Goal: Task Accomplishment & Management: Complete application form

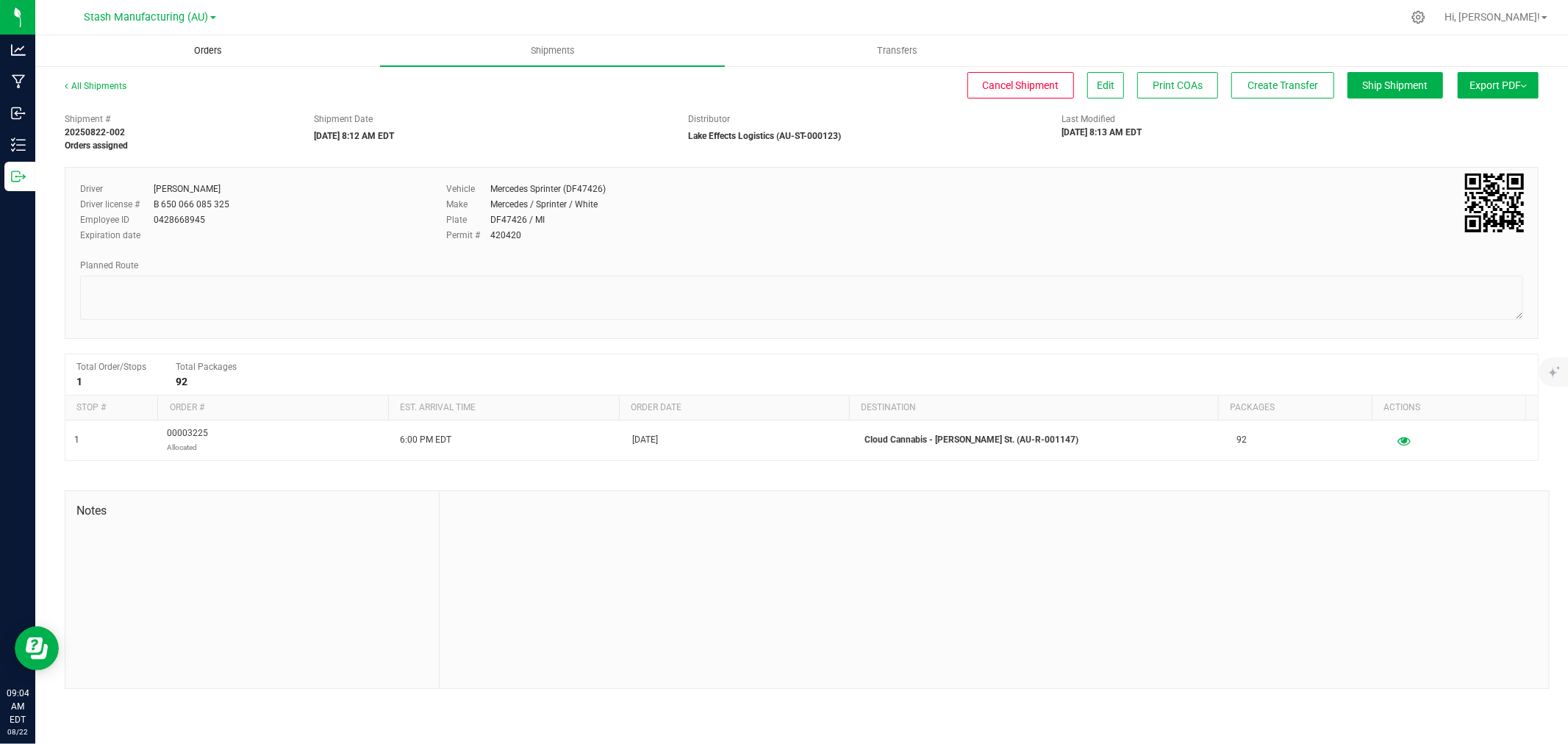
click at [200, 52] on span "Orders" at bounding box center [208, 50] width 68 height 13
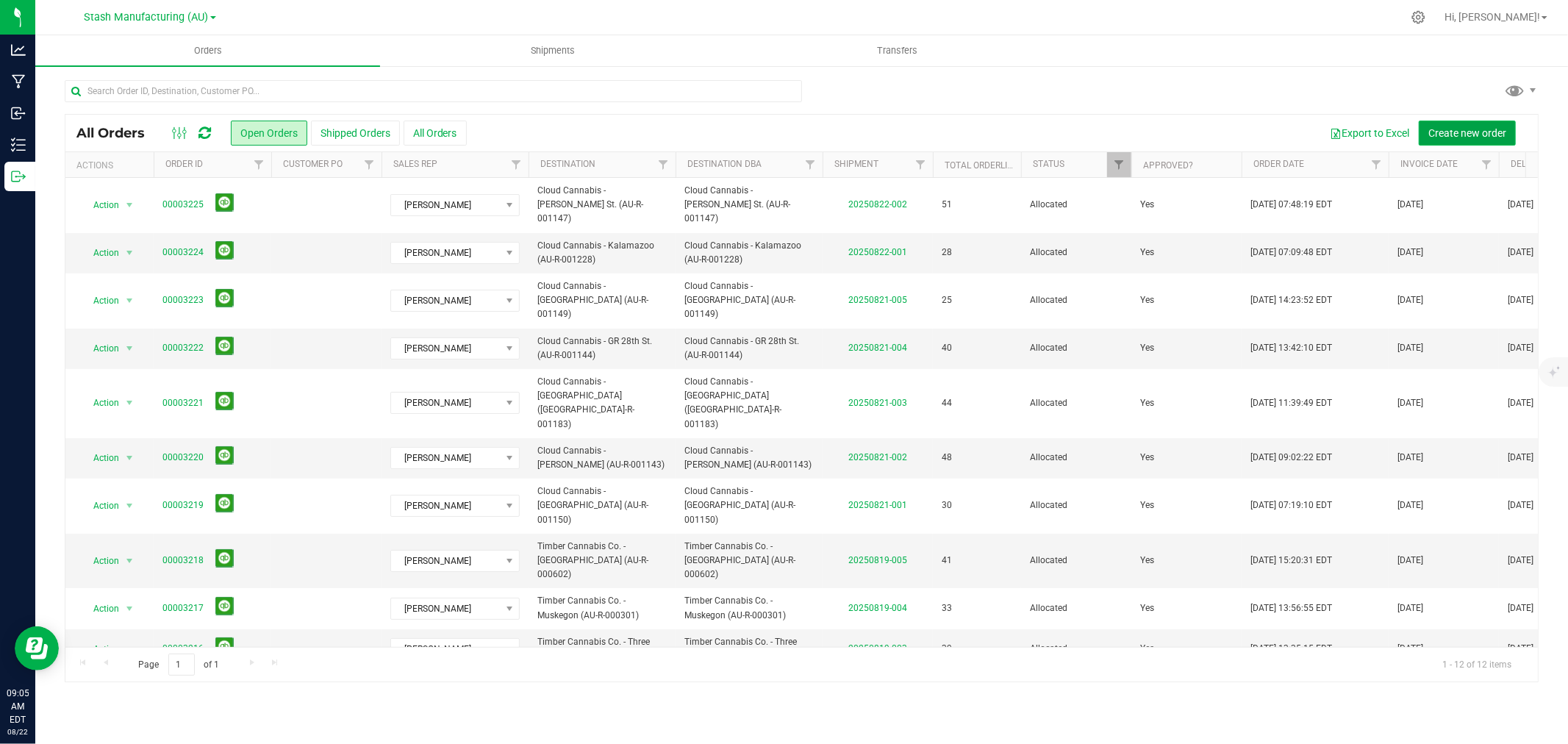
click at [1480, 135] on span "Create new order" at bounding box center [1467, 133] width 78 height 12
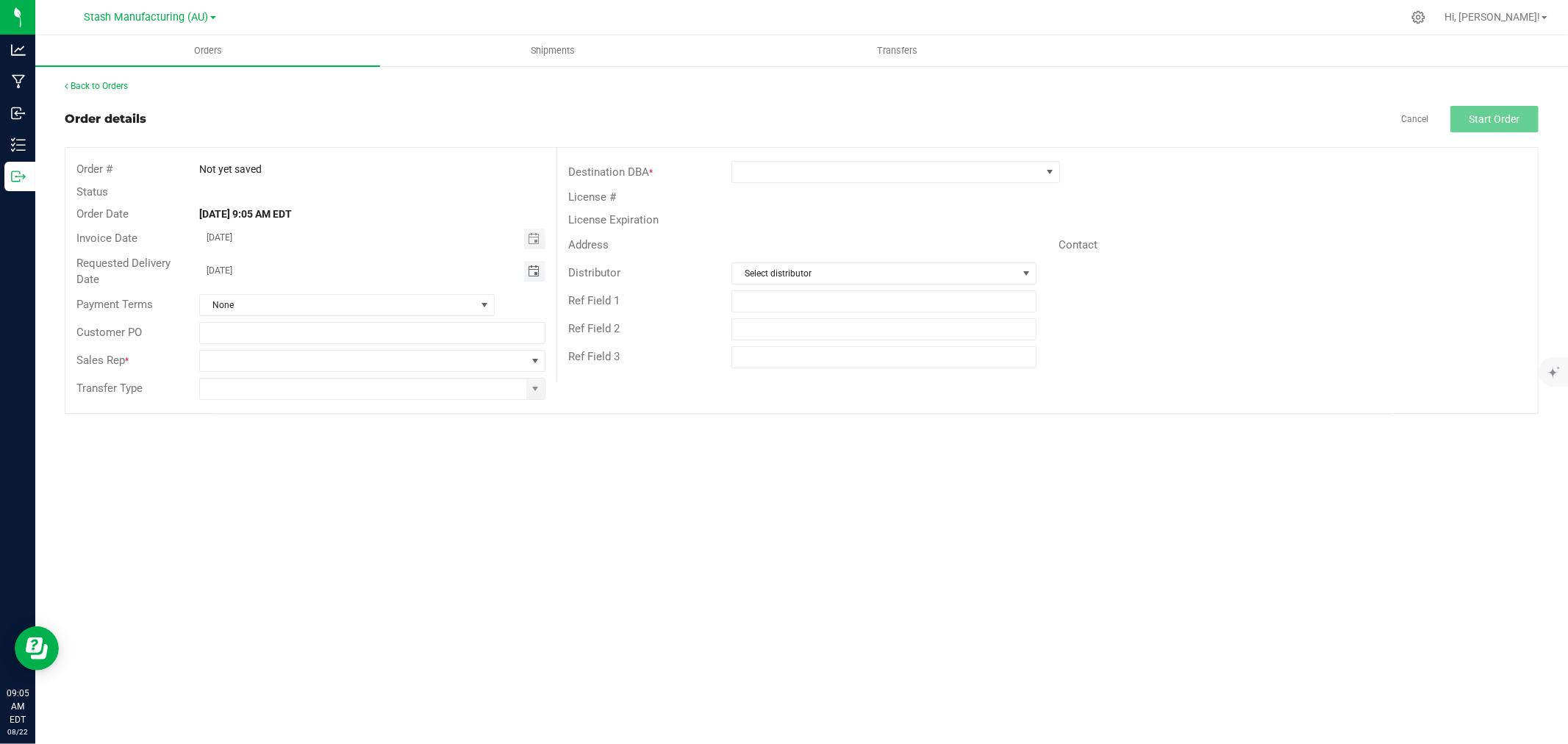
click at [532, 276] on span "Toggle calendar" at bounding box center [534, 271] width 12 height 12
click at [290, 441] on span "25" at bounding box center [288, 437] width 21 height 23
type input "08/25/2025"
click at [232, 357] on span at bounding box center [363, 361] width 326 height 21
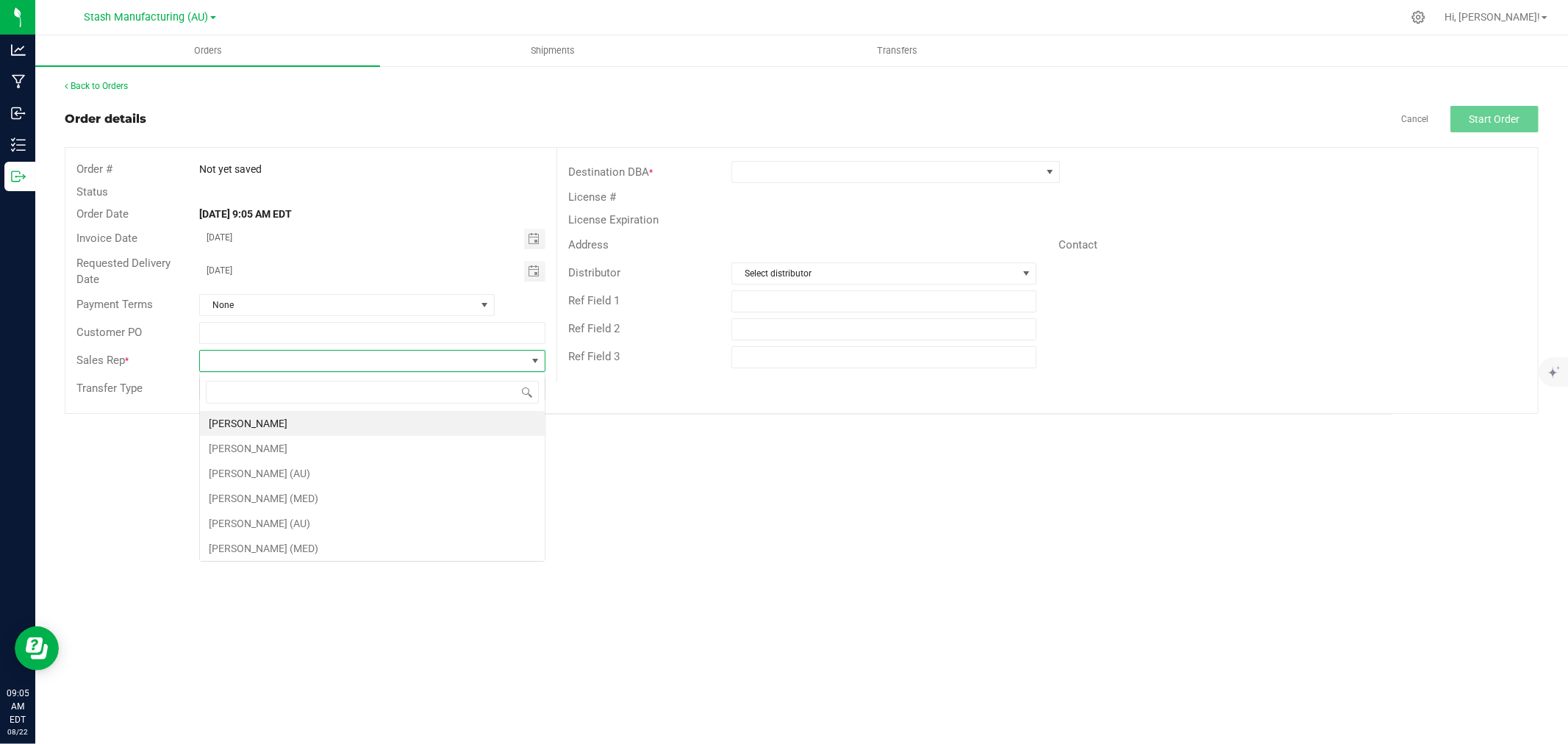
scroll to position [22, 345]
click at [256, 425] on li "Jeff Buczynski" at bounding box center [372, 423] width 345 height 25
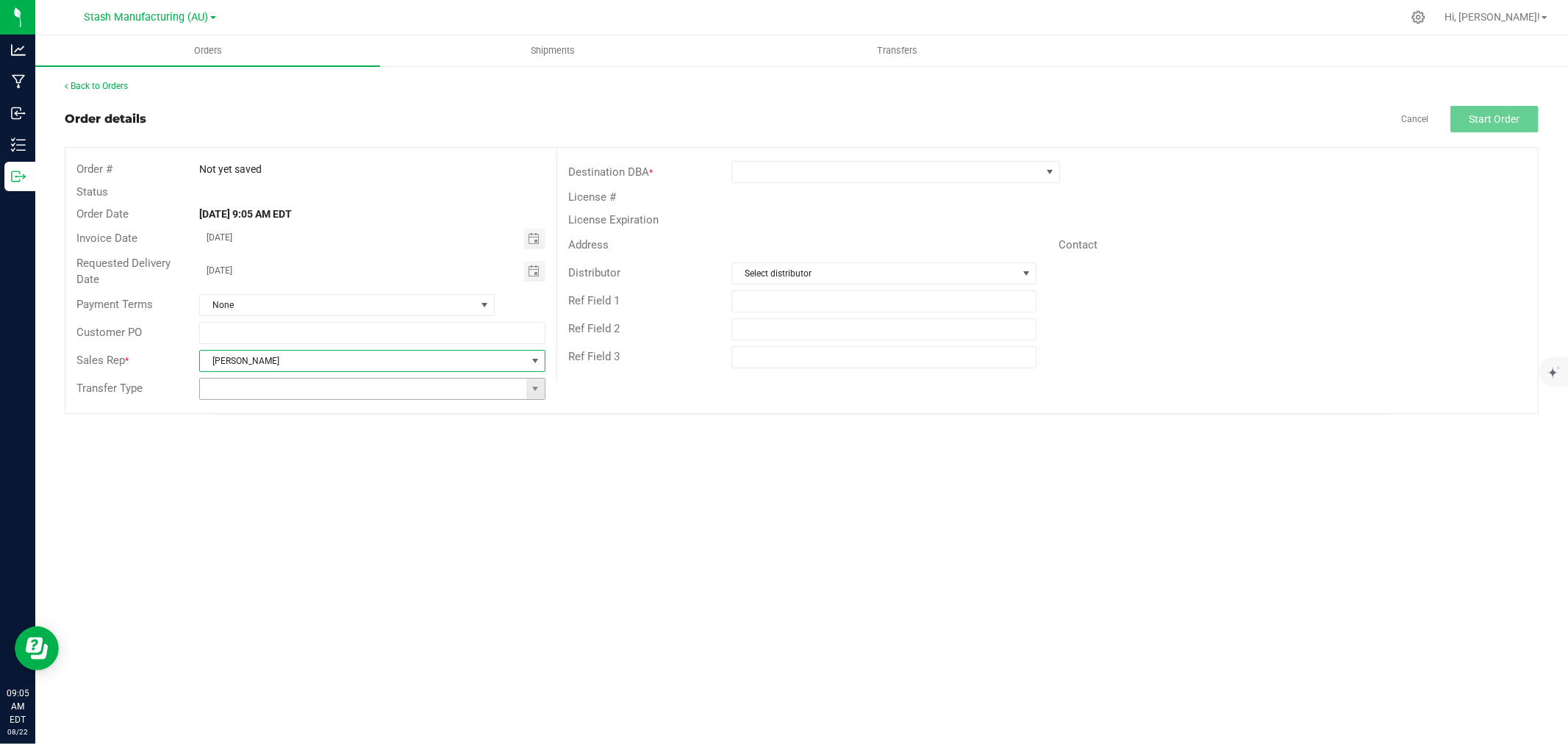
click at [527, 386] on span at bounding box center [535, 389] width 18 height 21
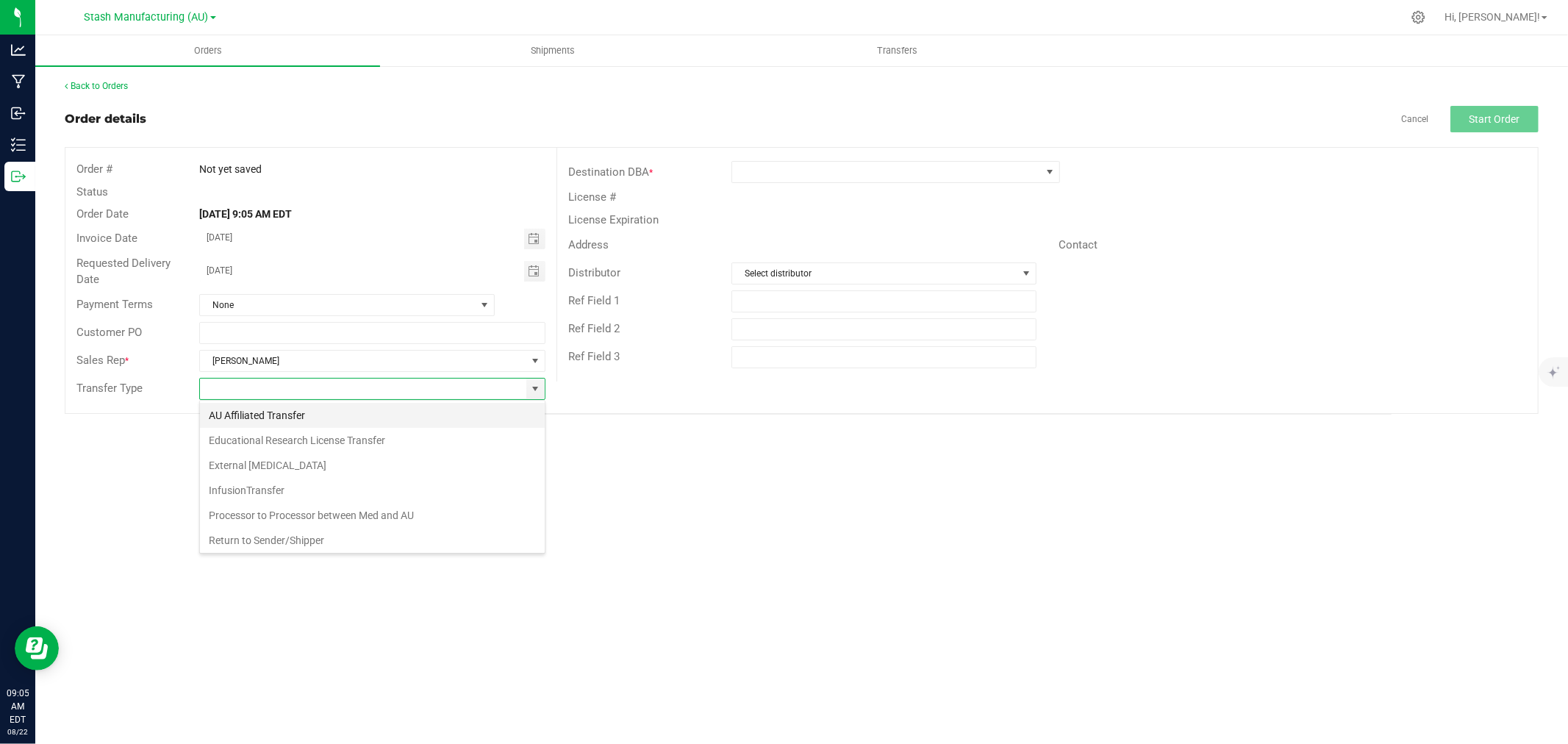
click at [280, 416] on li "AU Affiliated Transfer" at bounding box center [372, 415] width 345 height 25
type input "AU Affiliated Transfer"
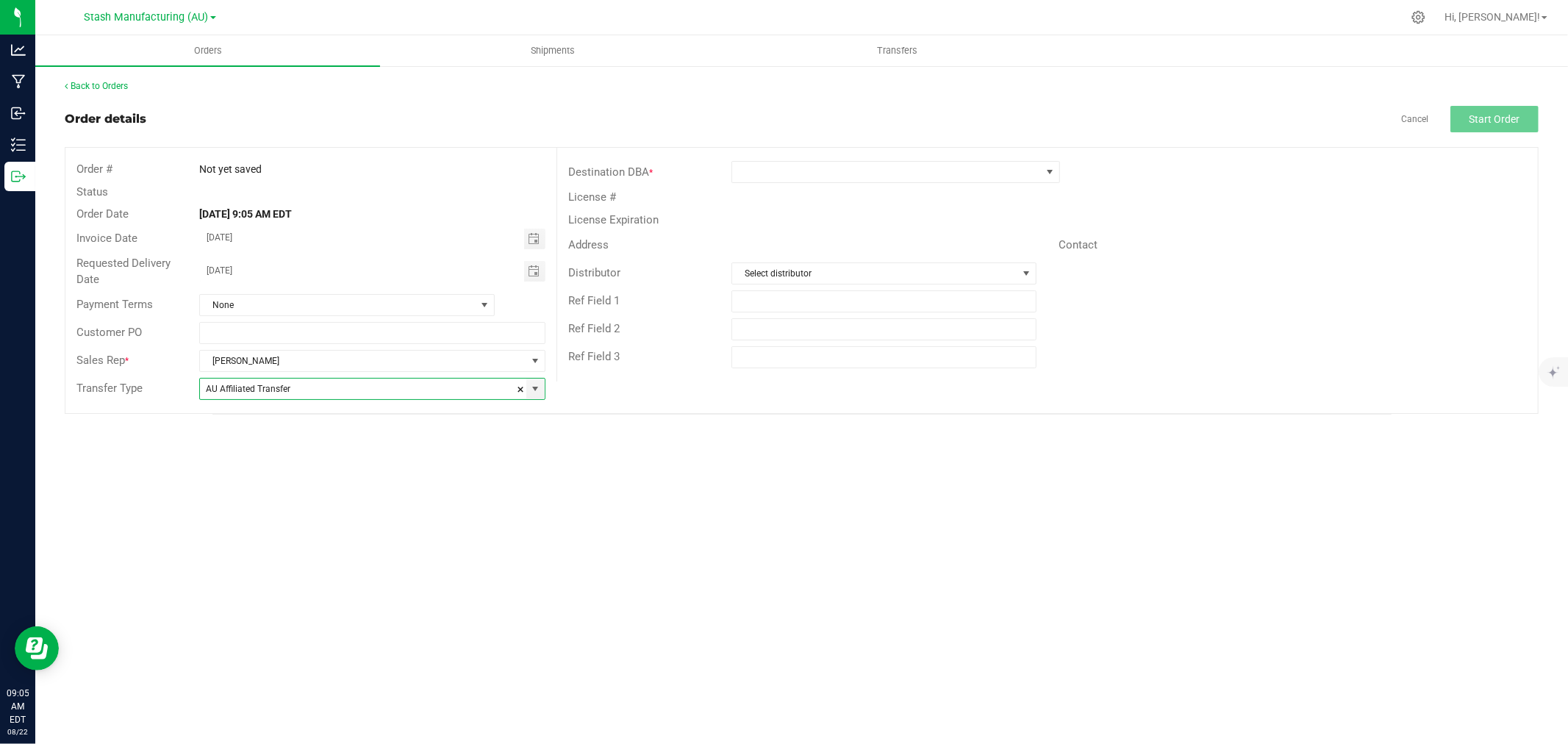
click at [779, 185] on div "Destination DBA *" at bounding box center [1048, 172] width 981 height 28
click at [782, 174] on span at bounding box center [886, 172] width 308 height 21
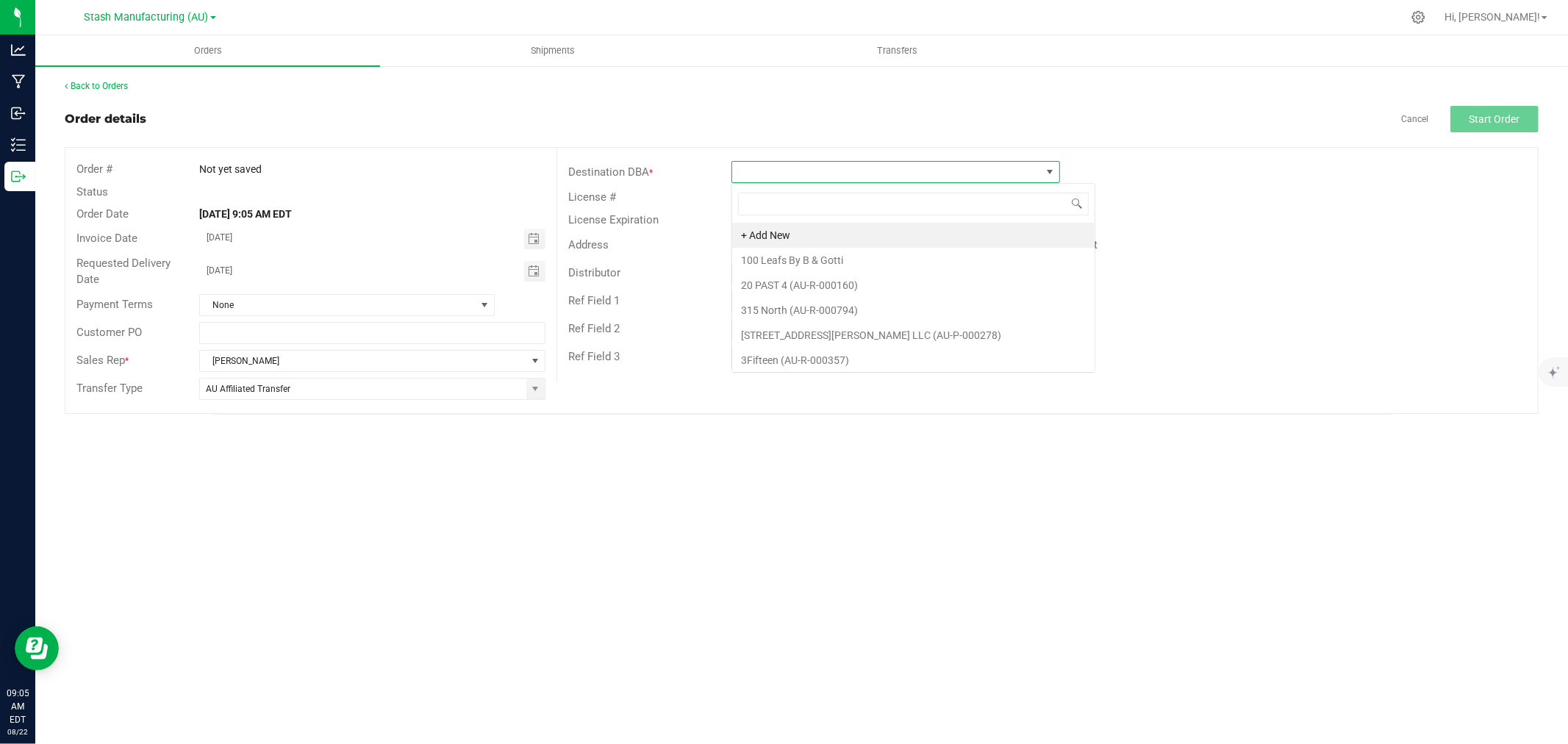
scroll to position [22, 329]
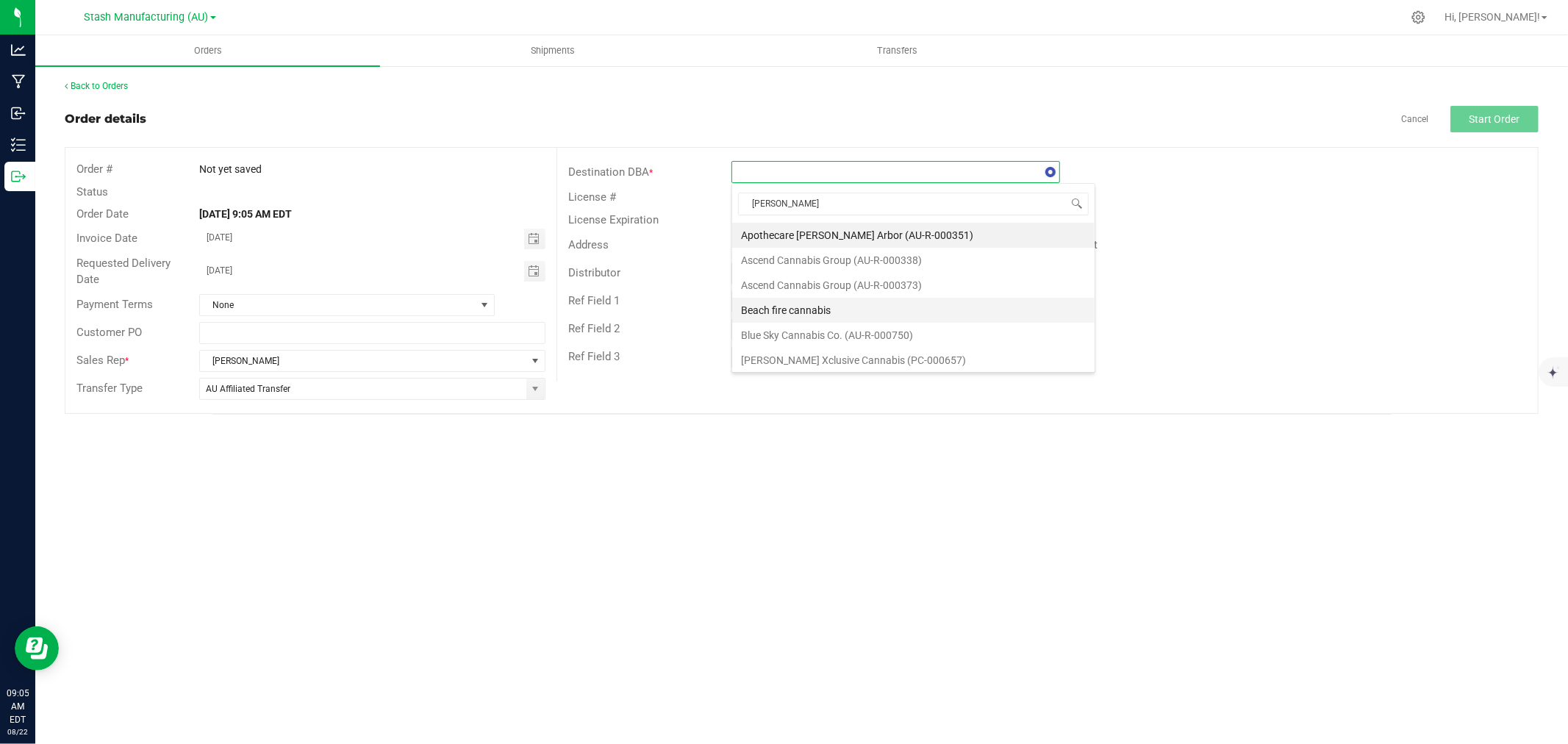
type input "Ann A"
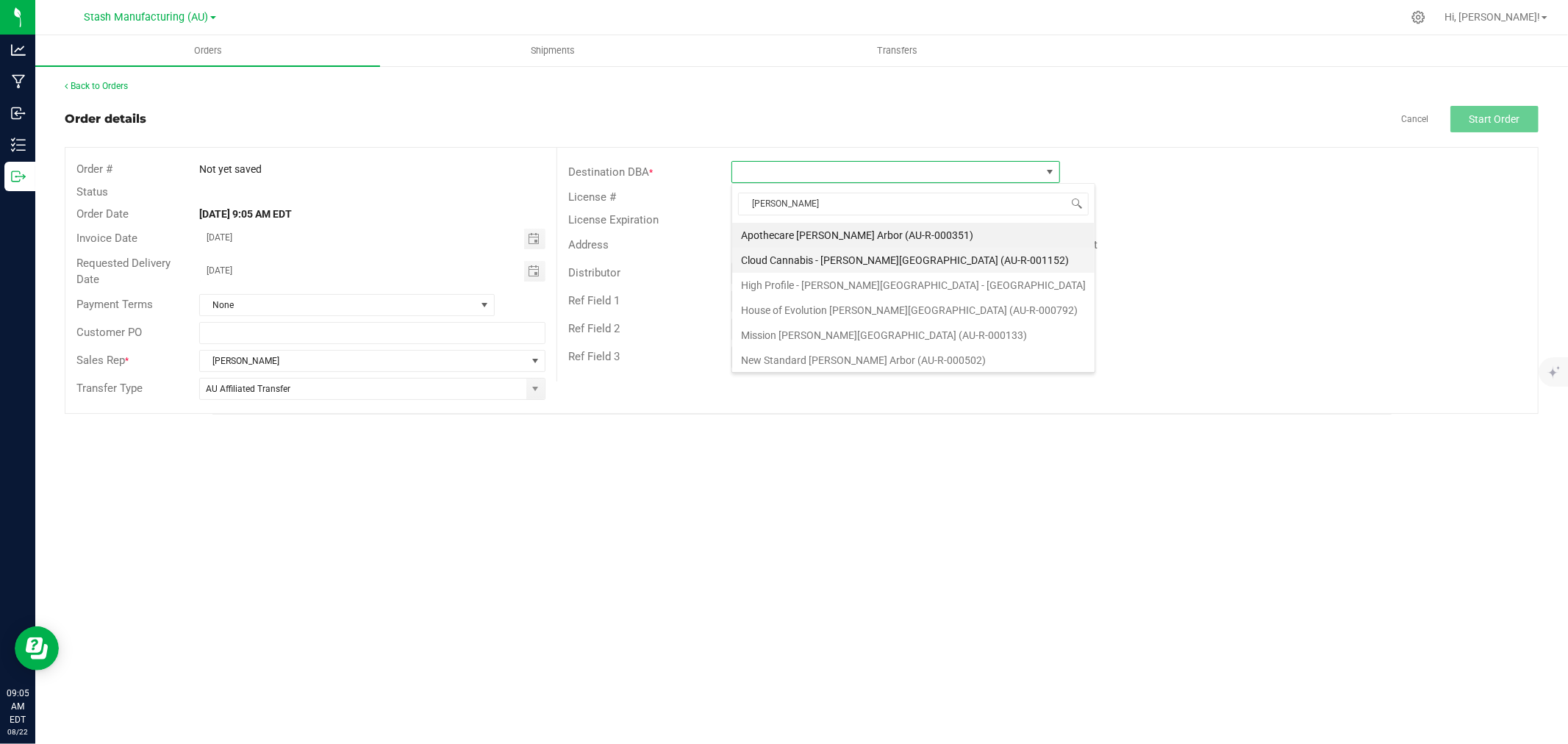
click at [860, 255] on li "Cloud Cannabis - Ann Arbor (AU-R-001152)" at bounding box center [913, 259] width 363 height 25
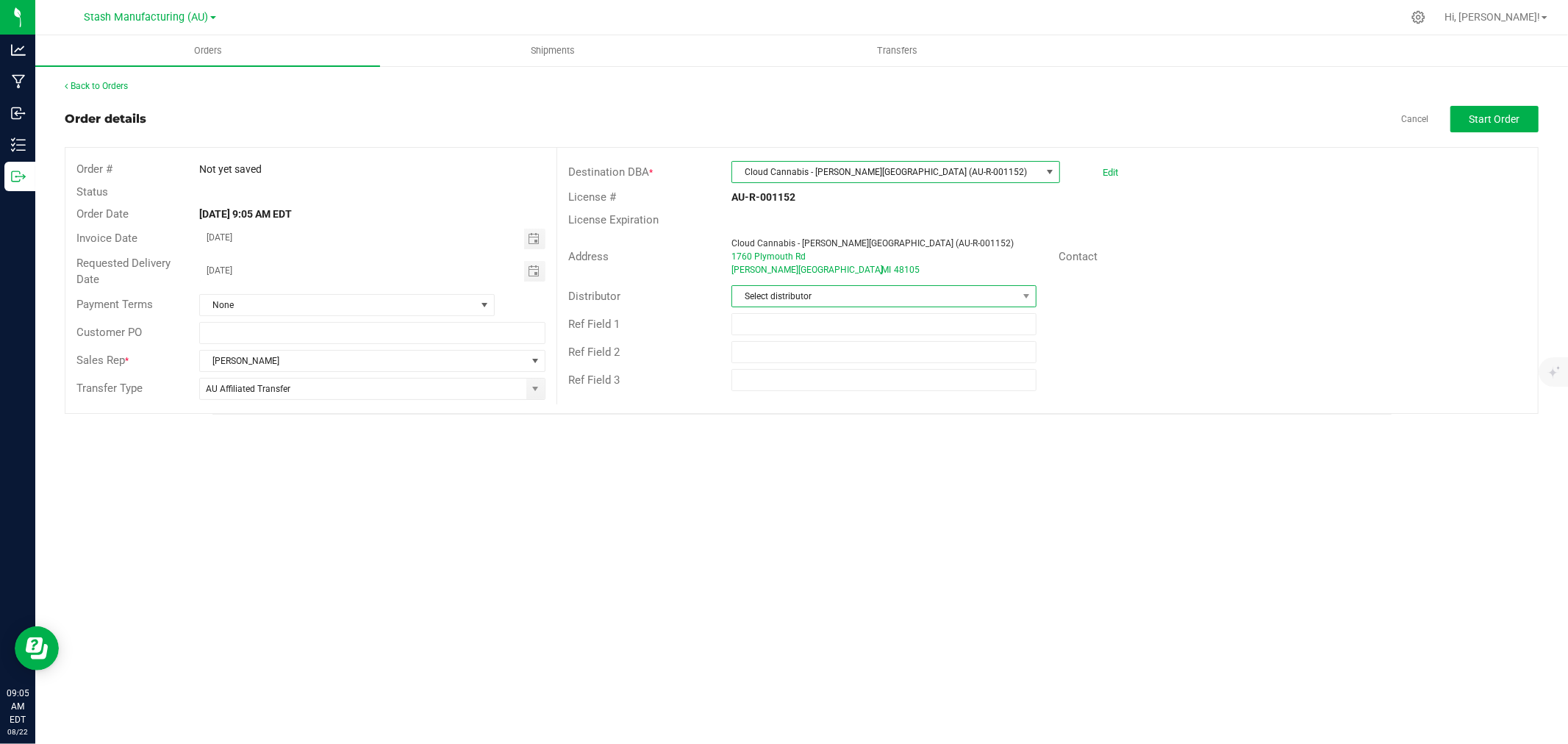
click at [837, 291] on span "Select distributor" at bounding box center [875, 296] width 285 height 21
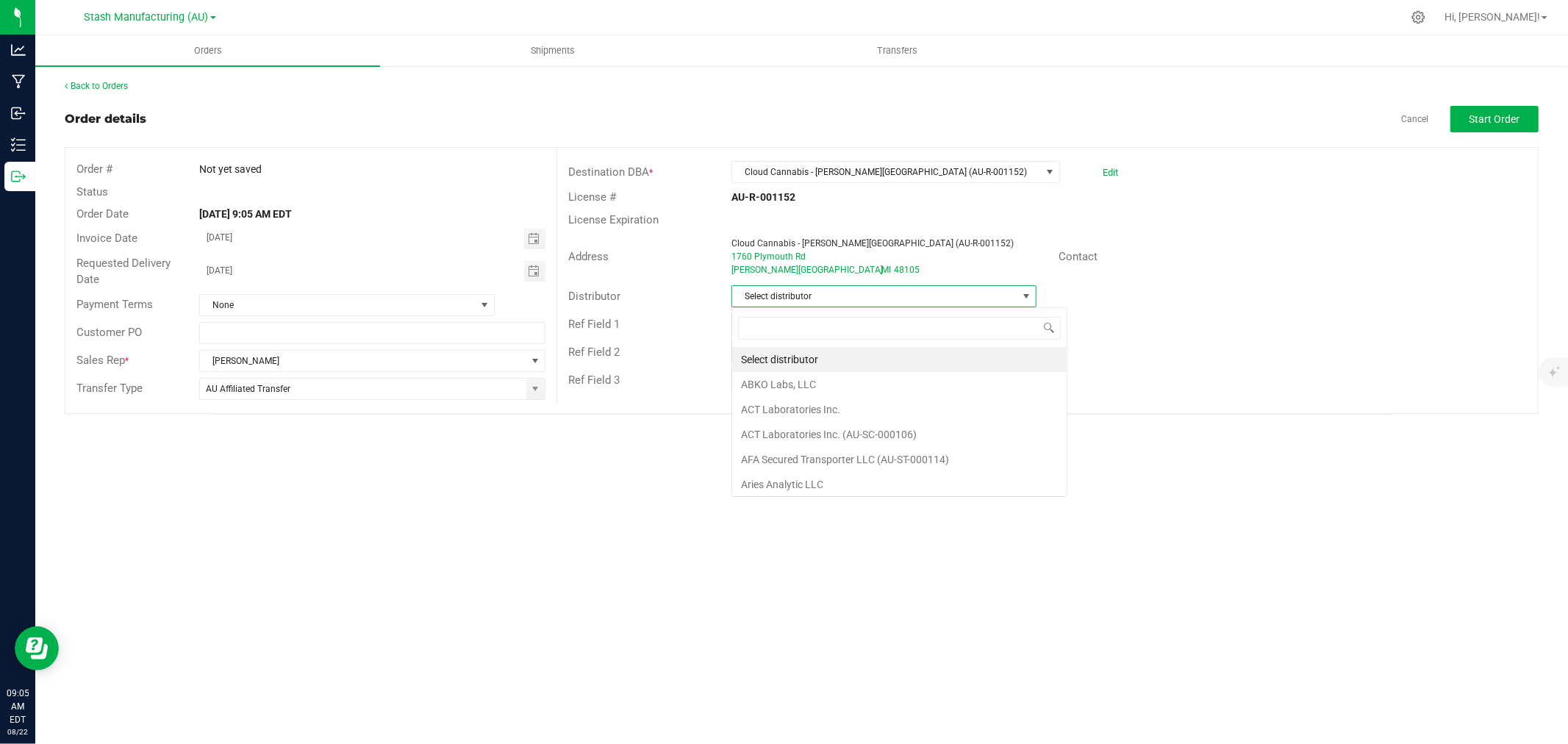
scroll to position [22, 305]
type input "Lake E"
click at [818, 357] on li "Lake Effects Logistics (AU-ST-000123)" at bounding box center [883, 359] width 303 height 25
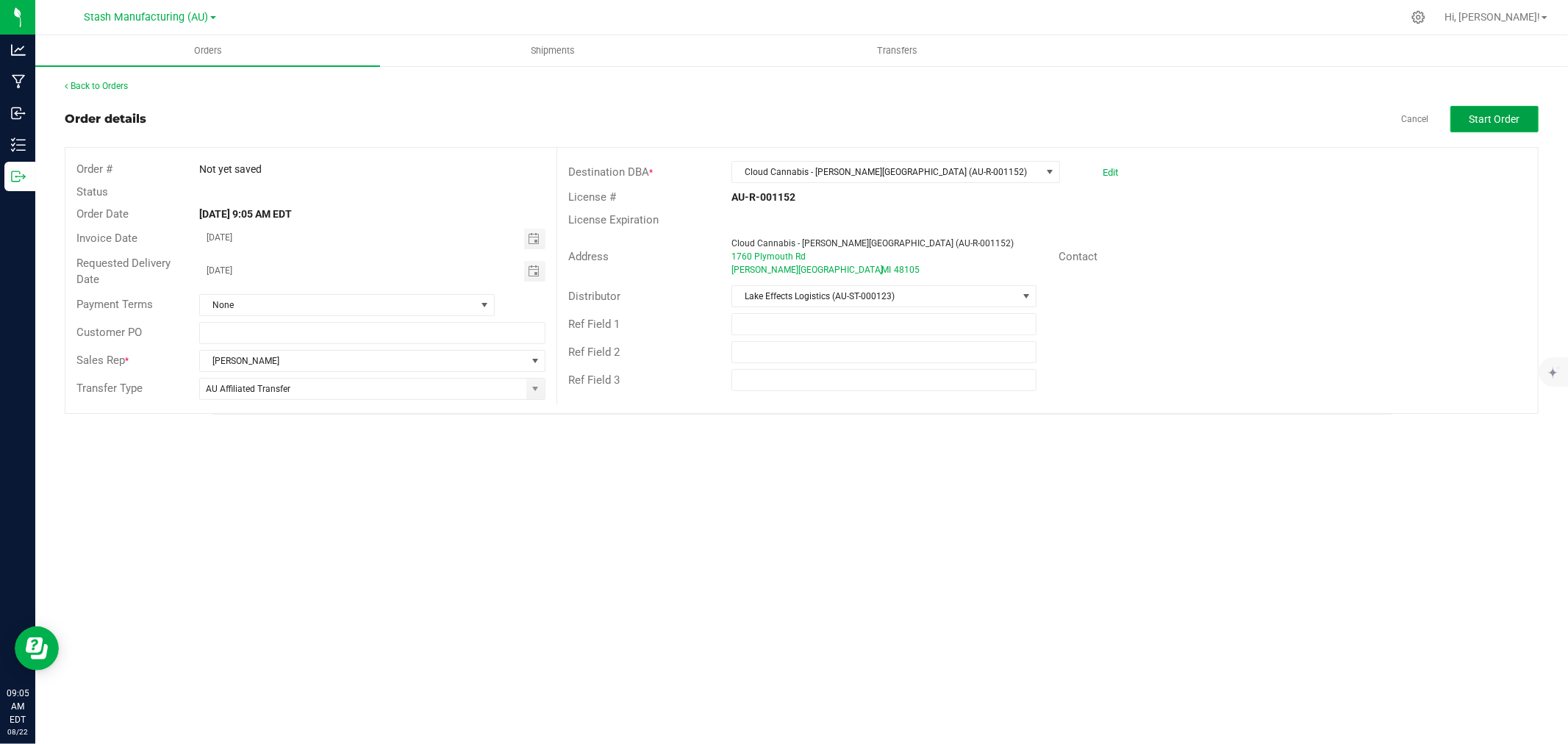
click at [1498, 119] on span "Start Order" at bounding box center [1495, 119] width 51 height 12
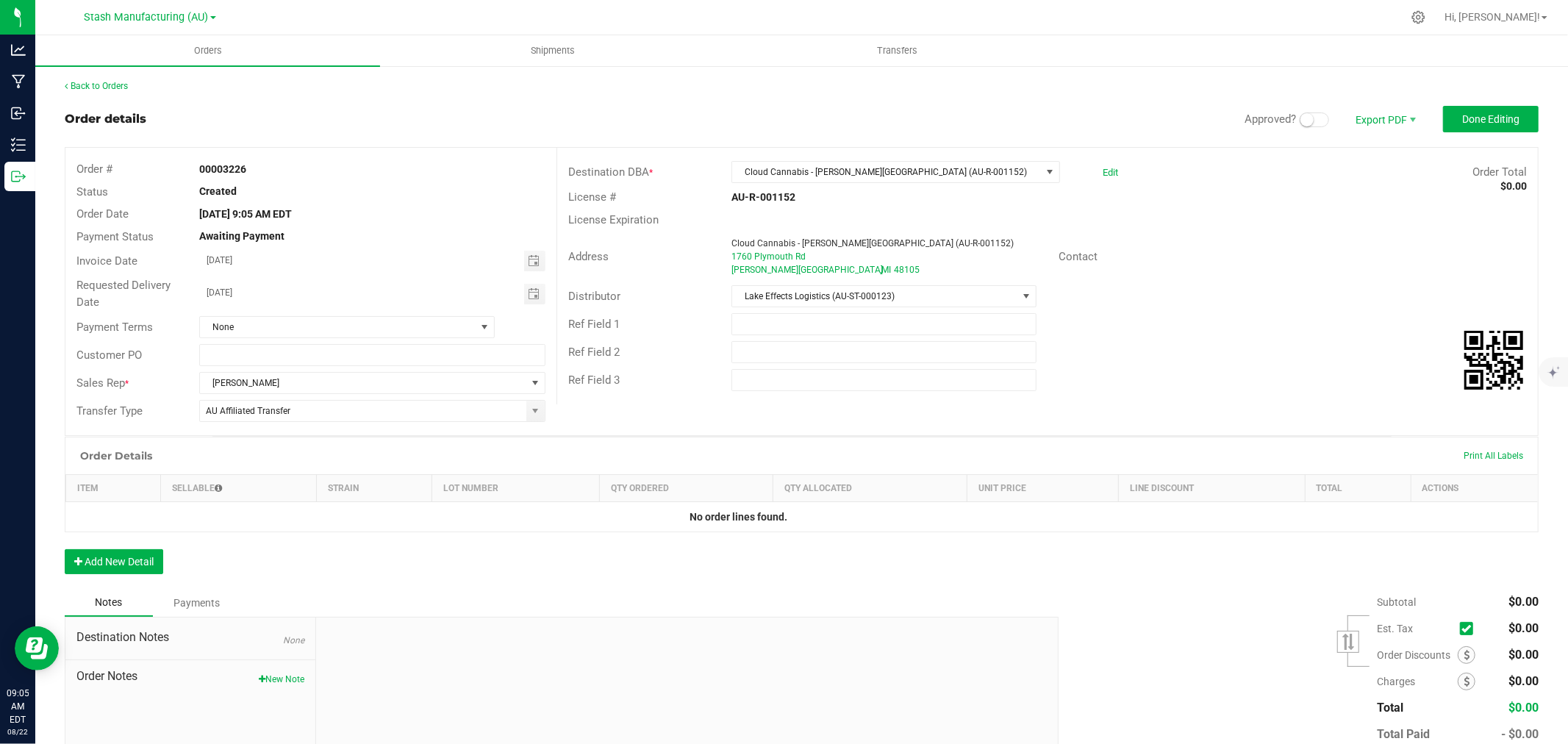
click at [1301, 119] on small at bounding box center [1307, 119] width 13 height 13
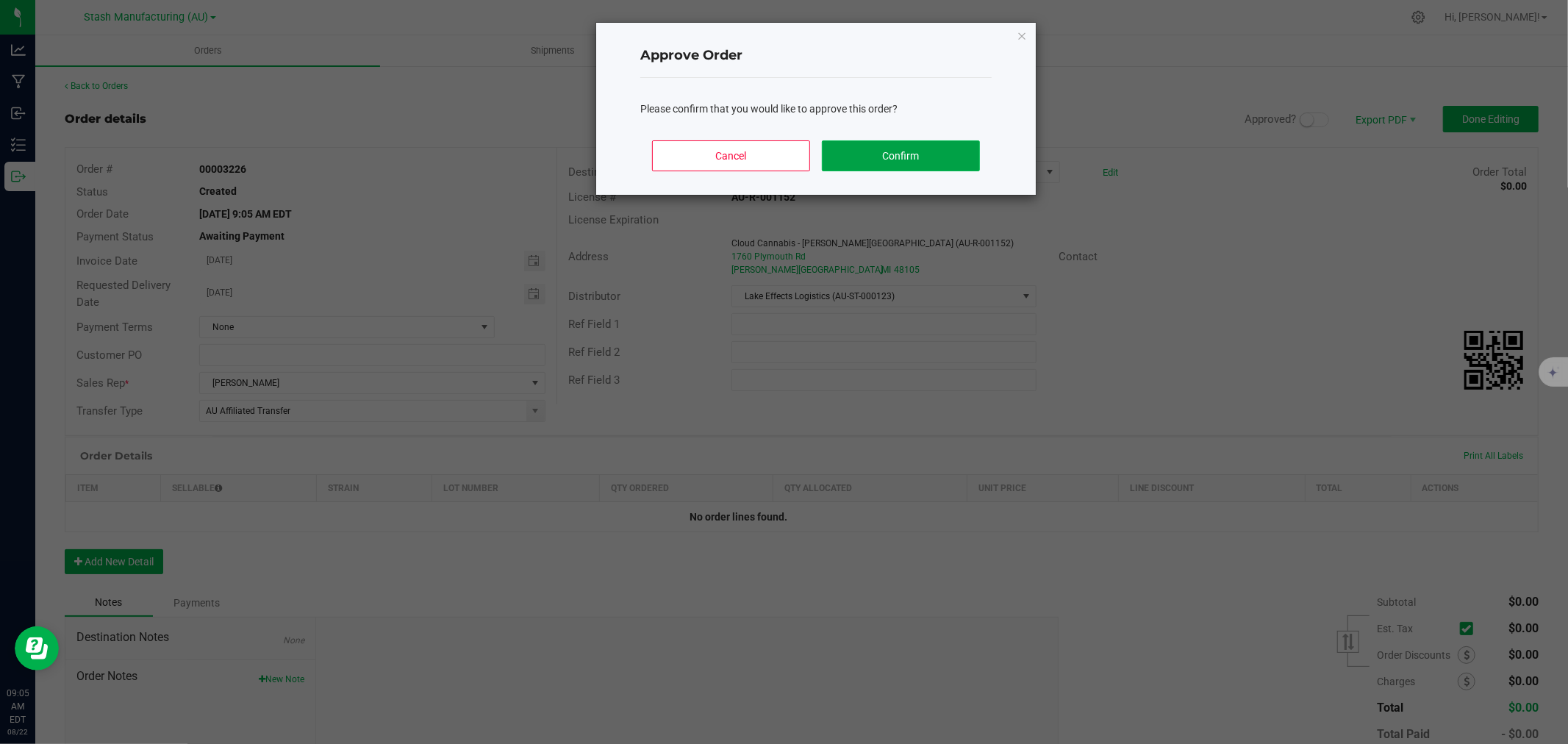
click at [940, 157] on button "Confirm" at bounding box center [901, 156] width 158 height 31
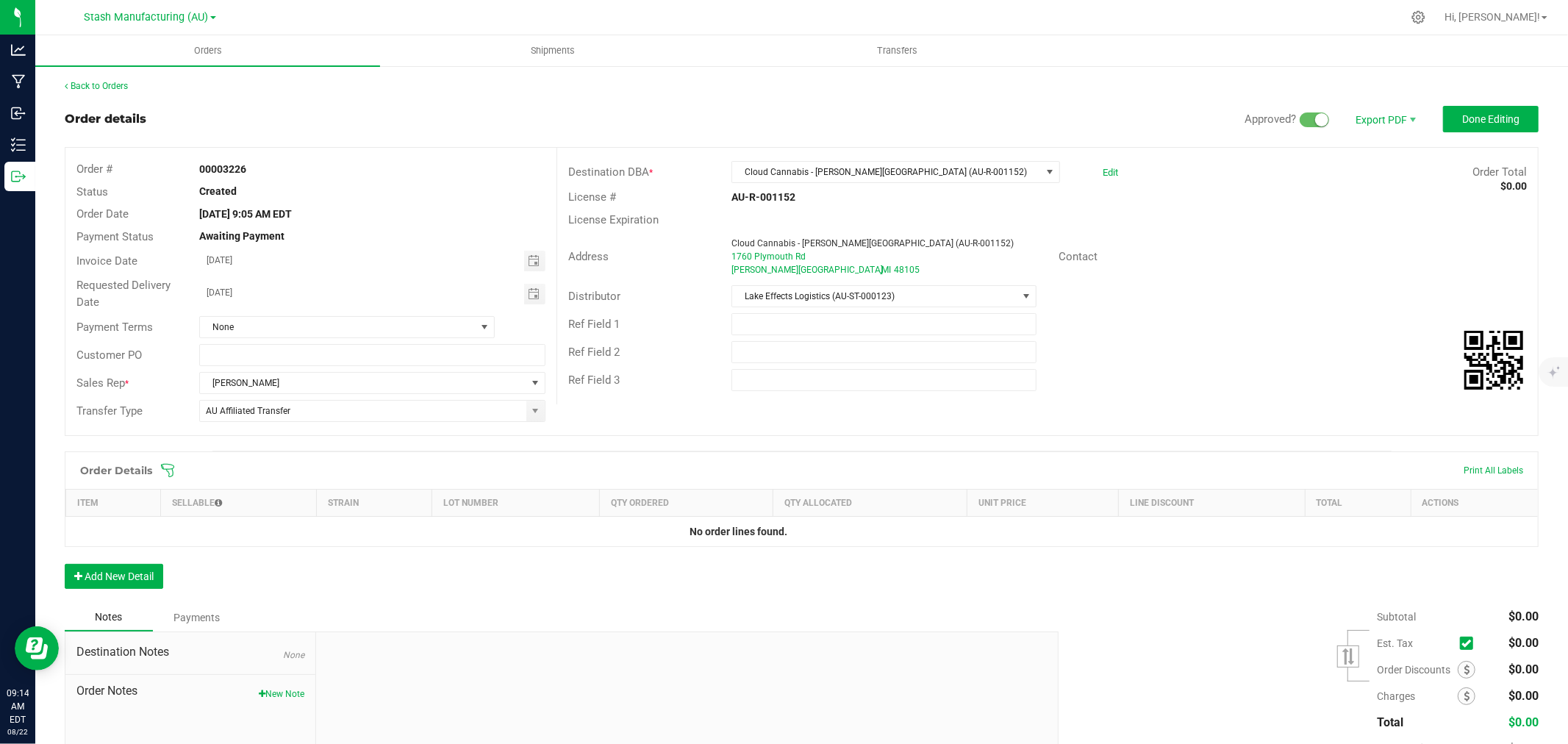
click at [171, 472] on icon at bounding box center [168, 470] width 15 height 15
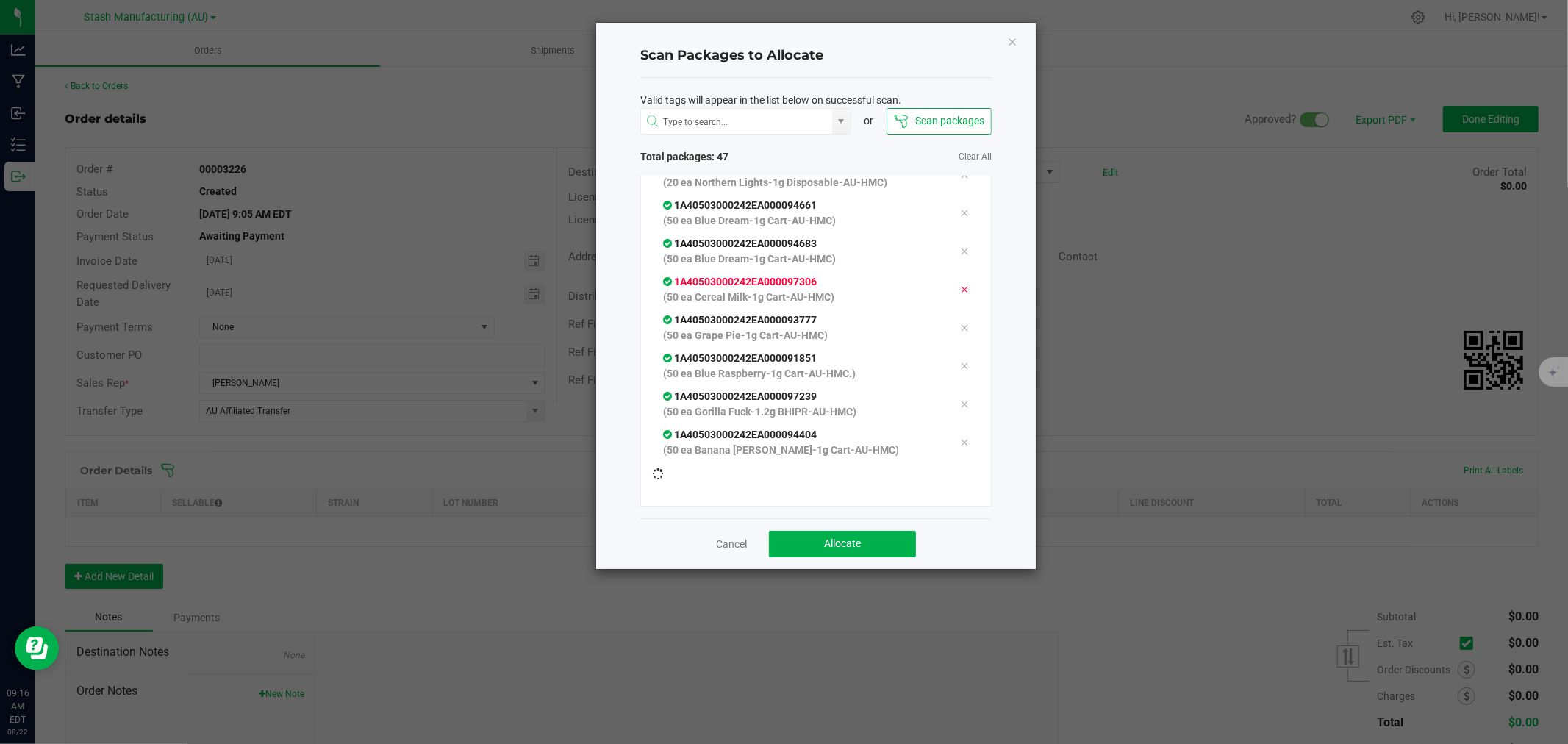
scroll to position [1511, 0]
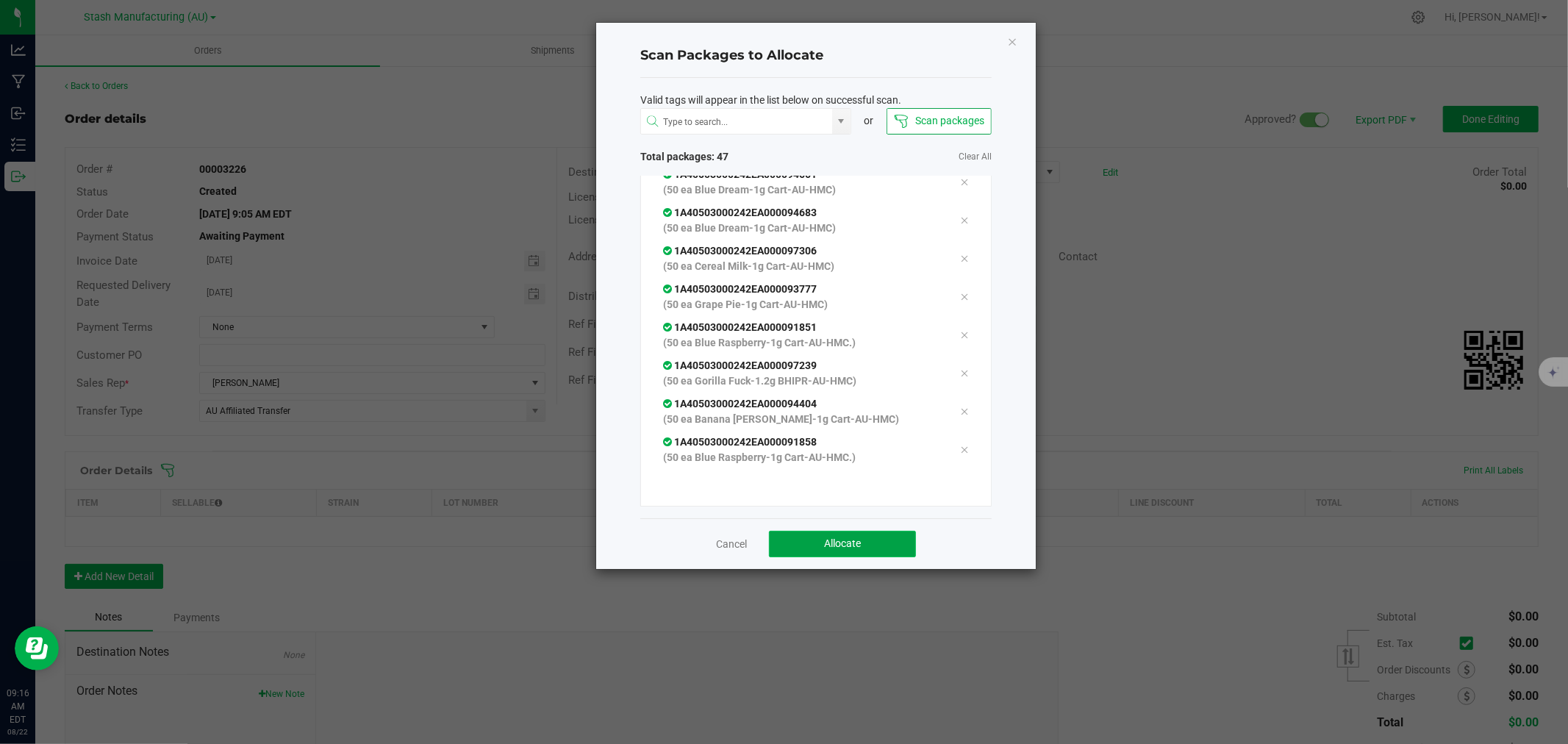
click at [880, 539] on button "Allocate" at bounding box center [842, 544] width 147 height 27
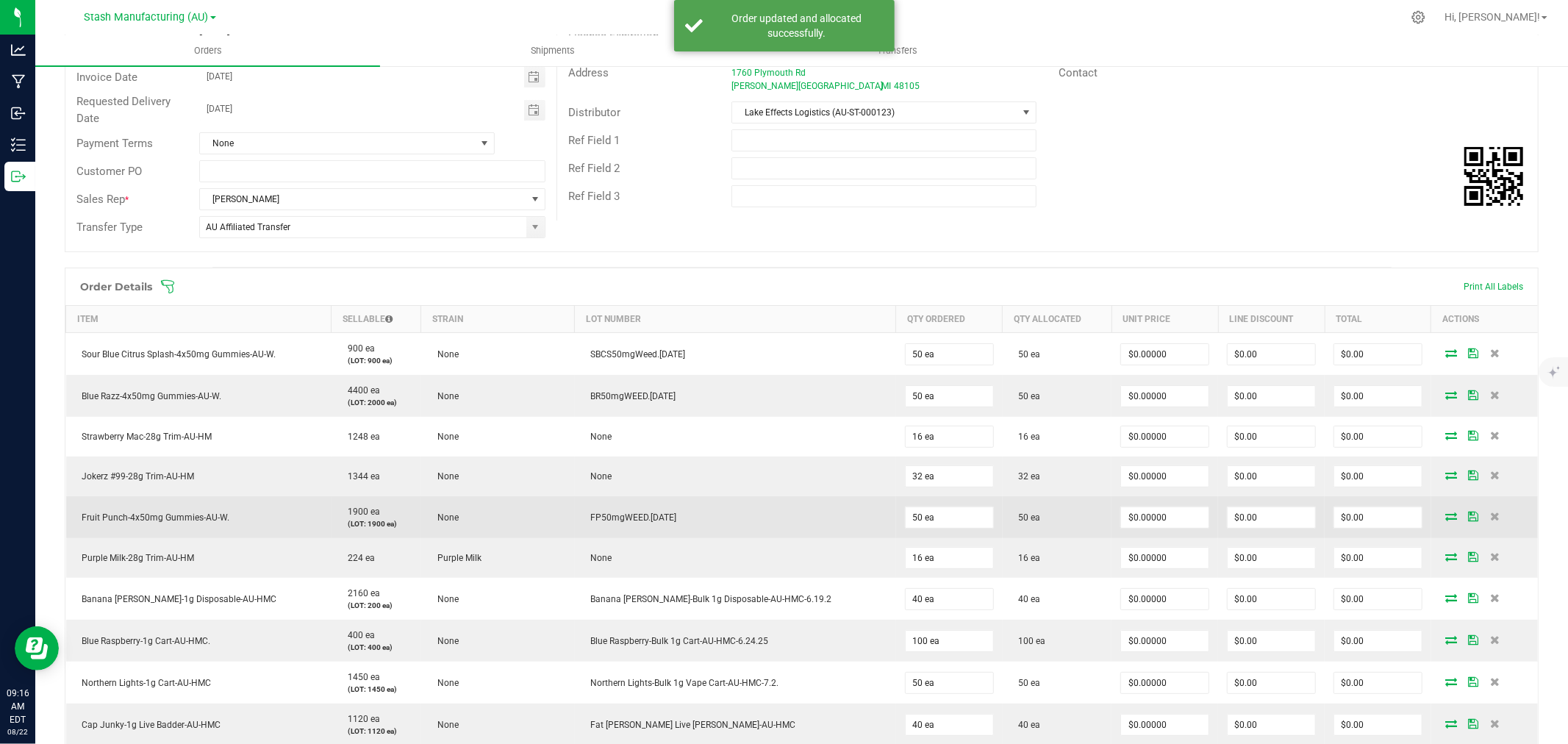
scroll to position [326, 0]
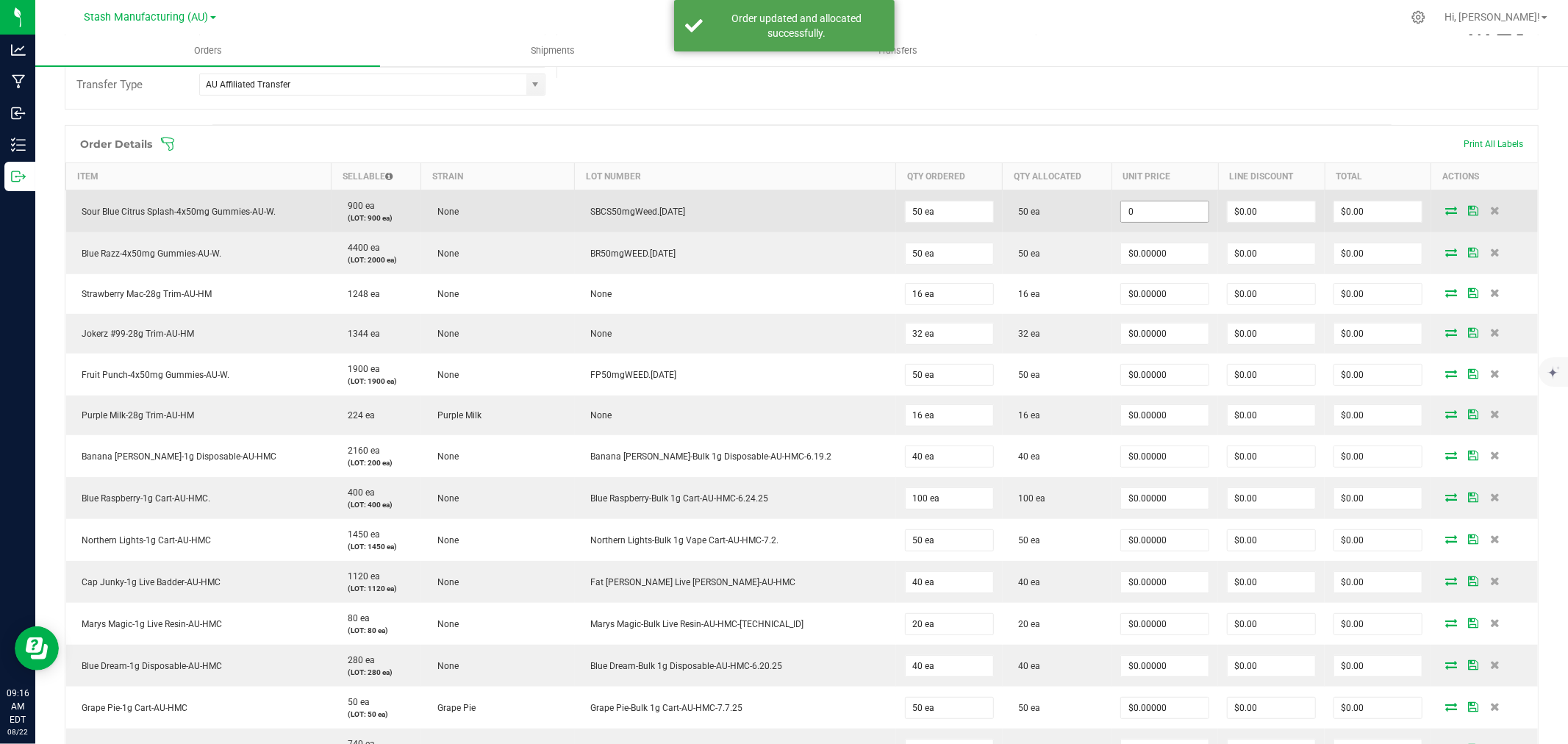
click at [1126, 211] on input "0" at bounding box center [1165, 211] width 88 height 21
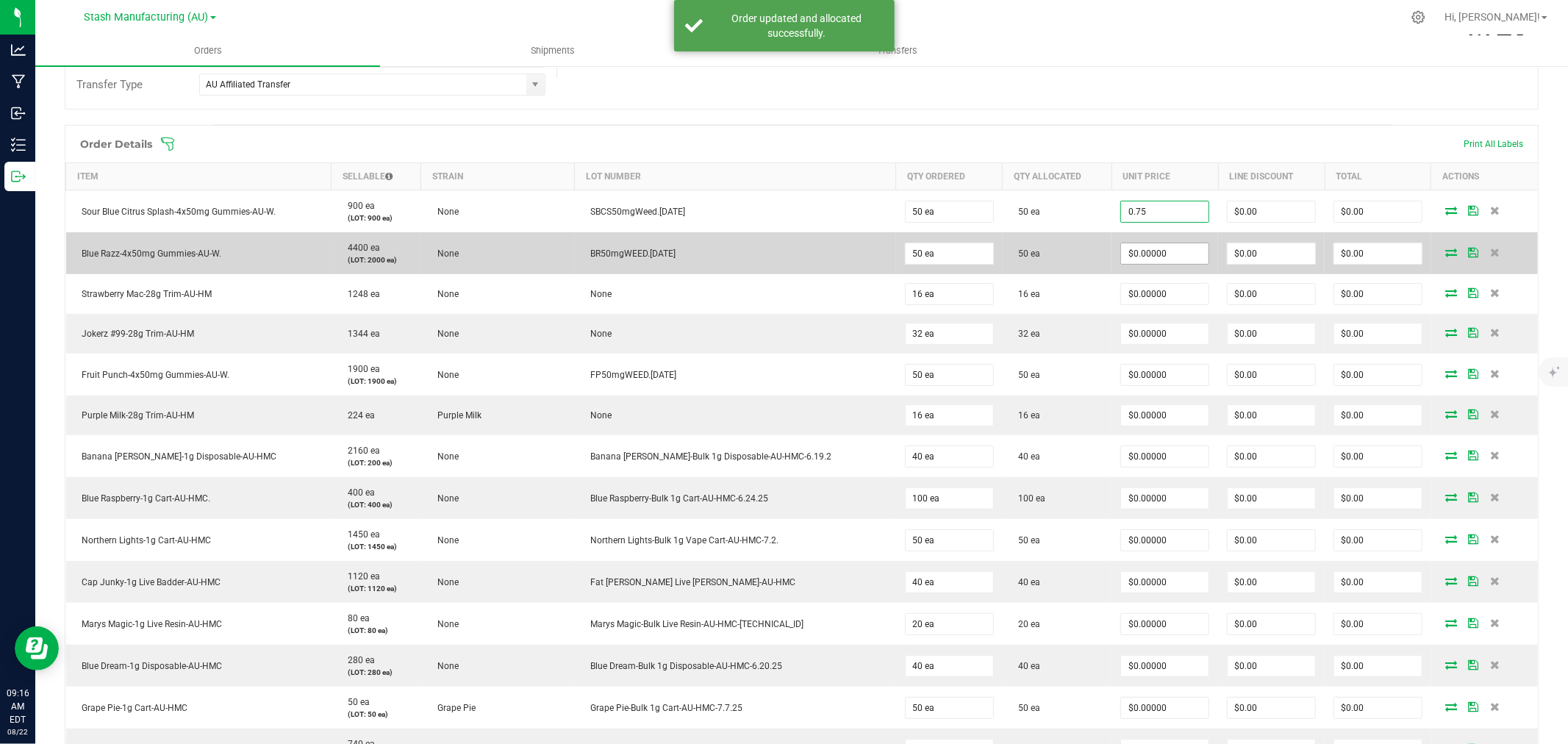
type input "$0.75000"
type input "$37.50"
click at [1121, 251] on input "0" at bounding box center [1165, 253] width 88 height 21
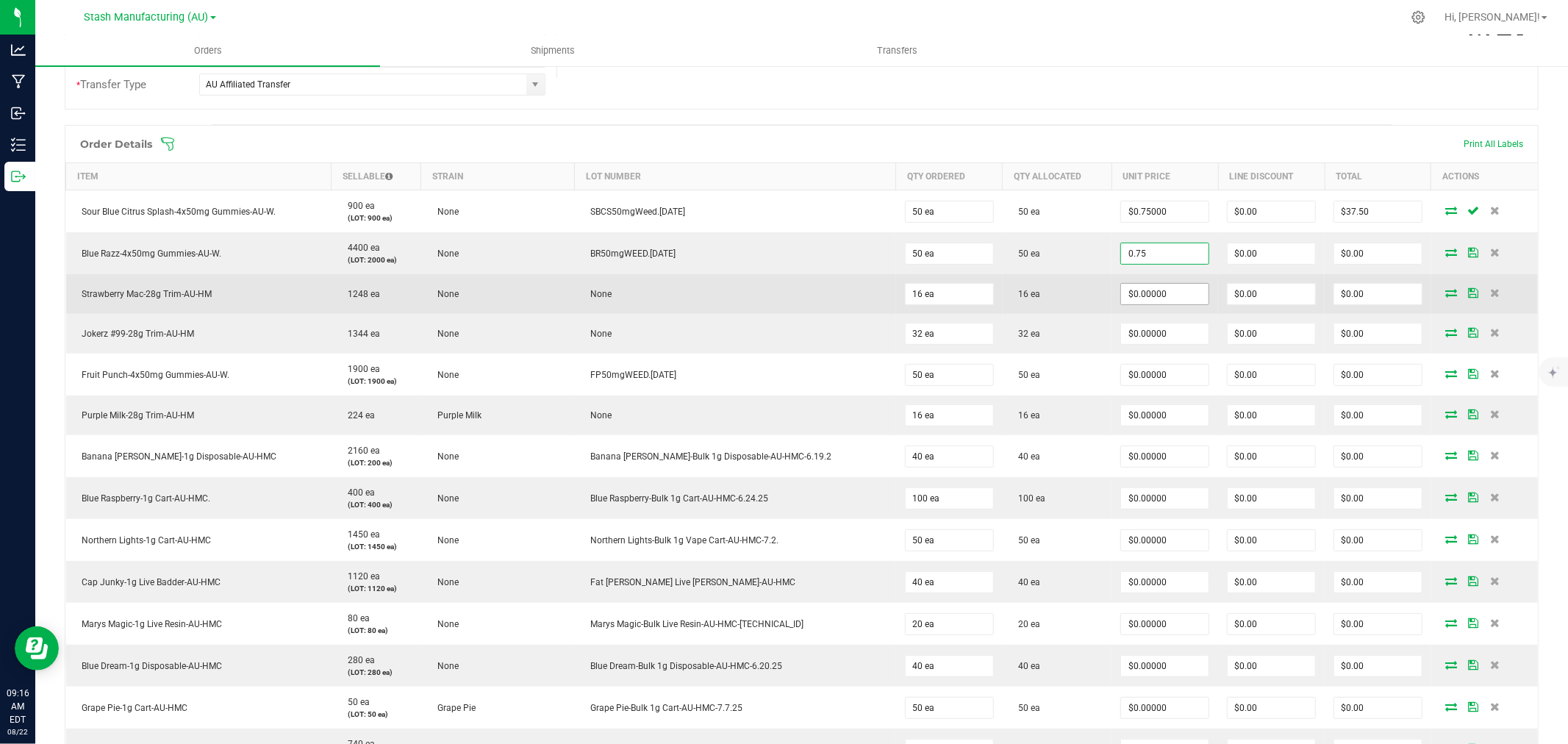
type input "$0.75000"
type input "$37.50"
click at [1132, 290] on input "0" at bounding box center [1165, 294] width 88 height 21
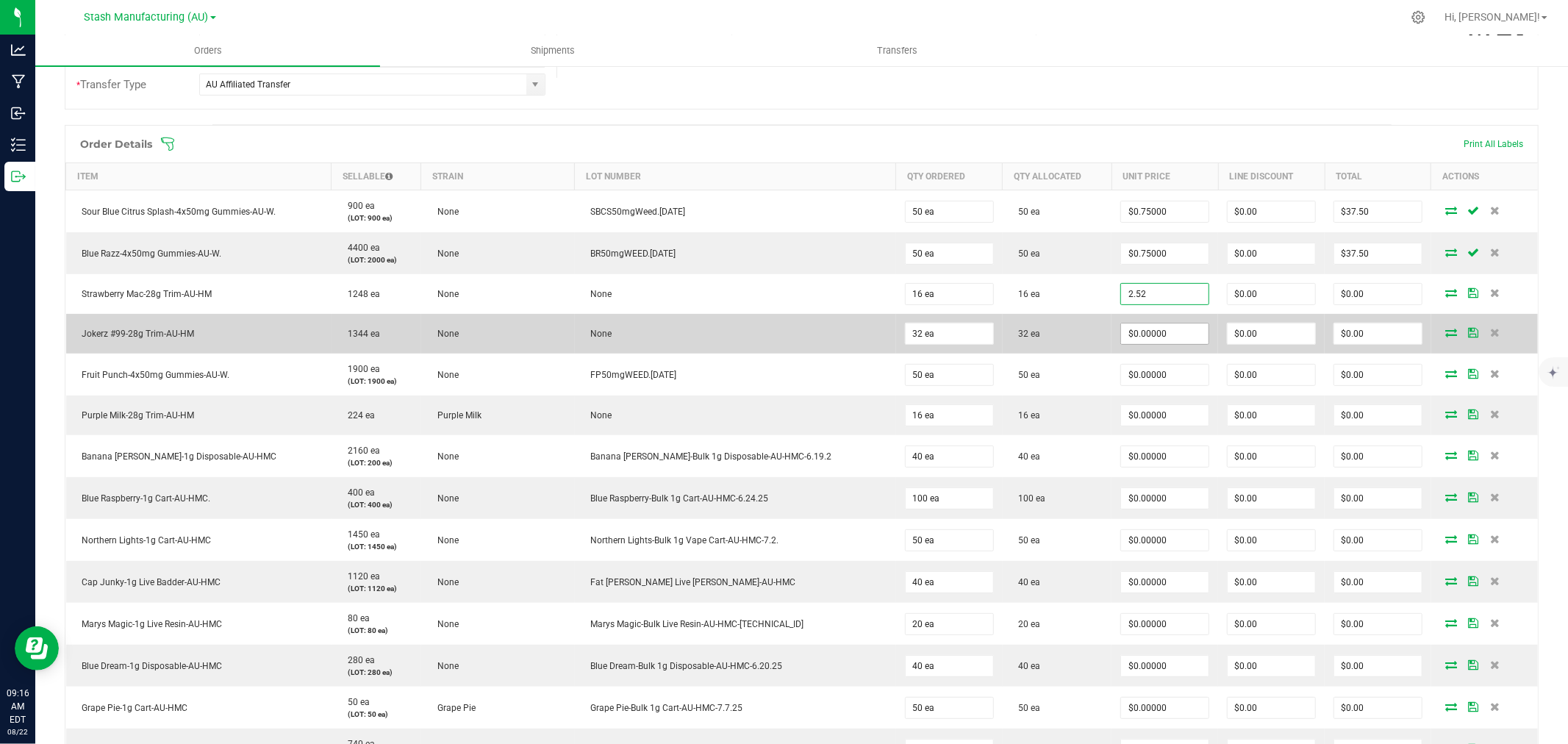
type input "$2.52000"
type input "$40.32"
click at [1126, 329] on input "0" at bounding box center [1165, 334] width 88 height 21
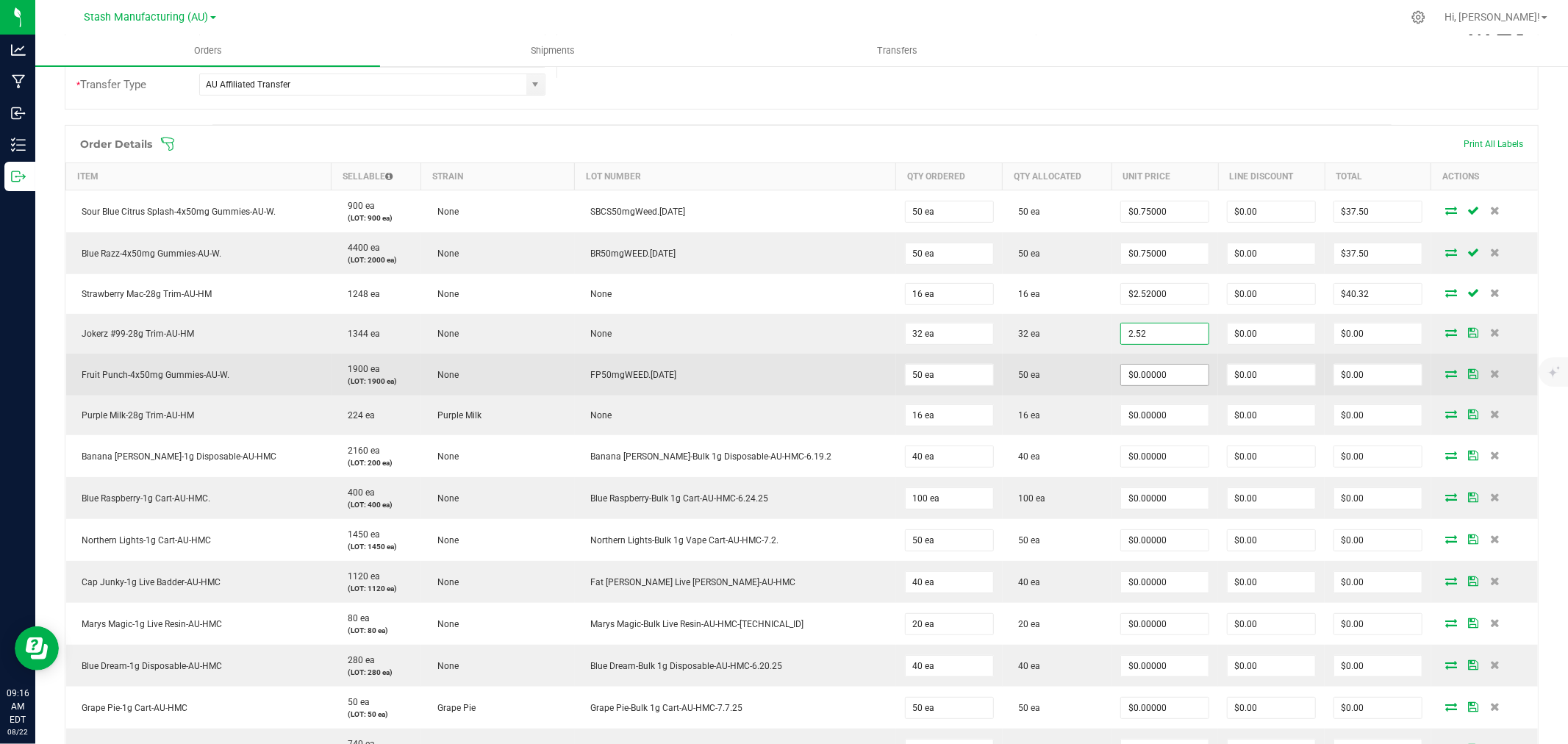
type input "$2.52000"
type input "$80.64"
click at [1128, 364] on input "0" at bounding box center [1165, 375] width 88 height 21
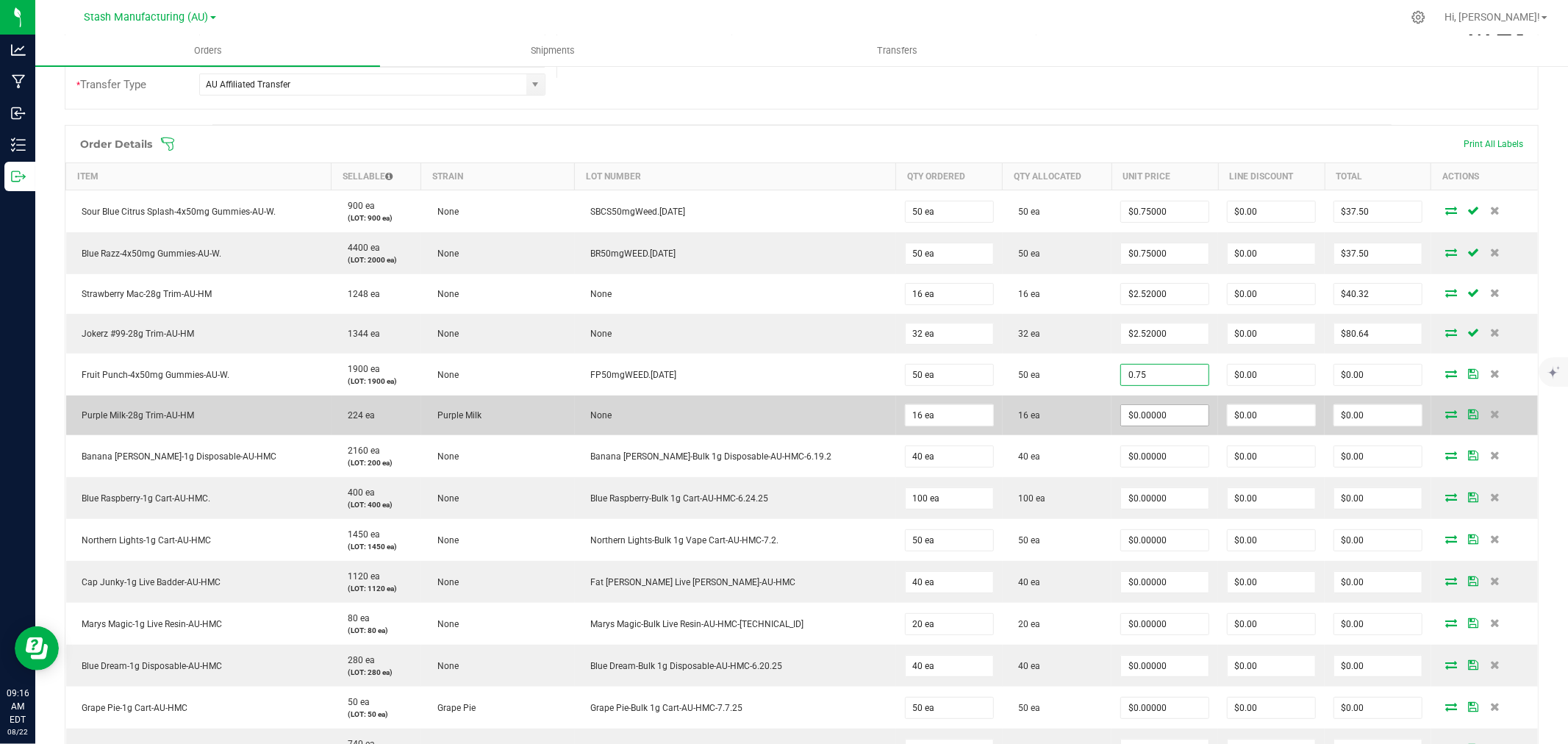
type input "$0.75000"
type input "$37.50"
click at [1153, 411] on input "0" at bounding box center [1165, 416] width 88 height 21
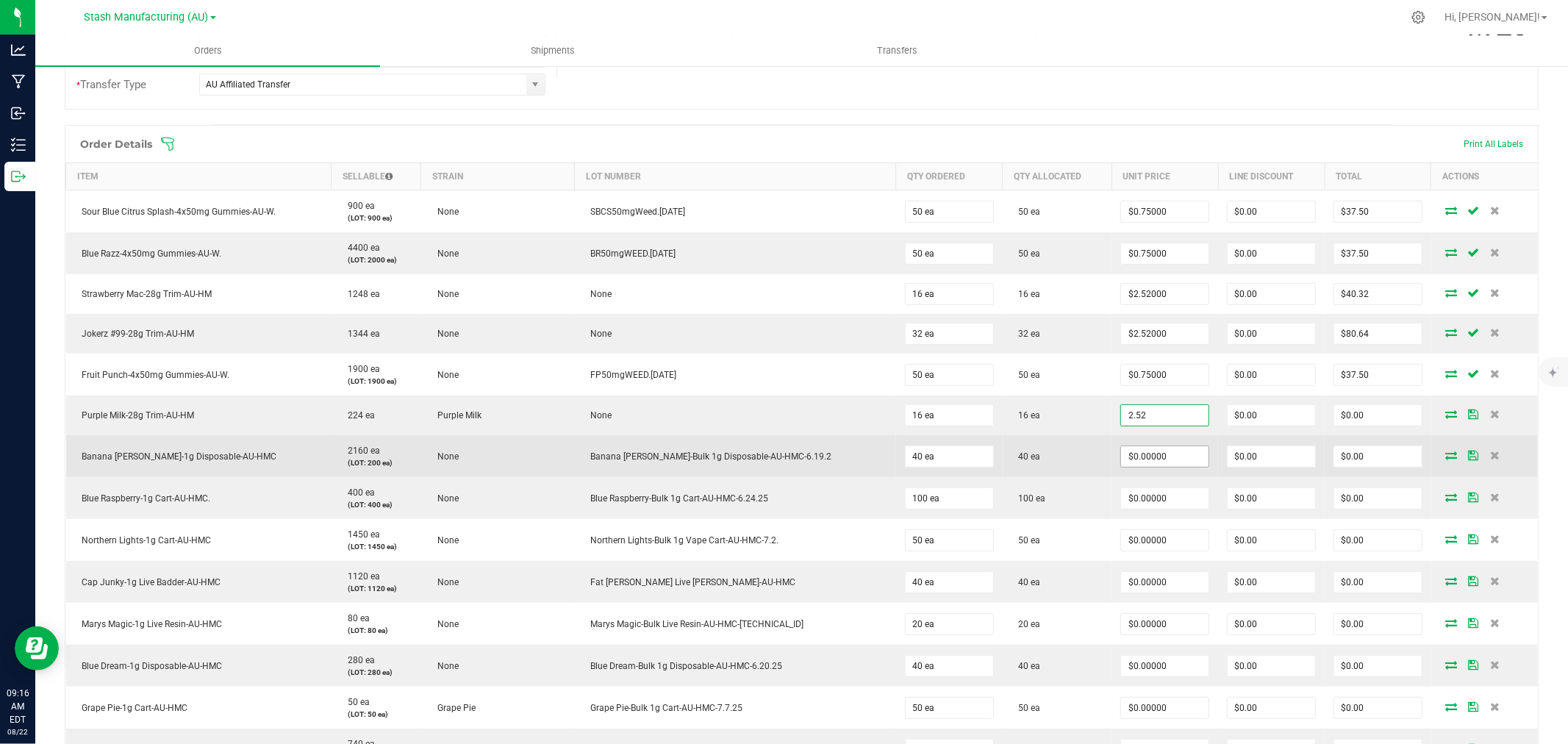
type input "$2.52000"
type input "$40.32"
click at [1144, 451] on input "0" at bounding box center [1165, 456] width 88 height 21
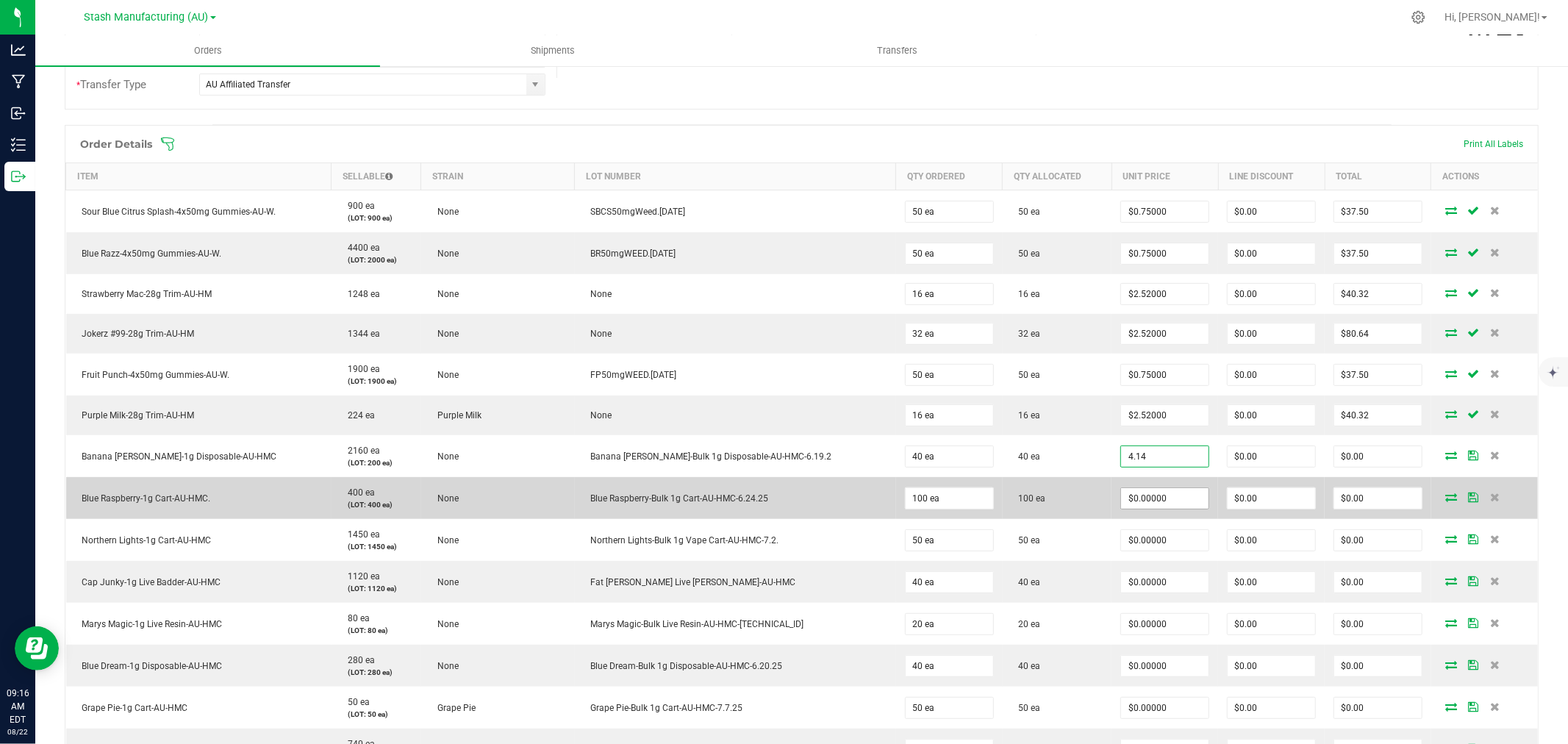
type input "$4.14000"
type input "$165.60"
click at [1163, 507] on input "0" at bounding box center [1165, 498] width 88 height 21
type input "$0.81000"
type input "$81.00"
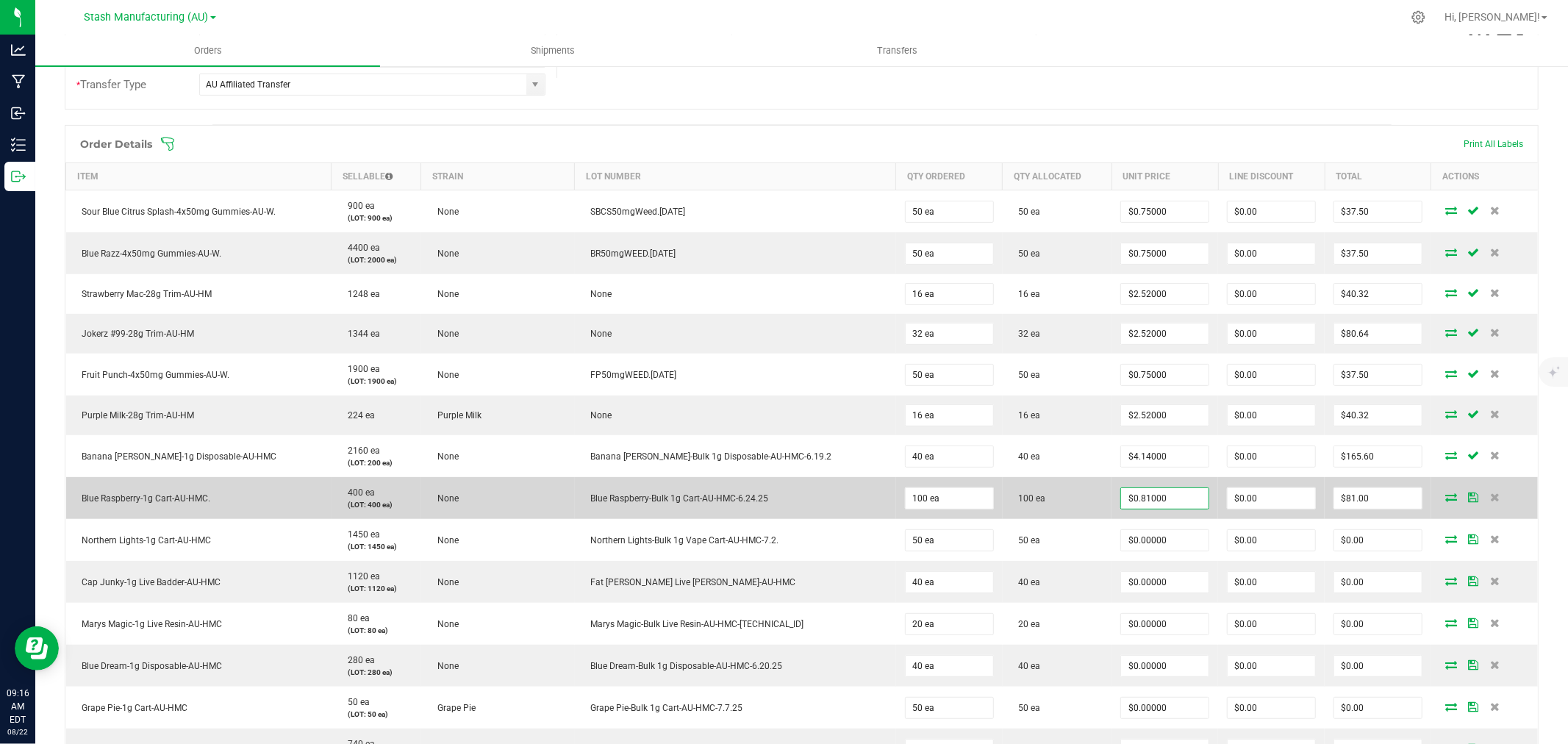
click at [1063, 507] on td "100 ea" at bounding box center [1058, 497] width 110 height 42
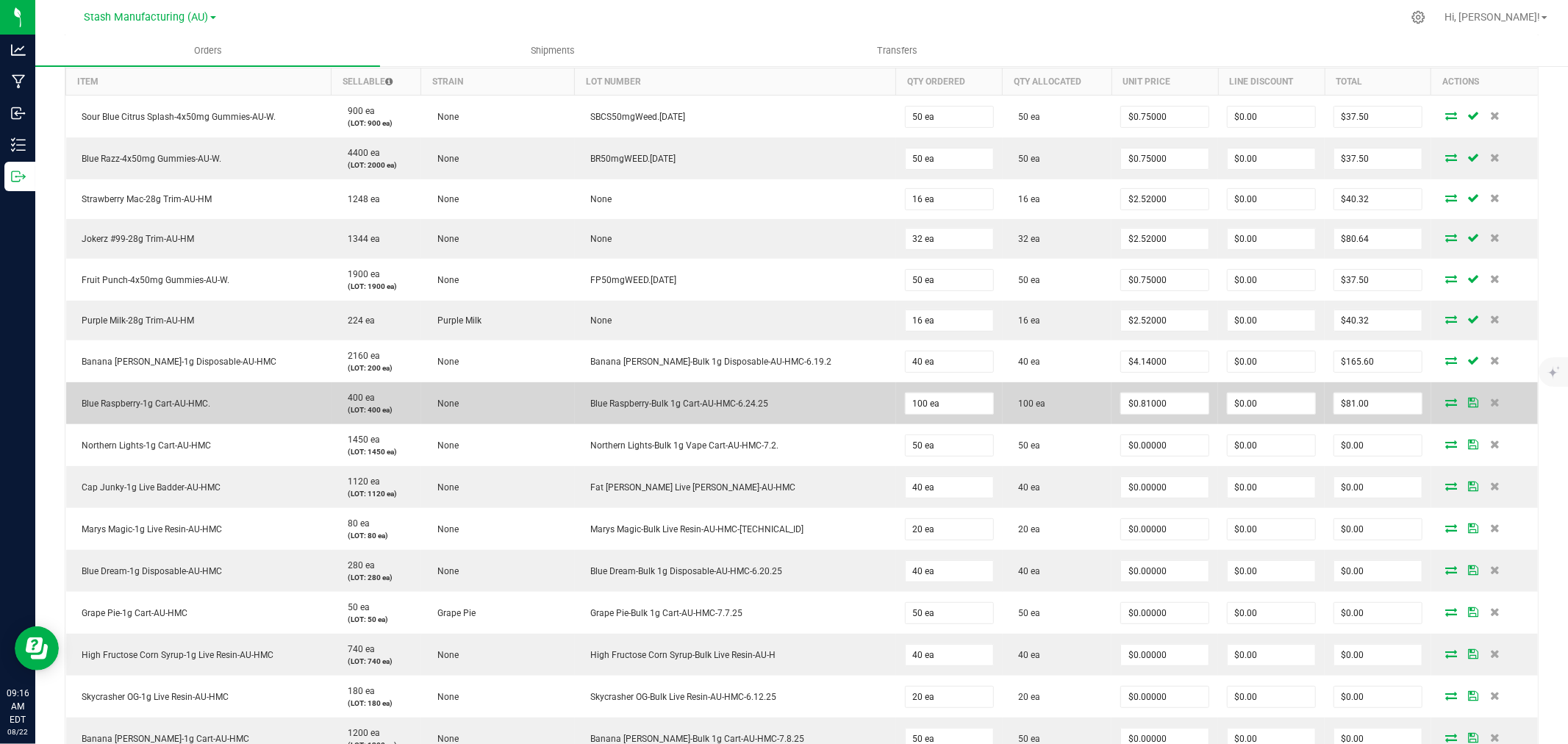
scroll to position [653, 0]
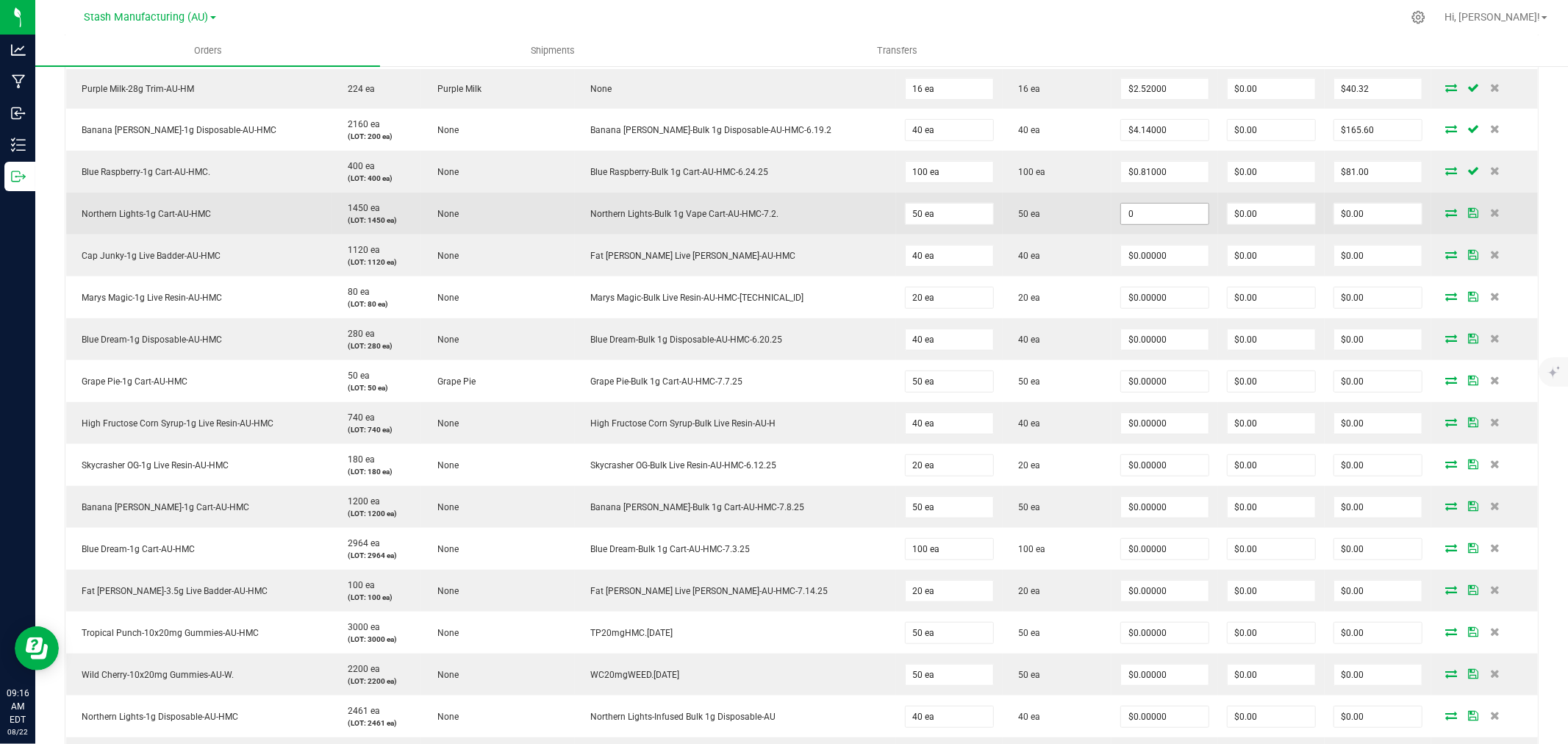
click at [1121, 210] on input "0" at bounding box center [1165, 214] width 88 height 21
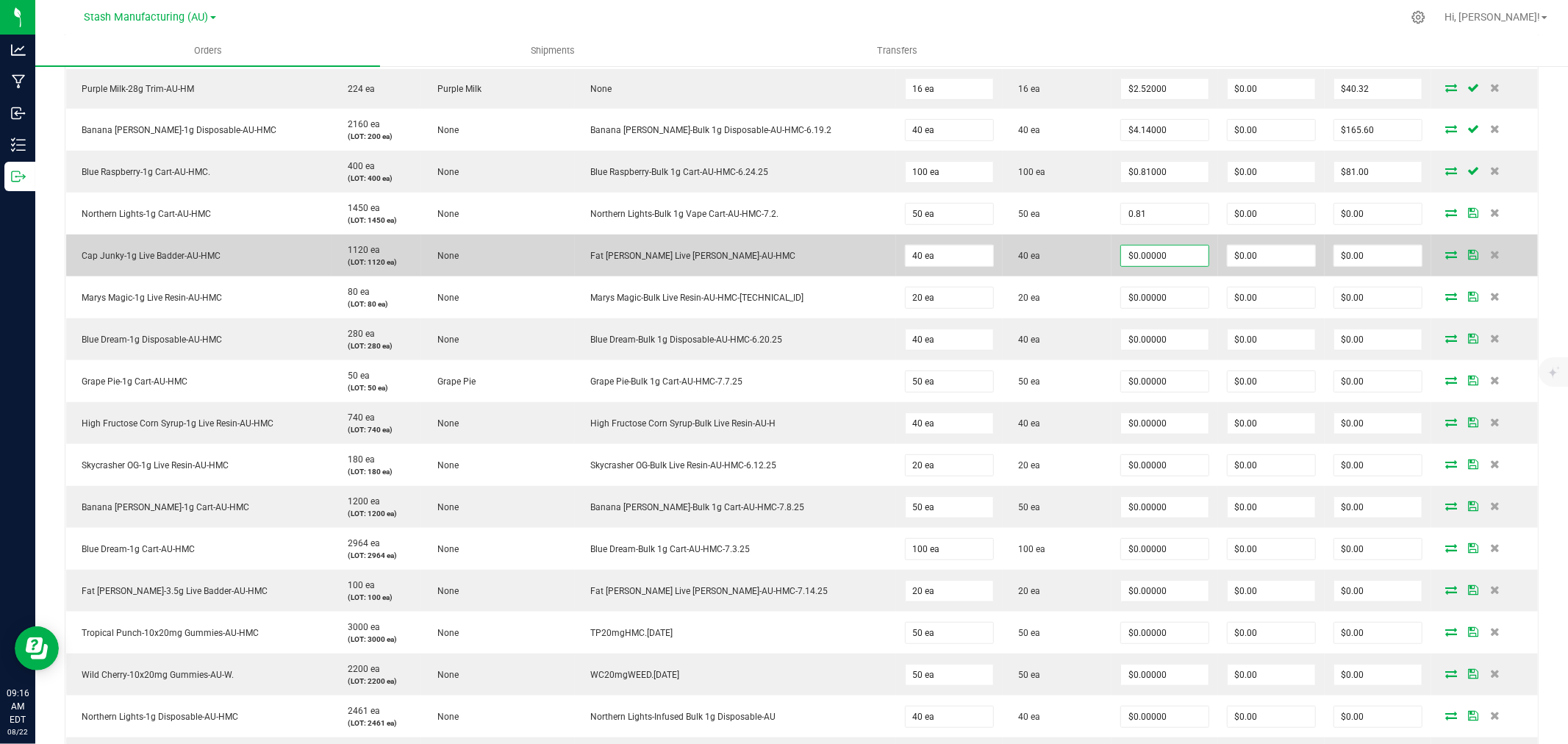
type input "$0.81000"
type input "$40.50"
click at [1121, 254] on input "0" at bounding box center [1165, 256] width 88 height 21
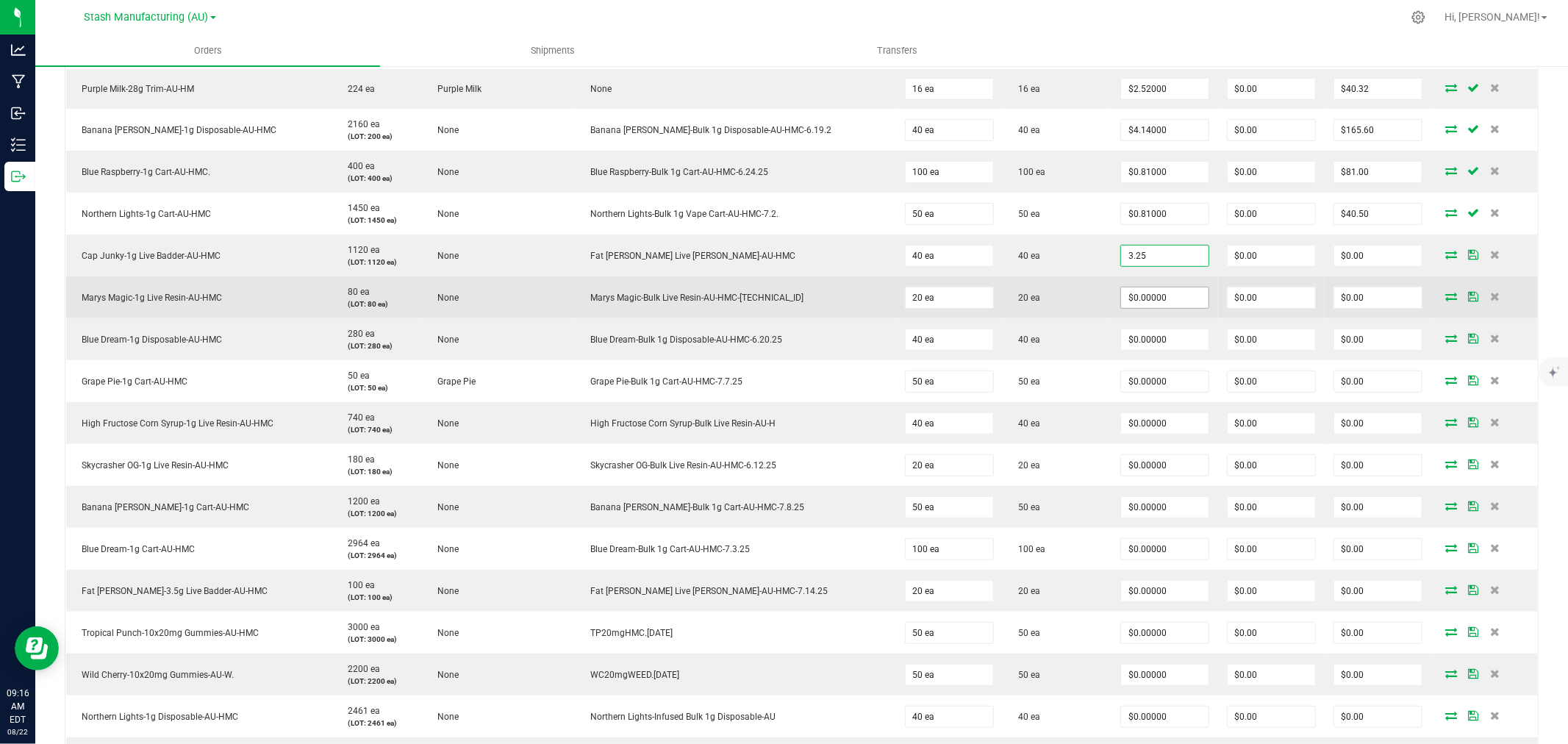
type input "$3.25000"
type input "$130.00"
click at [1121, 291] on input "0" at bounding box center [1165, 298] width 88 height 21
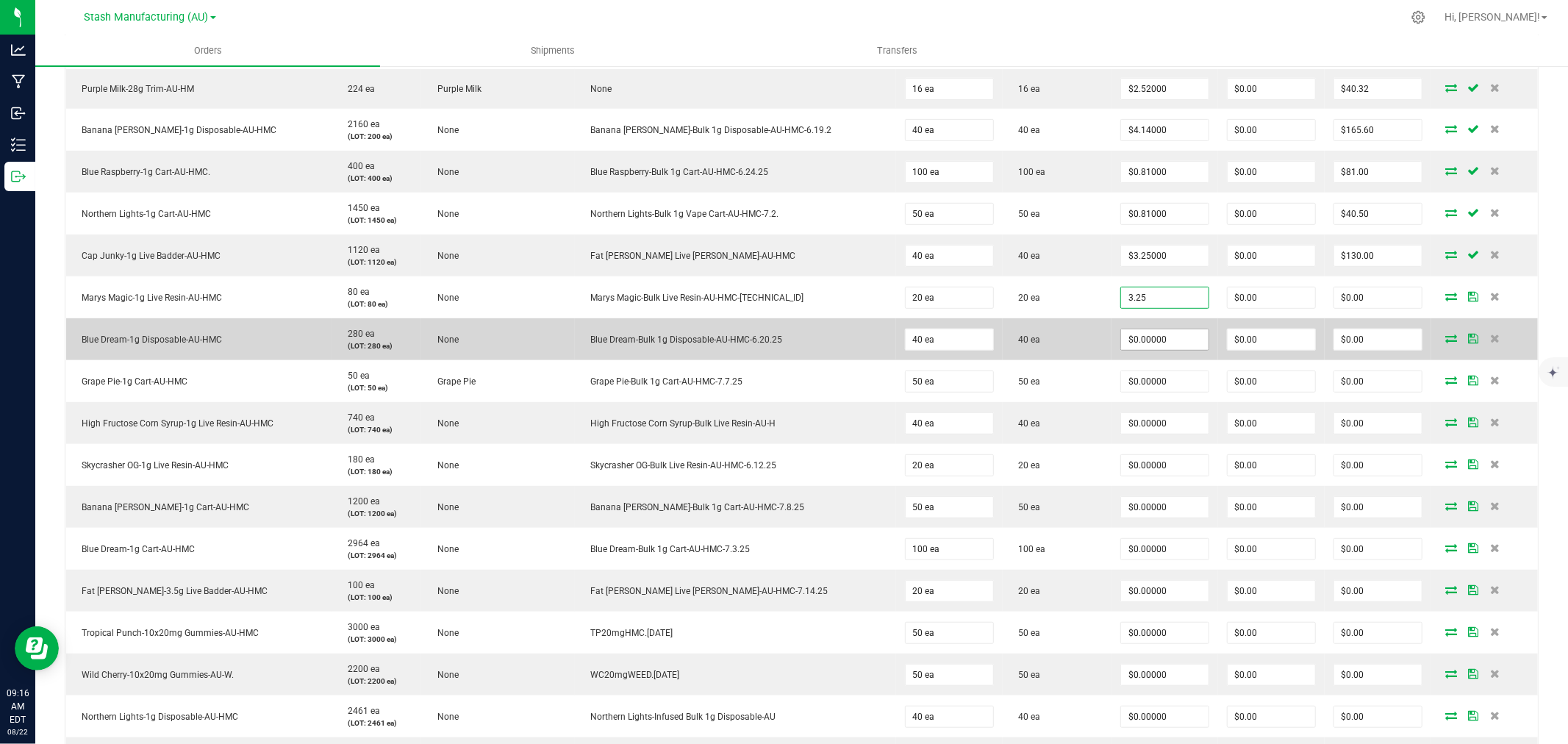
type input "$3.25000"
type input "$65.00"
click at [1125, 339] on input "0" at bounding box center [1165, 339] width 88 height 21
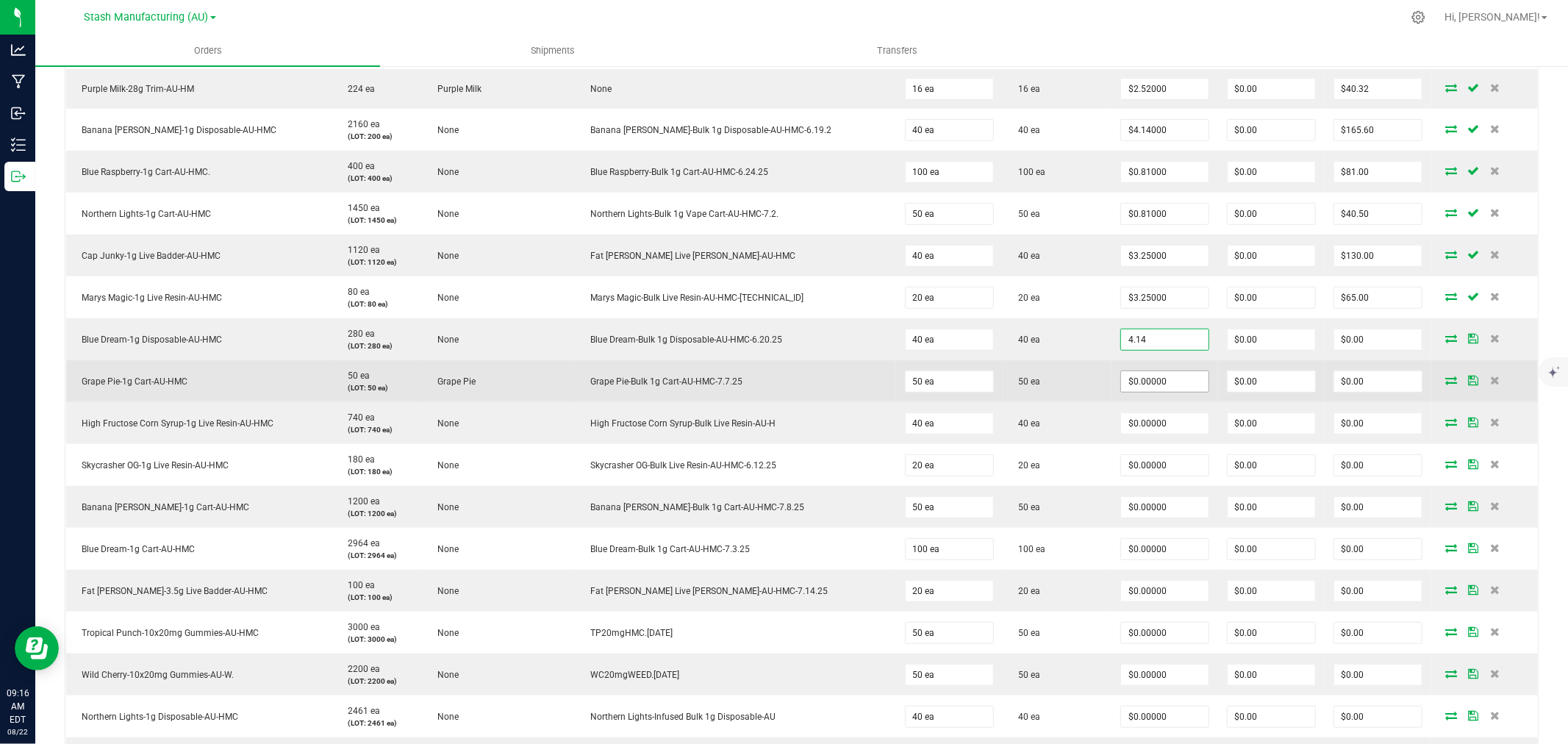
type input "$4.14000"
type input "$165.60"
click at [1122, 377] on input "0" at bounding box center [1165, 381] width 88 height 21
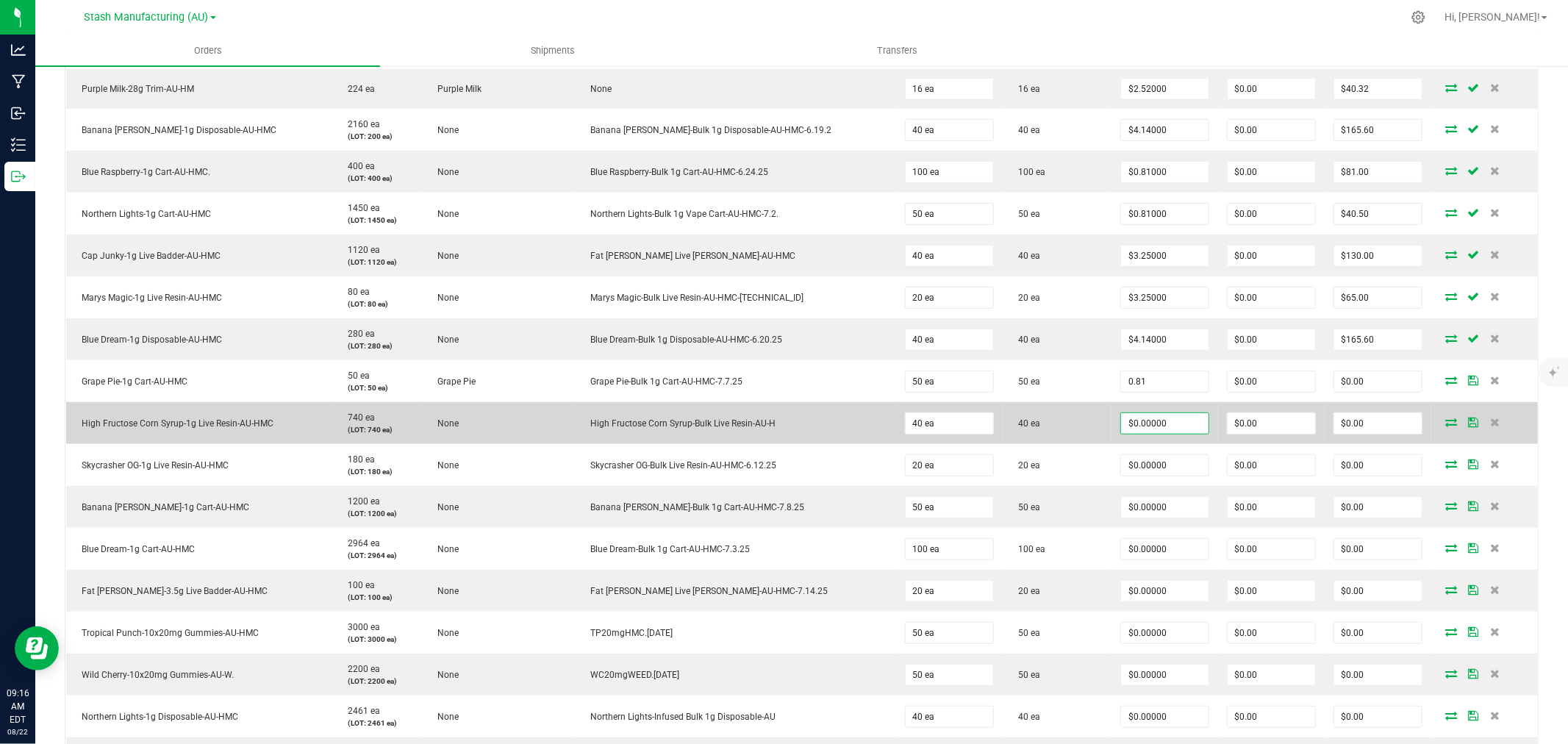
type input "$0.81000"
type input "$40.50"
click at [1138, 422] on input "0" at bounding box center [1165, 424] width 88 height 21
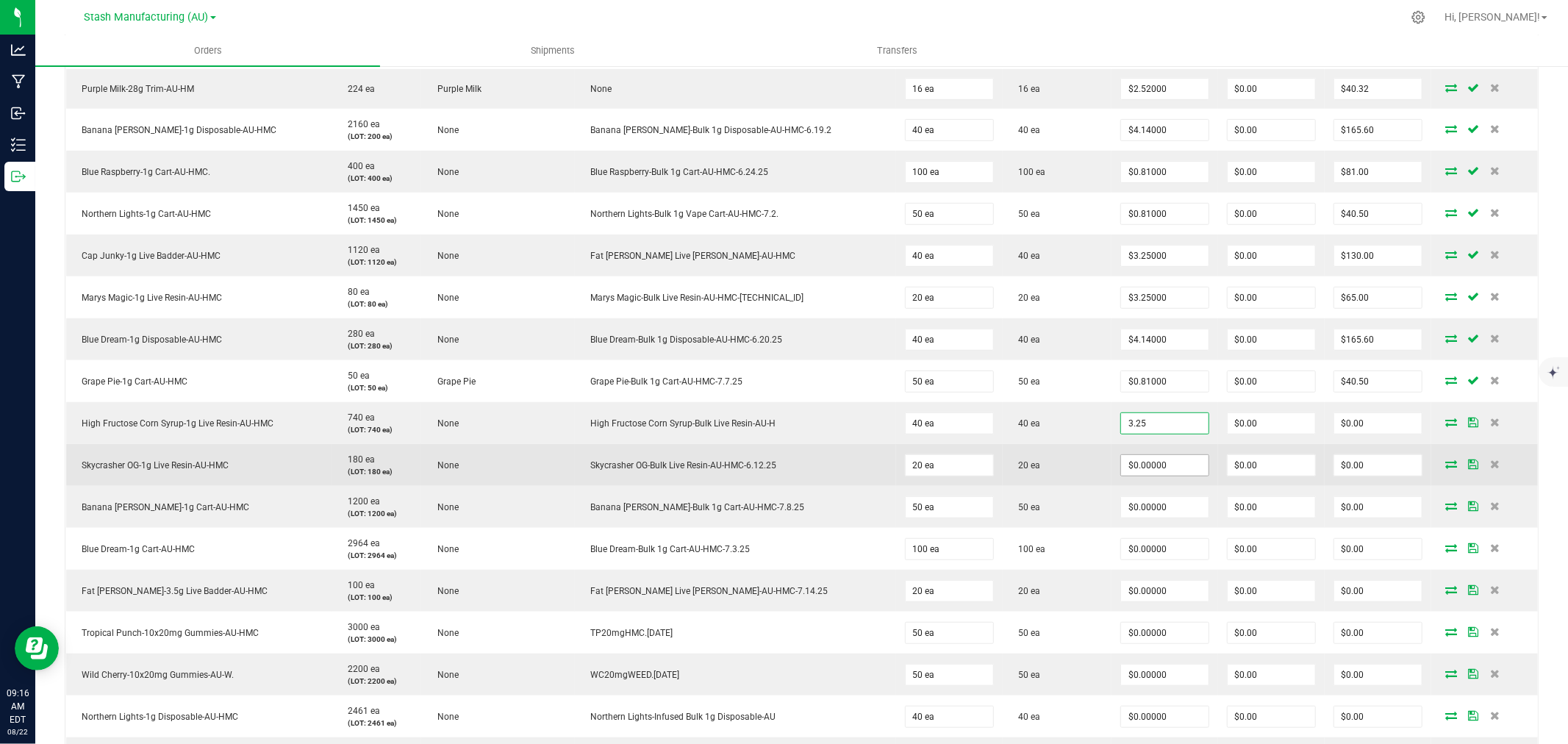
type input "$3.25000"
type input "$130.00"
click at [1124, 461] on input "0" at bounding box center [1165, 466] width 88 height 21
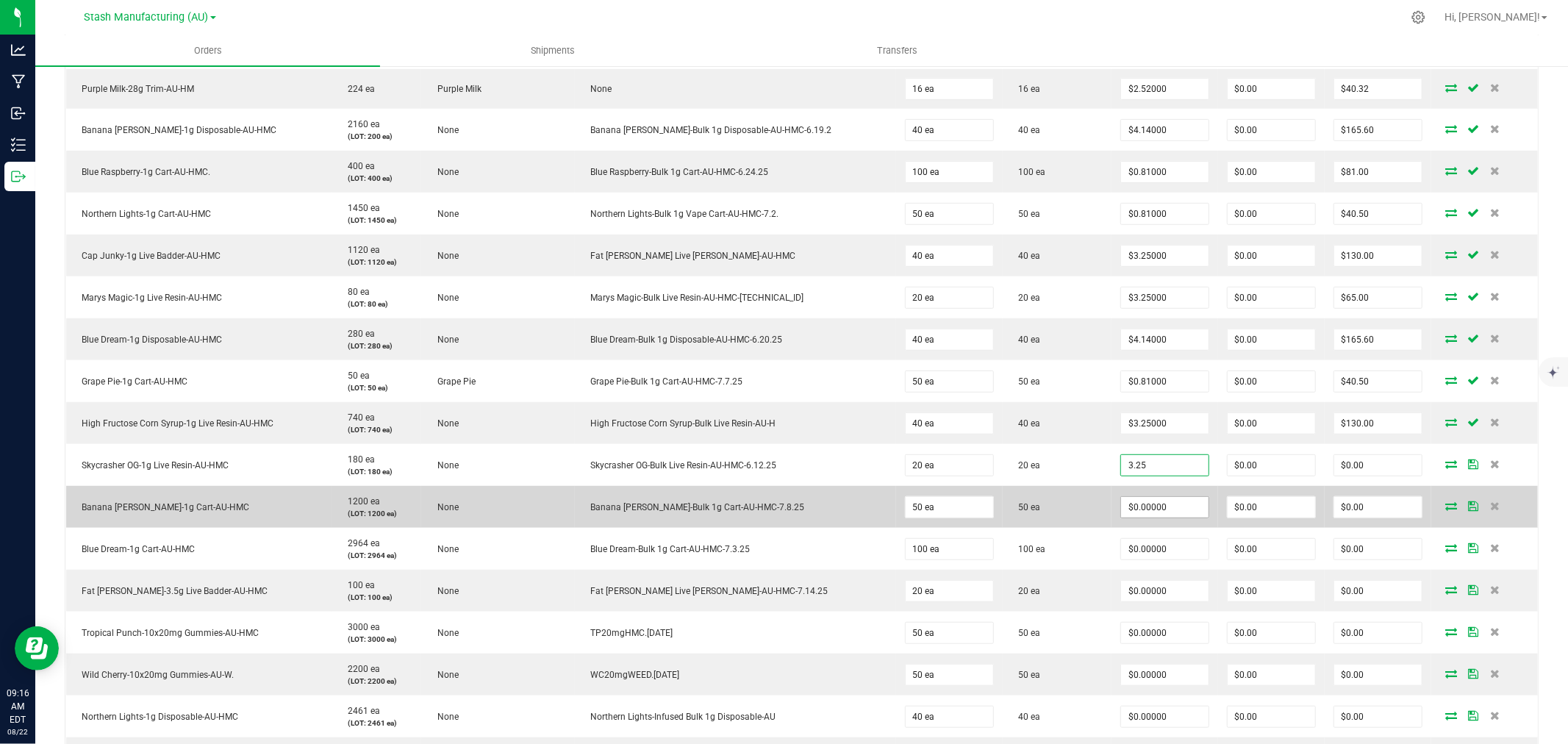
type input "$3.25000"
type input "$65.00"
click at [1128, 502] on input "0" at bounding box center [1165, 508] width 88 height 21
type input "$0.81000"
type input "$40.50"
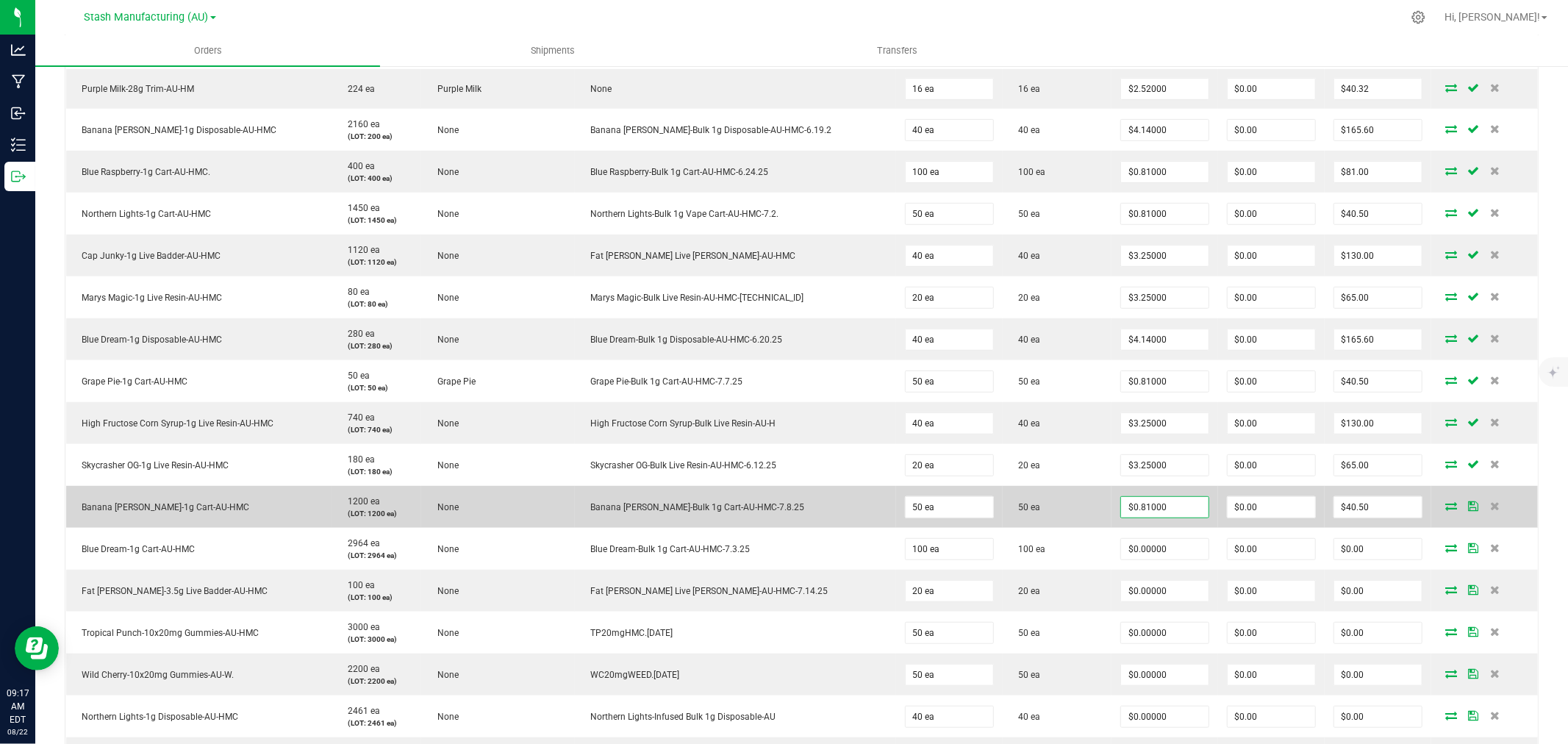
click at [1045, 502] on td "50 ea" at bounding box center [1058, 507] width 110 height 42
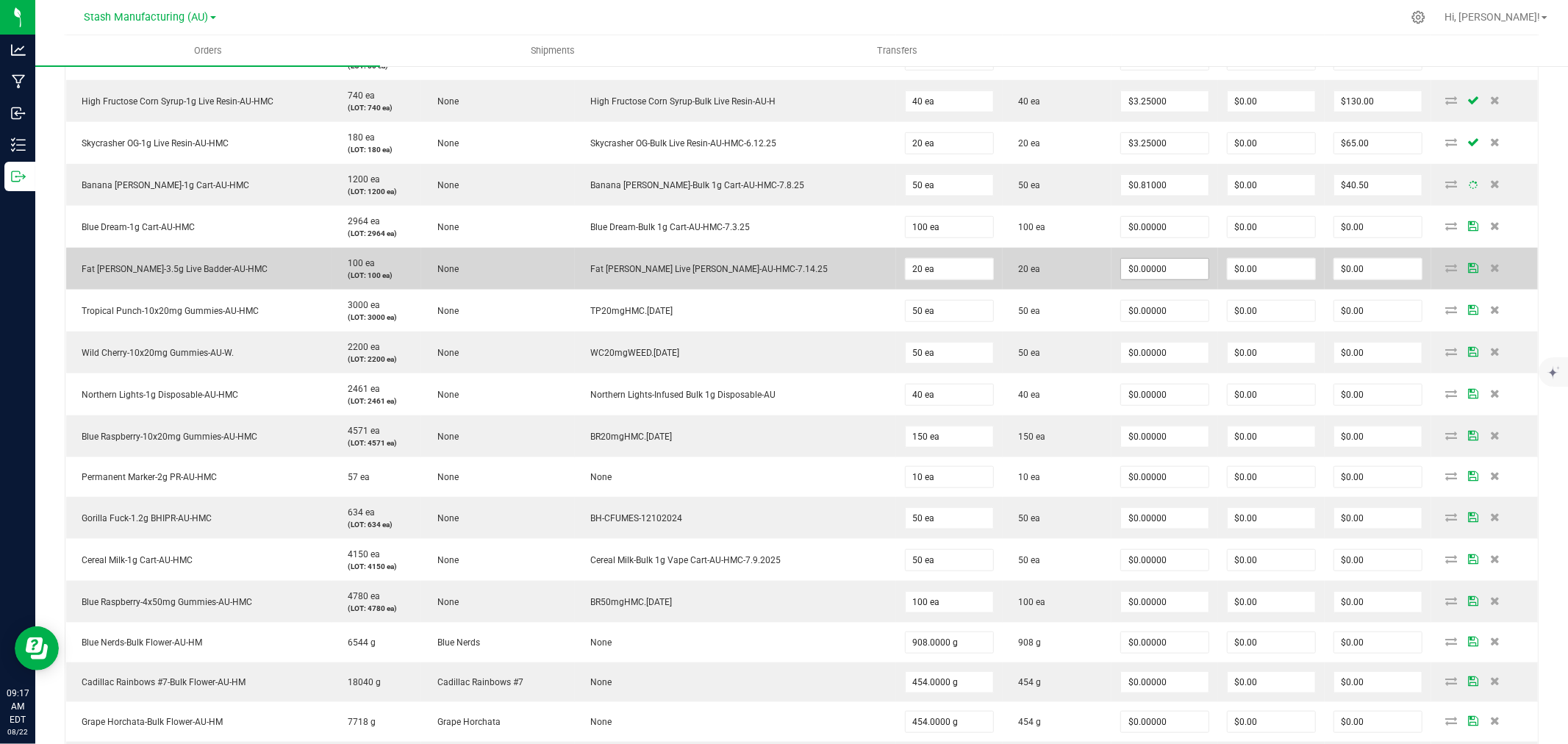
scroll to position [980, 0]
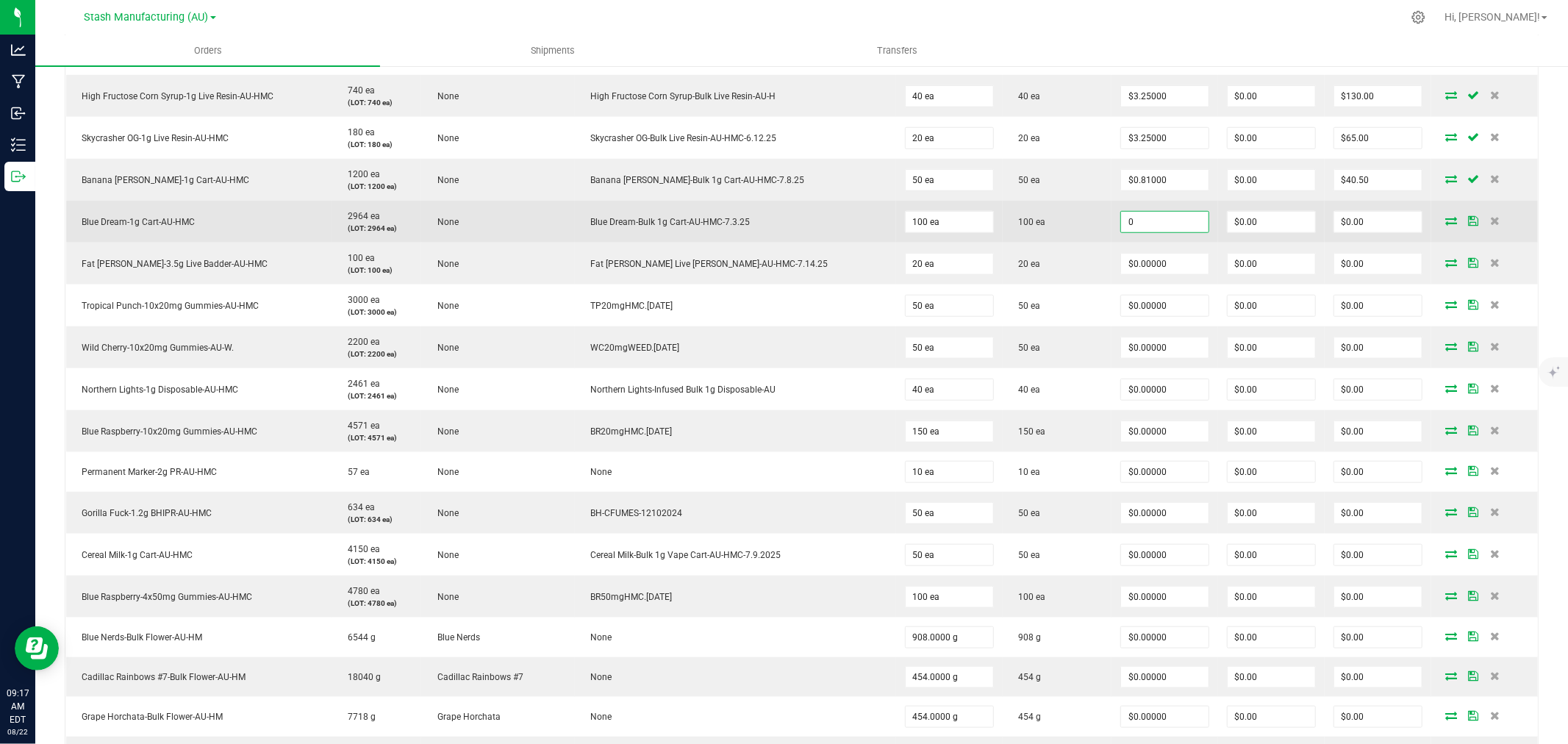
click at [1138, 222] on input "0" at bounding box center [1165, 222] width 88 height 21
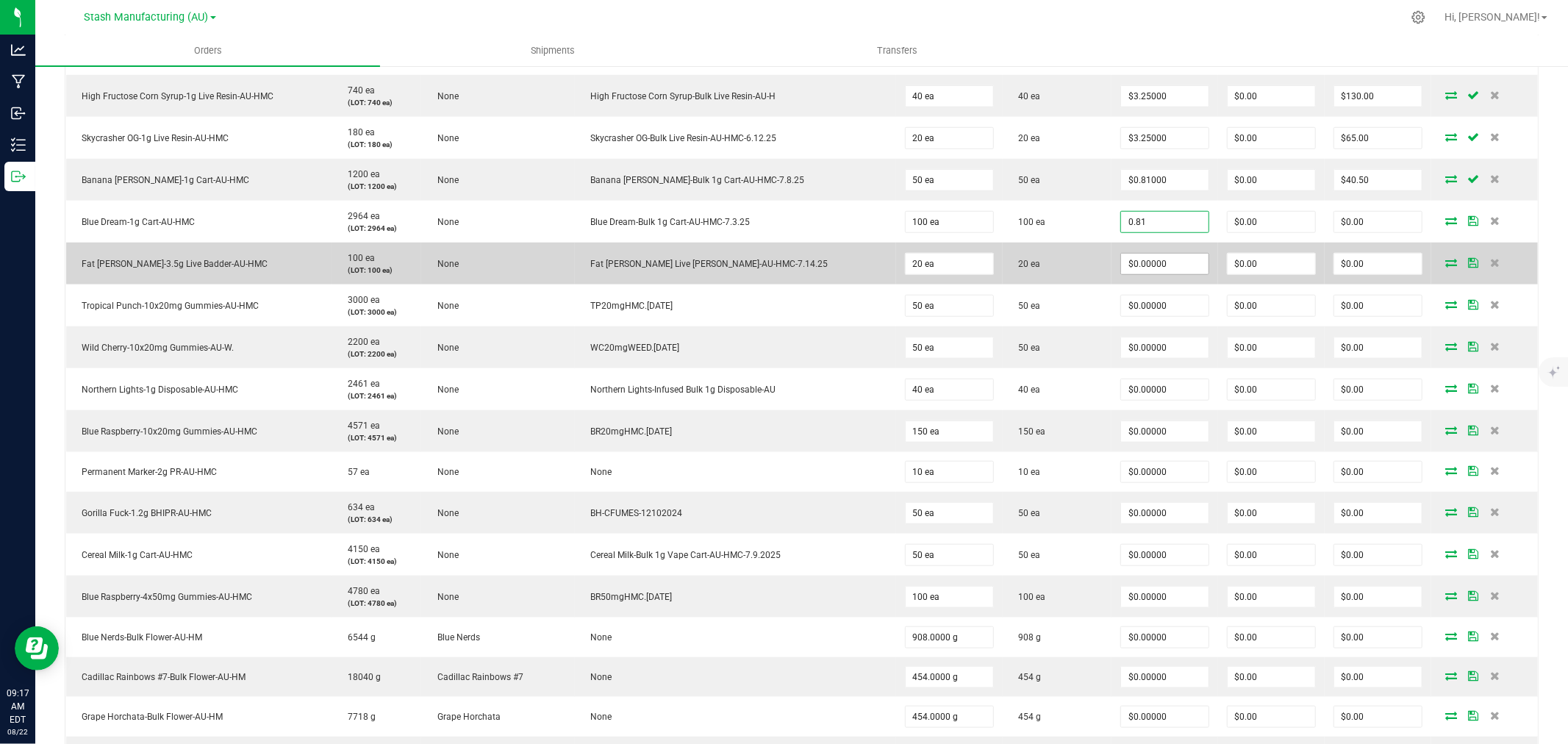
type input "$0.81000"
type input "$81.00"
click at [1138, 258] on input "0" at bounding box center [1165, 264] width 88 height 21
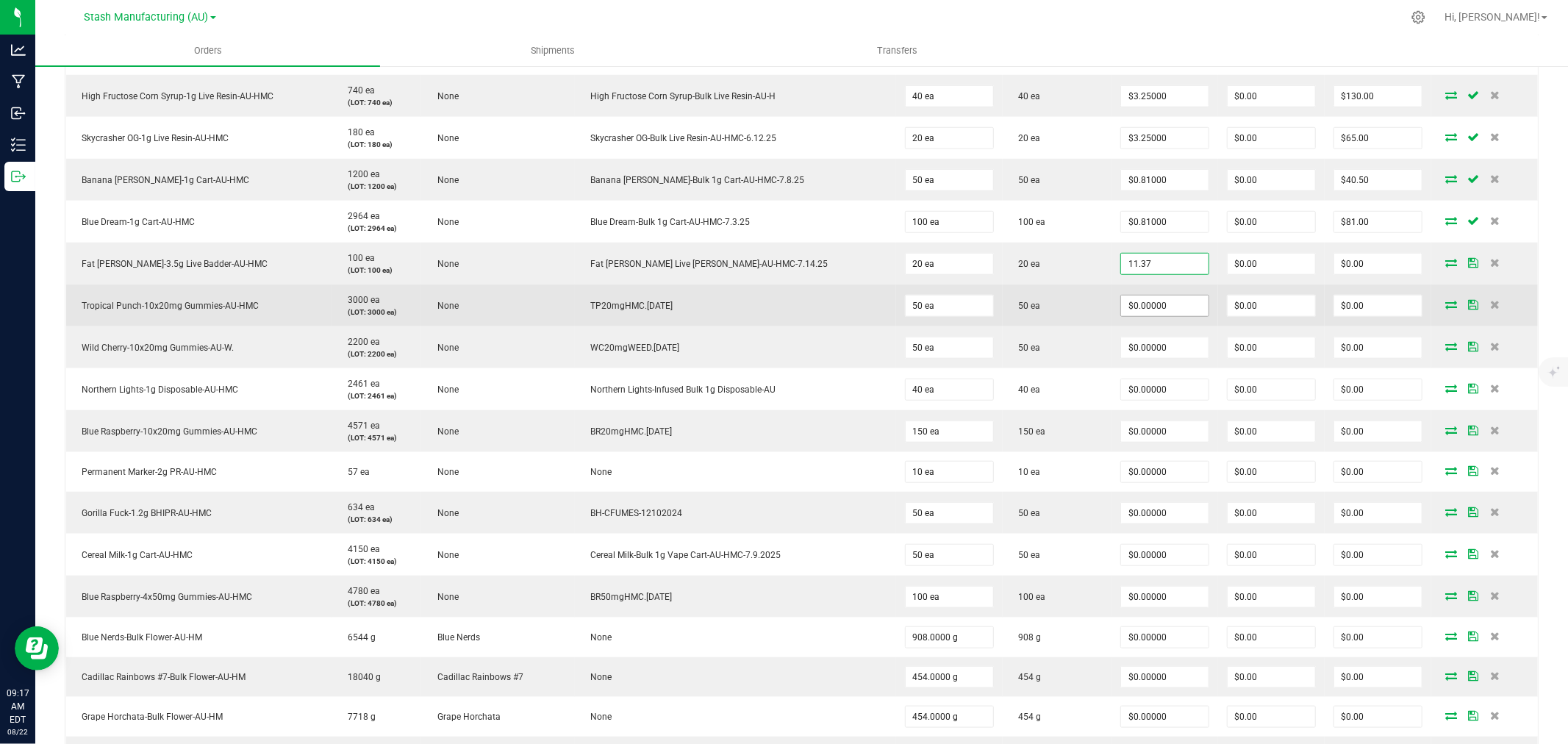
type input "$11.37000"
type input "$227.40"
click at [1139, 309] on input "0" at bounding box center [1165, 306] width 88 height 21
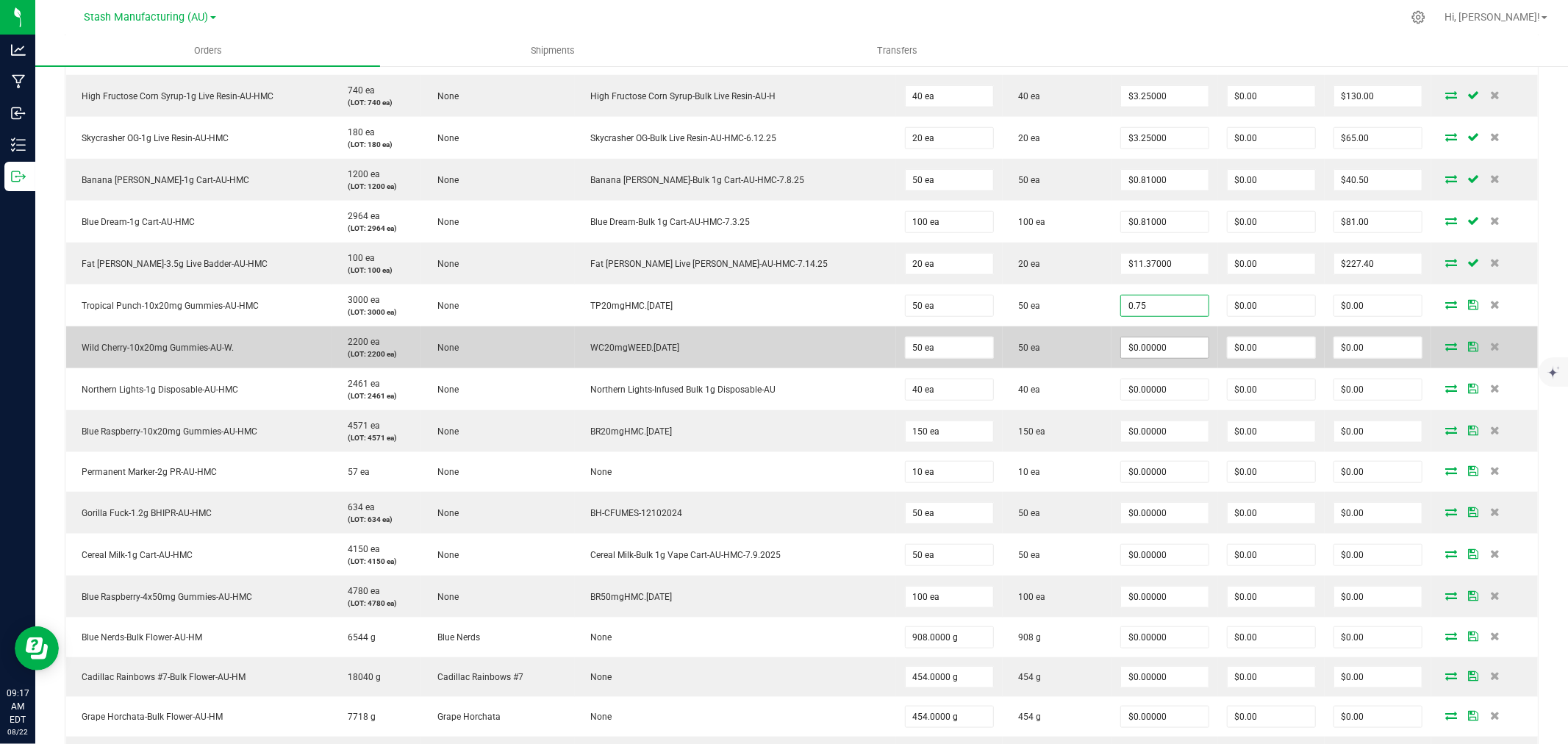
type input "$0.75000"
type input "$37.50"
click at [1133, 350] on input "0" at bounding box center [1165, 348] width 88 height 21
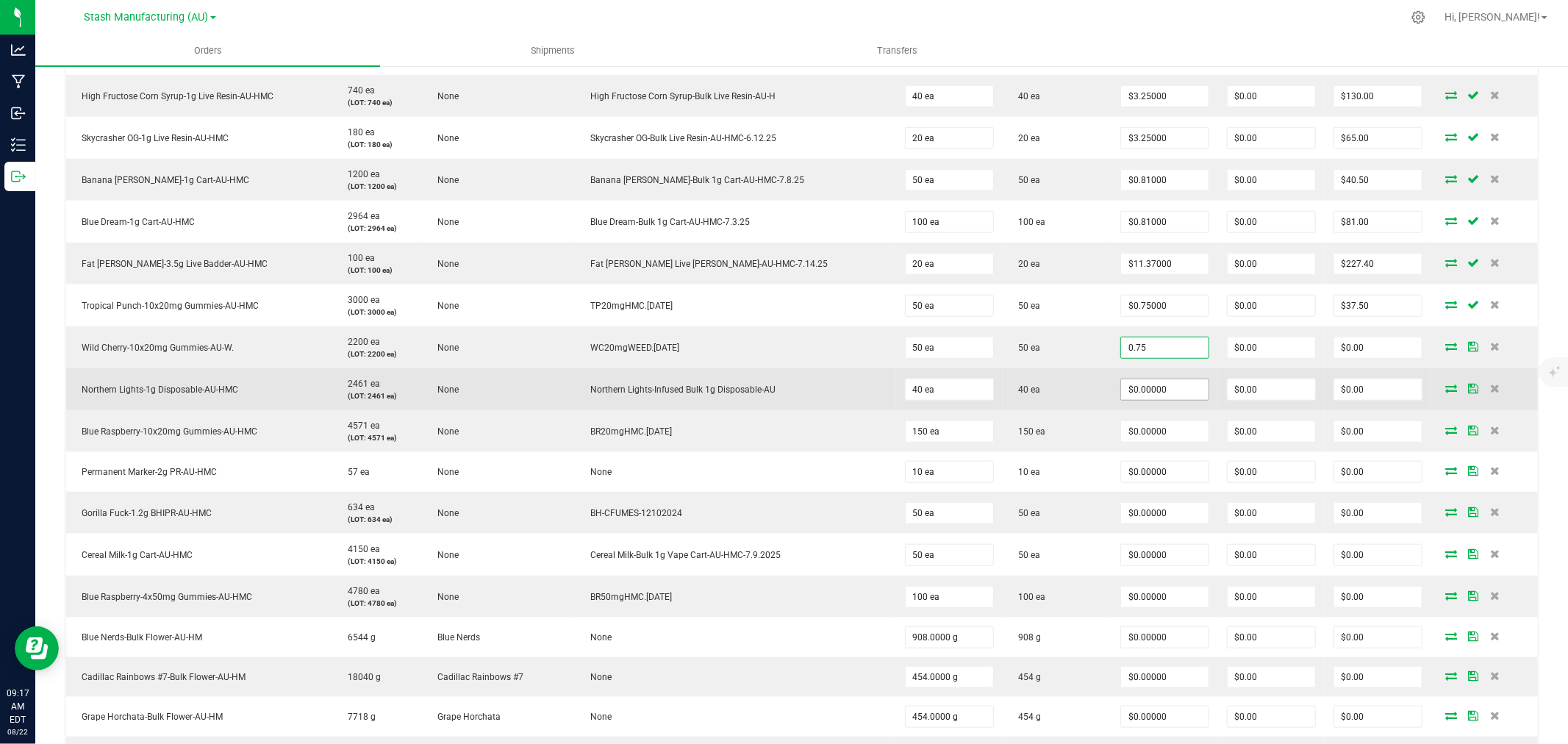
type input "$0.75000"
type input "$37.50"
click at [1150, 393] on input "0" at bounding box center [1165, 390] width 88 height 21
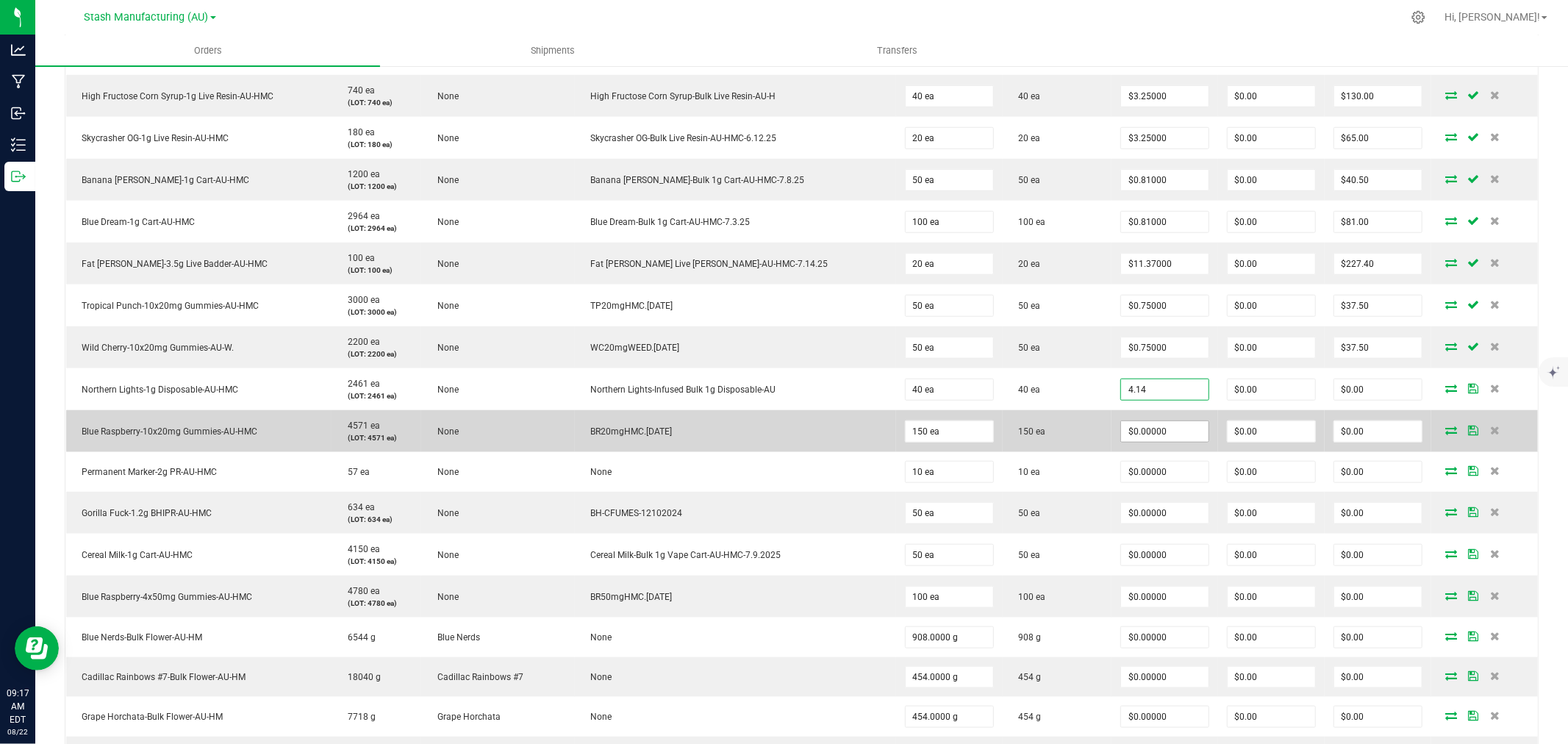
type input "$4.14000"
type input "$165.60"
click at [1131, 428] on input "0" at bounding box center [1165, 431] width 88 height 21
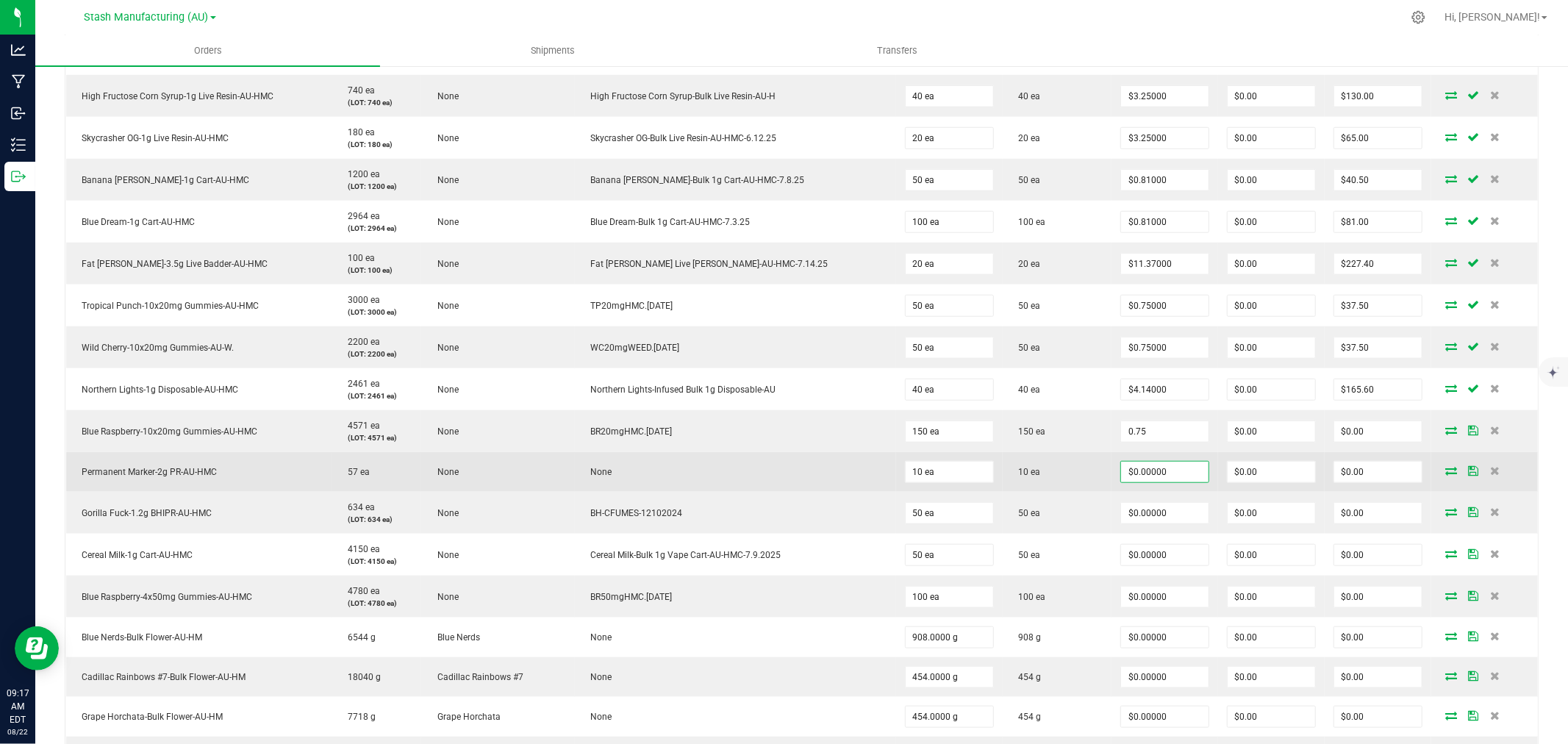
type input "$0.75000"
type input "$112.50"
click at [1134, 474] on input "0" at bounding box center [1165, 472] width 88 height 21
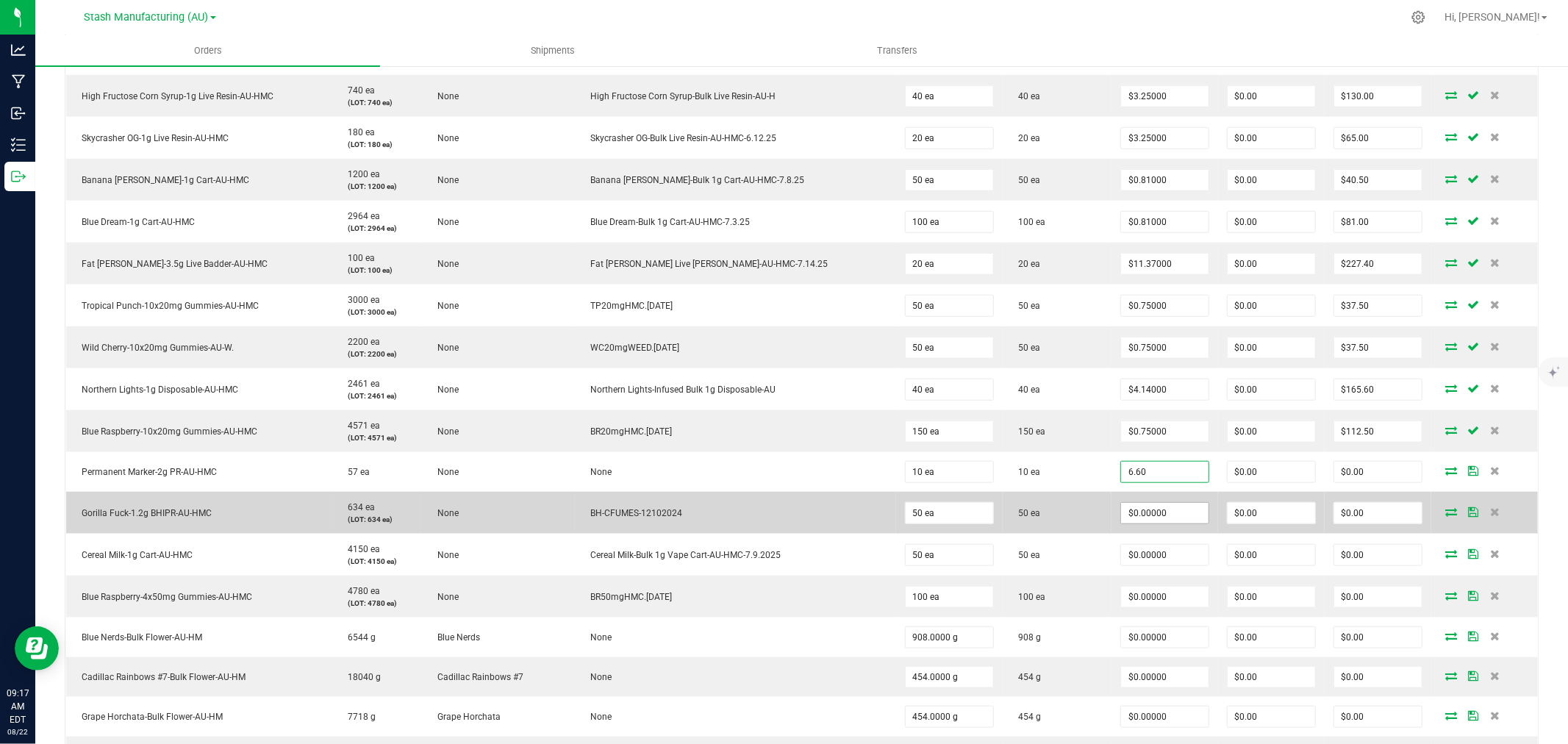
type input "$6.60000"
type input "$66.00"
click at [1122, 512] on input "0" at bounding box center [1165, 513] width 88 height 21
type input "$2.54000"
type input "$127.00"
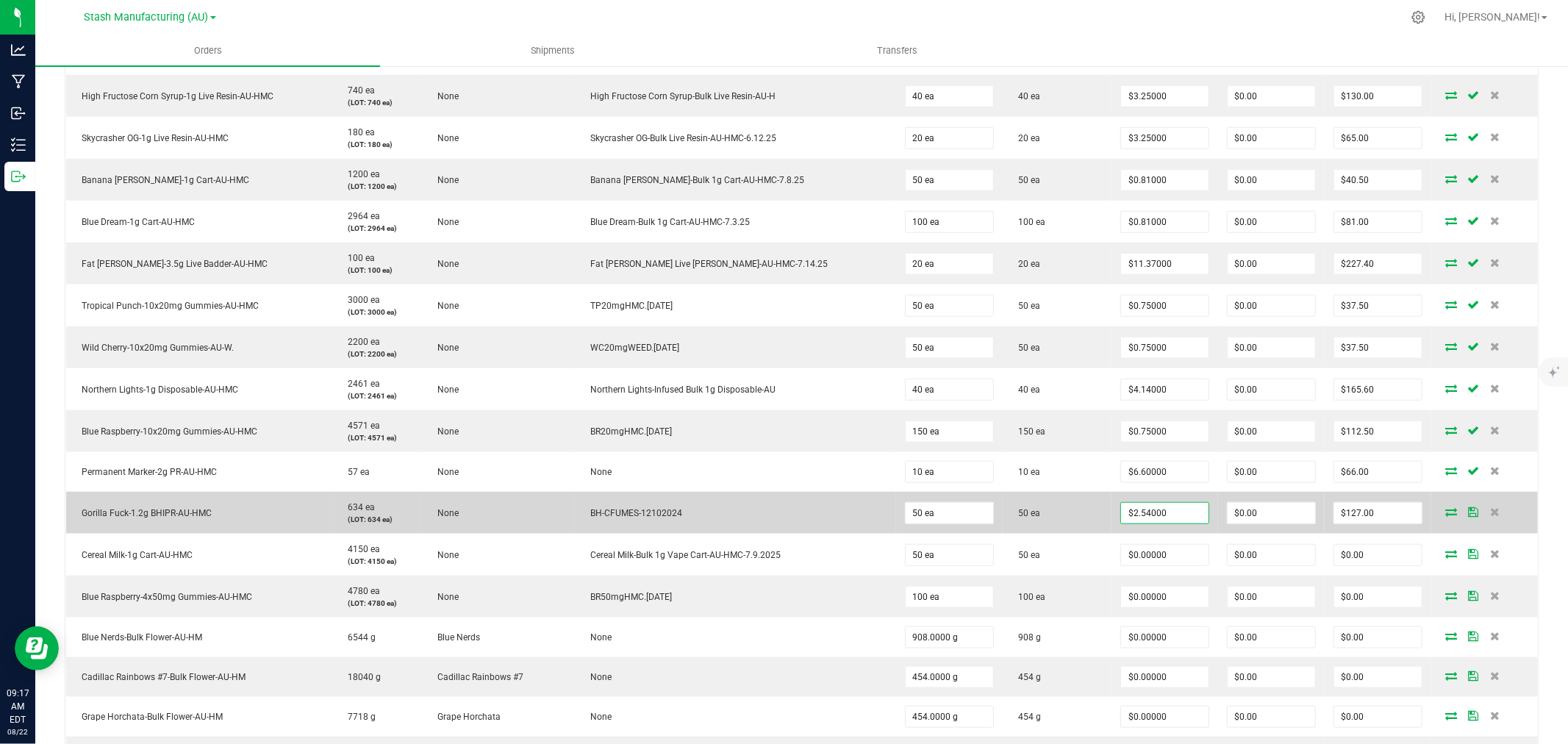
click at [1078, 516] on td "50 ea" at bounding box center [1058, 513] width 110 height 42
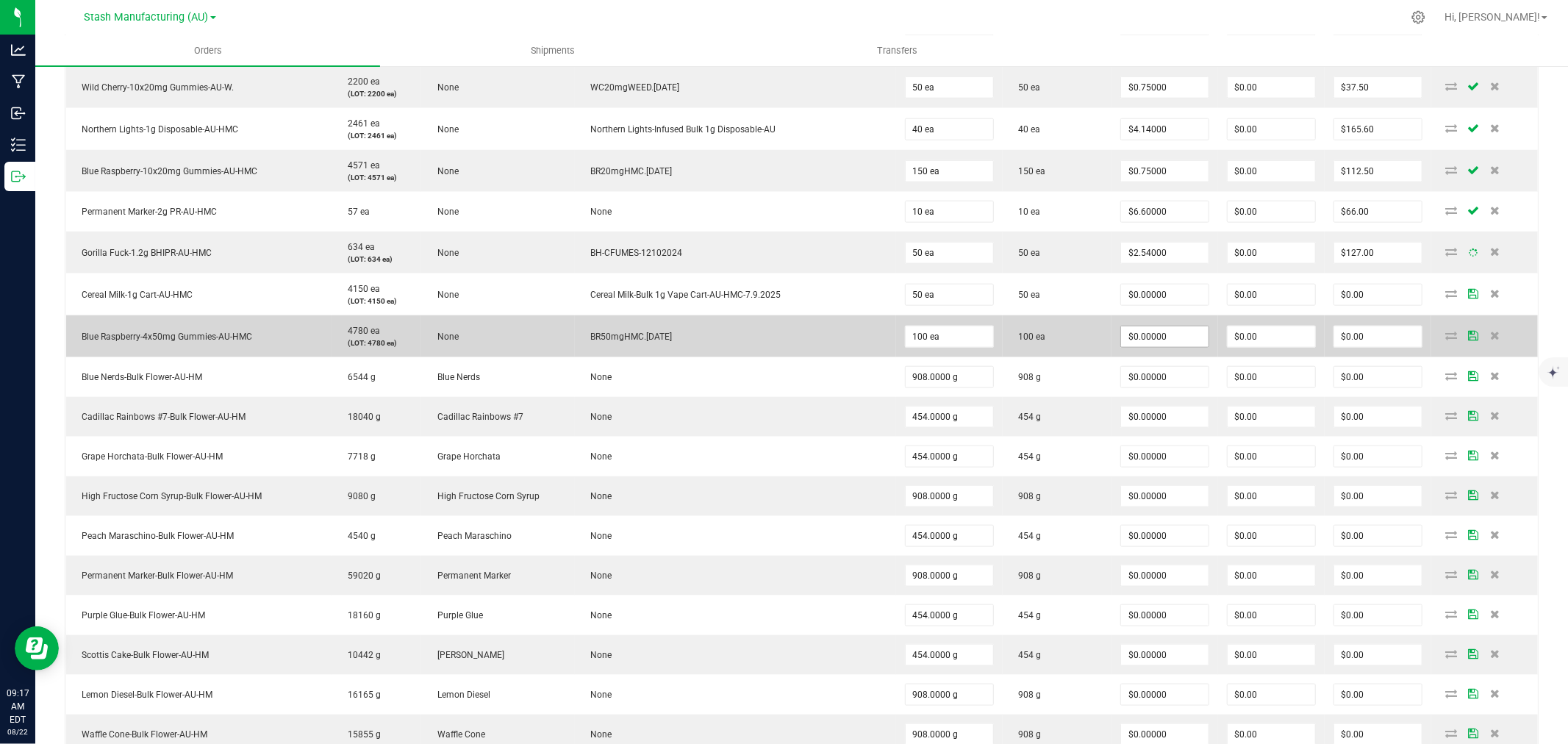
scroll to position [1307, 0]
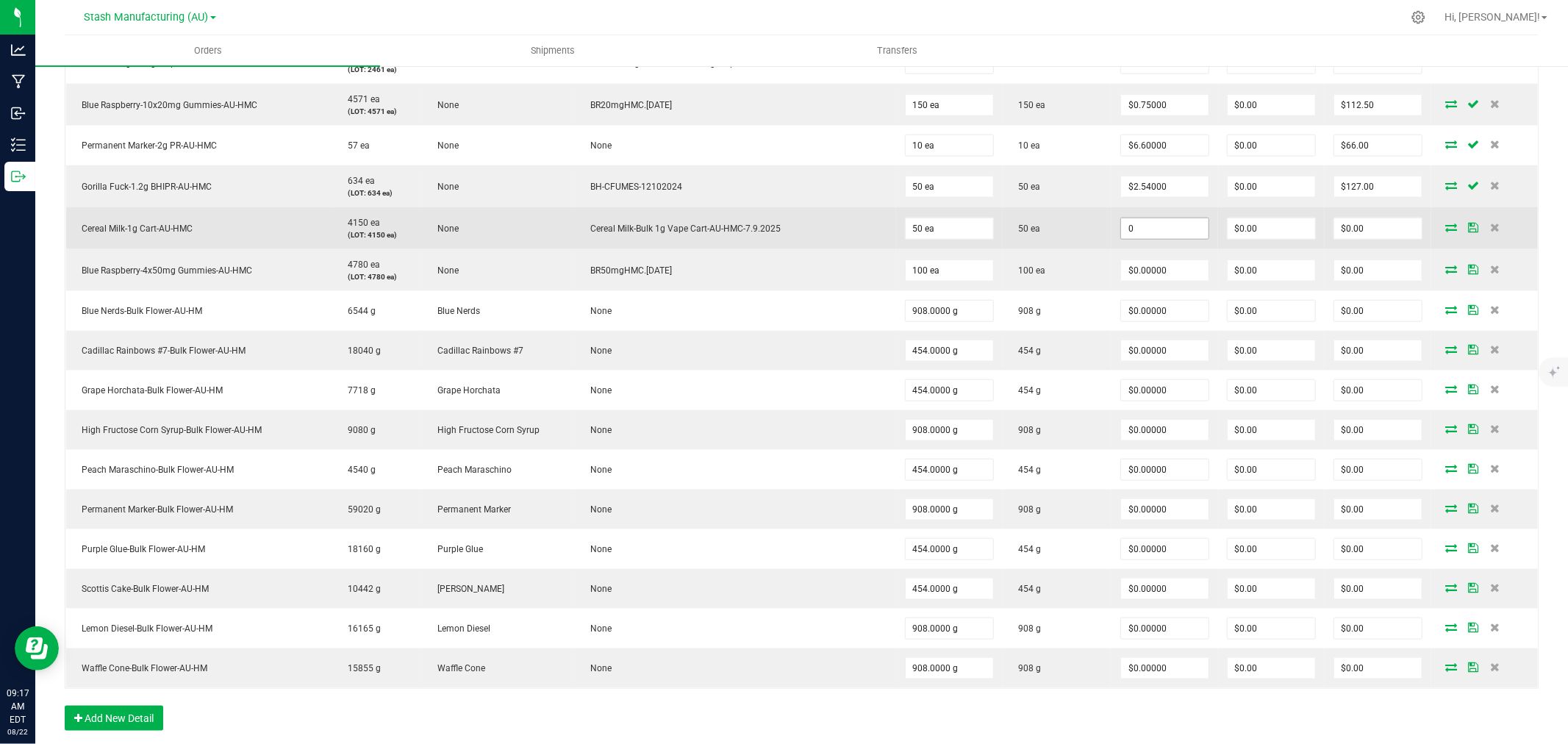
click at [1121, 230] on input "0" at bounding box center [1165, 229] width 88 height 21
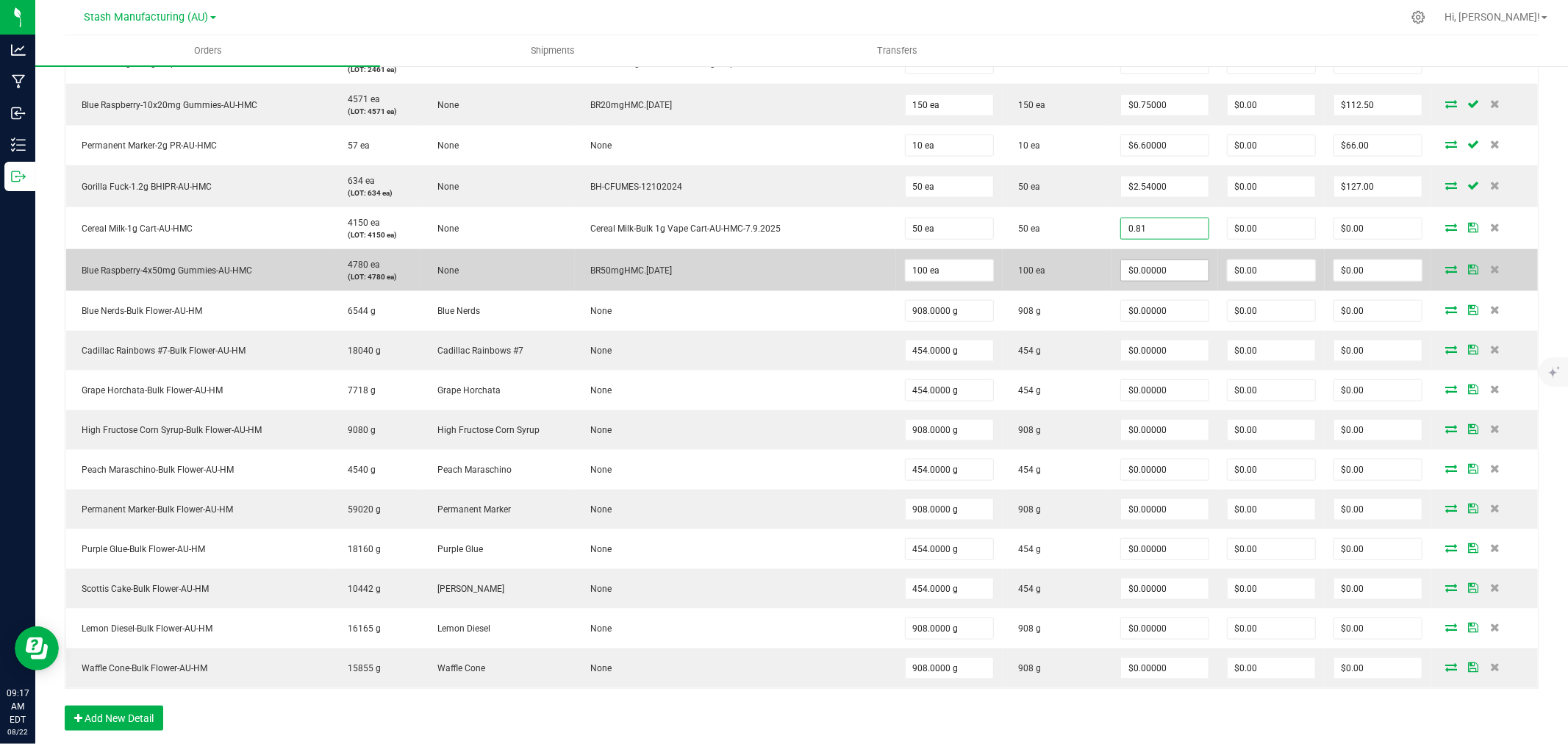
type input "$0.81000"
type input "$40.50"
click at [1121, 268] on input "0" at bounding box center [1165, 271] width 88 height 21
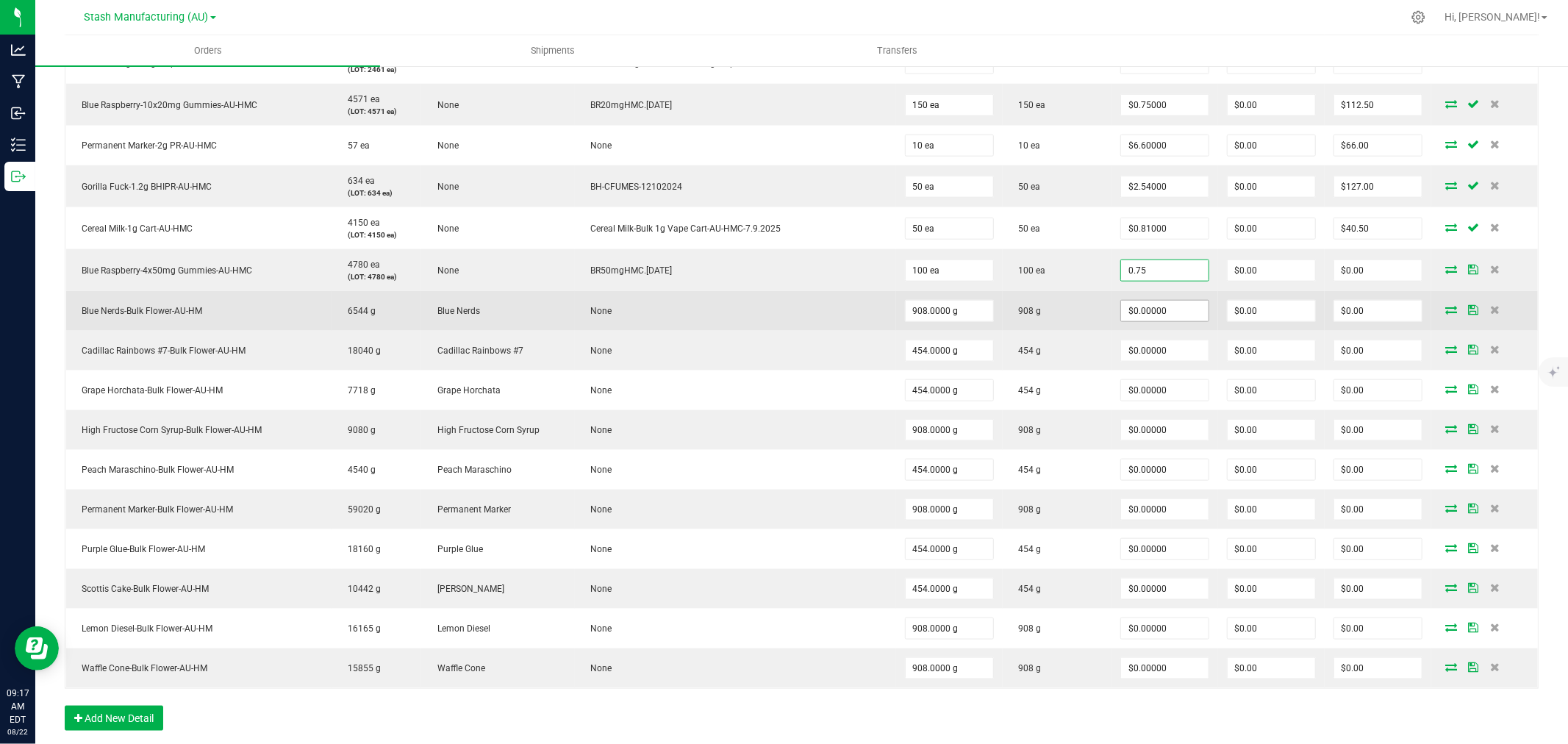
type input "$0.75000"
type input "$75.00"
click at [1141, 320] on input "0" at bounding box center [1165, 311] width 88 height 21
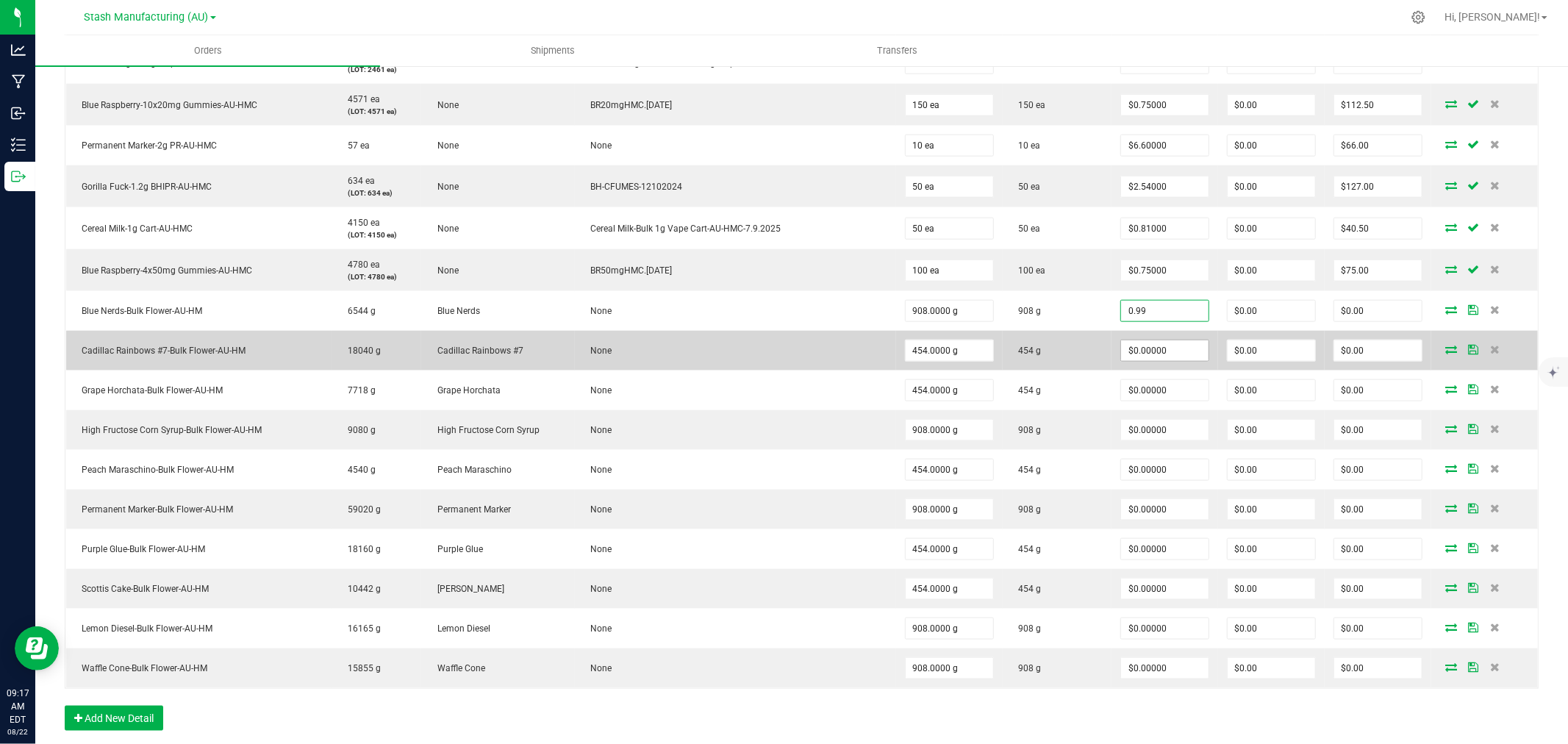
type input "$0.99000"
type input "$898.92"
click at [1139, 358] on input "0" at bounding box center [1165, 351] width 88 height 21
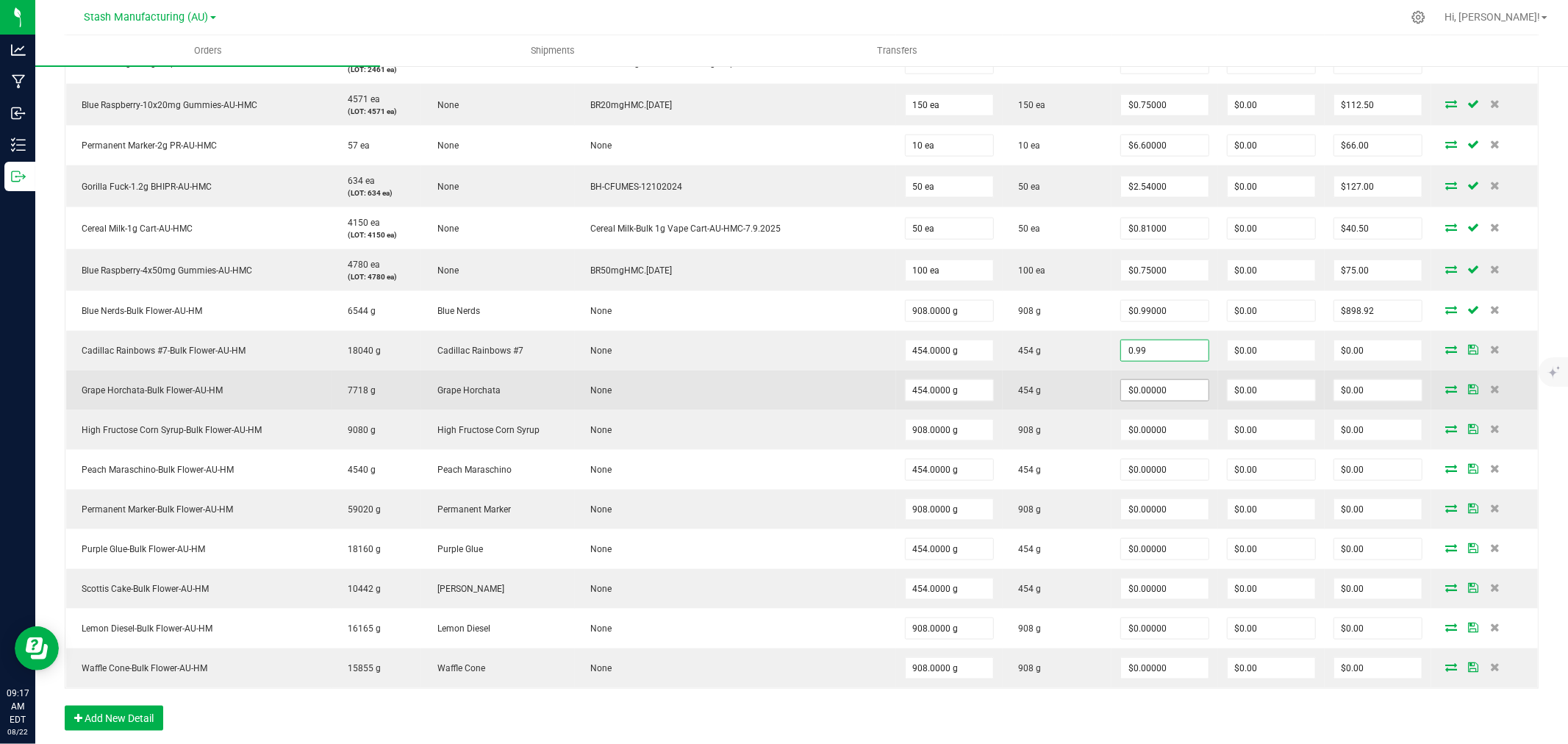
type input "$0.99000"
type input "$449.46"
click at [1138, 388] on input "0" at bounding box center [1165, 390] width 88 height 21
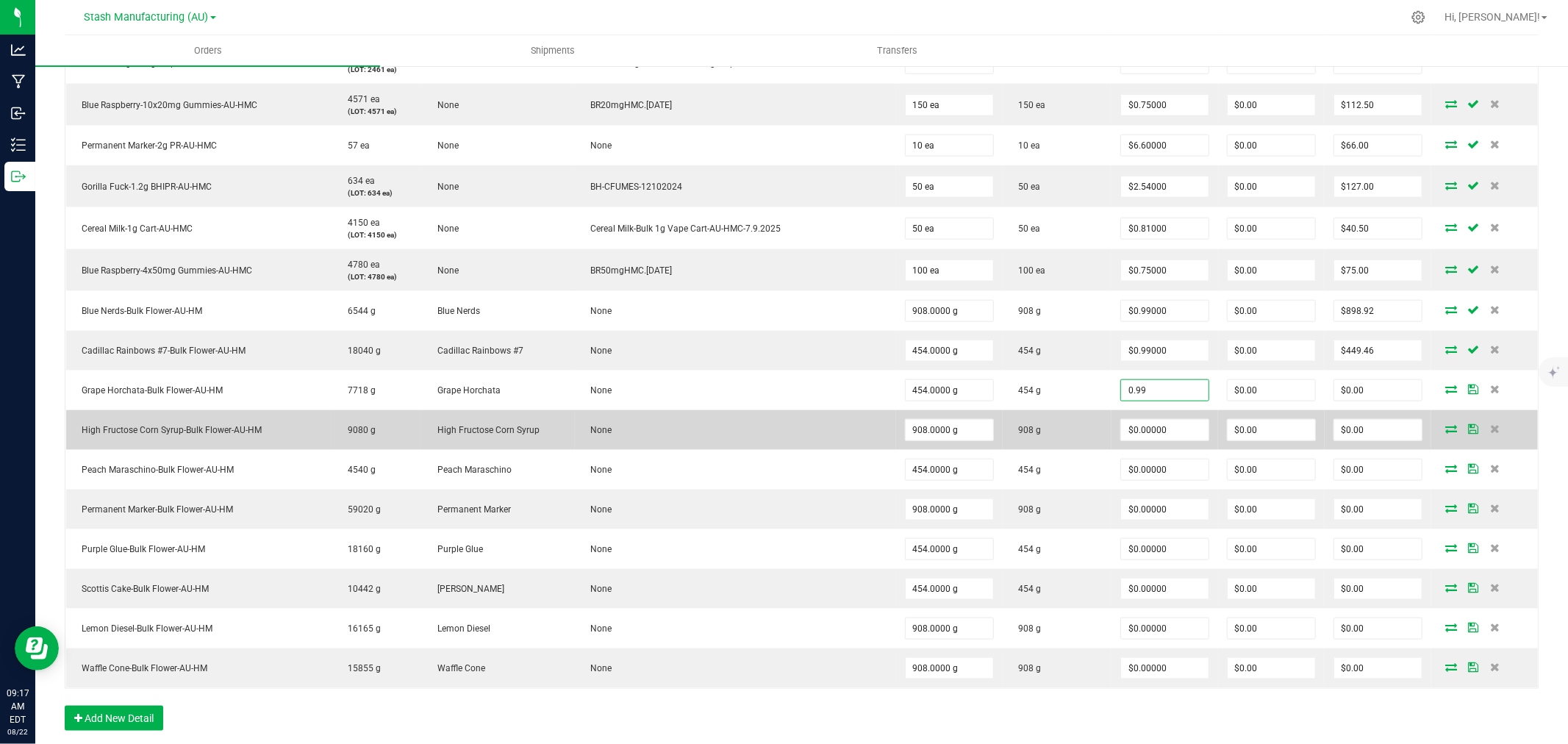
type input "$0.99000"
type input "$449.46"
click at [1147, 419] on td "$0.00000" at bounding box center [1165, 430] width 107 height 40
click at [1139, 438] on input "0" at bounding box center [1165, 430] width 88 height 21
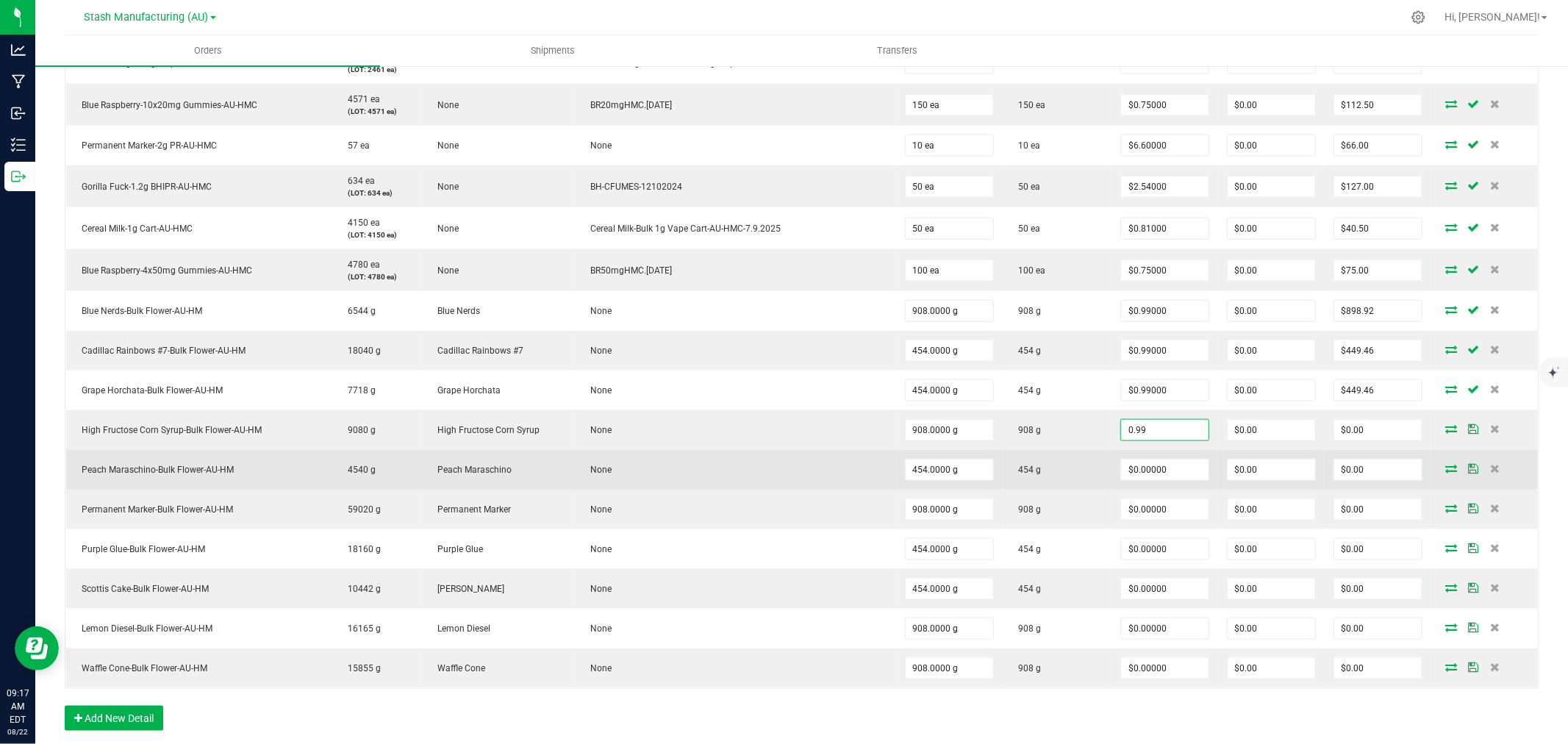
type input "$0.99000"
type input "$898.92"
click at [1135, 458] on td "$0.00000" at bounding box center [1165, 470] width 107 height 40
click at [1133, 465] on input "0" at bounding box center [1165, 470] width 88 height 21
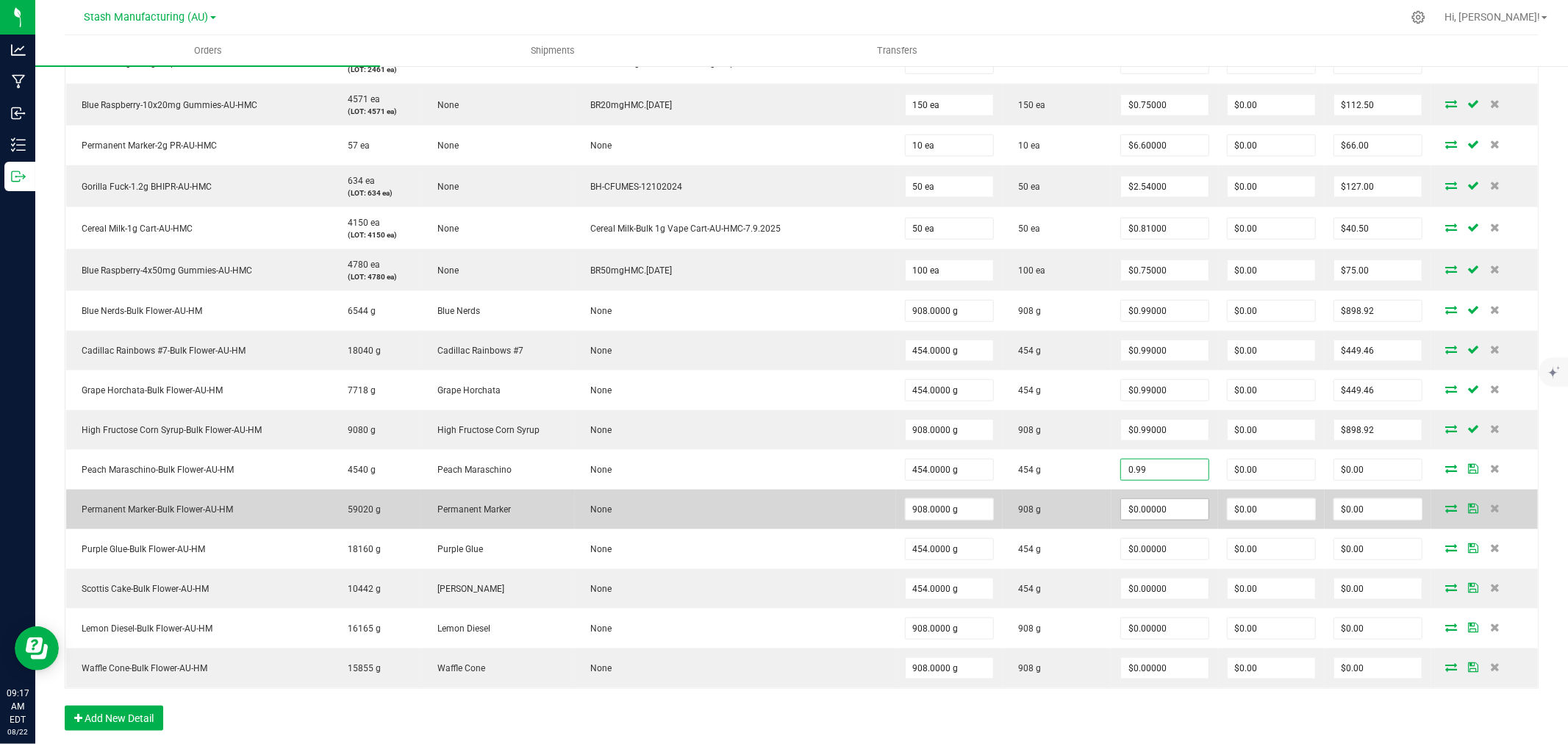
type input "$0.99000"
type input "$449.46"
click at [1129, 508] on input "0" at bounding box center [1165, 509] width 88 height 21
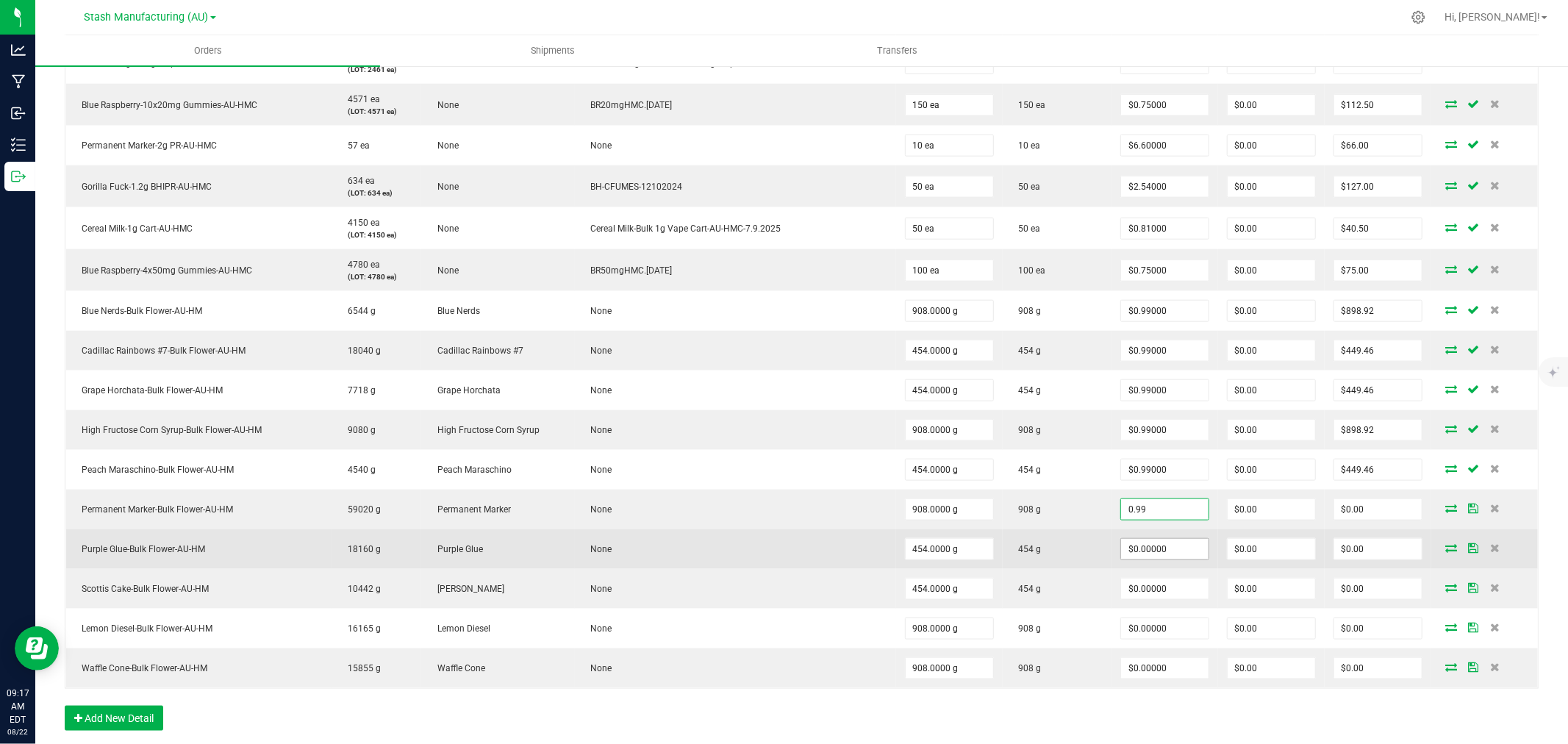
type input "$0.99000"
type input "$898.92"
click at [1130, 543] on input "0" at bounding box center [1165, 549] width 88 height 21
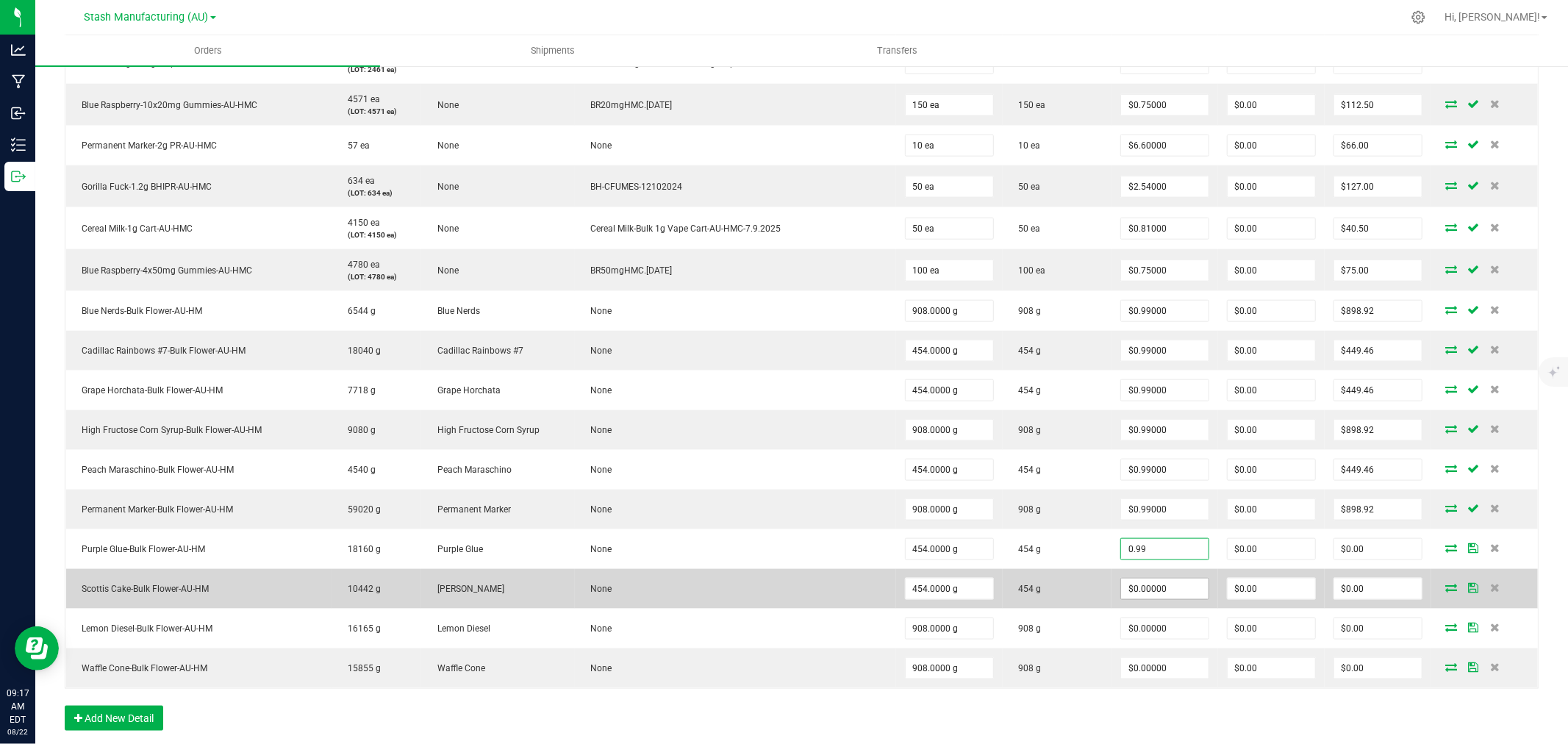
type input "$0.99000"
type input "$449.46"
click at [1125, 578] on span "$0.00000" at bounding box center [1165, 589] width 89 height 22
click at [1122, 589] on input "0" at bounding box center [1165, 588] width 88 height 21
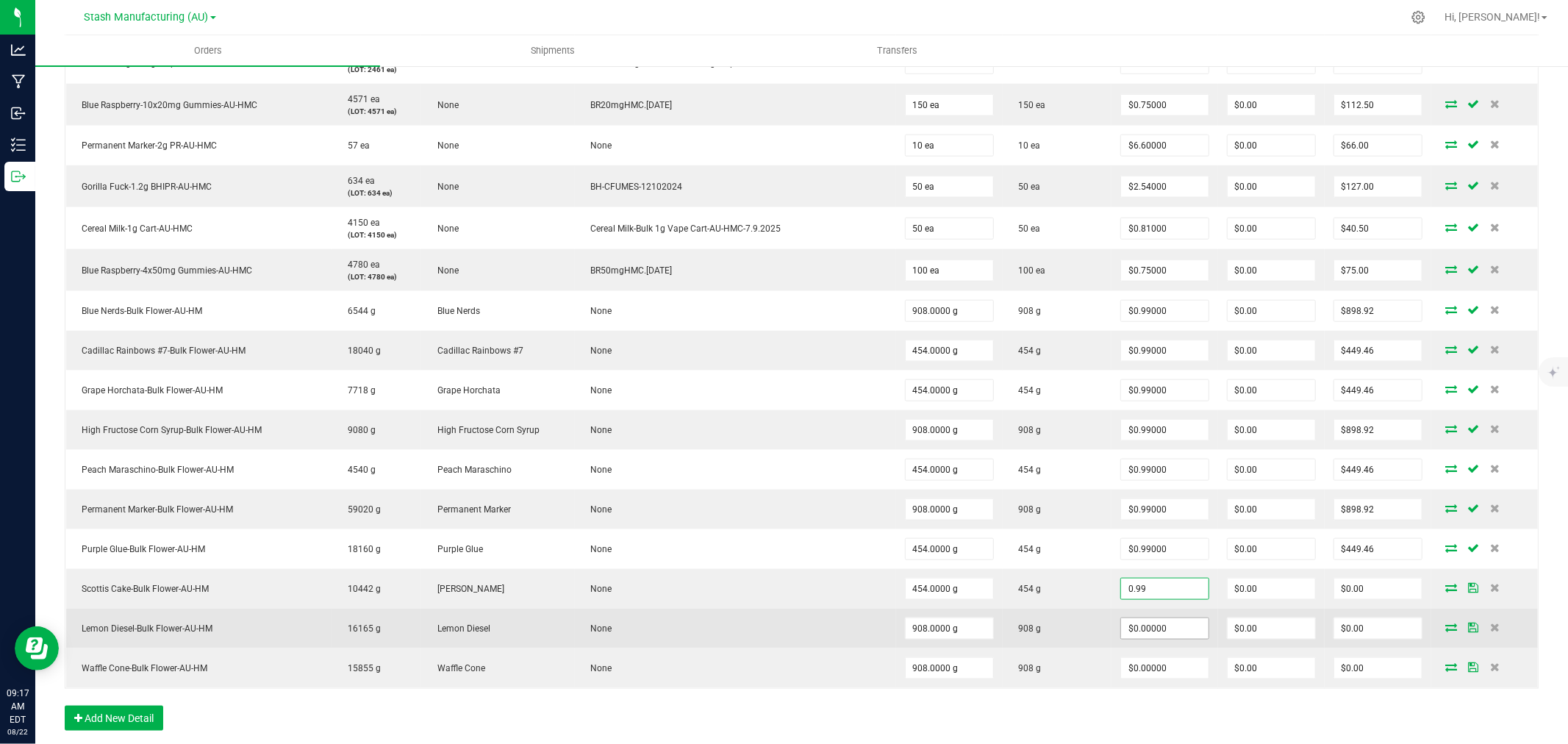
type input "$0.99000"
type input "$449.46"
click at [1124, 627] on input "0" at bounding box center [1165, 629] width 88 height 21
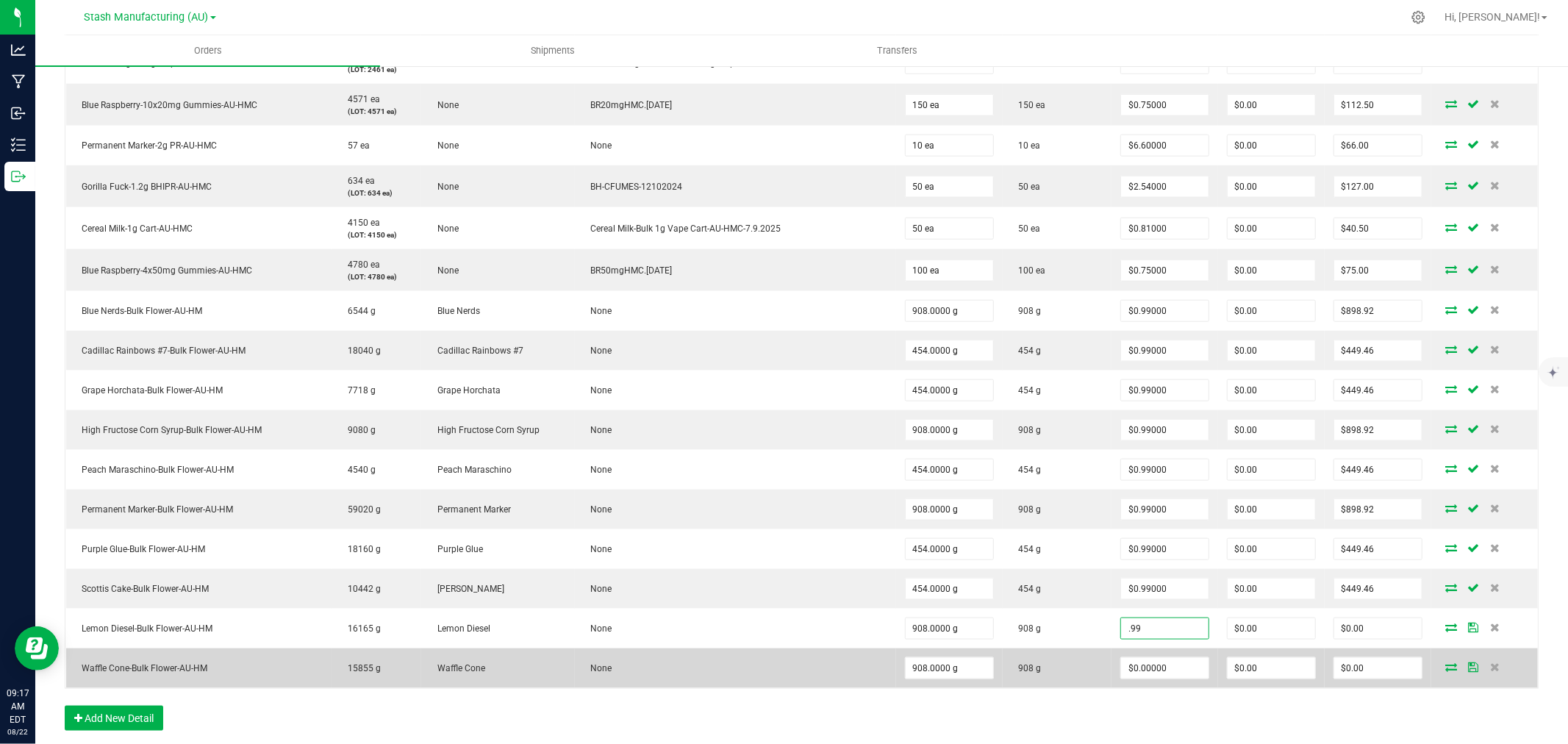
type input "$0.99000"
type input "$898.92"
click at [1126, 657] on td "$0.00000" at bounding box center [1165, 668] width 107 height 40
click at [1124, 665] on input "0" at bounding box center [1165, 668] width 88 height 21
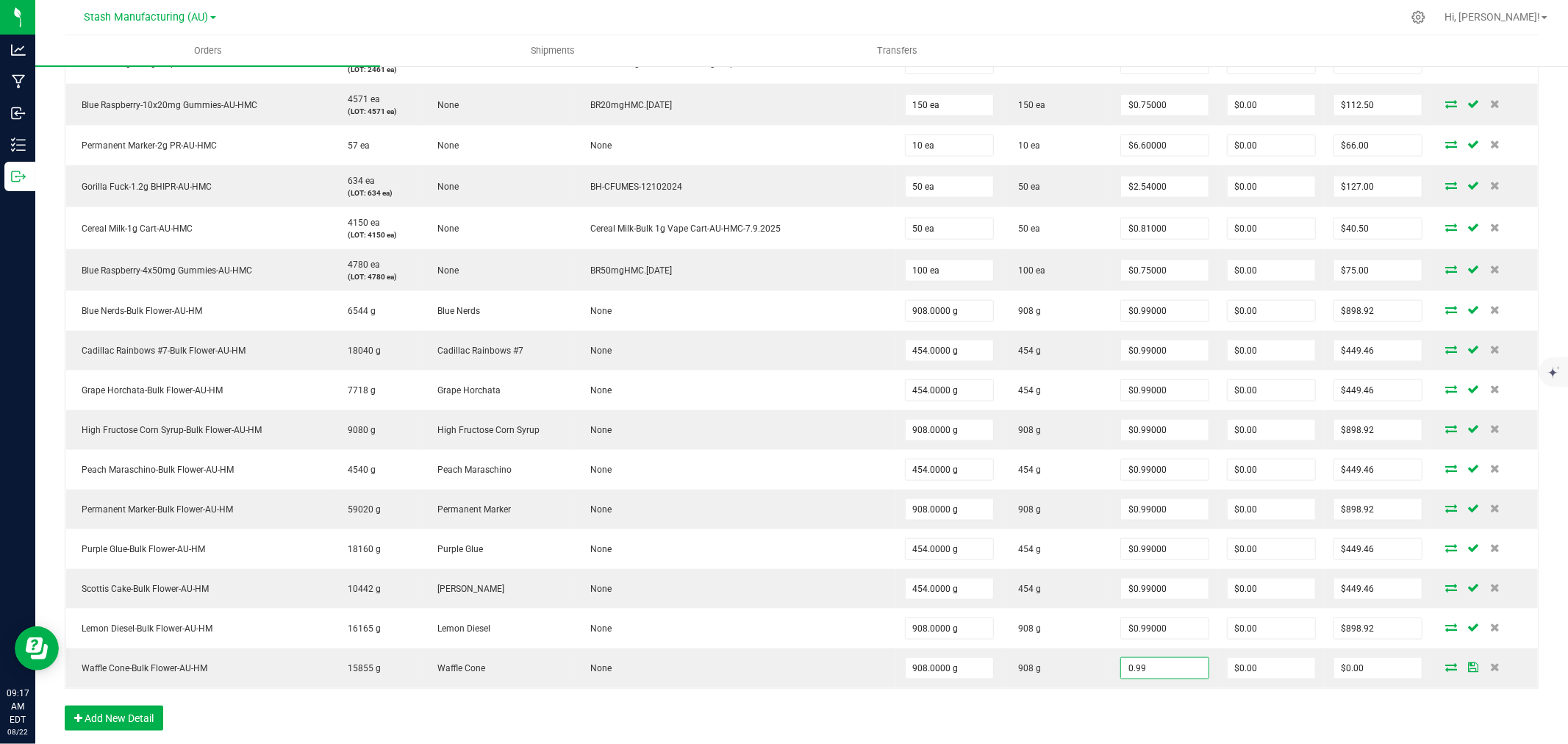
type input "$0.99000"
type input "$898.92"
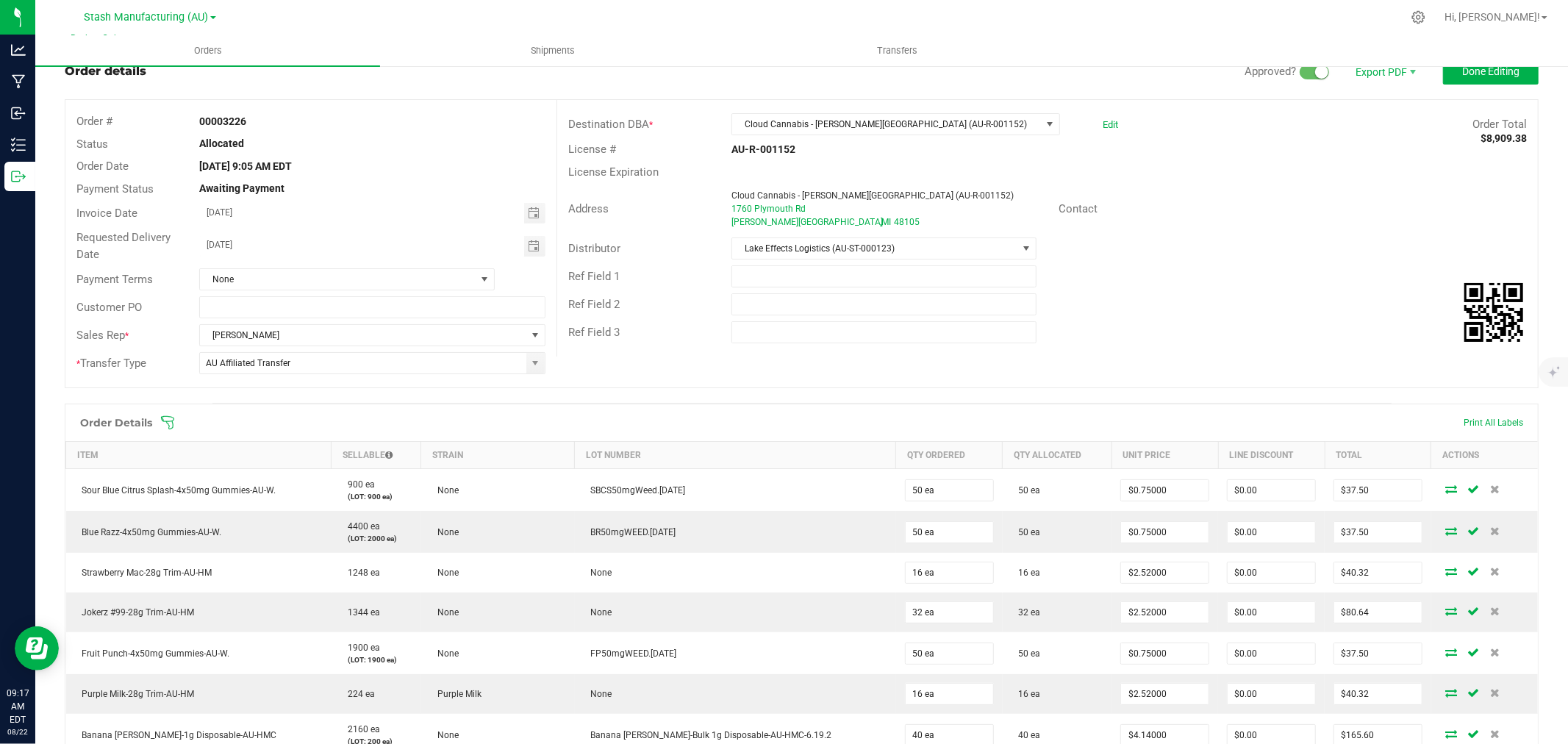
scroll to position [0, 0]
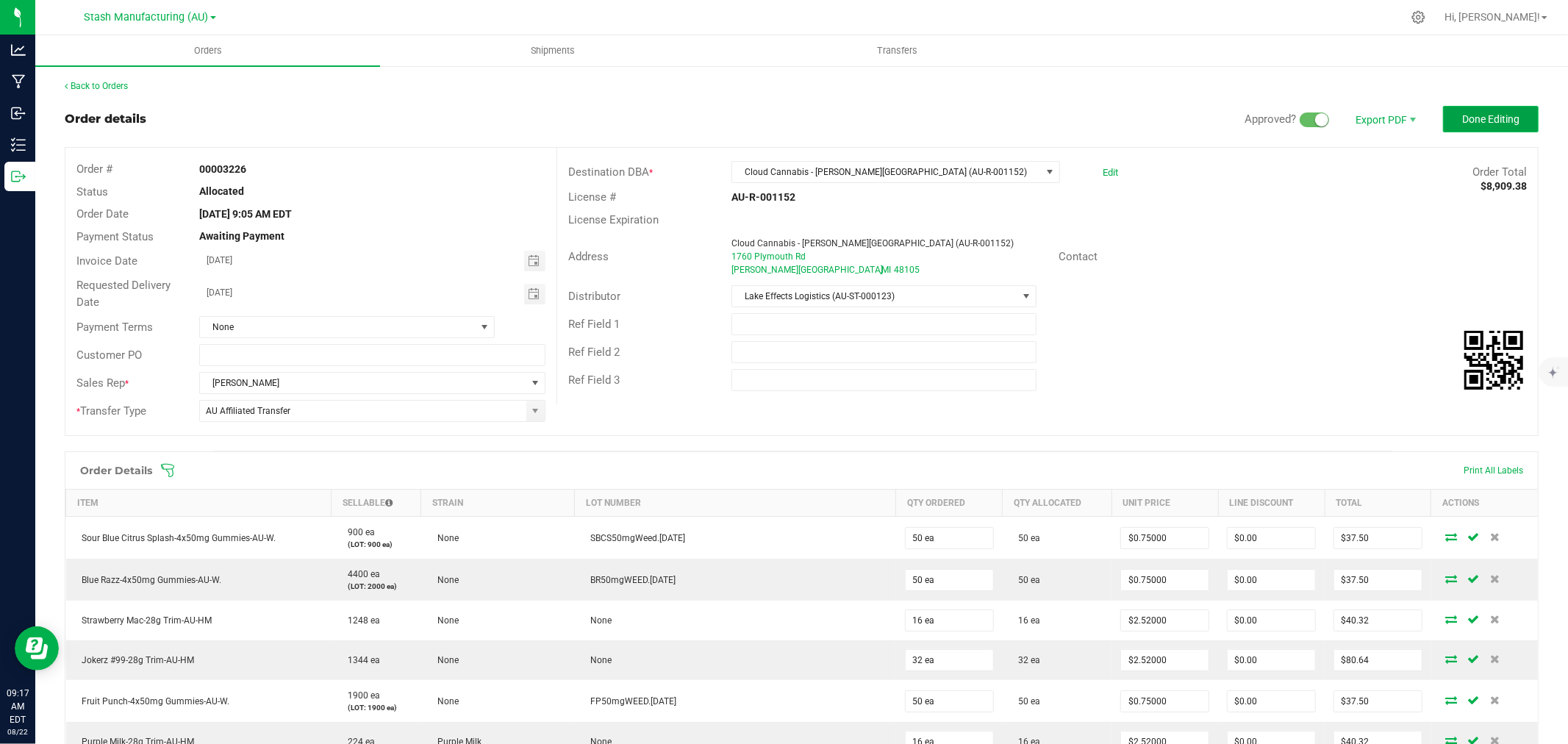
click at [1483, 113] on span "Done Editing" at bounding box center [1491, 119] width 58 height 12
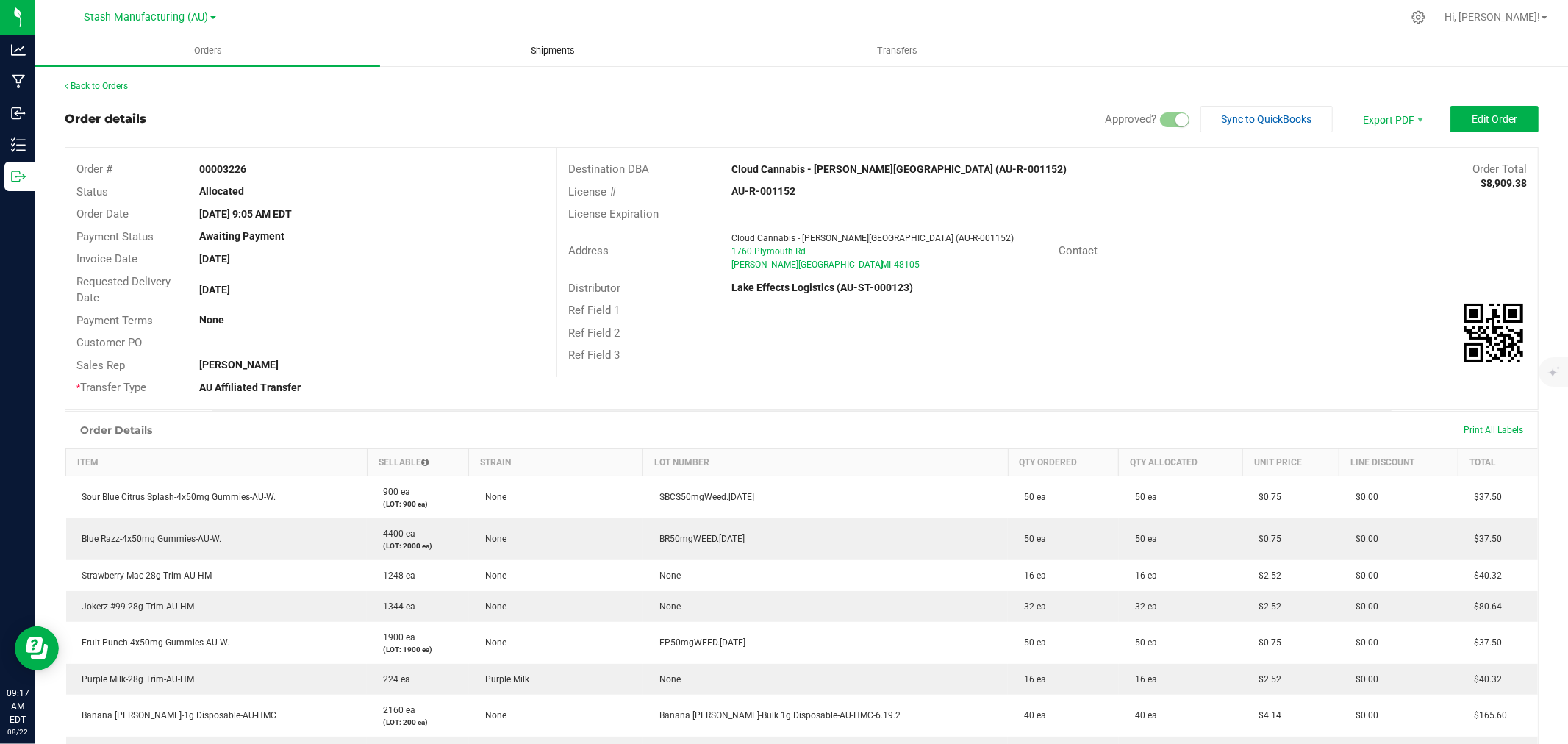
click at [546, 48] on span "Shipments" at bounding box center [553, 50] width 84 height 13
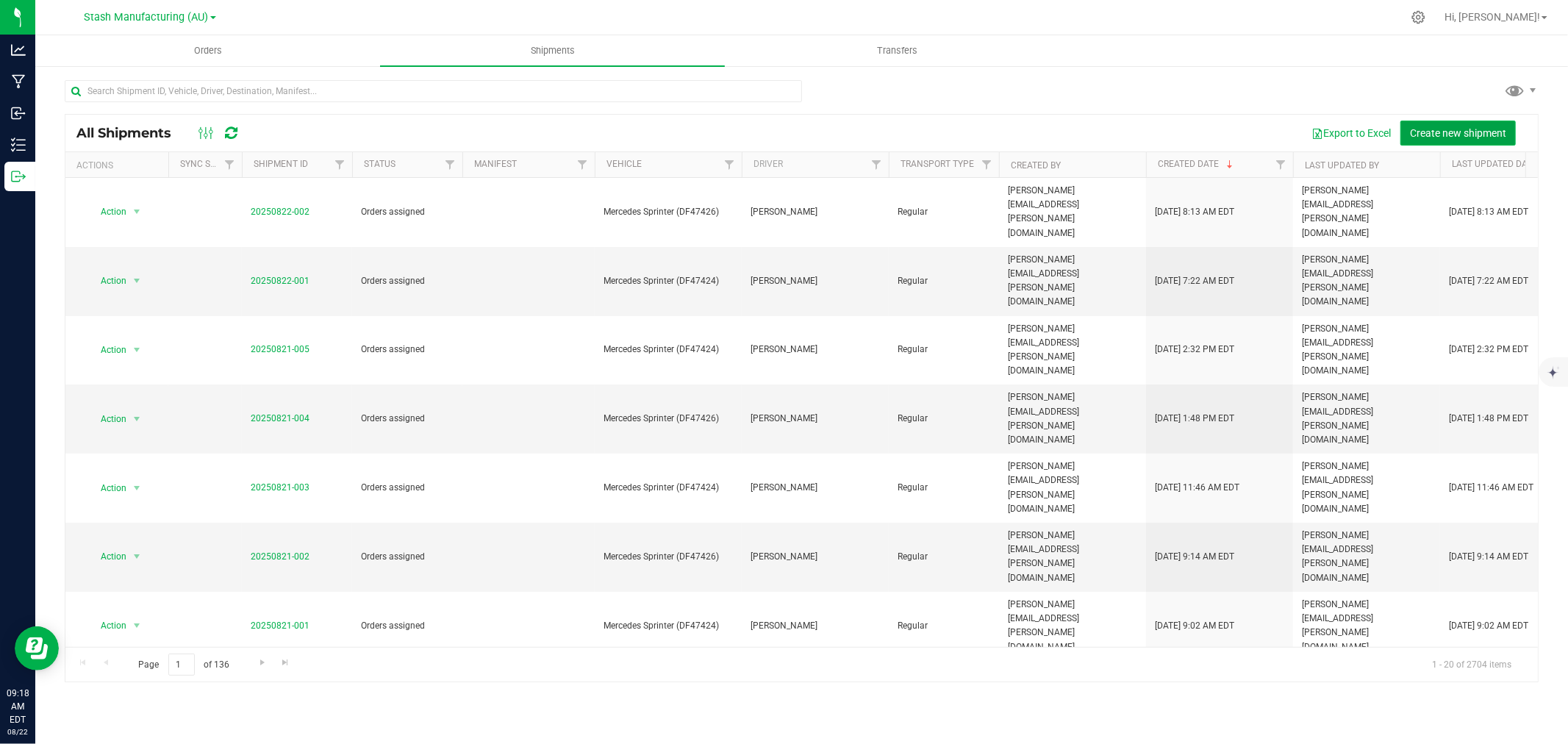
click at [1489, 134] on span "Create new shipment" at bounding box center [1458, 133] width 96 height 12
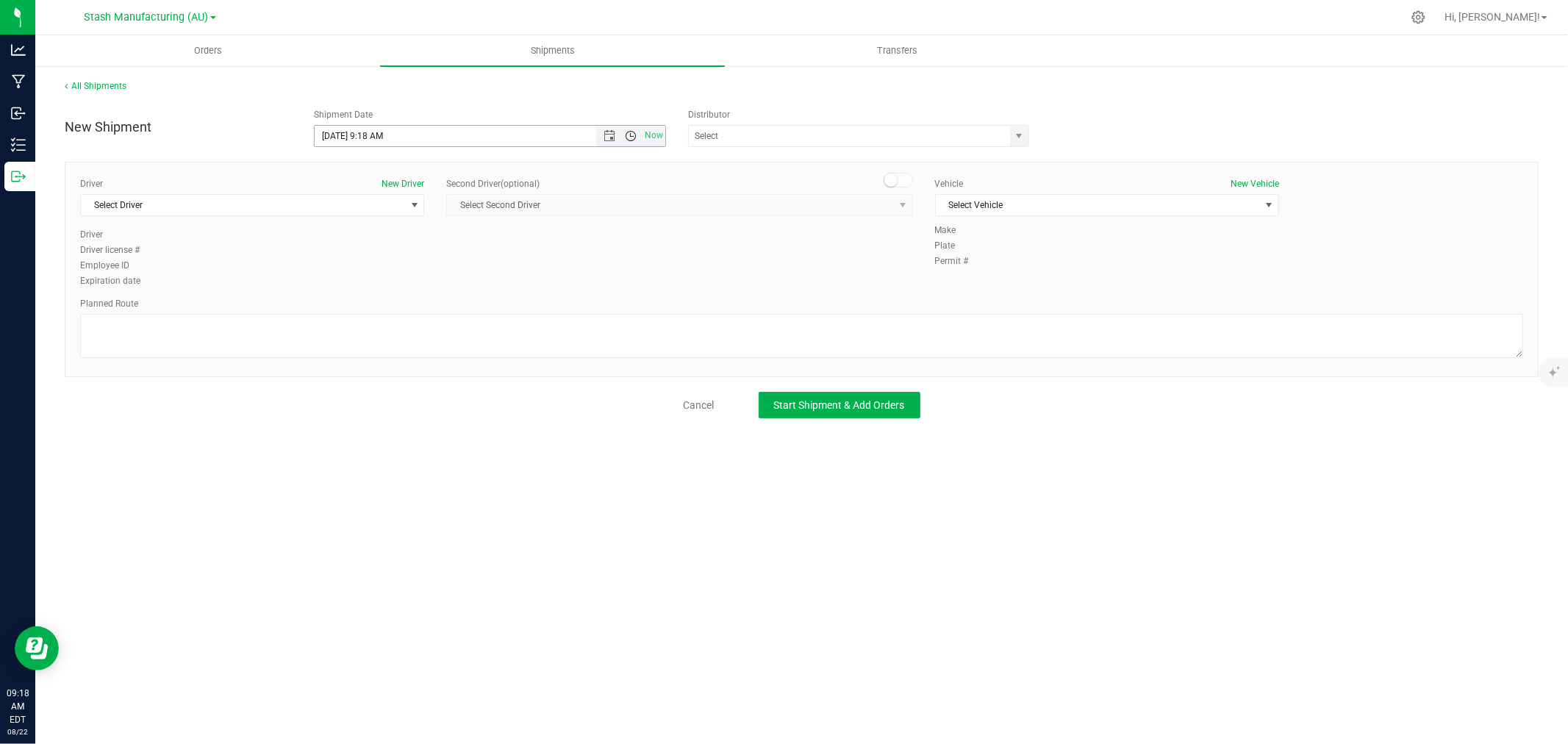
click at [630, 135] on span "Open the time view" at bounding box center [631, 136] width 12 height 12
click at [616, 136] on span "Open the date view" at bounding box center [609, 136] width 25 height 12
click at [357, 306] on link "25" at bounding box center [349, 308] width 21 height 23
type input "8/25/2025 9:18 AM"
click at [845, 140] on input "text" at bounding box center [845, 136] width 312 height 21
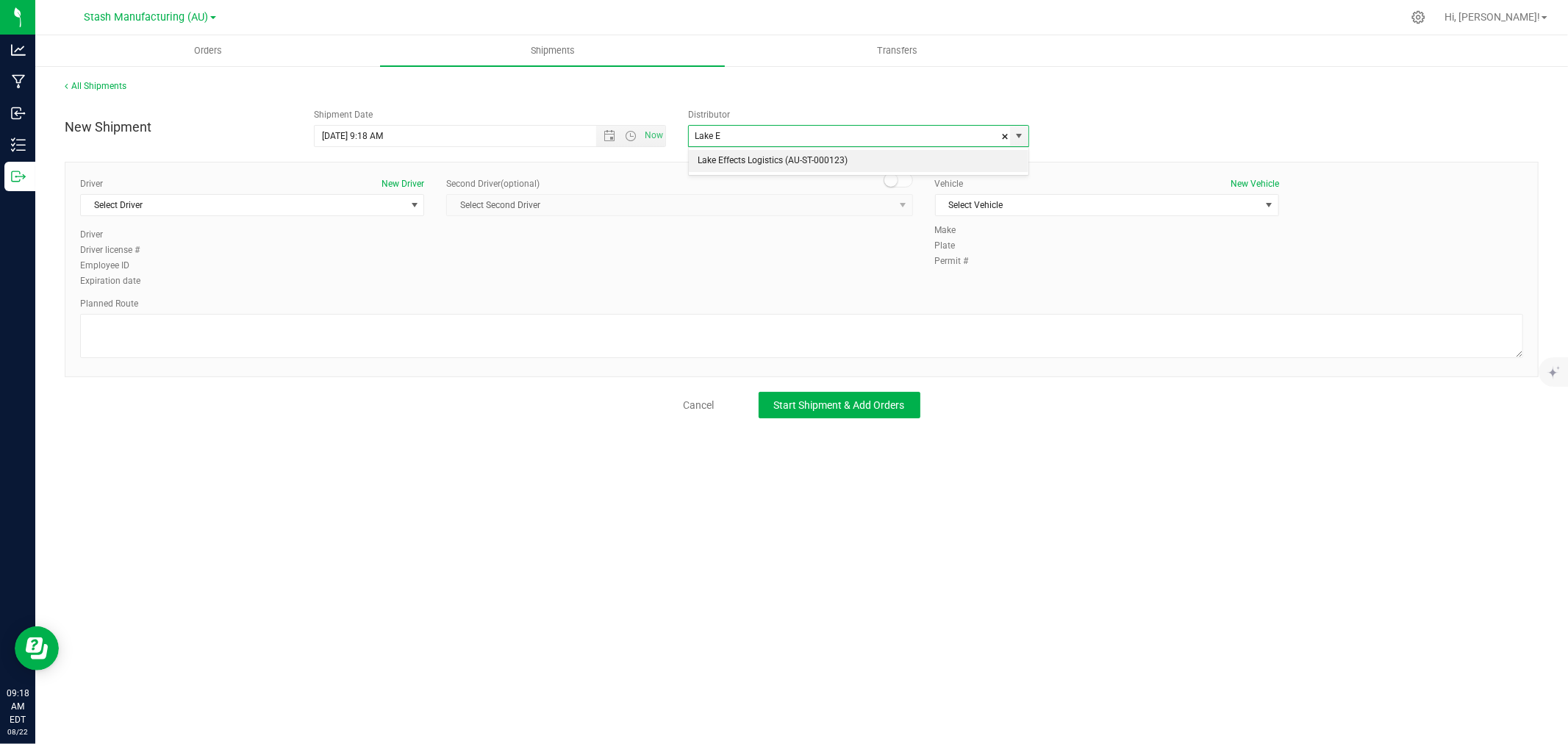
click at [805, 164] on li "Lake Effects Logistics (AU-ST-000123)" at bounding box center [858, 162] width 339 height 22
type input "Lake Effects Logistics (AU-ST-000123)"
click at [150, 208] on span "Select Driver" at bounding box center [242, 205] width 324 height 21
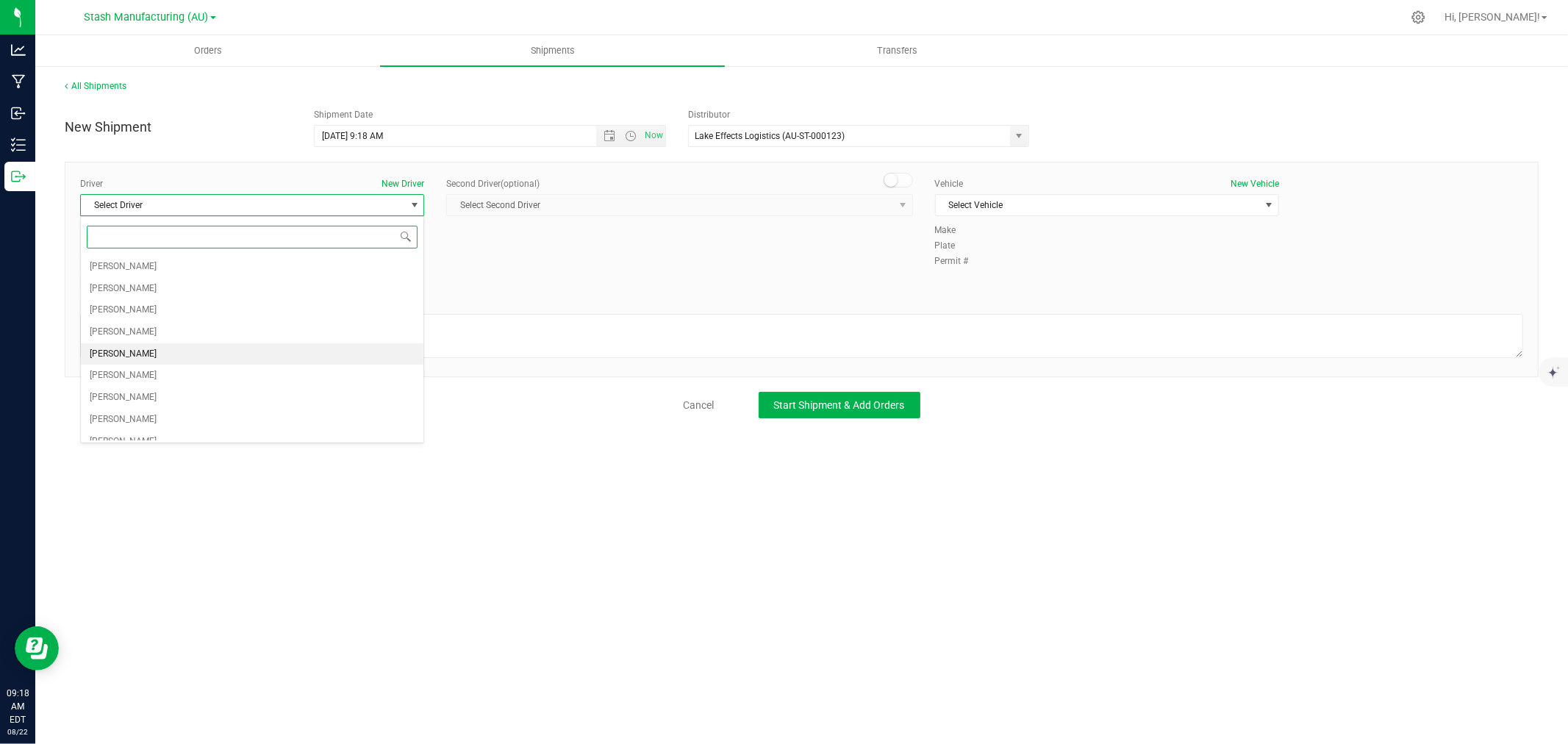
click at [126, 358] on span "Amy Brehm" at bounding box center [123, 354] width 67 height 19
click at [1048, 206] on span "Select Vehicle" at bounding box center [1097, 205] width 324 height 21
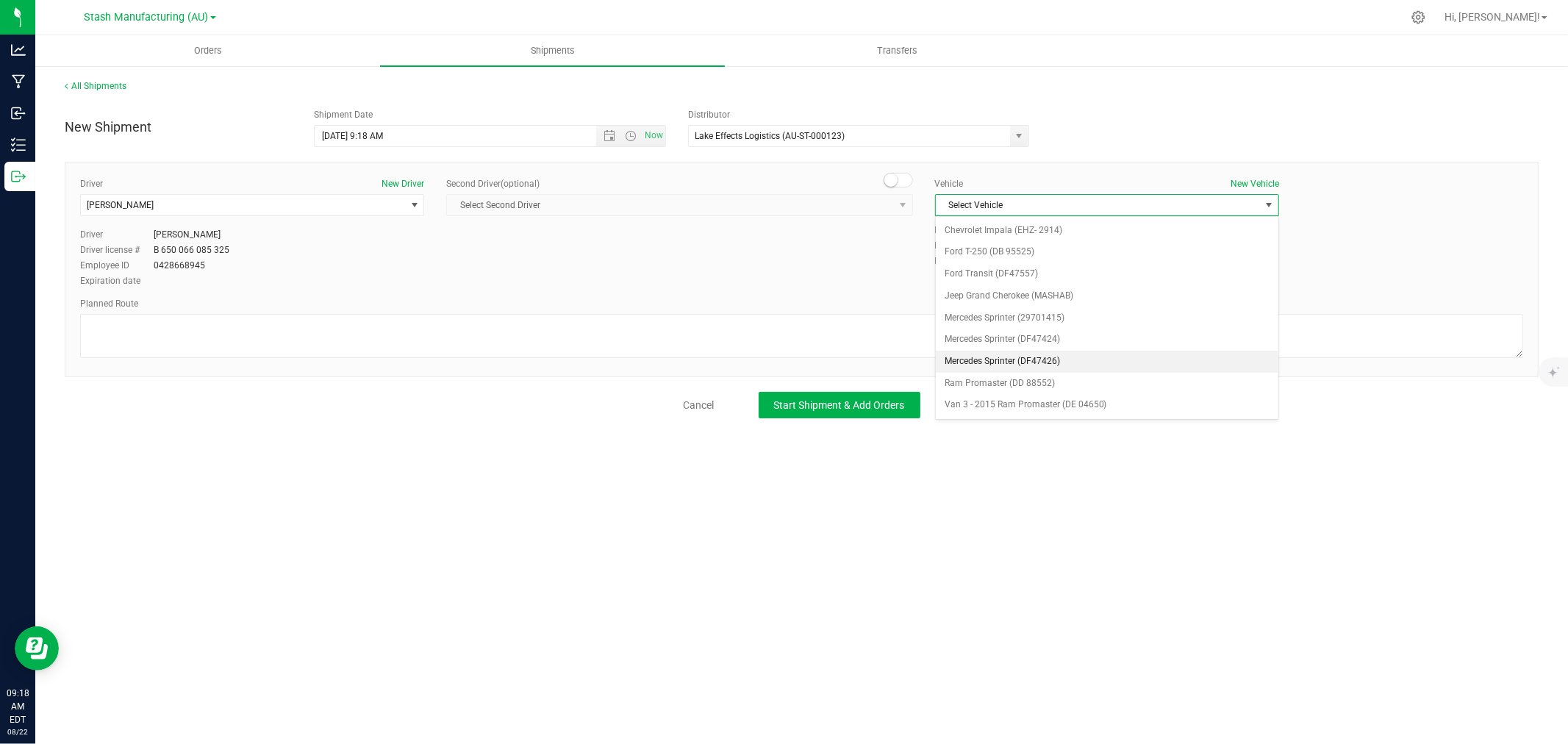
click at [1046, 360] on li "Mercedes Sprinter (DF47426)" at bounding box center [1107, 362] width 343 height 22
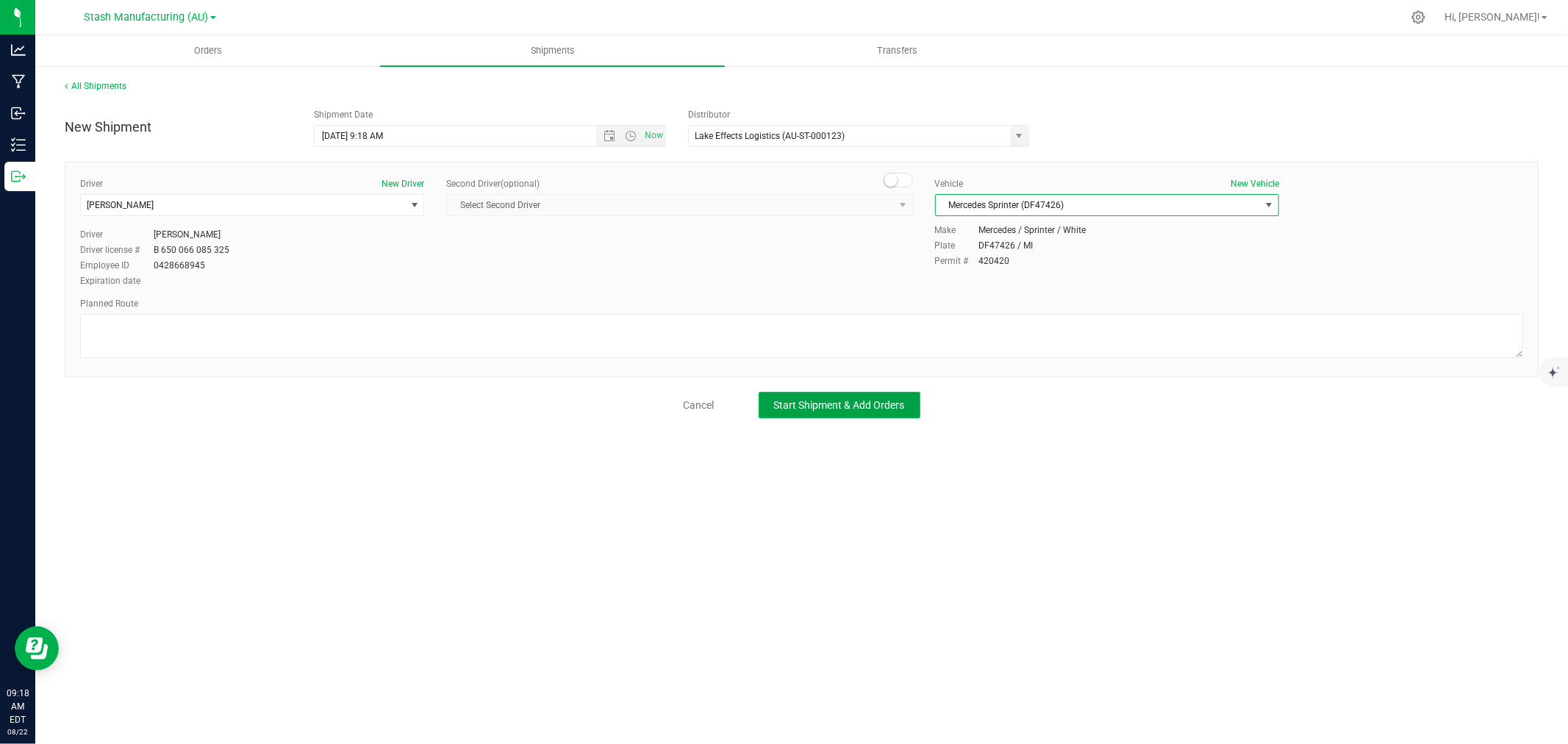
click at [905, 415] on button "Start Shipment & Add Orders" at bounding box center [839, 405] width 162 height 27
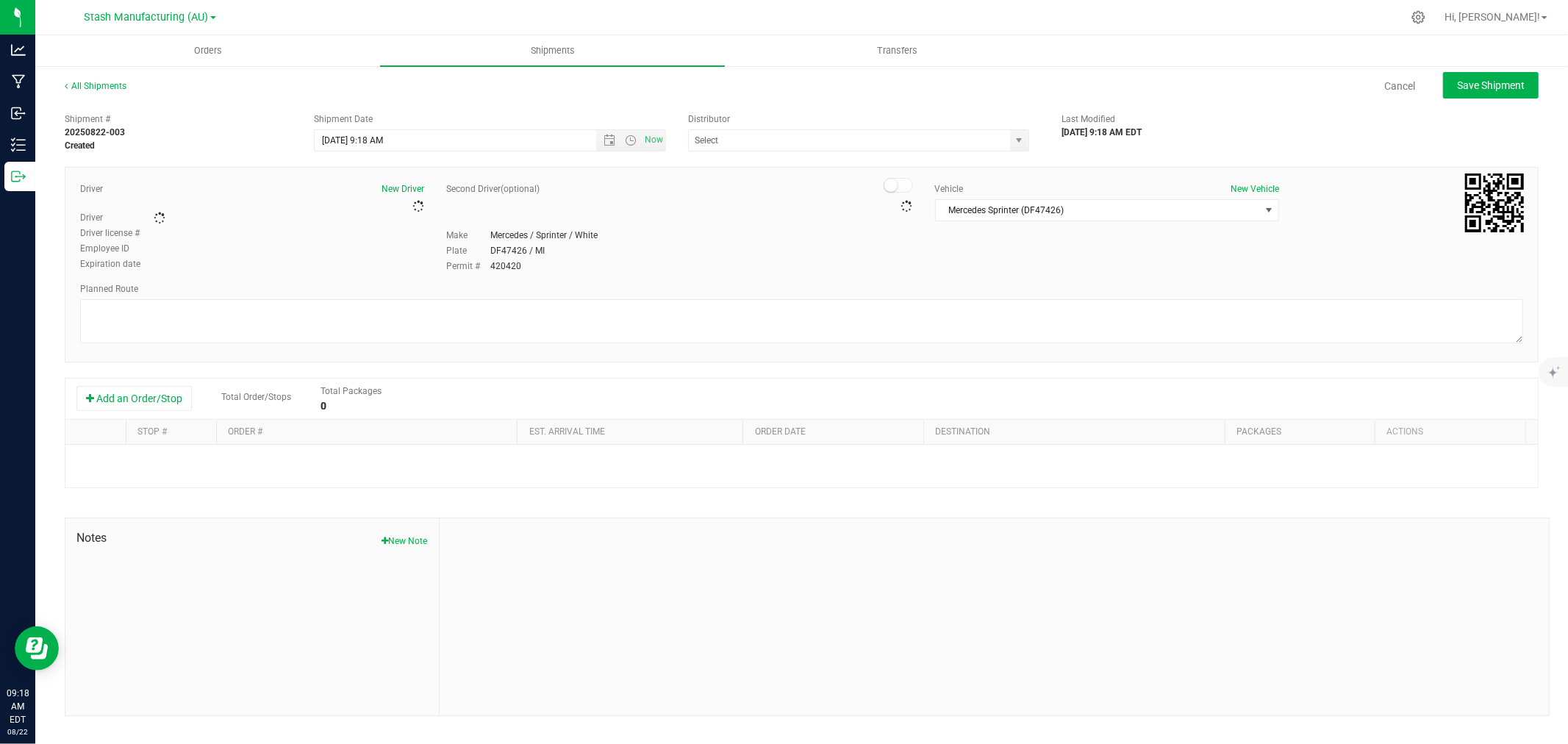
type input "Lake Effects Logistics (AU-ST-000123)"
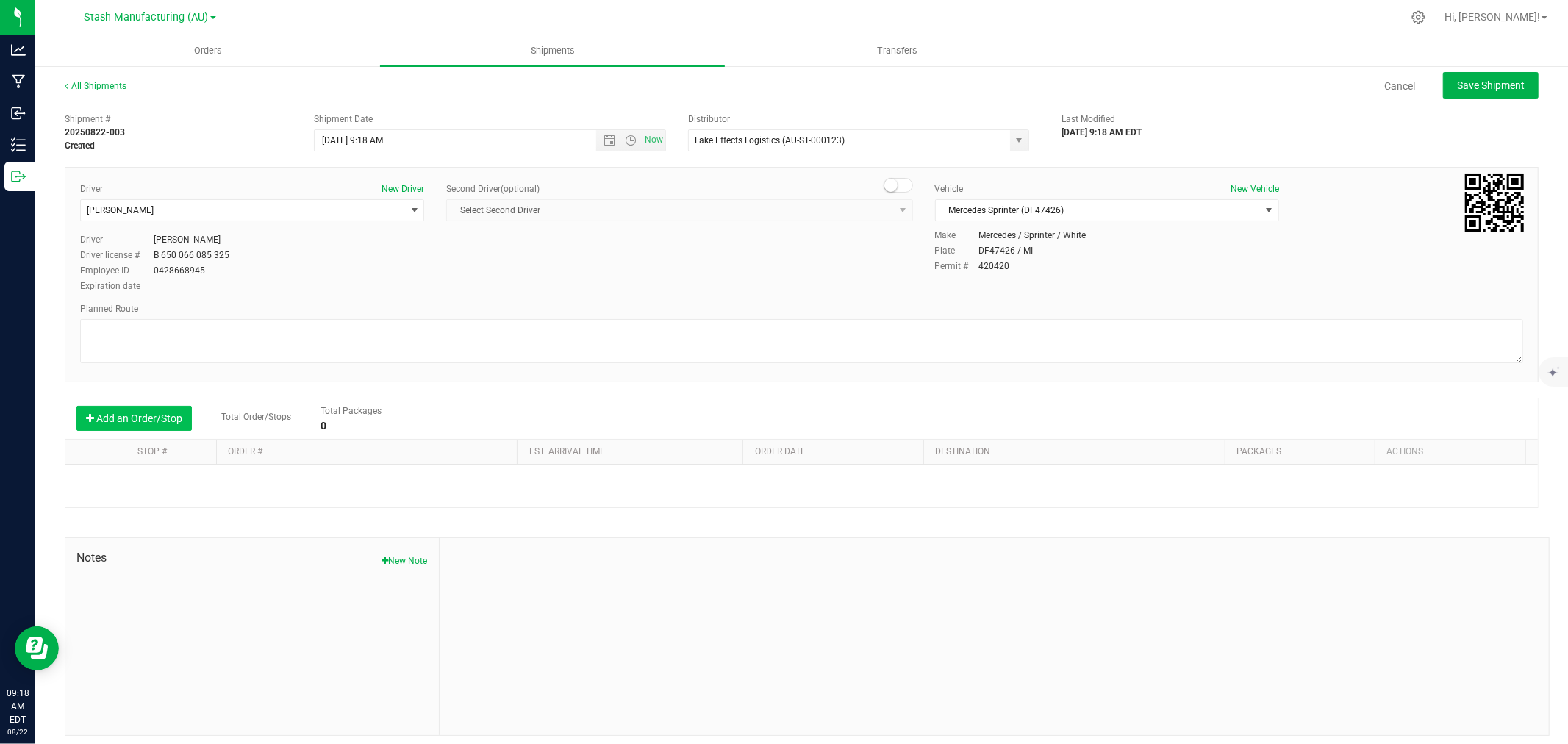
click at [130, 412] on button "Add an Order/Stop" at bounding box center [134, 418] width 115 height 25
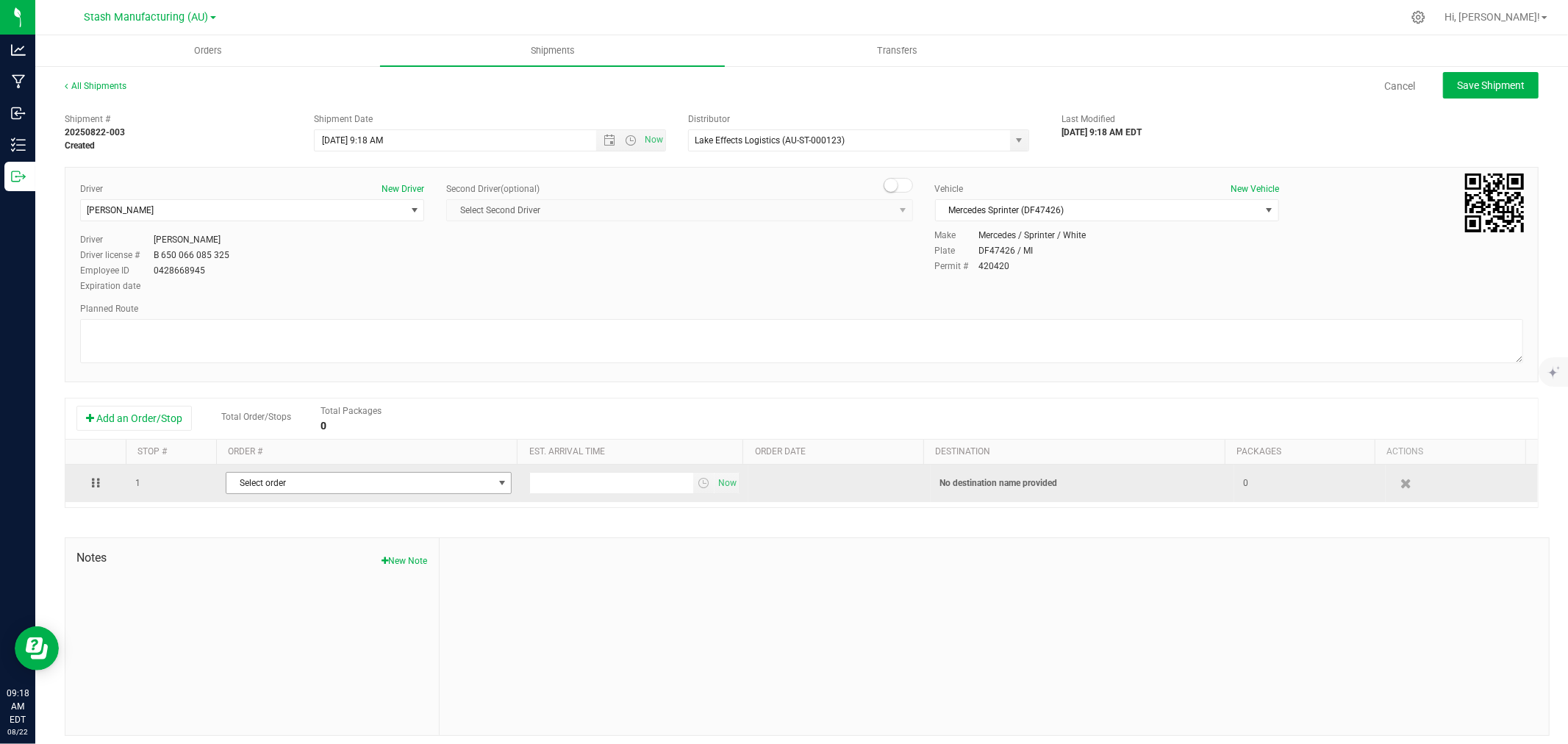
click at [378, 489] on span "Select order" at bounding box center [360, 483] width 266 height 21
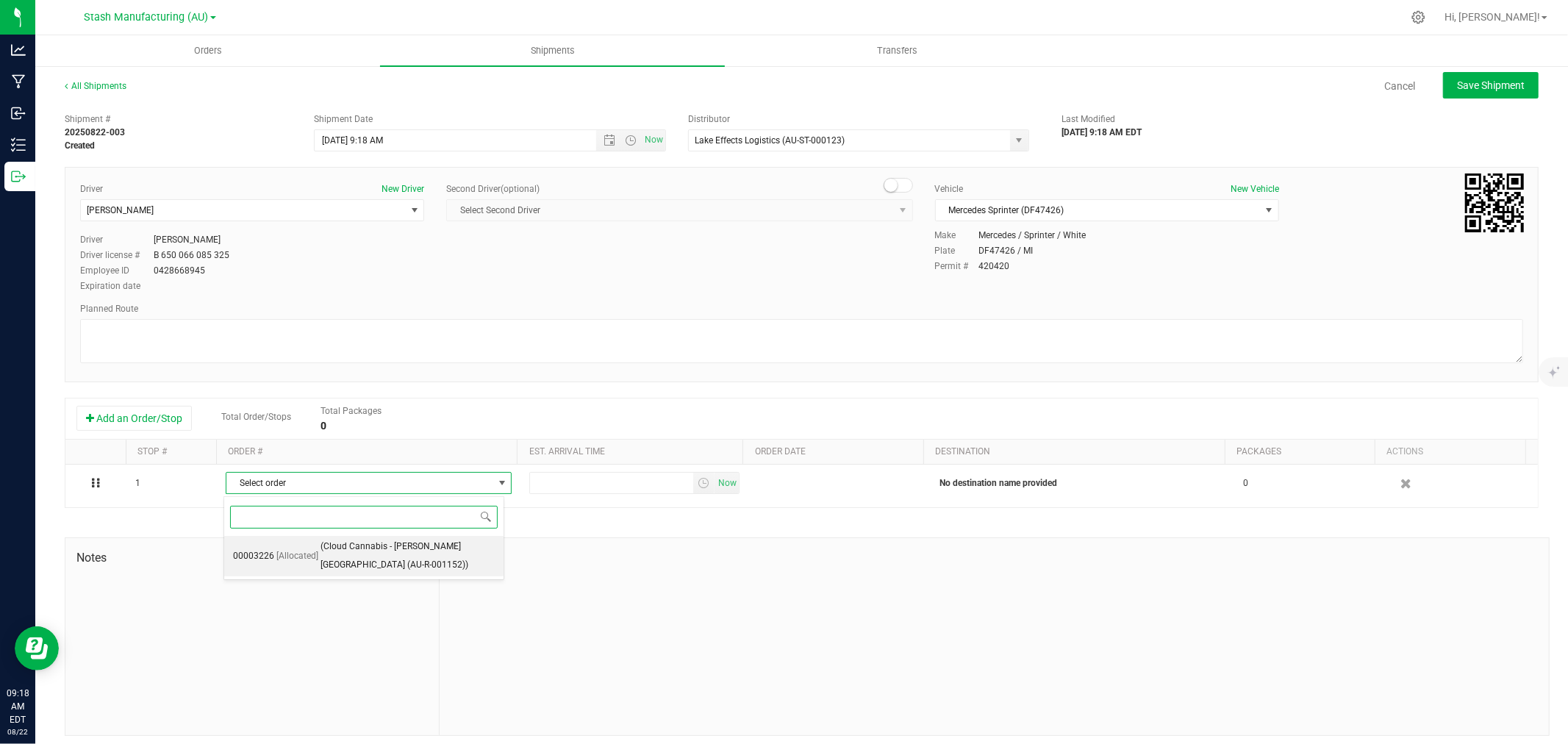
click at [342, 546] on span "(Cloud Cannabis - Ann Arbor (AU-R-001152))" at bounding box center [407, 557] width 174 height 38
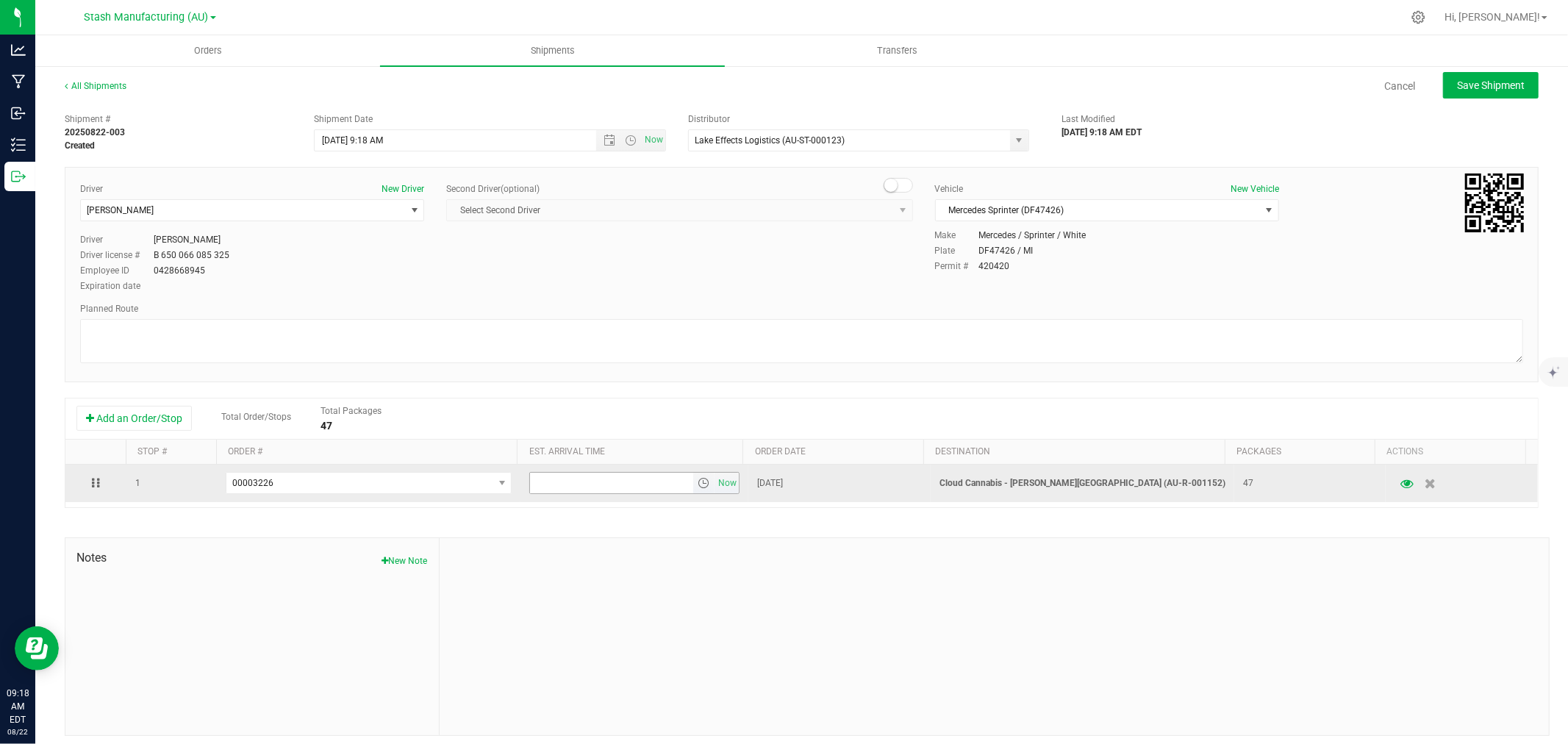
click at [634, 482] on input "text" at bounding box center [612, 483] width 163 height 21
type input "6:00 pm"
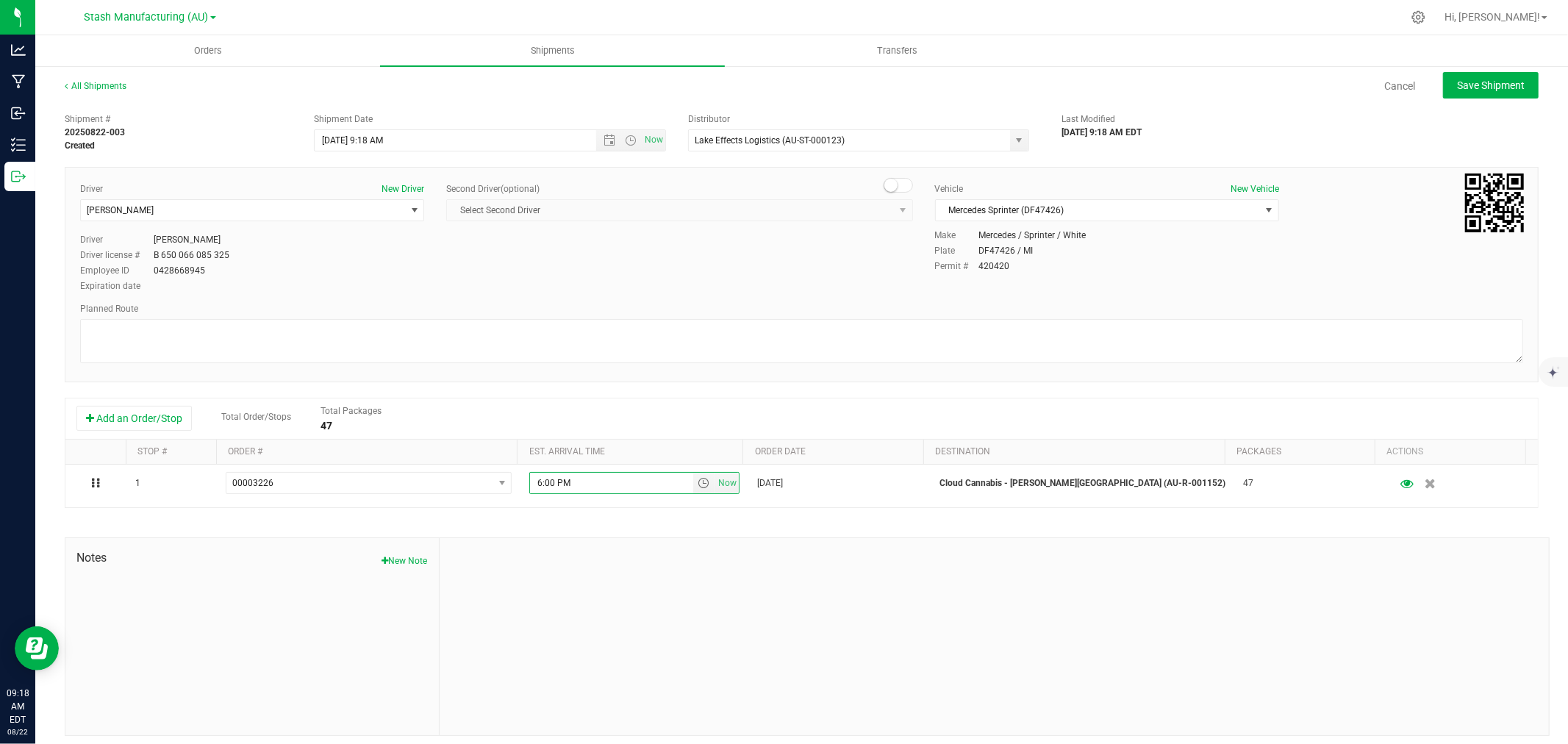
click at [839, 589] on div at bounding box center [994, 636] width 1109 height 197
click at [1496, 79] on span "Save Shipment" at bounding box center [1491, 85] width 68 height 12
type input "8/25/2025 1:18 PM"
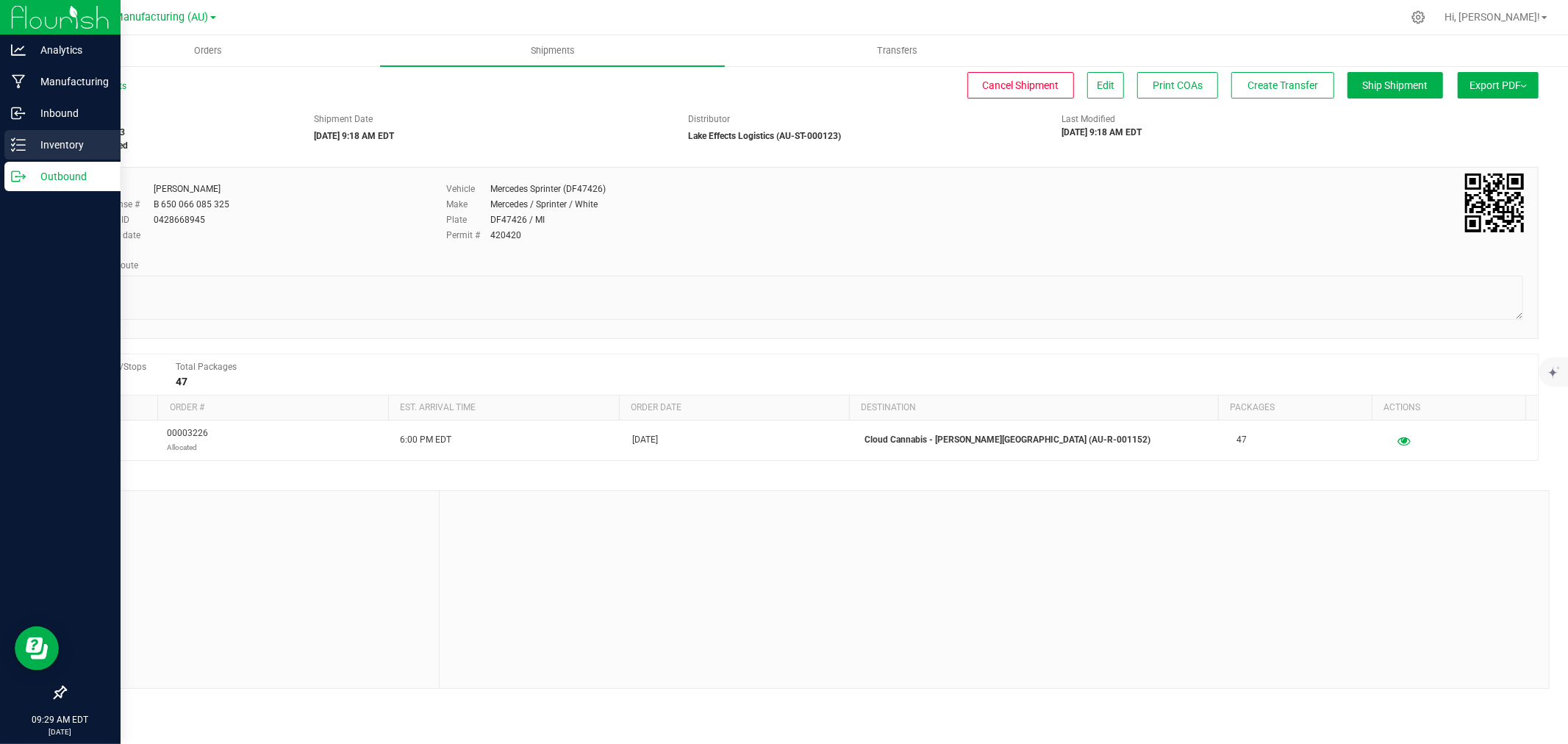
click at [40, 141] on p "Inventory" at bounding box center [70, 144] width 88 height 18
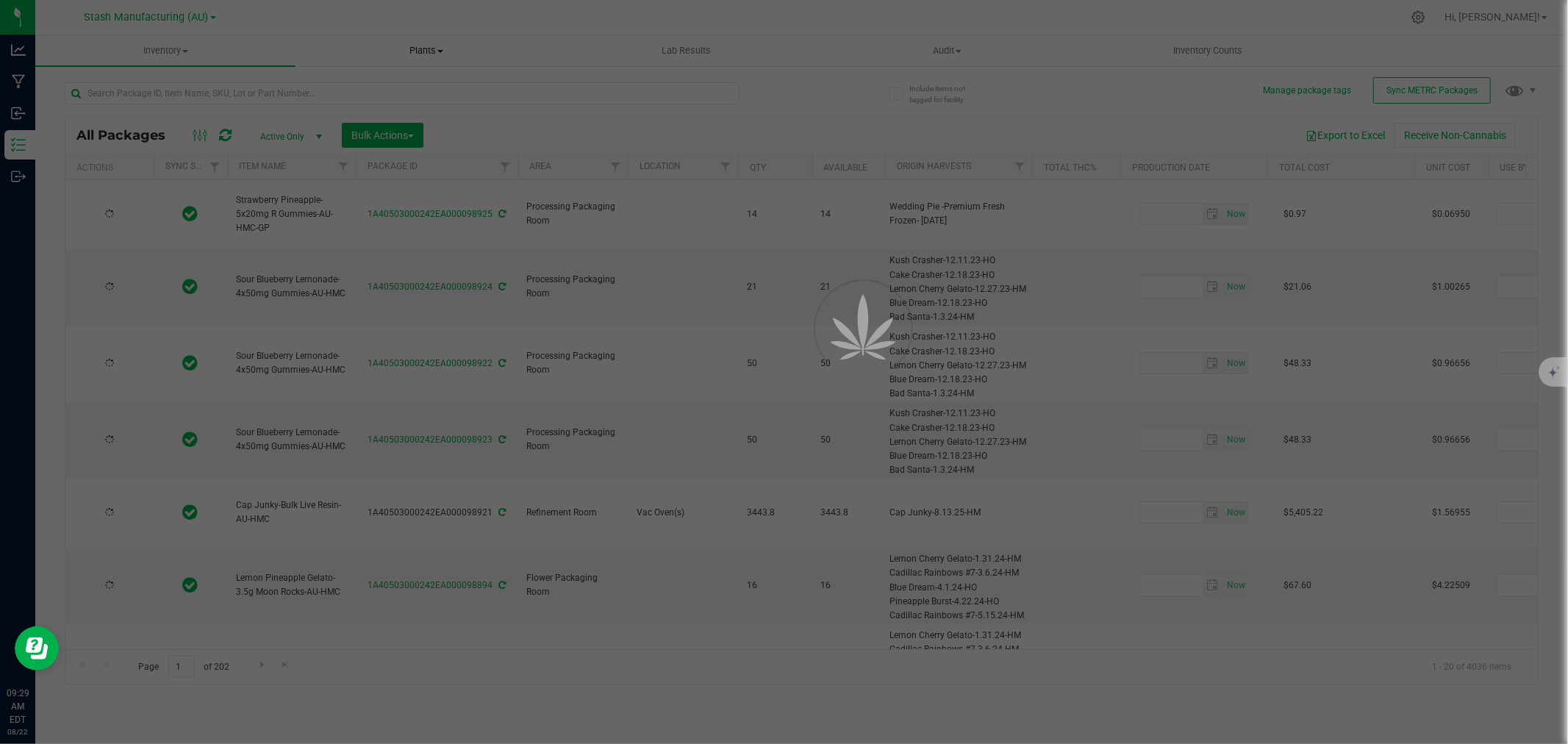
click at [23, 169] on div at bounding box center [784, 372] width 1568 height 744
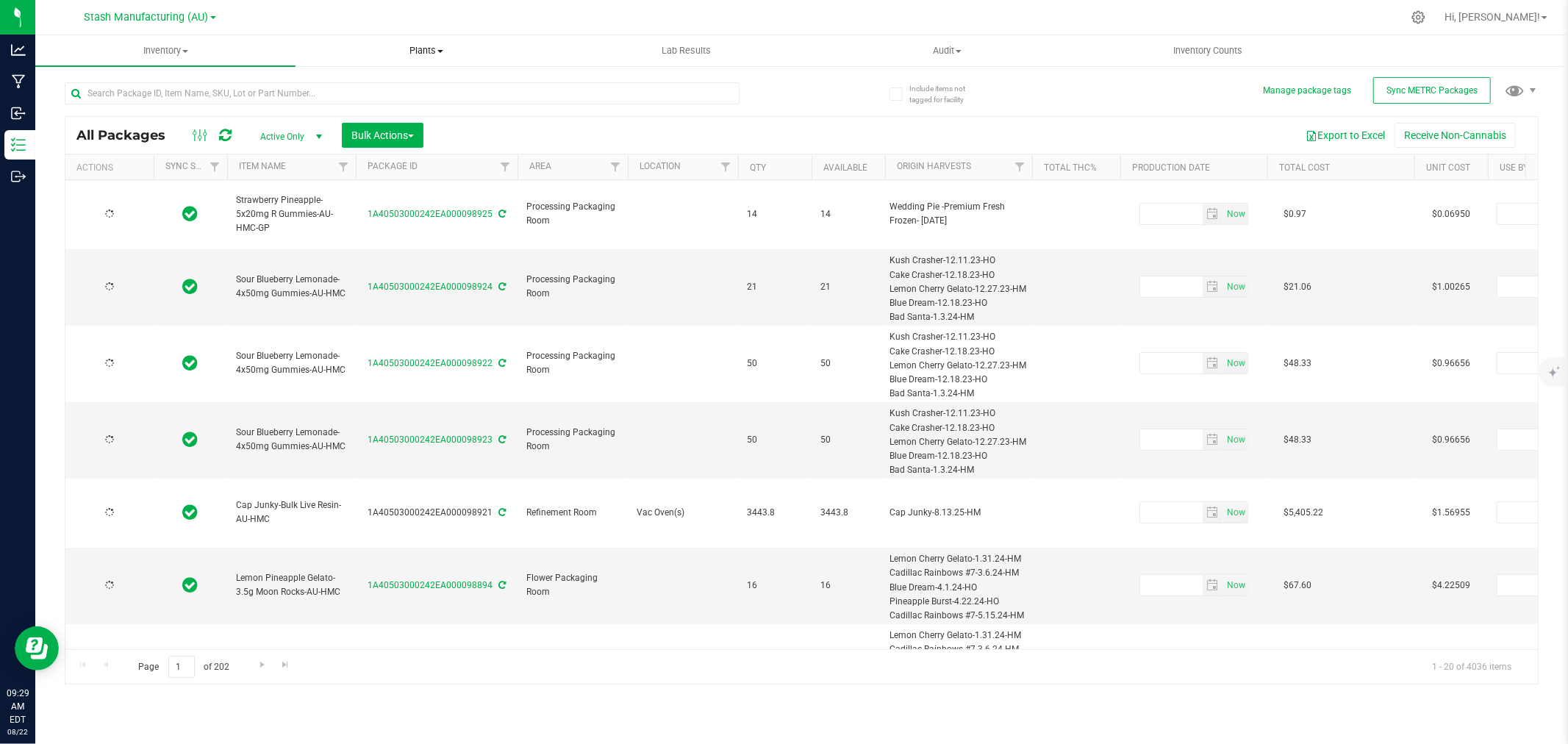
type input "2025-05-12"
type input "2026-05-12"
type input "2025-08-11"
type input "2026-08-11"
type input "2025-08-11"
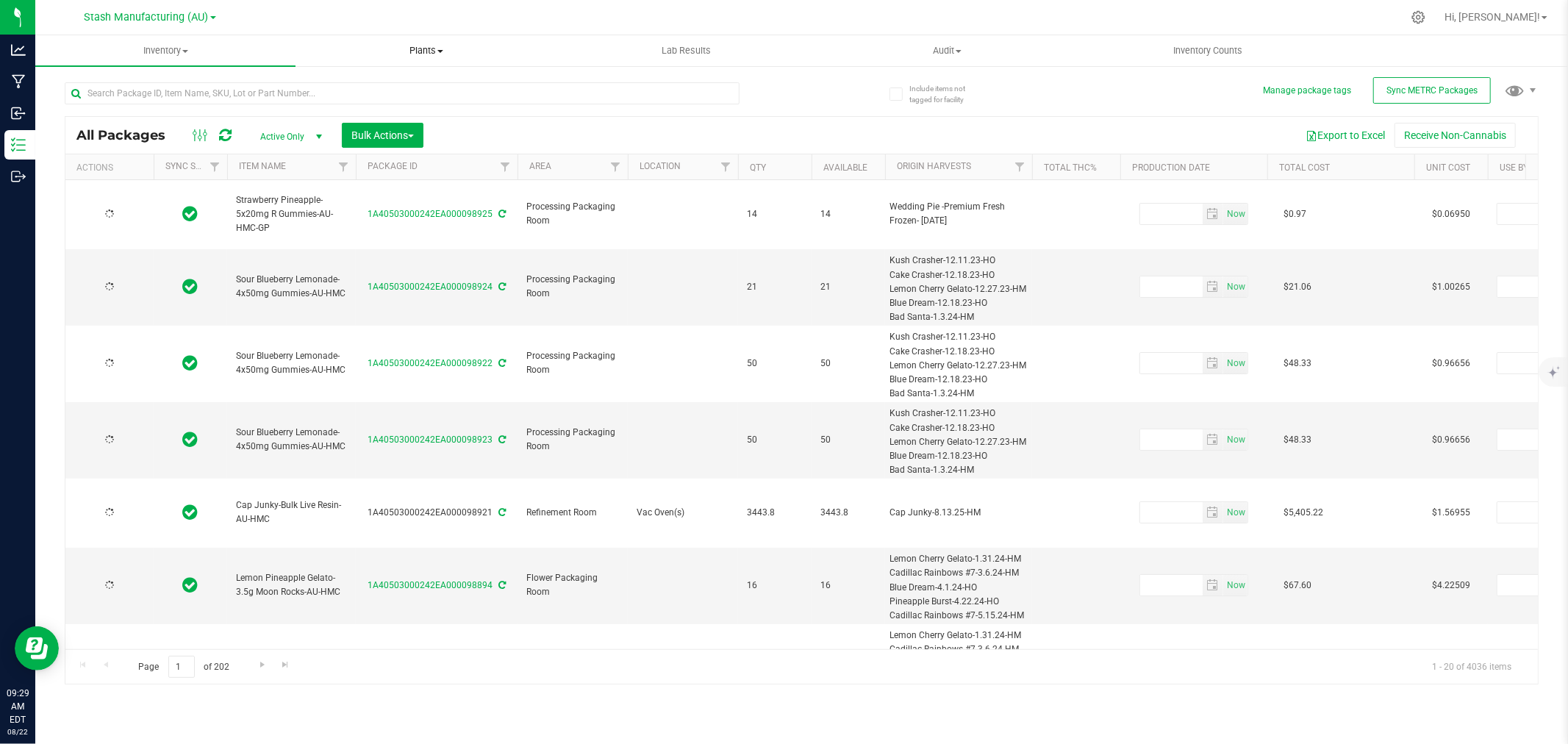
type input "2026-08-11"
type input "2025-08-11"
type input "2026-08-11"
type input "2025-08-21"
type input "2027-08-20"
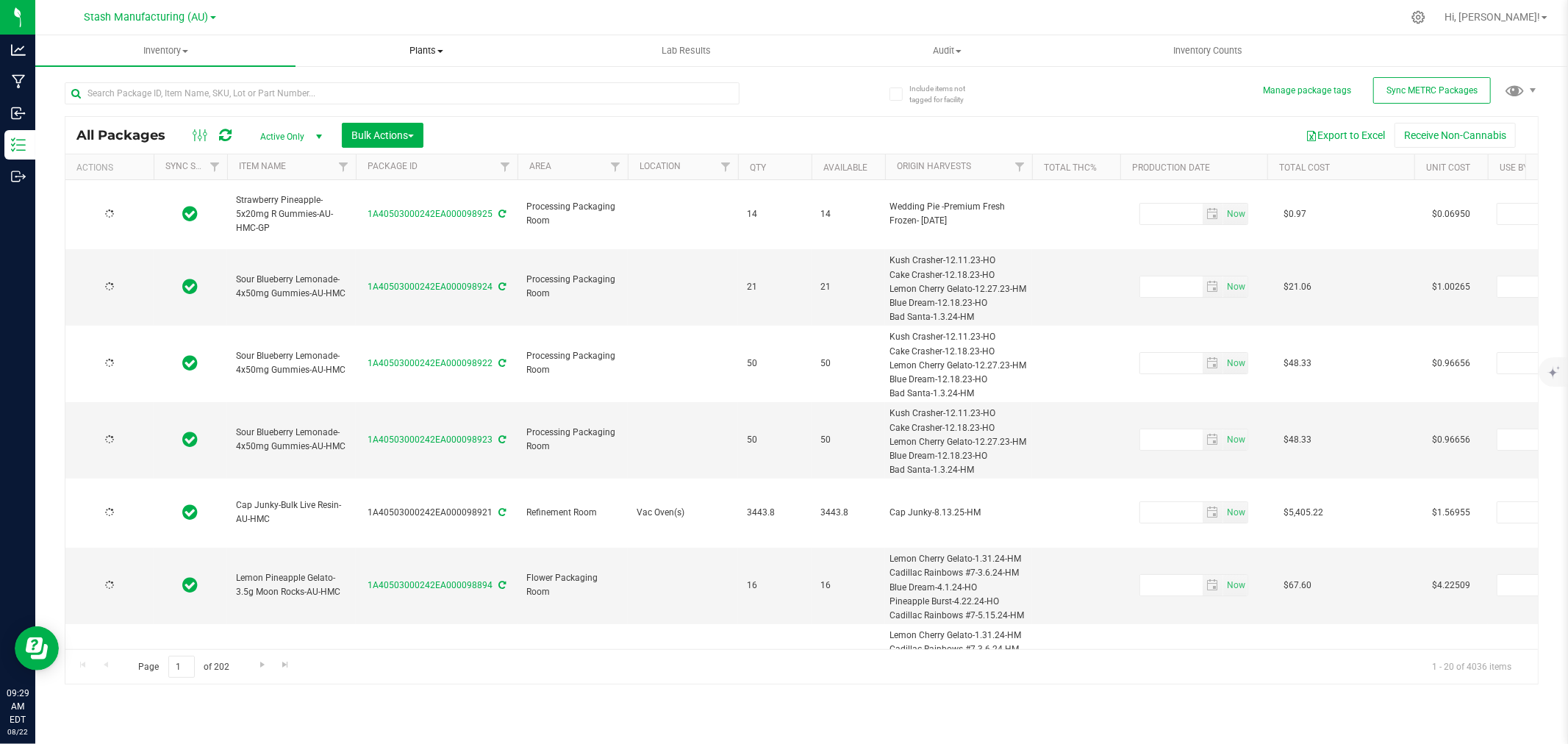
type input "2025-07-29"
type input "2027-07-29"
type input "2025-07-29"
type input "2027-07-29"
type input "2025-07-29"
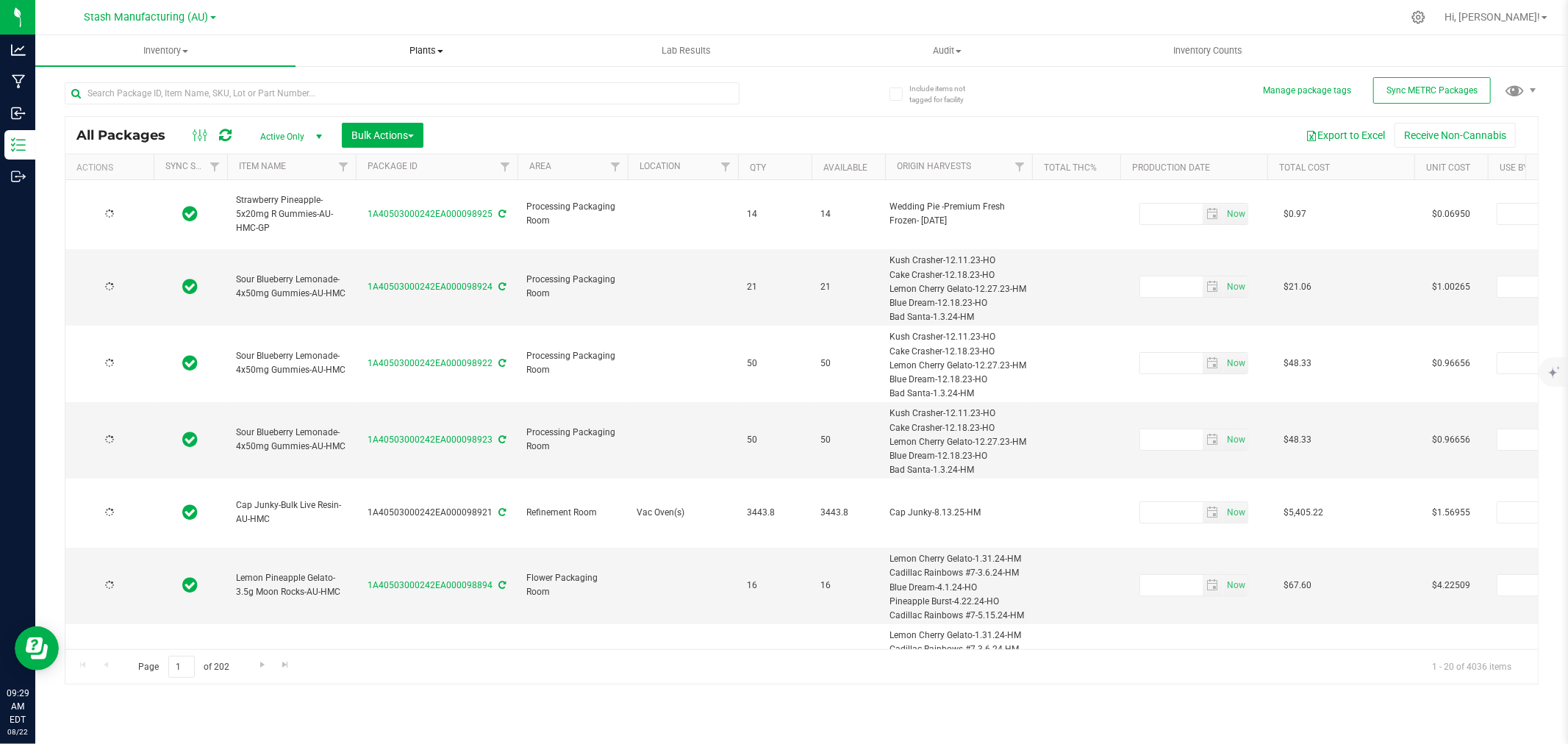
type input "2027-07-29"
type input "2025-07-29"
type input "2027-07-29"
type input "2025-07-29"
type input "2027-07-29"
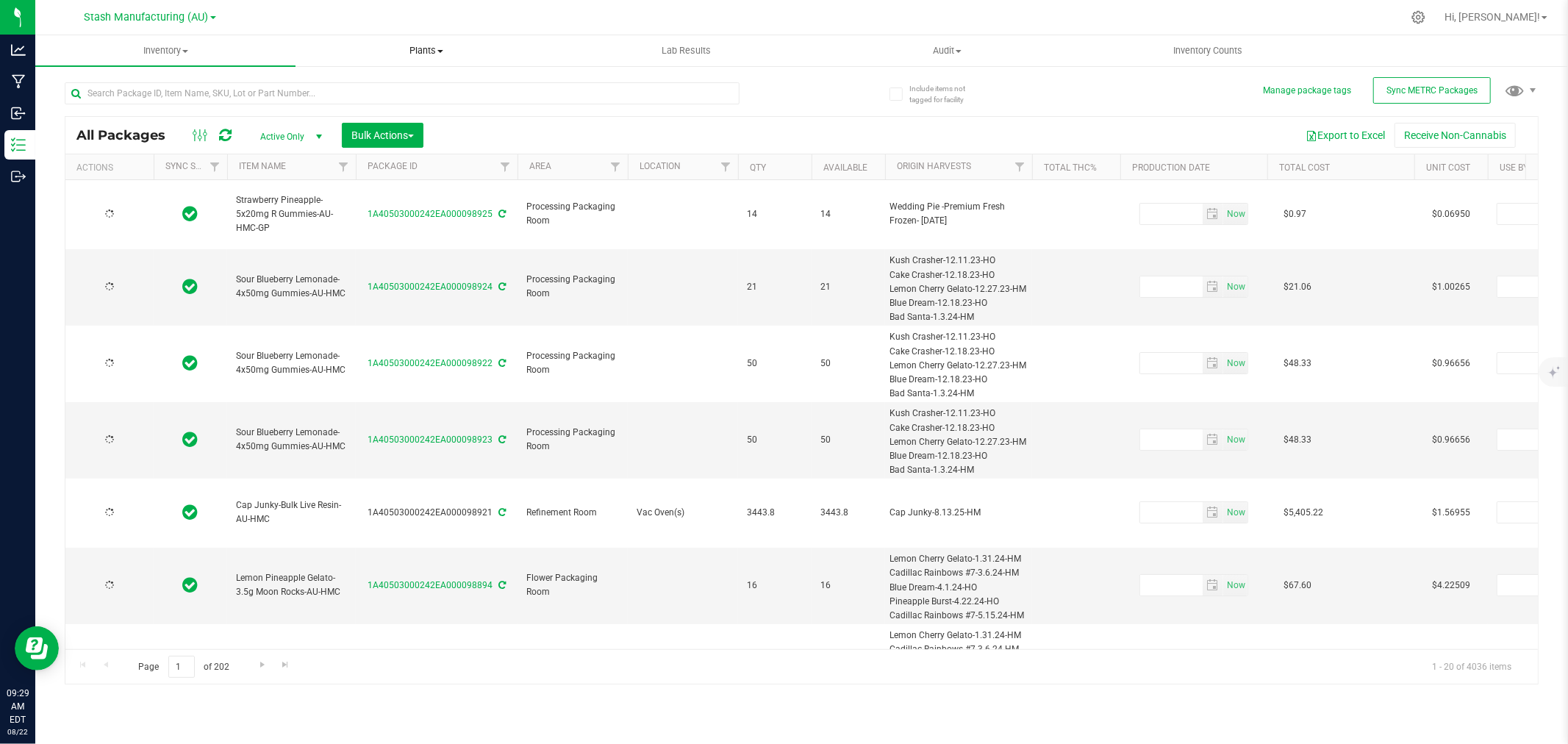
type input "2025-07-29"
type input "2027-07-29"
type input "2025-07-29"
type input "2027-07-29"
type input "2025-07-29"
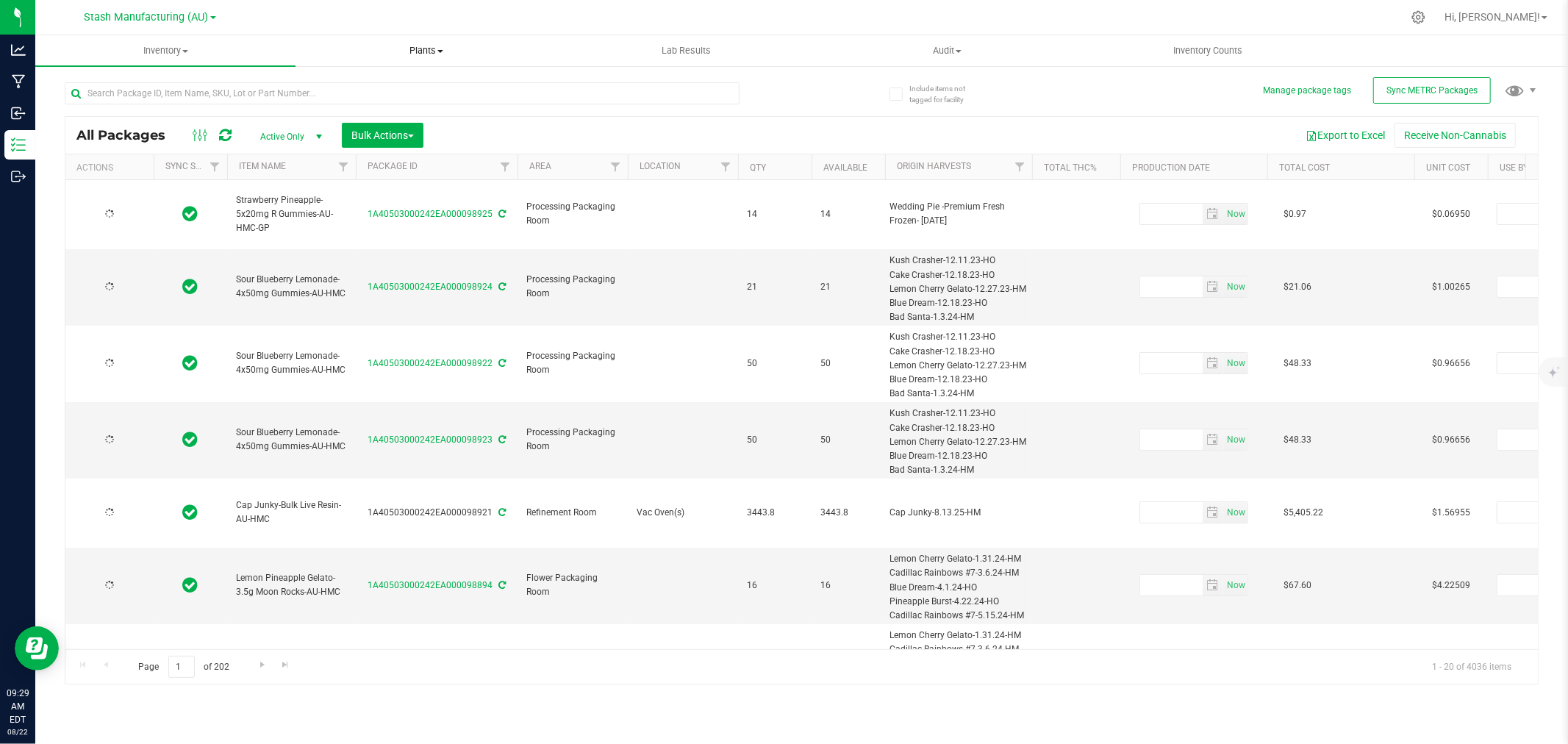
type input "2027-07-29"
type input "2025-07-29"
type input "2027-07-29"
type input "2025-07-29"
type input "2027-07-29"
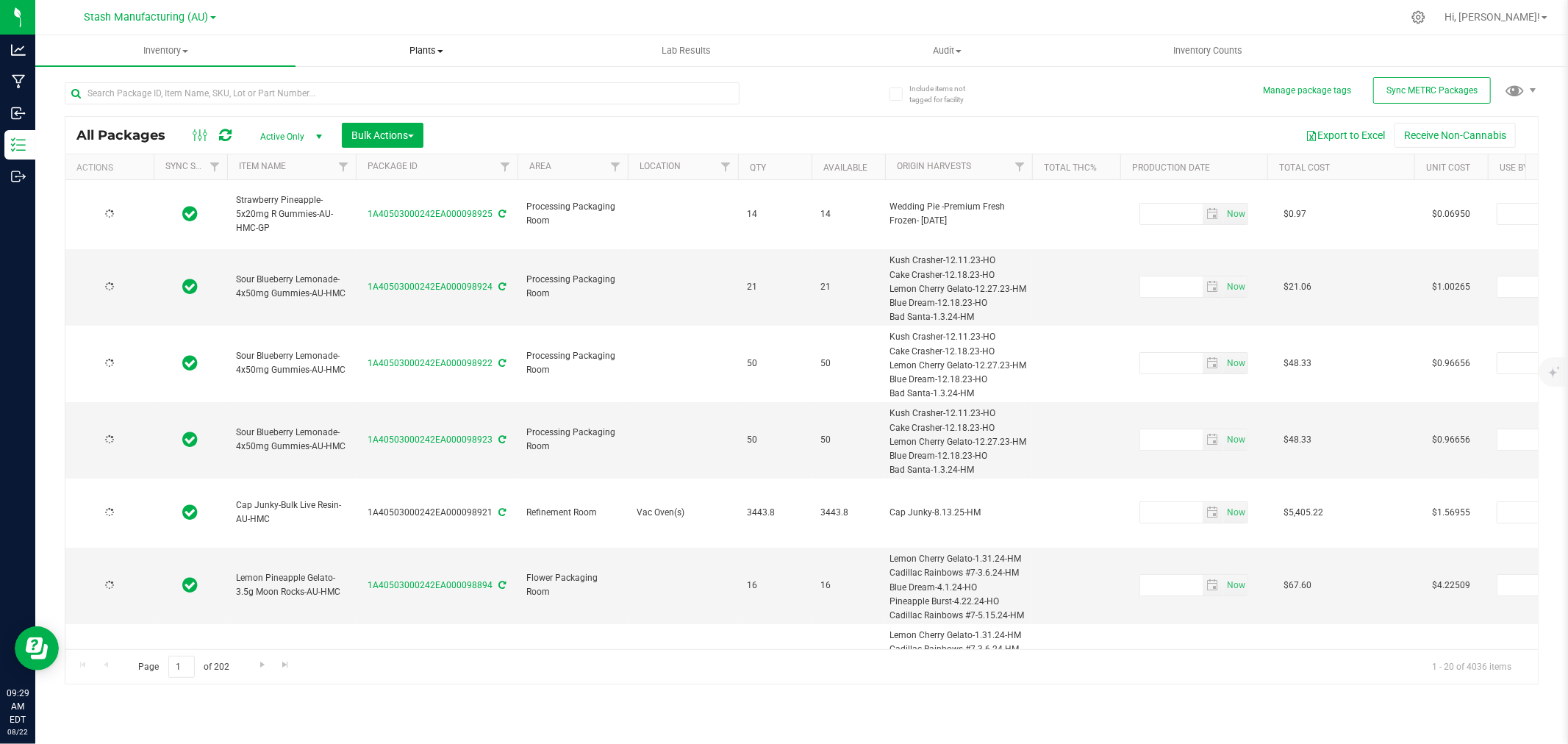
type input "2025-07-29"
type input "2027-07-29"
type input "2025-07-29"
type input "2027-07-29"
type input "2025-07-29"
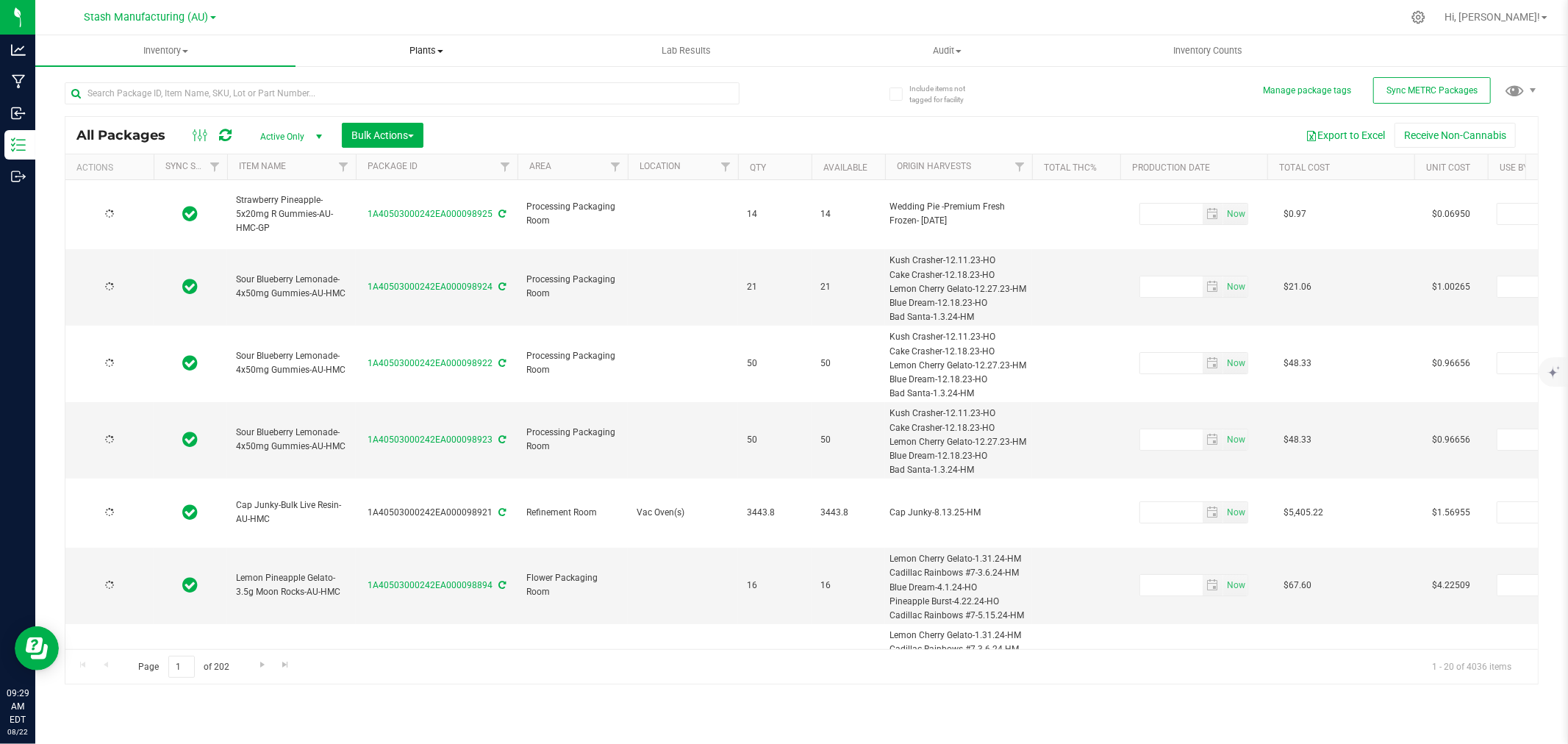
type input "2027-07-29"
type input "2025-07-29"
type input "2027-07-29"
type input "2025-07-29"
type input "2027-07-29"
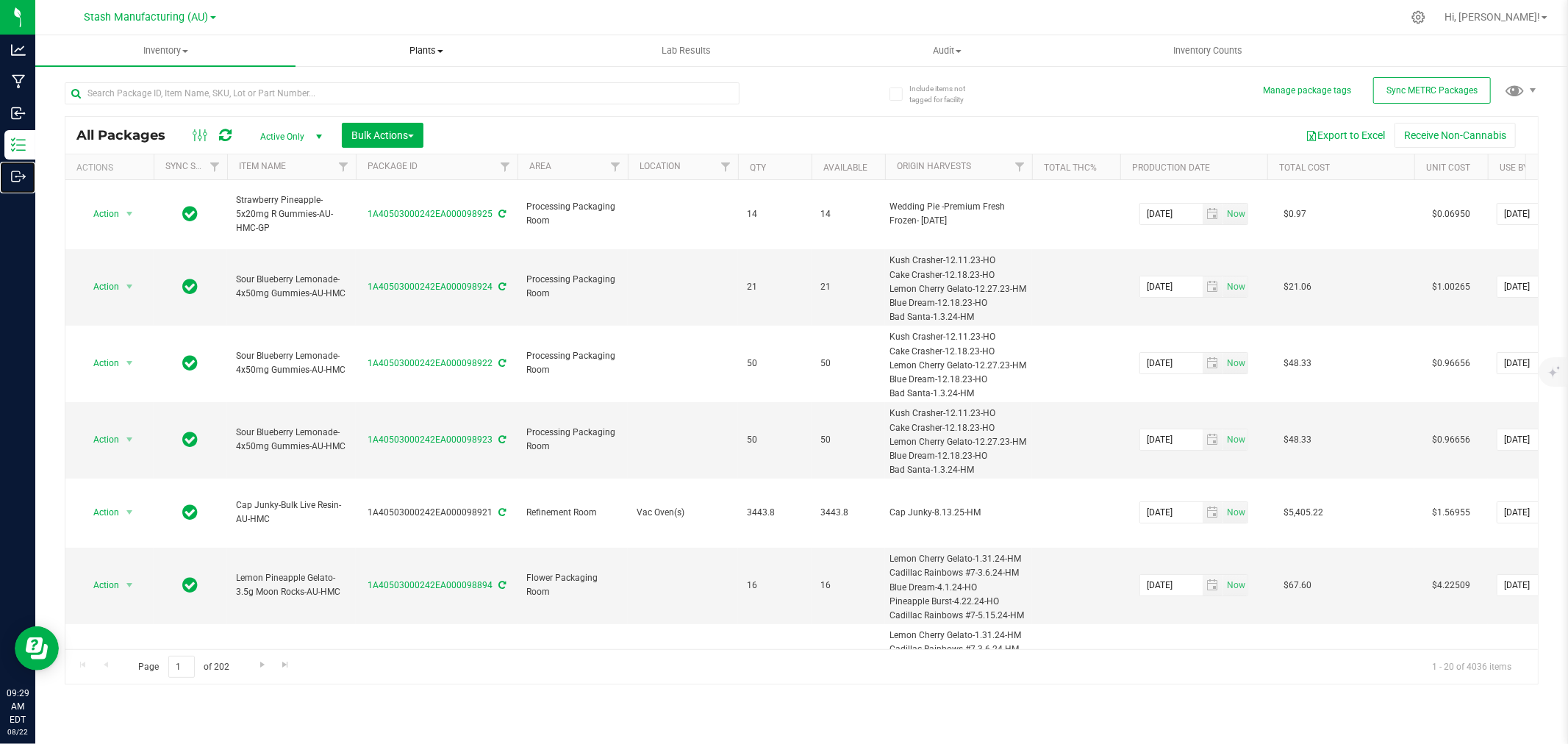
click at [23, 169] on icon at bounding box center [18, 176] width 15 height 15
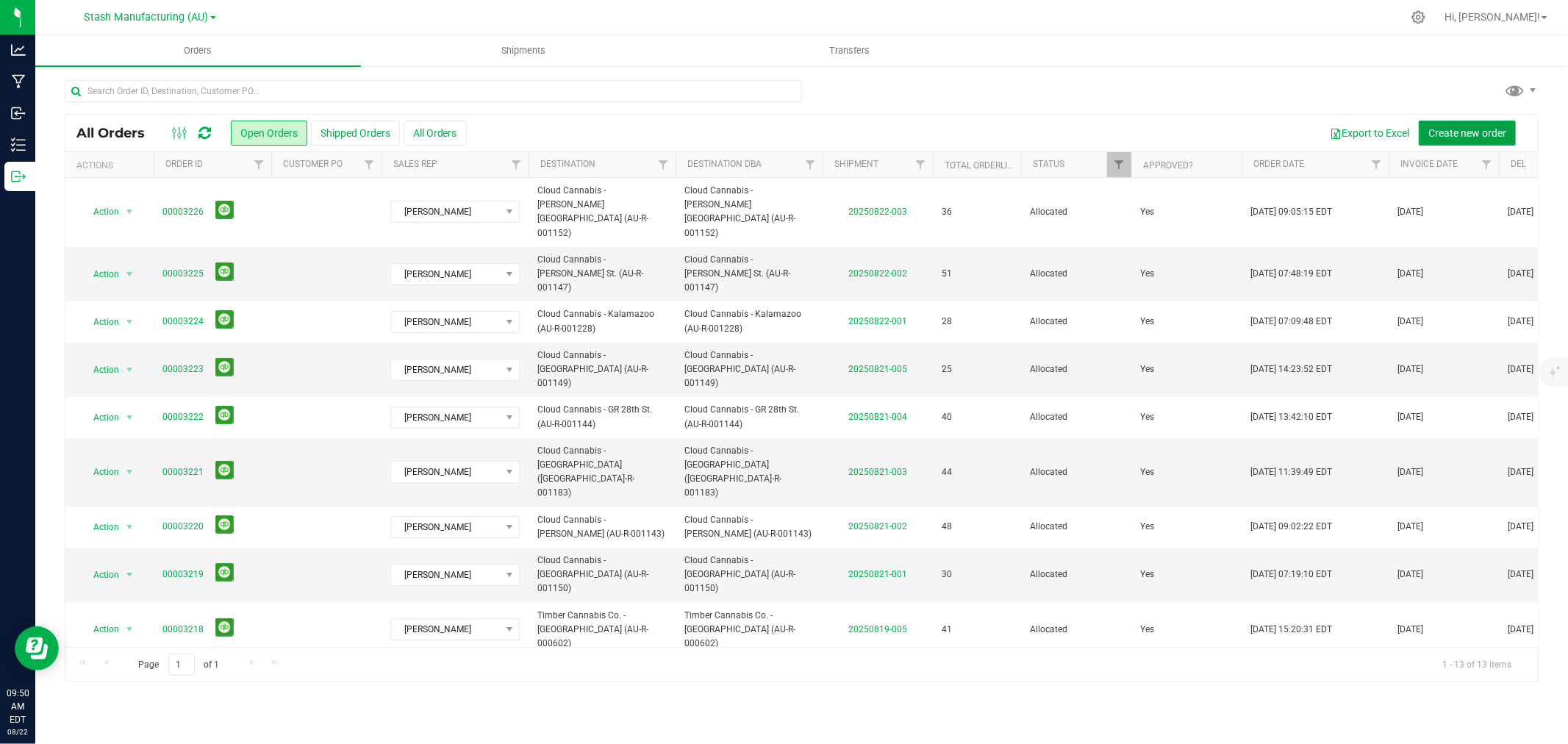
click at [1510, 131] on button "Create new order" at bounding box center [1467, 132] width 97 height 25
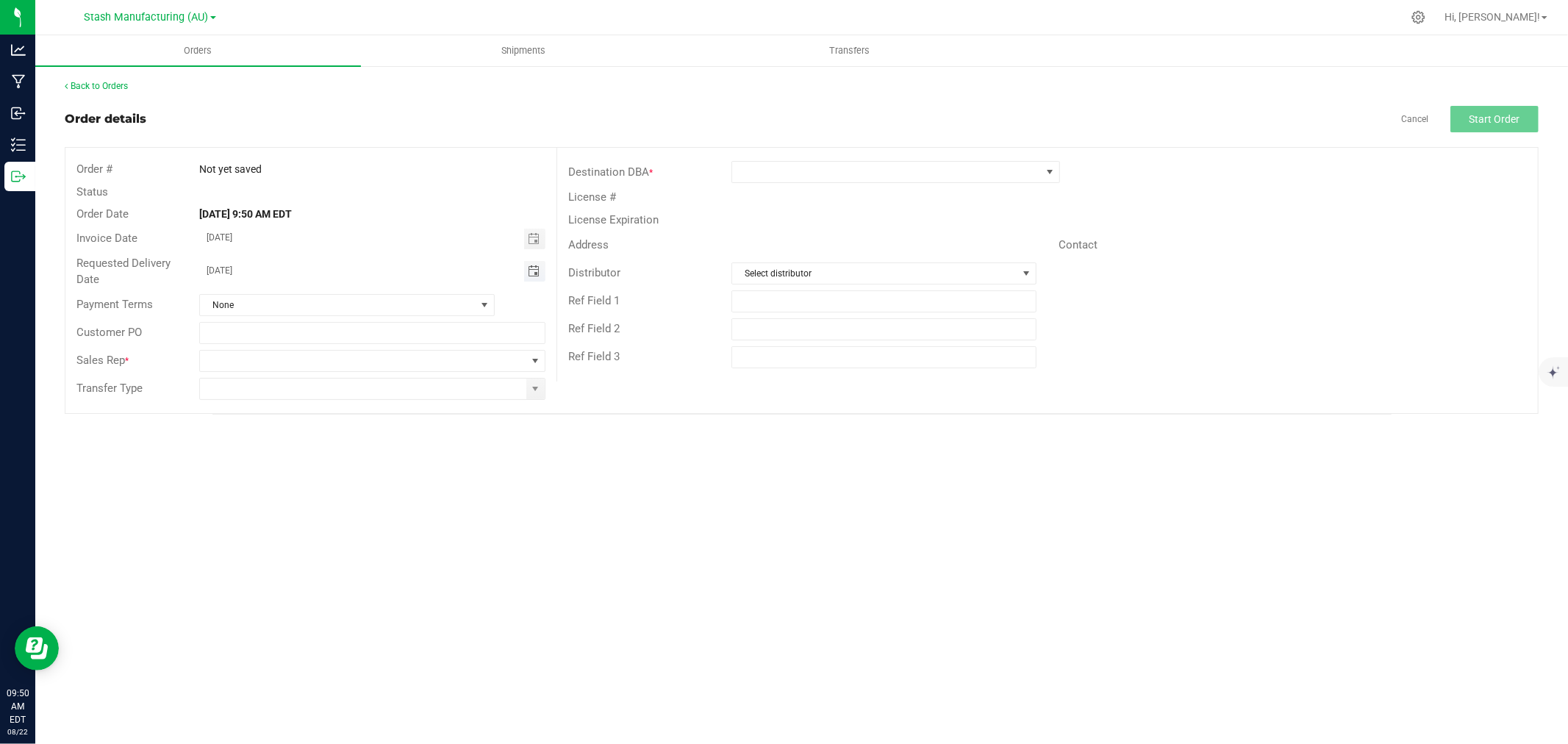
click at [535, 272] on span "Toggle calendar" at bounding box center [534, 271] width 12 height 12
click at [287, 436] on span "25" at bounding box center [288, 437] width 21 height 23
type input "08/25/2025"
click at [275, 341] on input "text" at bounding box center [372, 333] width 346 height 22
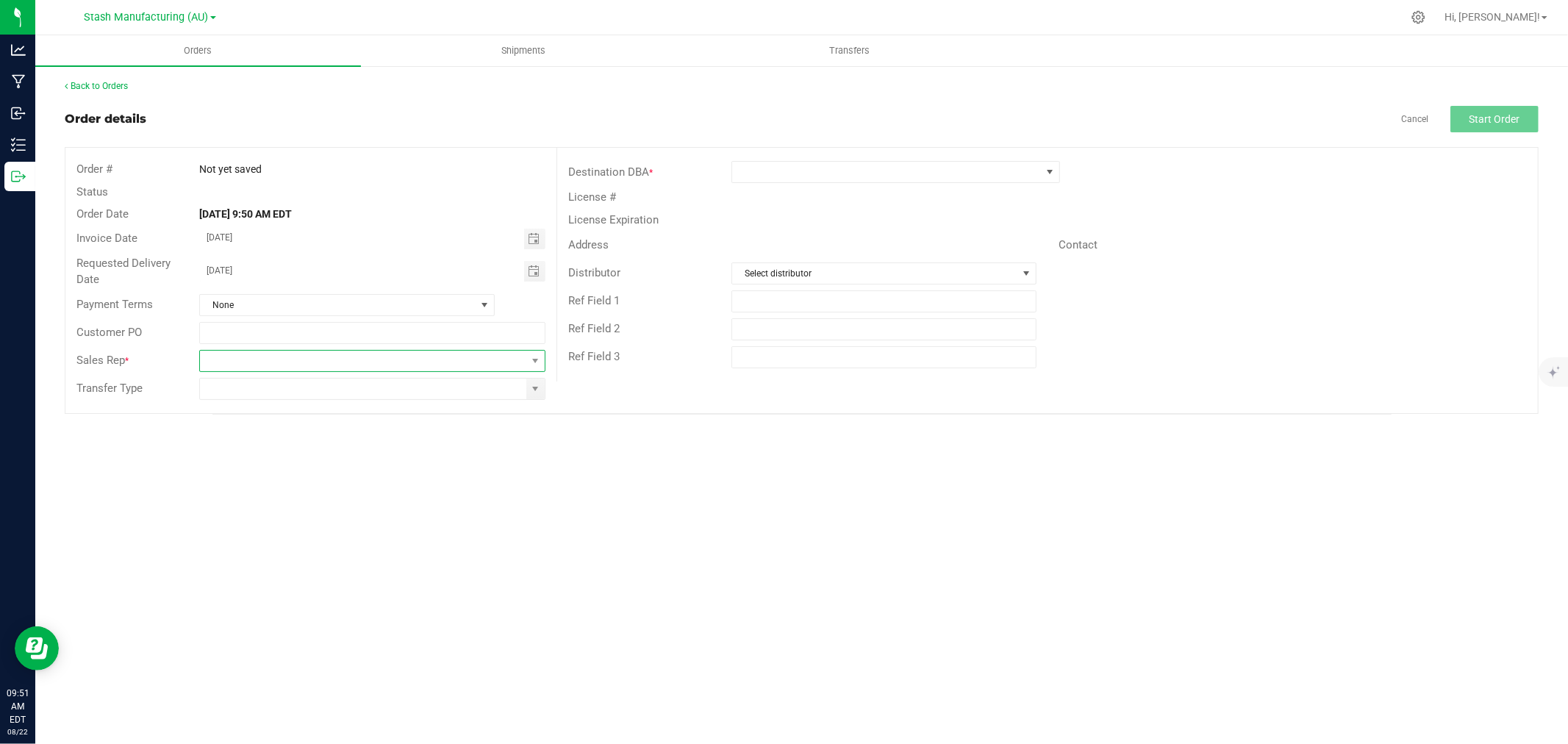
click at [256, 354] on span at bounding box center [363, 361] width 326 height 21
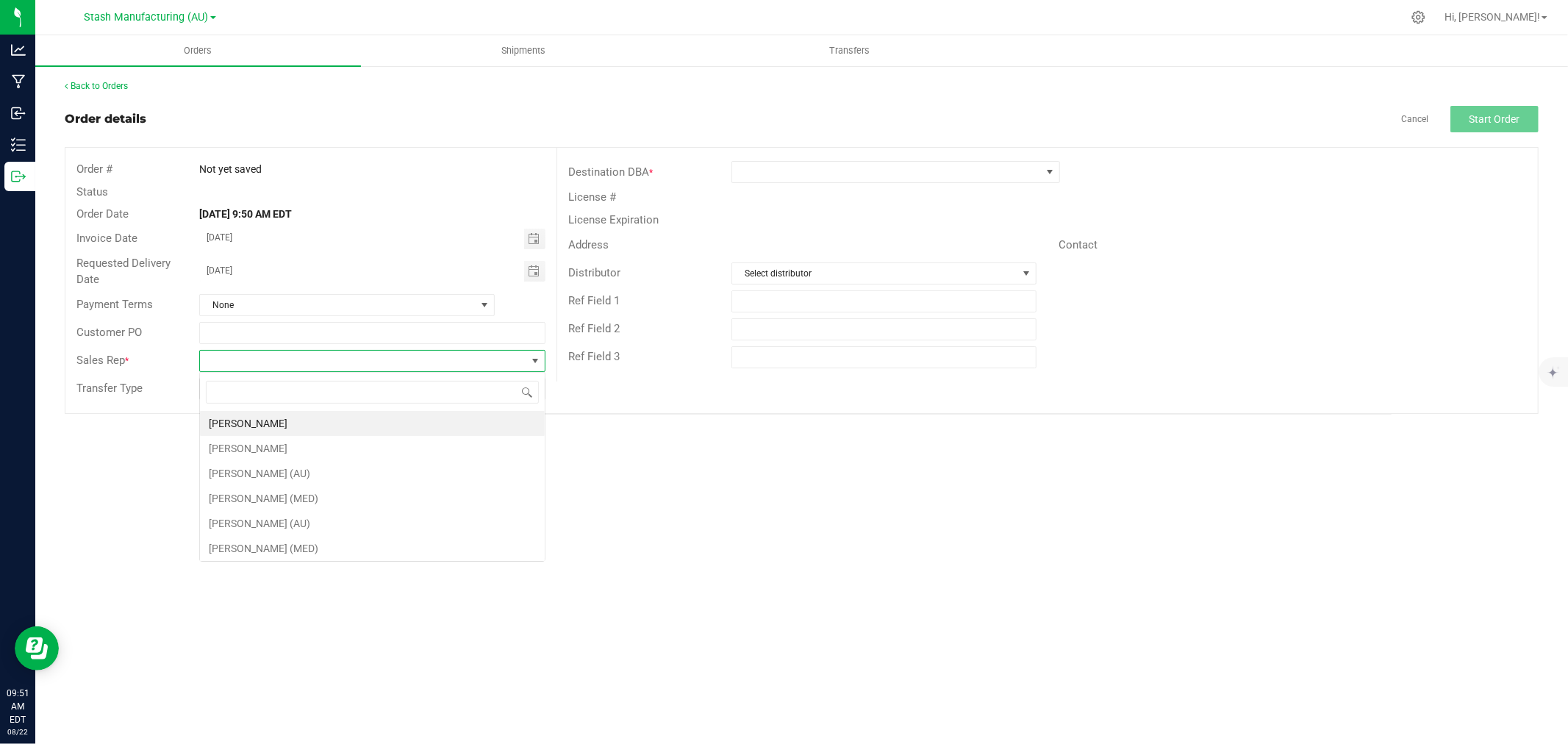
scroll to position [22, 345]
click at [265, 424] on li "Jeff Buczynski" at bounding box center [372, 423] width 345 height 25
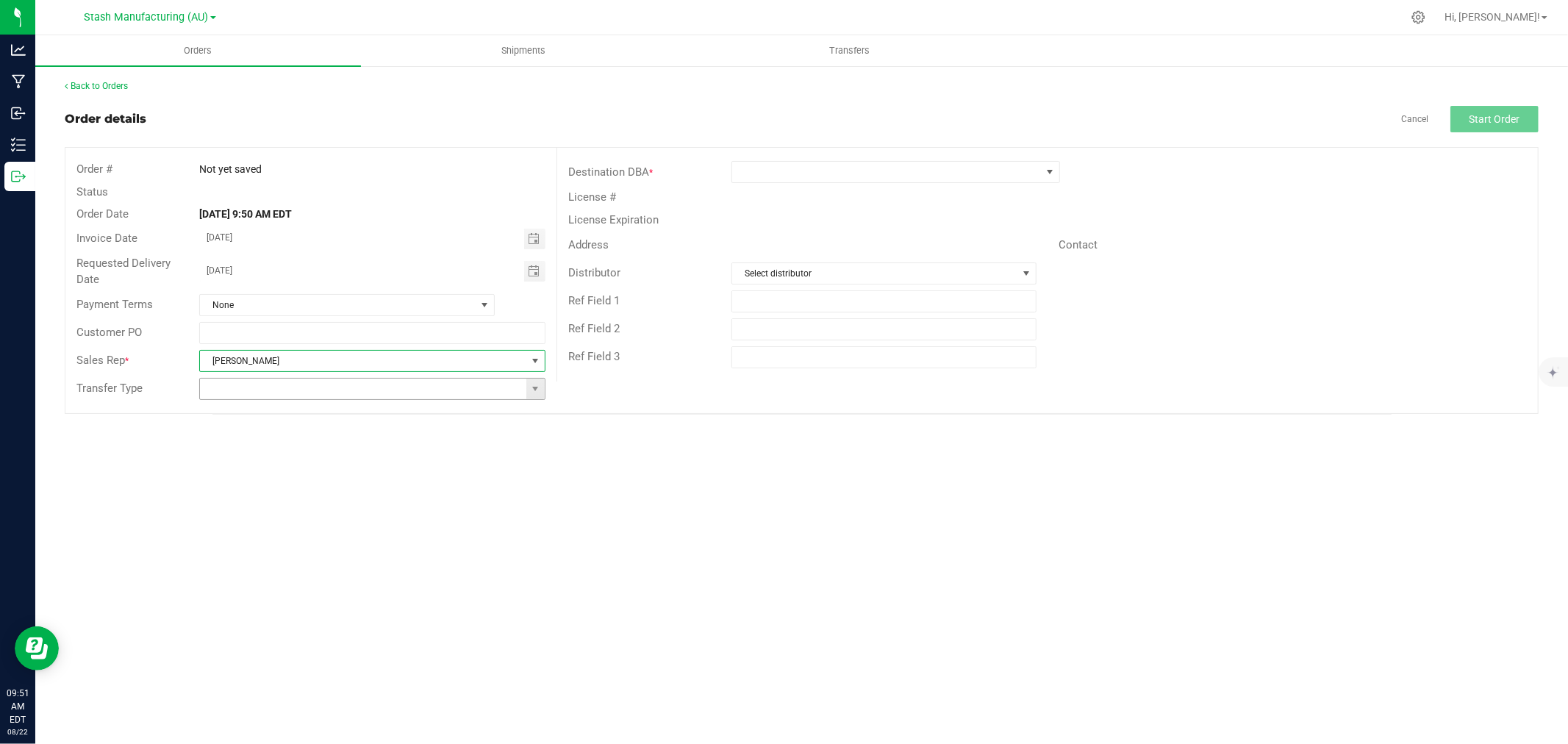
click at [541, 393] on span at bounding box center [535, 389] width 18 height 21
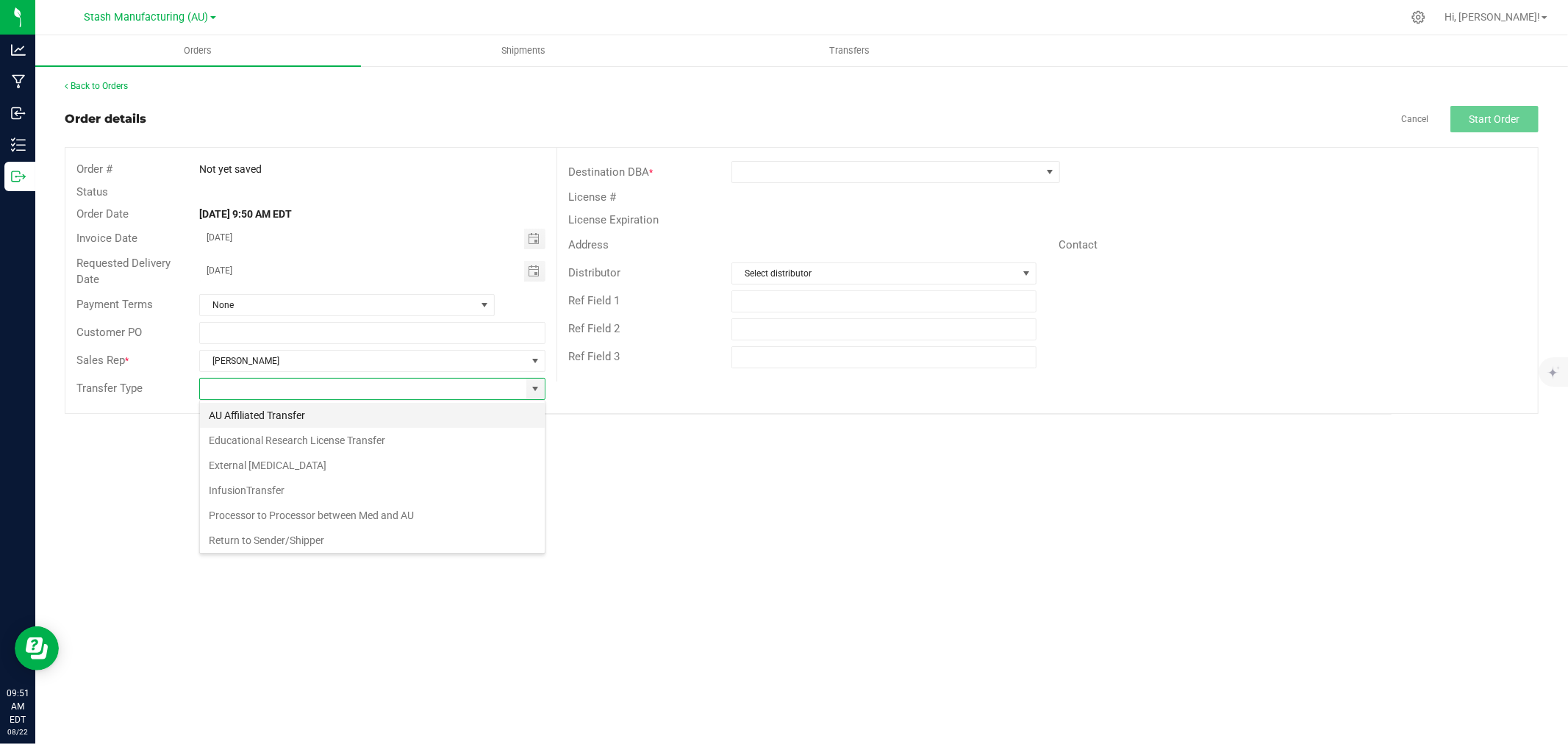
click at [247, 423] on li "AU Affiliated Transfer" at bounding box center [372, 415] width 345 height 25
type input "AU Affiliated Transfer"
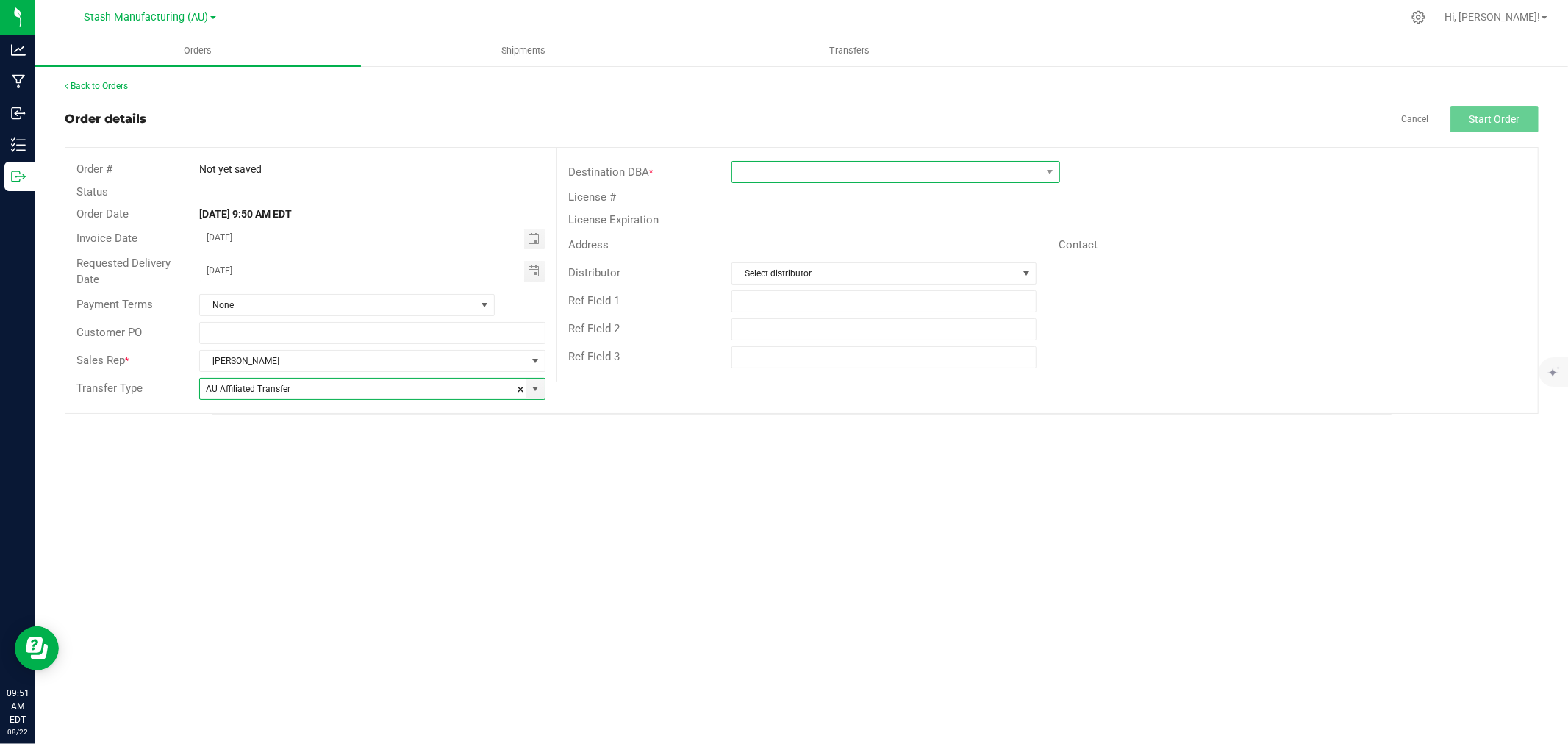
click at [772, 169] on span at bounding box center [886, 172] width 308 height 21
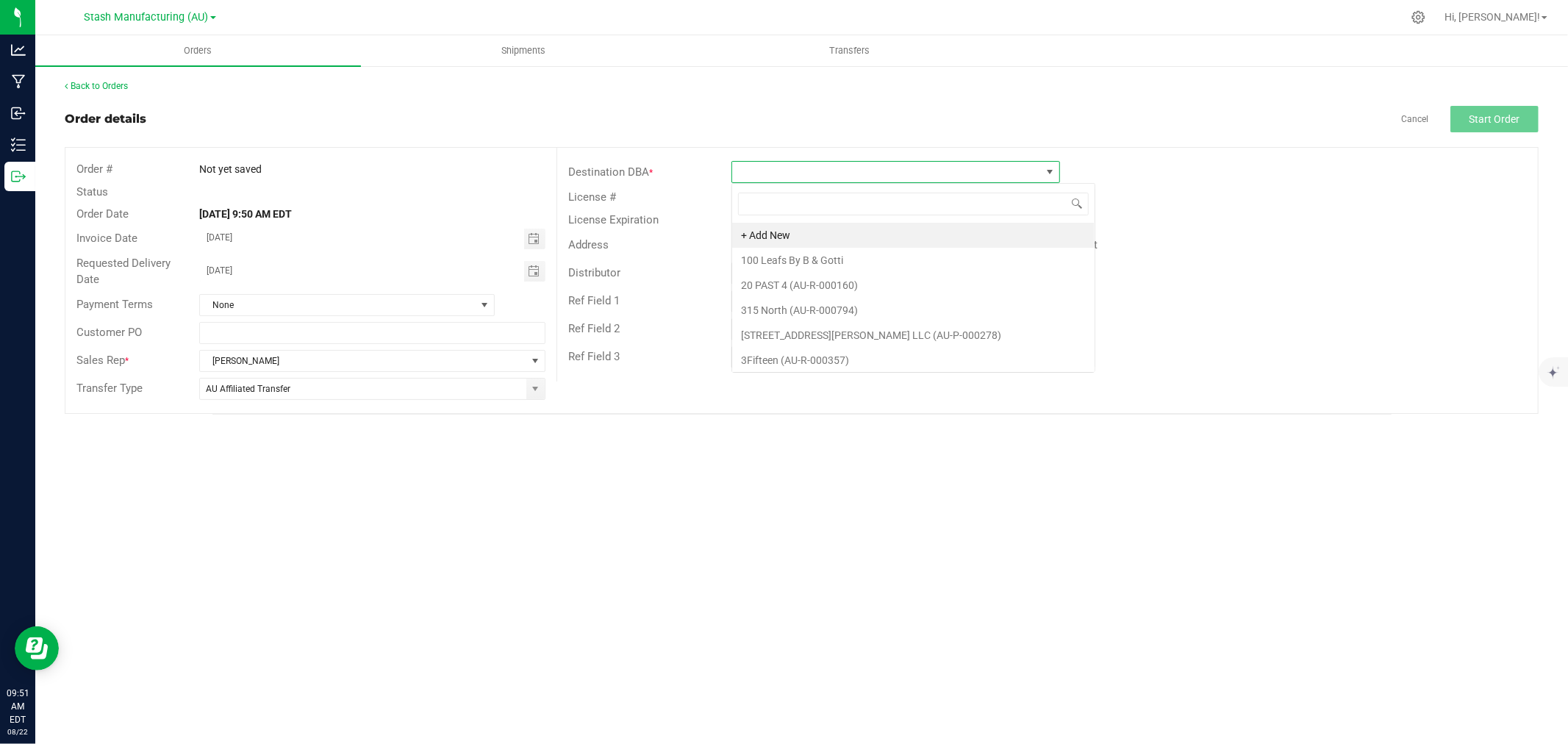
scroll to position [22, 329]
type input "Detroit"
click at [825, 233] on li "Cloud Cannabis - Detroit (AU-R-000889)" at bounding box center [895, 235] width 327 height 25
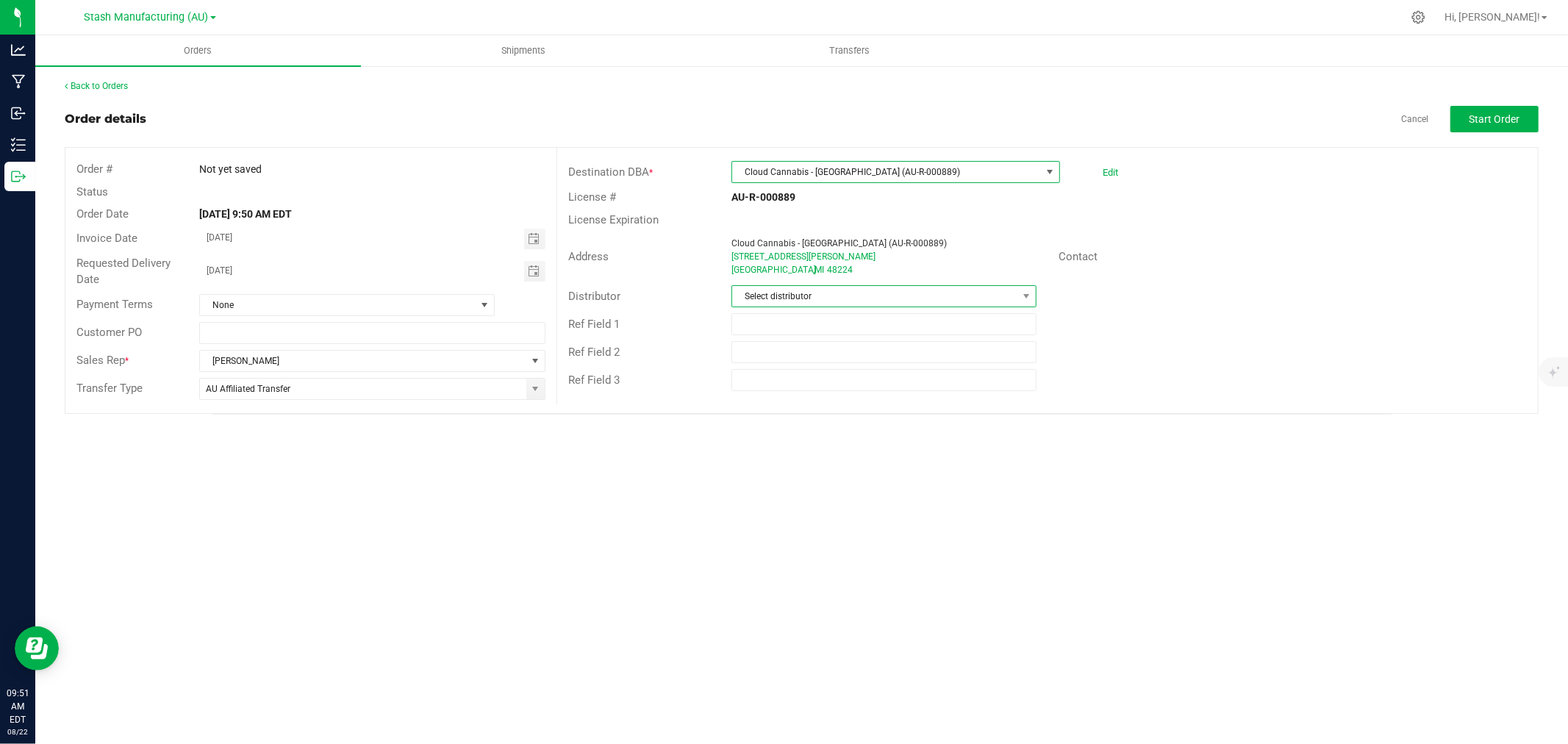
click at [889, 303] on span "Select distributor" at bounding box center [875, 296] width 285 height 21
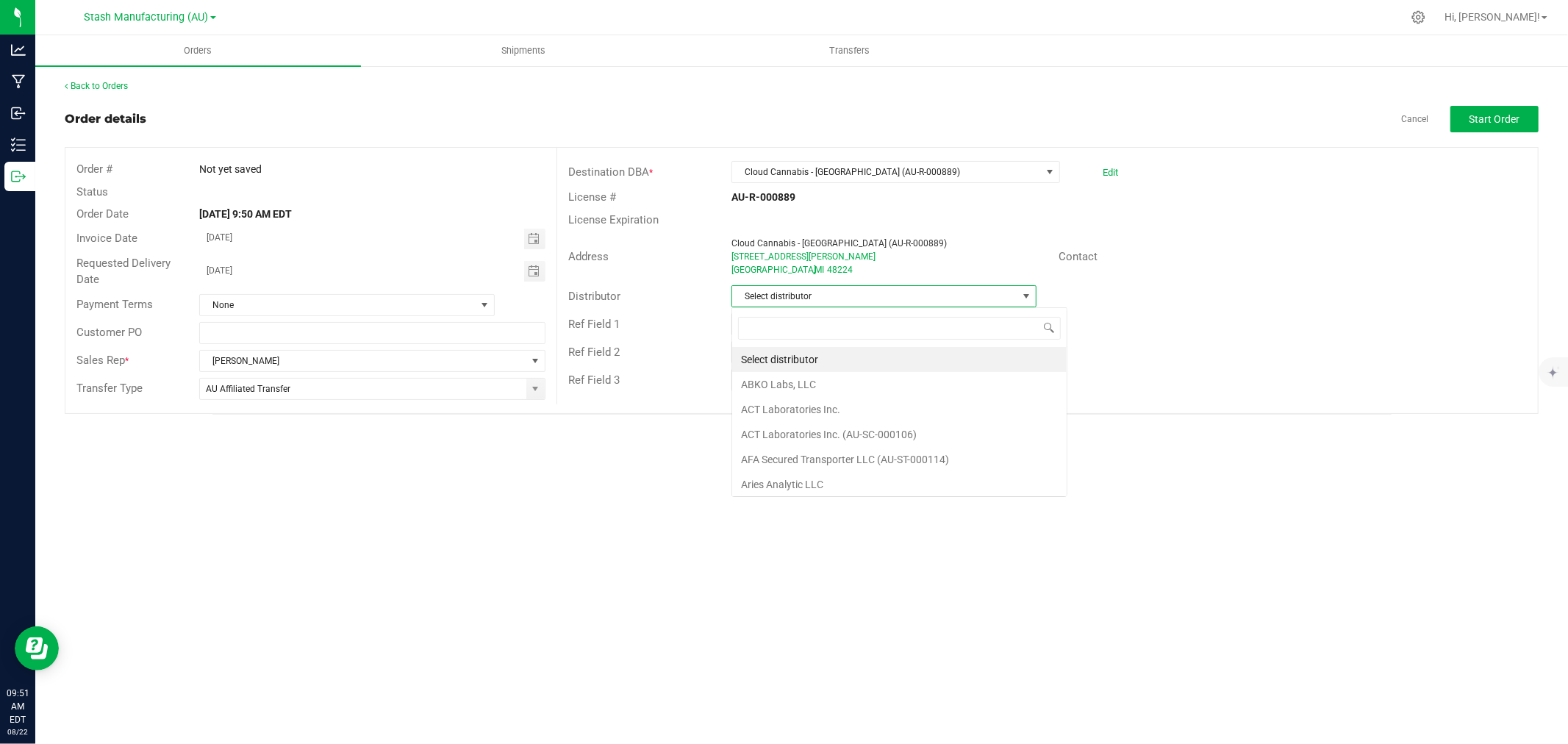
scroll to position [22, 305]
type input "Lake E"
click at [818, 357] on li "Lake Effects Logistics (AU-ST-000123)" at bounding box center [883, 359] width 303 height 25
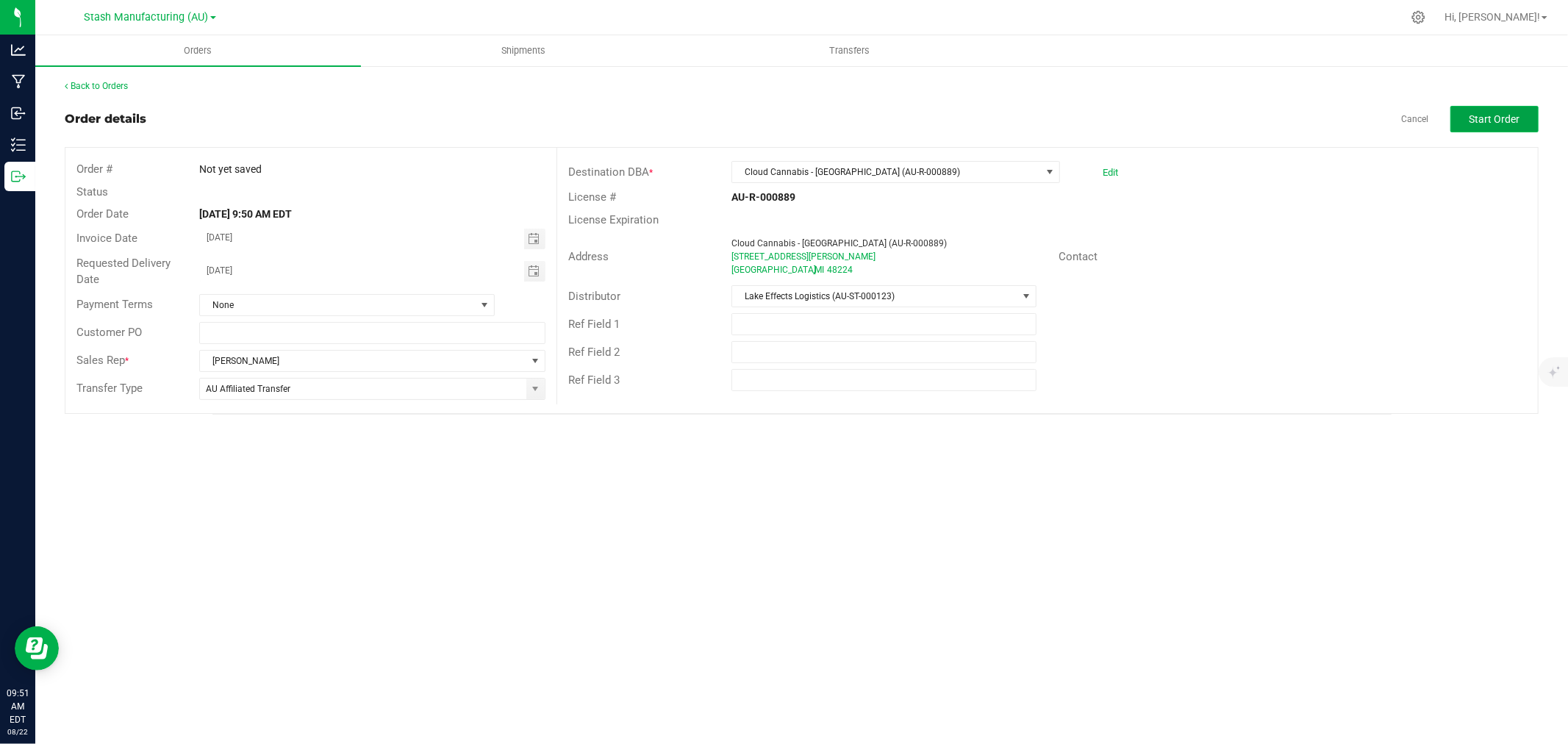
click at [1490, 124] on span "Start Order" at bounding box center [1495, 119] width 51 height 12
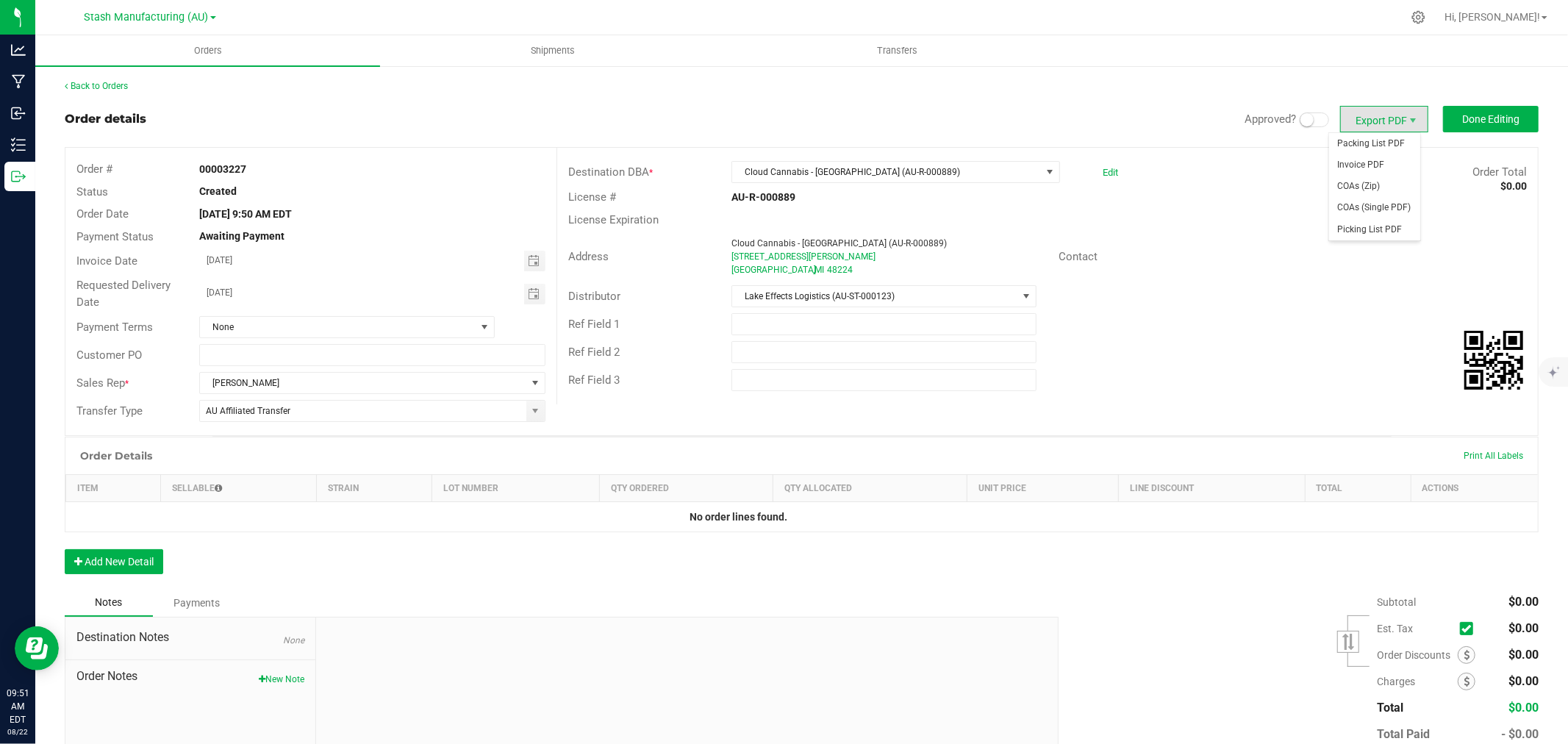
click at [1303, 116] on span at bounding box center [1315, 119] width 29 height 15
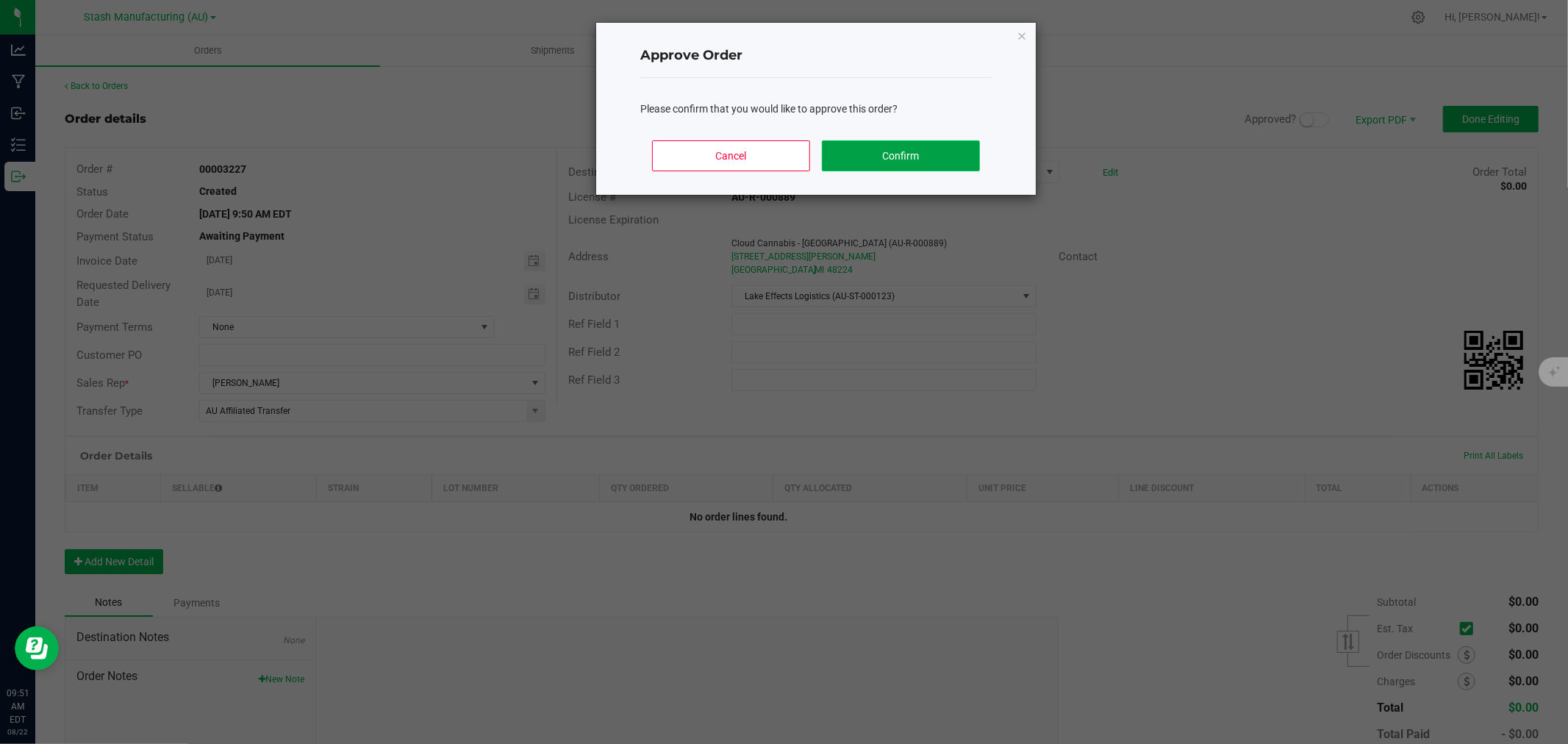
click at [909, 151] on button "Confirm" at bounding box center [901, 156] width 158 height 31
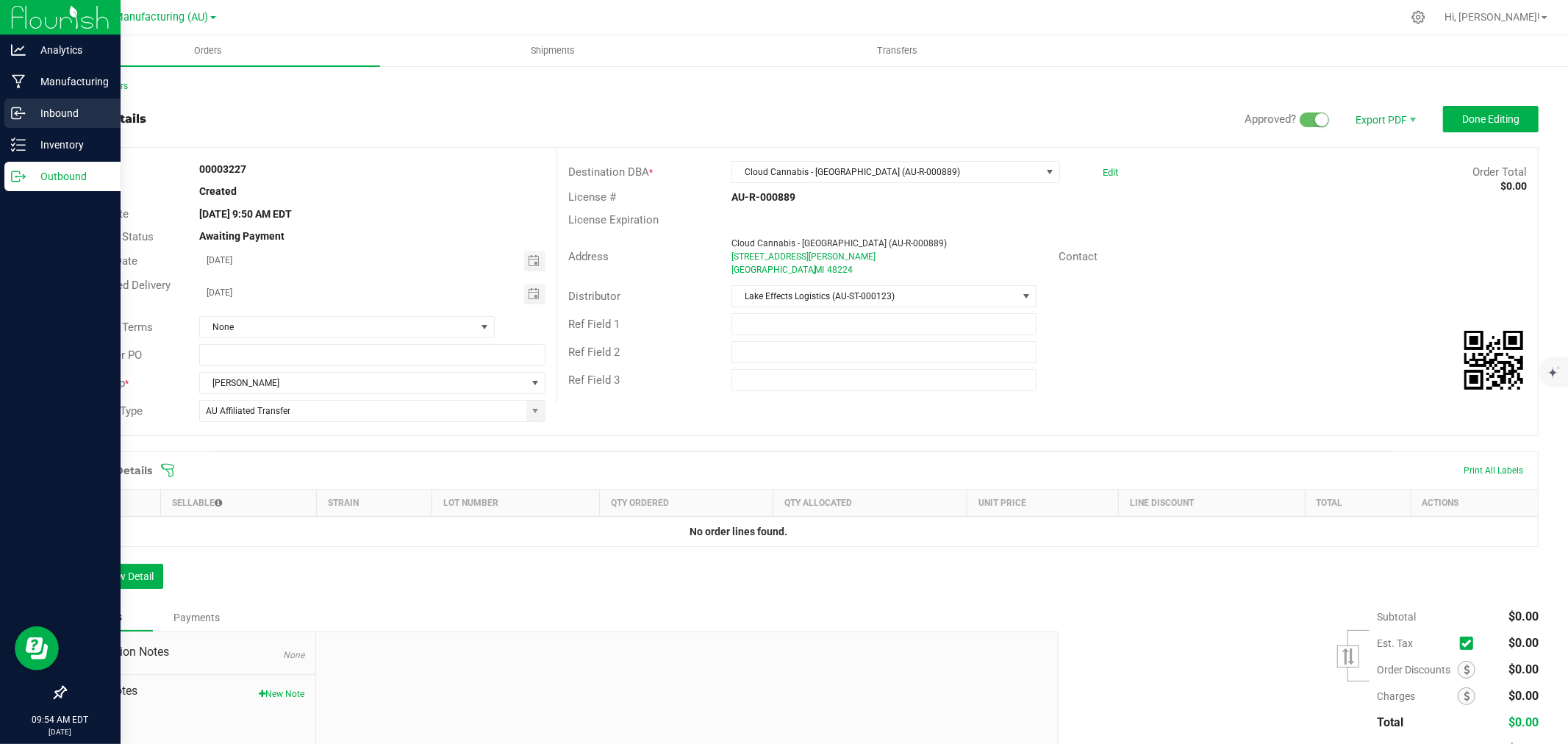
click at [64, 119] on p "Inbound" at bounding box center [70, 113] width 88 height 18
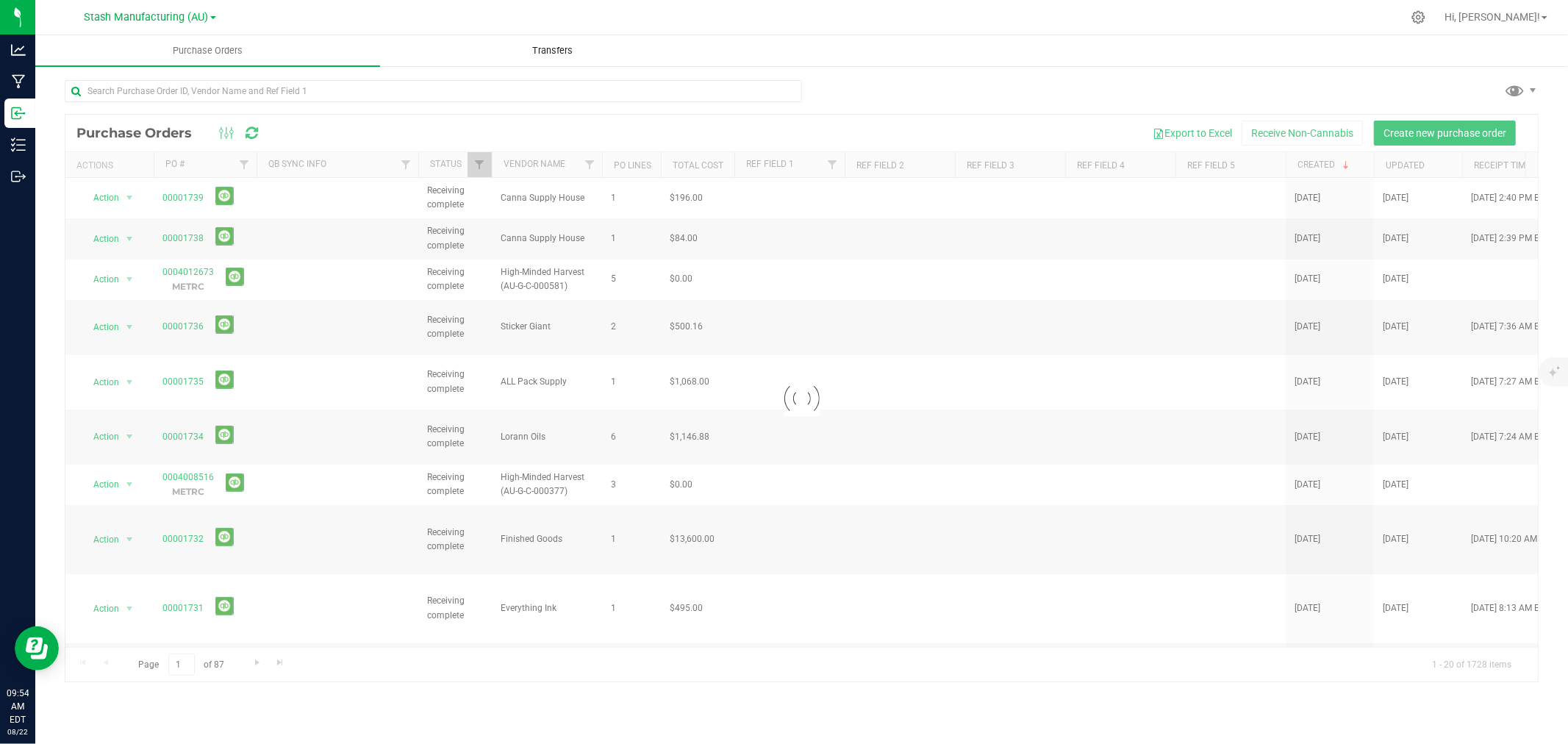
click at [526, 46] on span "Transfers" at bounding box center [552, 50] width 80 height 13
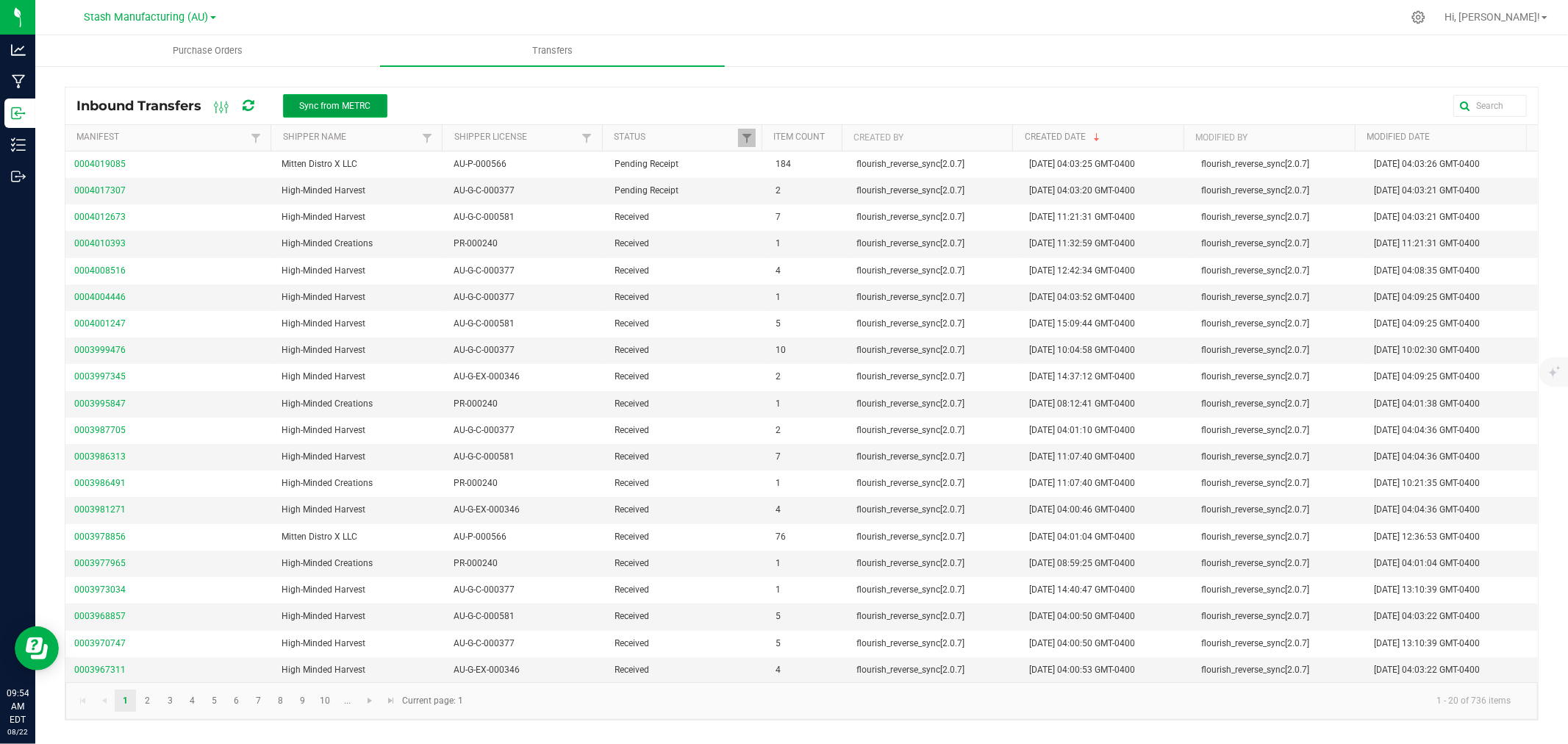
click at [327, 109] on span "Sync from METRC" at bounding box center [334, 106] width 71 height 10
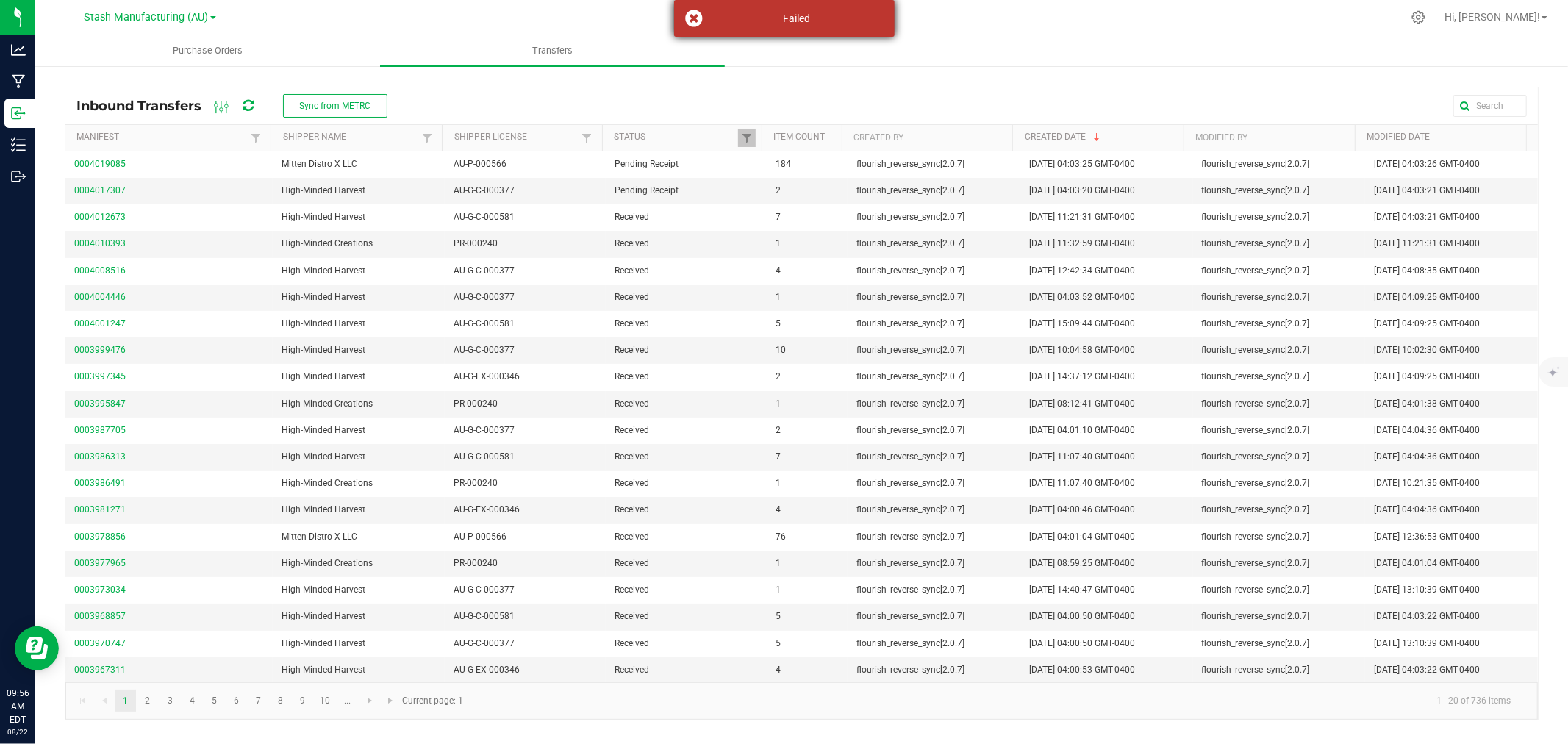
click at [686, 8] on div "Failed" at bounding box center [784, 18] width 221 height 37
click at [394, 101] on div "Inbound Transfers Sync from METRC" at bounding box center [237, 106] width 322 height 25
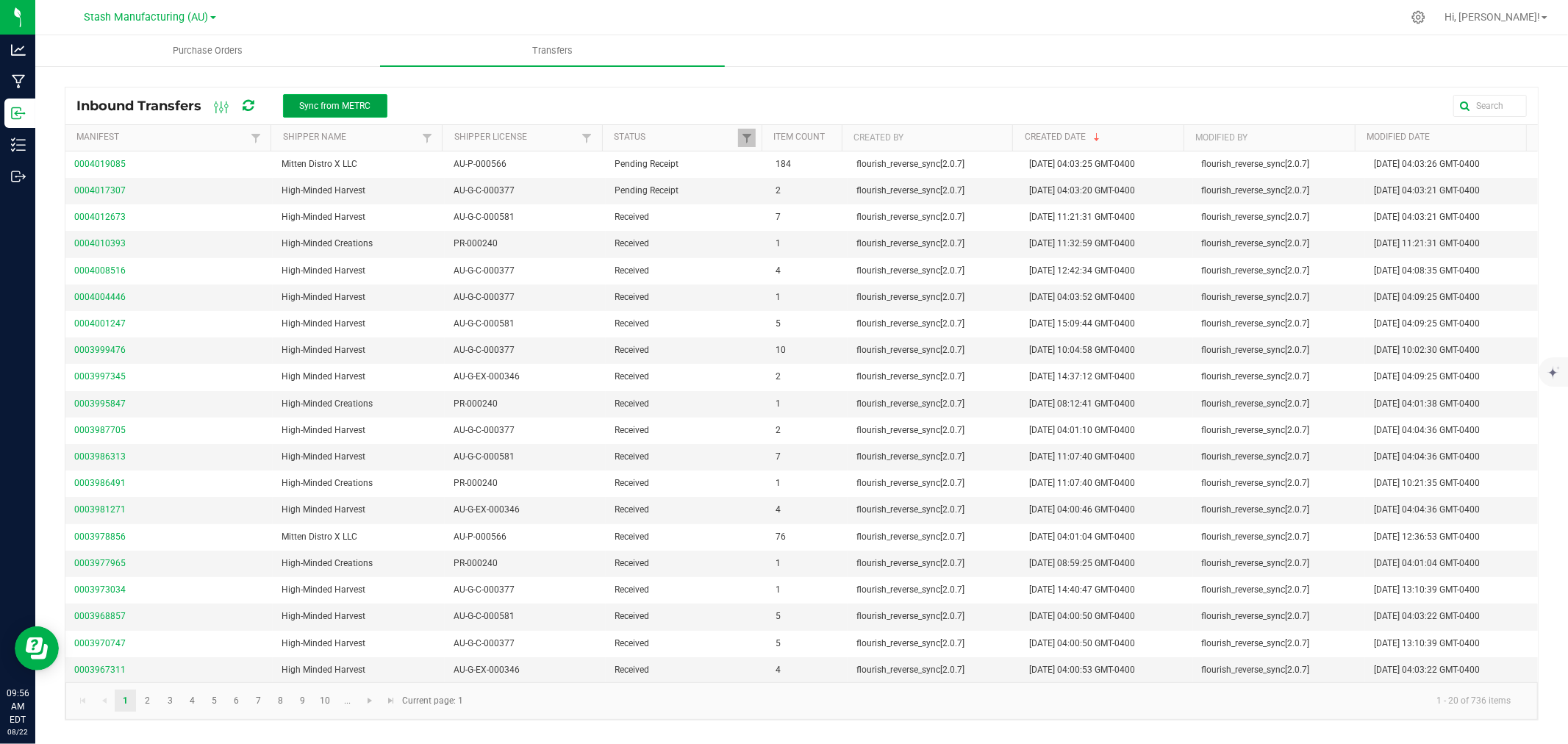
click at [368, 103] on span "Sync from METRC" at bounding box center [334, 106] width 71 height 10
click at [329, 108] on span "Sync from METRC" at bounding box center [334, 106] width 71 height 10
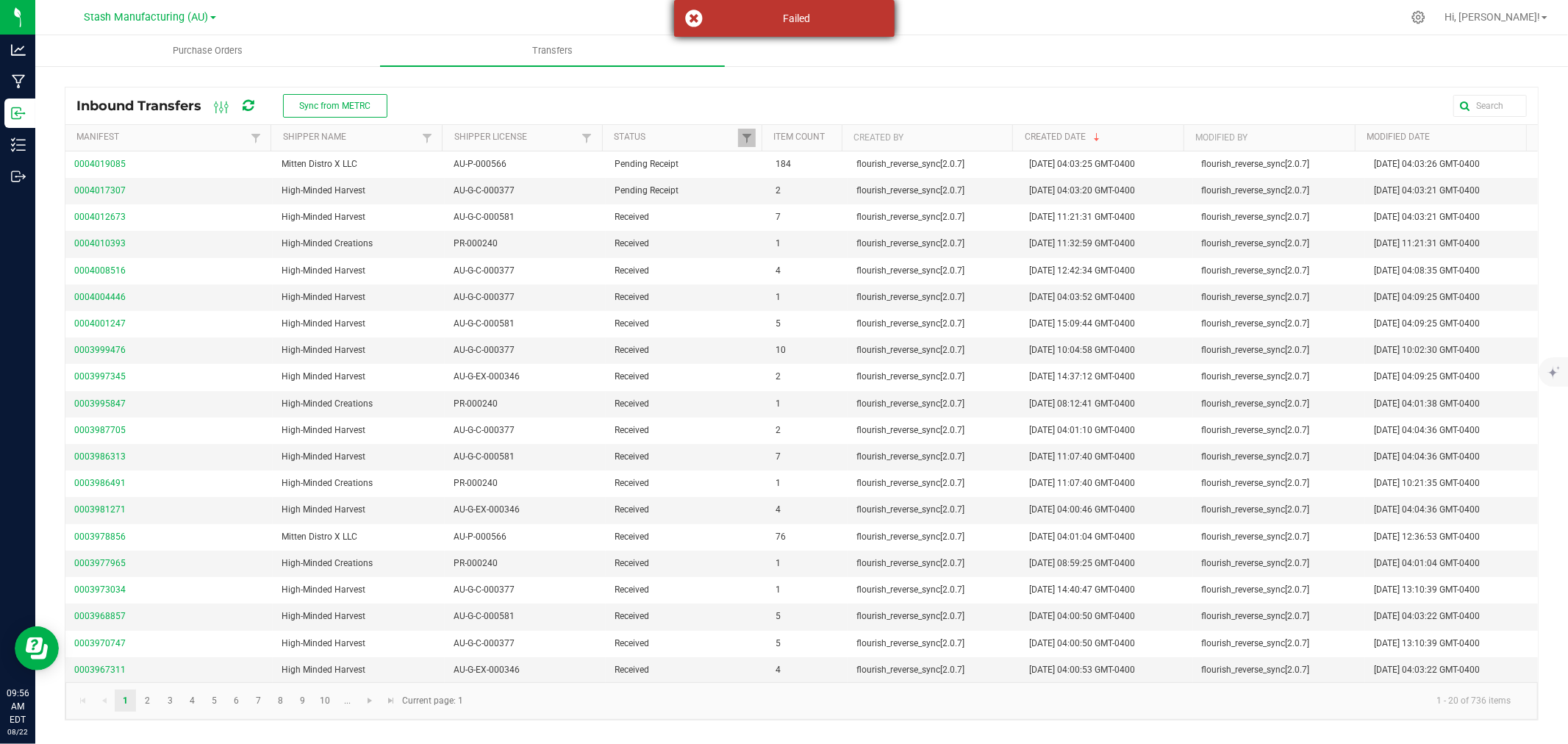
click at [697, 15] on div "Failed" at bounding box center [784, 18] width 221 height 37
click at [210, 47] on span "Purchase Orders" at bounding box center [208, 50] width 110 height 13
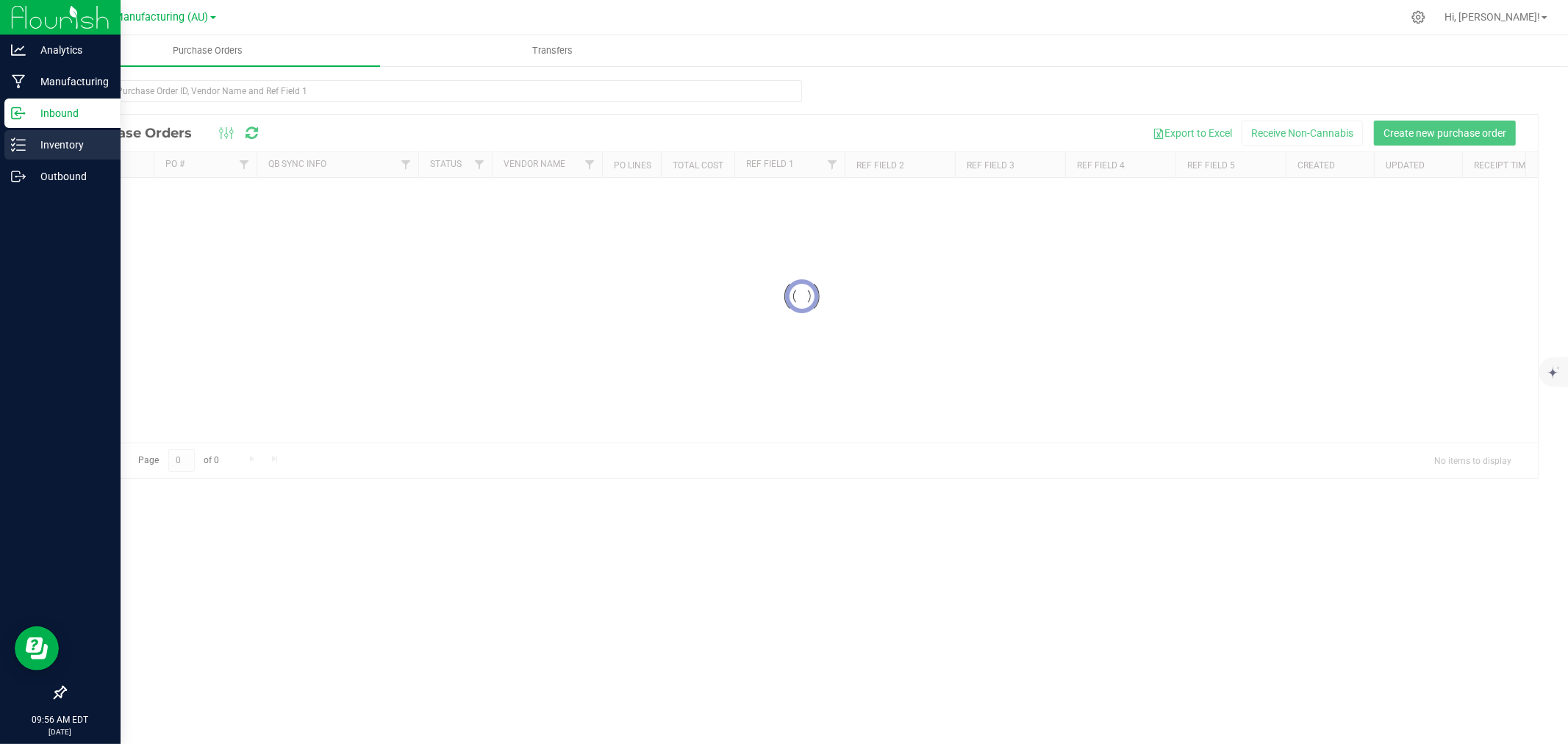
click at [17, 143] on icon at bounding box center [18, 144] width 15 height 15
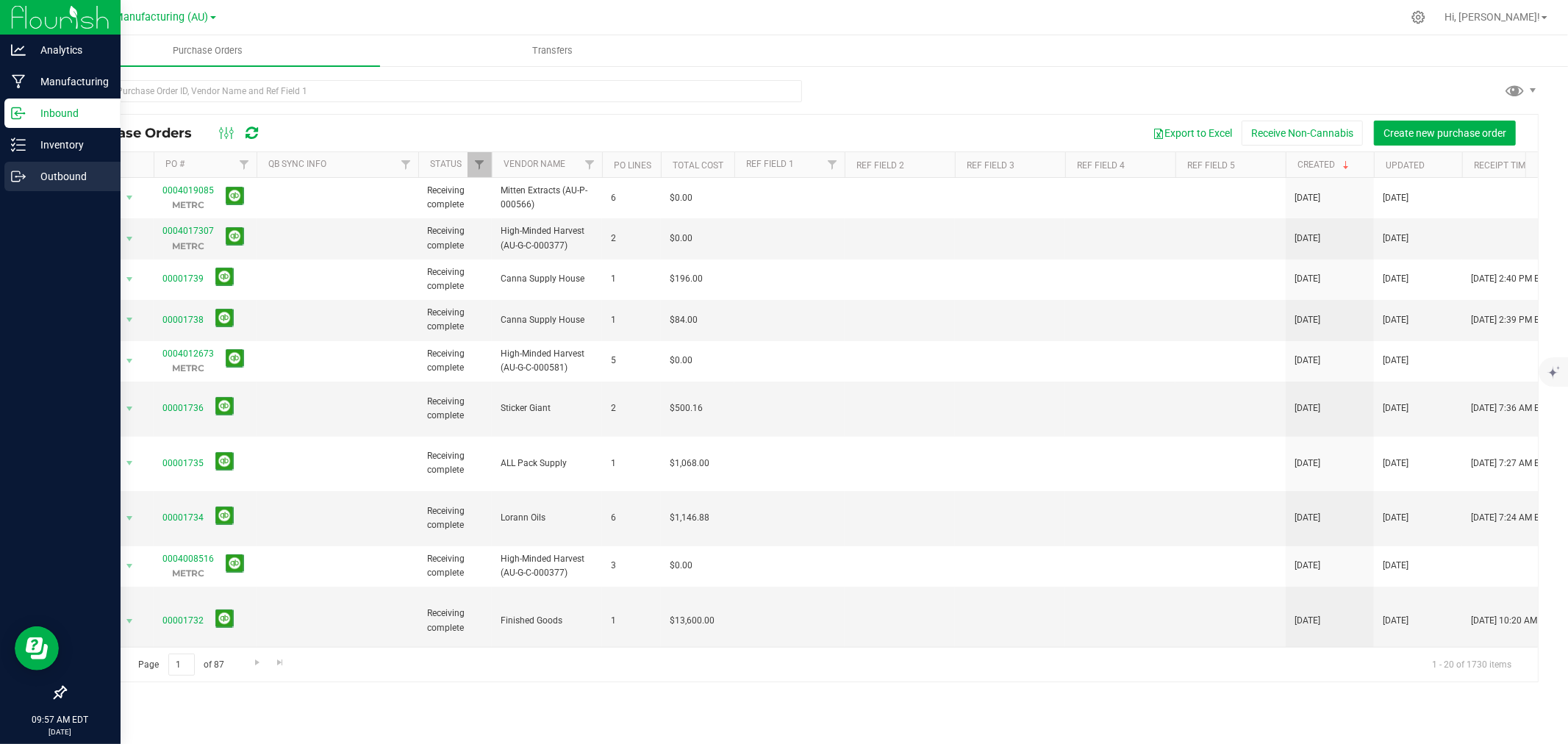
click at [33, 175] on p "Outbound" at bounding box center [70, 176] width 88 height 18
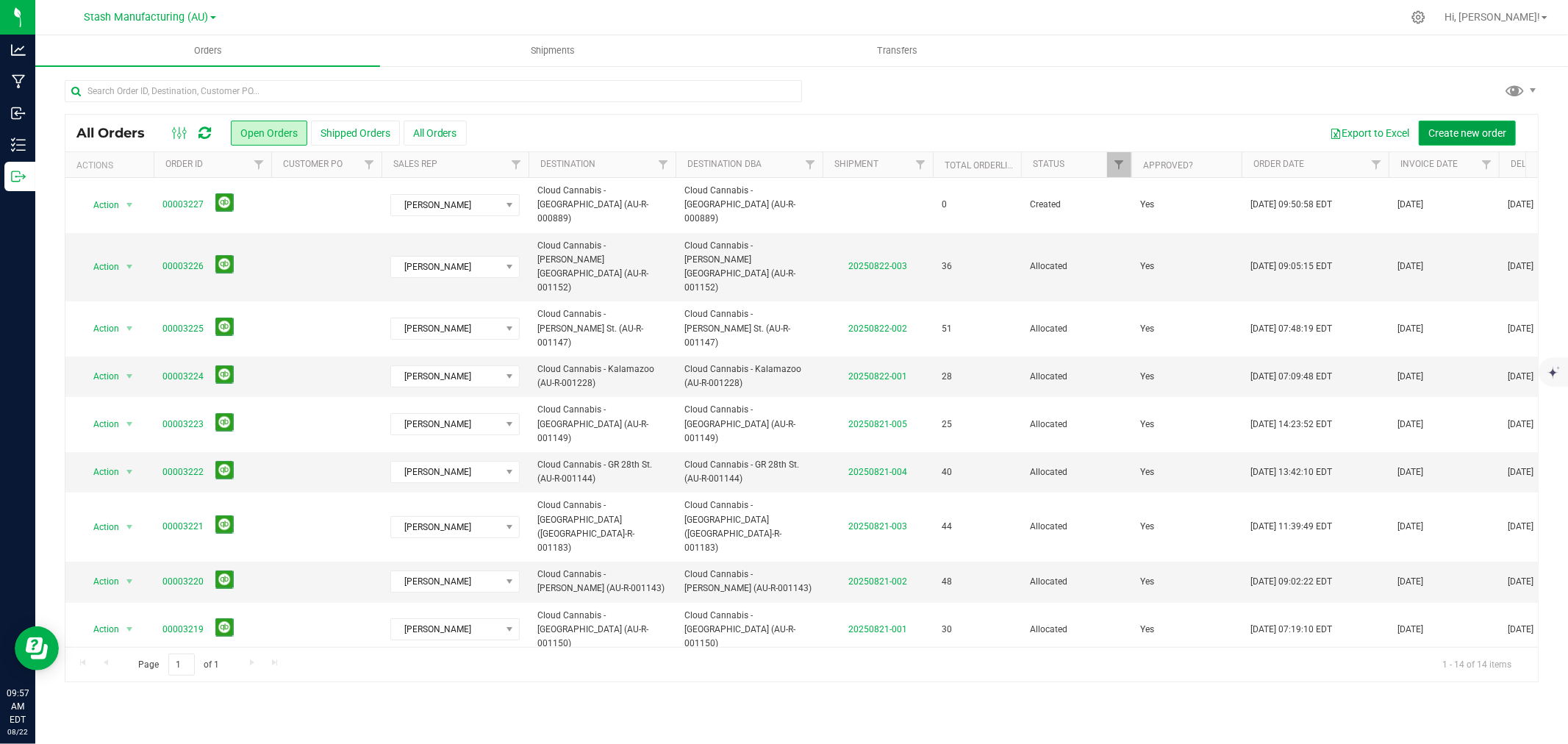
click at [1447, 129] on span "Create new order" at bounding box center [1467, 133] width 78 height 12
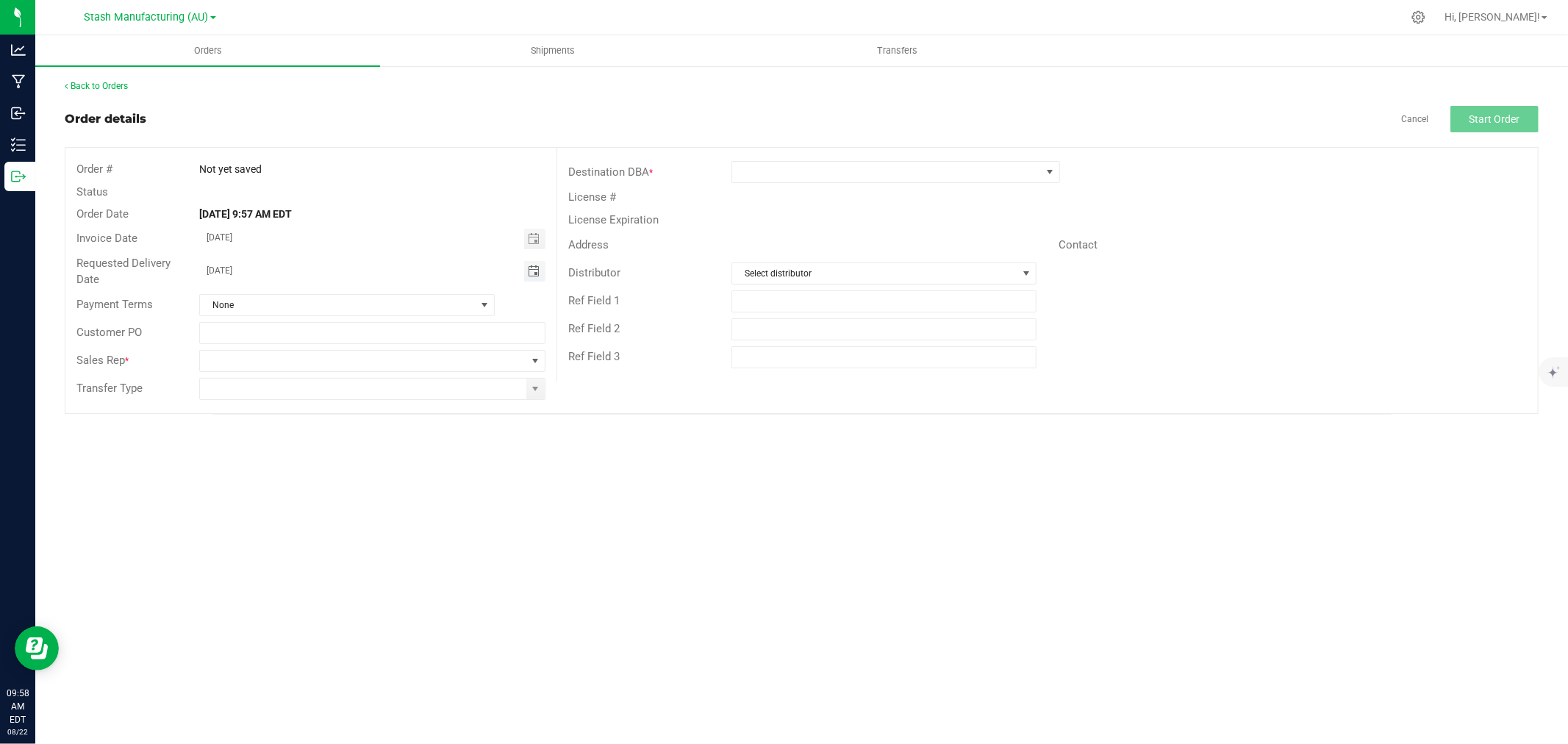
click at [529, 268] on span "Toggle calendar" at bounding box center [534, 271] width 12 height 12
click at [295, 441] on span "25" at bounding box center [288, 437] width 21 height 23
type input "08/25/2025"
click at [437, 365] on span at bounding box center [363, 361] width 326 height 21
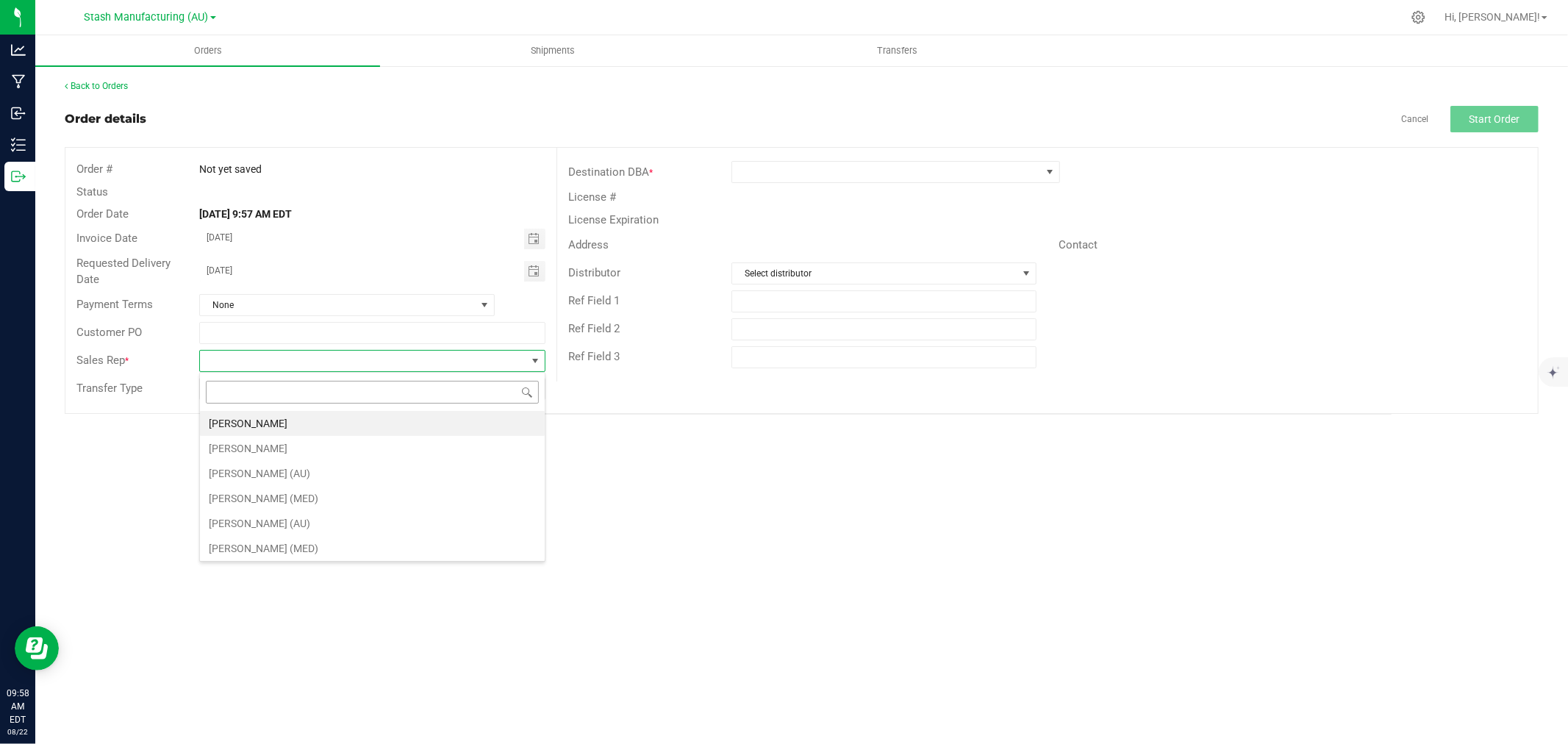
scroll to position [22, 345]
click at [270, 419] on li "Jeff Buczynski" at bounding box center [372, 423] width 345 height 25
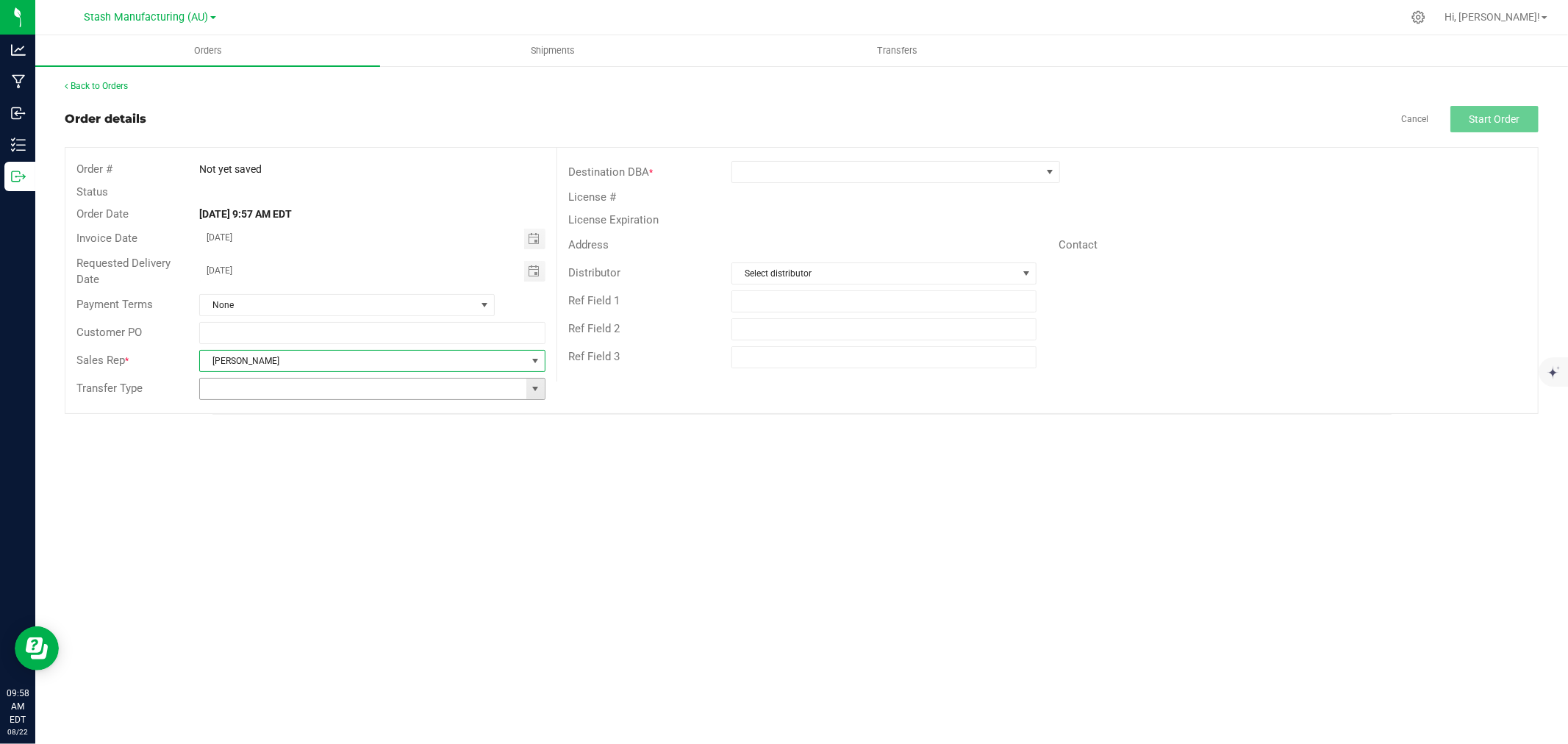
click at [534, 386] on span at bounding box center [535, 389] width 12 height 12
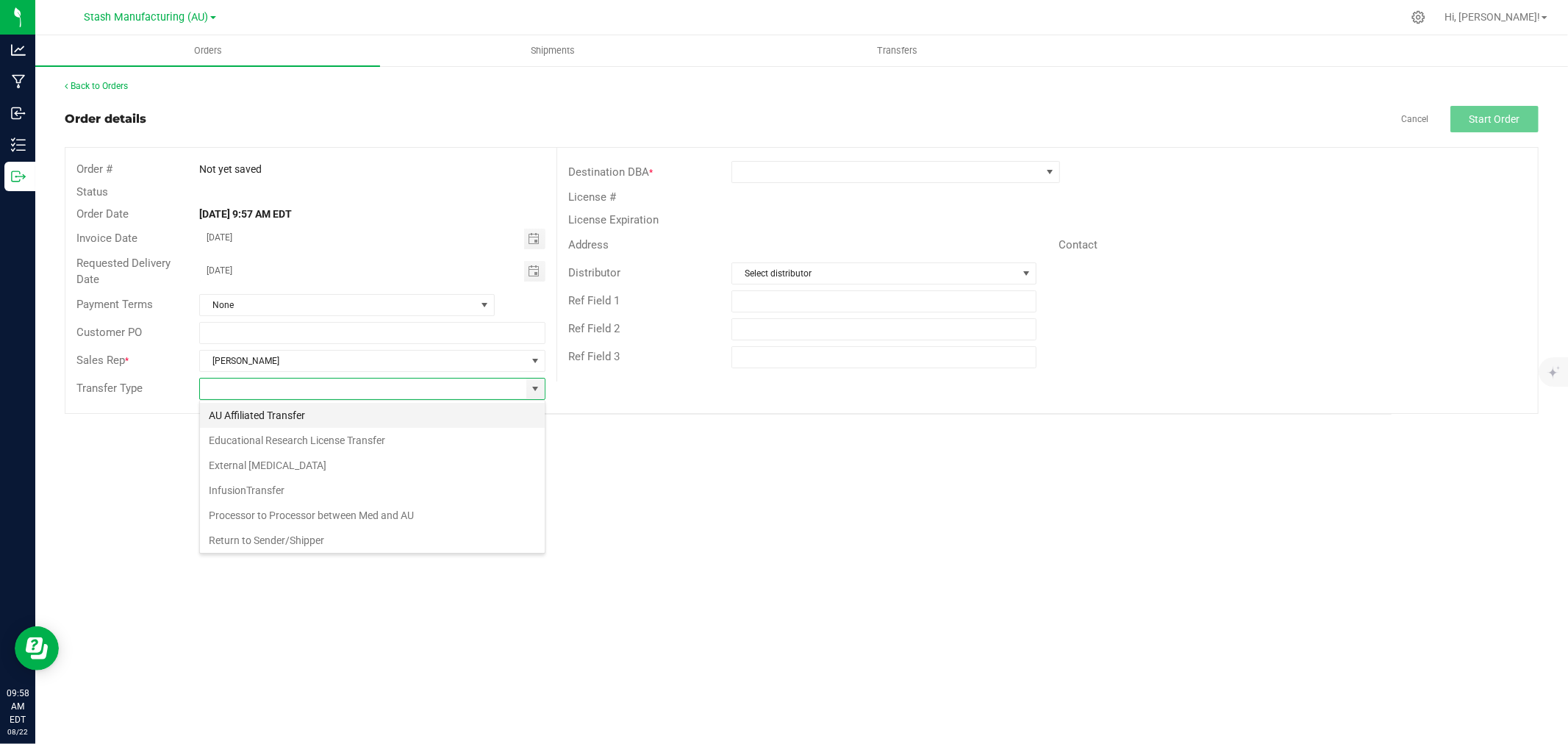
click at [280, 422] on li "AU Affiliated Transfer" at bounding box center [372, 415] width 345 height 25
type input "AU Affiliated Transfer"
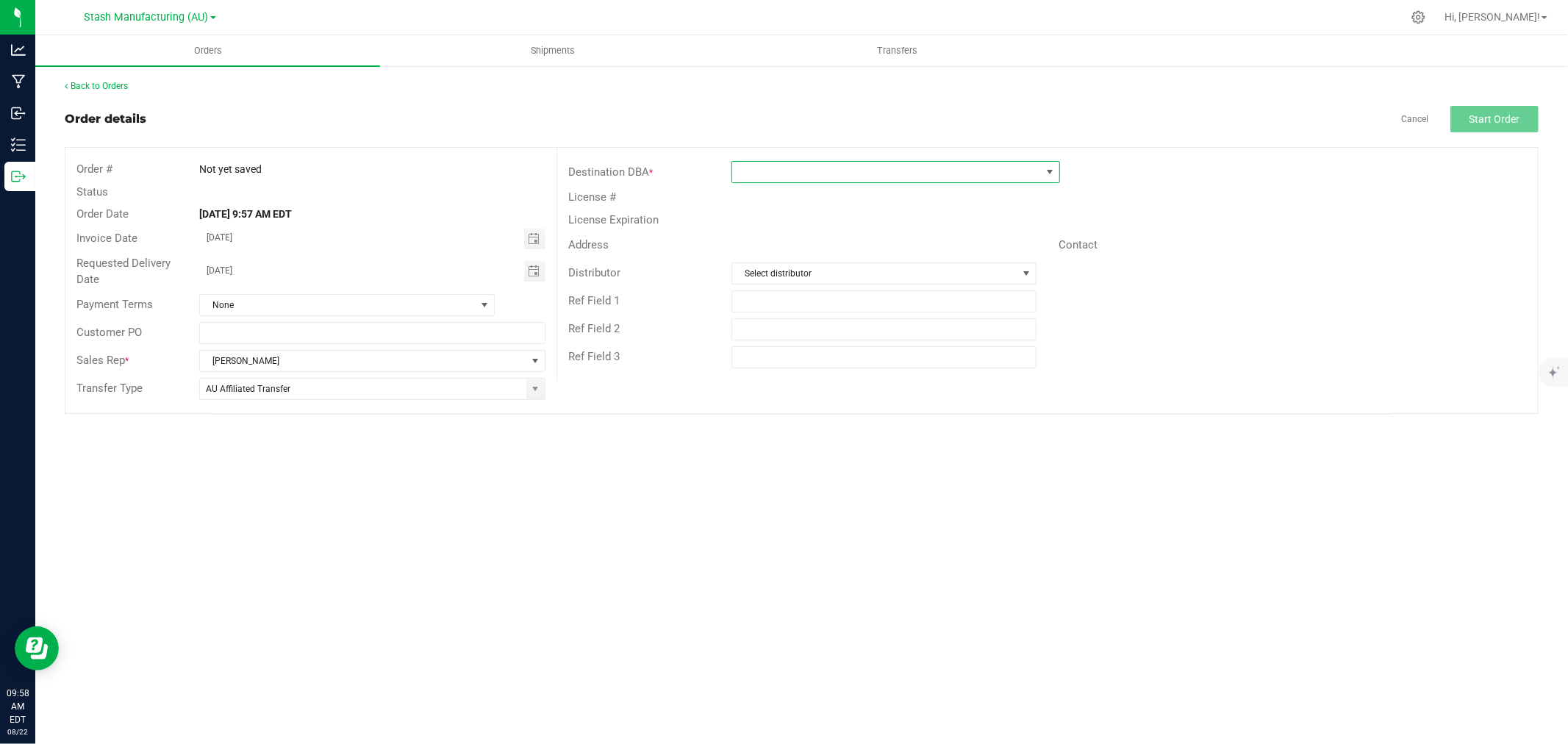
click at [847, 171] on span at bounding box center [886, 172] width 308 height 21
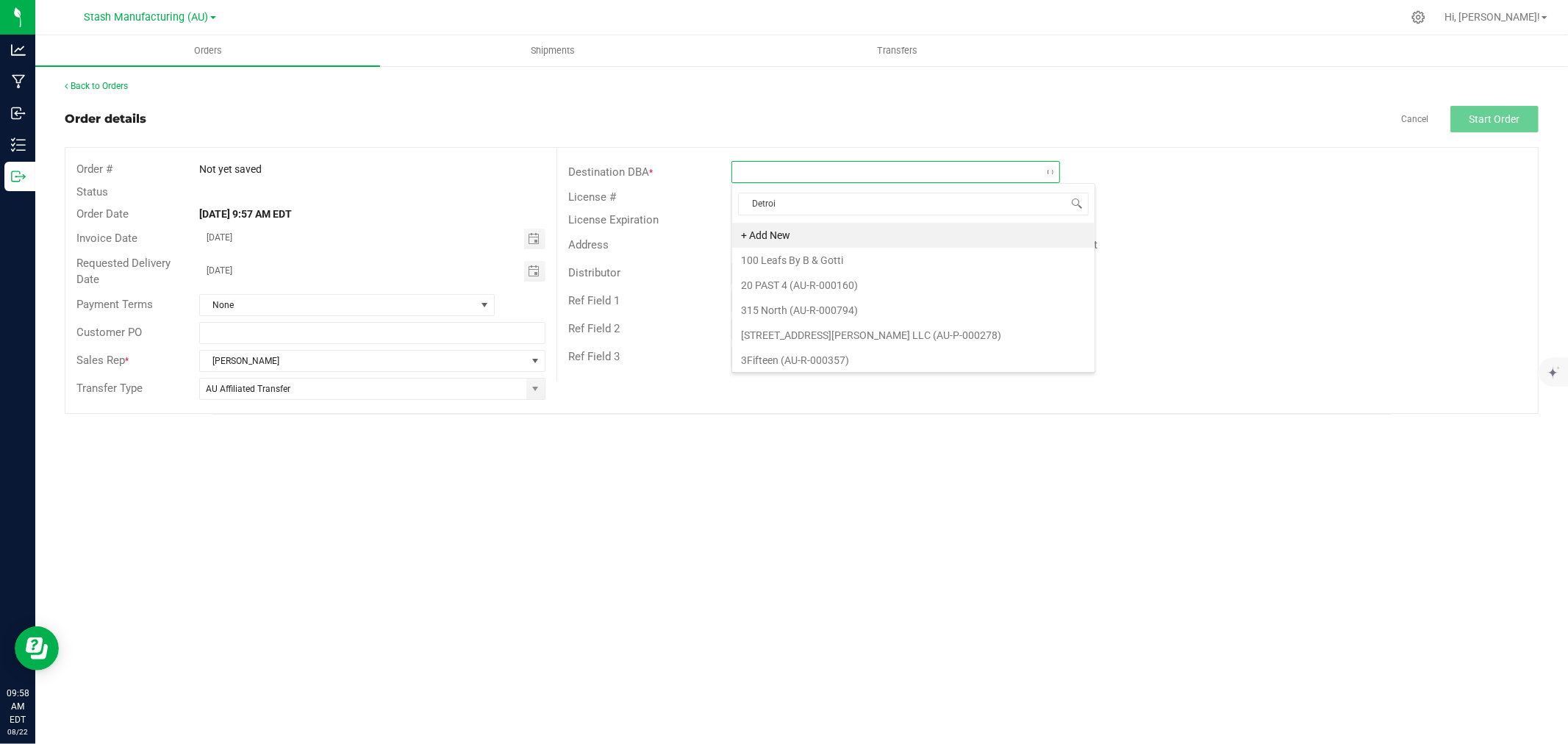
type input "Detroit"
click at [820, 237] on li "Cloud Cannabis - Detroit (AU-R-000889)" at bounding box center [895, 235] width 327 height 25
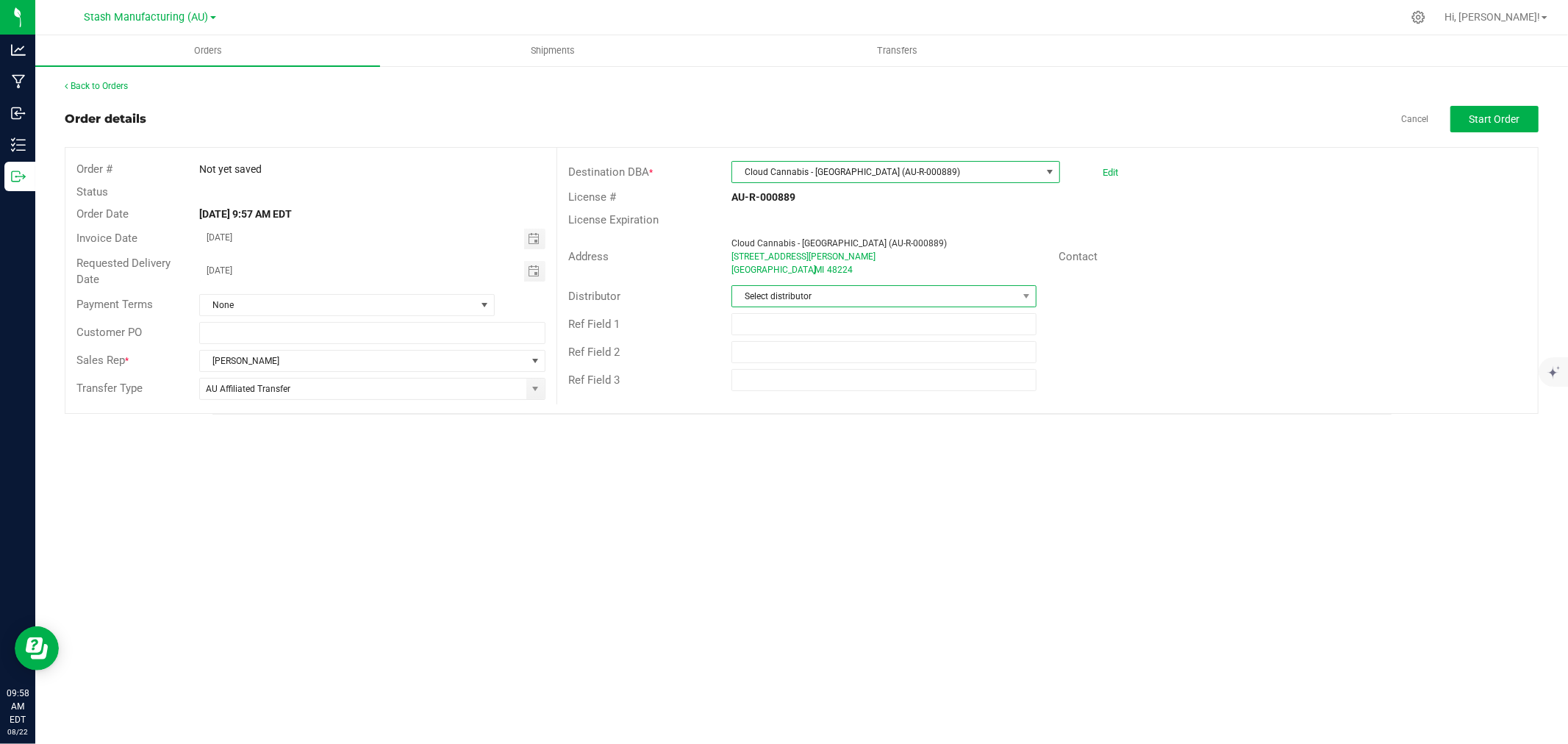
click at [799, 302] on span "Select distributor" at bounding box center [875, 296] width 285 height 21
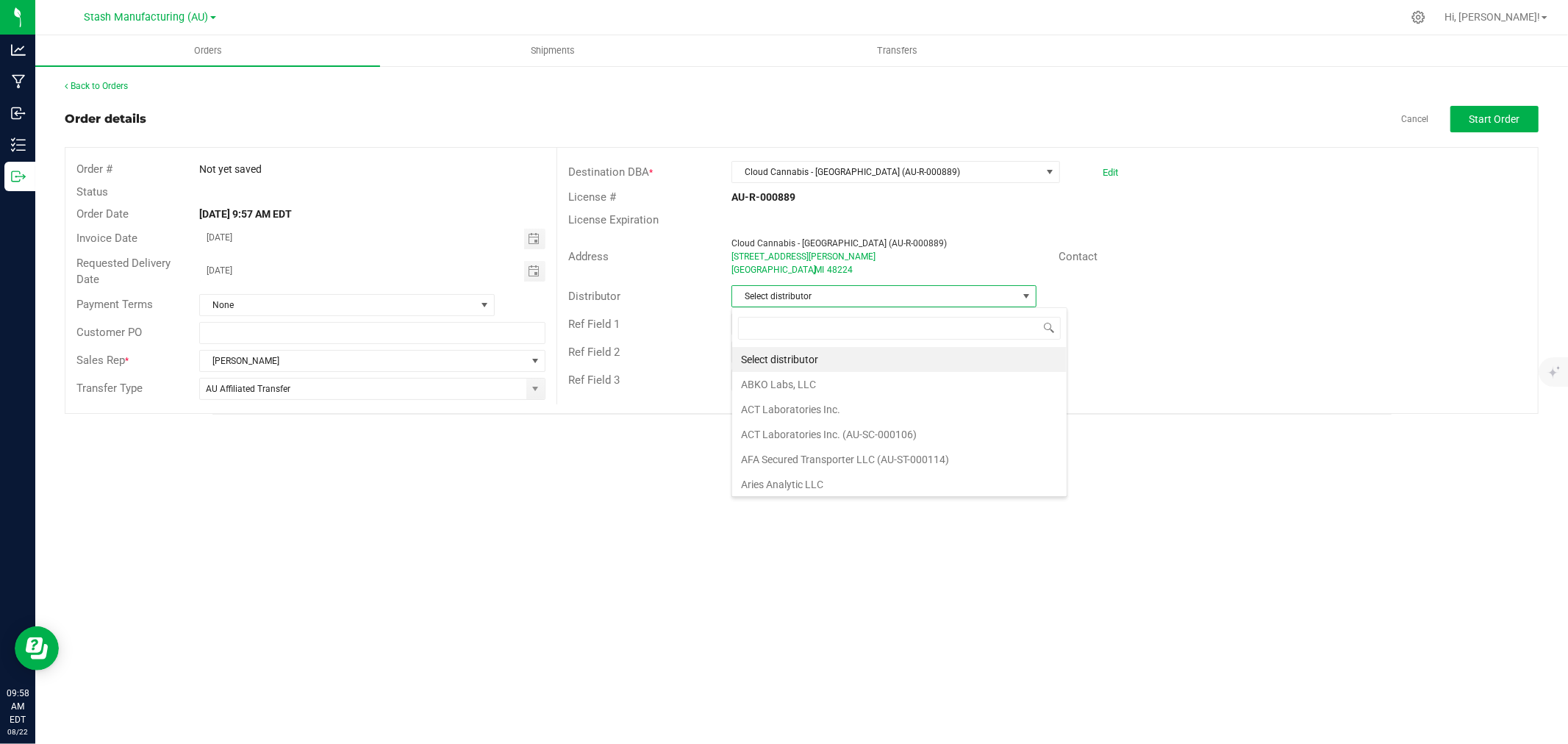
scroll to position [22, 305]
type input "Lake E"
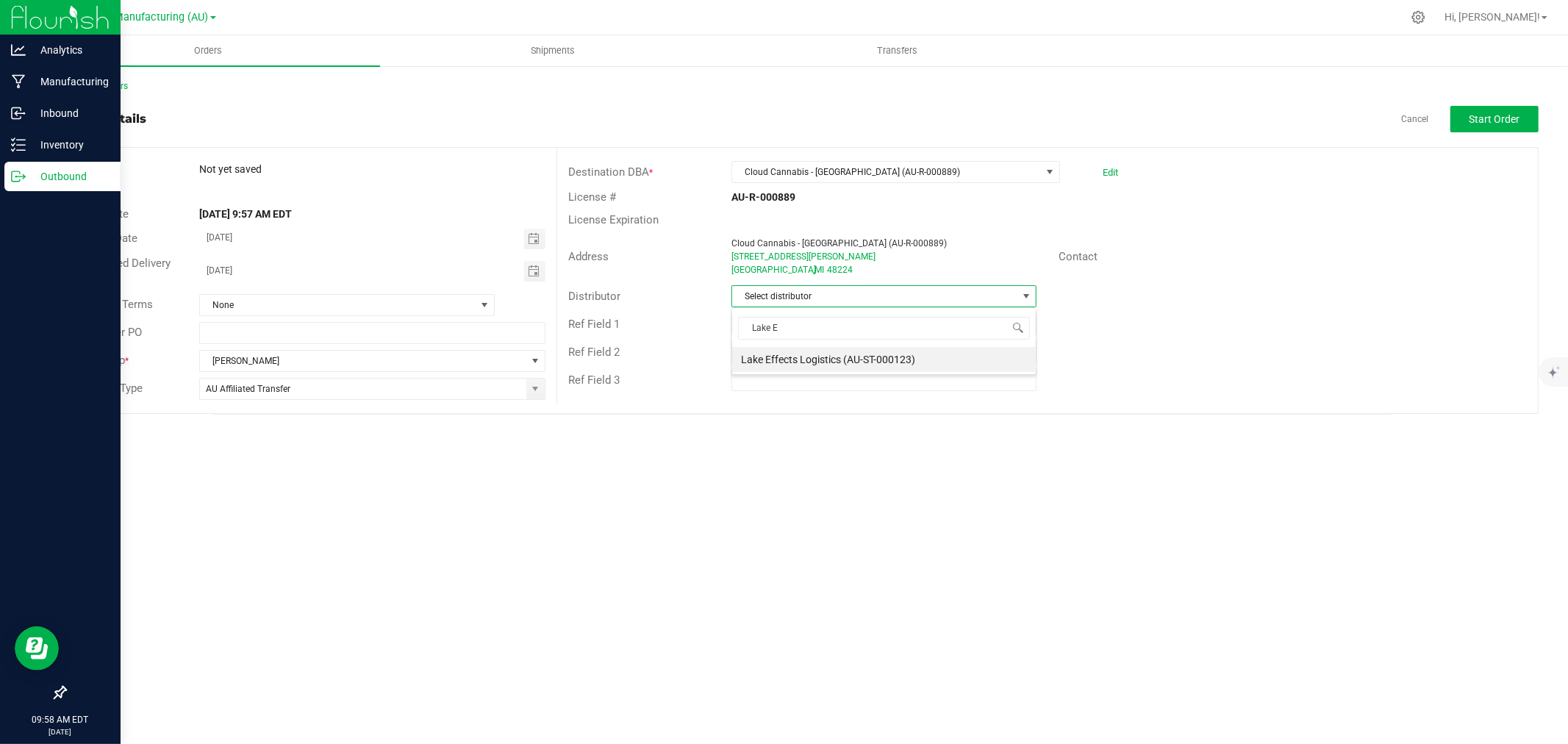
click at [12, 181] on icon at bounding box center [18, 176] width 15 height 15
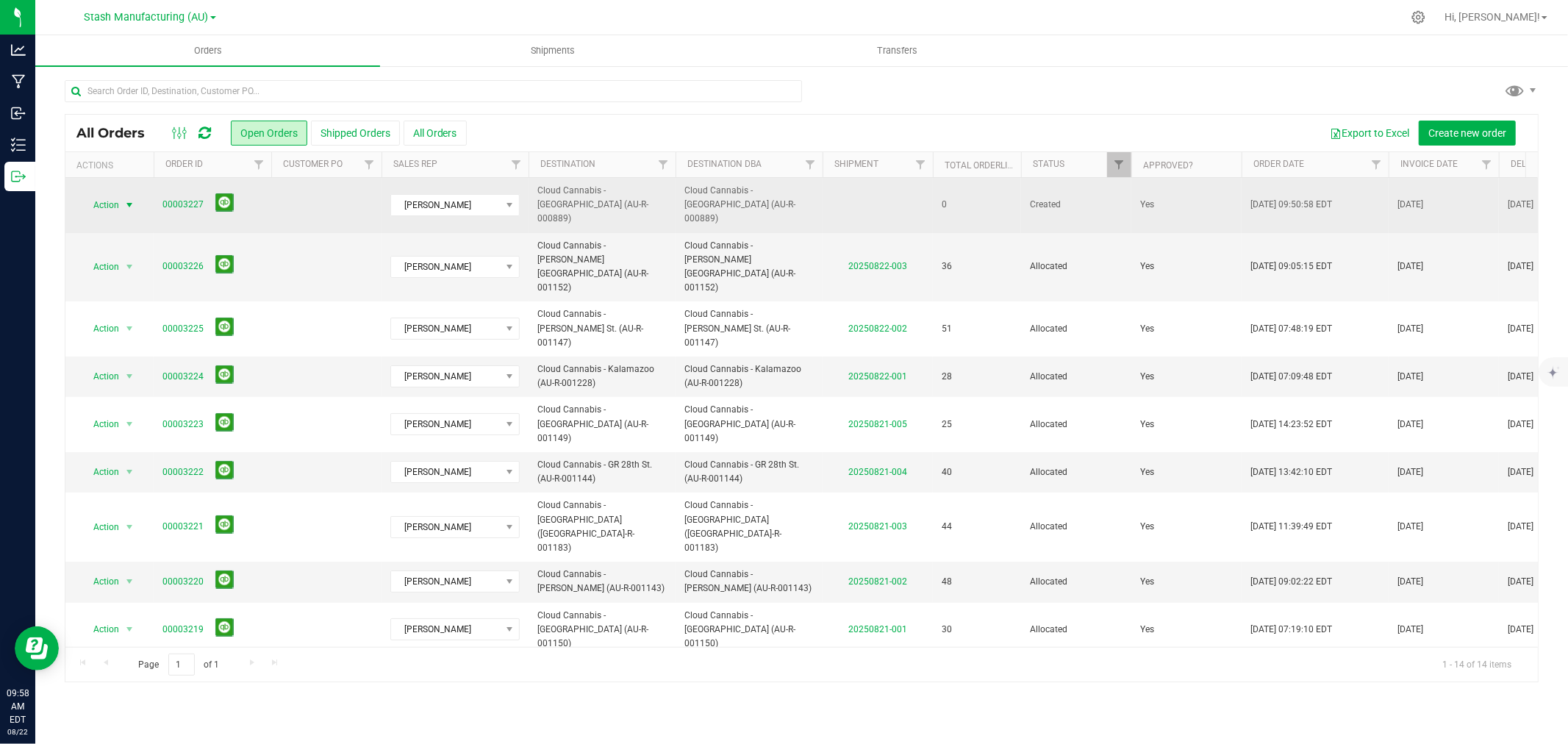
click at [124, 195] on span "select" at bounding box center [129, 205] width 18 height 21
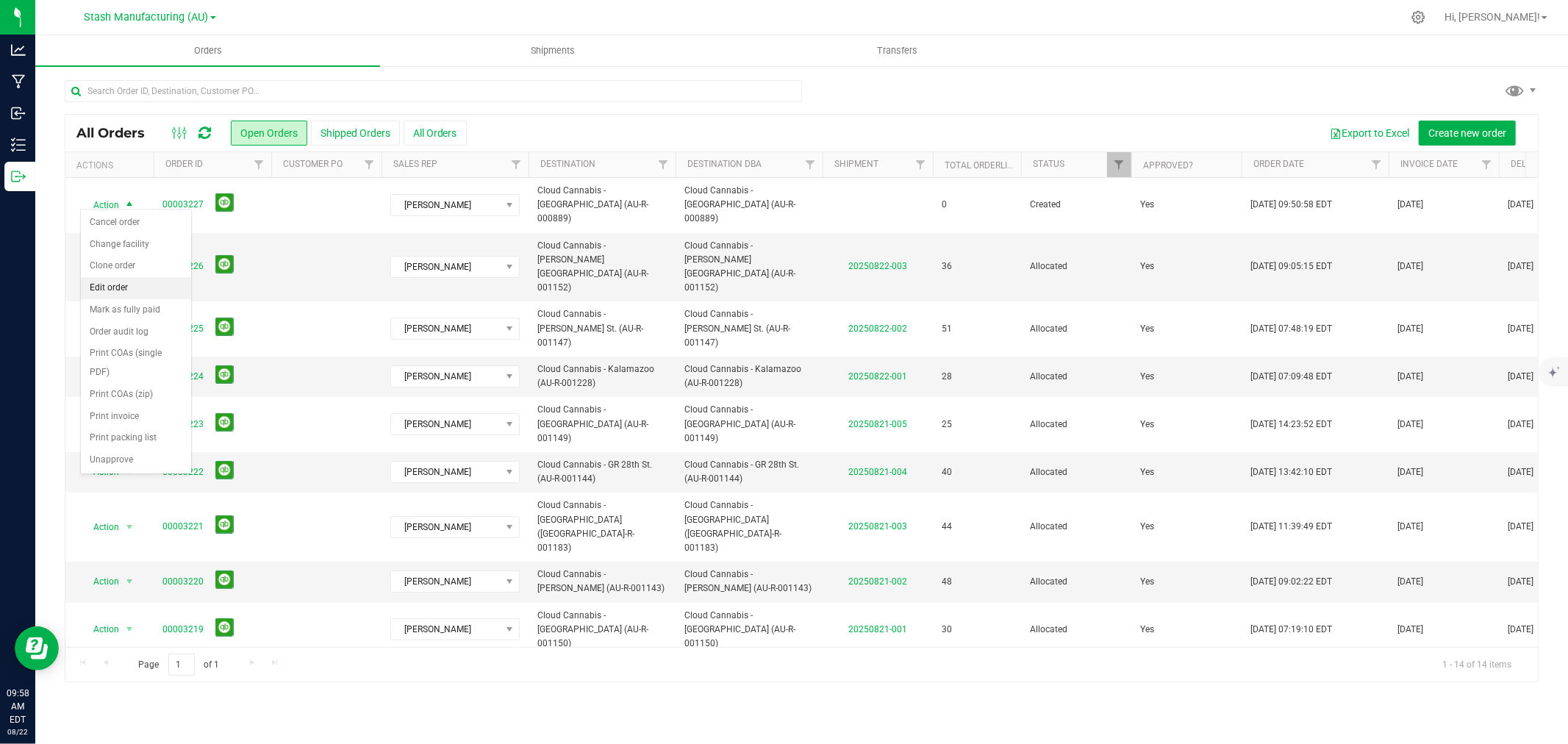
click at [137, 293] on li "Edit order" at bounding box center [136, 289] width 110 height 22
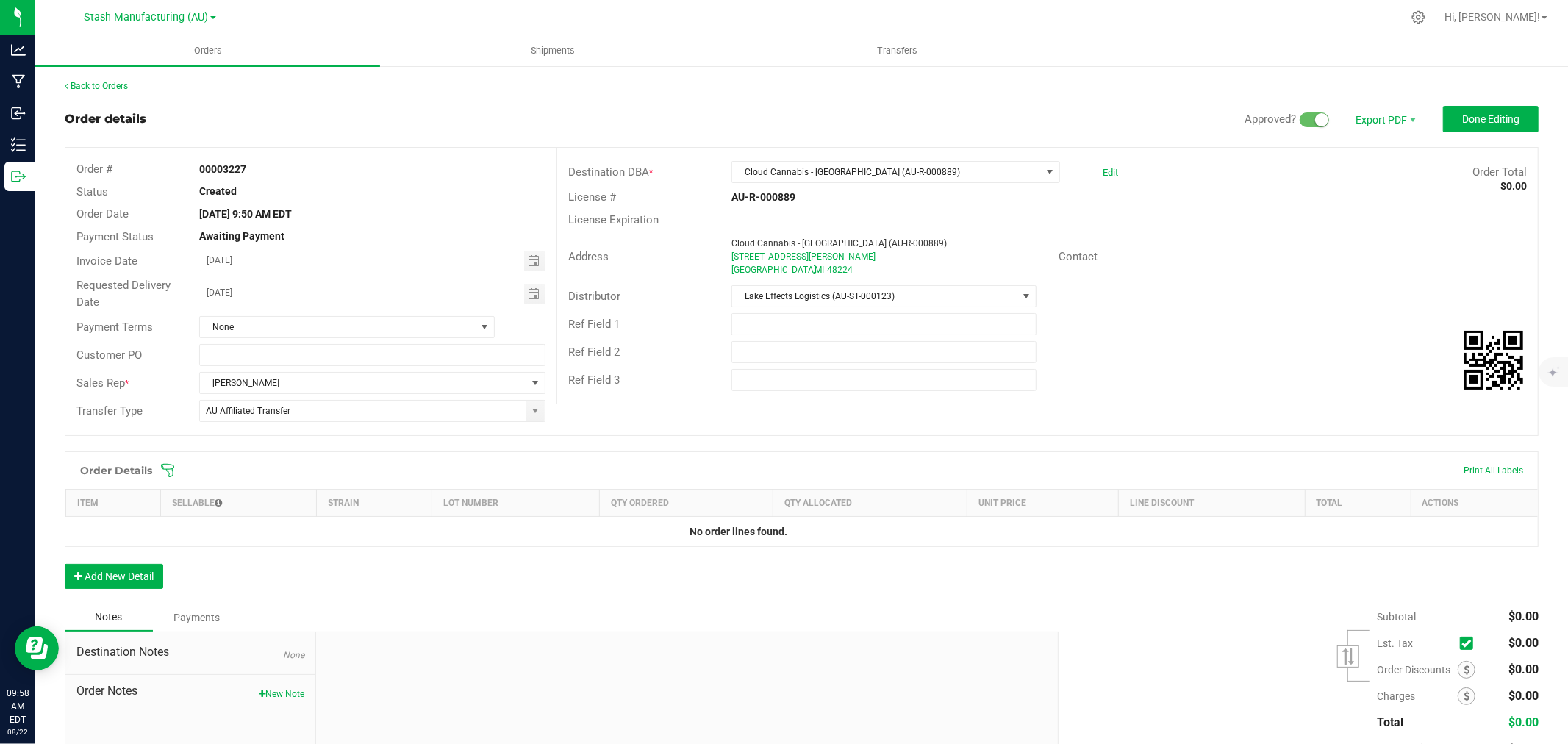
click at [169, 471] on icon at bounding box center [168, 470] width 15 height 15
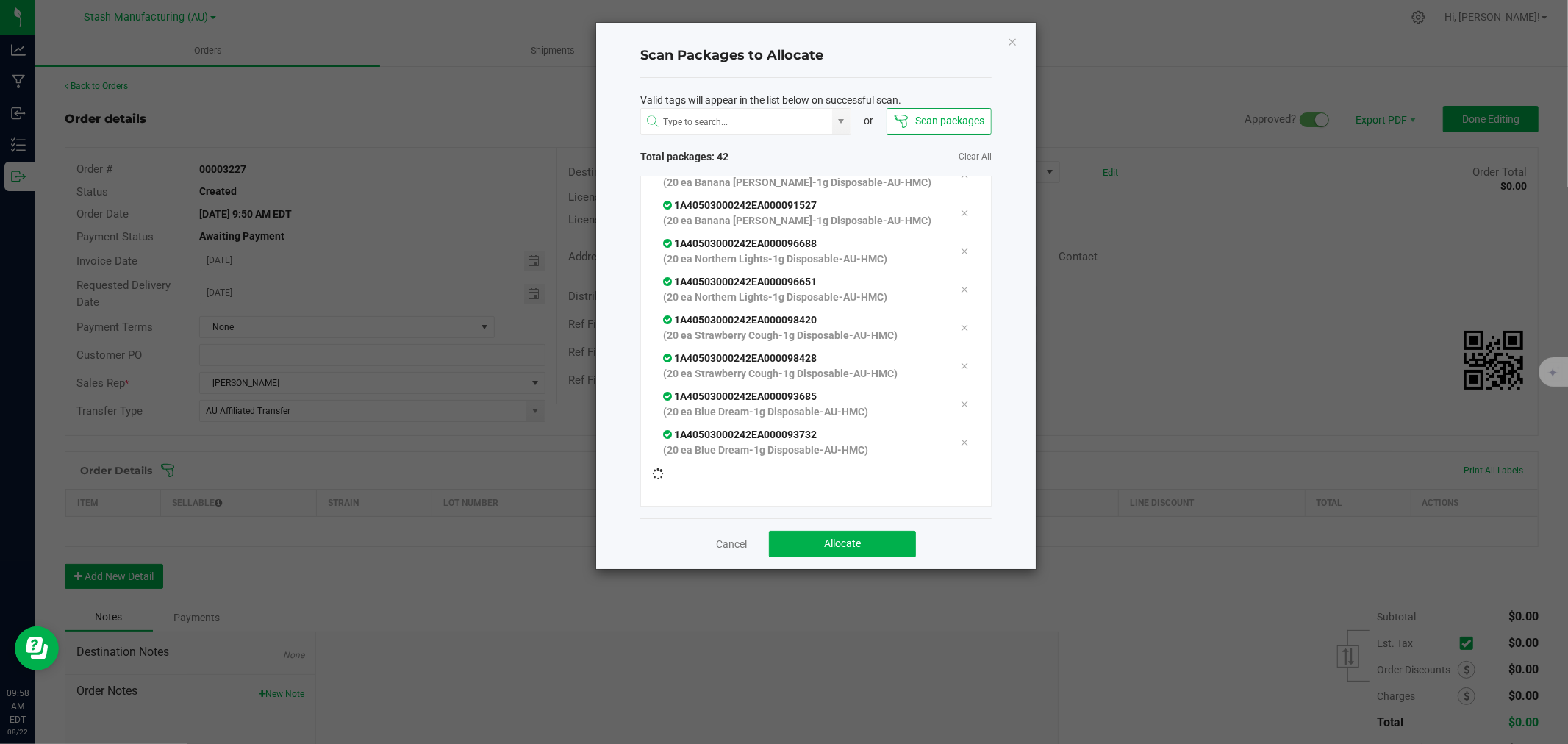
scroll to position [1351, 0]
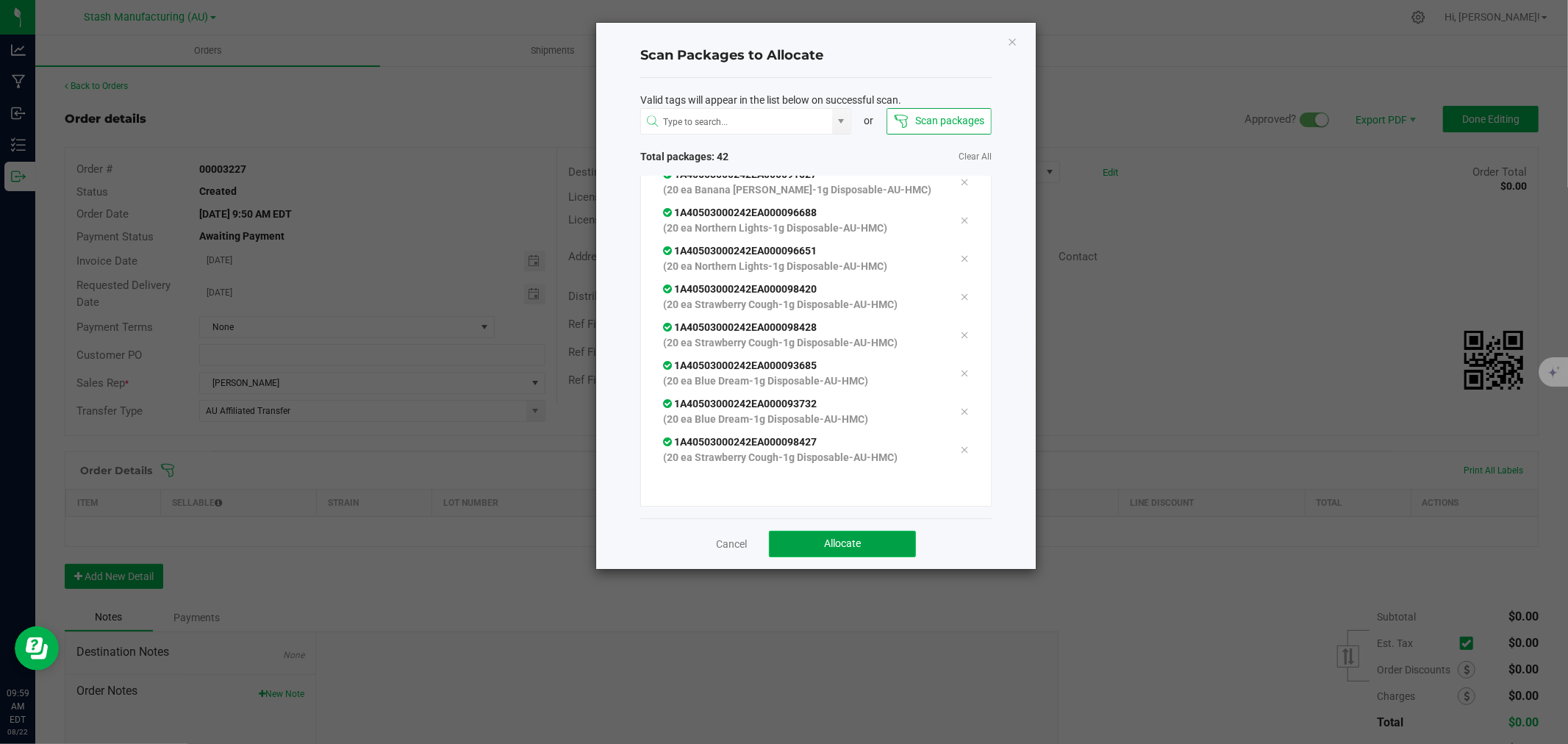
click at [864, 542] on button "Allocate" at bounding box center [842, 544] width 147 height 27
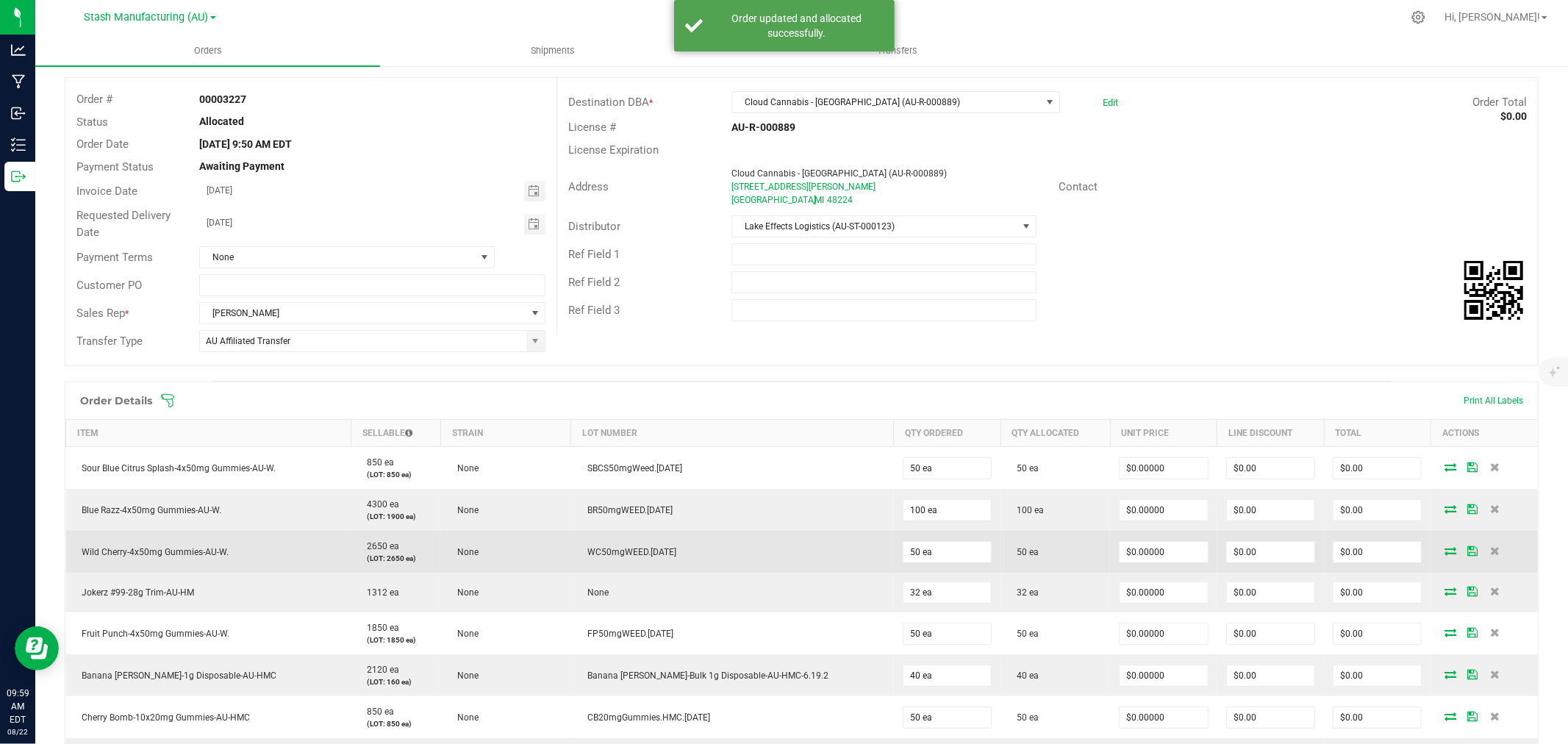
scroll to position [163, 0]
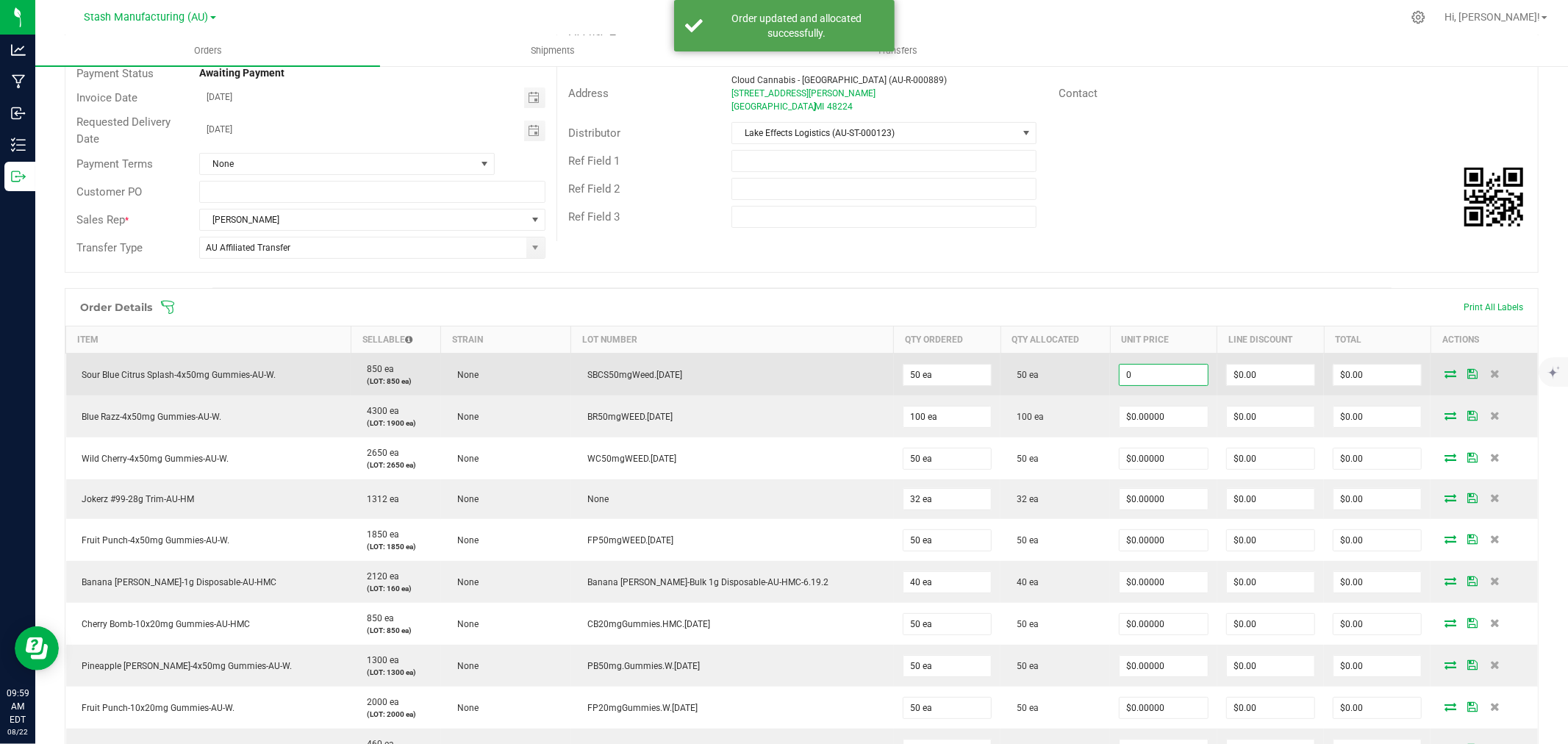
click at [1141, 371] on input "0" at bounding box center [1163, 375] width 88 height 21
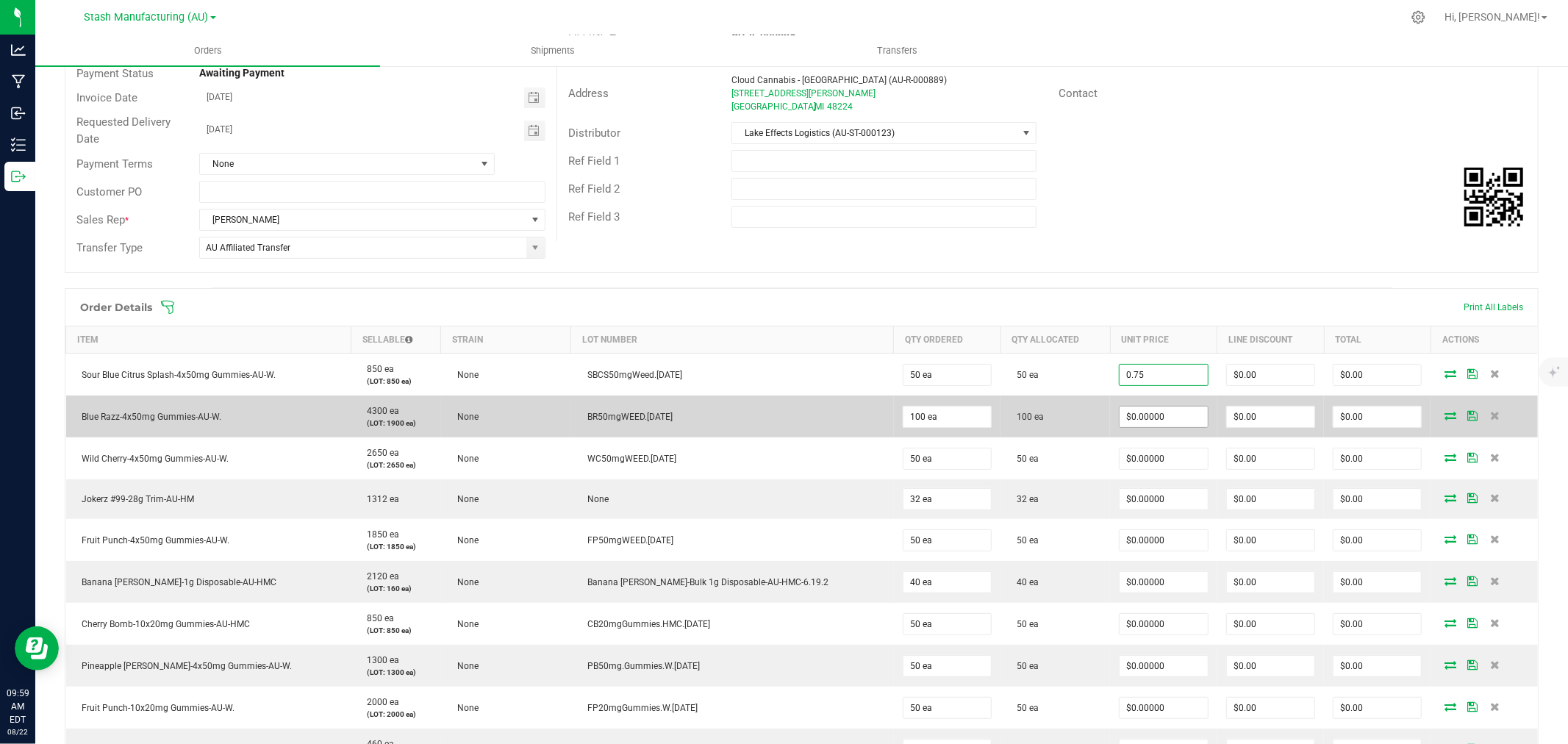
type input "$0.75000"
type input "$37.50"
click at [1144, 418] on input "0" at bounding box center [1163, 417] width 88 height 21
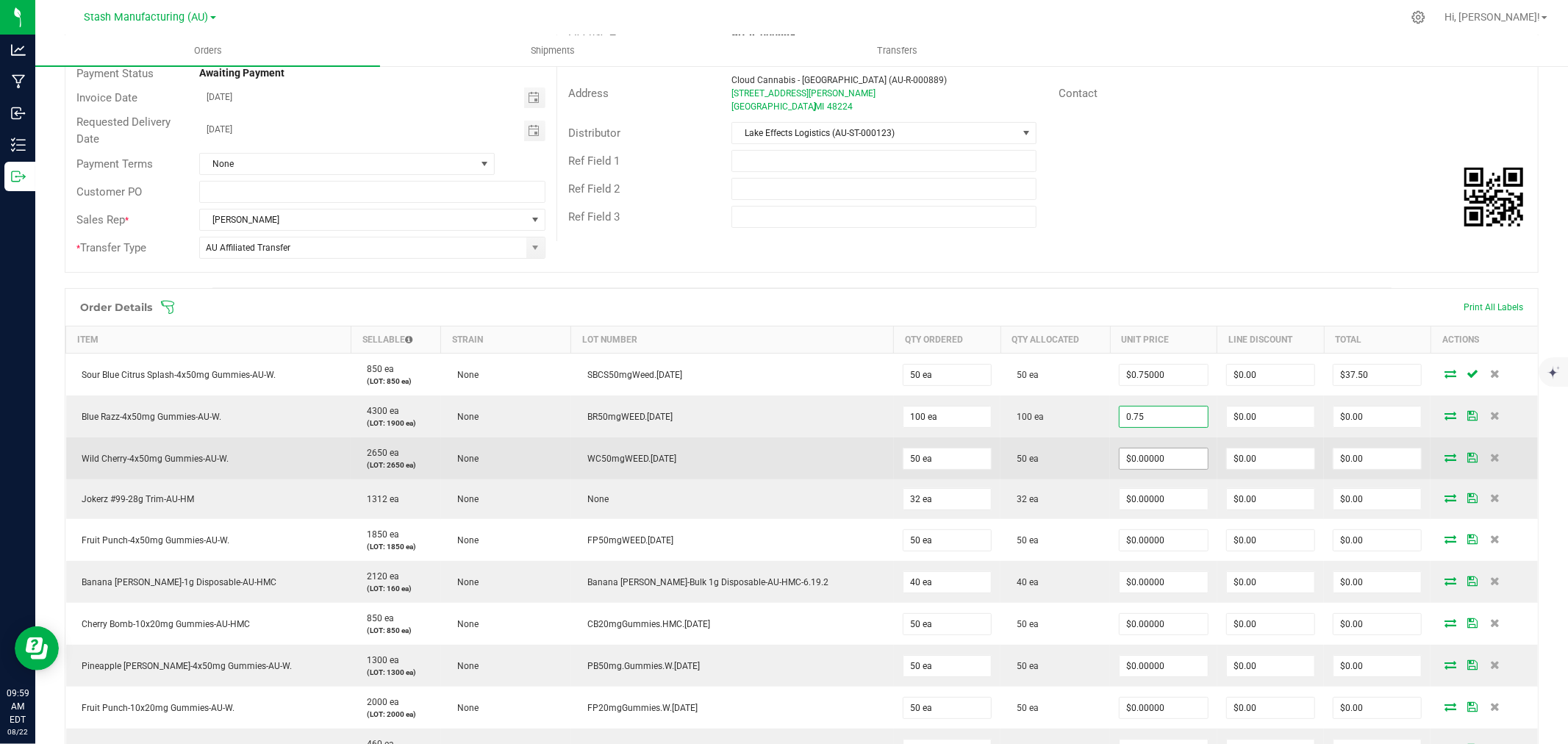
type input "$0.75000"
type input "$75.00"
click at [1126, 460] on input "0" at bounding box center [1163, 459] width 88 height 21
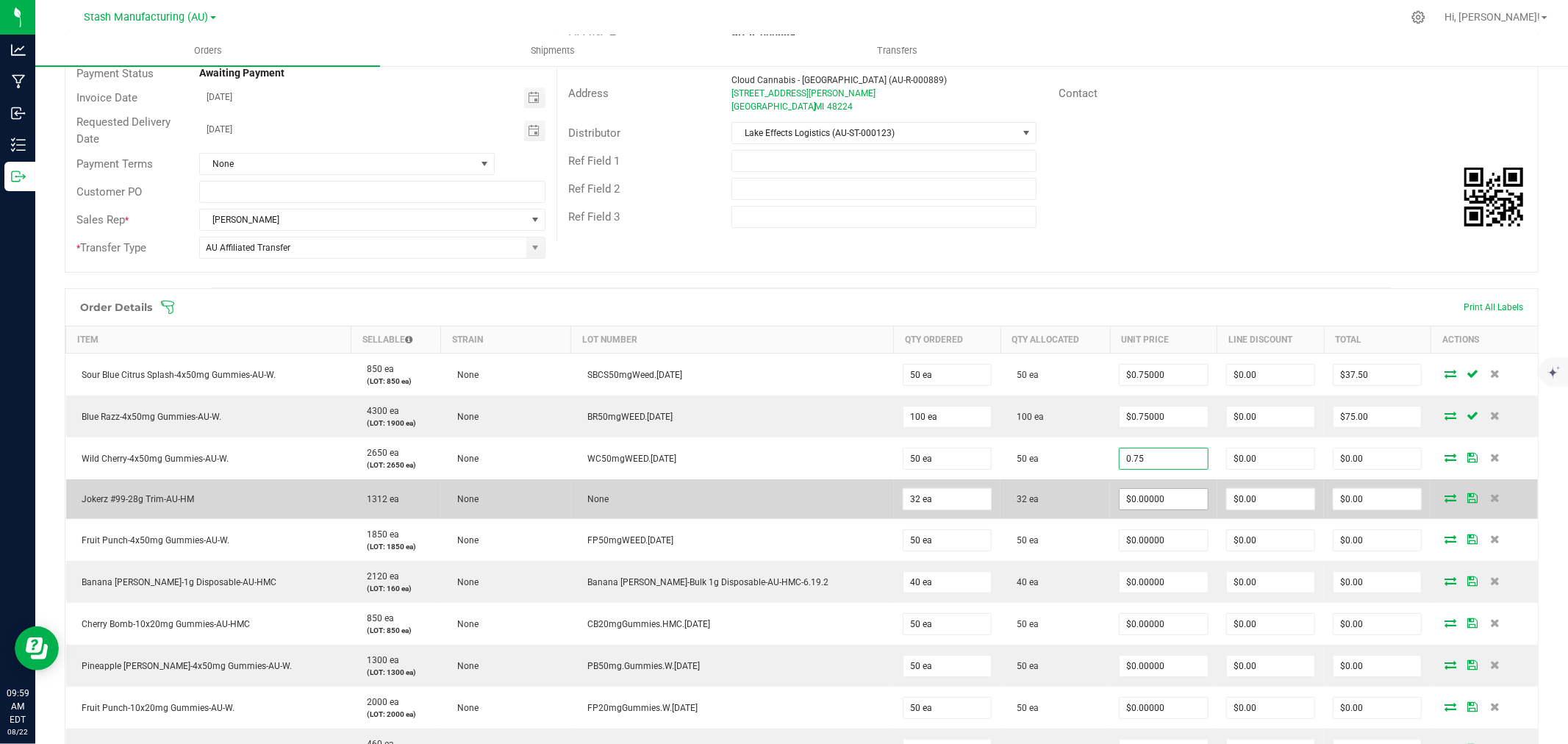
type input "$0.75000"
type input "$37.50"
click at [1120, 504] on input "0" at bounding box center [1163, 499] width 88 height 21
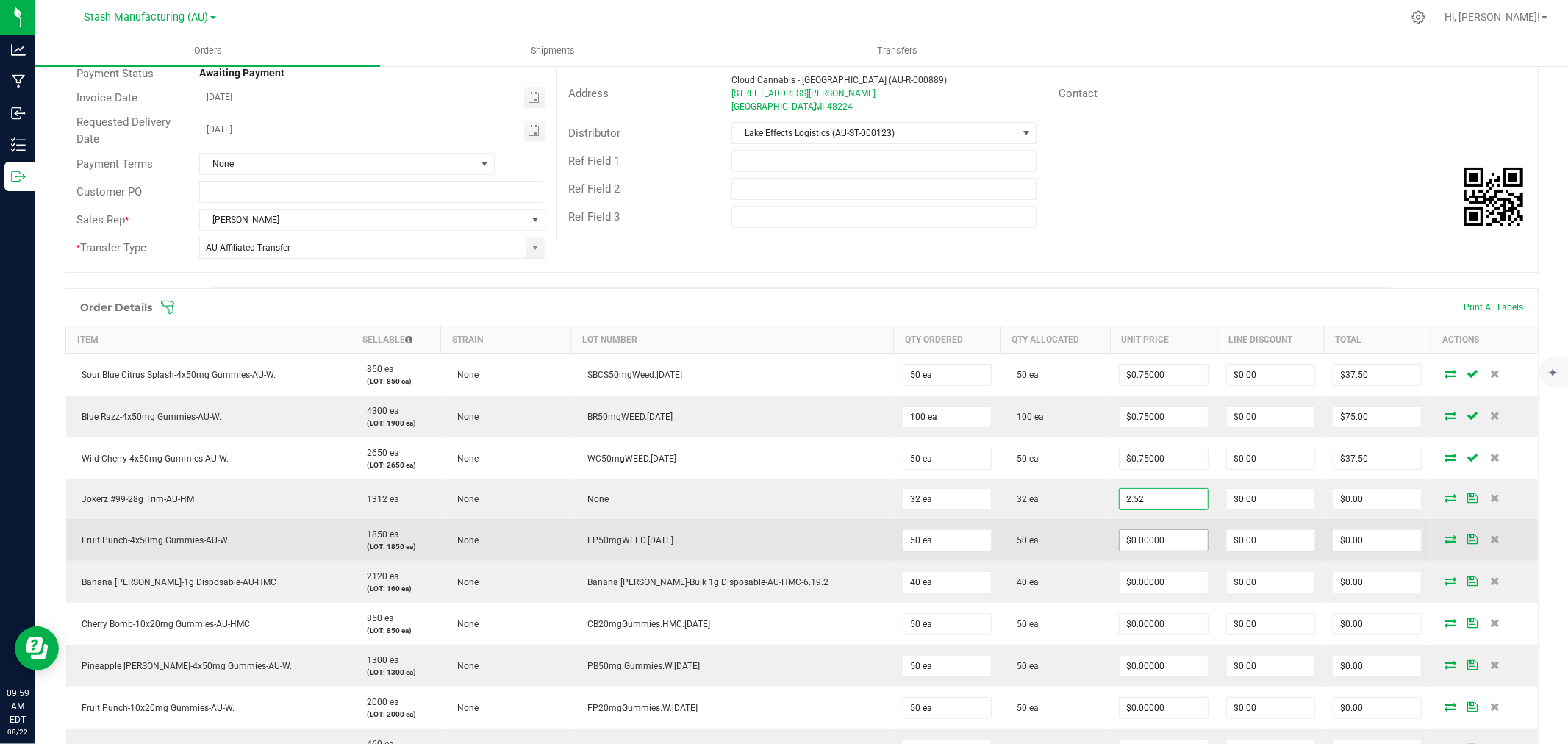
type input "$2.52000"
type input "$80.64"
click at [1131, 550] on input "0" at bounding box center [1163, 540] width 88 height 21
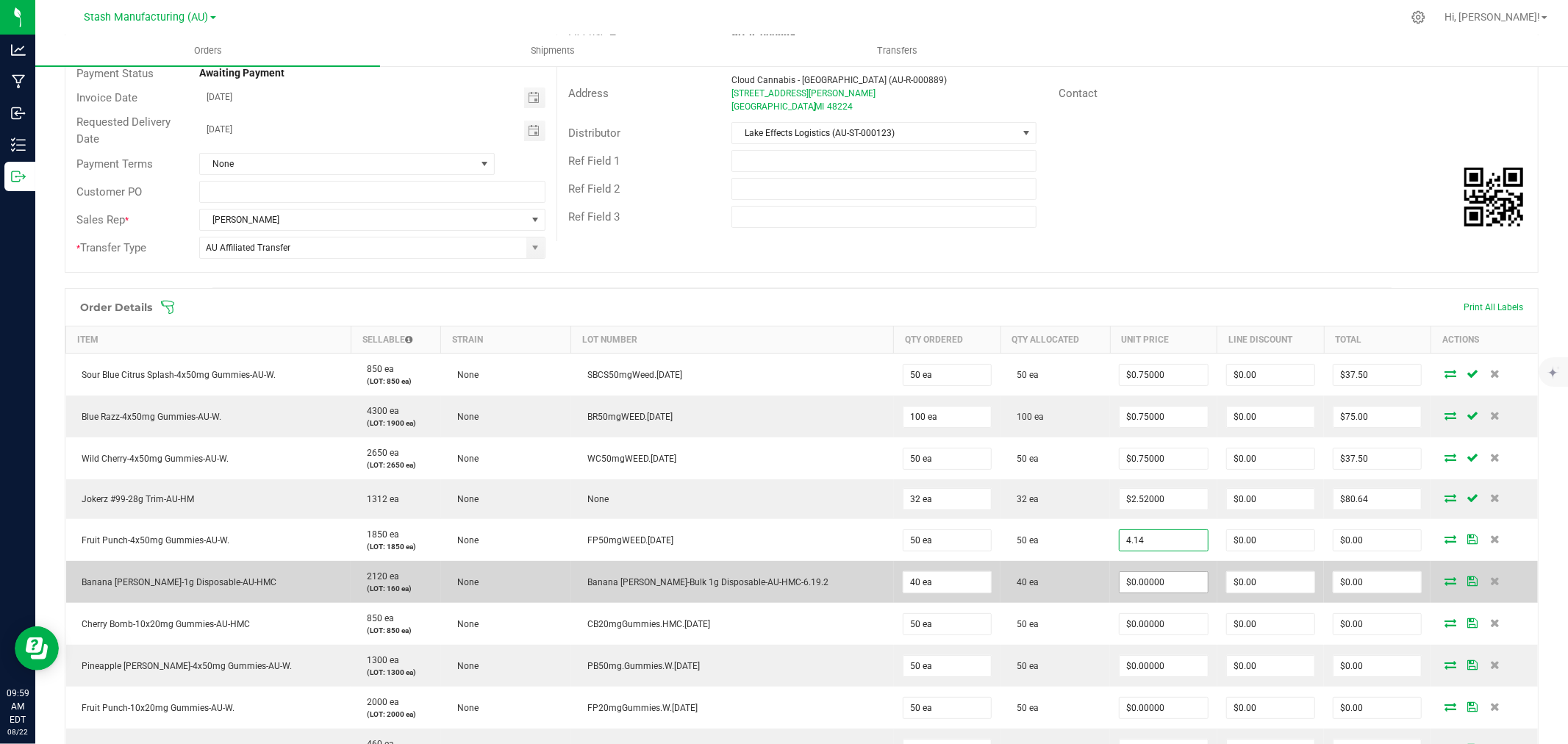
type input "$4.14000"
type input "$207.00"
click at [1136, 584] on input "0" at bounding box center [1163, 582] width 88 height 21
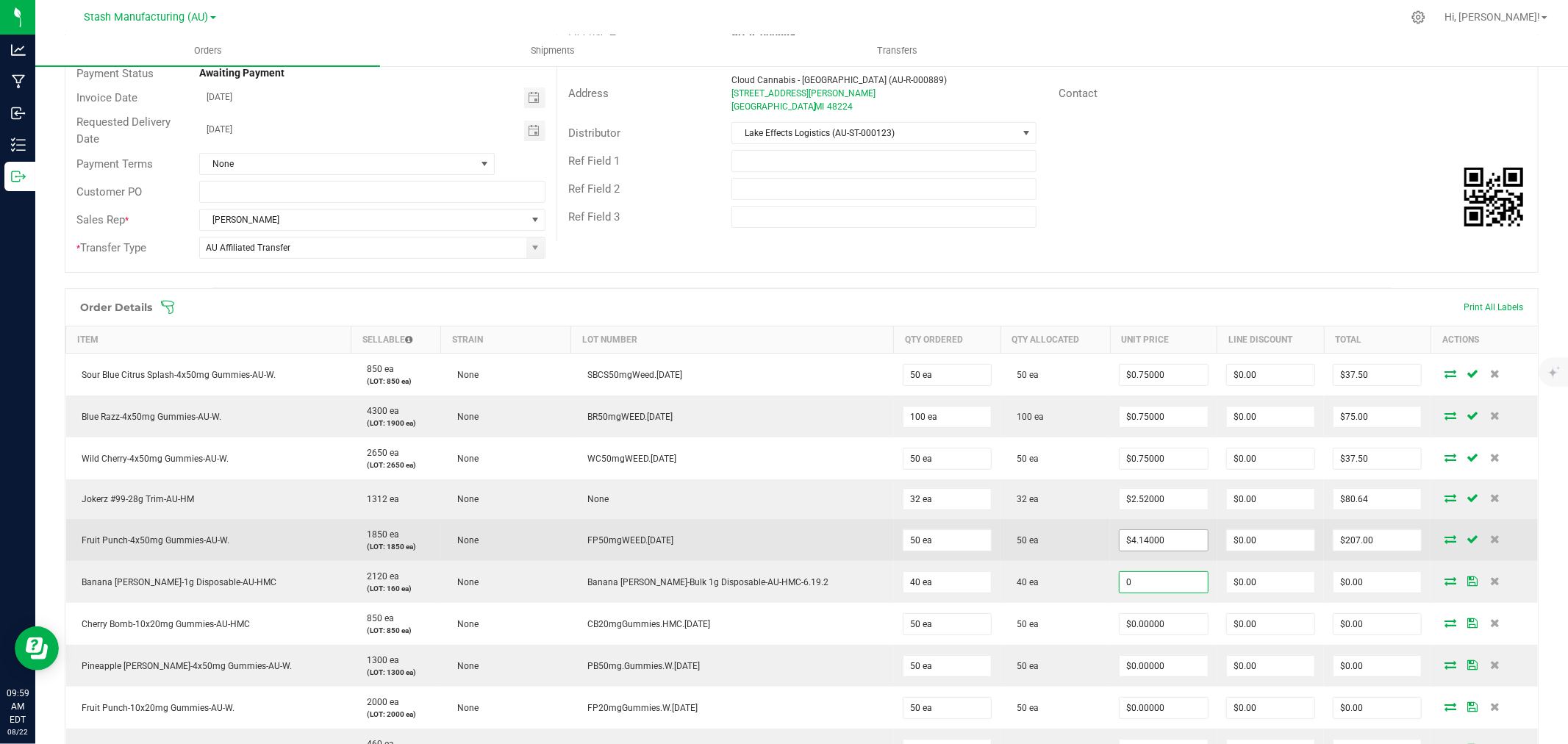
type input "$0.00000"
click at [1150, 543] on input "4.14" at bounding box center [1163, 540] width 88 height 21
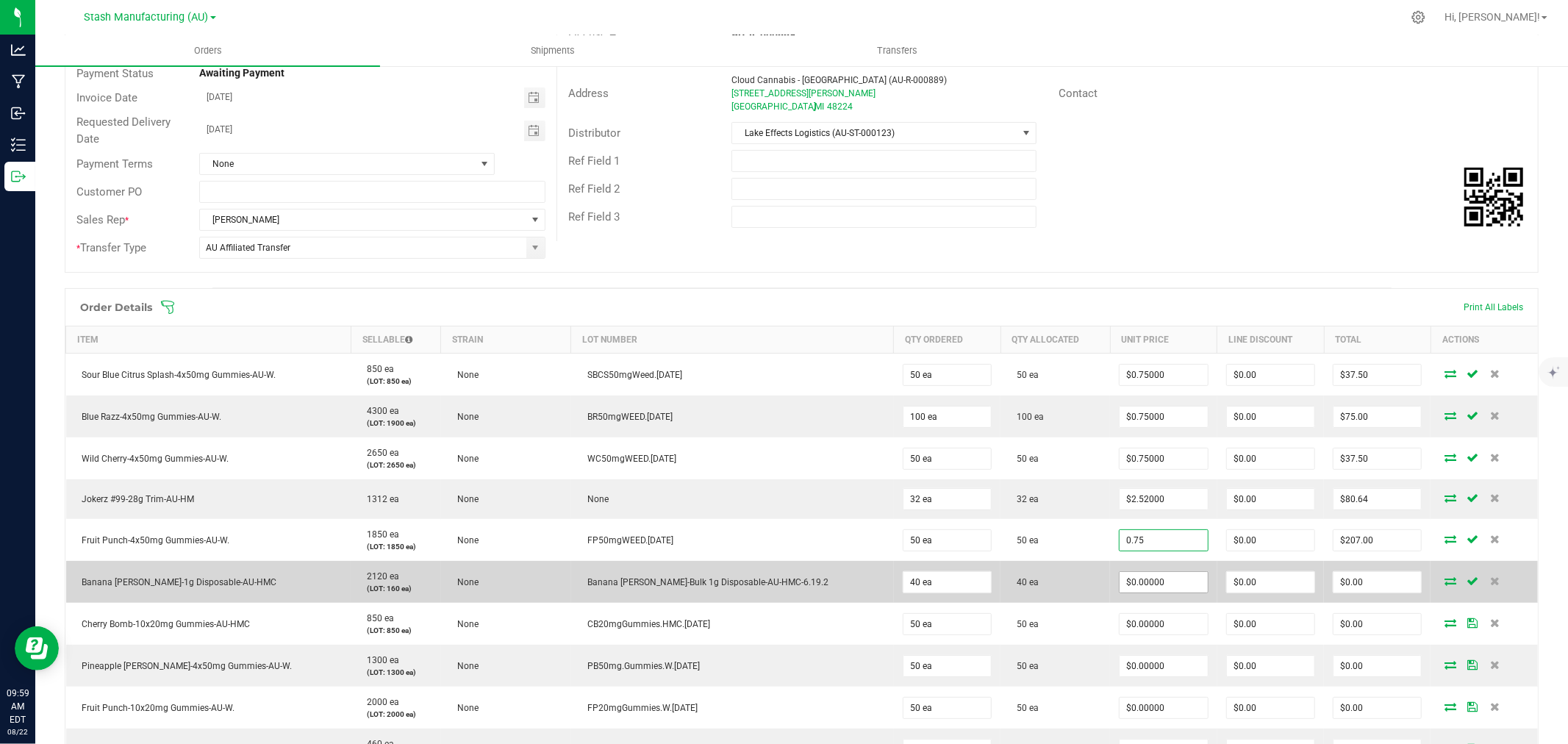
type input "$0.75000"
type input "$37.50"
click at [1153, 572] on input "0" at bounding box center [1163, 582] width 88 height 21
type input "$4.14000"
type input "$165.60"
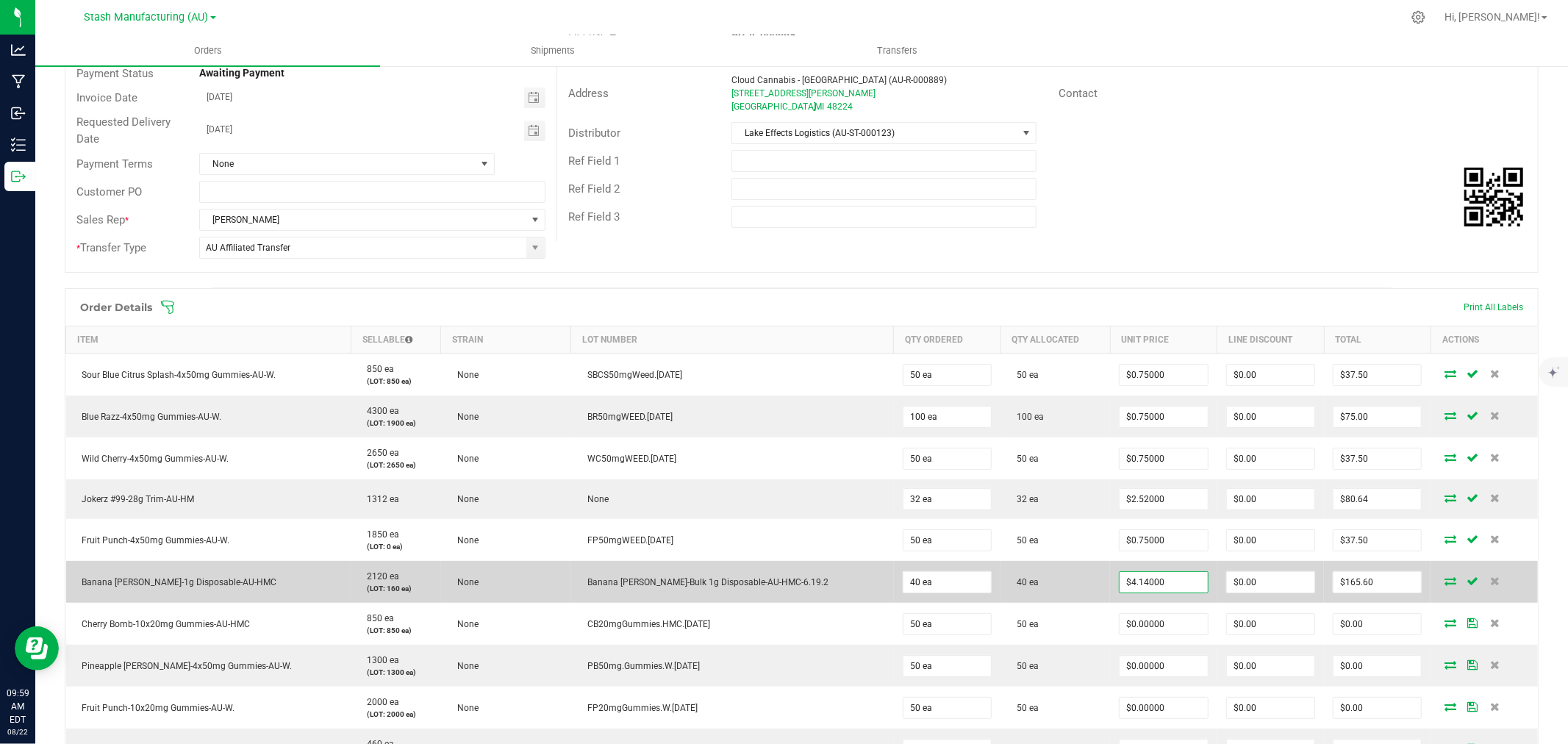
click at [1029, 583] on td "40 ea" at bounding box center [1056, 582] width 110 height 42
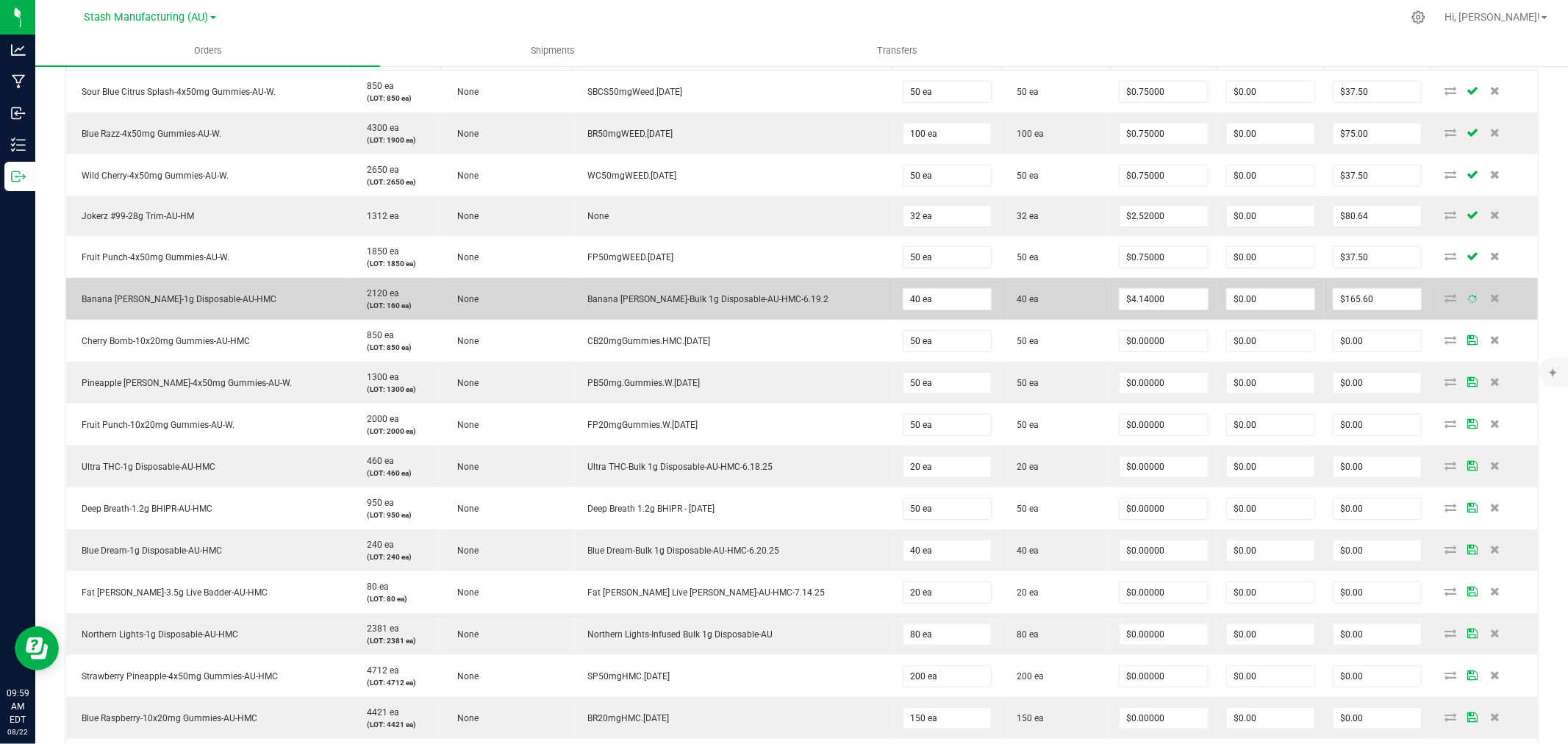
scroll to position [490, 0]
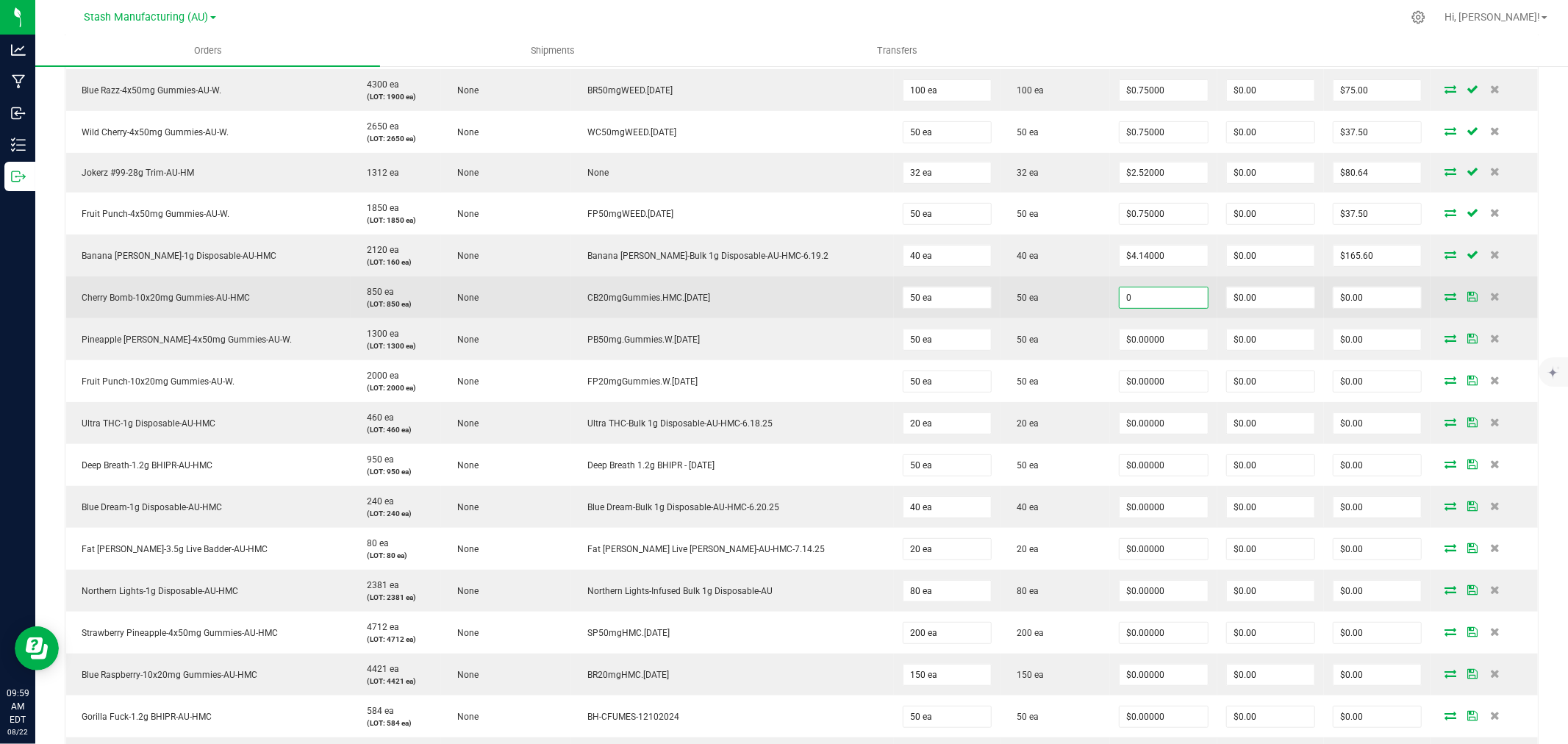
click at [1120, 302] on input "0" at bounding box center [1163, 298] width 88 height 21
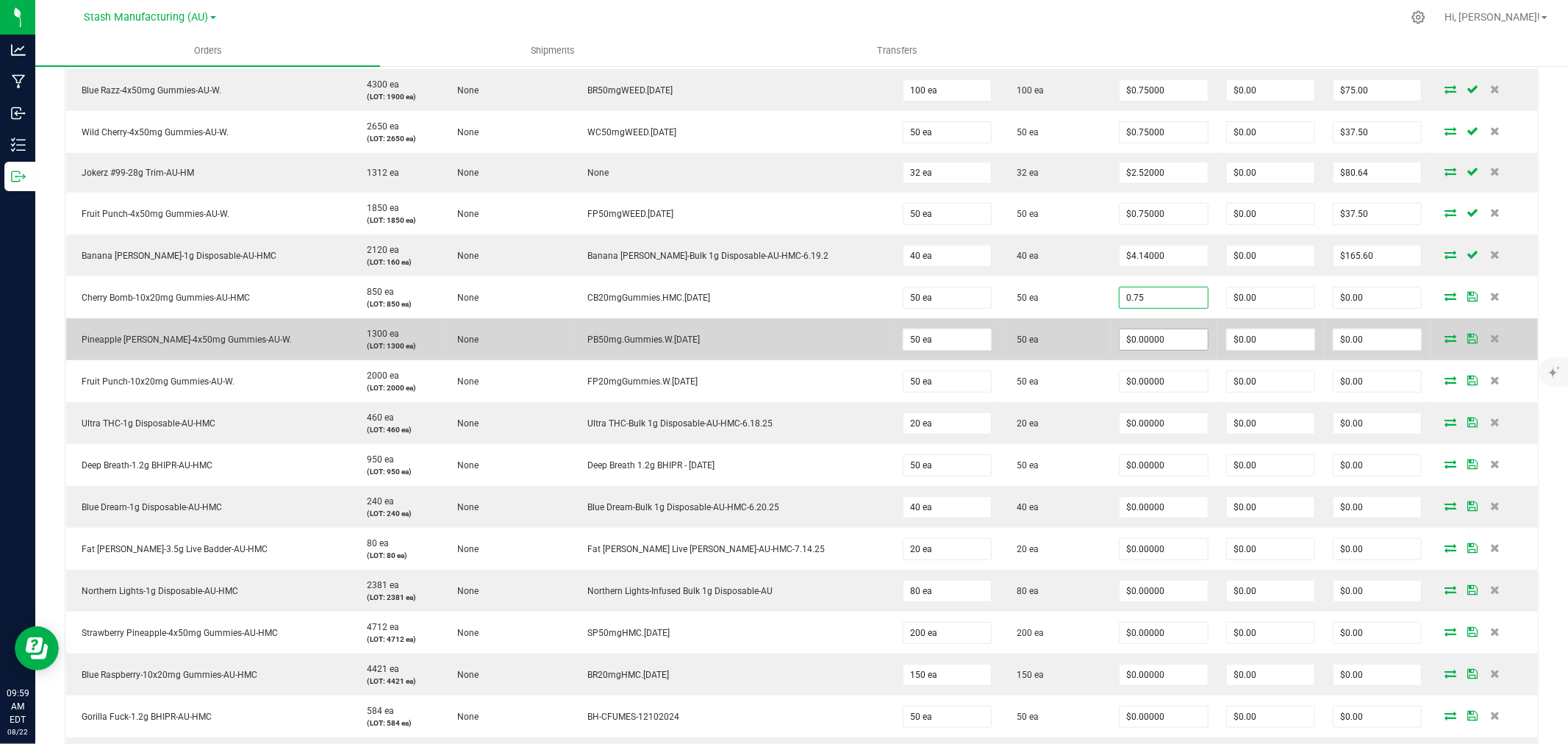
type input "$0.75000"
type input "$37.50"
click at [1123, 339] on input "0" at bounding box center [1163, 339] width 88 height 21
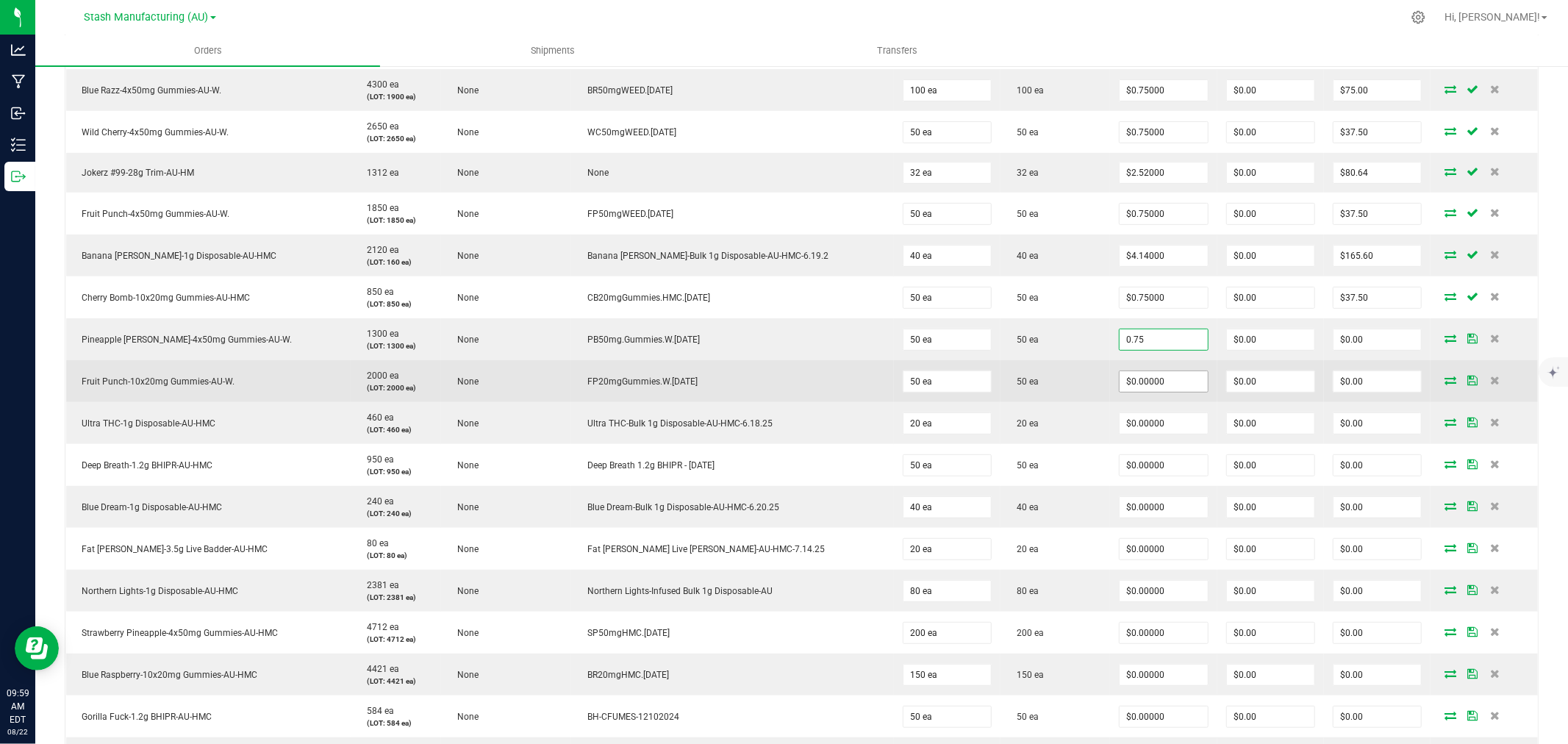
type input "$0.75000"
type input "$37.50"
click at [1120, 386] on input "0" at bounding box center [1163, 381] width 88 height 21
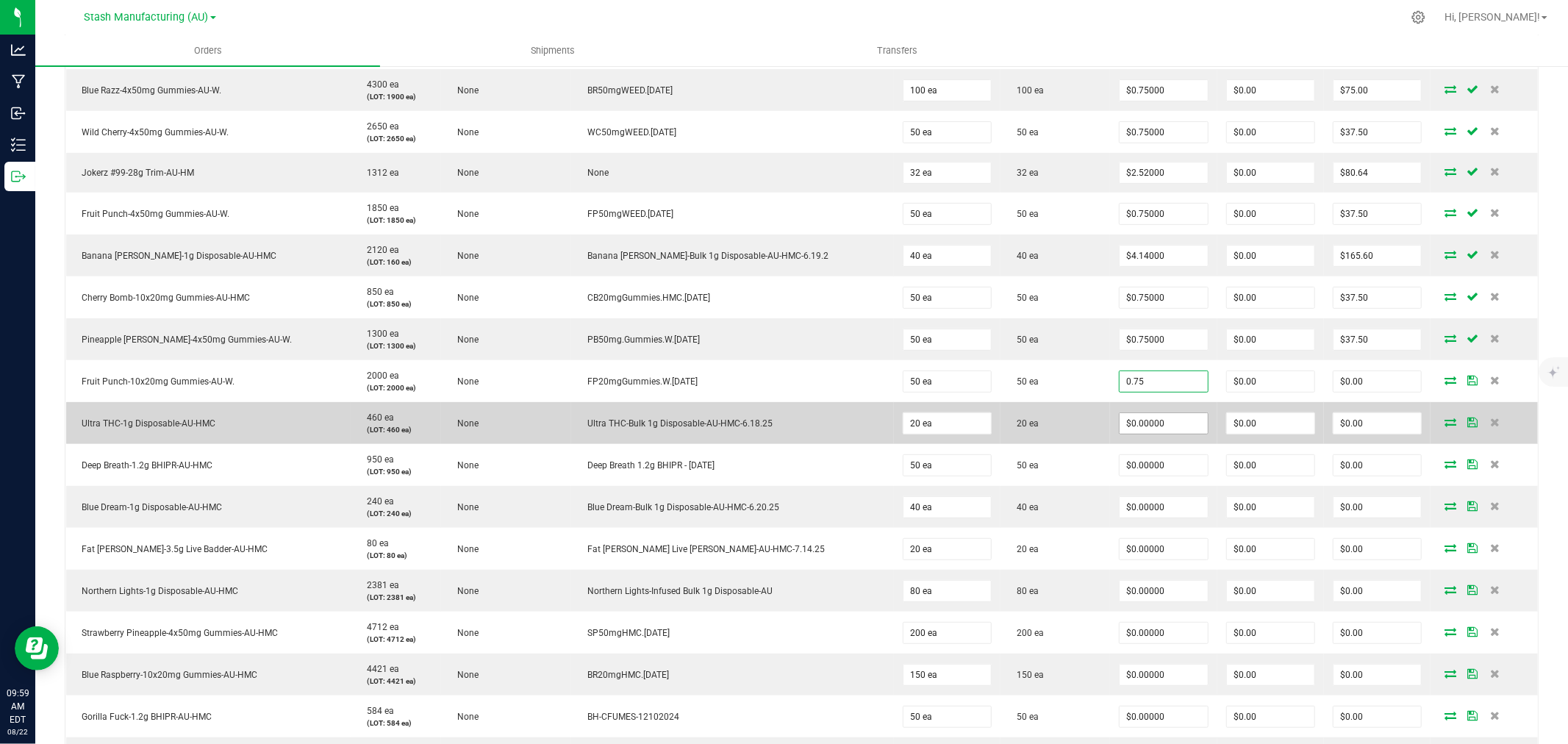
type input "$0.75000"
type input "$37.50"
click at [1120, 422] on input "0" at bounding box center [1163, 424] width 88 height 21
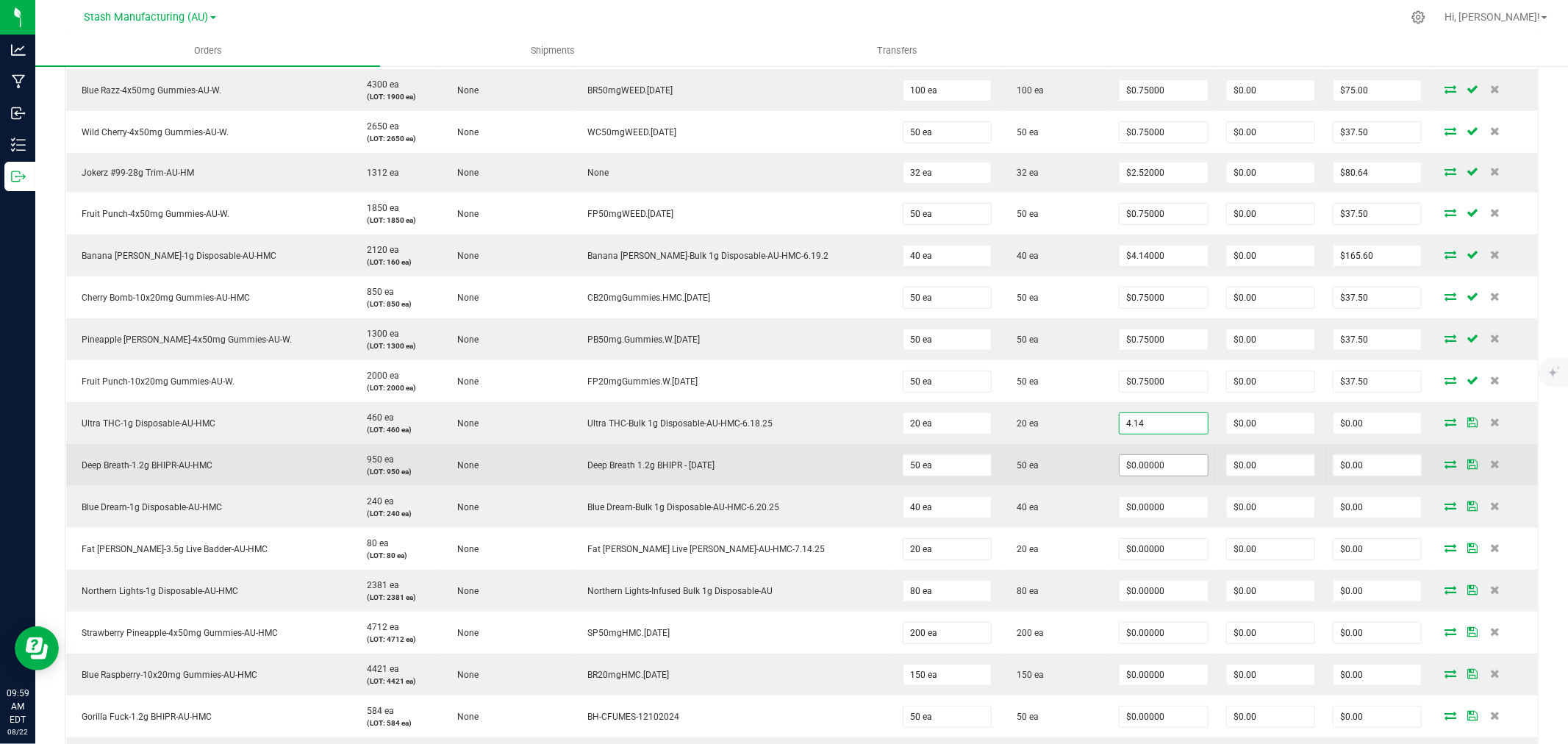
type input "$4.14000"
type input "$82.80"
click at [1120, 475] on input "0" at bounding box center [1163, 466] width 88 height 21
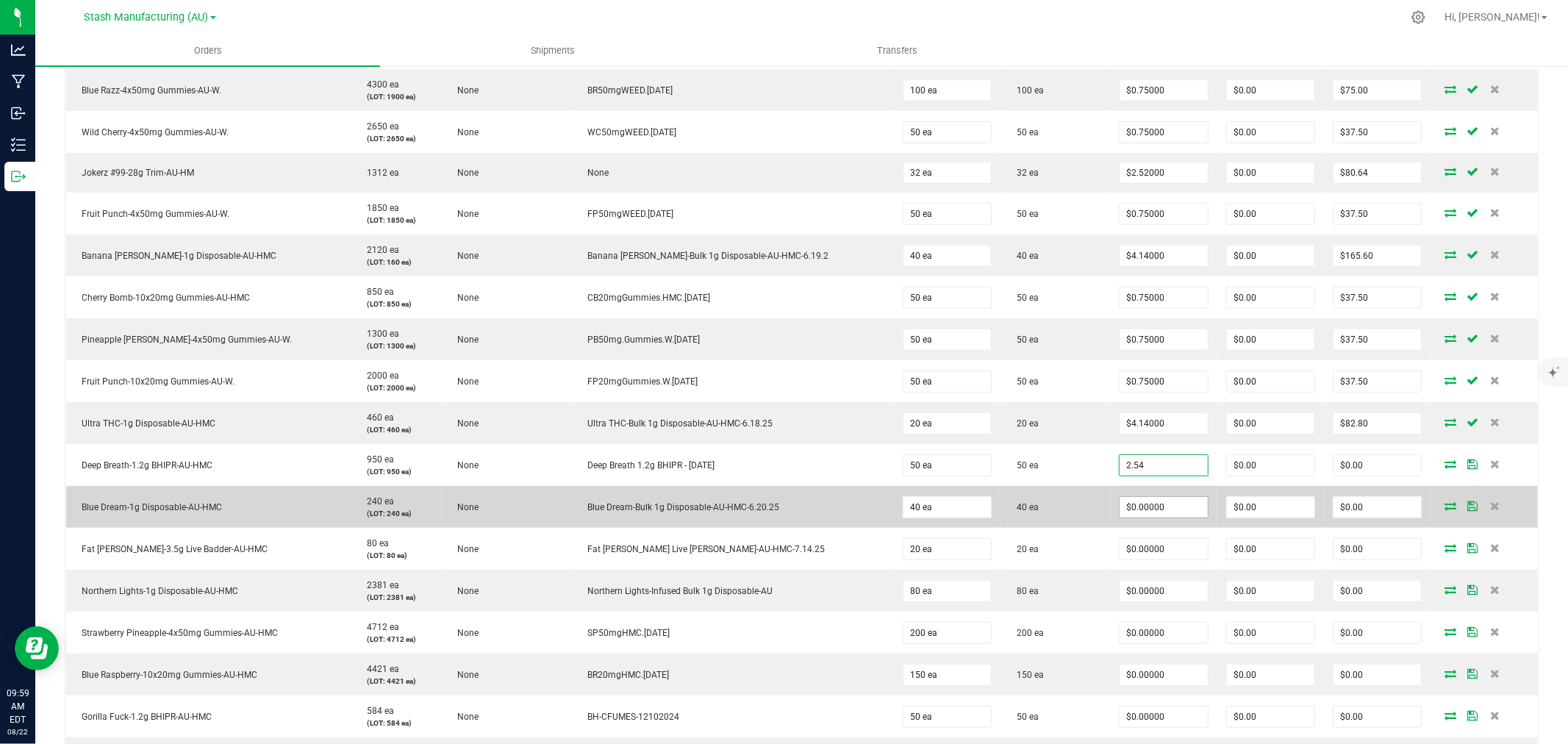
type input "$2.54000"
type input "$127.00"
click at [1120, 500] on input "0" at bounding box center [1163, 508] width 88 height 21
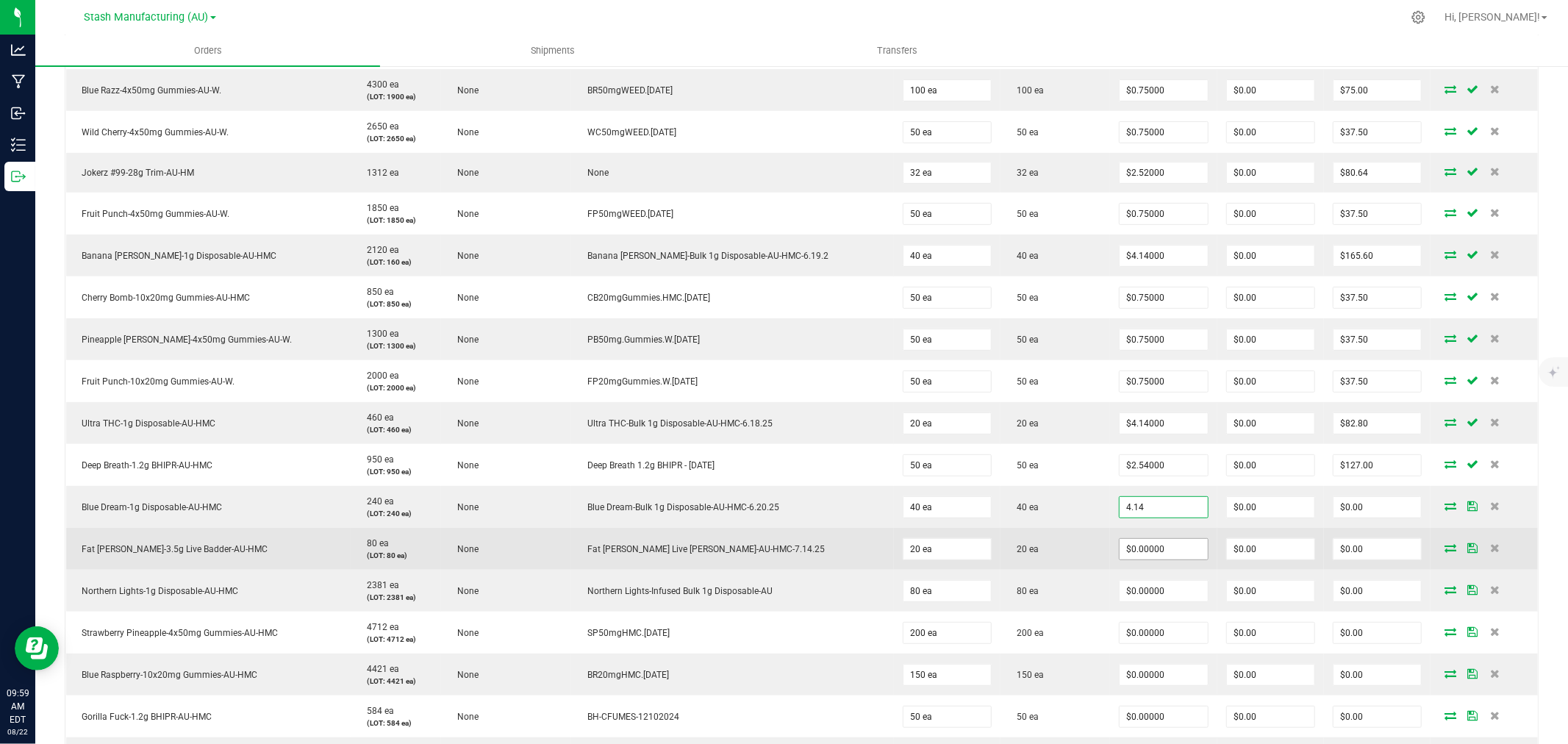
type input "$4.14000"
type input "$165.60"
click at [1120, 548] on input "0" at bounding box center [1163, 549] width 88 height 21
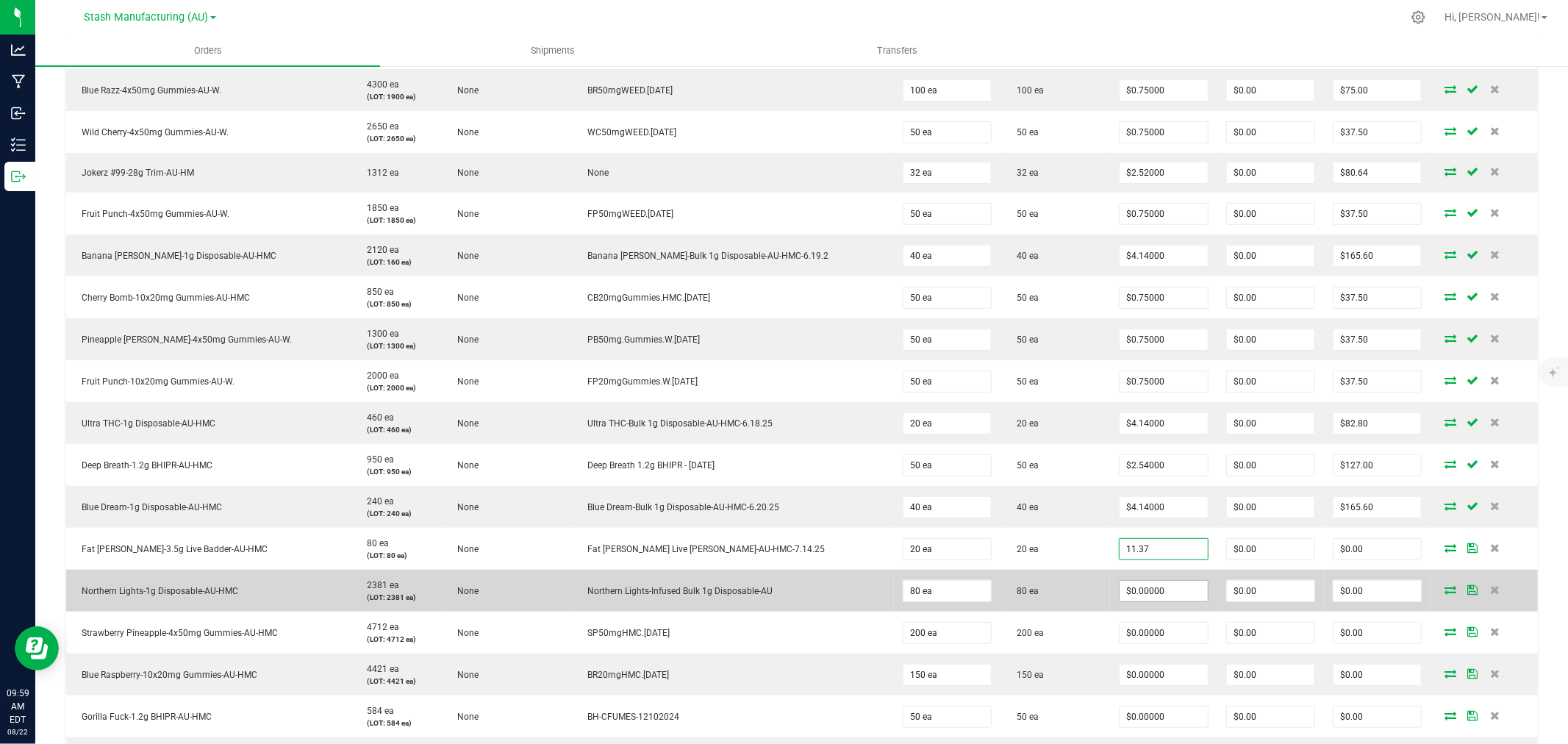
type input "$11.37000"
type input "$227.40"
click at [1120, 590] on input "0" at bounding box center [1163, 591] width 88 height 21
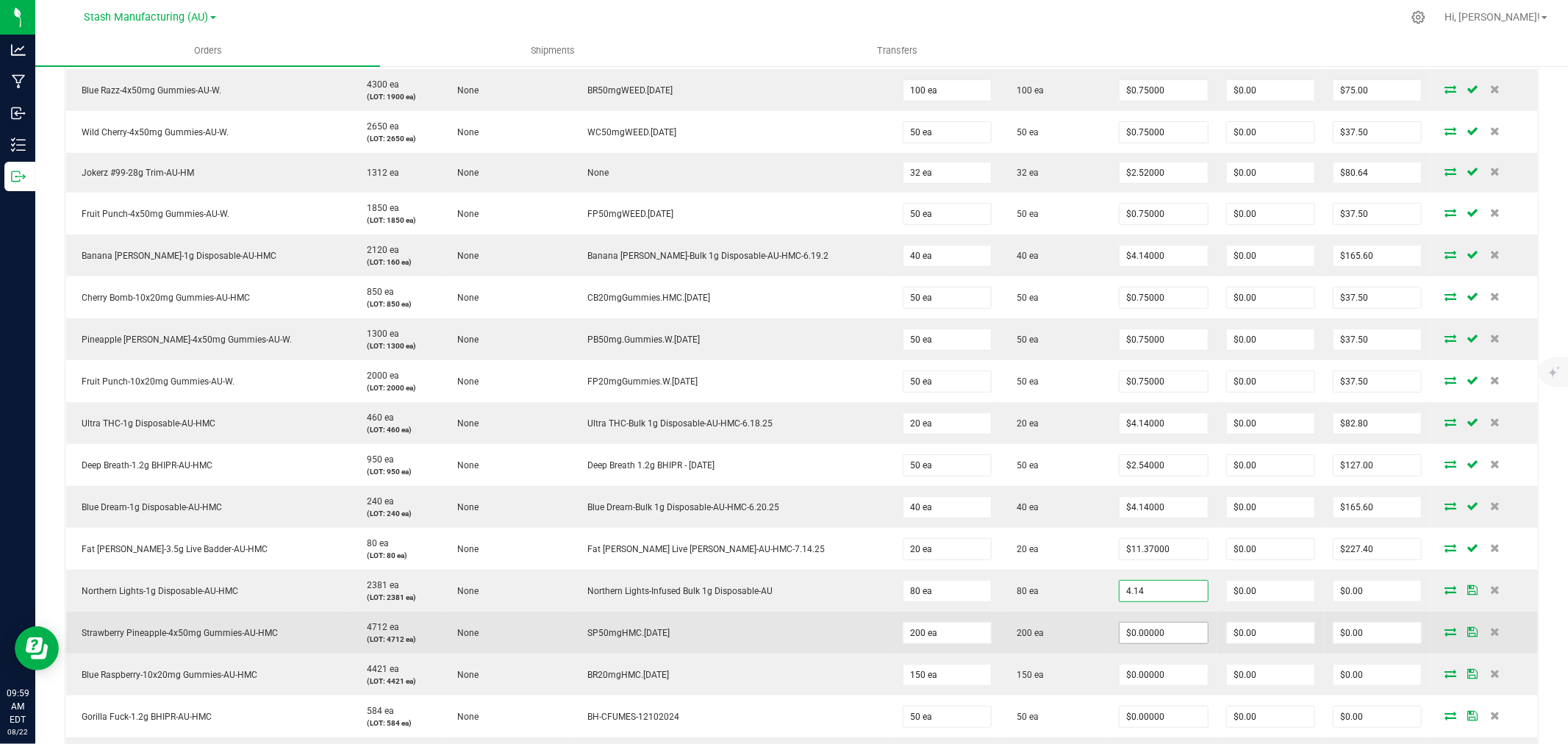
type input "$4.14000"
type input "$331.20"
click at [1120, 629] on input "0" at bounding box center [1163, 633] width 88 height 21
type input "$0.75000"
type input "$150.00"
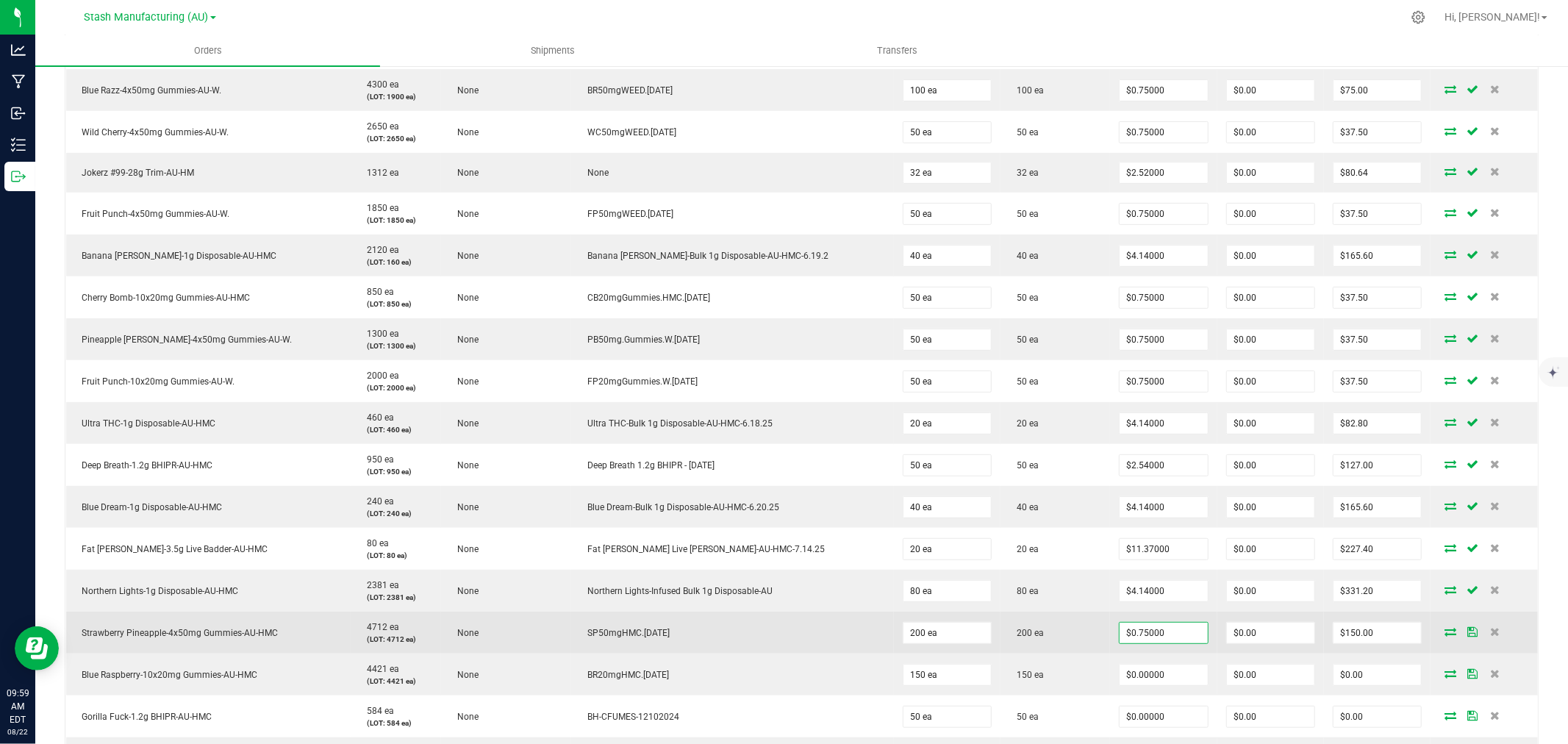
click at [1060, 636] on td "200 ea" at bounding box center [1056, 632] width 110 height 42
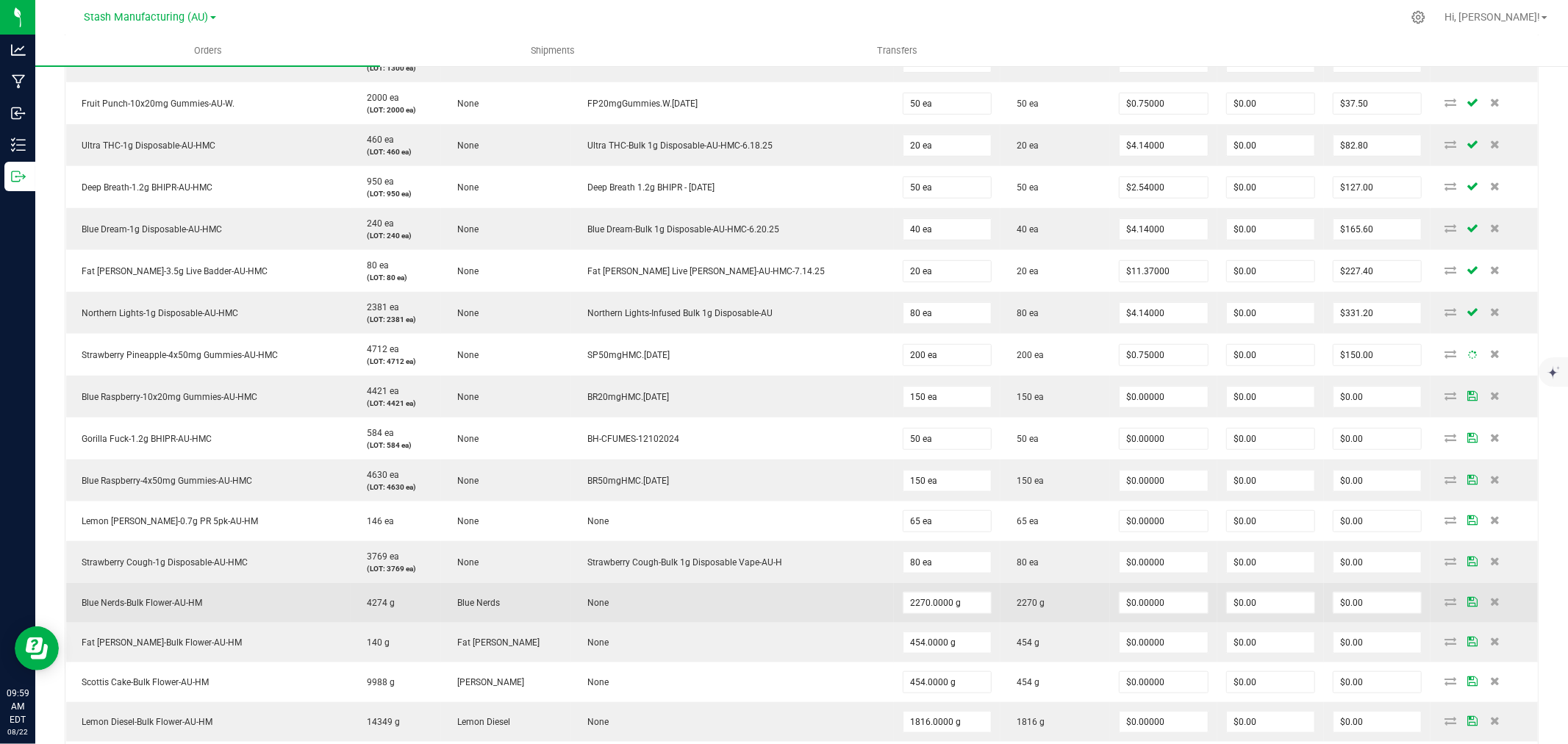
scroll to position [817, 0]
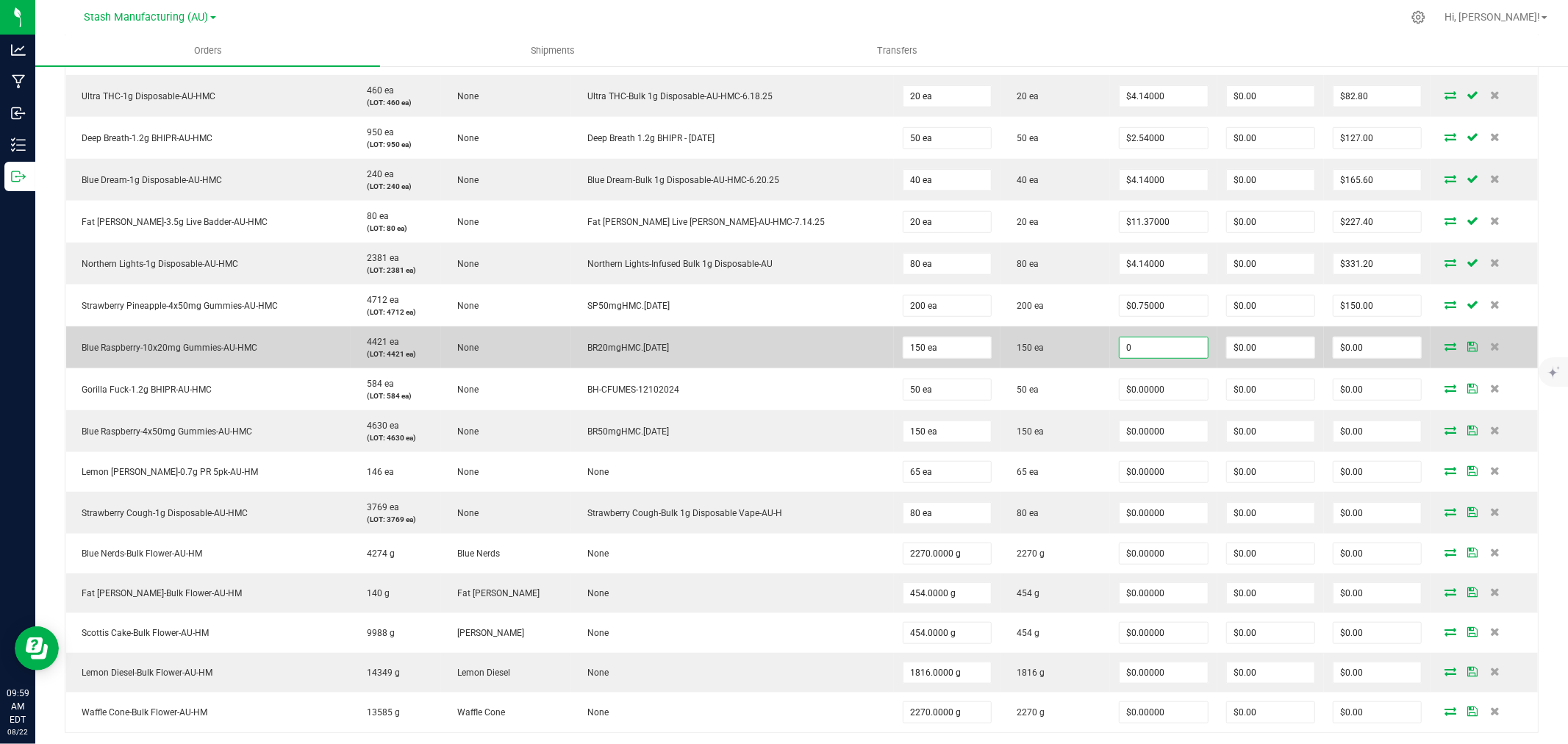
click at [1120, 349] on input "0" at bounding box center [1163, 348] width 88 height 21
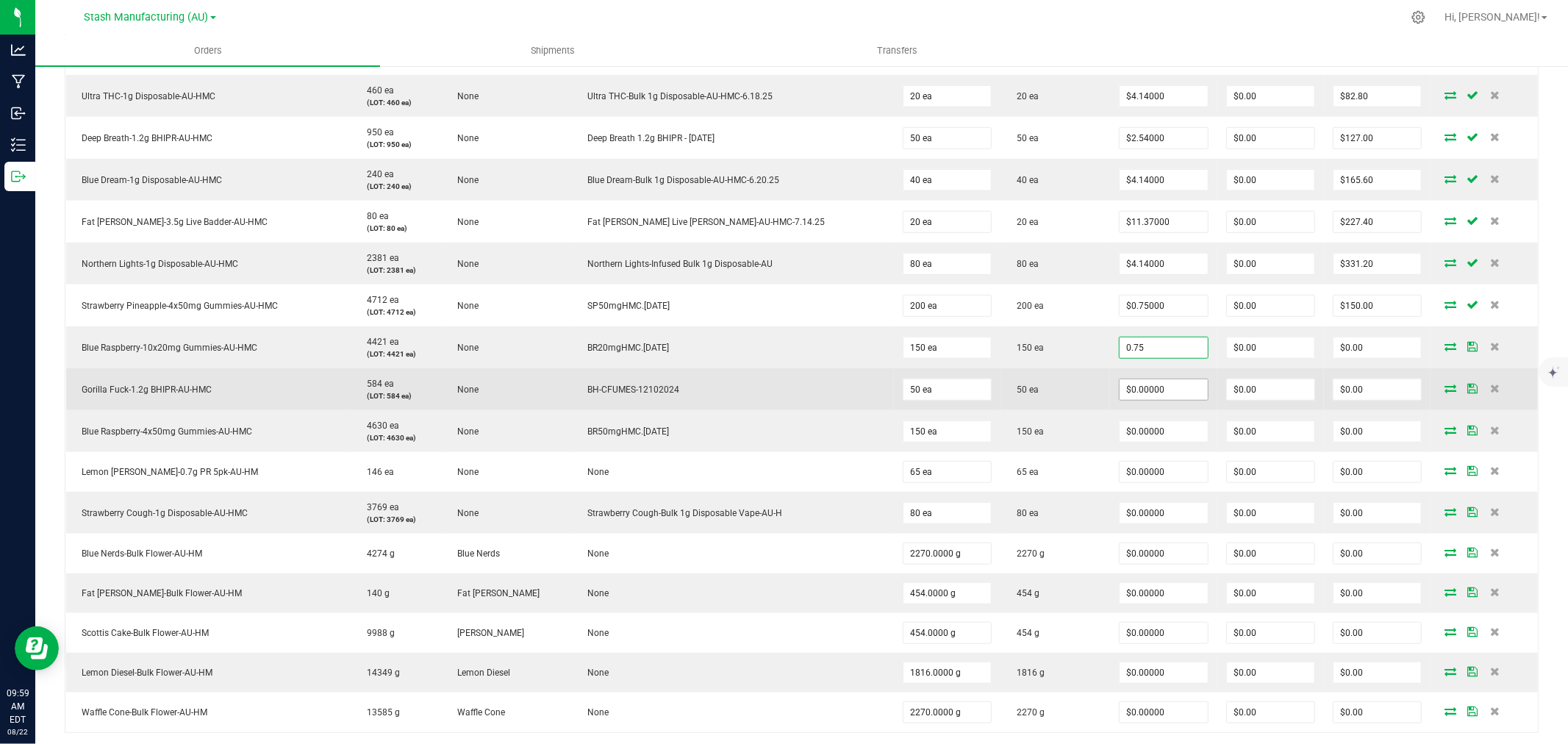
type input "$0.75000"
type input "$112.50"
click at [1120, 395] on input "0" at bounding box center [1163, 390] width 88 height 21
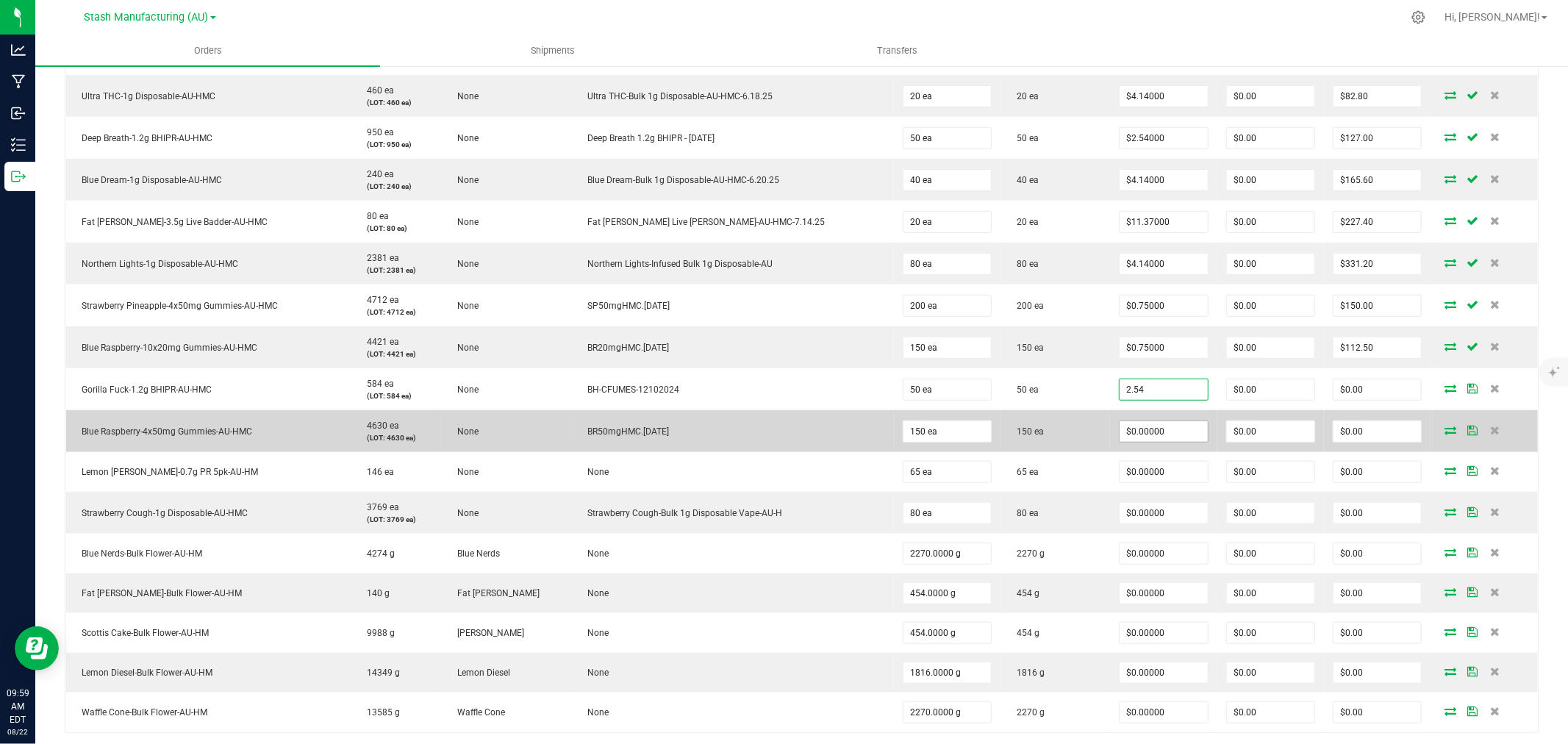
type input "$2.54000"
type input "$127.00"
click at [1120, 439] on input "0" at bounding box center [1163, 431] width 88 height 21
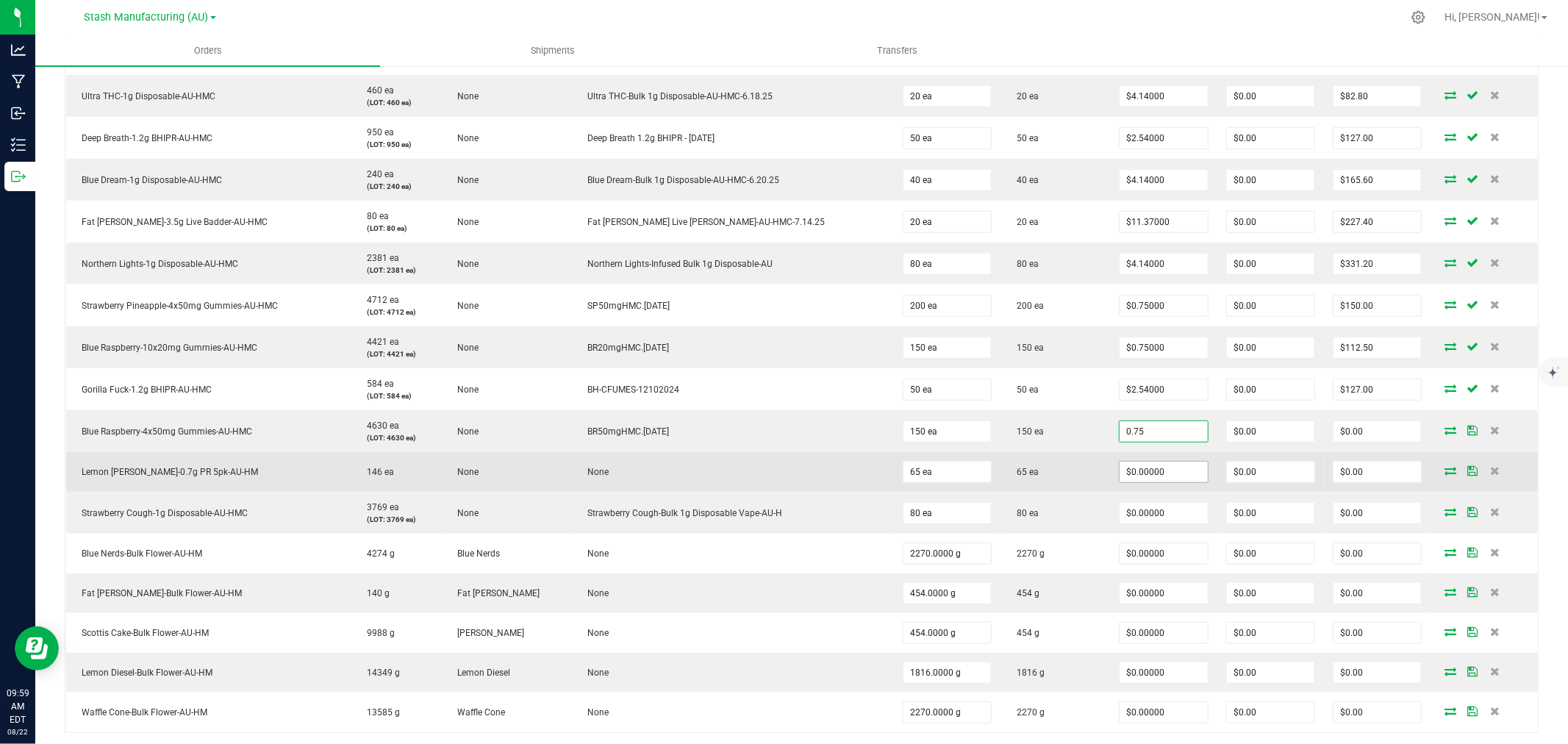
type input "$0.75000"
type input "$112.50"
click at [1120, 473] on input "0" at bounding box center [1163, 472] width 88 height 21
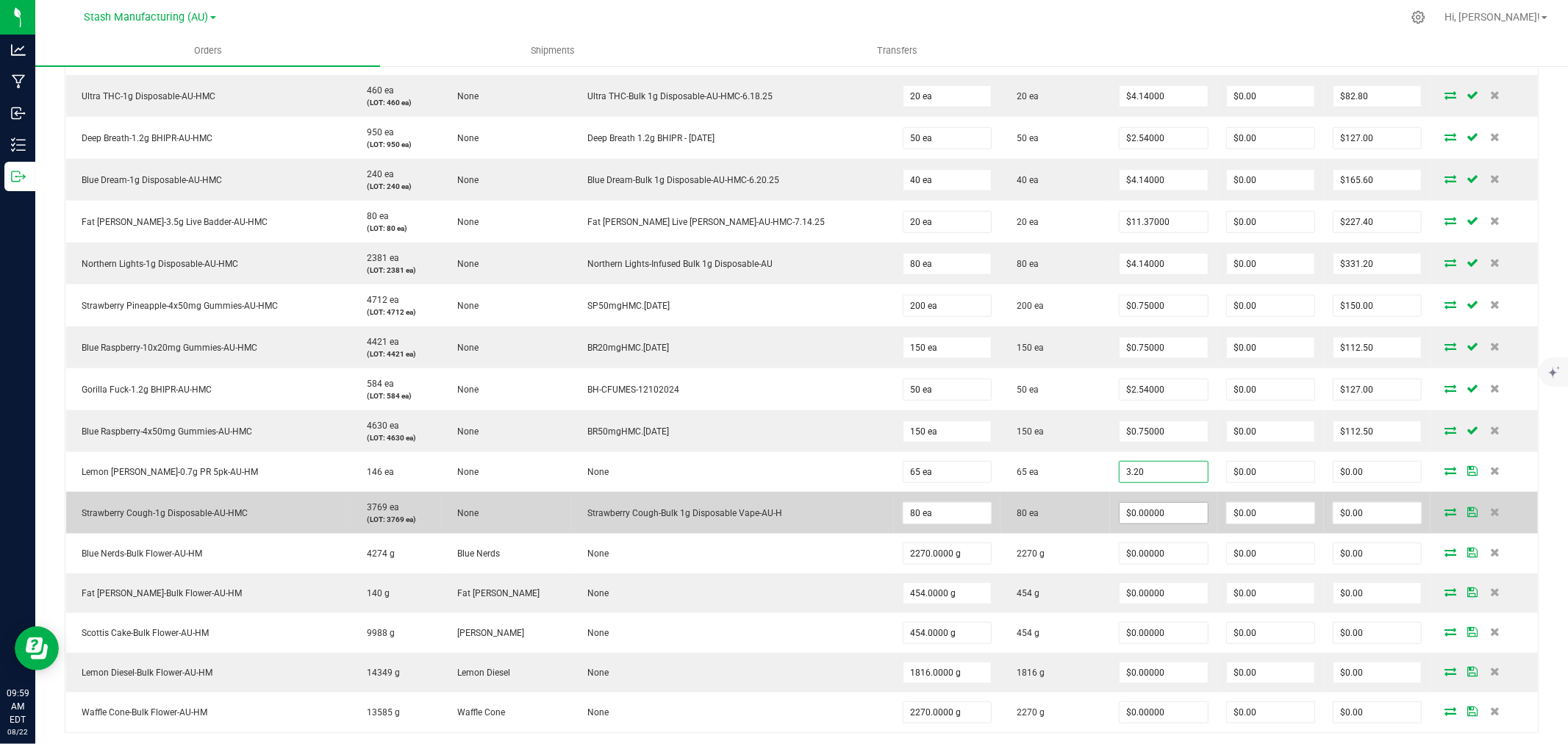
type input "$3.20000"
type input "$208.00"
click at [1122, 513] on input "0" at bounding box center [1163, 513] width 88 height 21
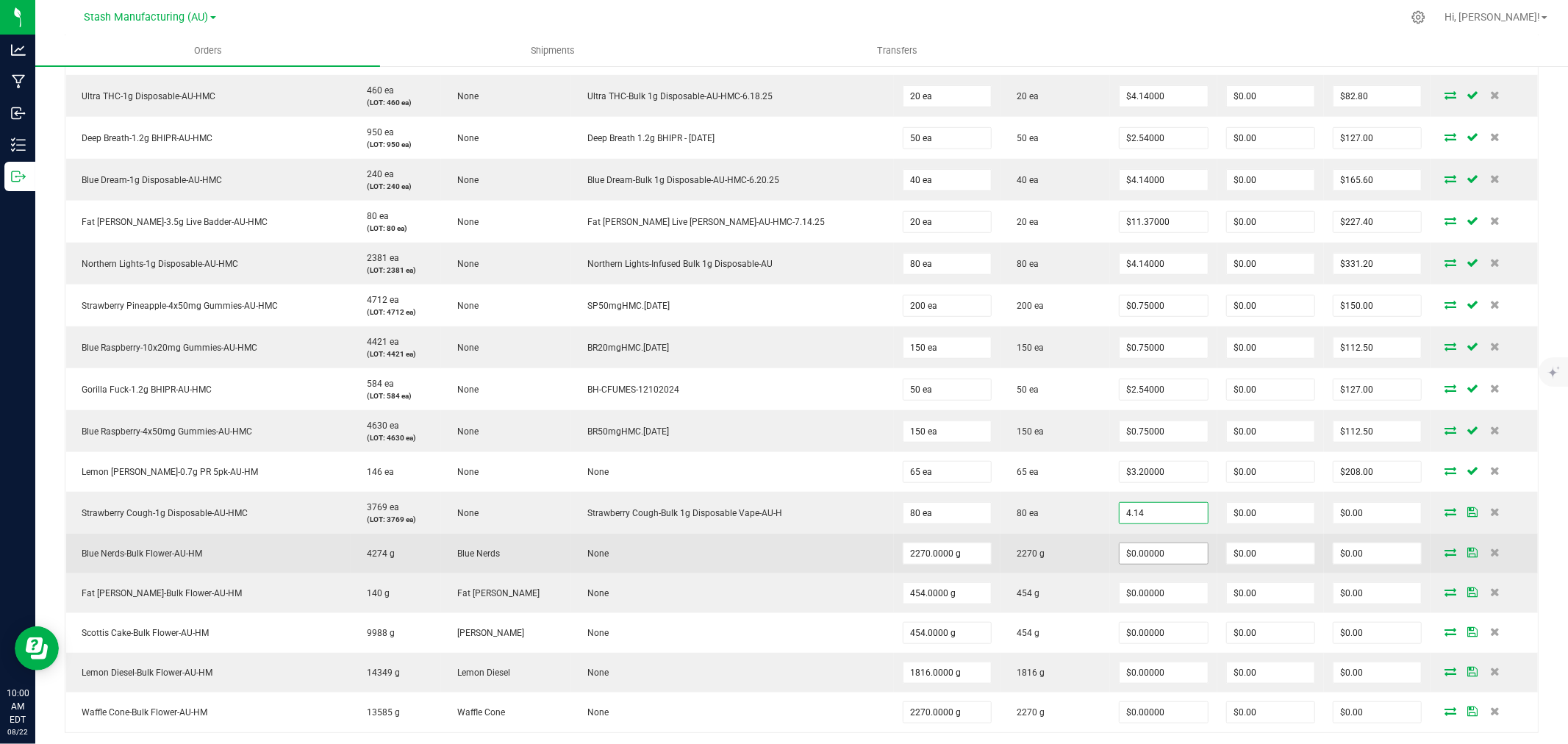
type input "$4.14000"
type input "$331.20"
click at [1120, 548] on input "0" at bounding box center [1163, 553] width 88 height 21
type input "$0.99000"
type input "$2,247.30"
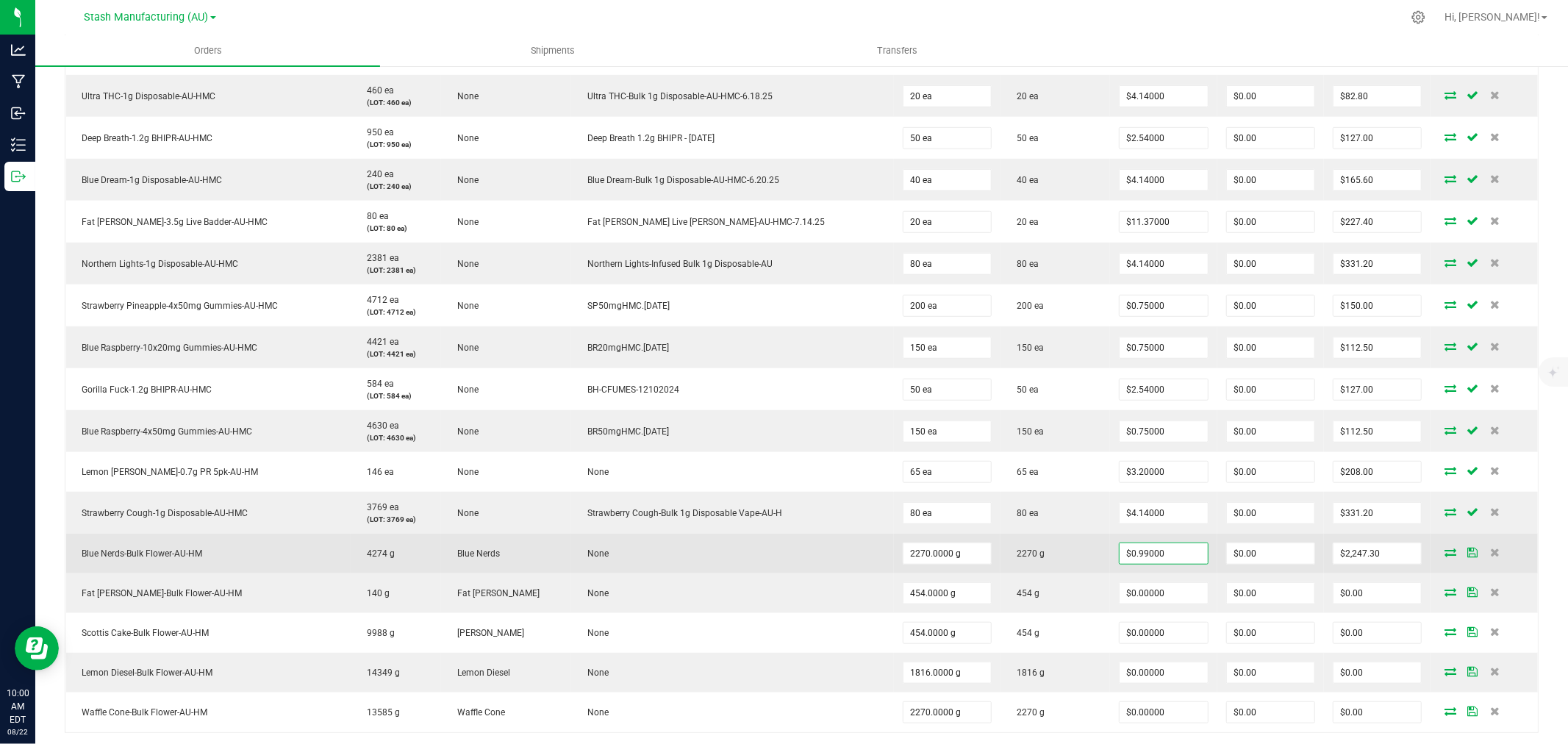
click at [1110, 548] on td "$0.99000" at bounding box center [1163, 553] width 107 height 40
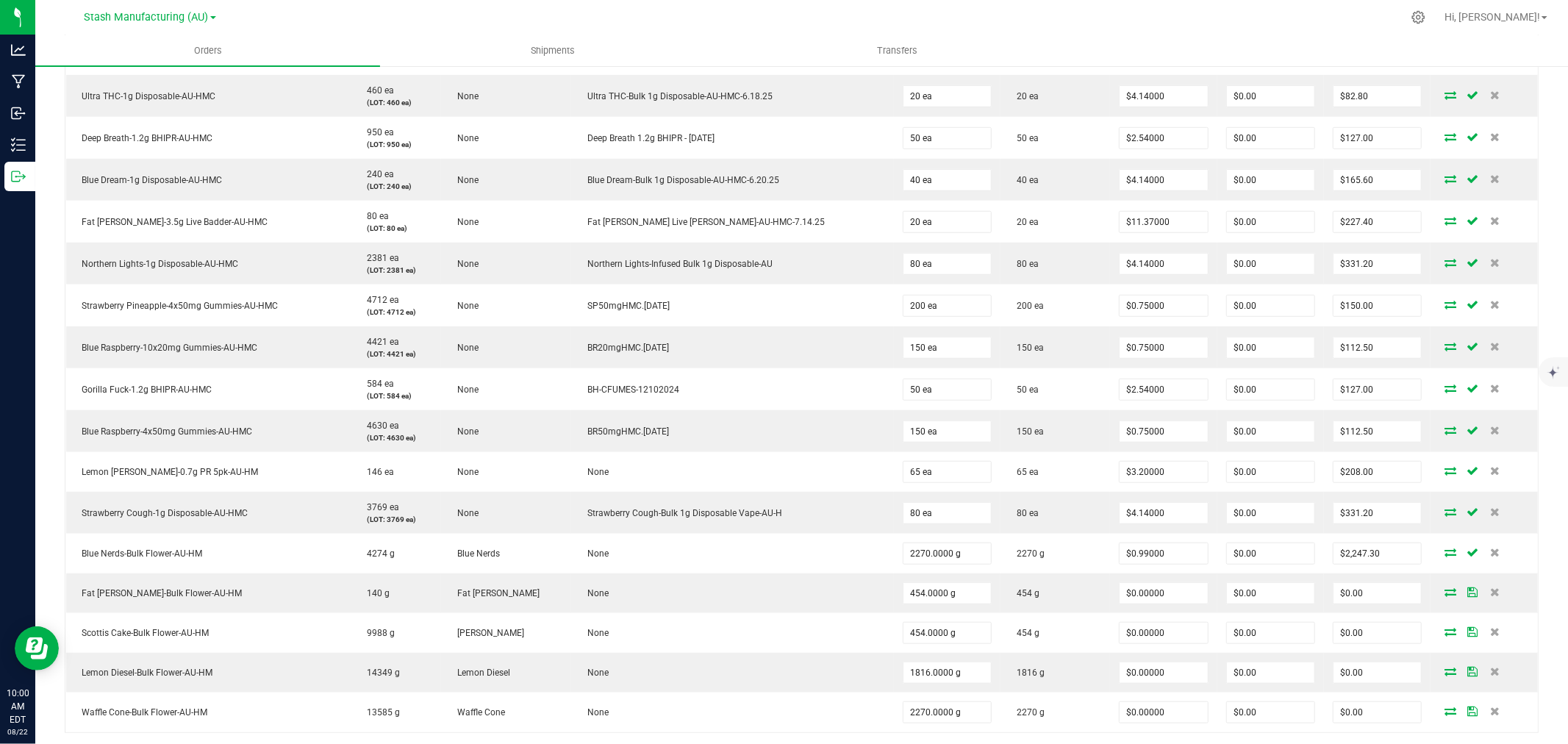
scroll to position [1062, 0]
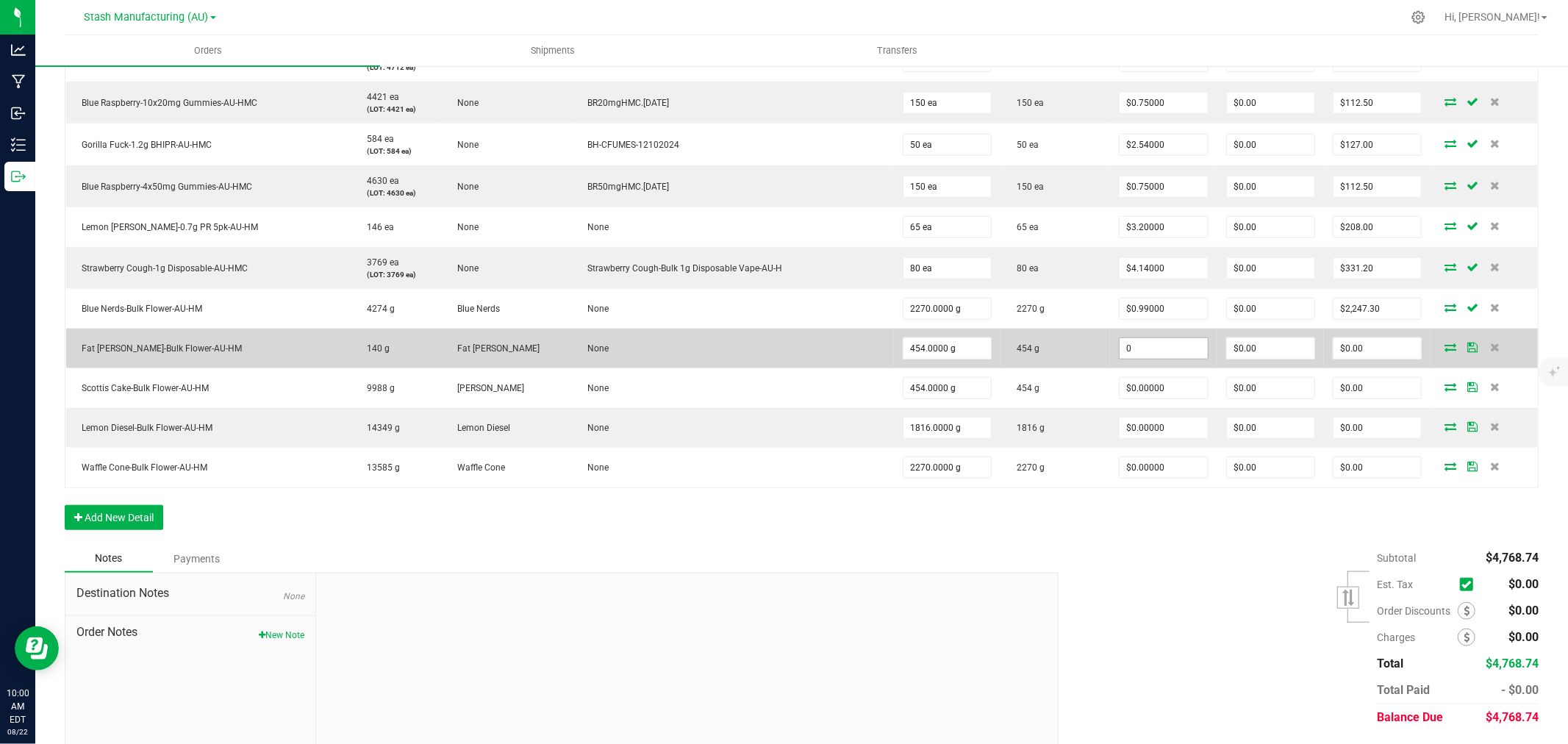
click at [1120, 349] on input "0" at bounding box center [1163, 349] width 88 height 21
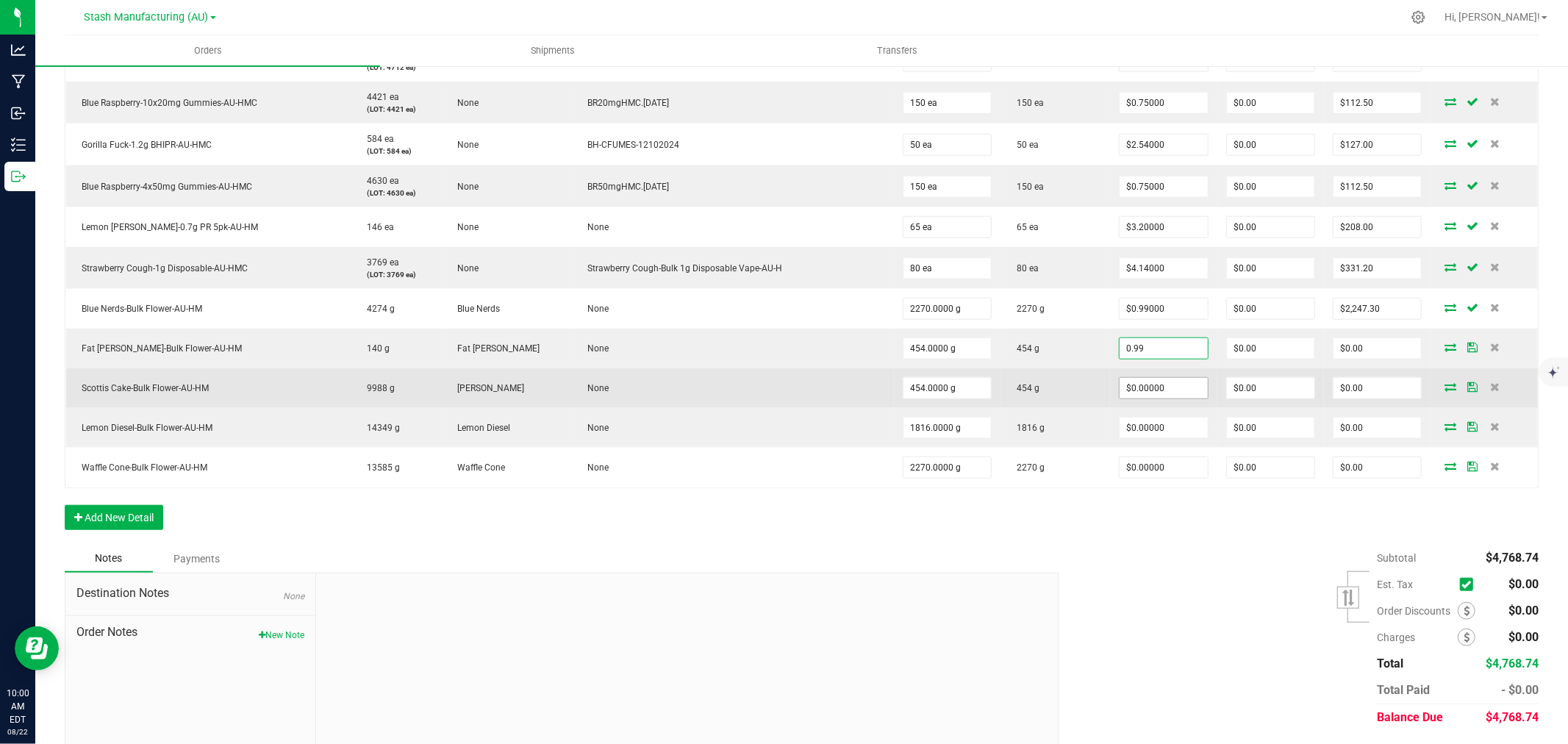
type input "$0.99000"
type input "$449.46"
click at [1124, 387] on input "0" at bounding box center [1163, 388] width 88 height 21
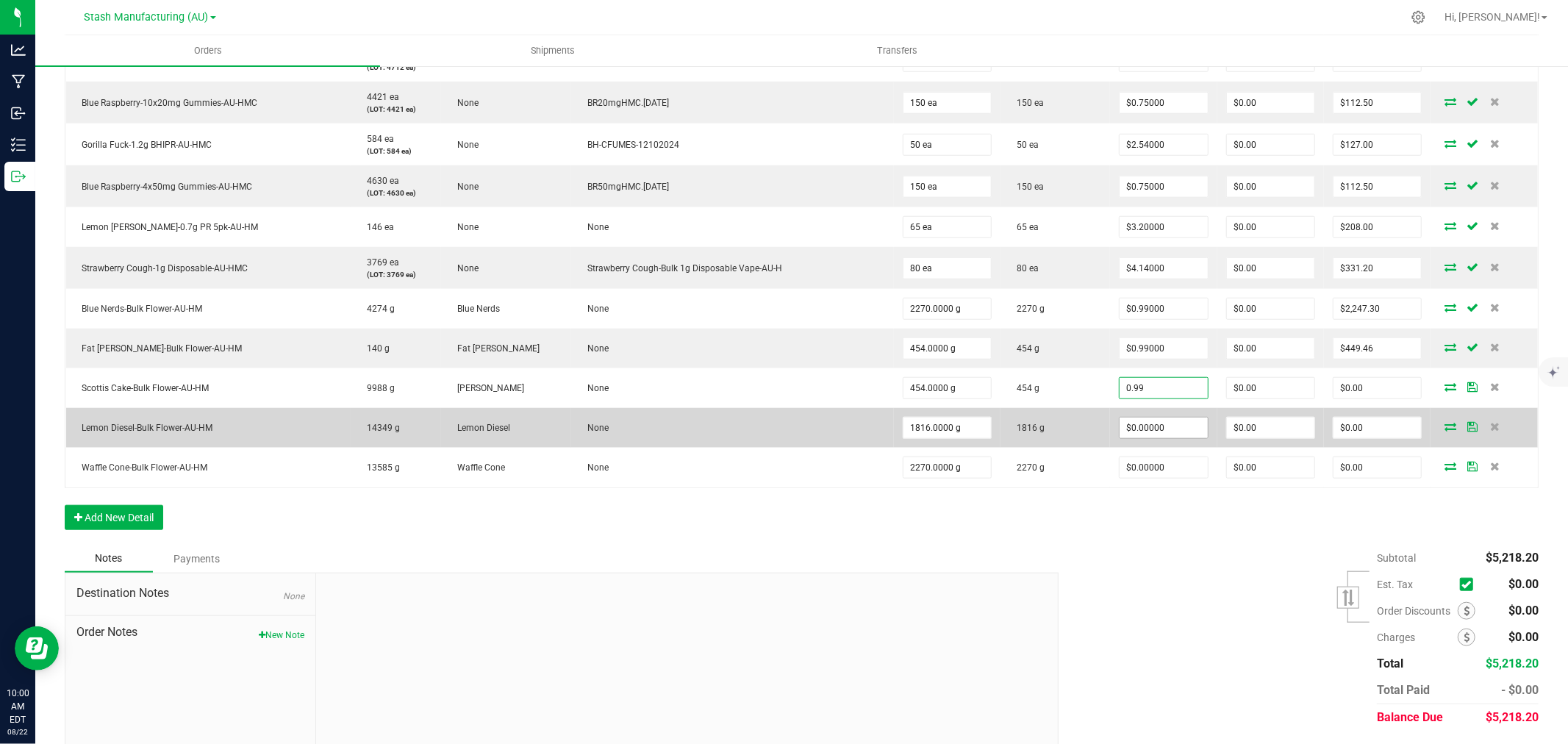
type input "$0.99000"
type input "$449.46"
click at [1134, 425] on input "0" at bounding box center [1163, 428] width 88 height 21
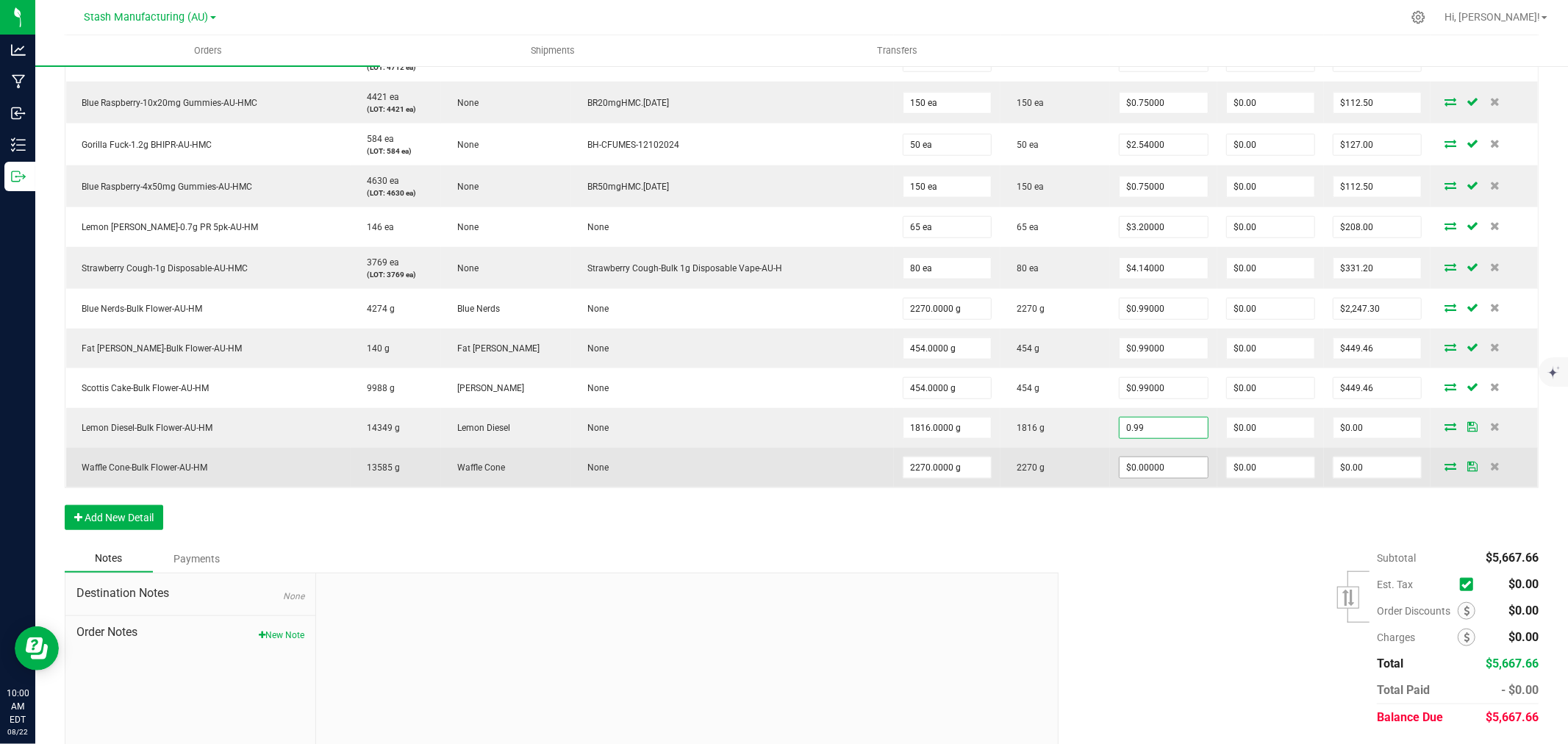
type input "$0.99000"
type input "$1,797.84"
click at [1121, 461] on input "0" at bounding box center [1163, 467] width 88 height 21
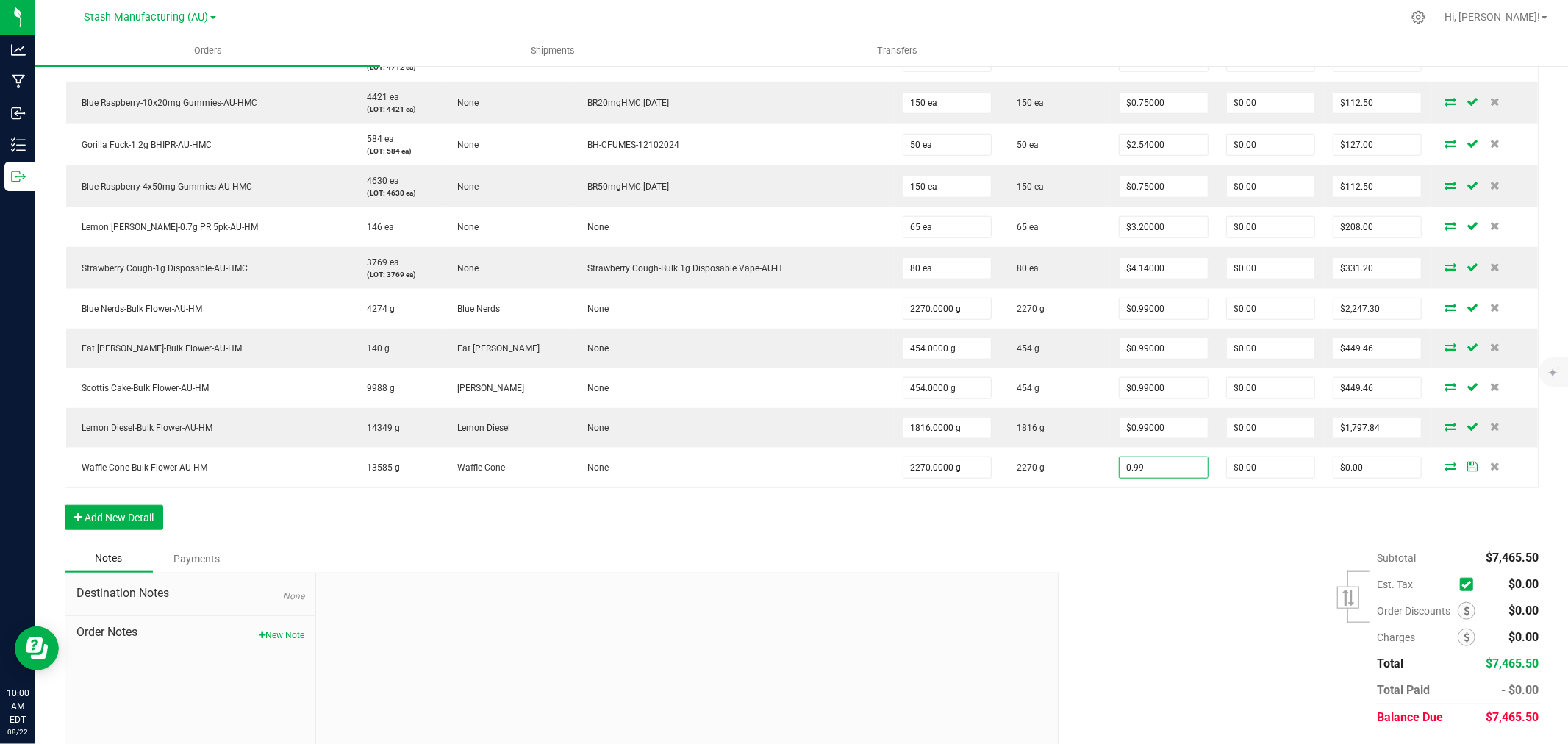
type input "$0.99000"
type input "$2,247.30"
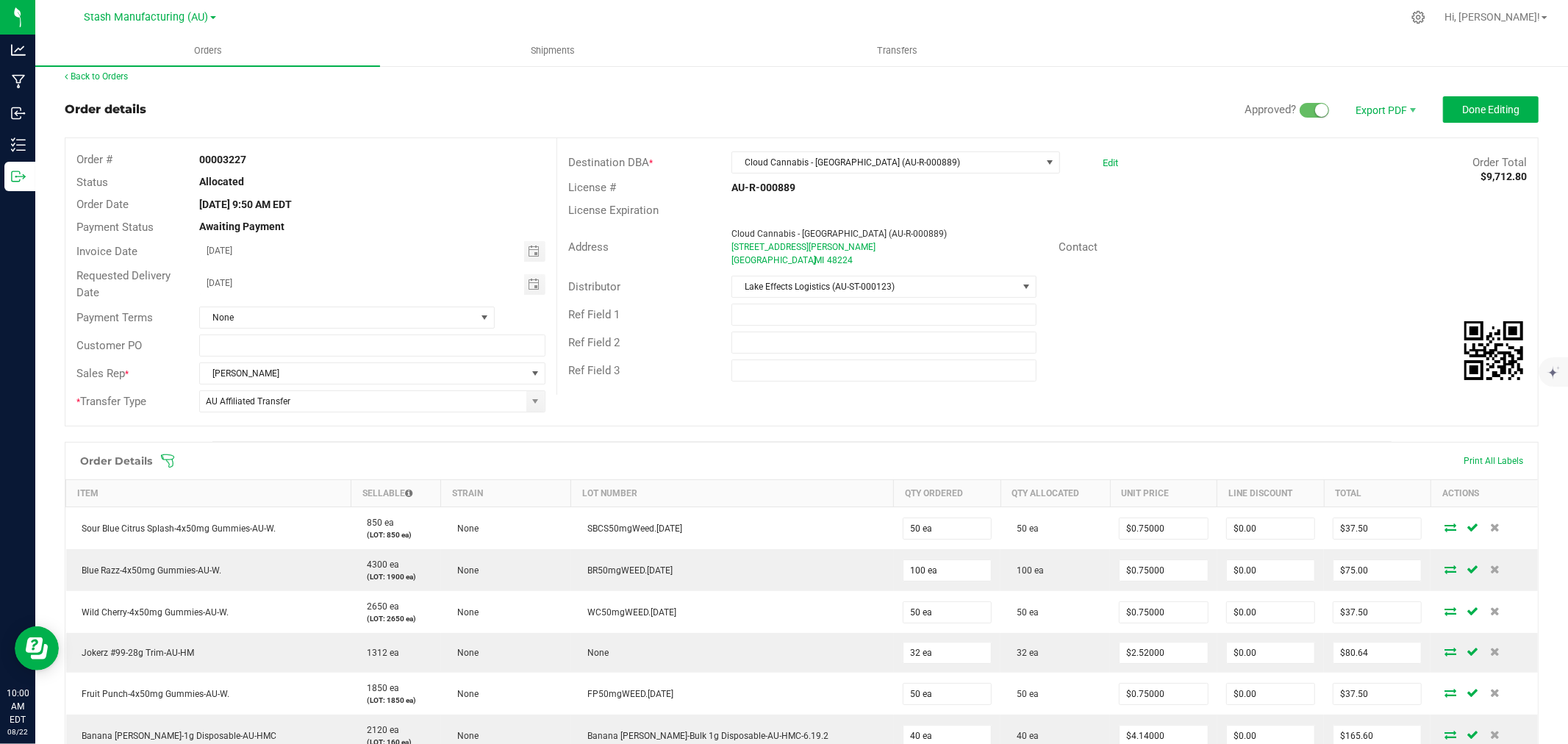
scroll to position [0, 0]
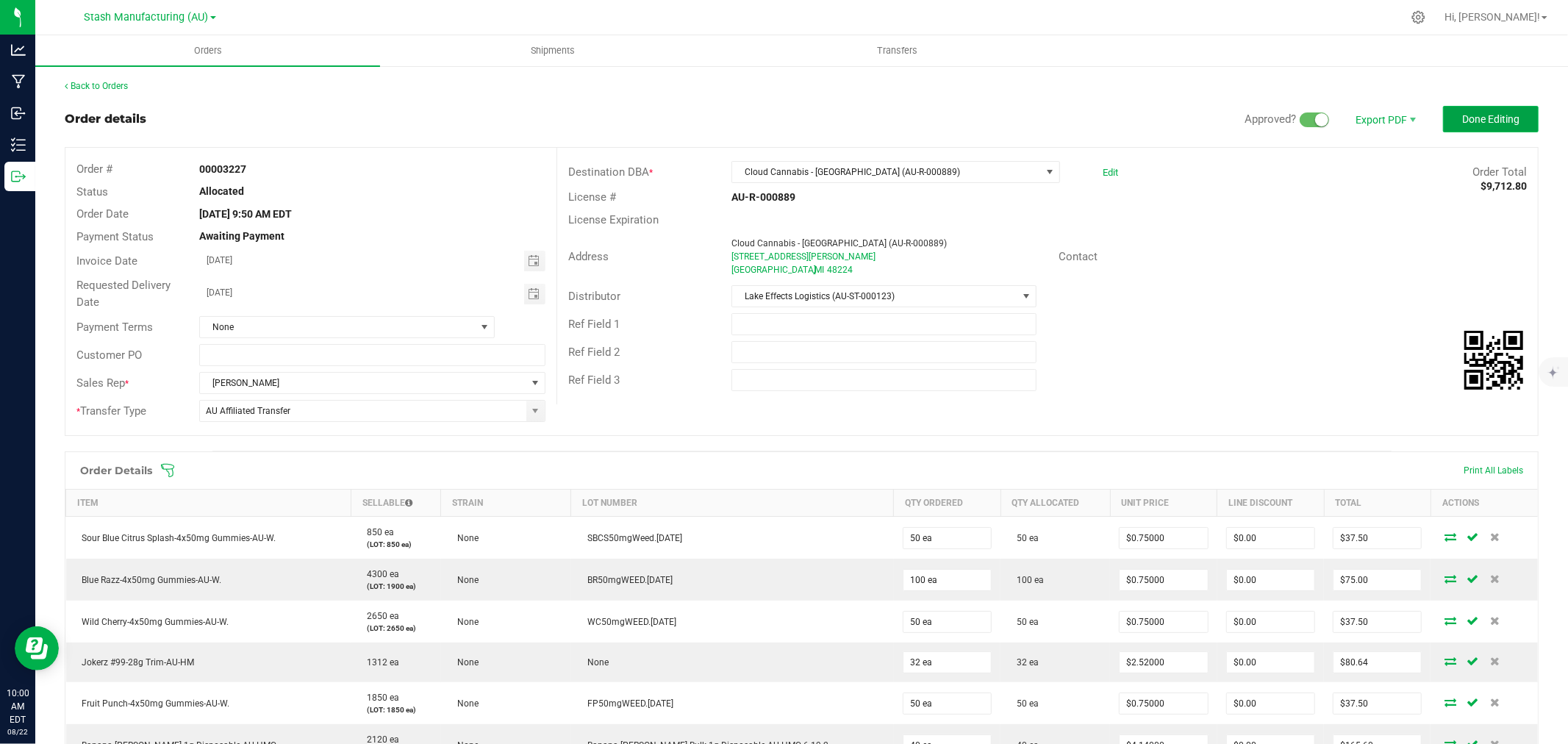
click at [1480, 123] on span "Done Editing" at bounding box center [1491, 119] width 58 height 12
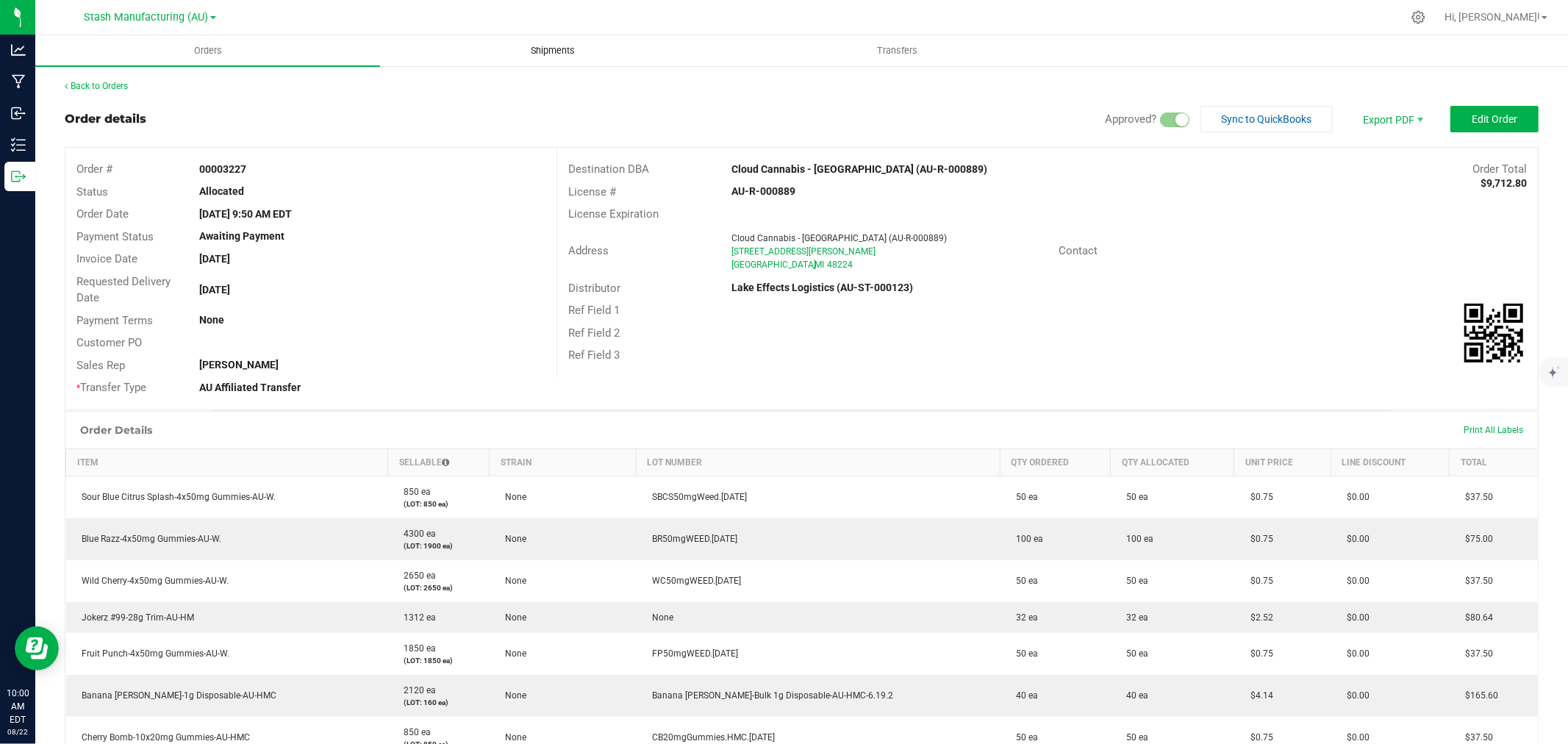
click at [521, 60] on uib-tab-heading "Shipments" at bounding box center [552, 51] width 344 height 29
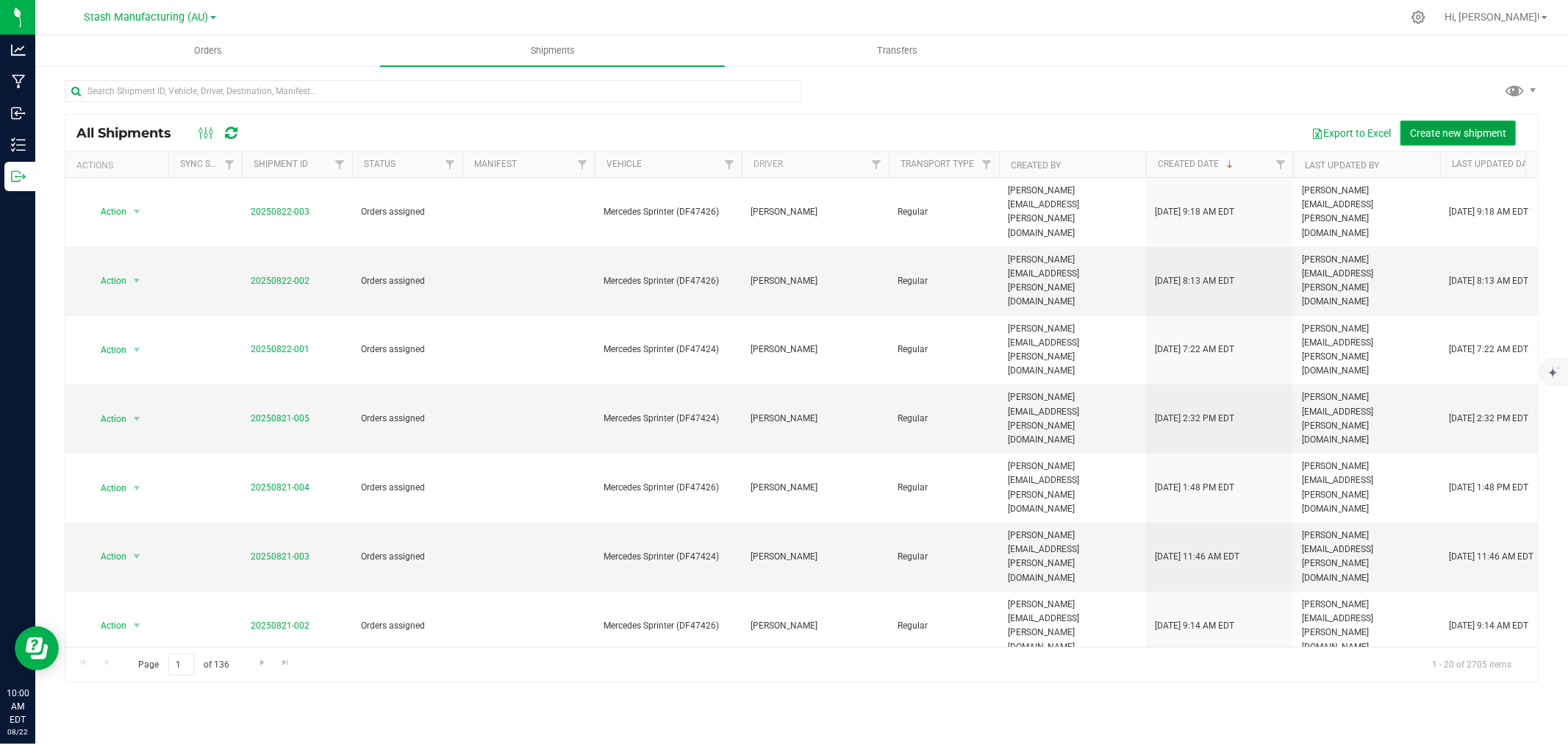
click at [1461, 134] on span "Create new shipment" at bounding box center [1458, 133] width 96 height 12
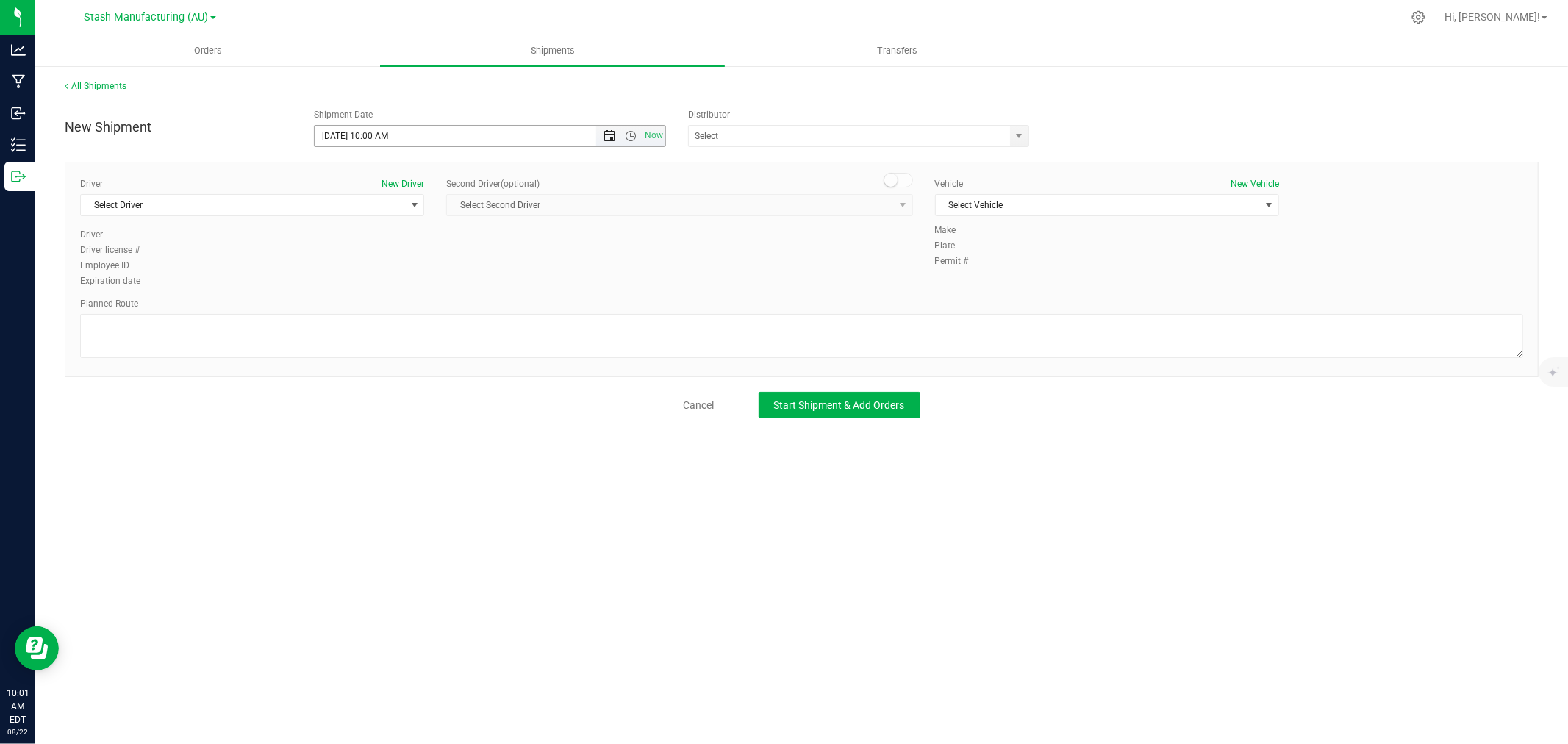
click at [613, 137] on span "Open the date view" at bounding box center [610, 136] width 12 height 12
click at [354, 308] on link "25" at bounding box center [349, 308] width 21 height 23
type input "8/25/2025 10:00 AM"
click at [817, 140] on input "text" at bounding box center [845, 136] width 312 height 21
click at [731, 153] on li "Lake Effects Logistics (AU-ST-000123)" at bounding box center [858, 162] width 339 height 22
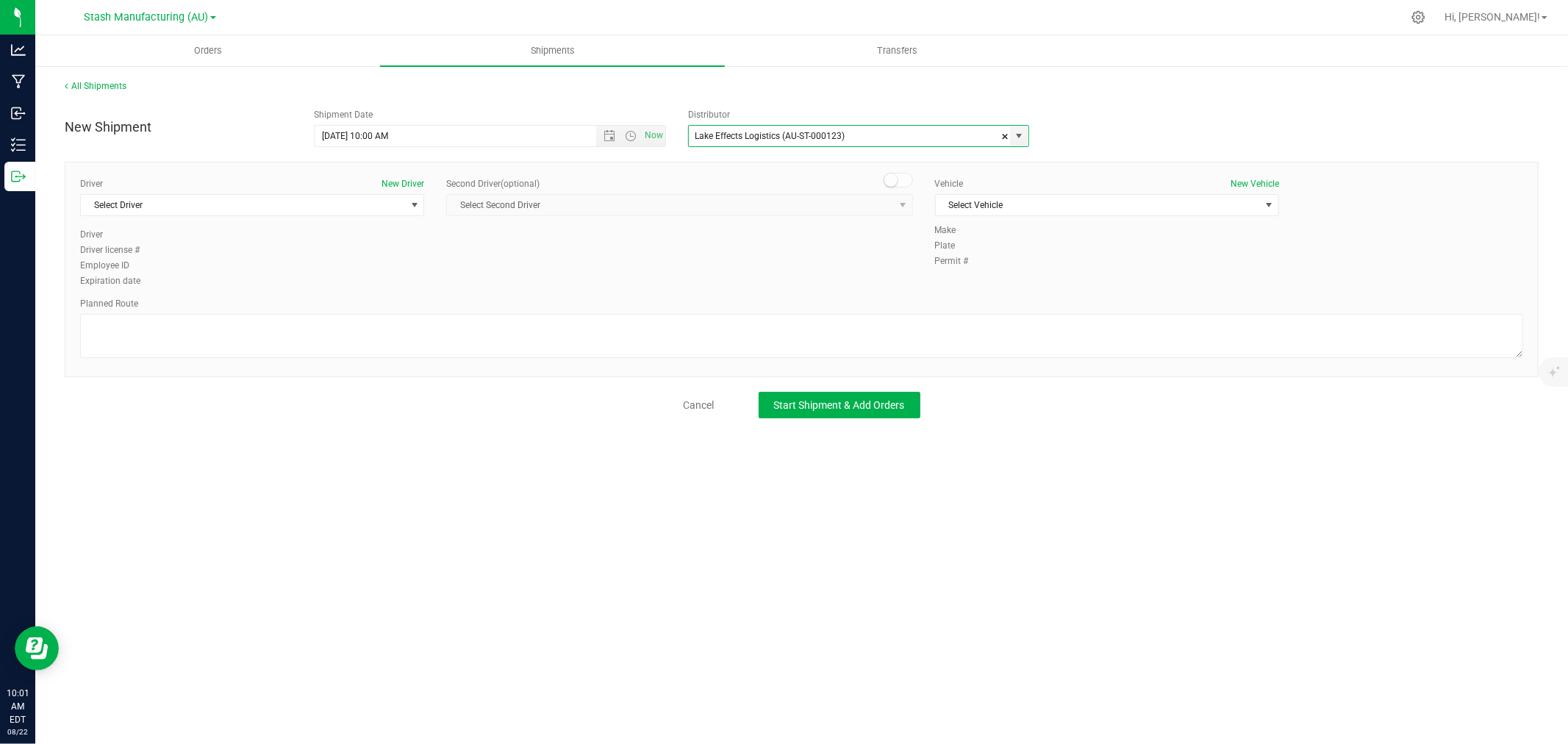
type input "Lake Effects Logistics (AU-ST-000123)"
click at [245, 218] on div "Driver New Driver Select Driver Select Driver Dave Anderson Ray Barotholemy Phi…" at bounding box center [252, 202] width 345 height 51
click at [246, 213] on span "Select Driver" at bounding box center [242, 205] width 324 height 21
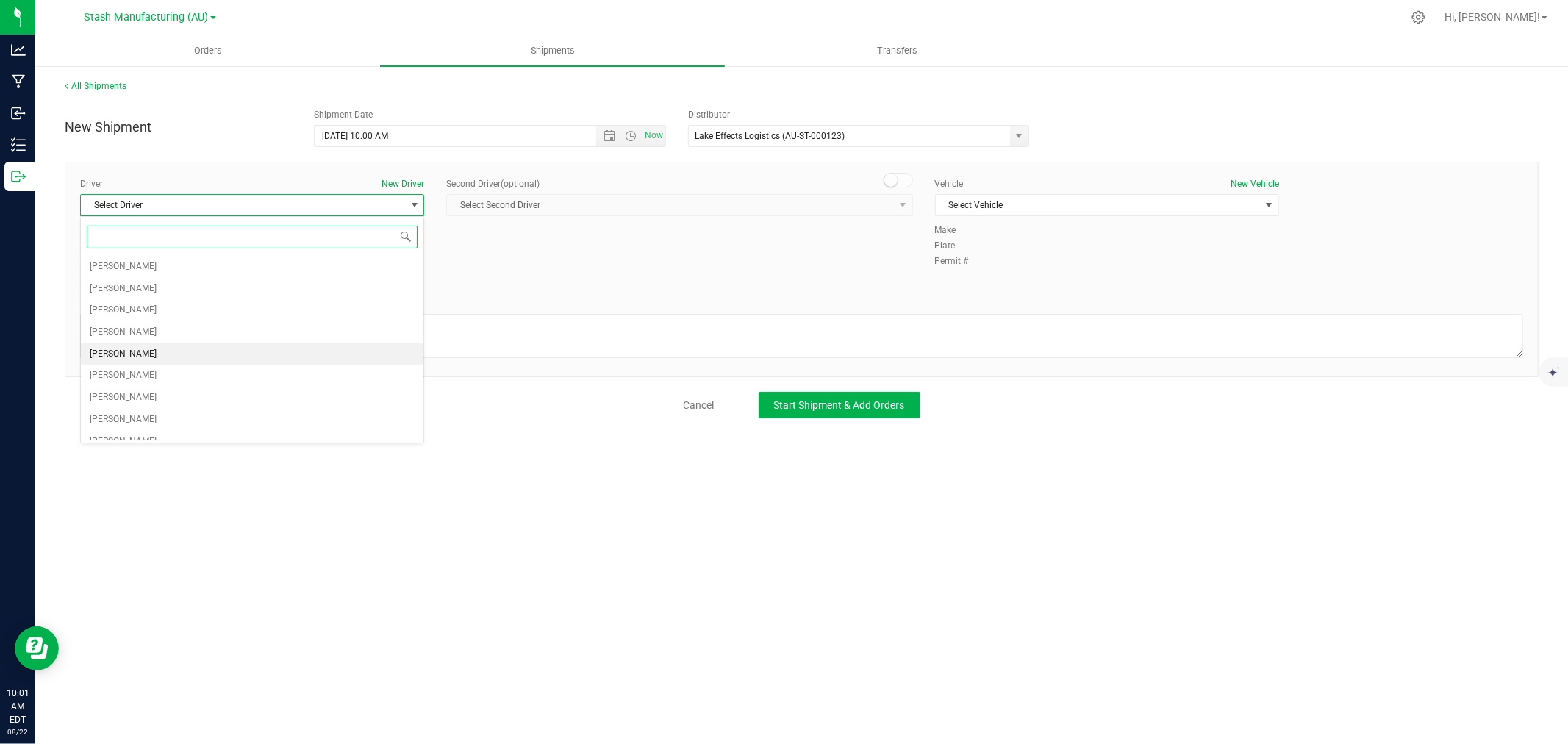
click at [140, 347] on li "Amy Brehm" at bounding box center [252, 355] width 343 height 22
click at [1063, 207] on span "Select Vehicle" at bounding box center [1097, 205] width 324 height 21
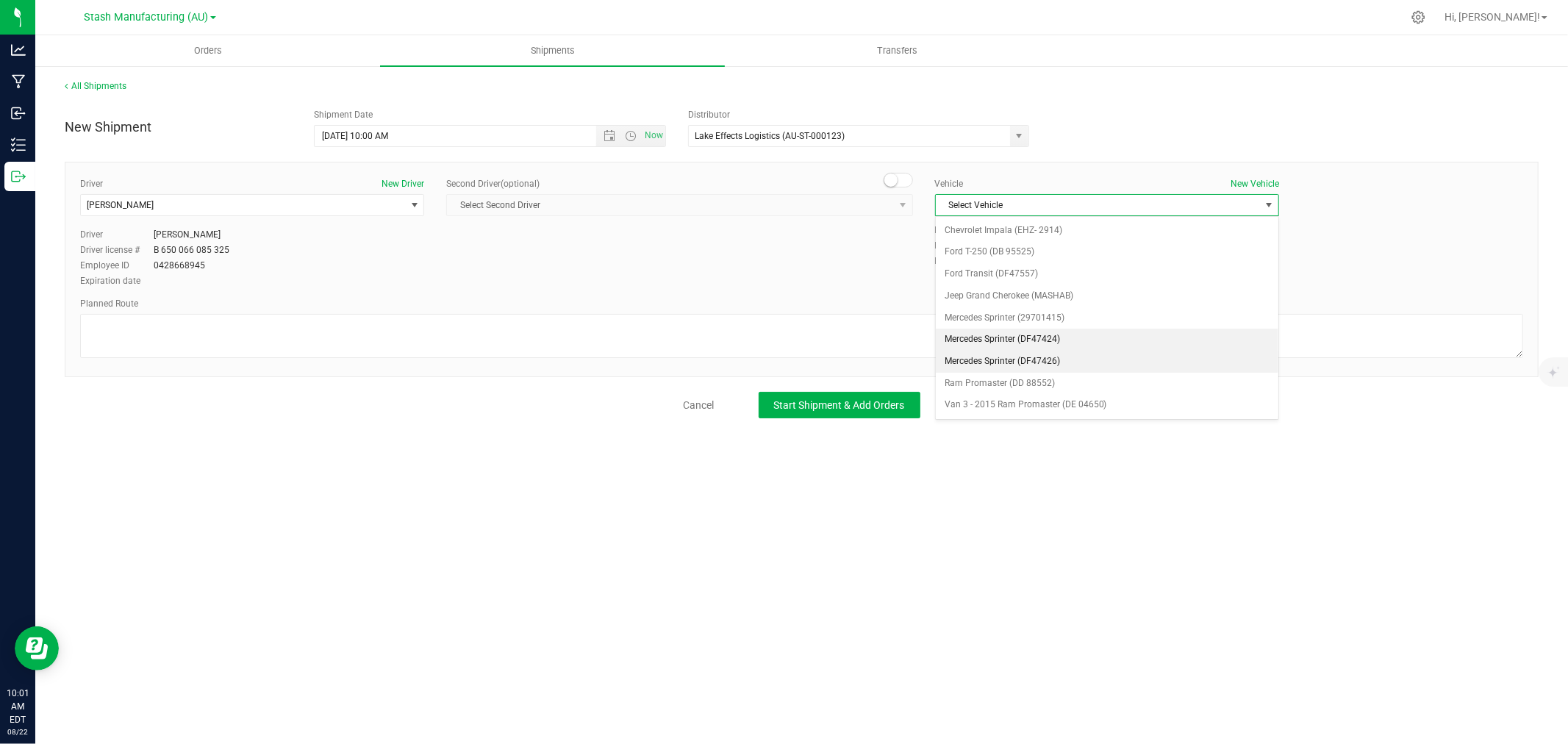
click at [1057, 363] on li "Mercedes Sprinter (DF47426)" at bounding box center [1107, 362] width 343 height 22
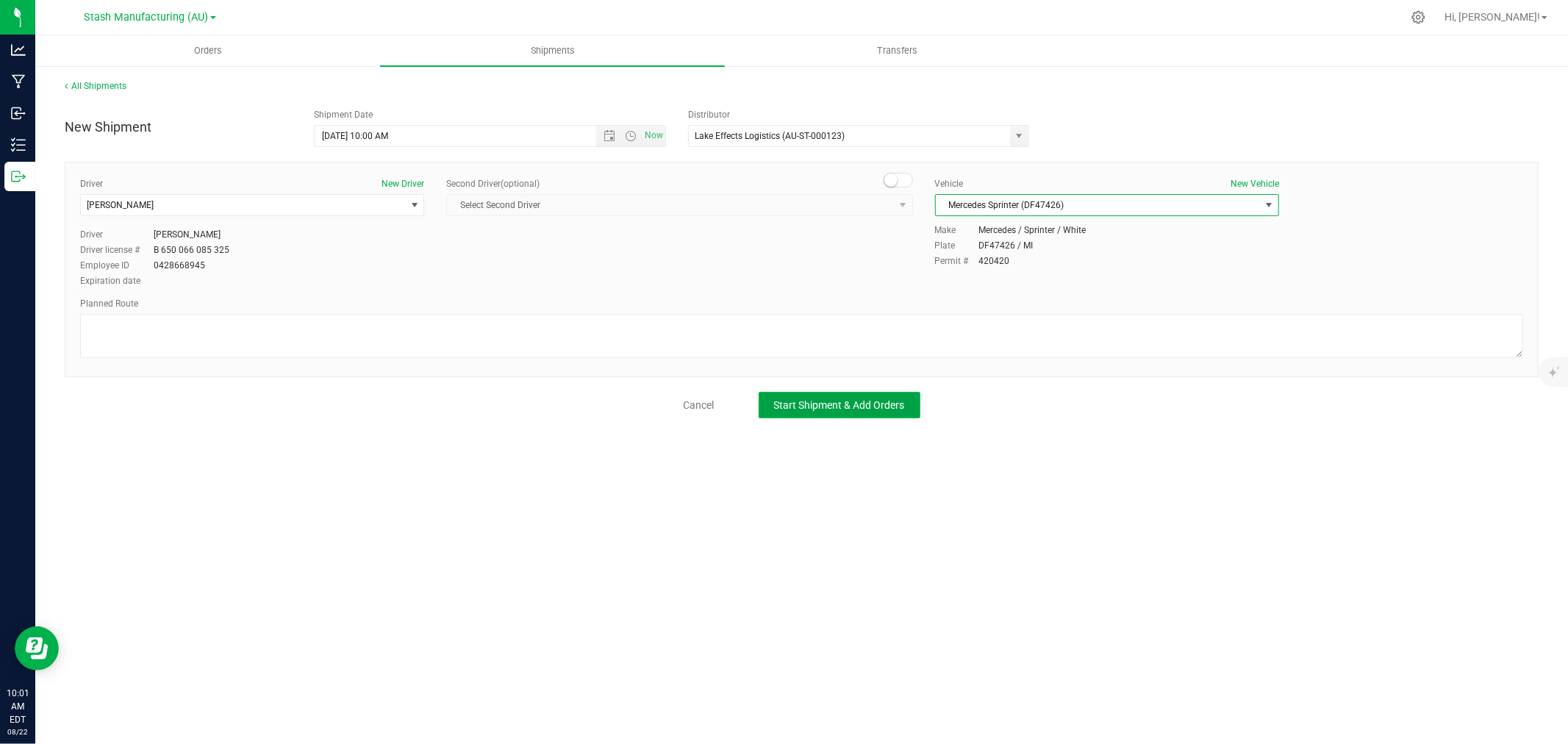
click at [833, 411] on span "Start Shipment & Add Orders" at bounding box center [839, 406] width 131 height 12
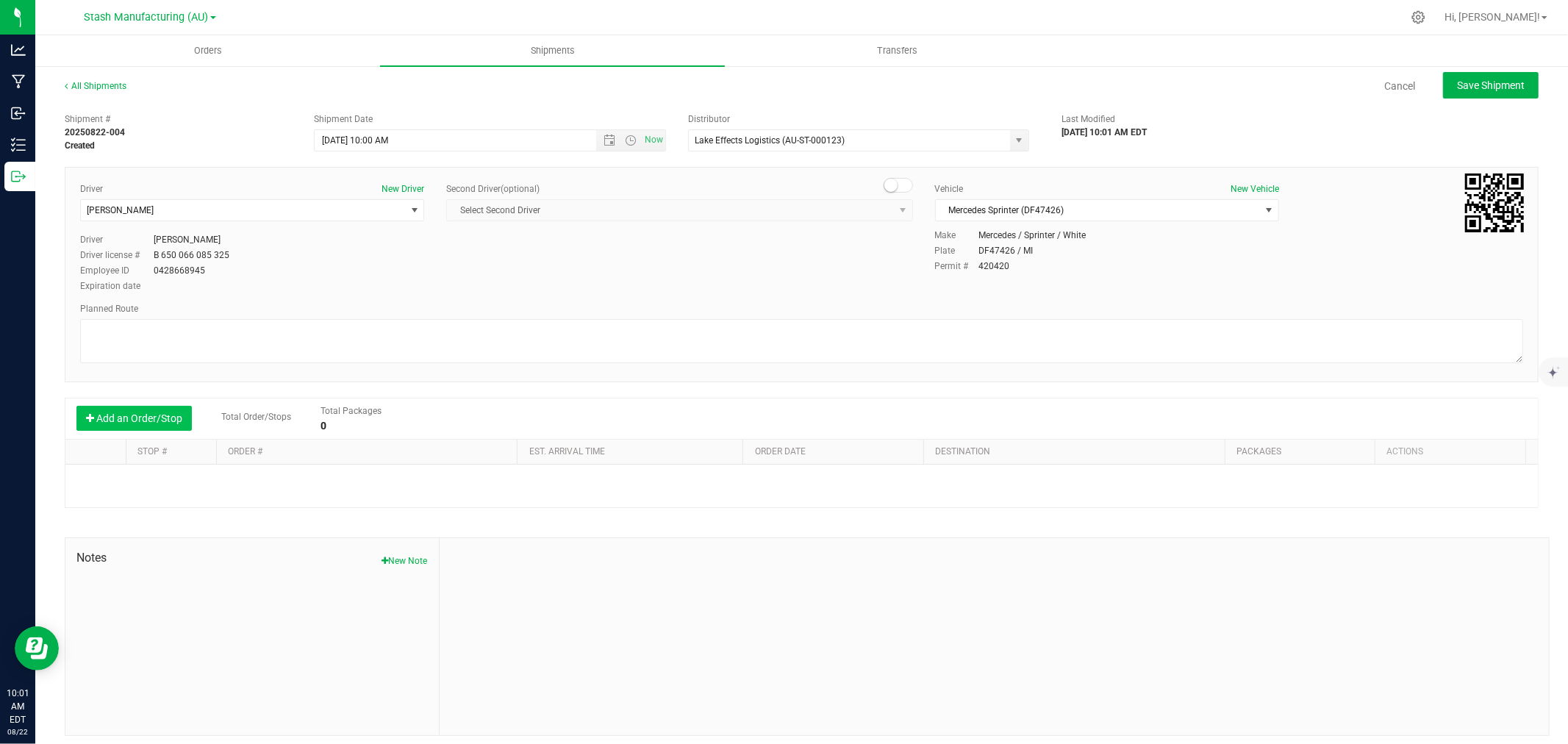
click at [155, 426] on button "Add an Order/Stop" at bounding box center [134, 418] width 115 height 25
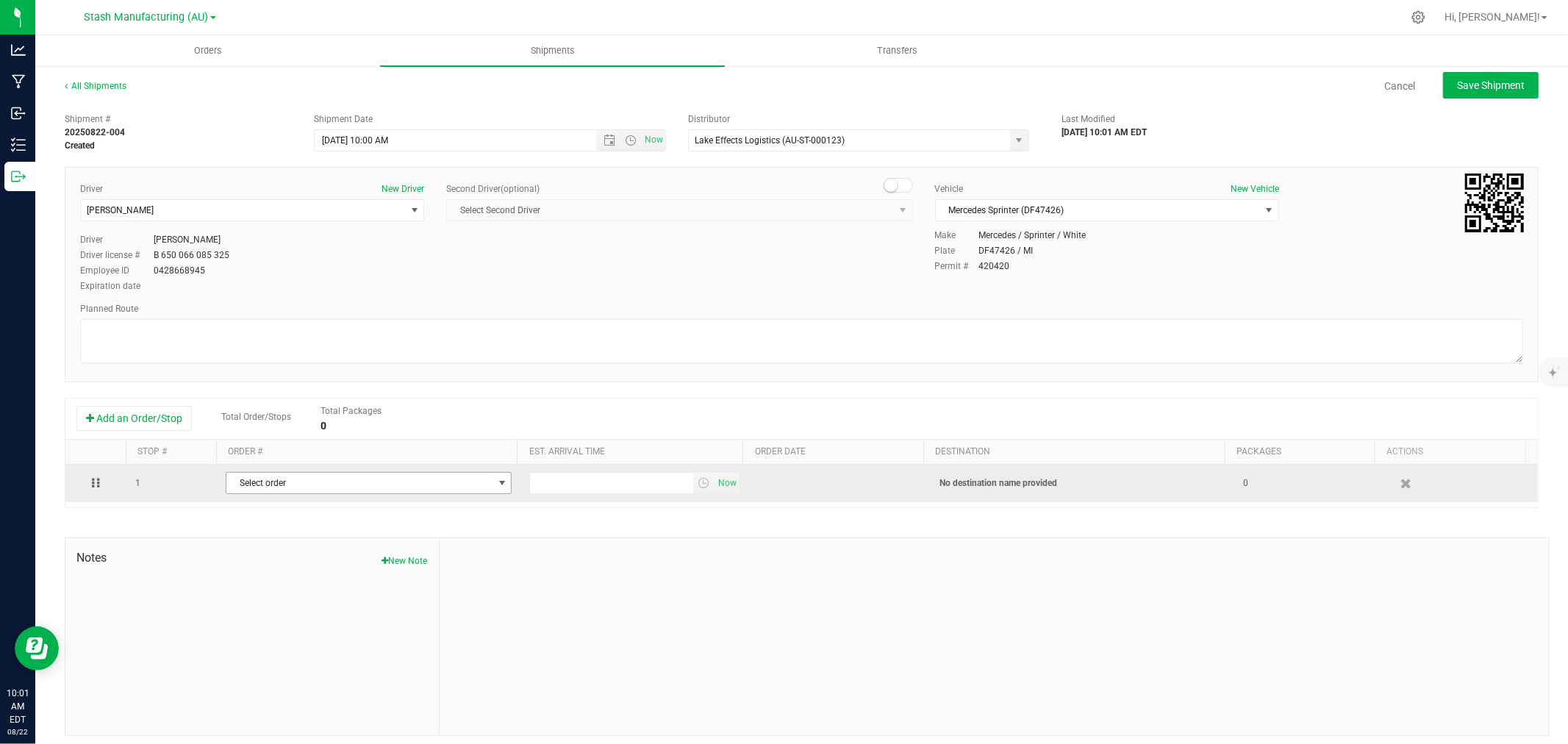
click at [251, 482] on span "Select order" at bounding box center [360, 483] width 266 height 21
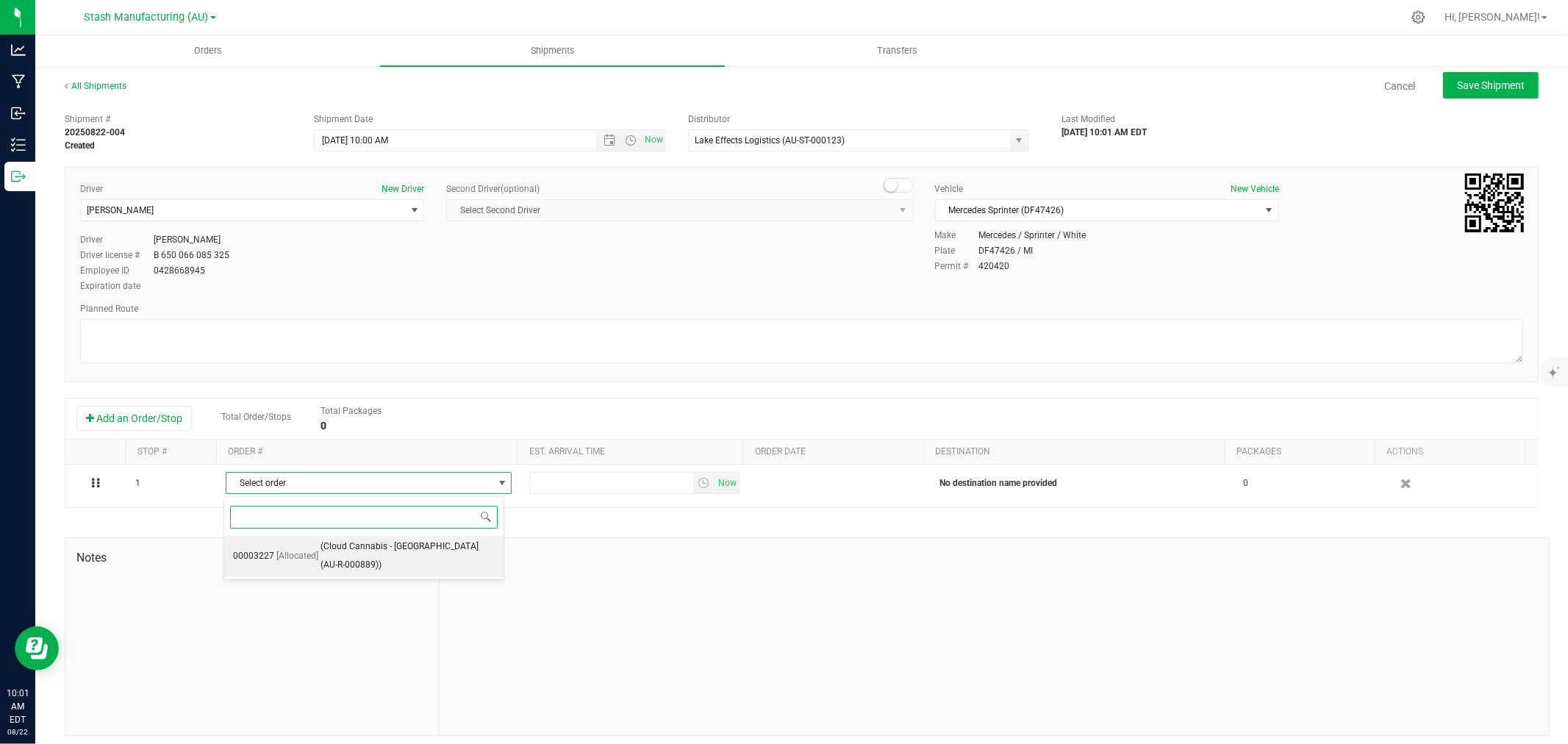
click at [333, 546] on span "(Cloud Cannabis - Detroit (AU-R-000889))" at bounding box center [407, 557] width 174 height 38
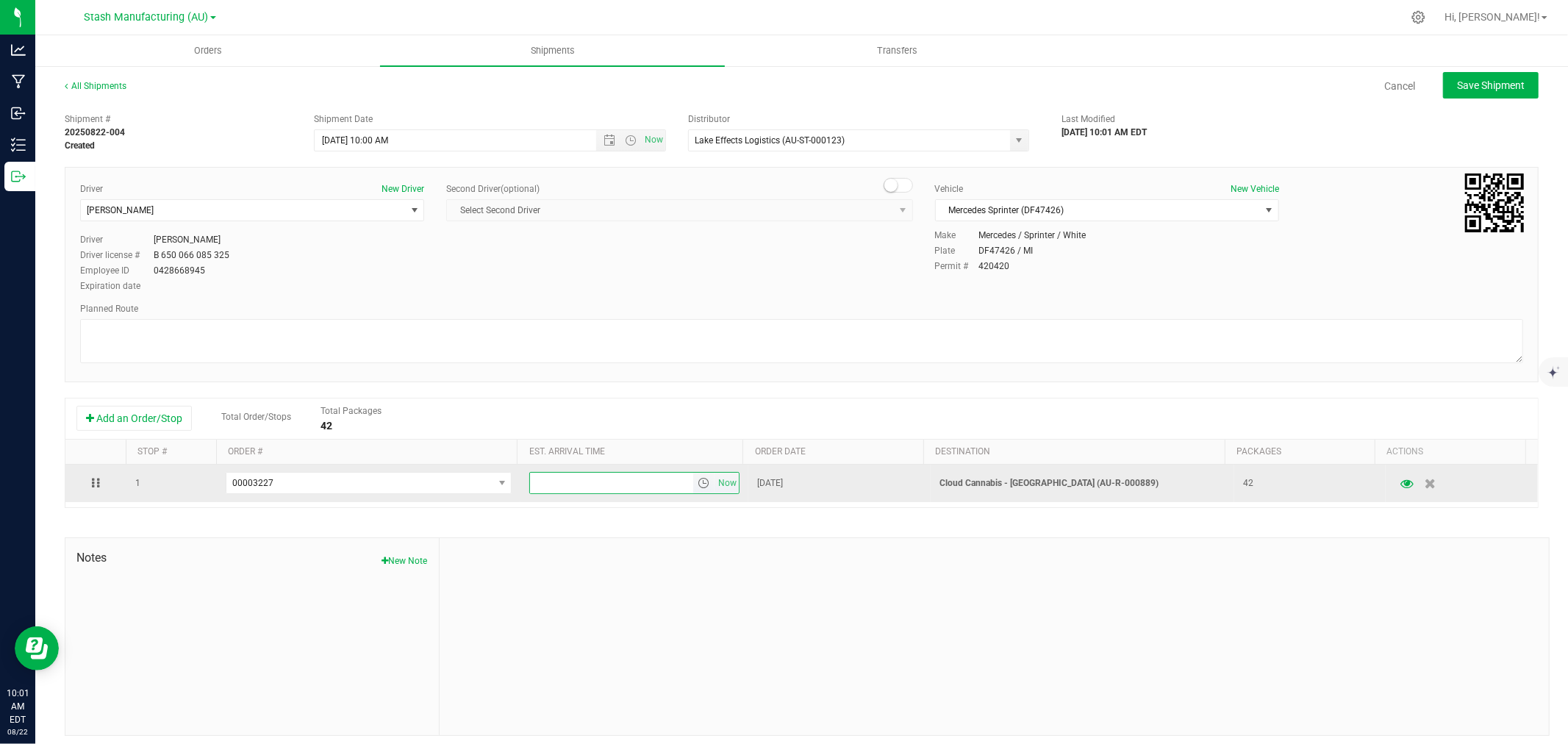
click at [619, 485] on input "text" at bounding box center [612, 483] width 163 height 21
type input "6:00 pm"
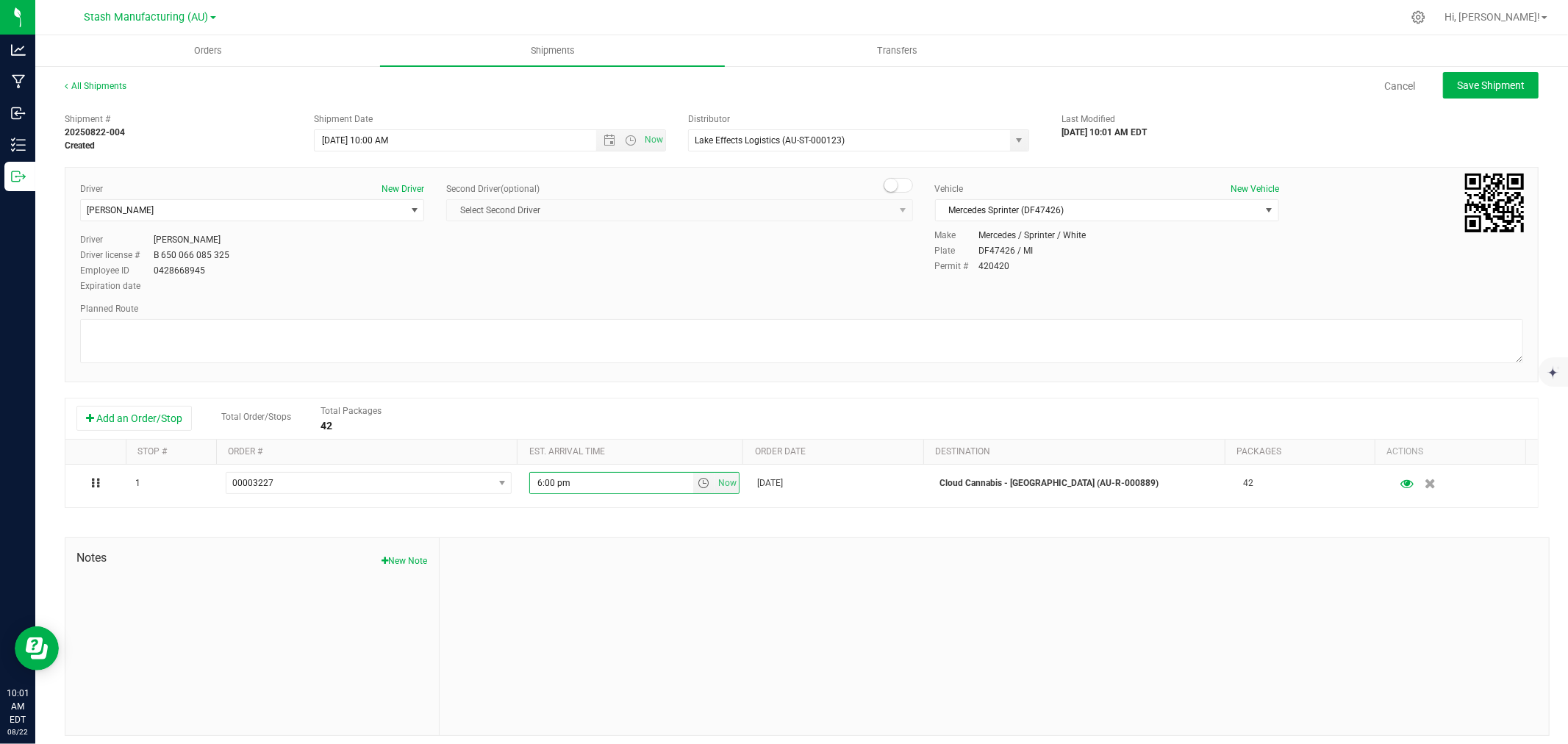
click at [693, 598] on div at bounding box center [994, 636] width 1109 height 197
click at [1474, 89] on span "Save Shipment" at bounding box center [1491, 85] width 68 height 12
type input "8/25/2025 2:00 PM"
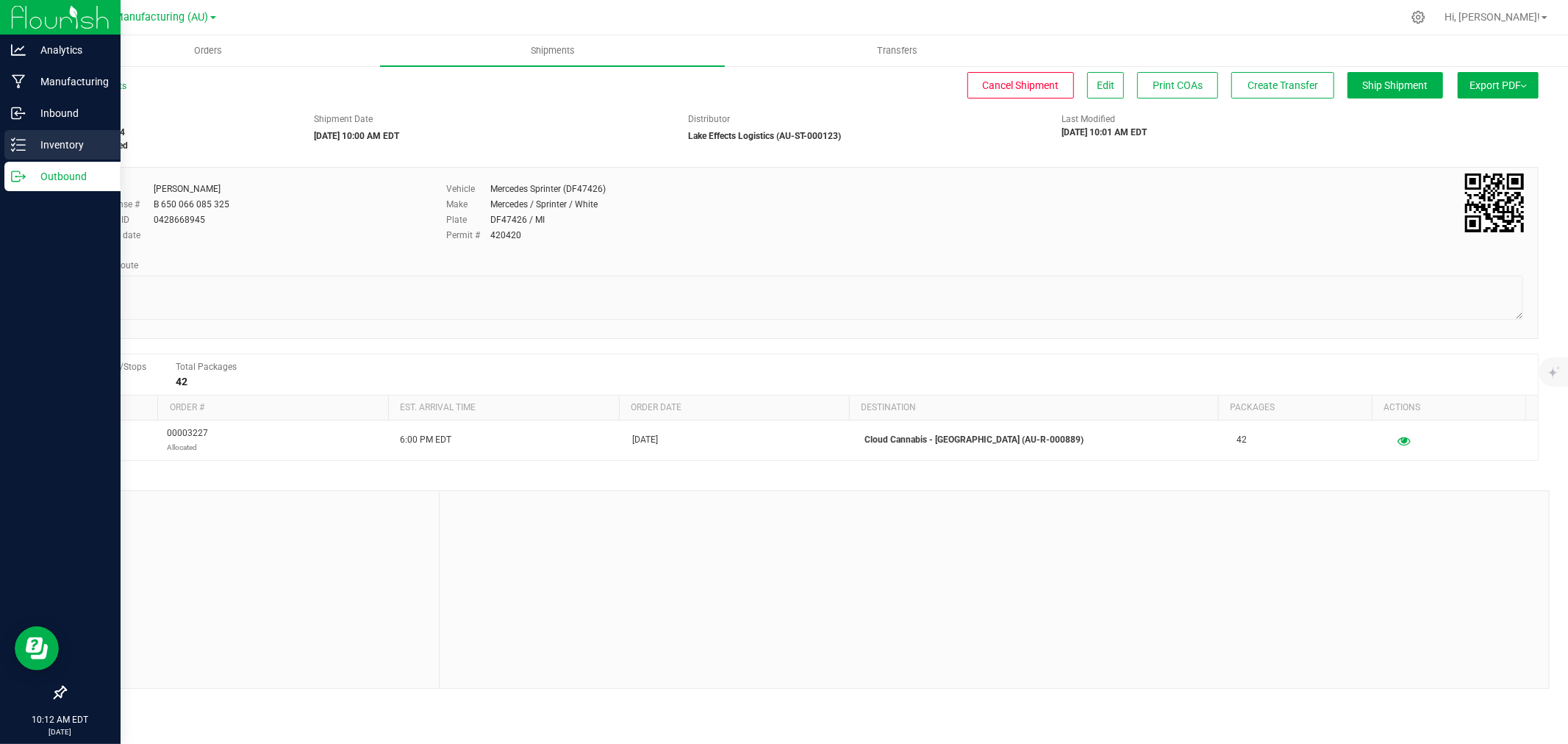
click at [29, 144] on p "Inventory" at bounding box center [70, 144] width 88 height 18
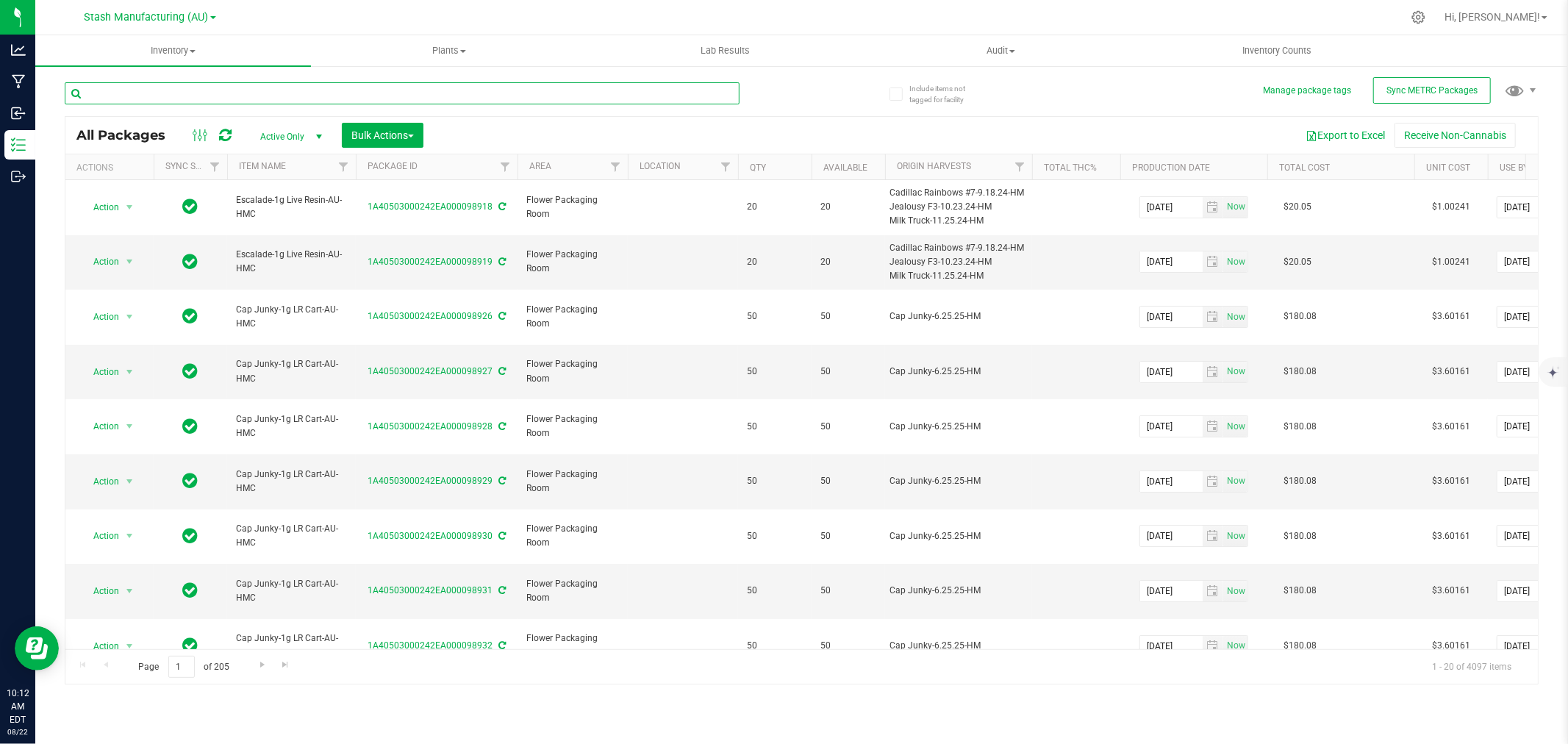
click at [270, 94] on input "text" at bounding box center [402, 94] width 675 height 22
type input "/"
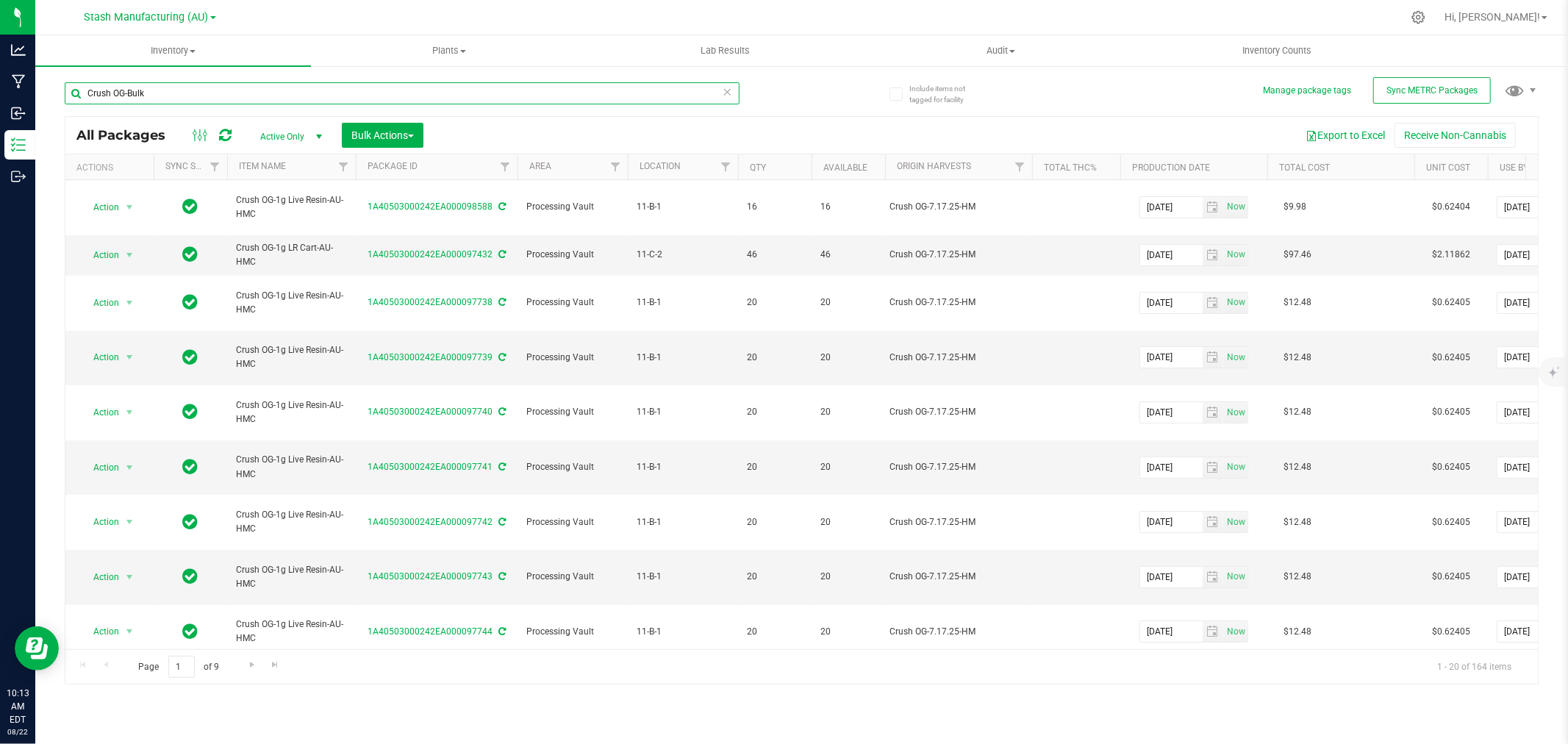
click at [161, 91] on input "Crush OG-Bulk" at bounding box center [402, 94] width 675 height 22
type input "Crush OG-Bulk 1g LR Cart"
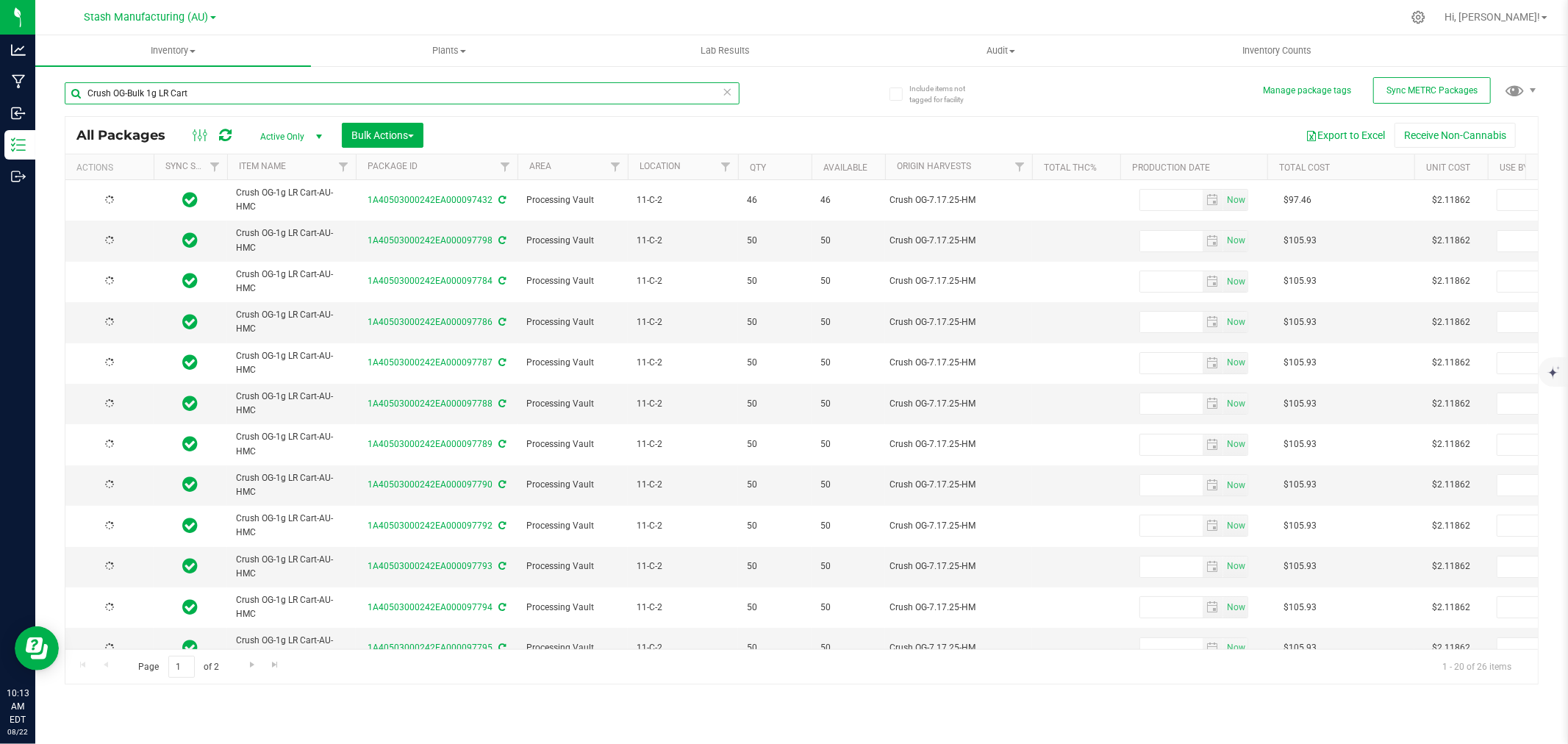
type input "2025-08-08"
type input "2027-08-08"
type input "2025-08-08"
type input "2027-08-08"
type input "2025-08-08"
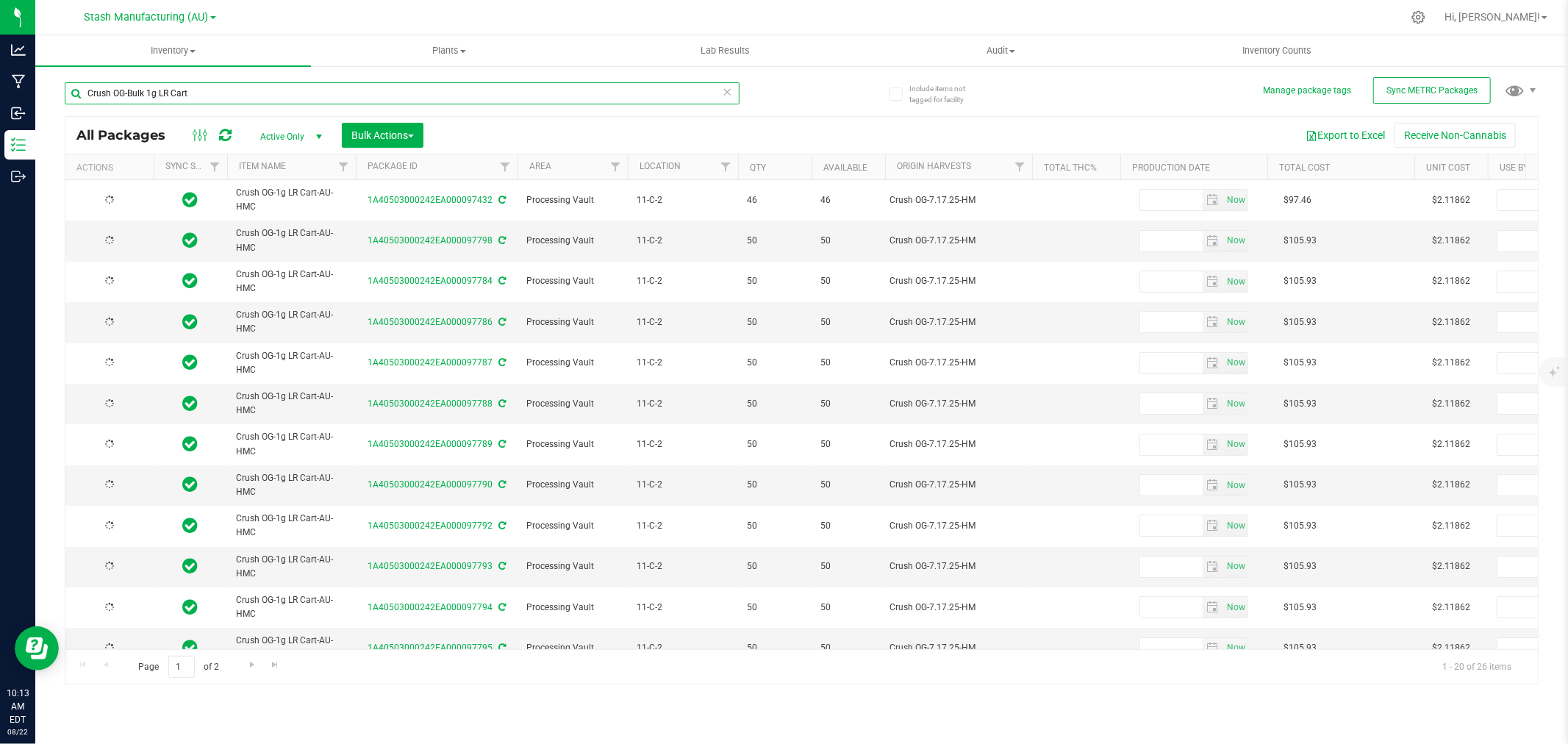
type input "2027-08-08"
type input "2025-08-08"
type input "2027-08-08"
type input "2025-08-08"
type input "2027-08-08"
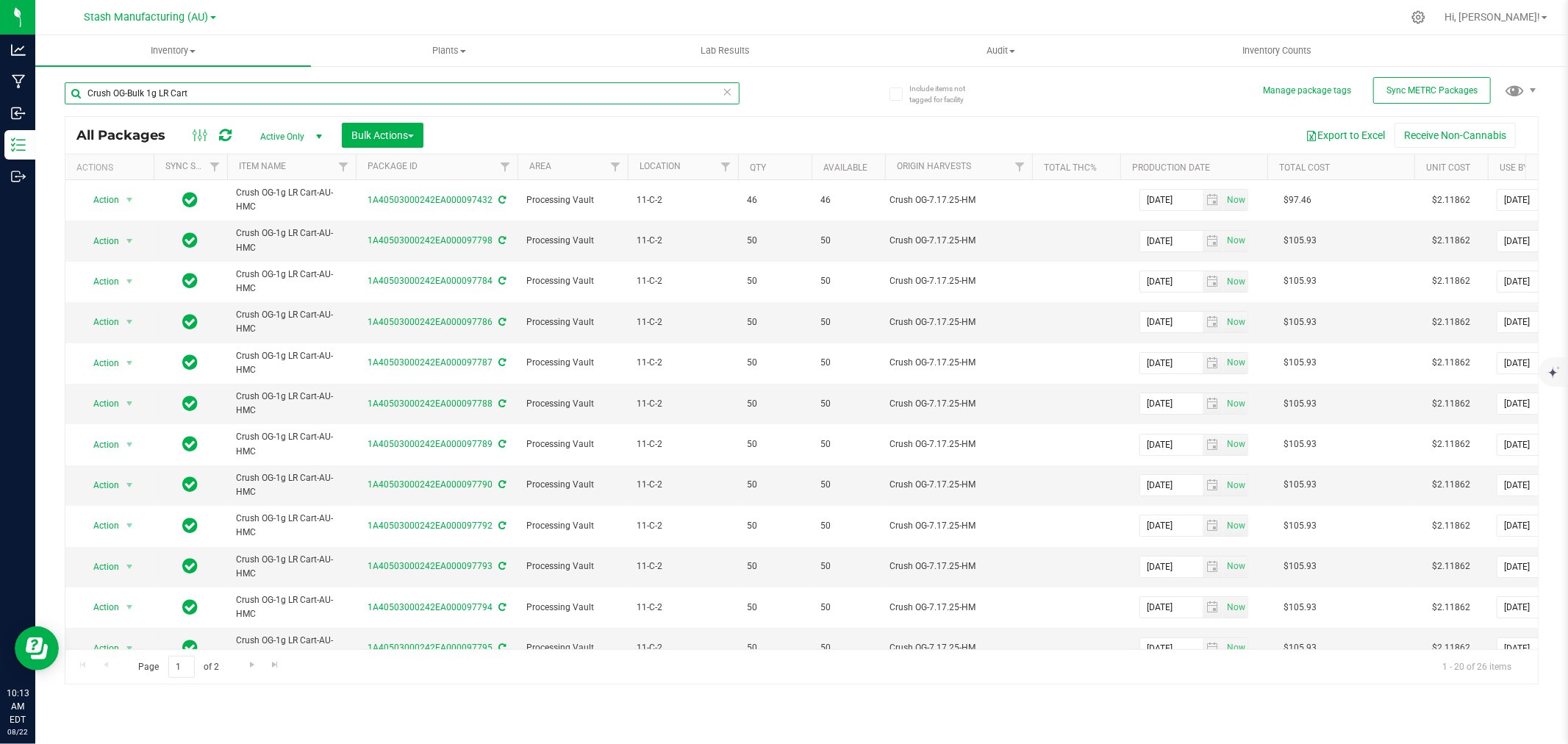
scroll to position [358, 0]
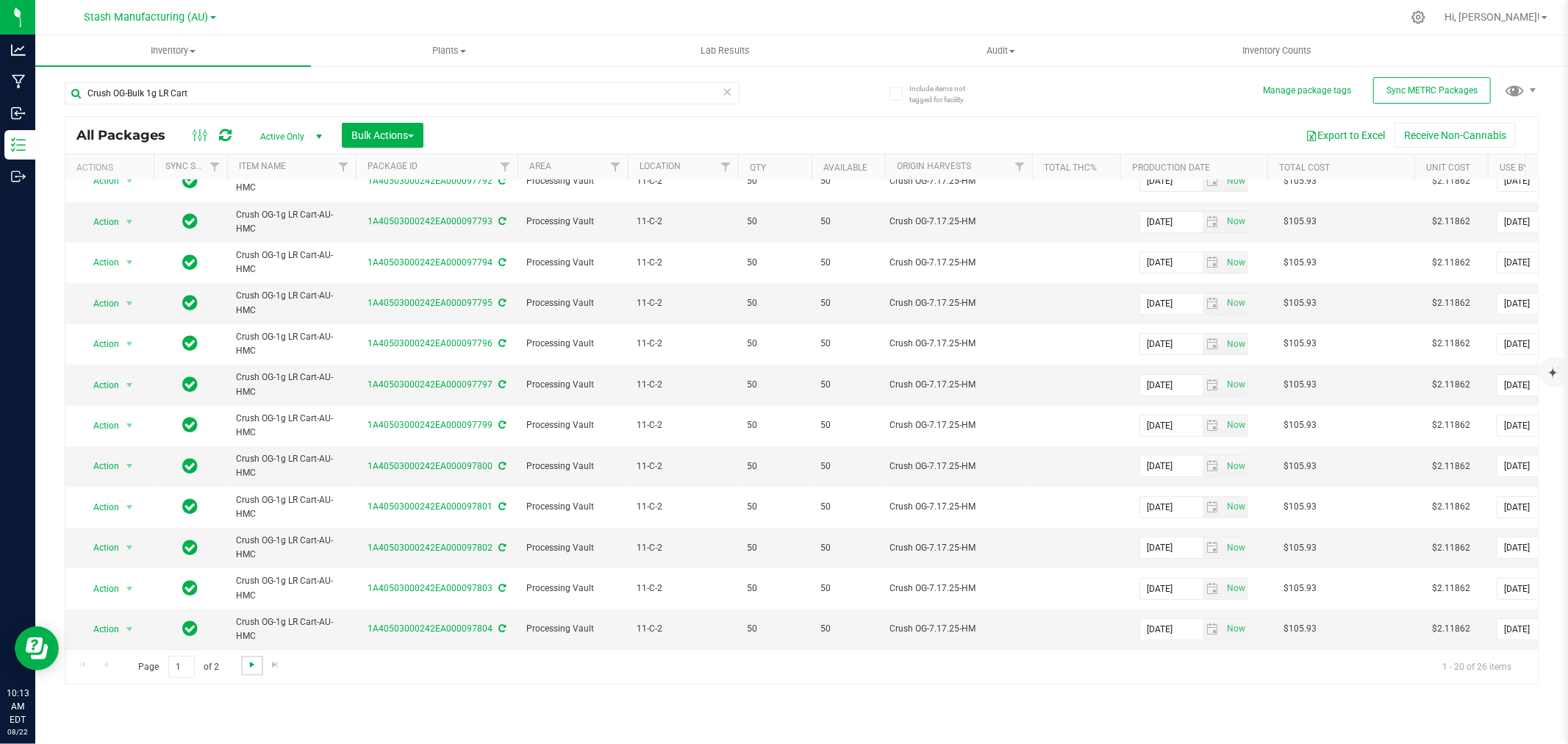
click at [247, 668] on span "Go to the next page" at bounding box center [253, 665] width 12 height 12
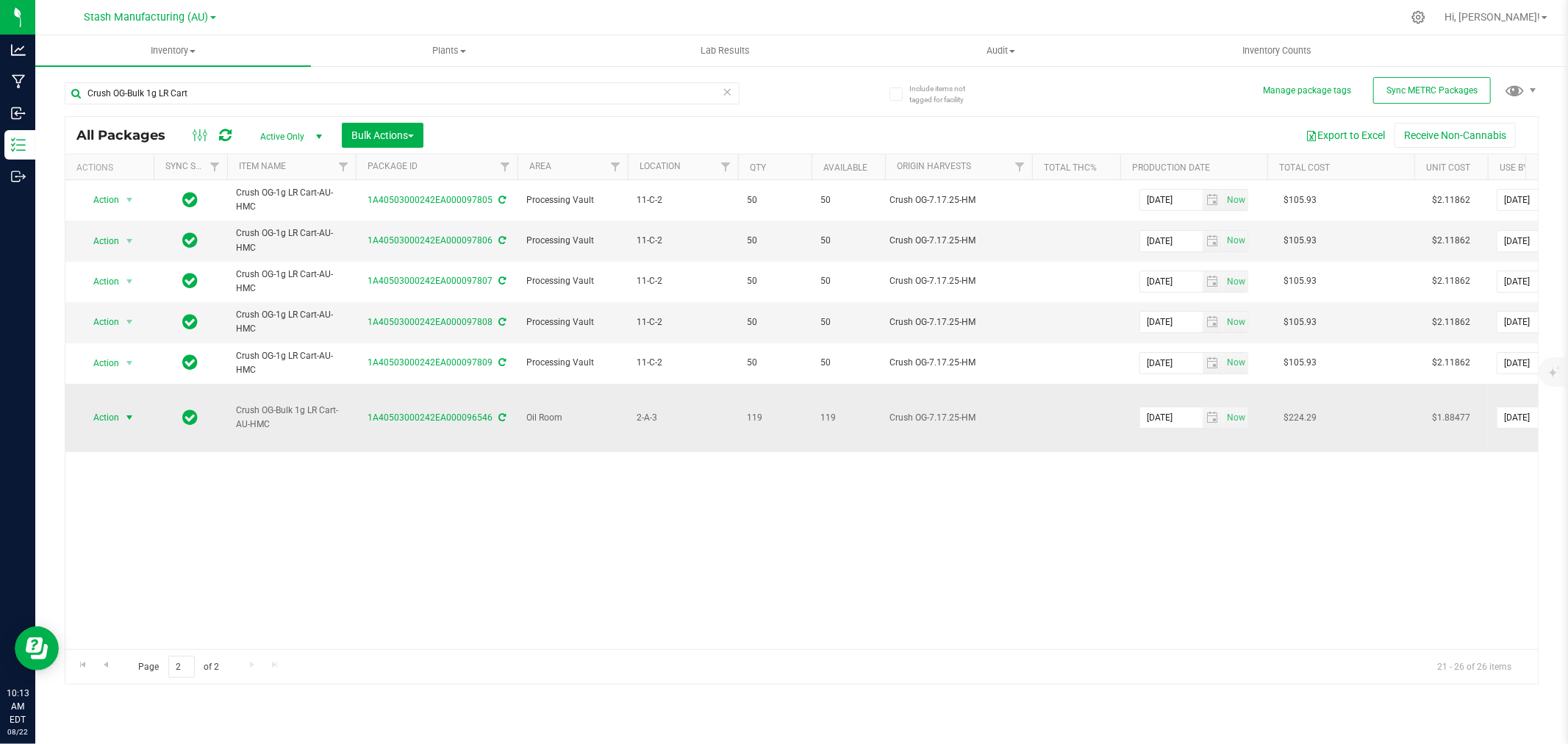
click at [118, 407] on span "Action" at bounding box center [100, 418] width 40 height 21
click at [121, 428] on li "Adjust qty" at bounding box center [127, 429] width 93 height 22
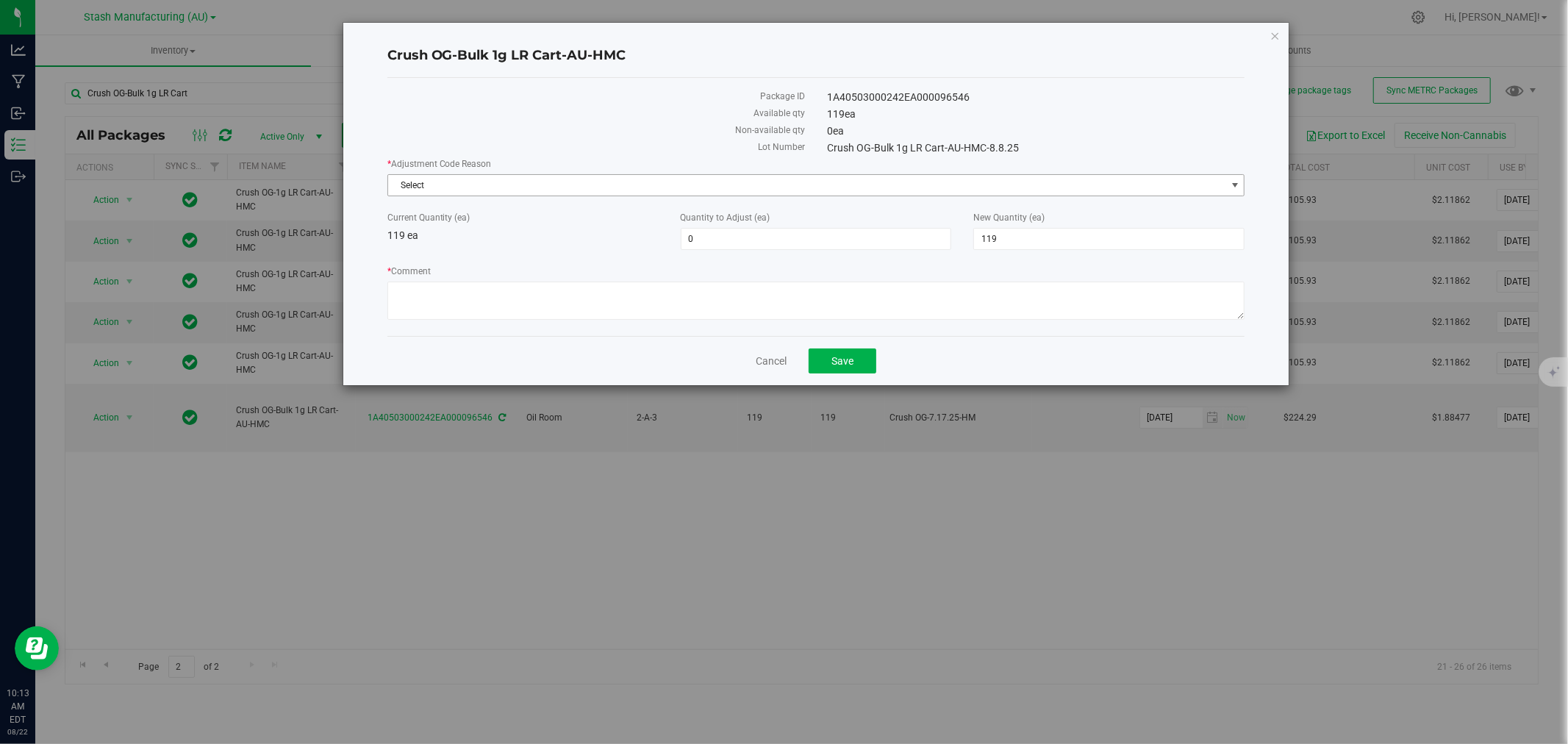
click at [512, 182] on span "Select" at bounding box center [808, 186] width 839 height 21
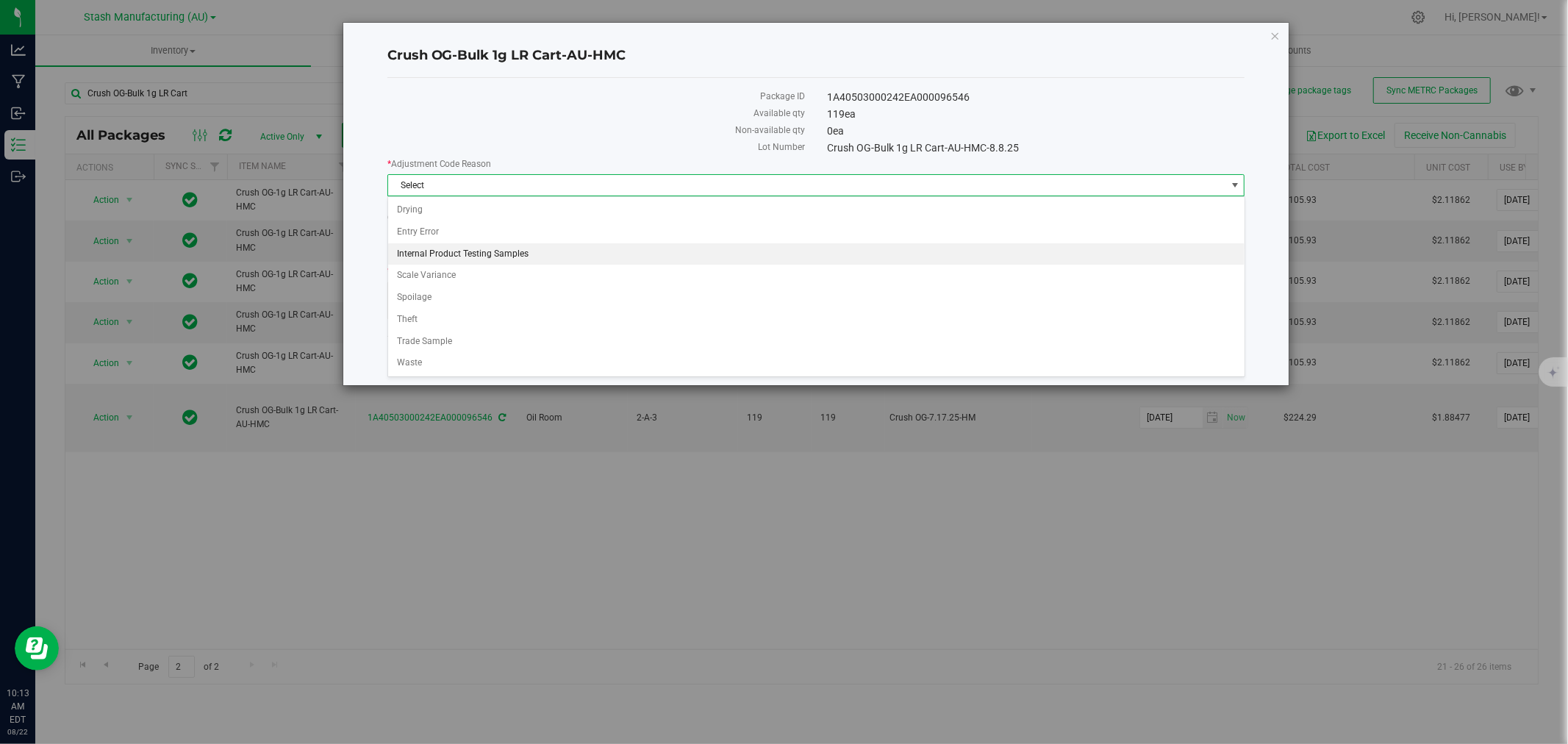
click at [461, 248] on li "Internal Product Testing Samples" at bounding box center [816, 254] width 857 height 22
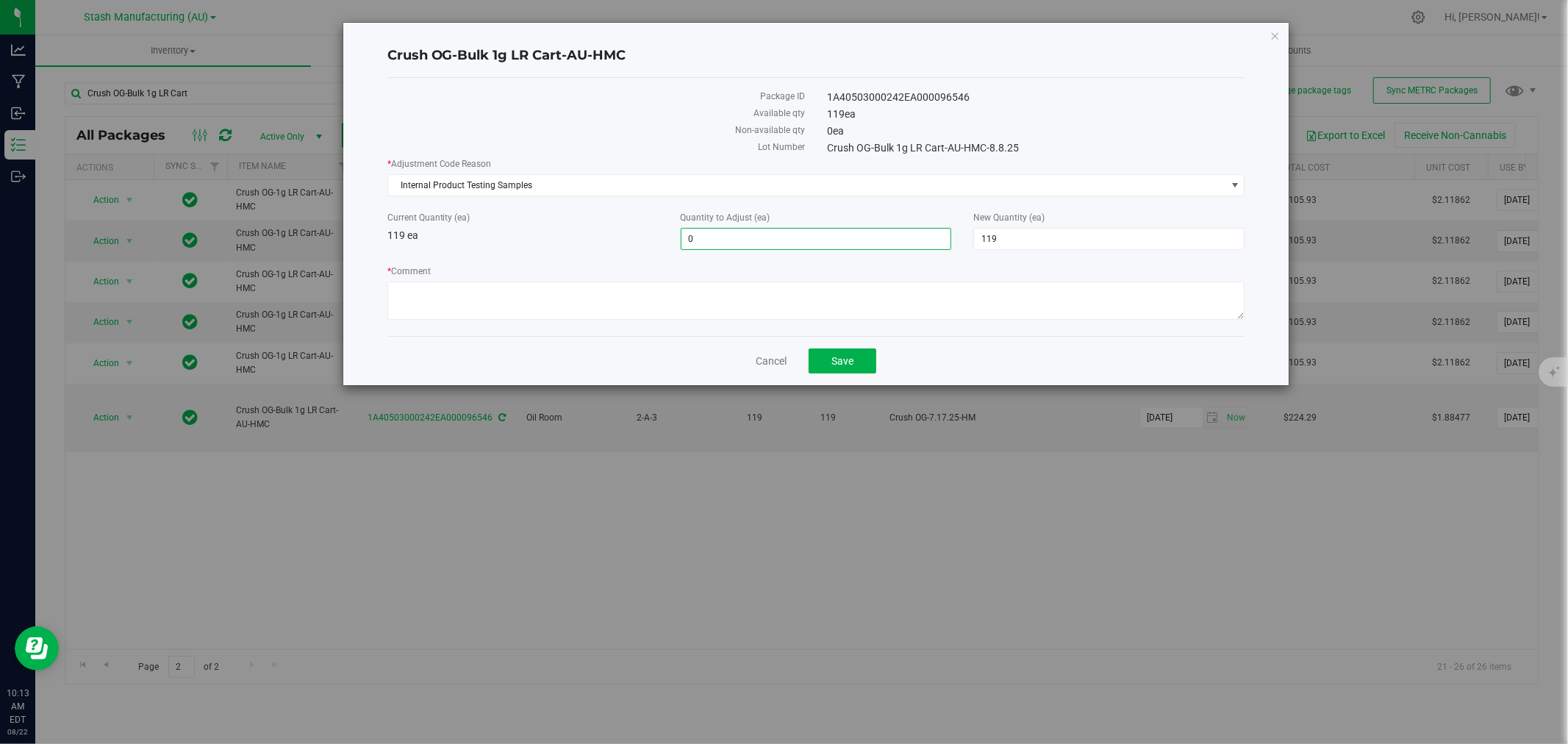
click at [823, 240] on span "0 0" at bounding box center [816, 239] width 272 height 22
click at [823, 240] on input "0" at bounding box center [816, 239] width 270 height 21
click at [833, 357] on button "Save" at bounding box center [842, 361] width 68 height 25
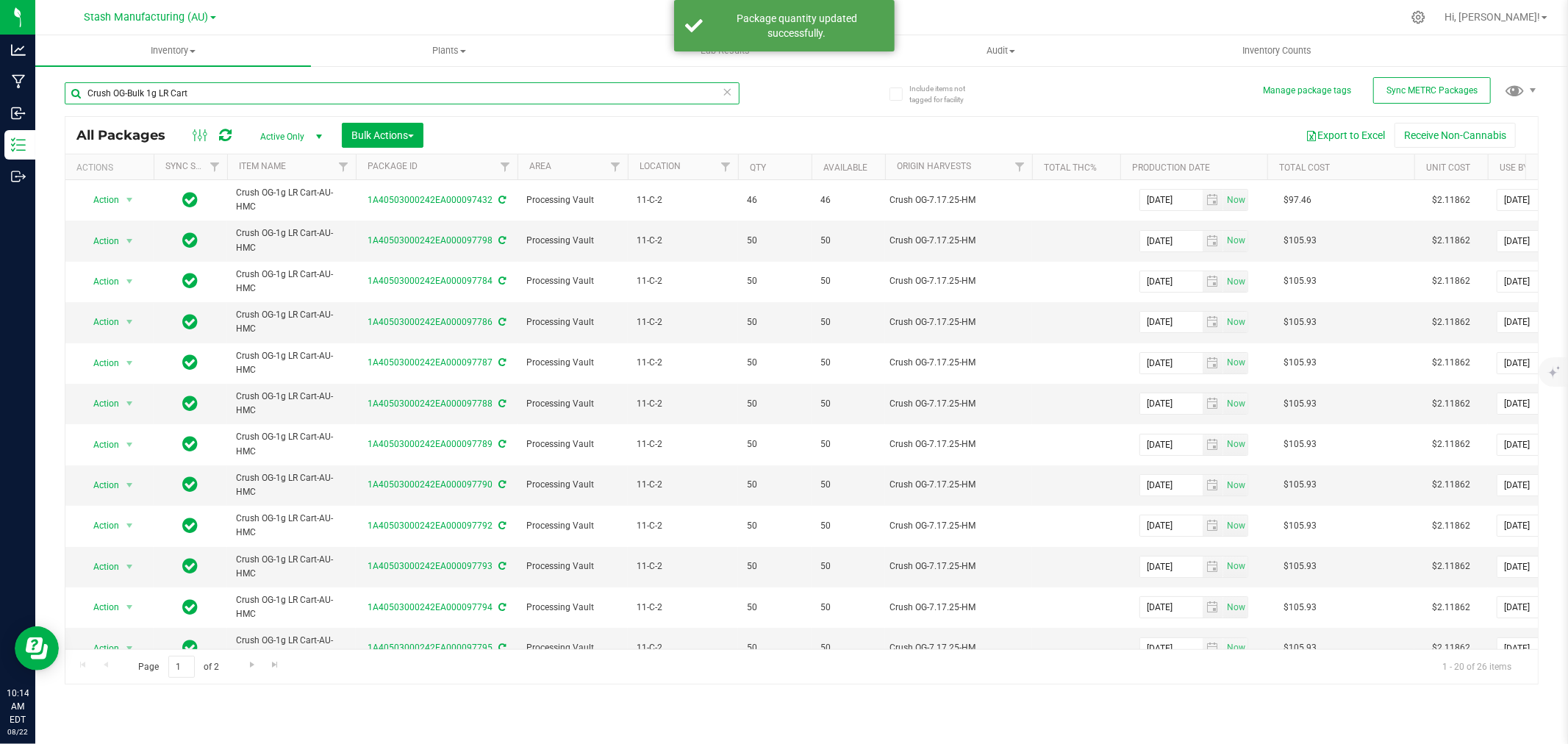
click at [201, 95] on input "Crush OG-Bulk 1g LR Cart" at bounding box center [402, 94] width 675 height 22
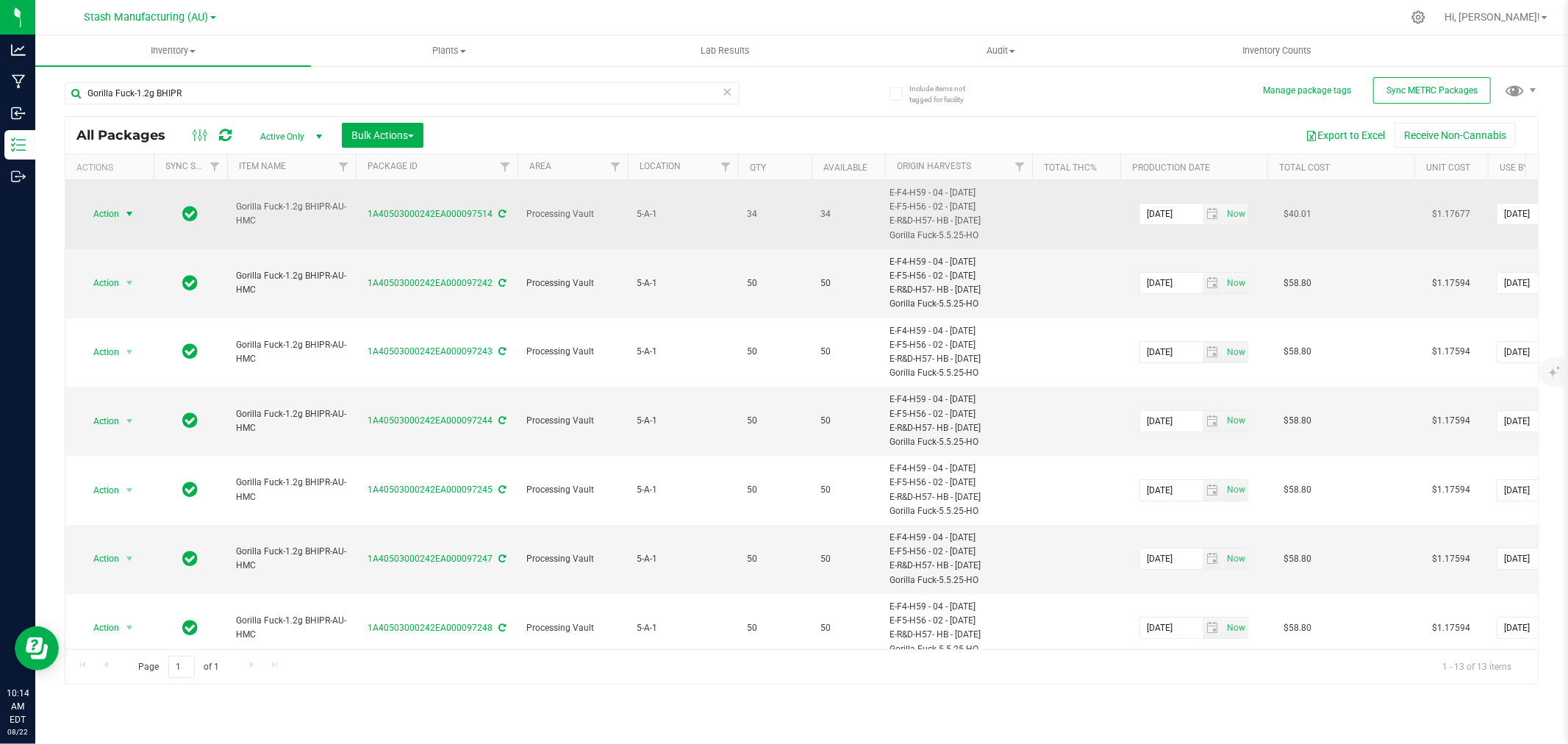
click at [124, 209] on span "select" at bounding box center [130, 214] width 12 height 12
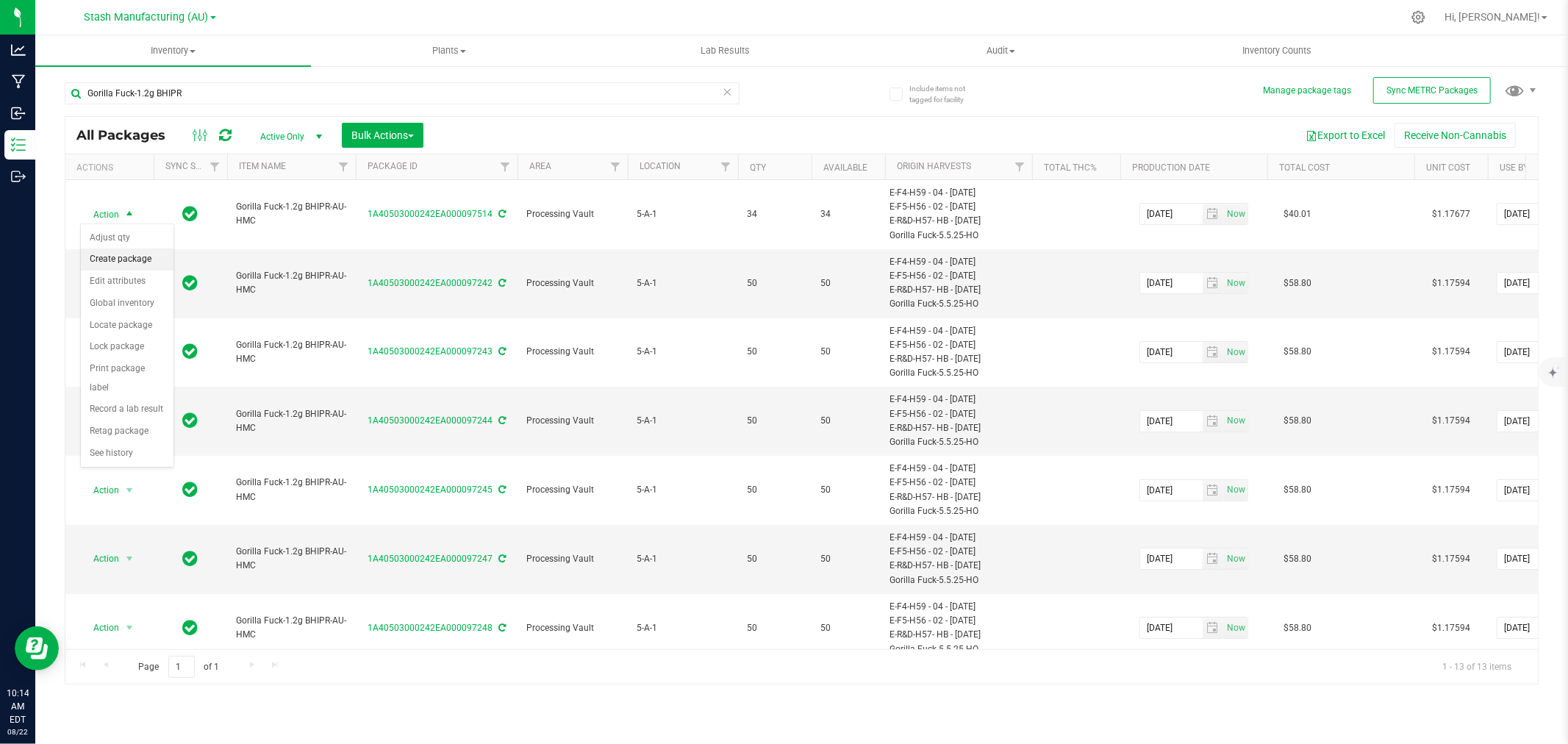
click at [115, 248] on li "Create package" at bounding box center [127, 259] width 93 height 22
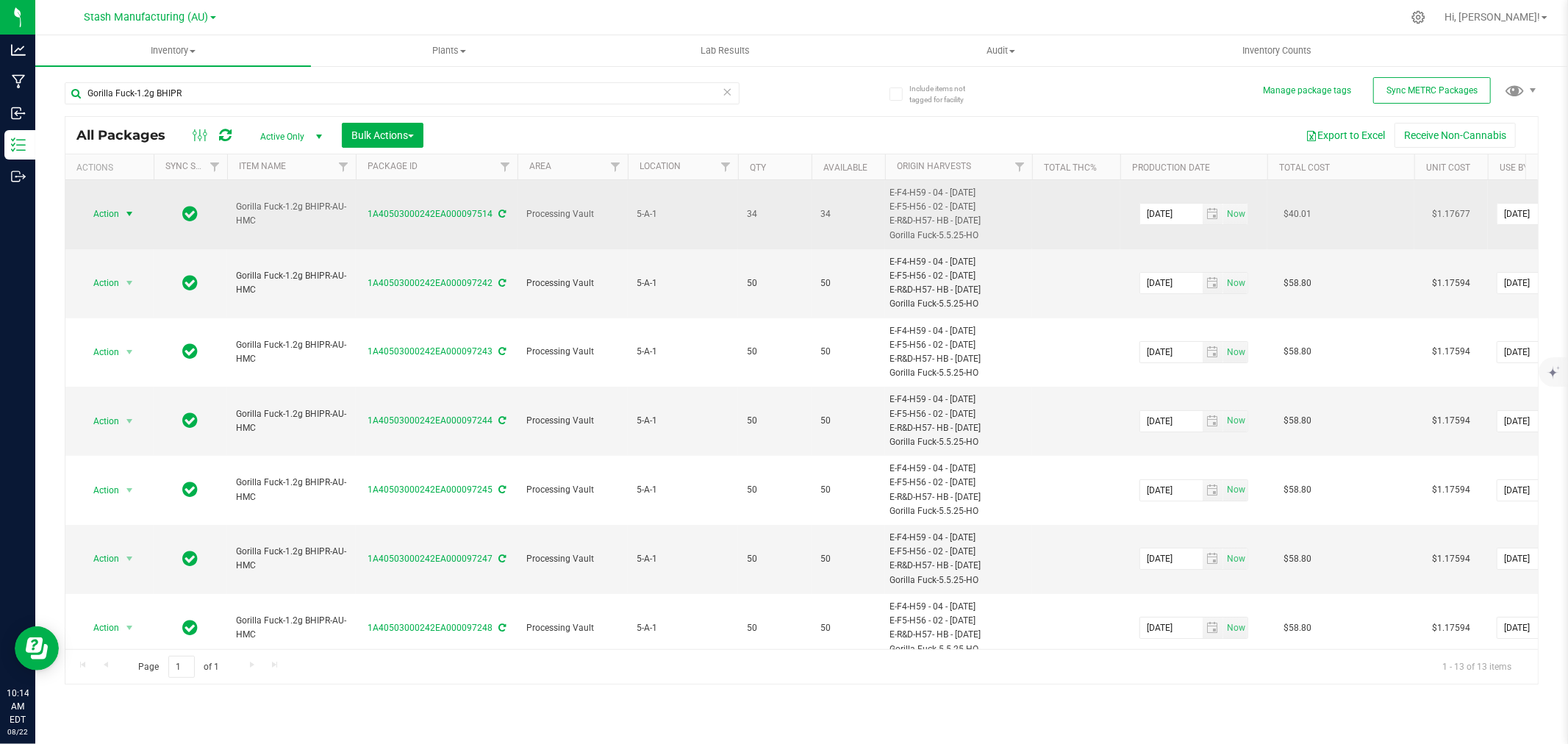
click at [108, 213] on span "Action" at bounding box center [100, 214] width 40 height 21
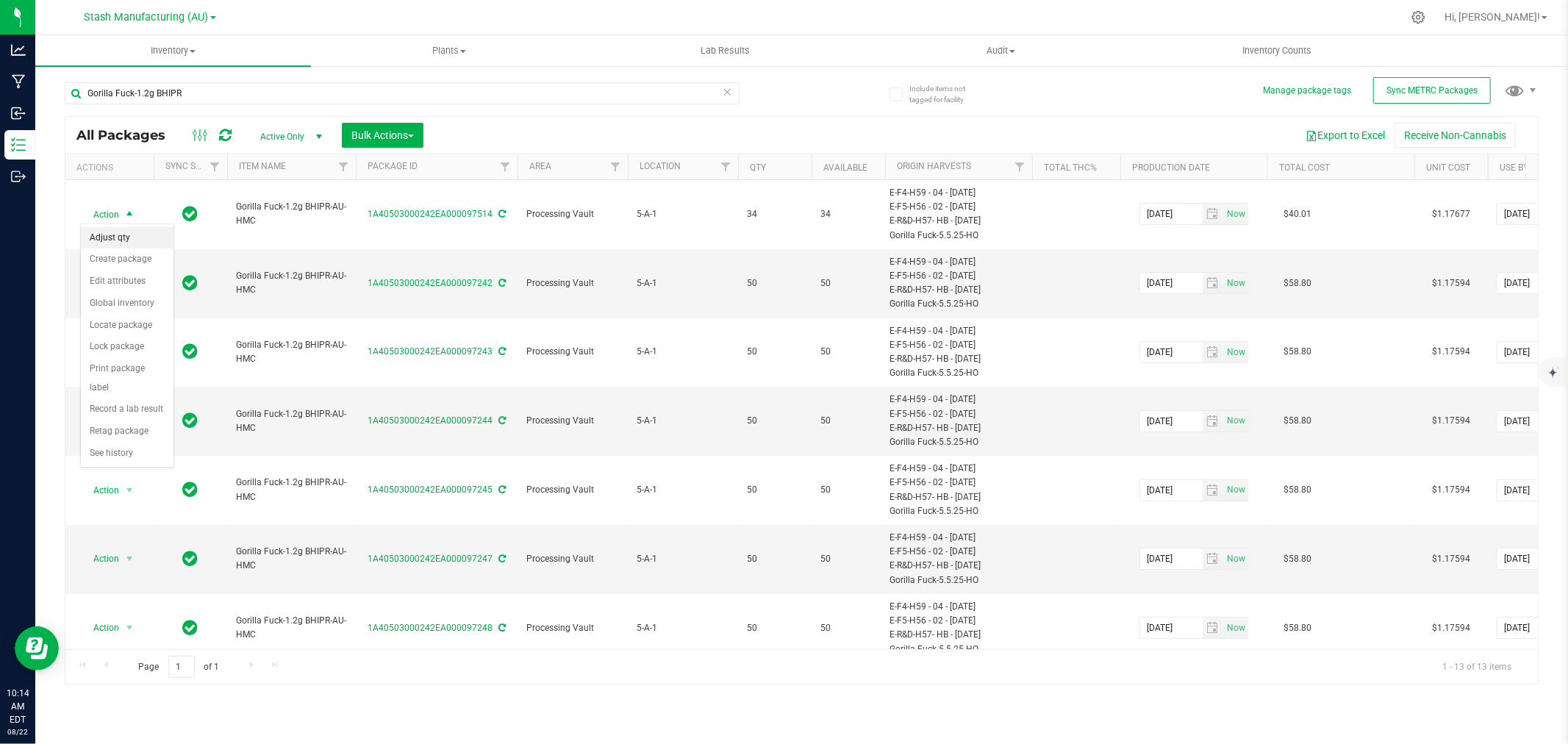
click at [118, 244] on li "Adjust qty" at bounding box center [127, 238] width 93 height 22
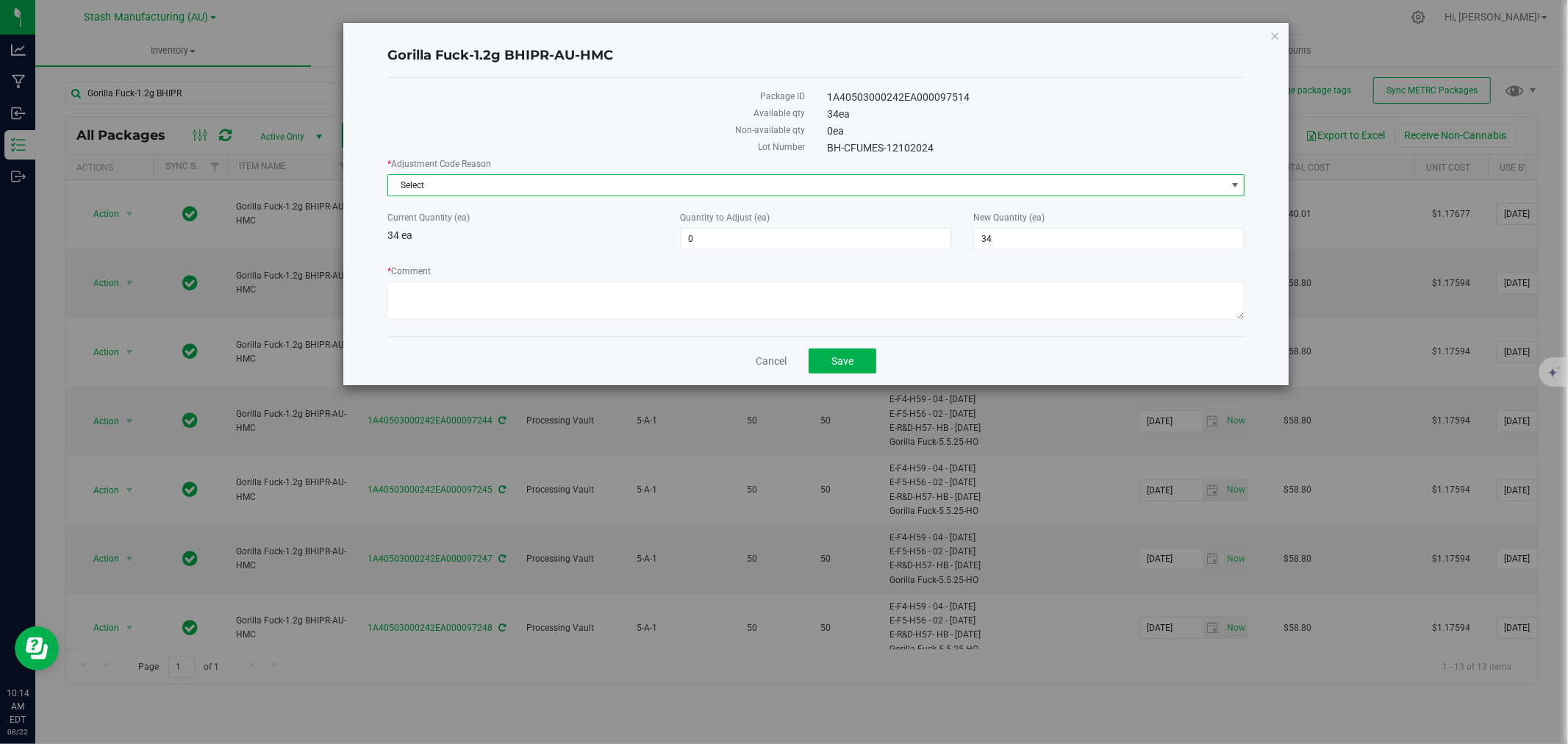
click at [459, 188] on span "Select" at bounding box center [808, 186] width 839 height 21
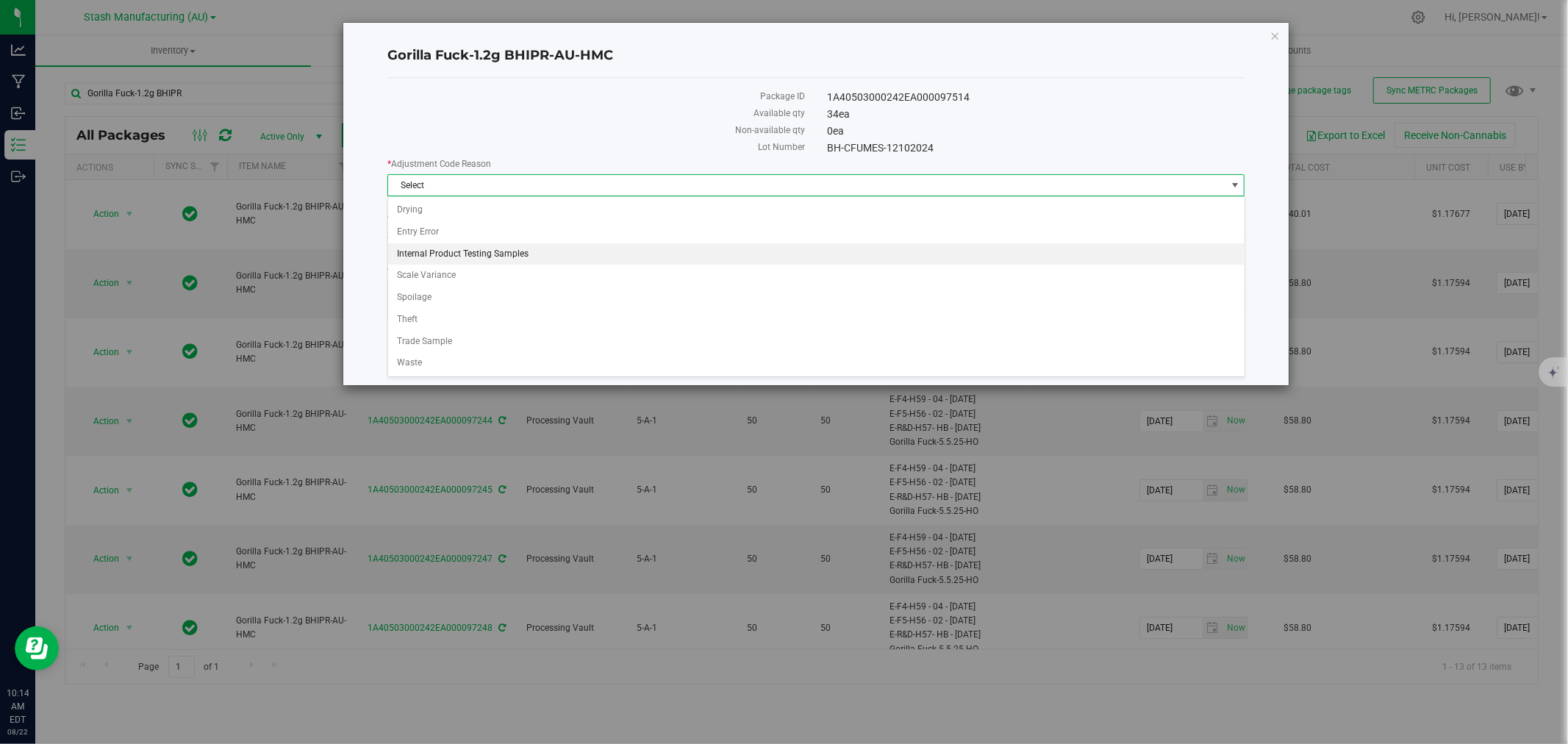
click at [454, 255] on li "Internal Product Testing Samples" at bounding box center [816, 254] width 857 height 22
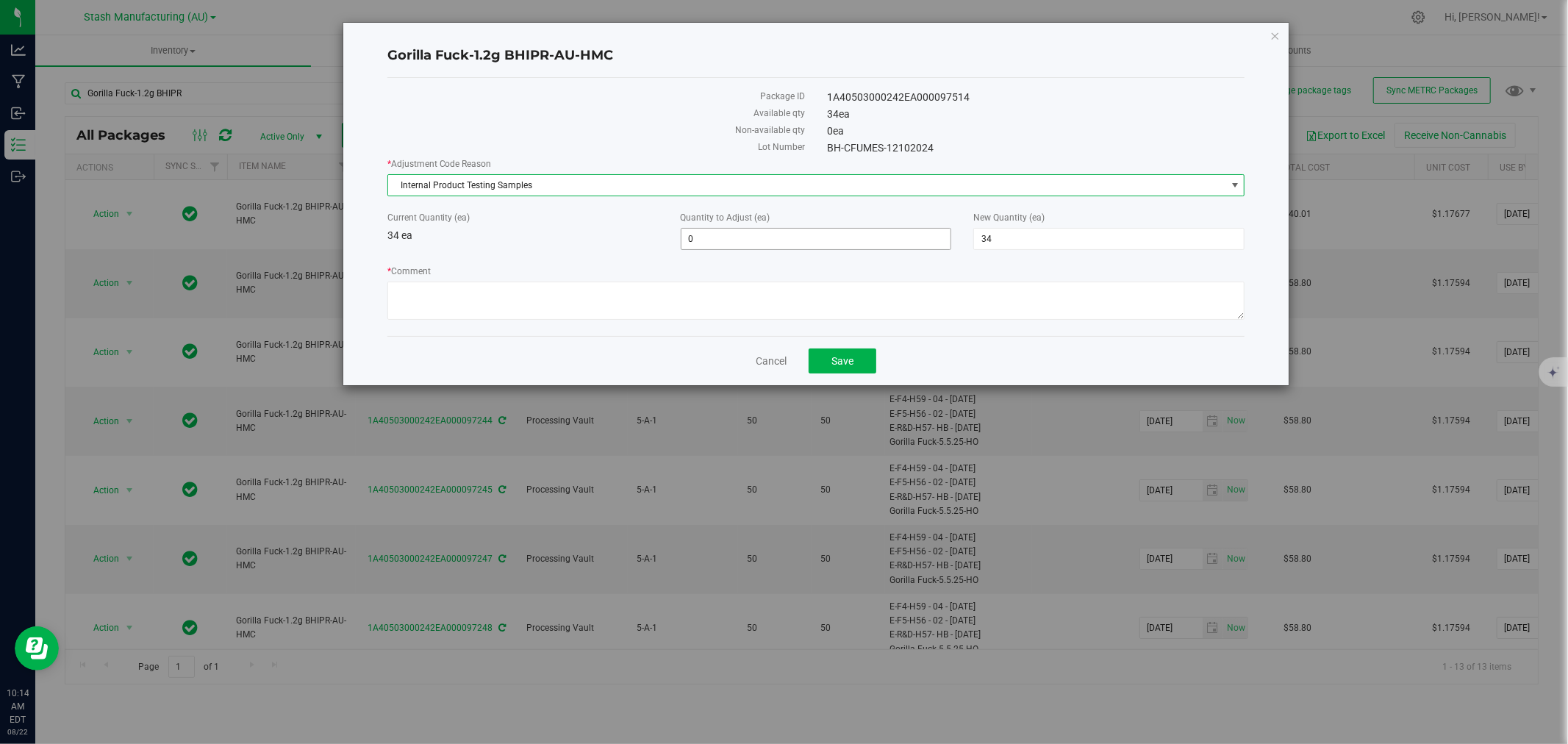
click at [727, 239] on span "0 0" at bounding box center [816, 239] width 272 height 22
click at [608, 250] on div "Current Quantity (ea) 34 ea Quantity to Adjust (ea) -1 -1 New Quantity (ea) 33 …" at bounding box center [816, 230] width 880 height 39
click at [681, 307] on textarea "* Comment" at bounding box center [816, 301] width 858 height 39
click at [839, 340] on div "Cancel Save" at bounding box center [816, 360] width 858 height 49
click at [843, 359] on span "Save" at bounding box center [843, 361] width 22 height 12
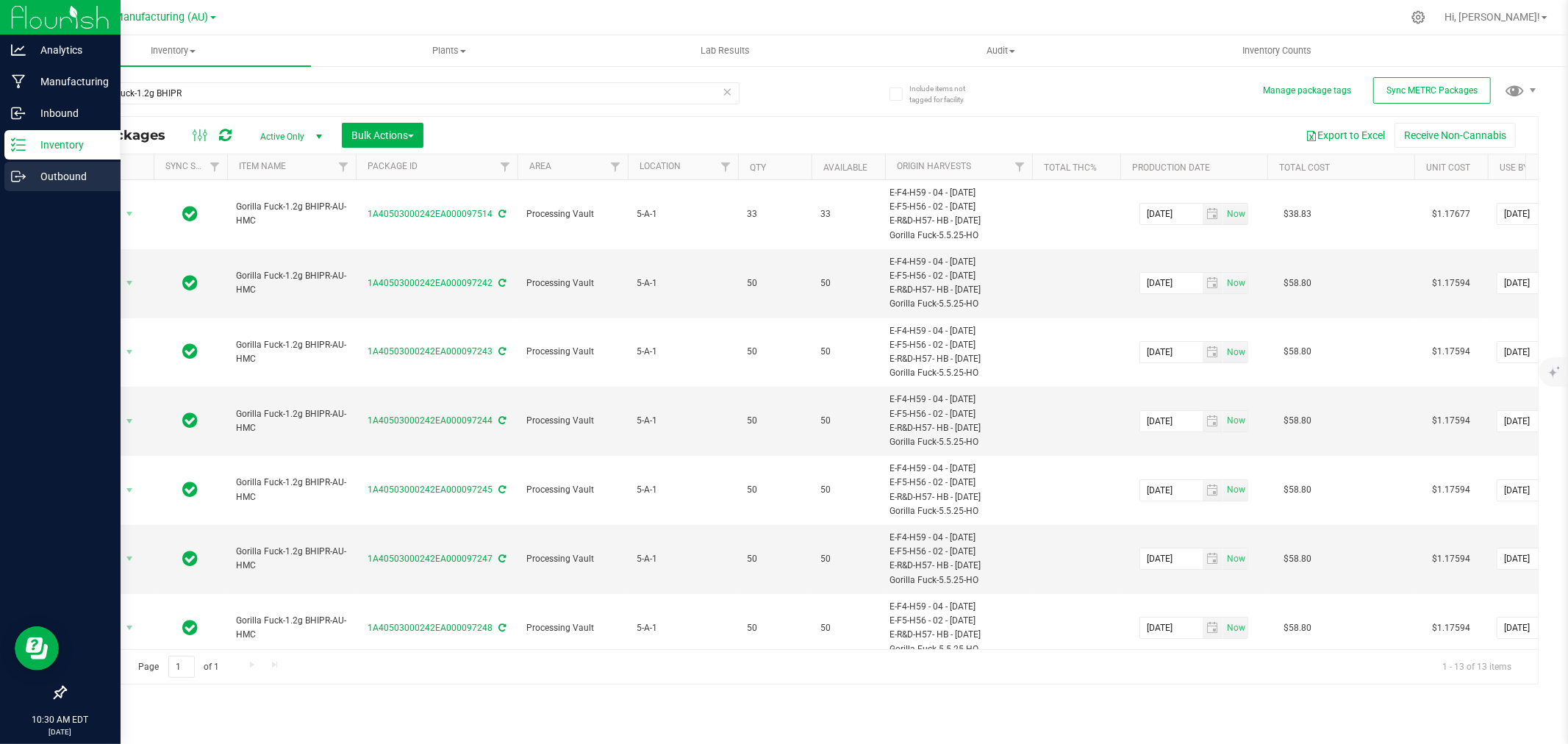
click at [67, 172] on p "Outbound" at bounding box center [70, 176] width 88 height 18
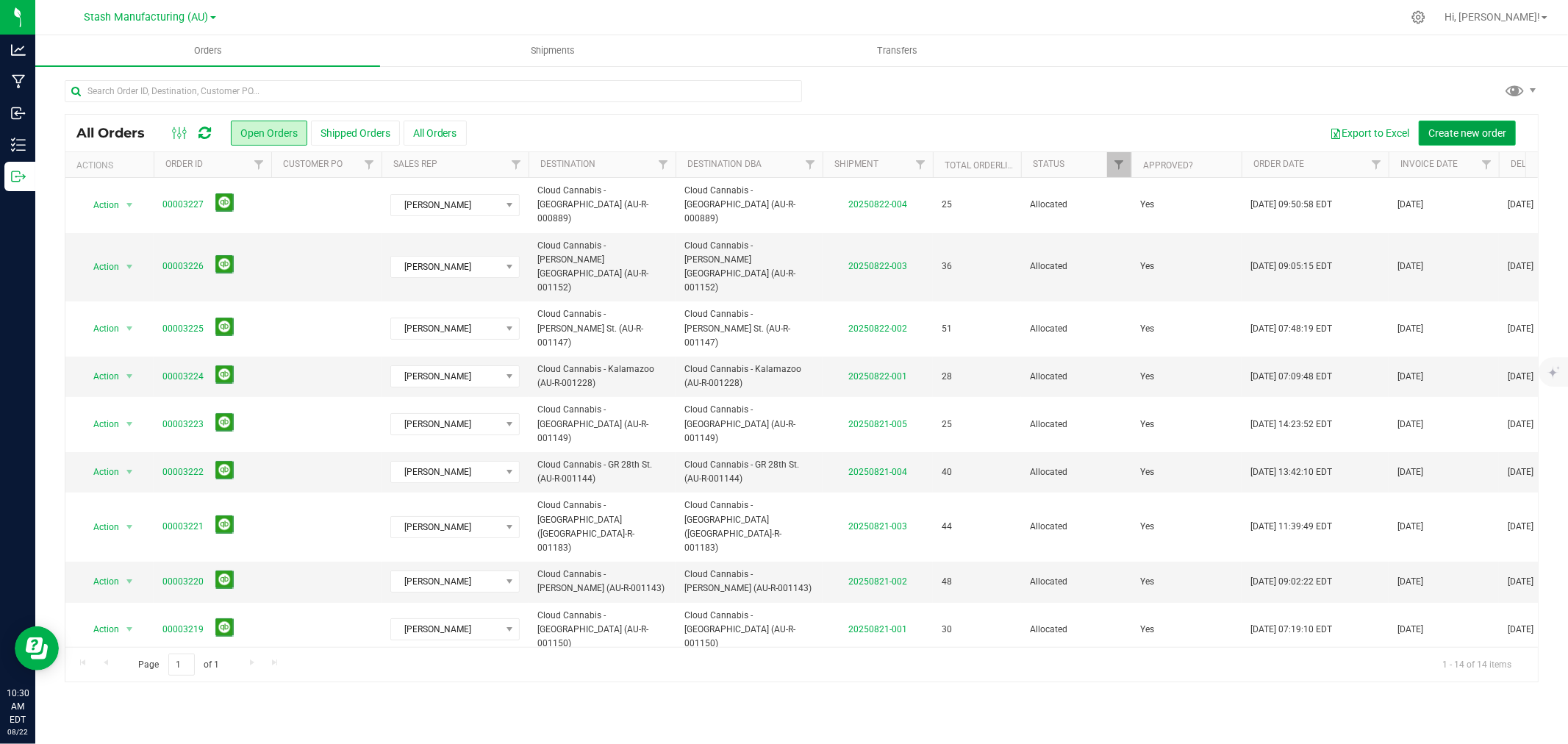
click at [1445, 135] on span "Create new order" at bounding box center [1467, 133] width 78 height 12
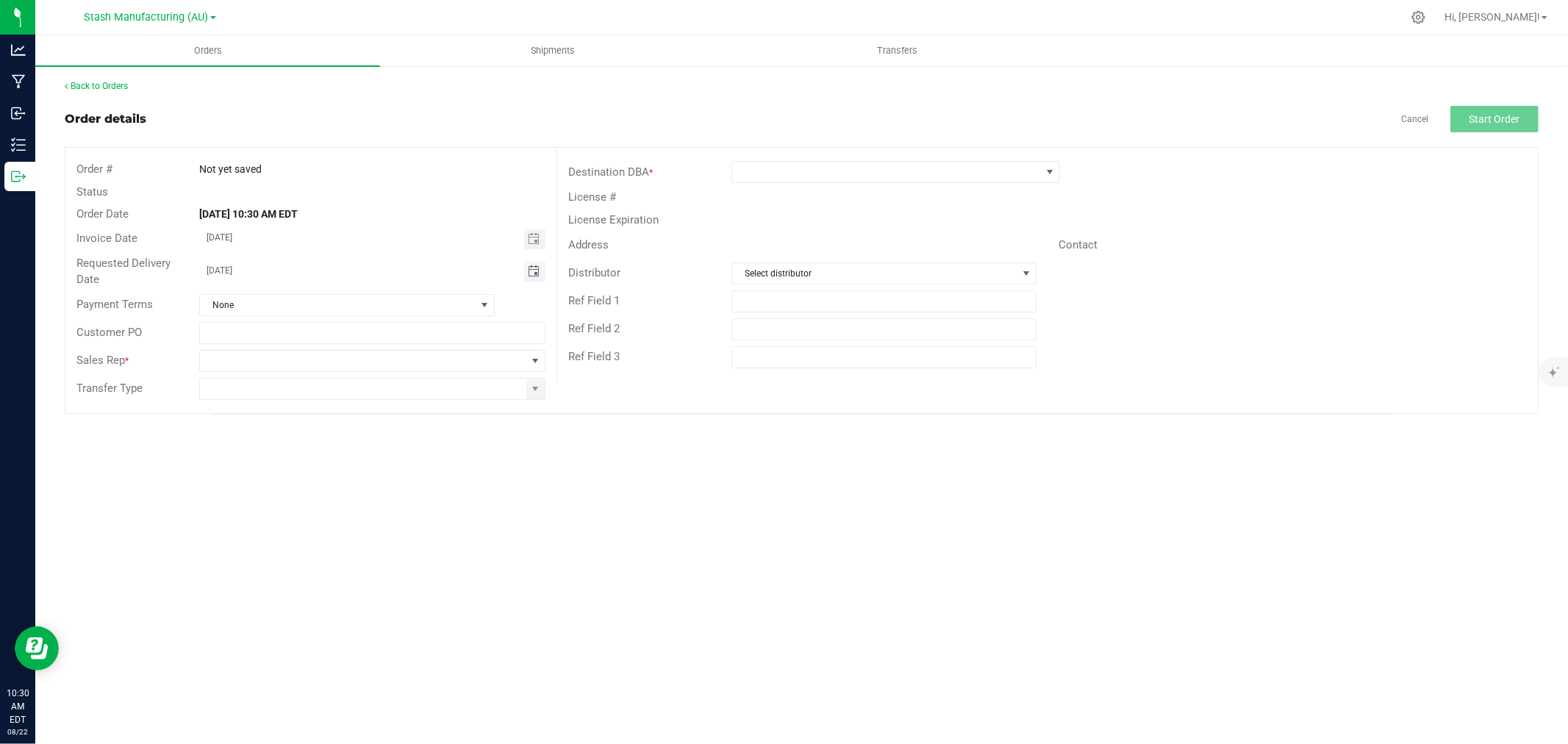
click at [530, 275] on span "Toggle calendar" at bounding box center [534, 271] width 12 height 12
click at [287, 436] on span "25" at bounding box center [288, 437] width 21 height 23
click at [201, 361] on span at bounding box center [363, 361] width 326 height 21
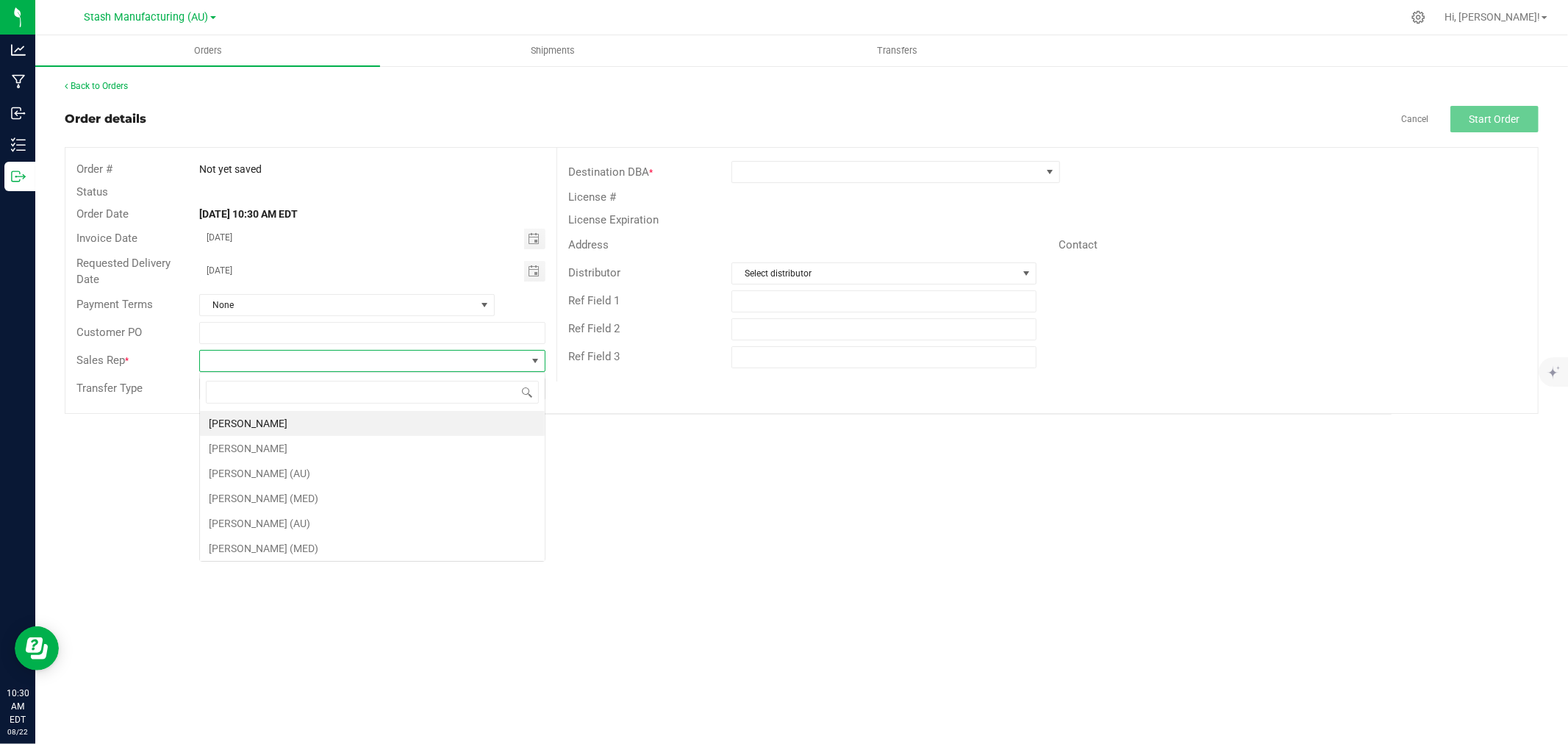
scroll to position [22, 345]
click at [245, 421] on li "Jeff Buczynski" at bounding box center [372, 423] width 345 height 25
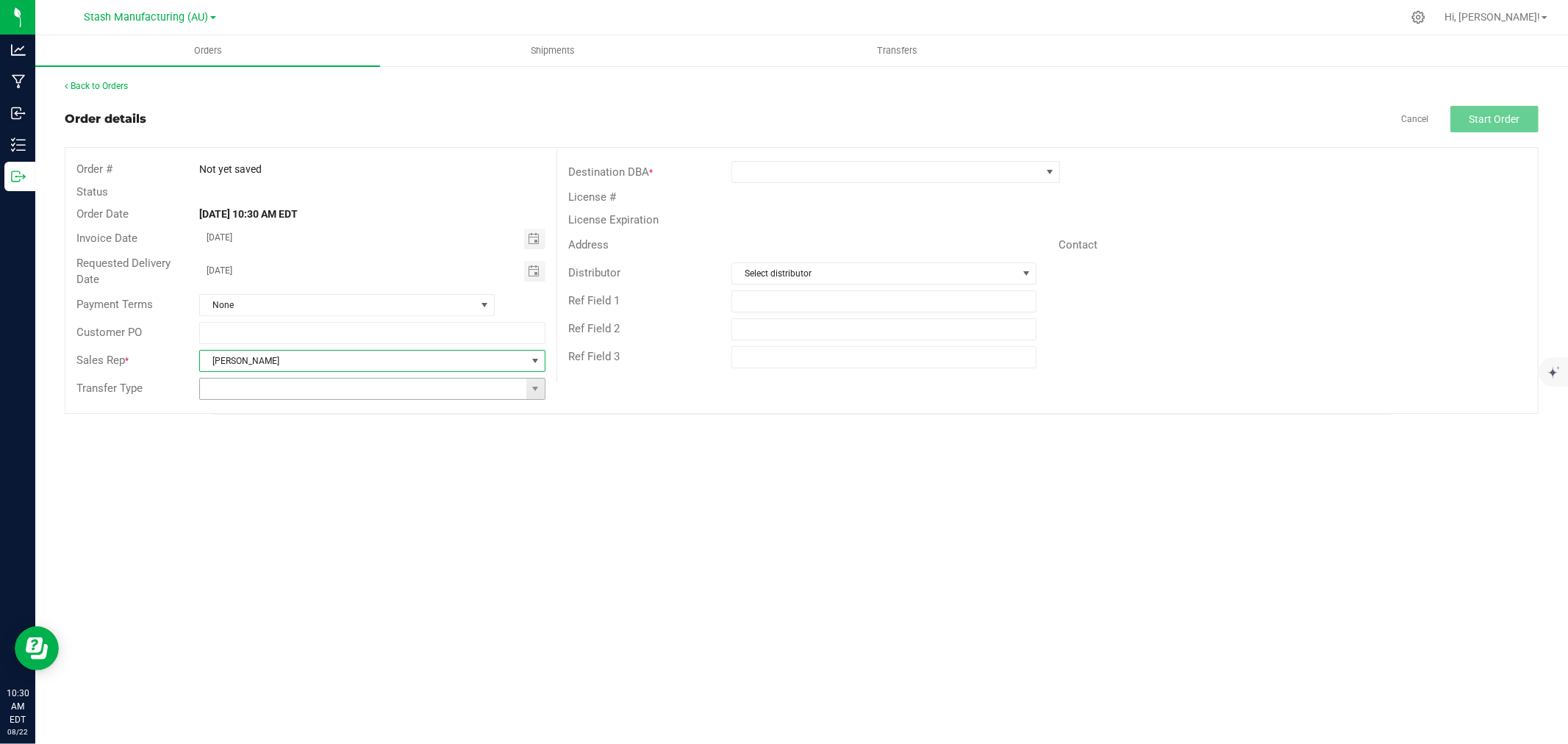
click at [543, 382] on span at bounding box center [535, 389] width 18 height 21
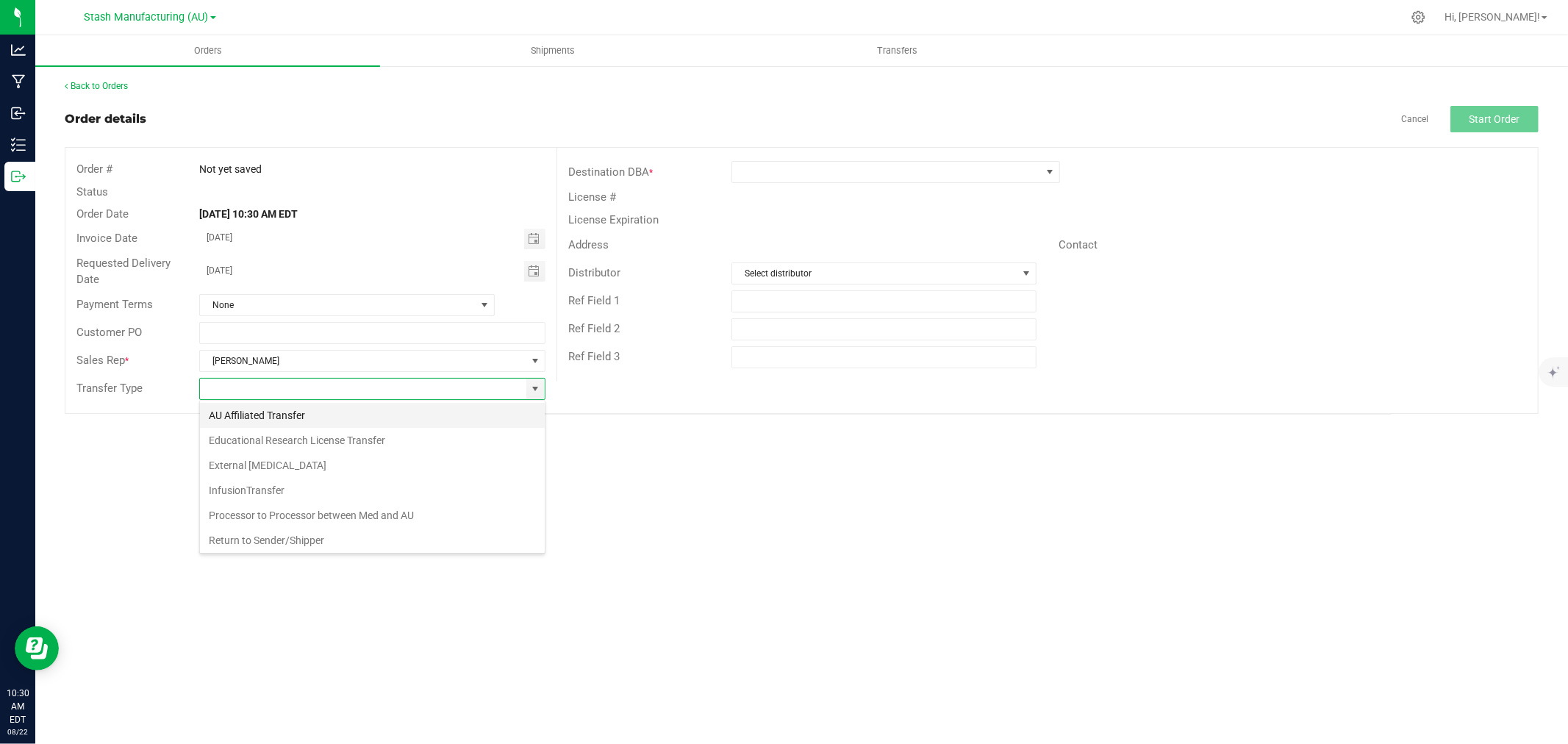
click at [276, 413] on li "AU Affiliated Transfer" at bounding box center [372, 415] width 345 height 25
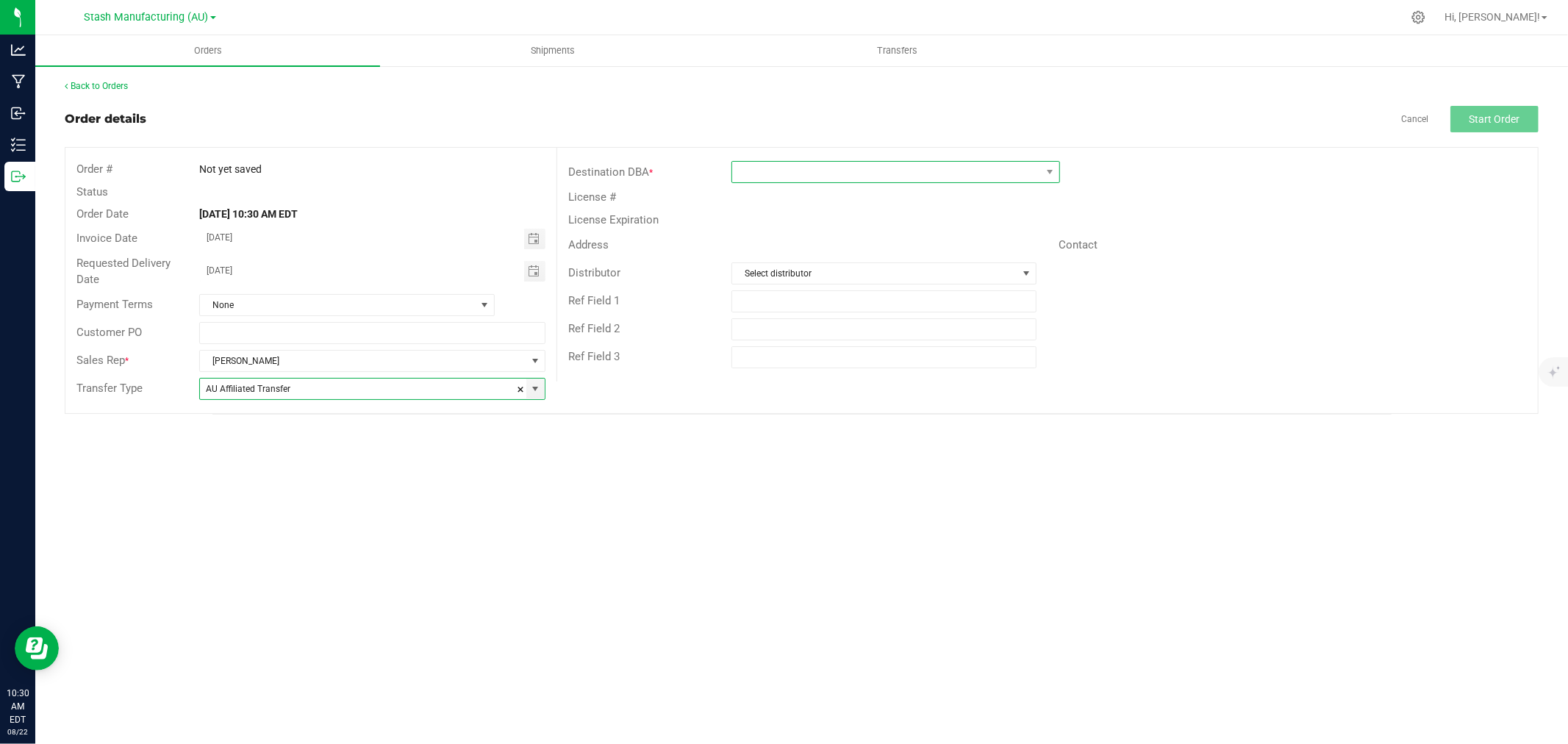
click at [747, 169] on span at bounding box center [886, 172] width 308 height 21
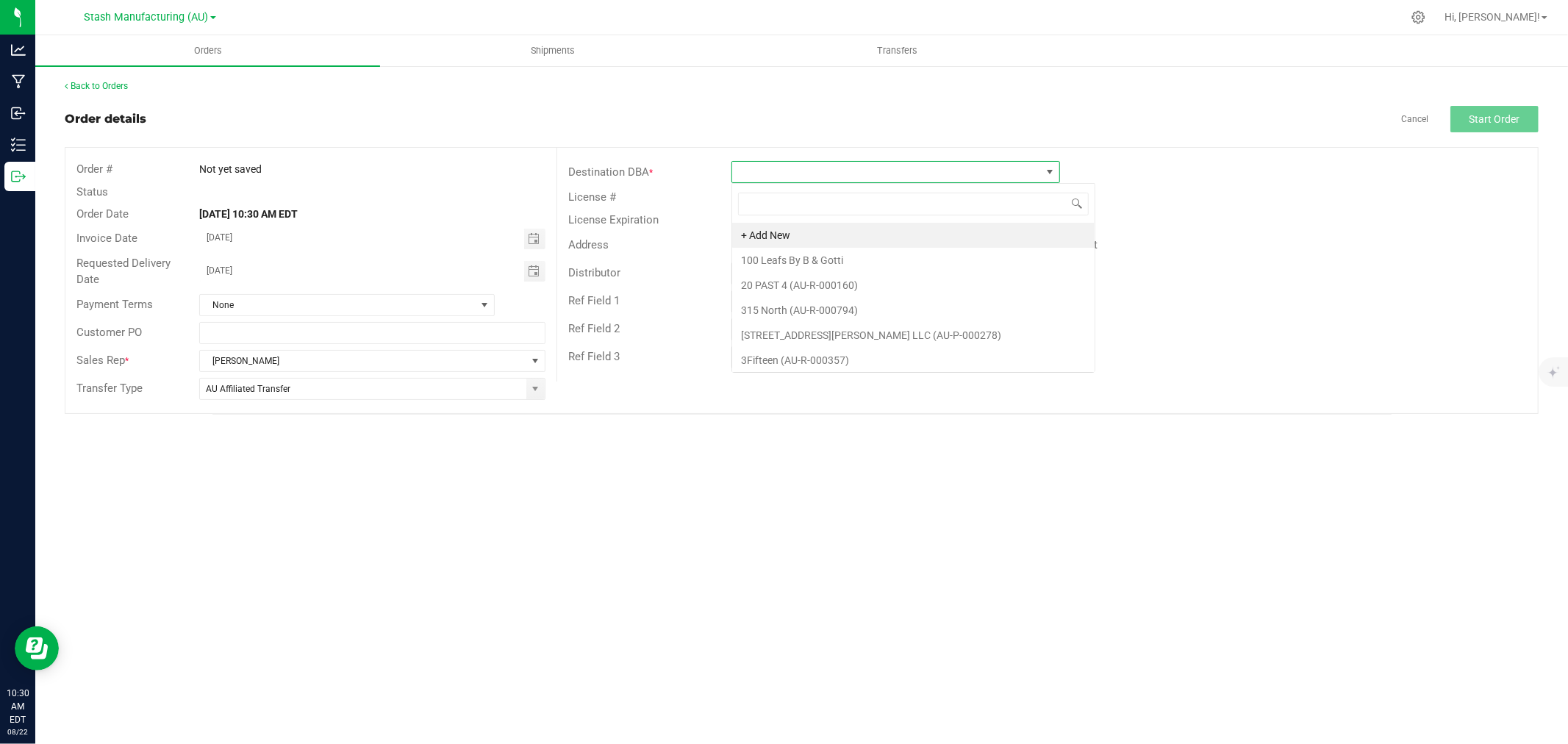
scroll to position [22, 329]
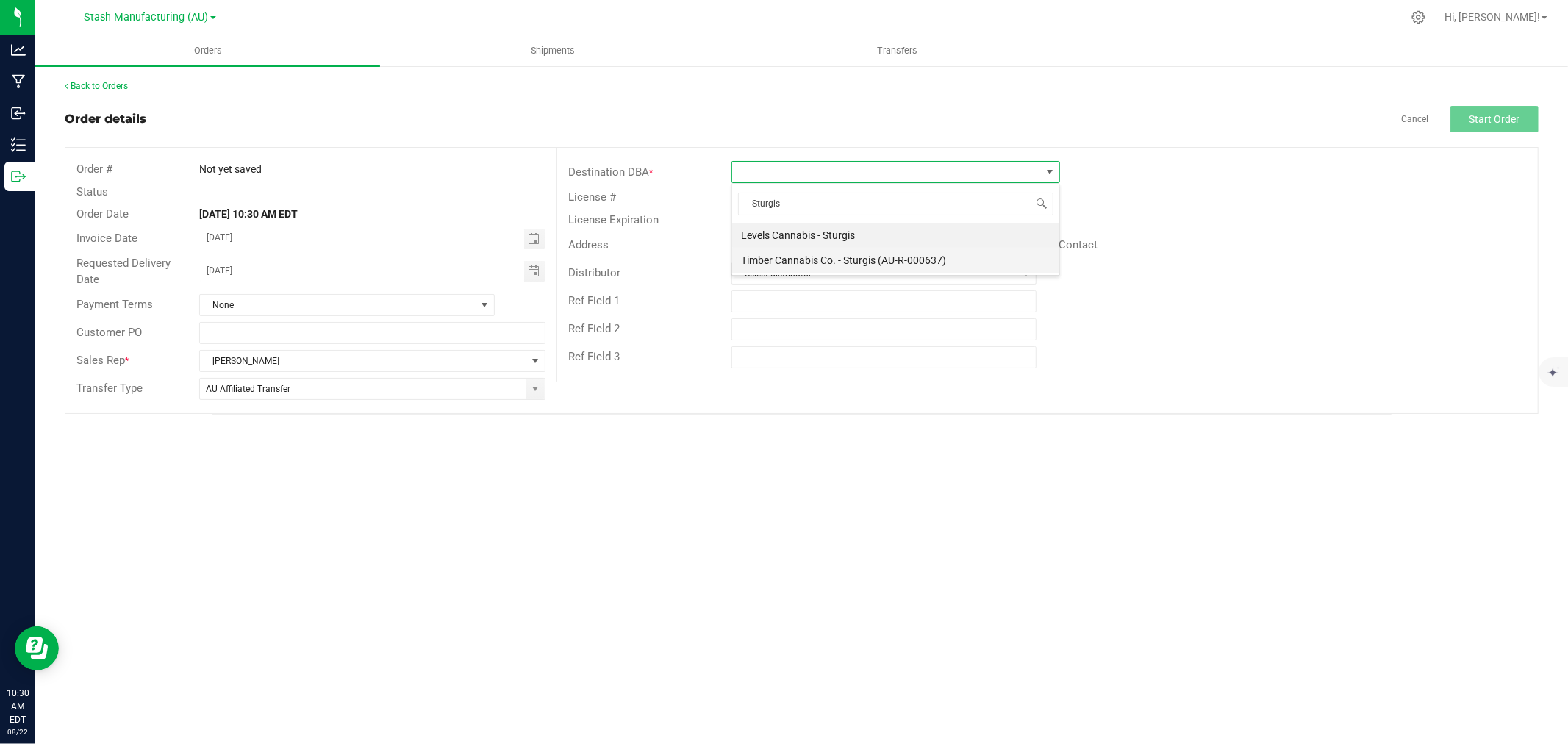
click at [854, 256] on li "Timber Cannabis Co. - Sturgis (AU-R-000637)" at bounding box center [895, 259] width 327 height 25
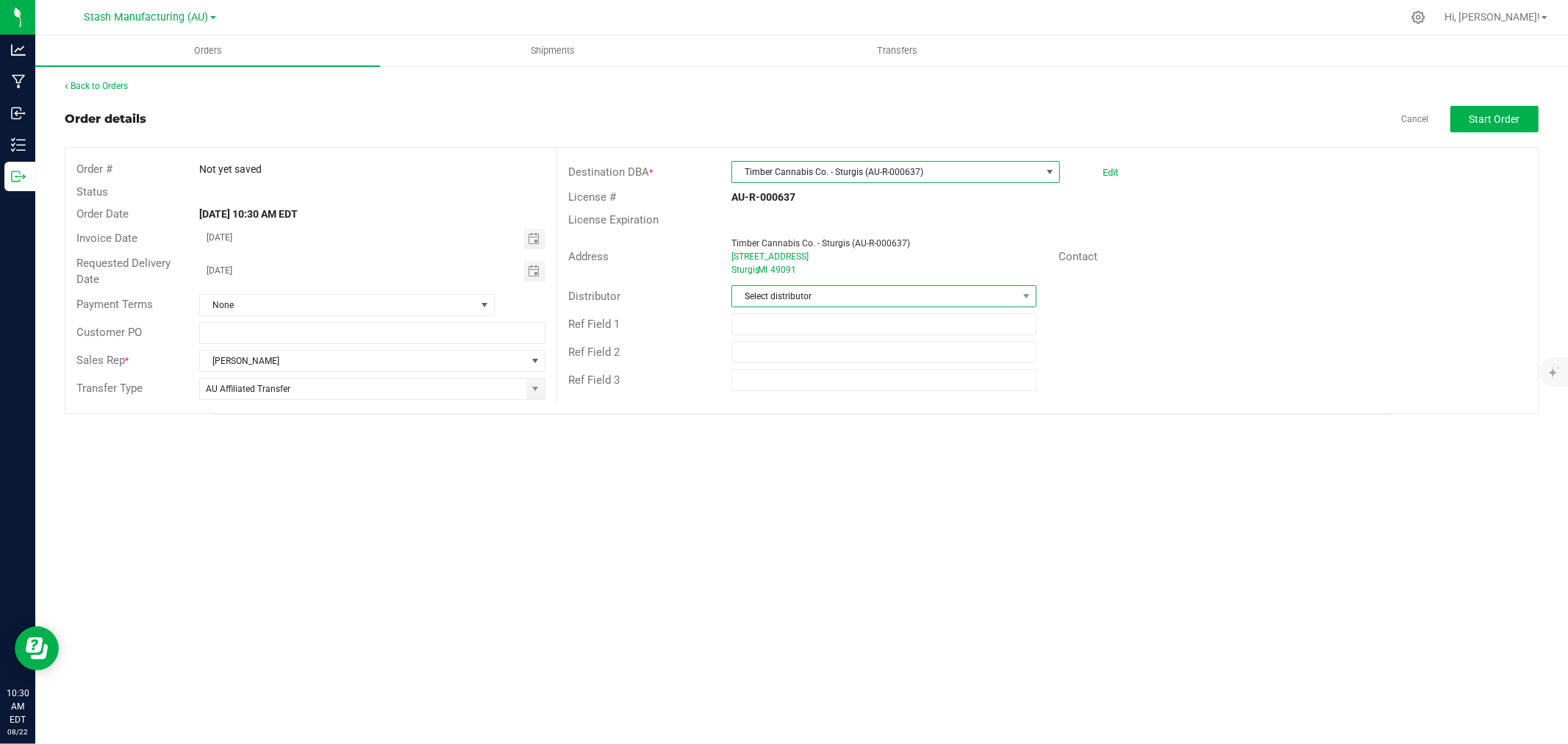
click at [824, 298] on span "Select distributor" at bounding box center [875, 296] width 285 height 21
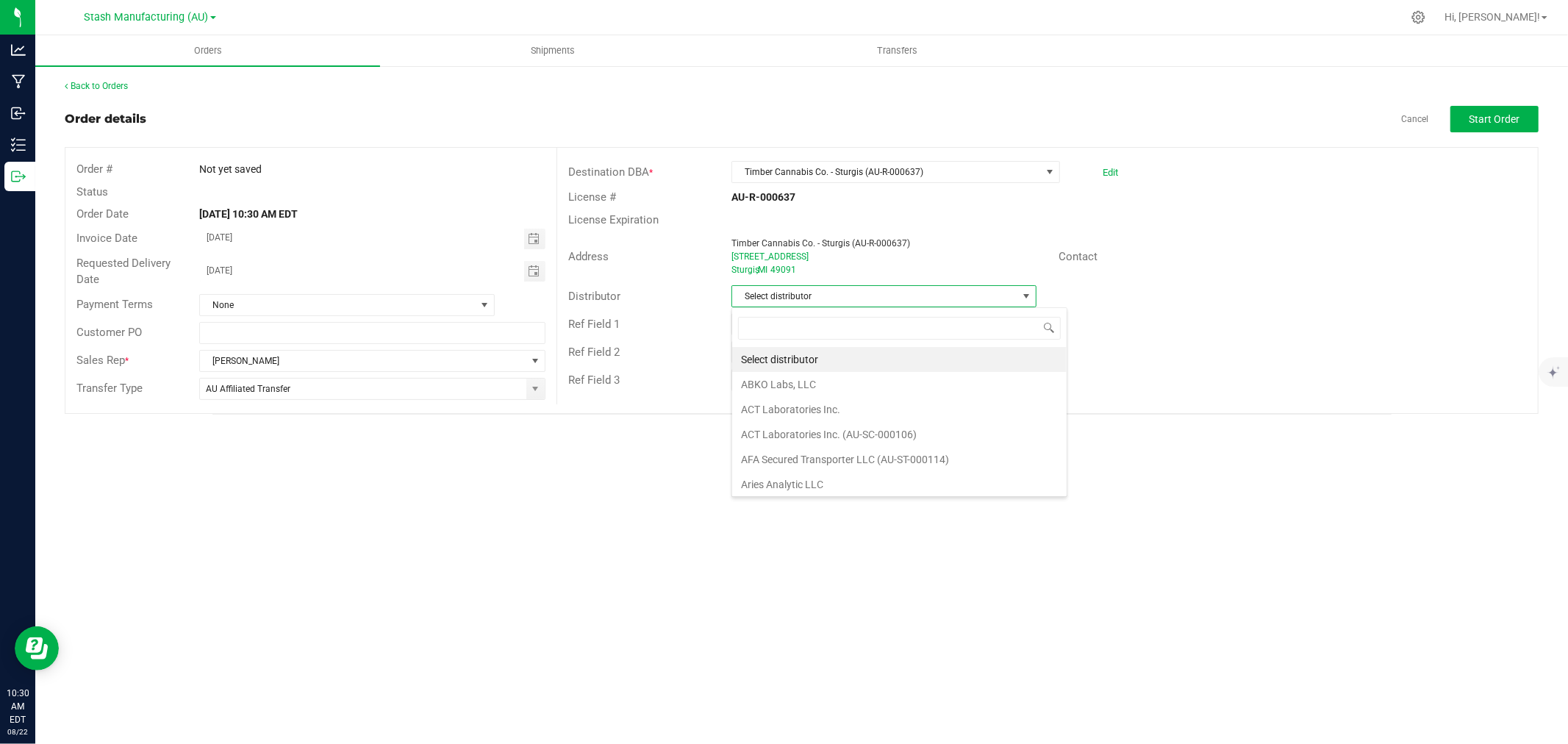
scroll to position [22, 305]
click at [812, 351] on li "Select distributor" at bounding box center [899, 359] width 334 height 25
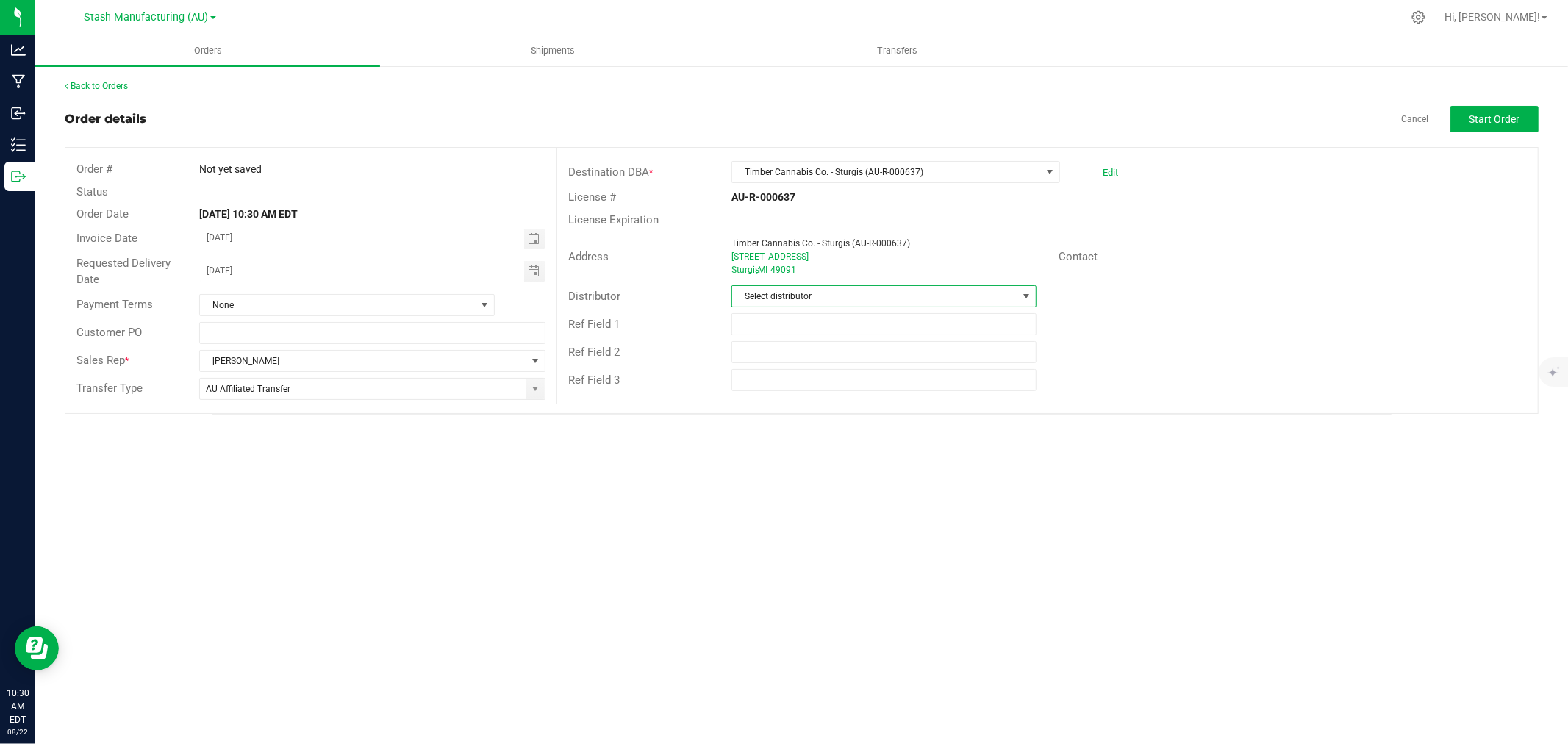
click at [826, 292] on span "Select distributor" at bounding box center [875, 296] width 285 height 21
click at [819, 368] on li "Lake Effects Logistics (AU-ST-000123)" at bounding box center [883, 359] width 303 height 25
click at [1493, 125] on button "Start Order" at bounding box center [1494, 119] width 88 height 27
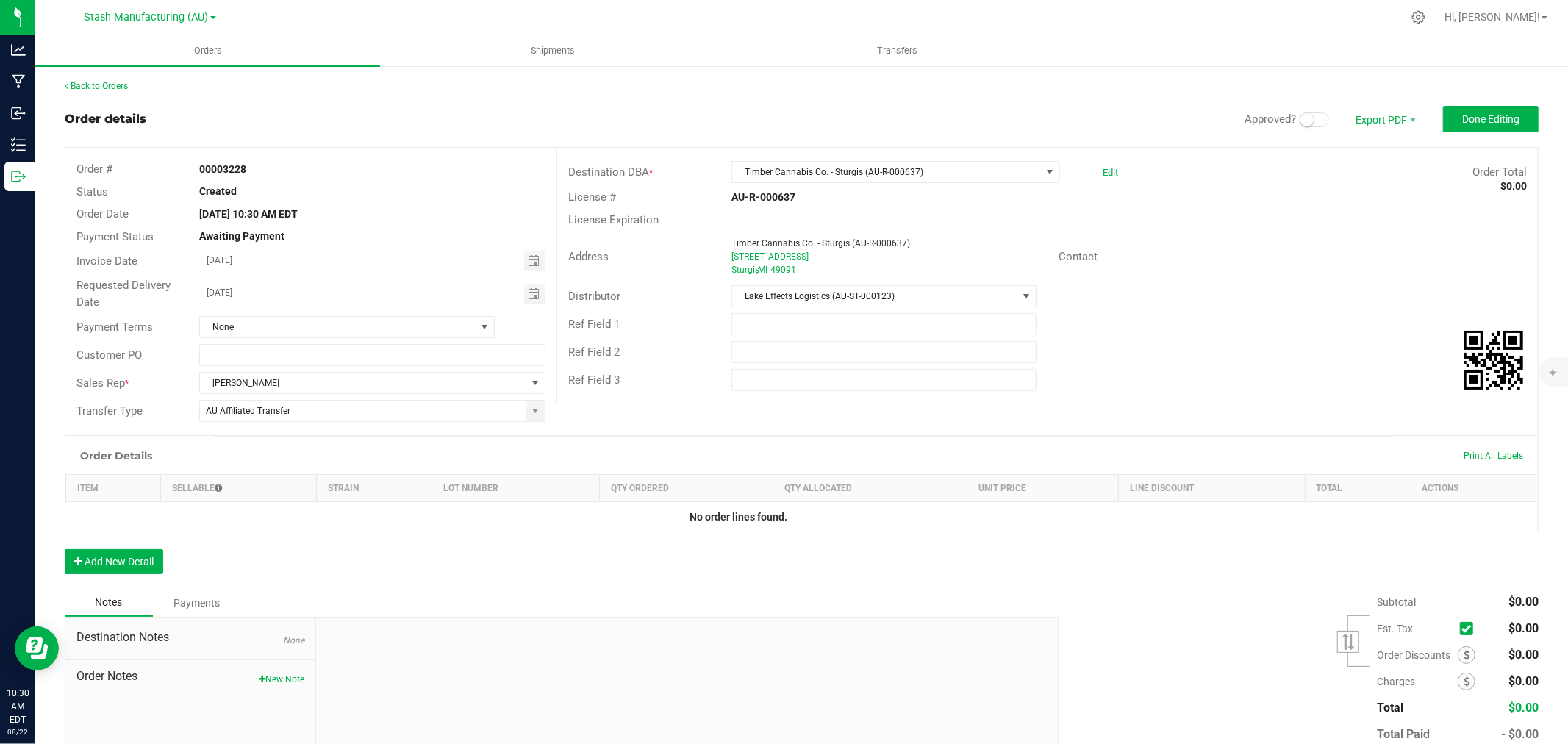
click at [1309, 119] on span at bounding box center [1315, 119] width 29 height 15
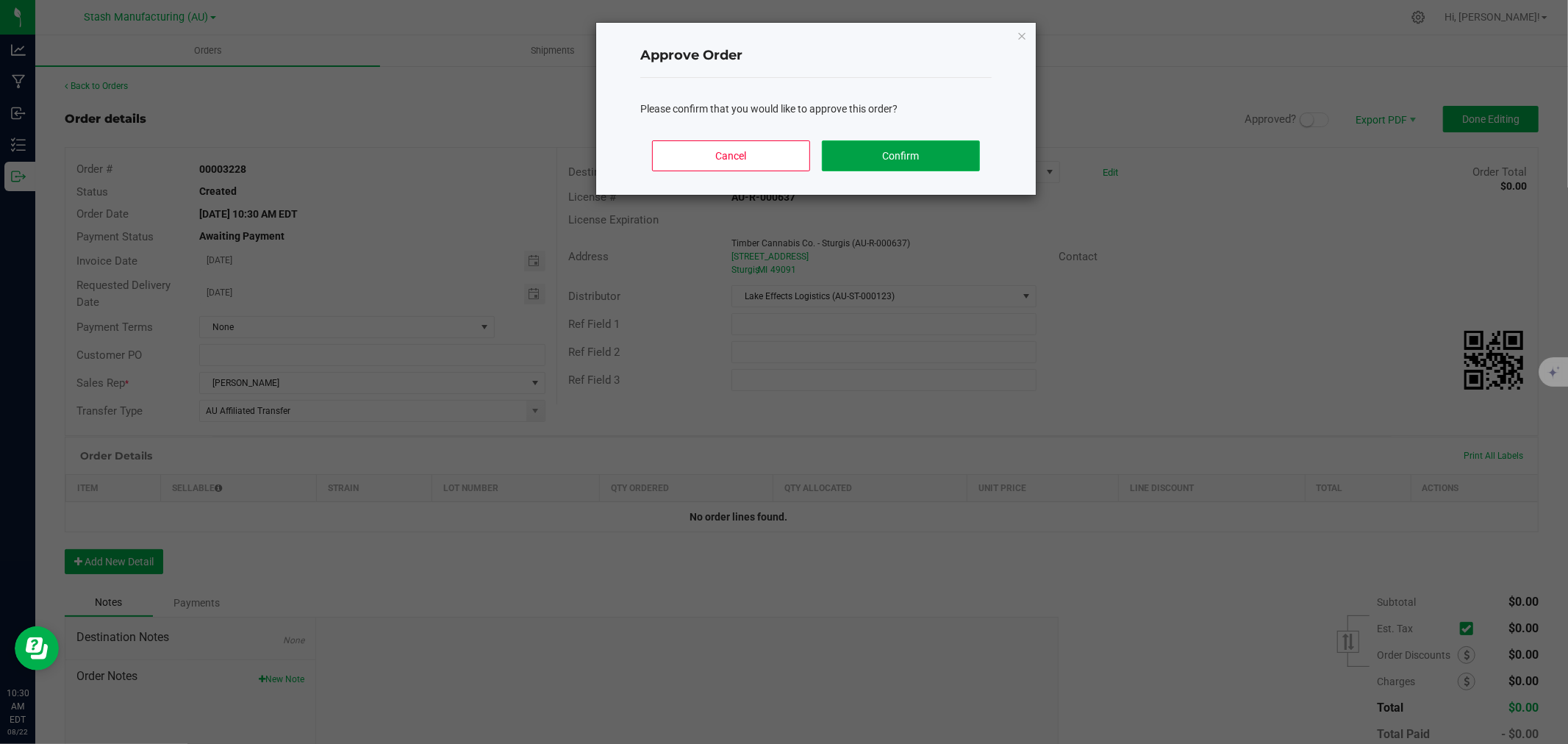
click at [873, 149] on button "Confirm" at bounding box center [901, 156] width 158 height 31
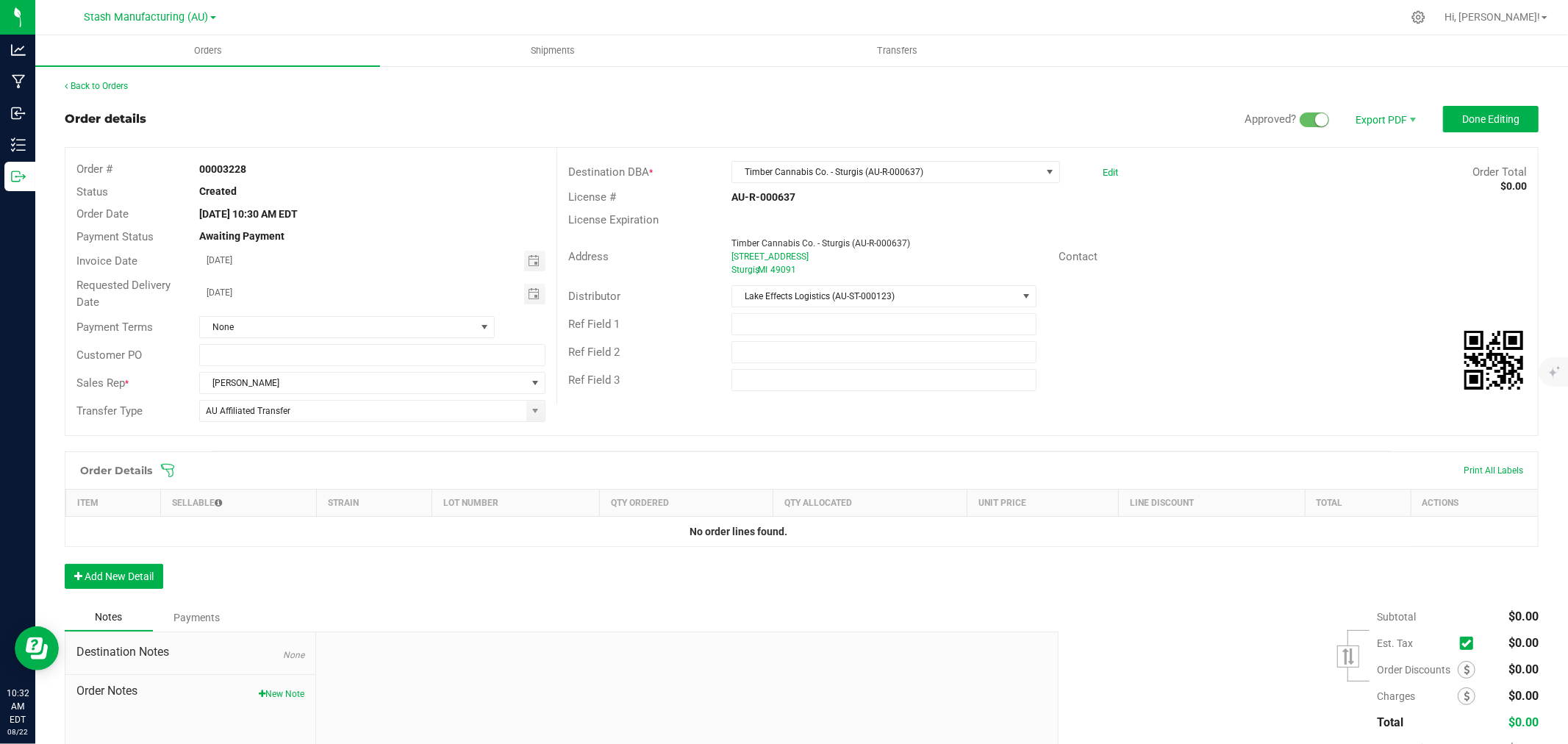
click at [162, 476] on icon at bounding box center [168, 470] width 15 height 15
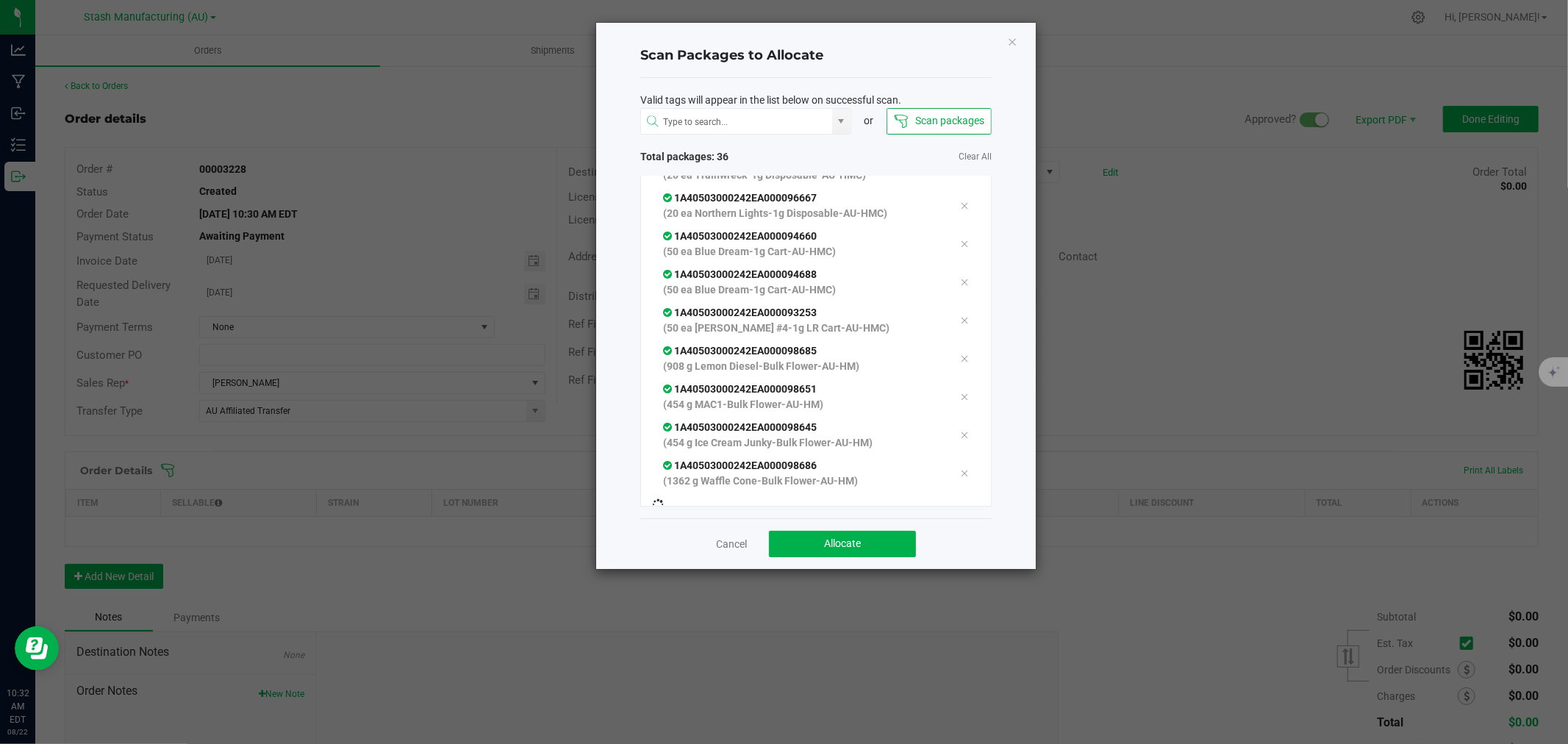
scroll to position [1076, 0]
click at [857, 544] on span "Allocate" at bounding box center [842, 544] width 37 height 12
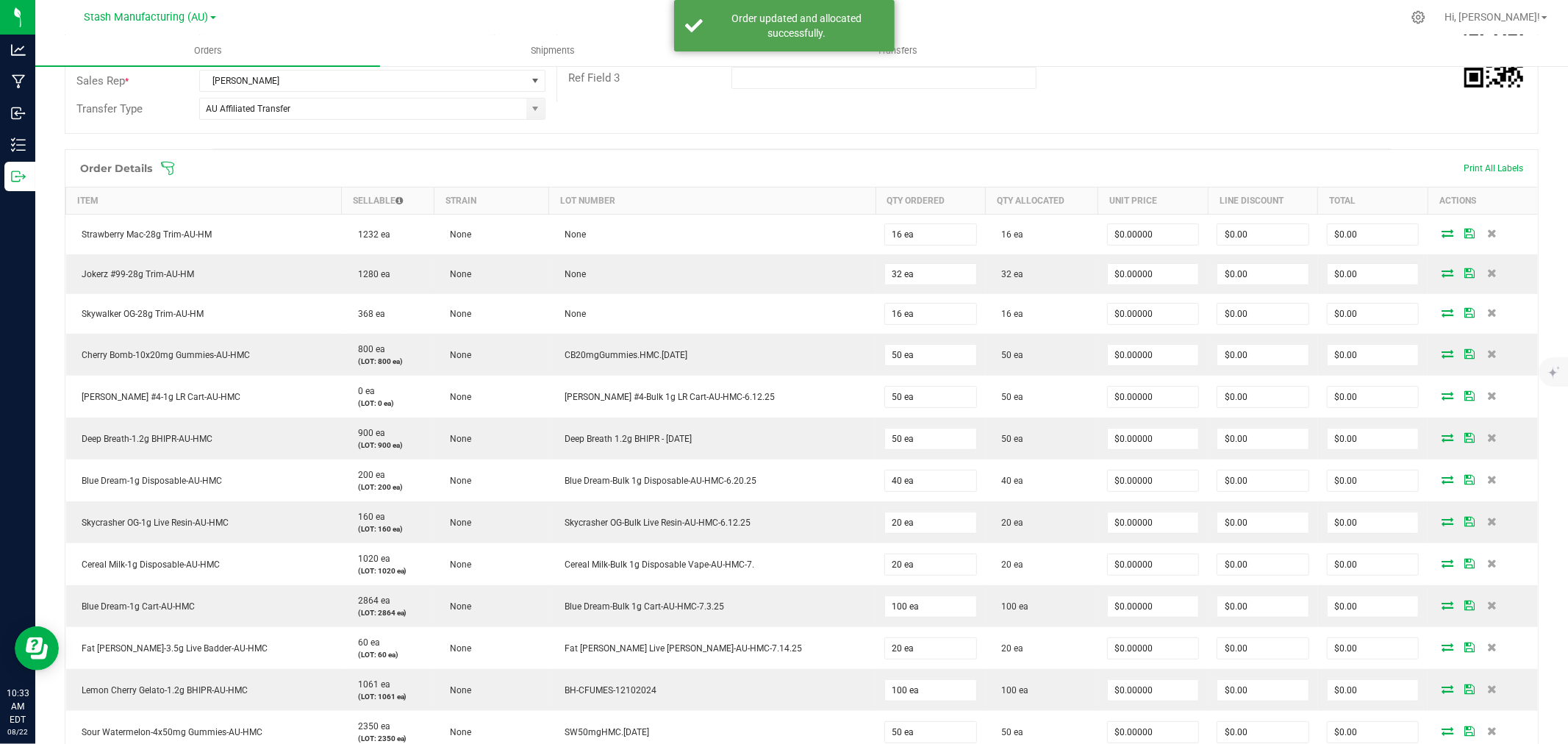
scroll to position [326, 0]
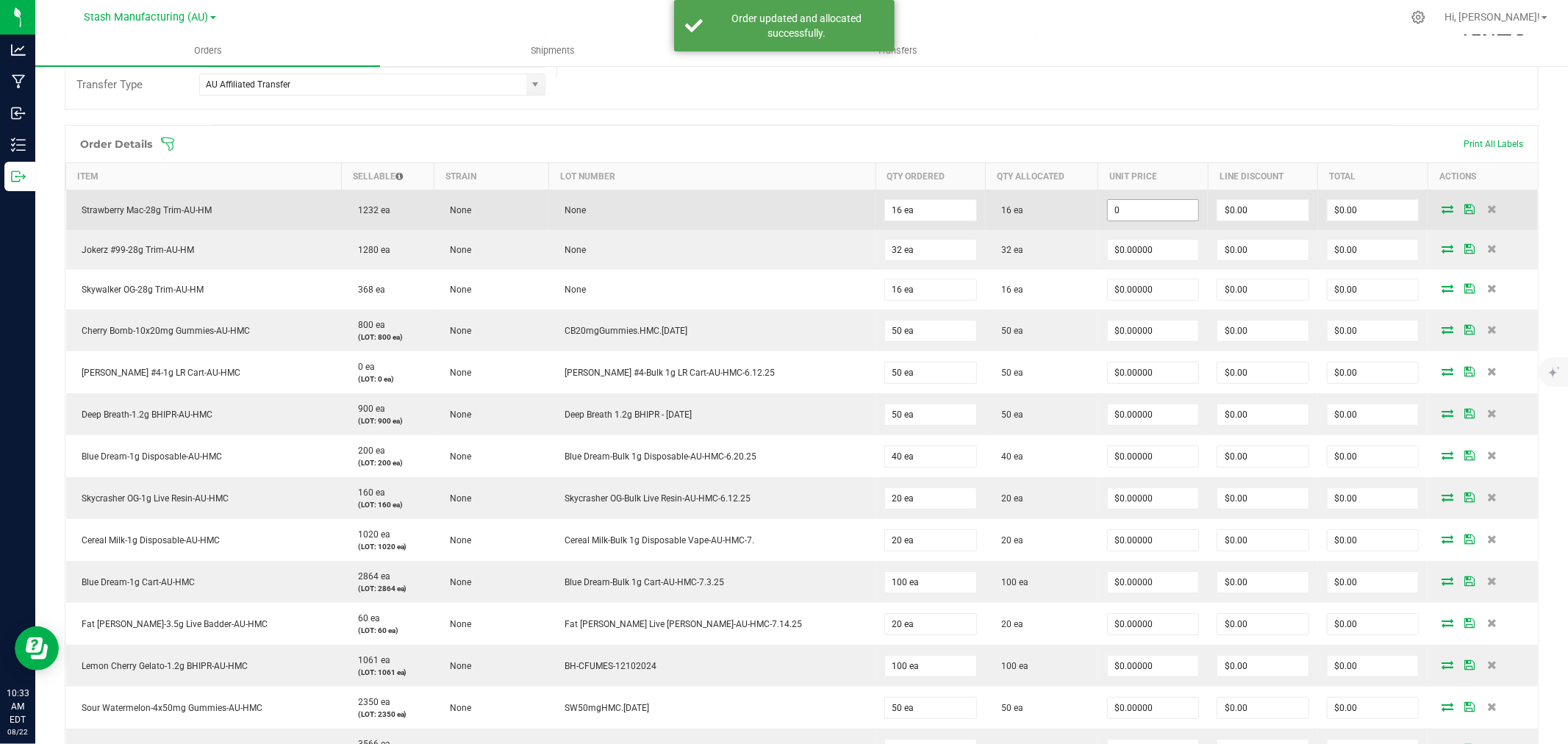
click at [1115, 204] on input "0" at bounding box center [1154, 210] width 91 height 21
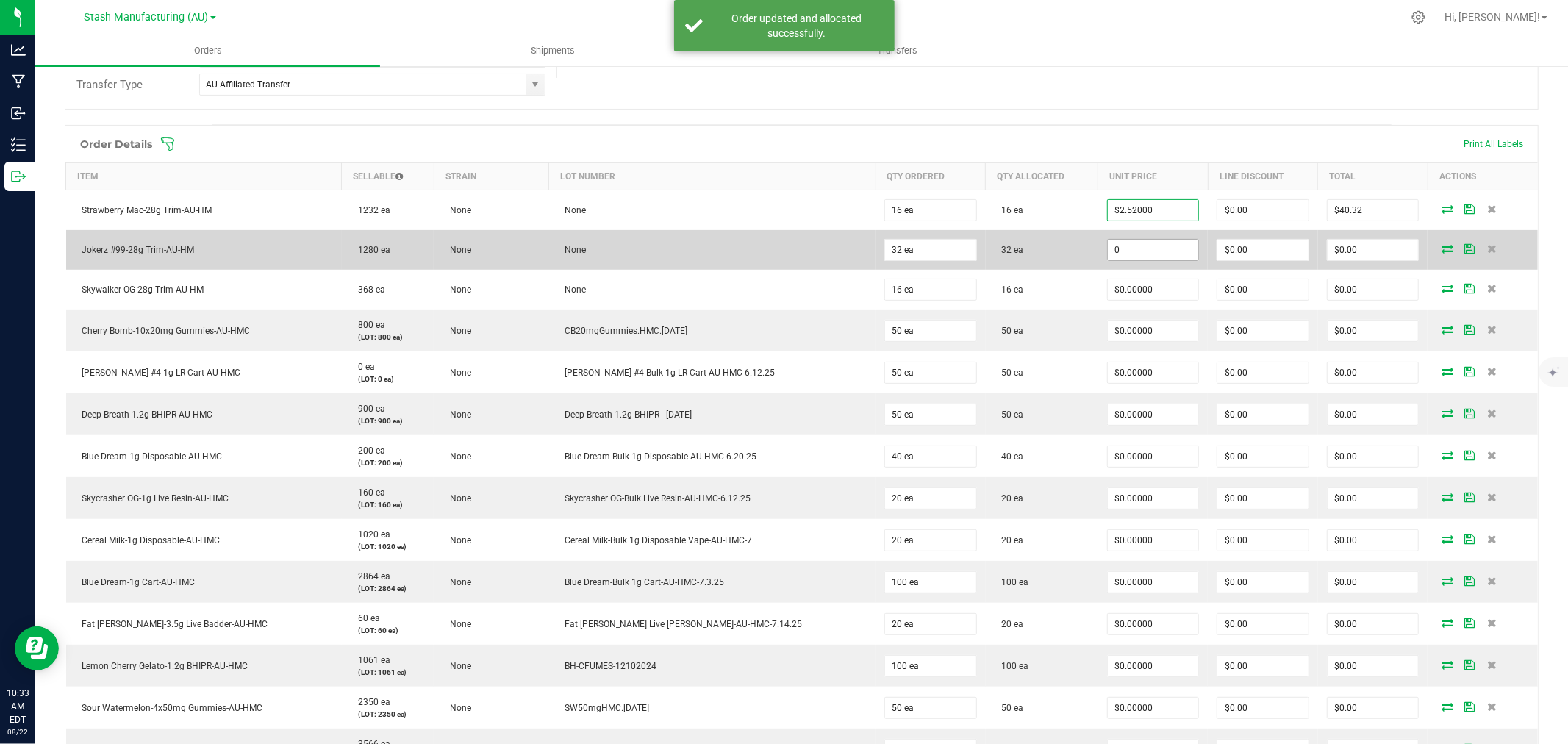
click at [1109, 248] on input "0" at bounding box center [1154, 250] width 91 height 21
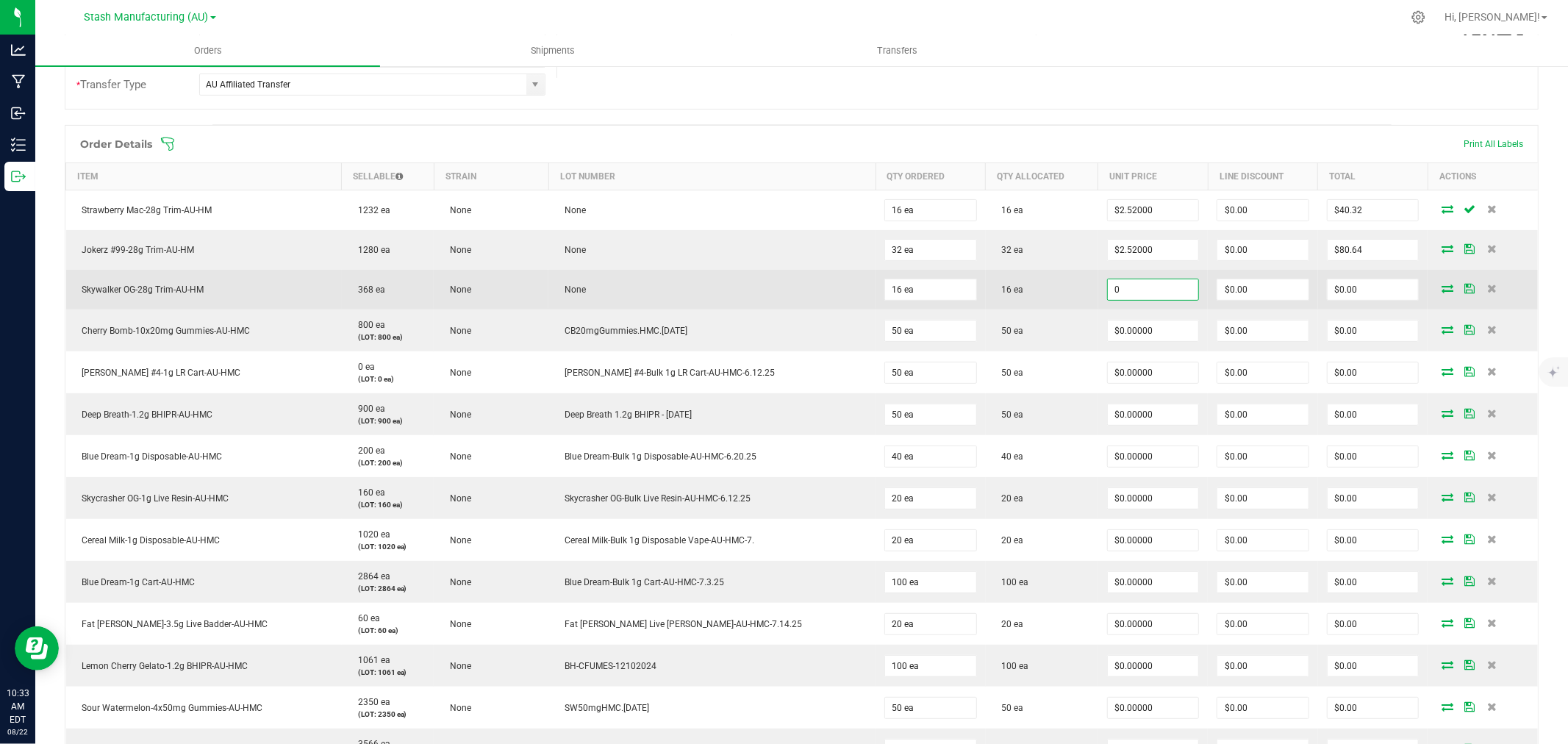
click at [1129, 285] on input "0" at bounding box center [1154, 290] width 91 height 21
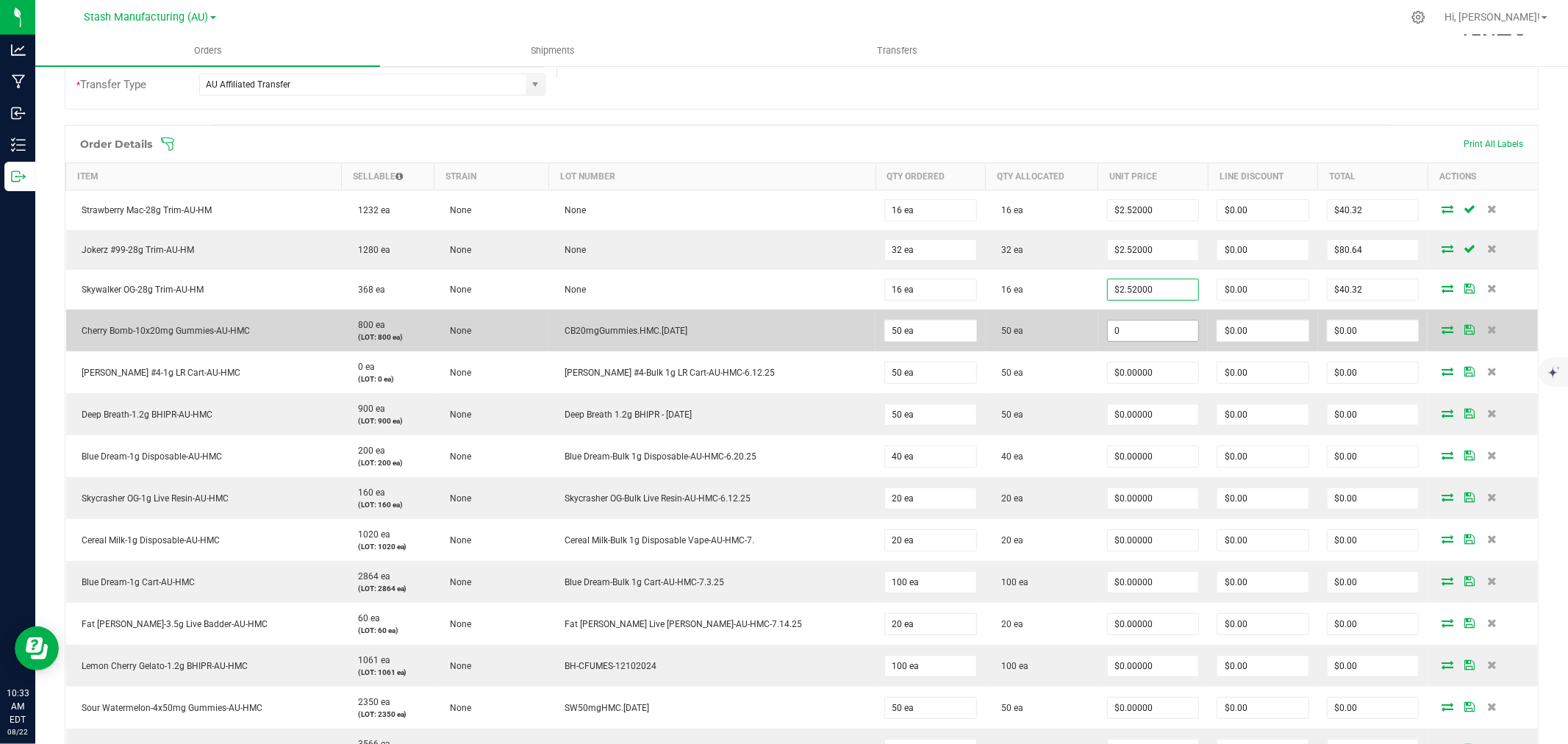
click at [1116, 328] on input "0" at bounding box center [1154, 331] width 91 height 21
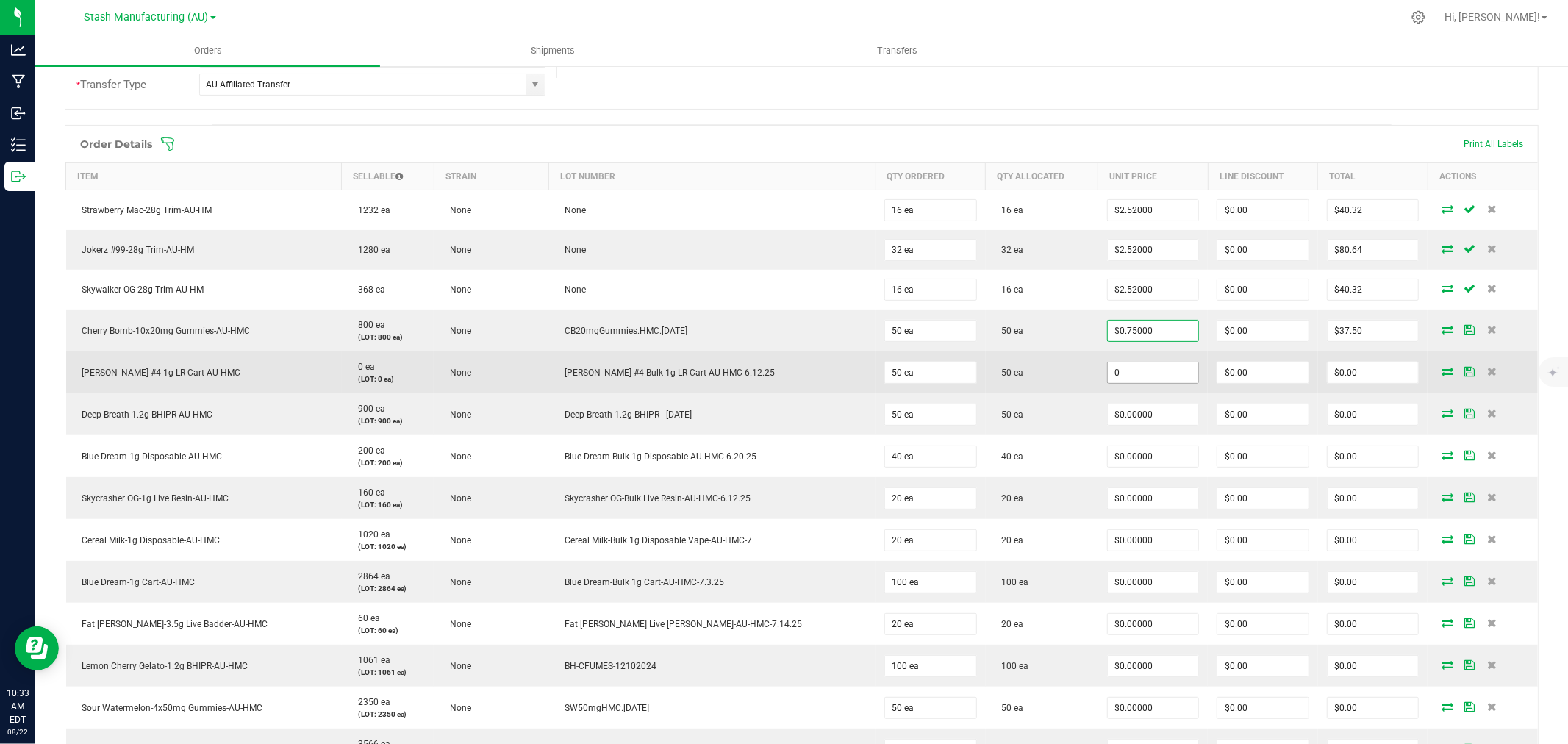
click at [1129, 368] on input "0" at bounding box center [1154, 373] width 91 height 21
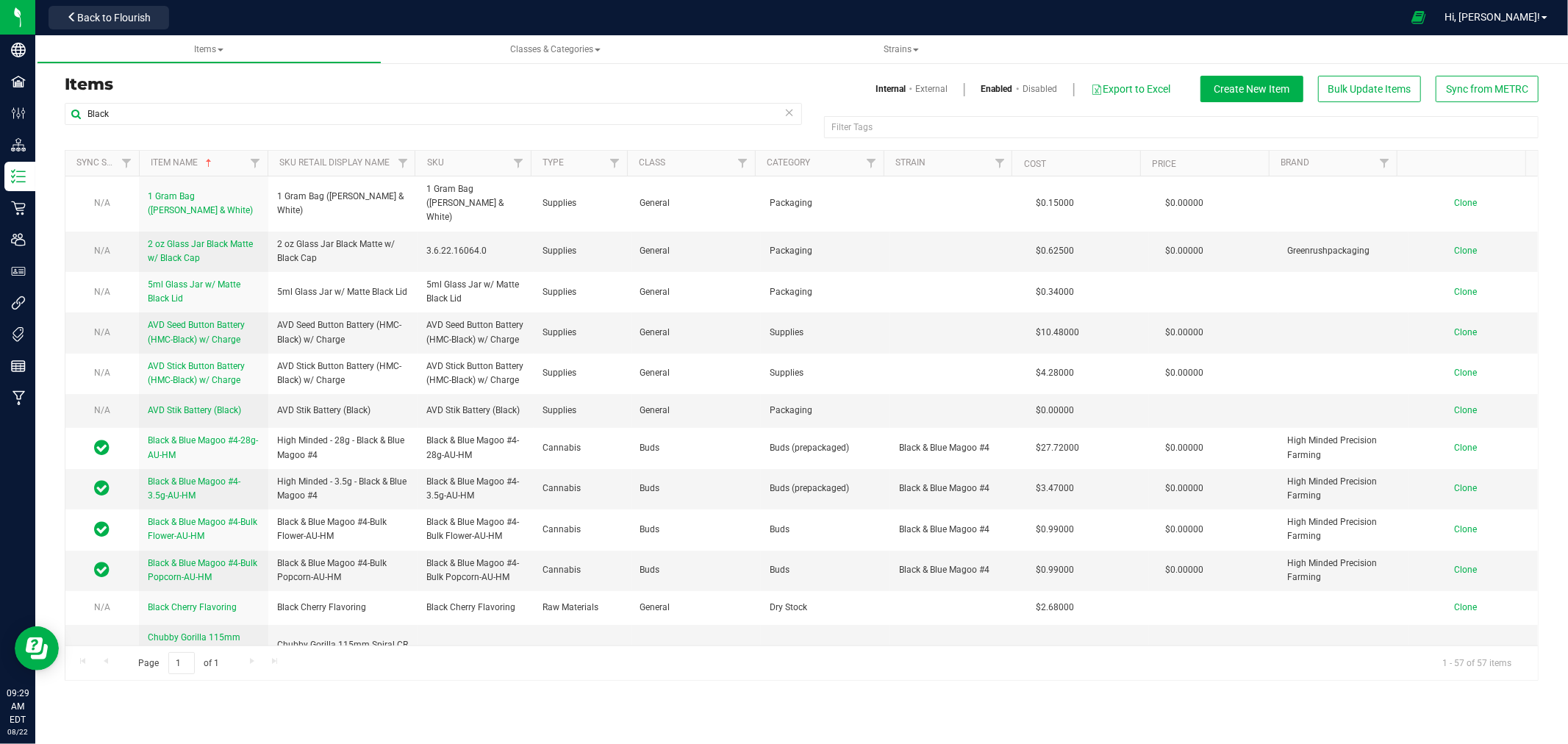
scroll to position [487, 0]
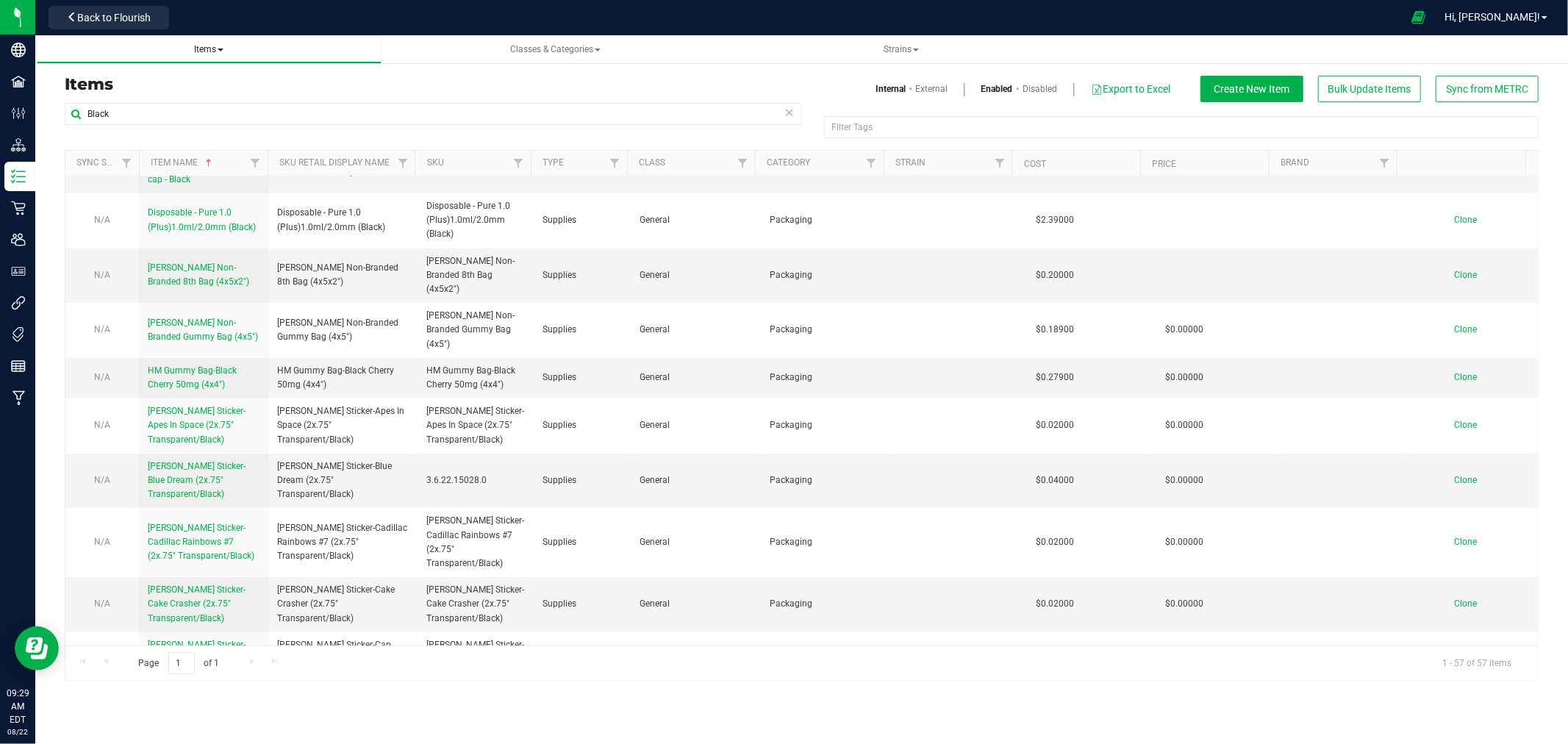
click at [209, 57] on link "Items All items All SKUs Create new item Inventory lock codes Inventory adjustm…" at bounding box center [209, 49] width 345 height 28
click at [187, 46] on span "Items All items All SKUs Create new item Inventory lock codes Inventory adjustm…" at bounding box center [209, 49] width 321 height 13
click at [227, 49] on span "Items All items All SKUs Create new item Inventory lock codes Inventory adjustm…" at bounding box center [209, 49] width 321 height 13
click at [203, 40] on link "Items All items All SKUs Create new item Inventory lock codes Inventory adjustm…" at bounding box center [209, 49] width 345 height 28
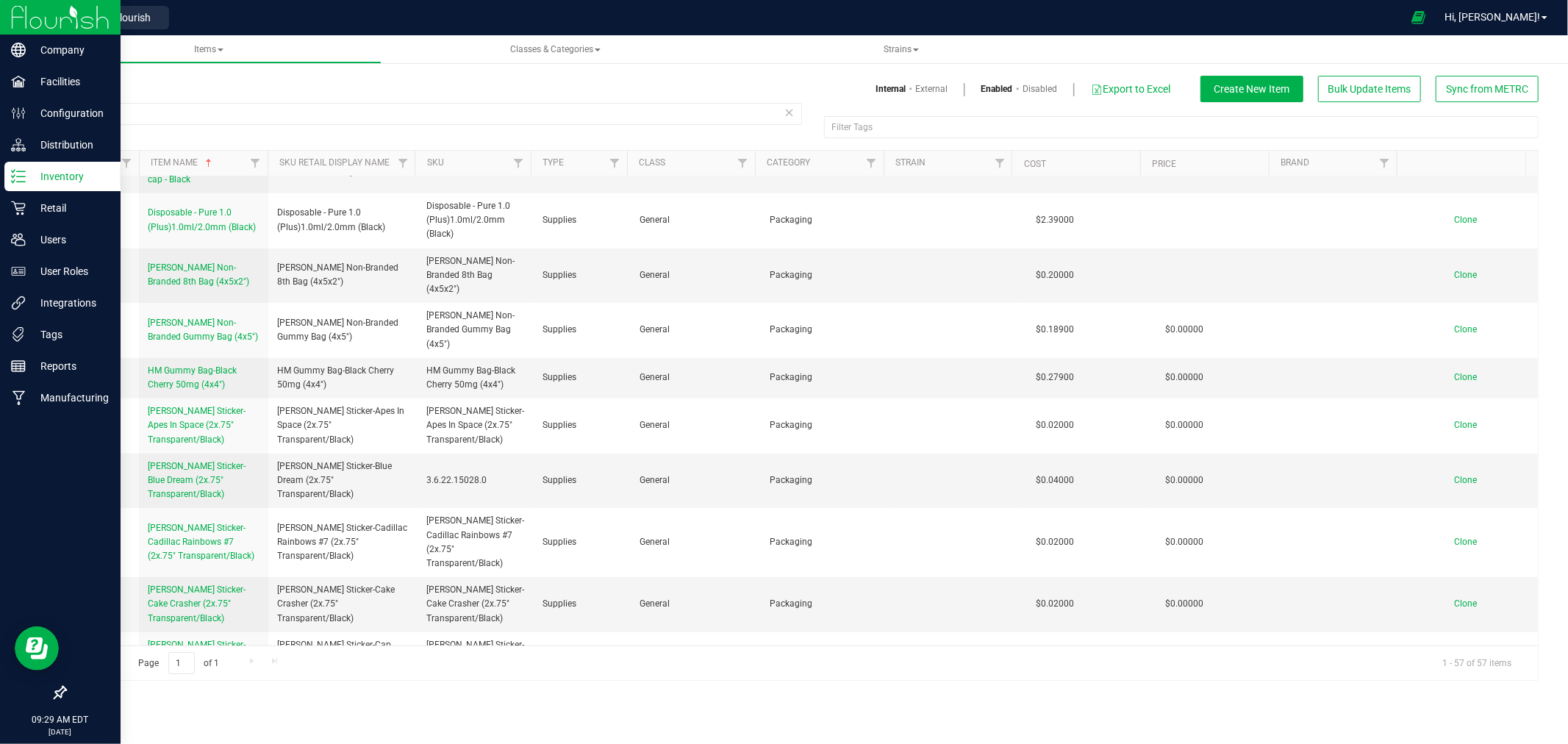
click at [39, 179] on p "Inventory" at bounding box center [70, 176] width 88 height 18
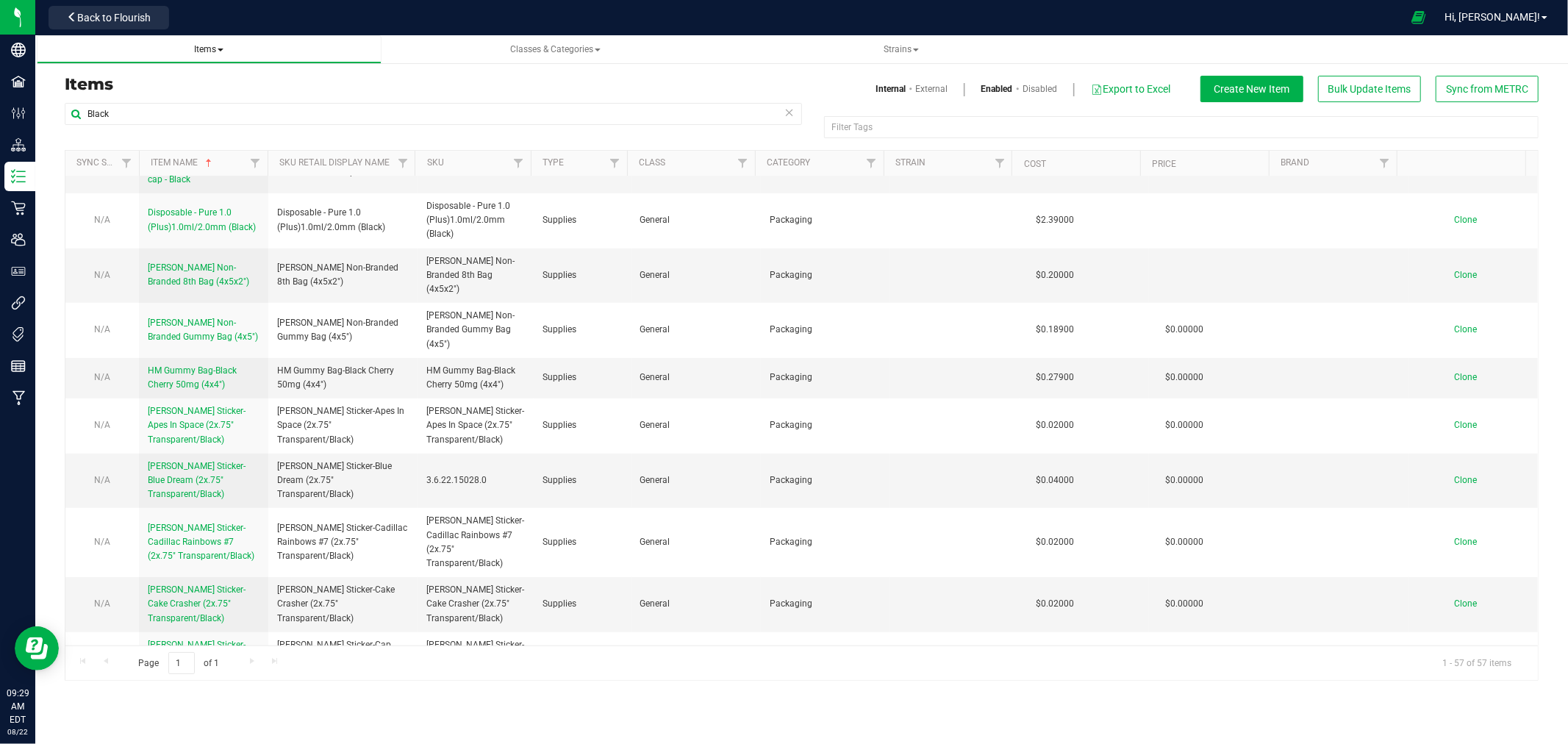
click at [211, 49] on span "Items" at bounding box center [209, 49] width 29 height 10
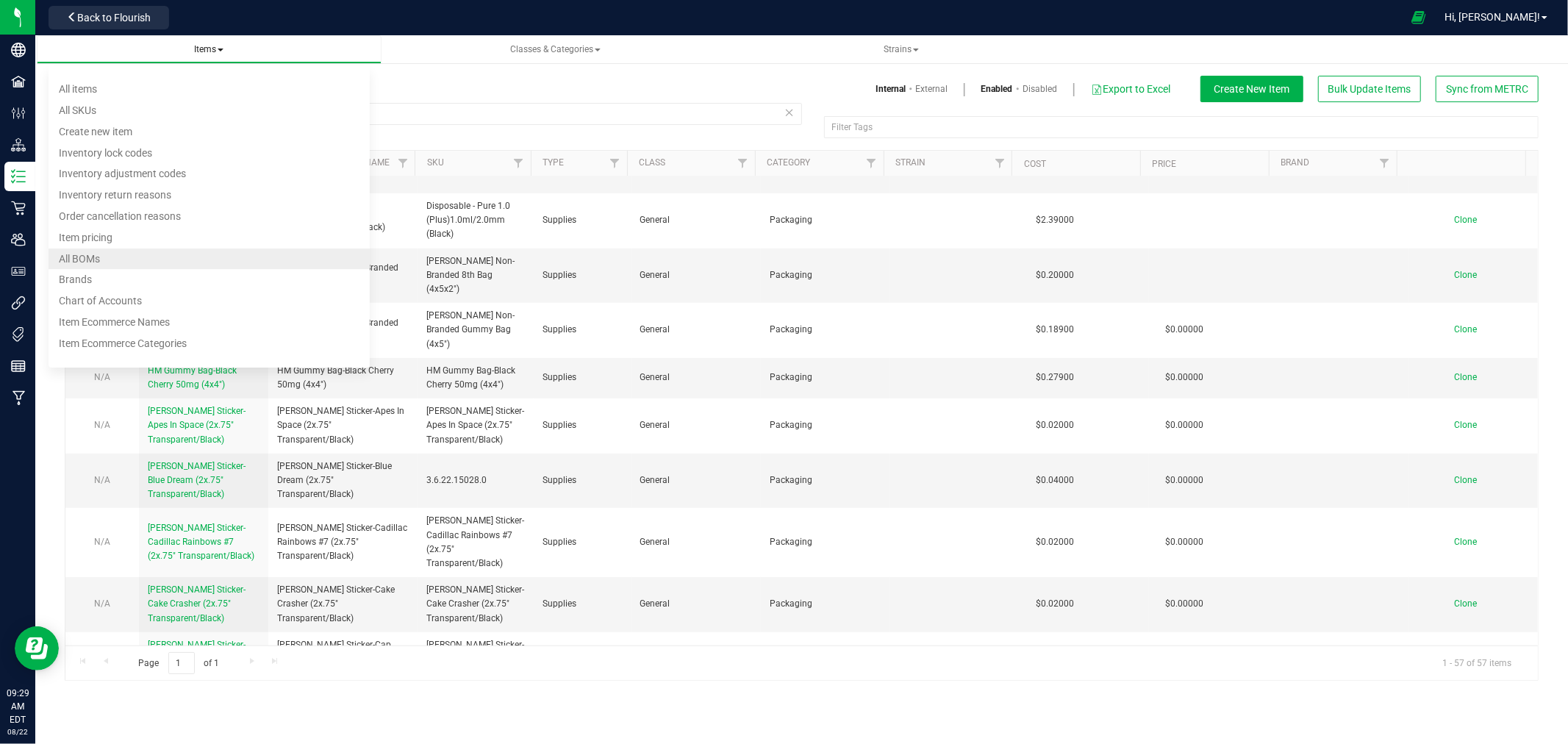
click at [94, 261] on span "All BOMs" at bounding box center [79, 259] width 41 height 12
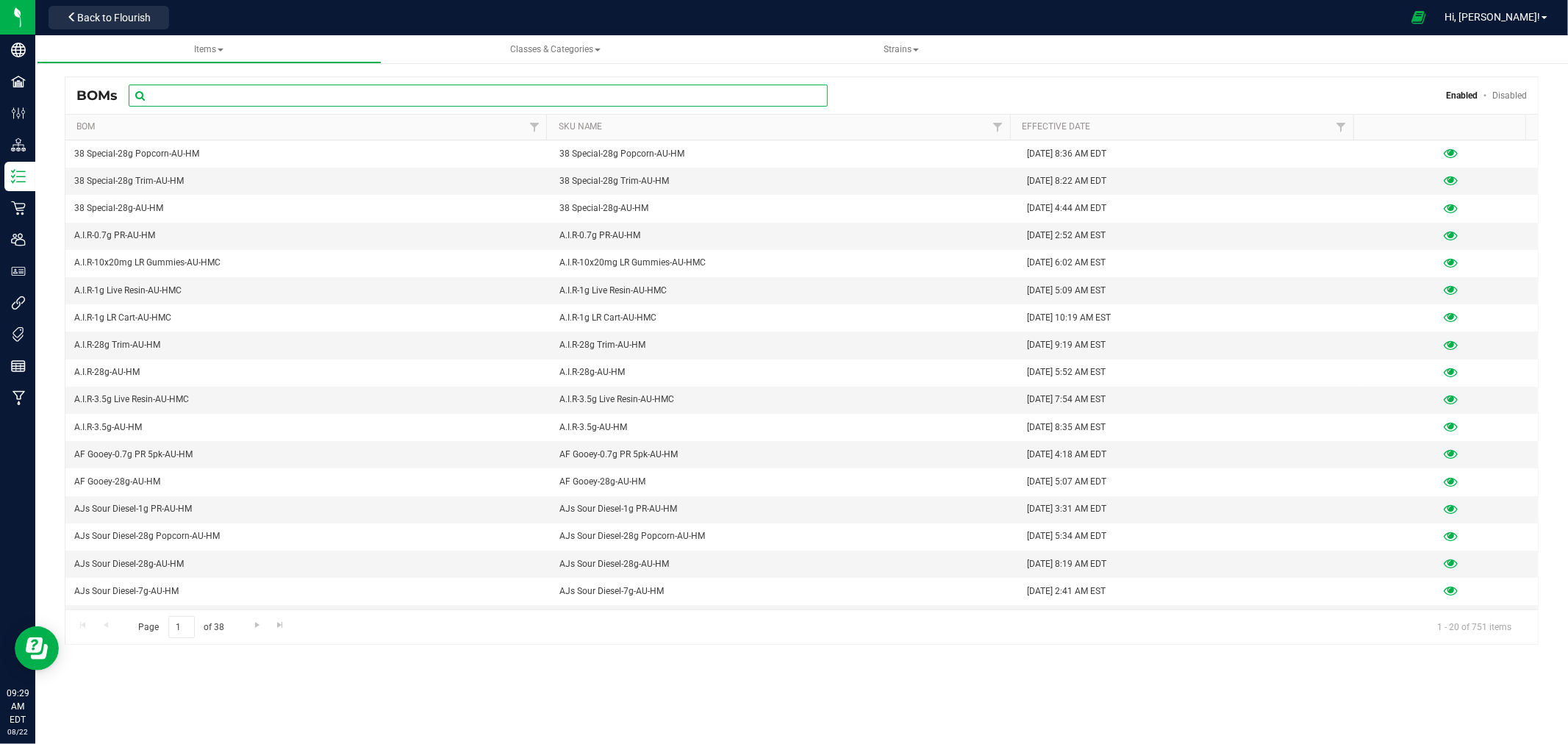
click at [320, 100] on input "text" at bounding box center [479, 95] width 699 height 22
type input "Cap J"
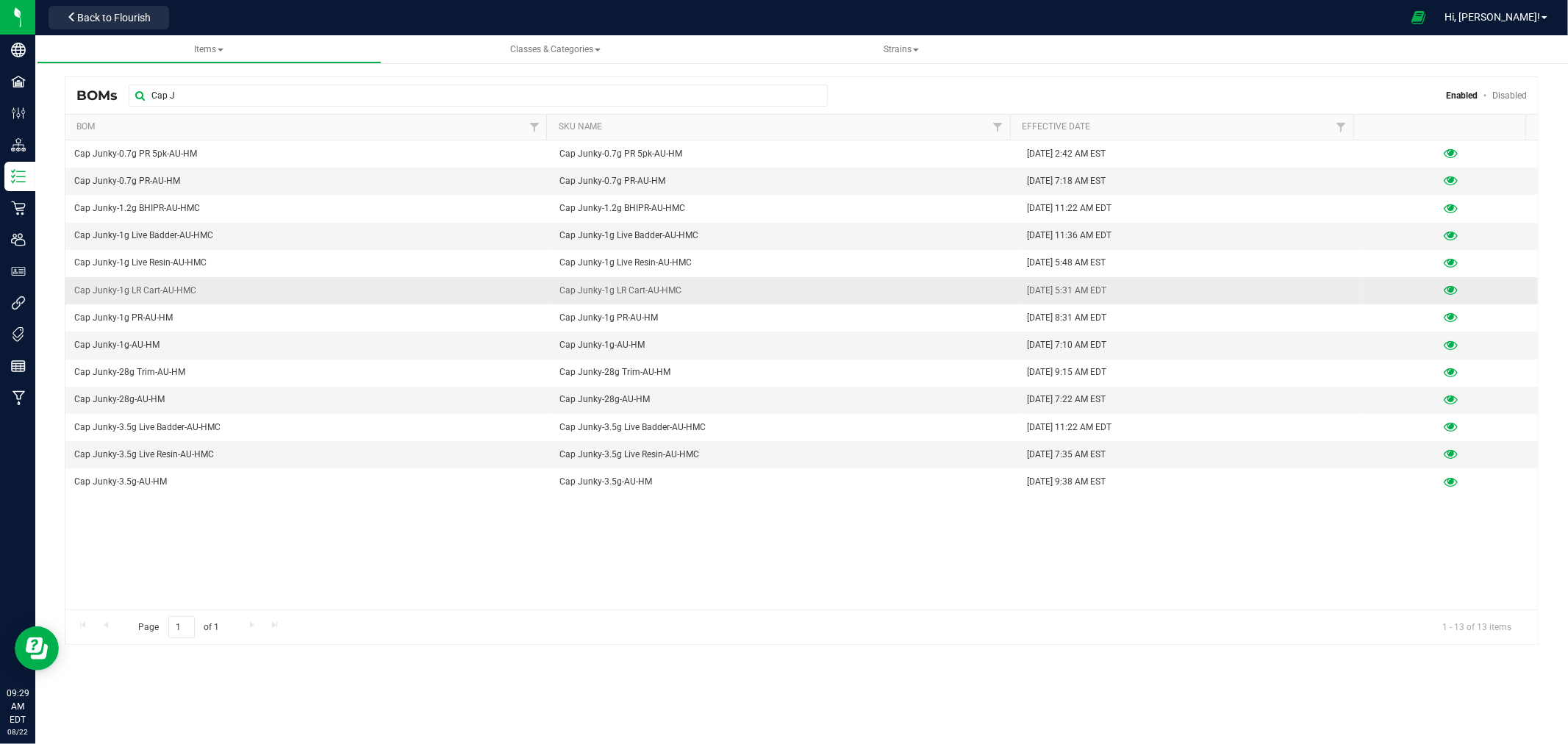
click at [161, 290] on span "Cap Junky-1g LR Cart-AU-HMC" at bounding box center [135, 290] width 122 height 14
click at [1445, 288] on icon at bounding box center [1452, 290] width 14 height 10
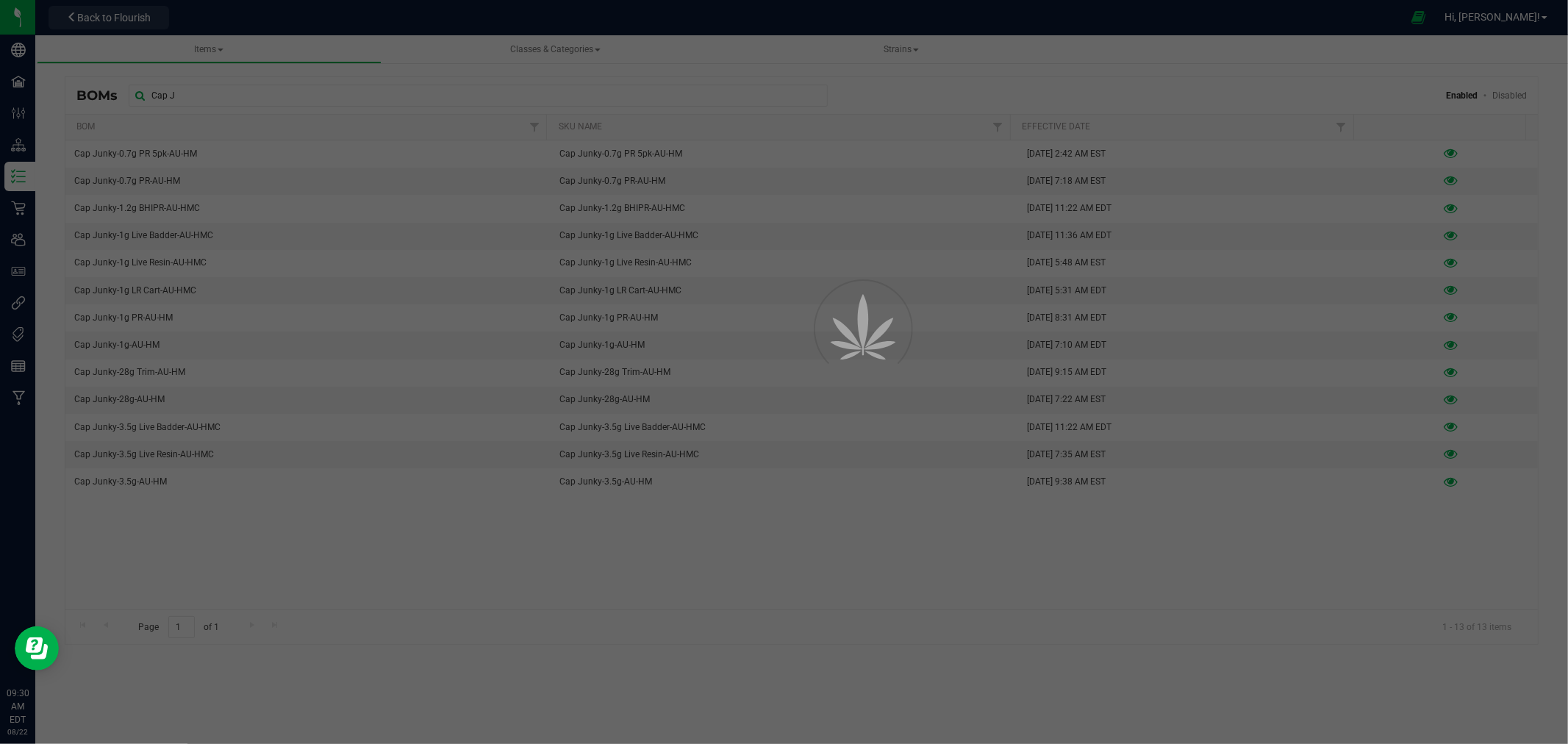
select select "540"
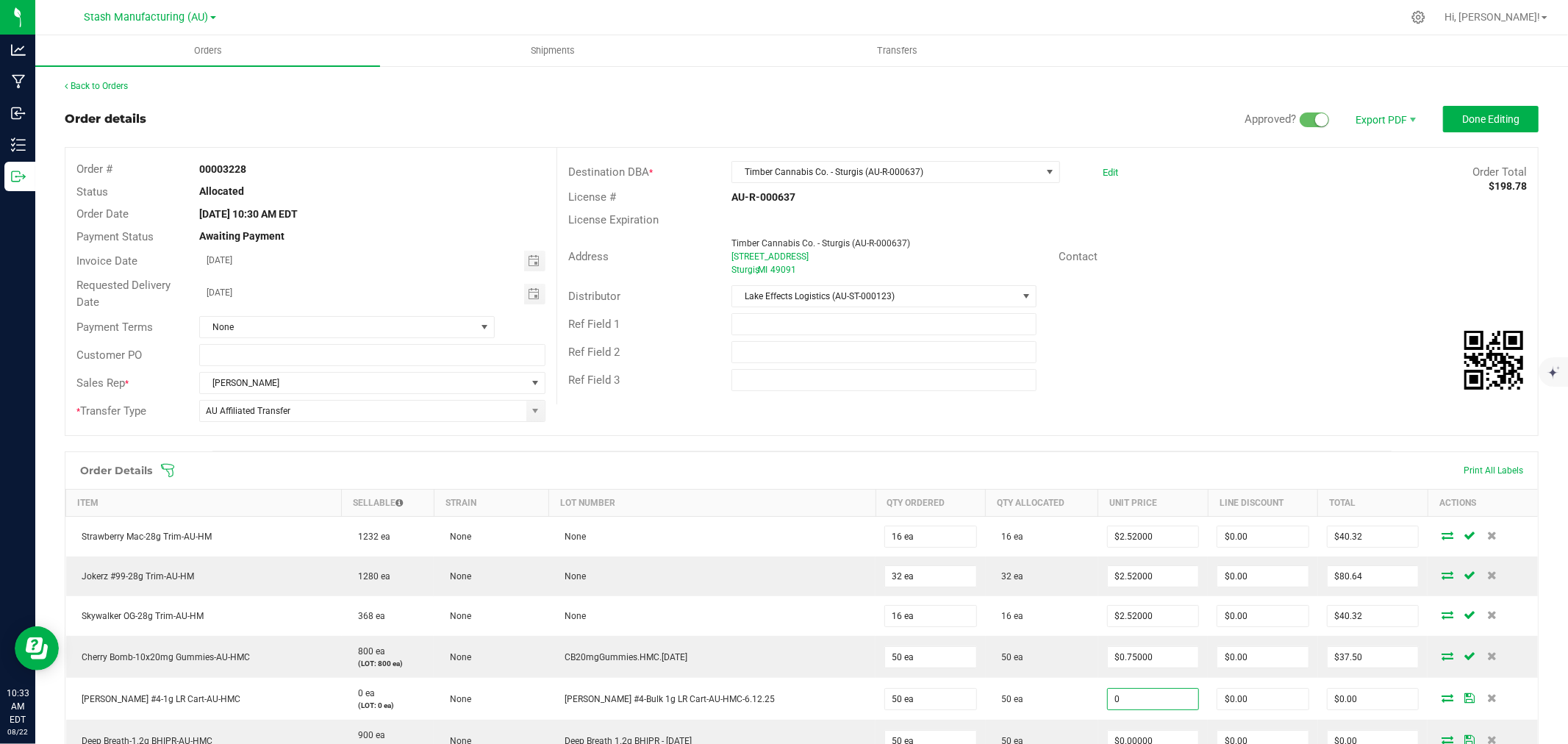
scroll to position [326, 0]
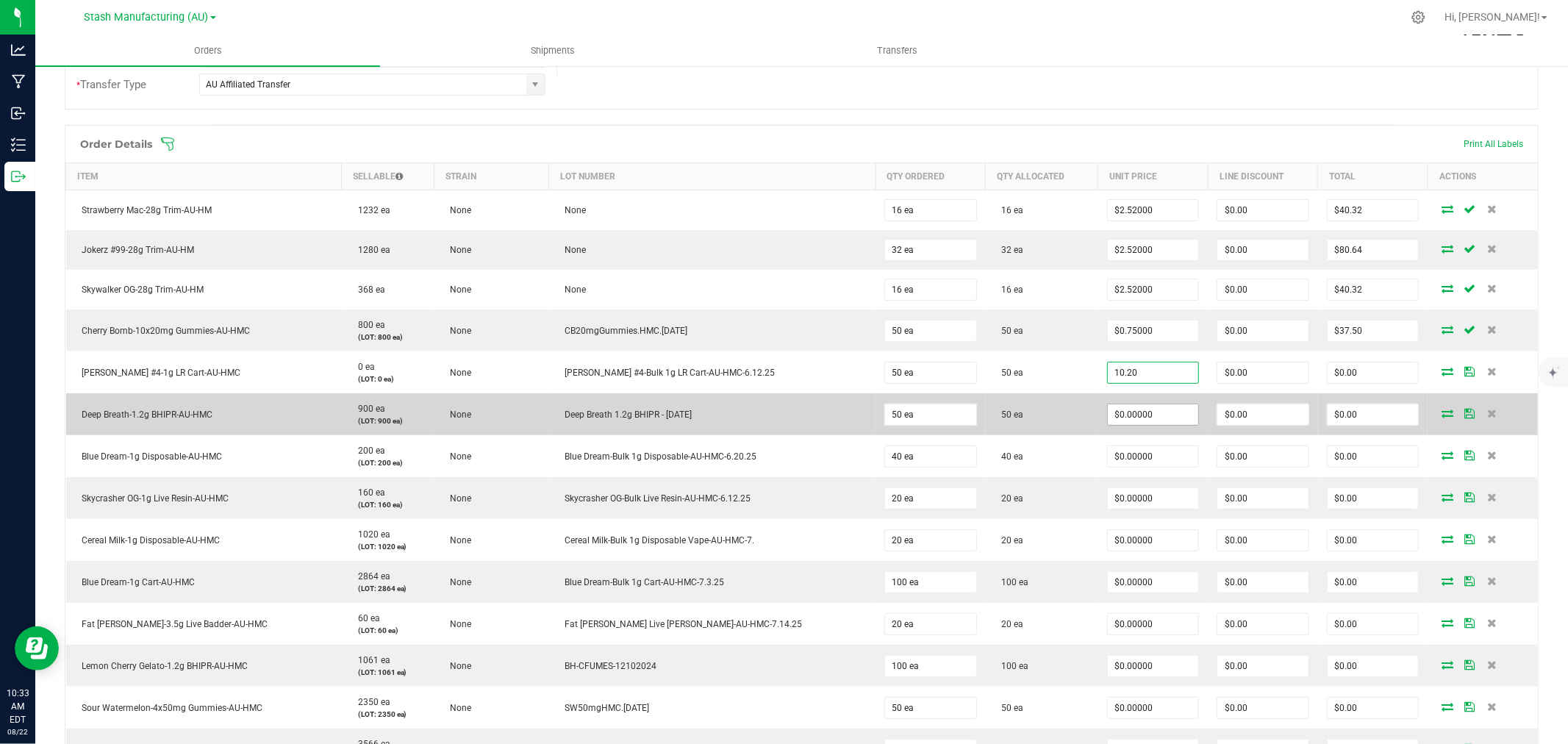
type input "$10.20000"
type input "$510.00"
click at [1127, 406] on input "0" at bounding box center [1154, 415] width 91 height 21
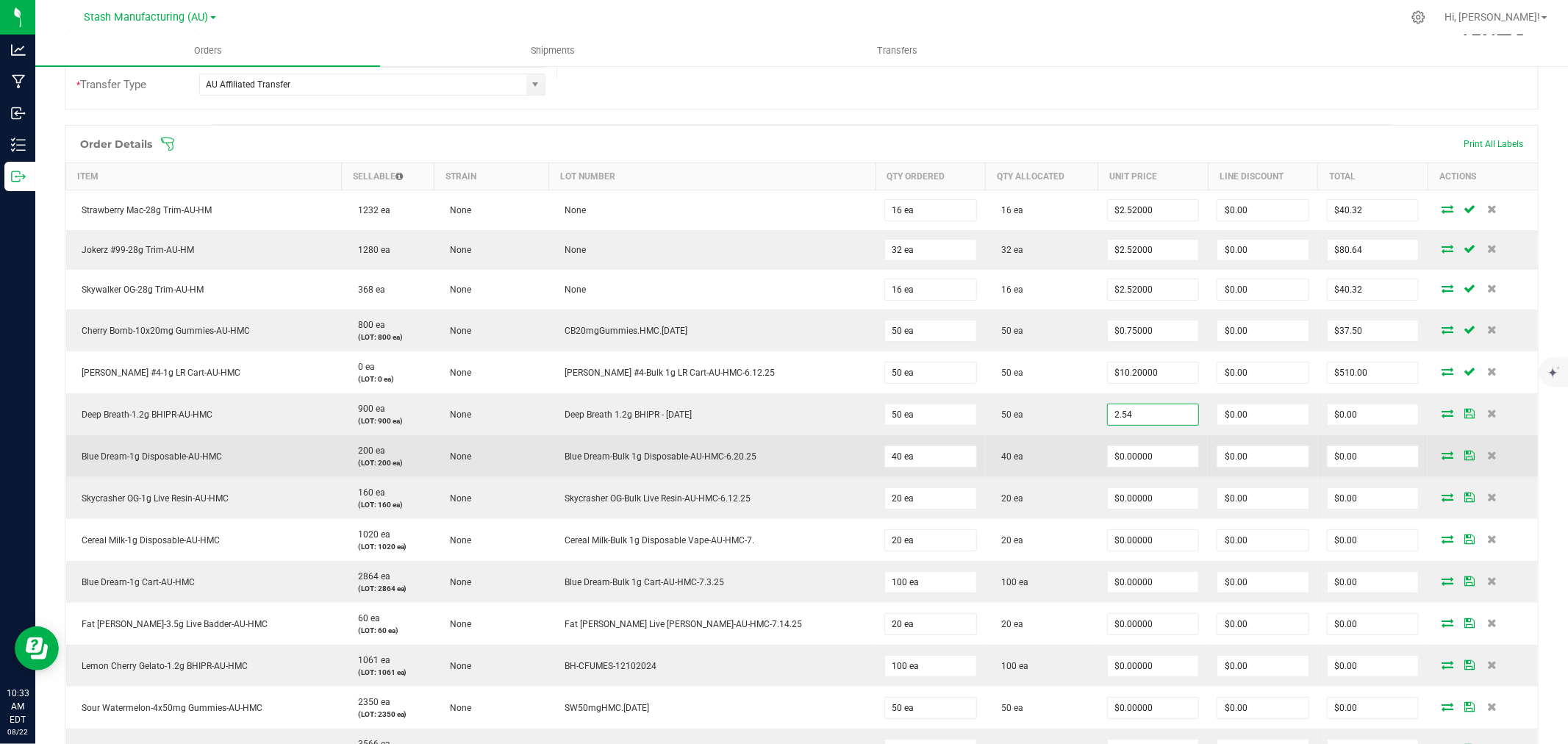
type input "$2.54000"
type input "$127.00"
click at [1126, 444] on td "$0.00000" at bounding box center [1154, 456] width 110 height 42
click at [1119, 456] on input "0" at bounding box center [1154, 456] width 91 height 21
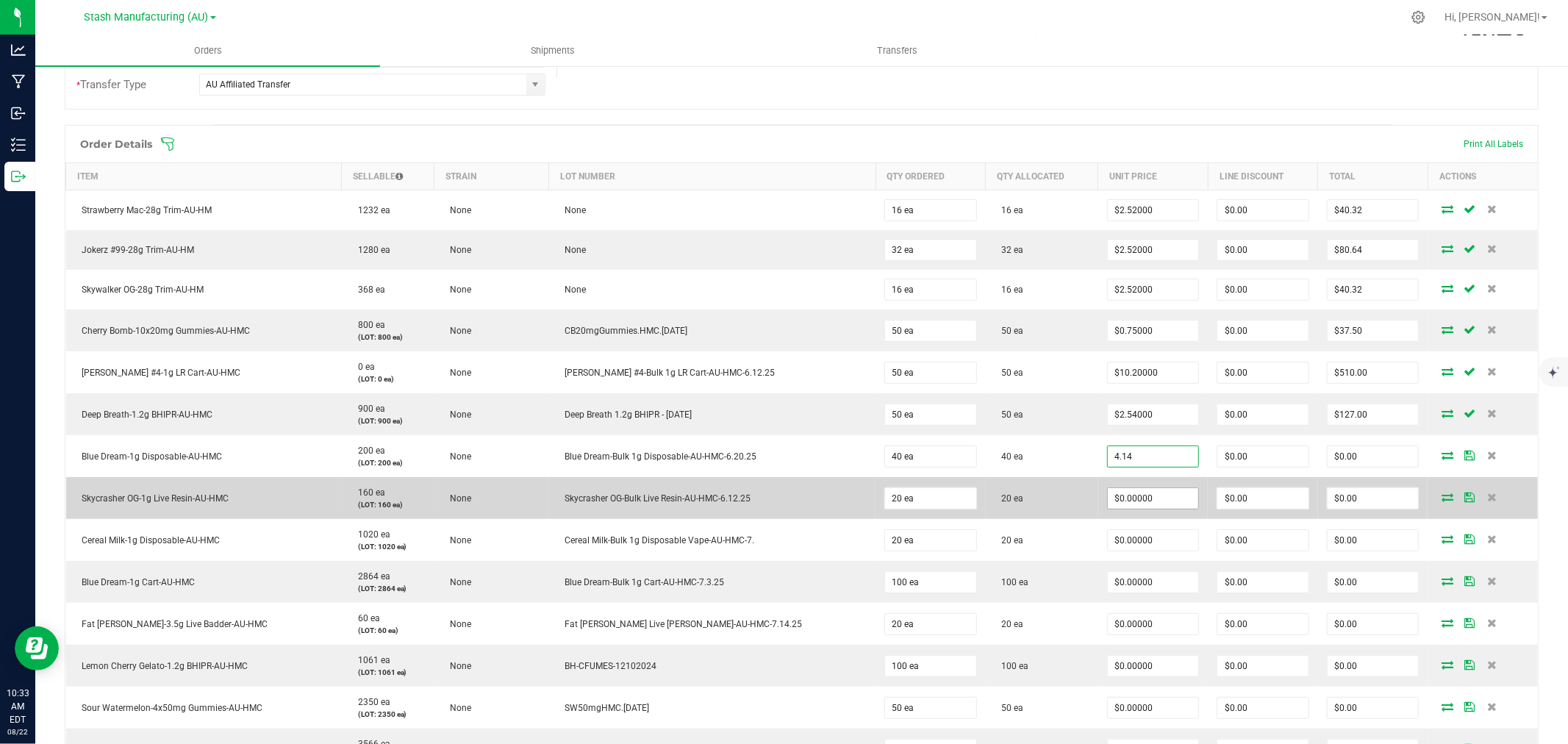
type input "$4.14000"
type input "$165.60"
click at [1124, 496] on input "0" at bounding box center [1154, 498] width 91 height 21
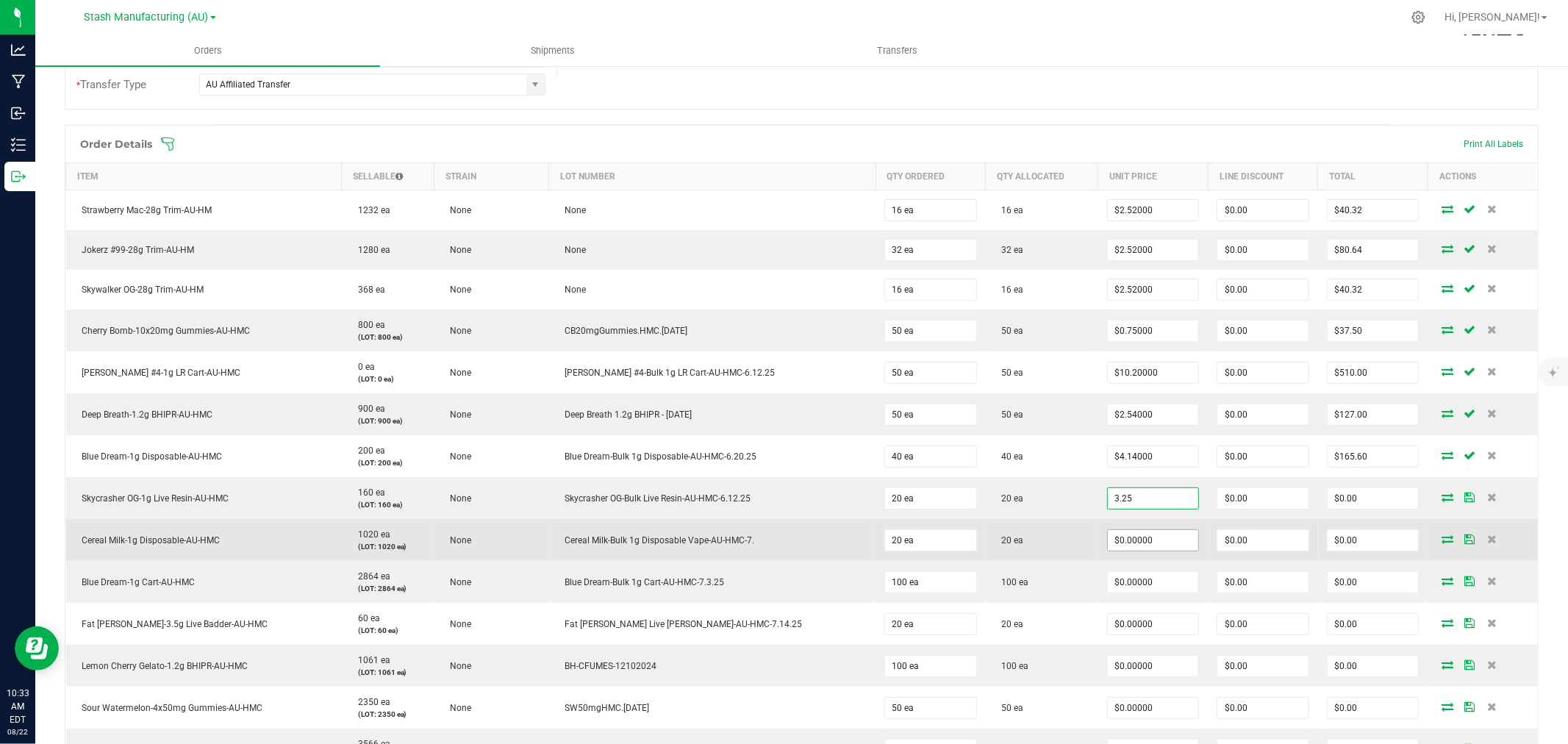
type input "$3.25000"
type input "$65.00"
click at [1113, 533] on input "0" at bounding box center [1154, 540] width 91 height 21
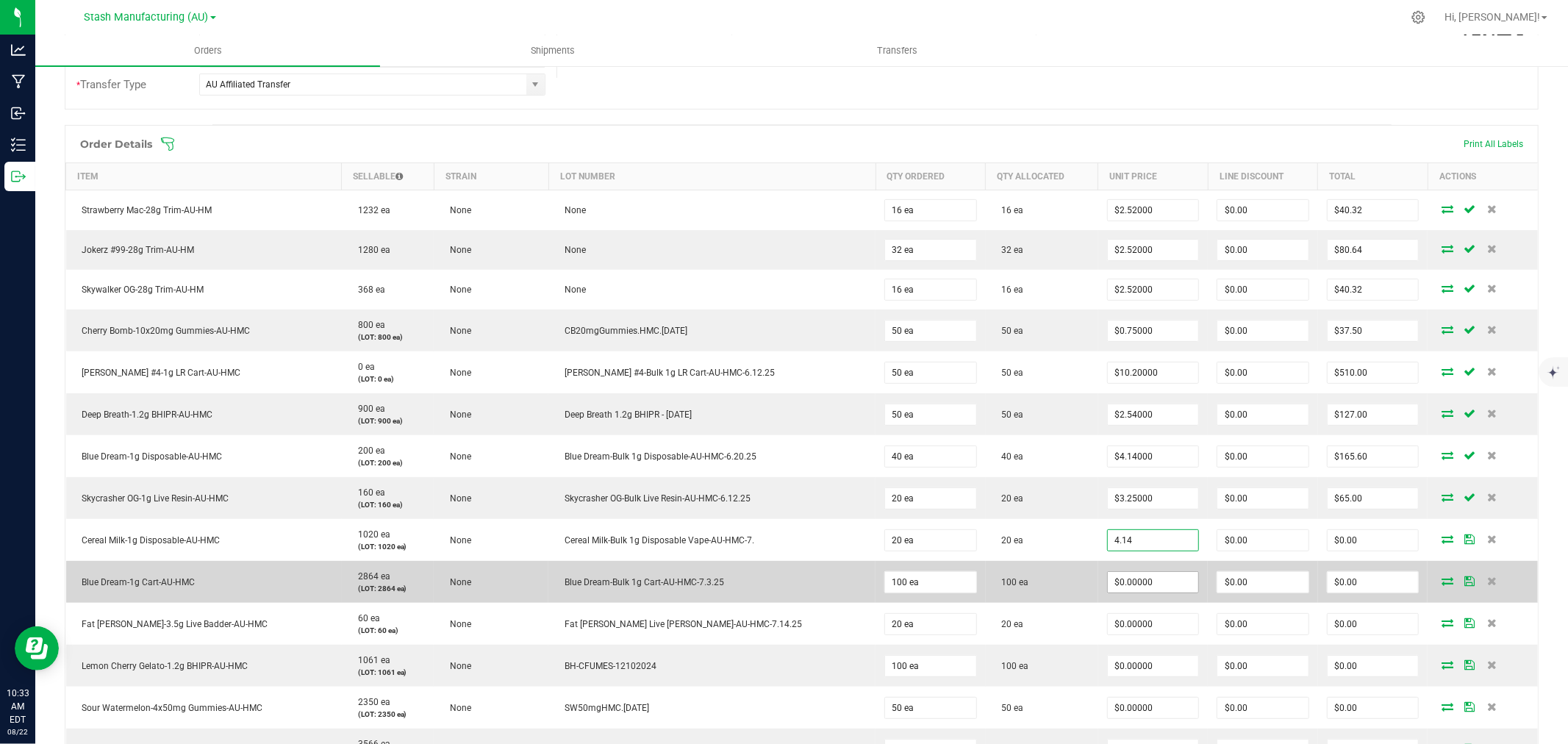
type input "$4.14000"
type input "$82.80"
click at [1130, 590] on input "0" at bounding box center [1154, 582] width 91 height 21
type input "$0.81000"
type input "$81.00"
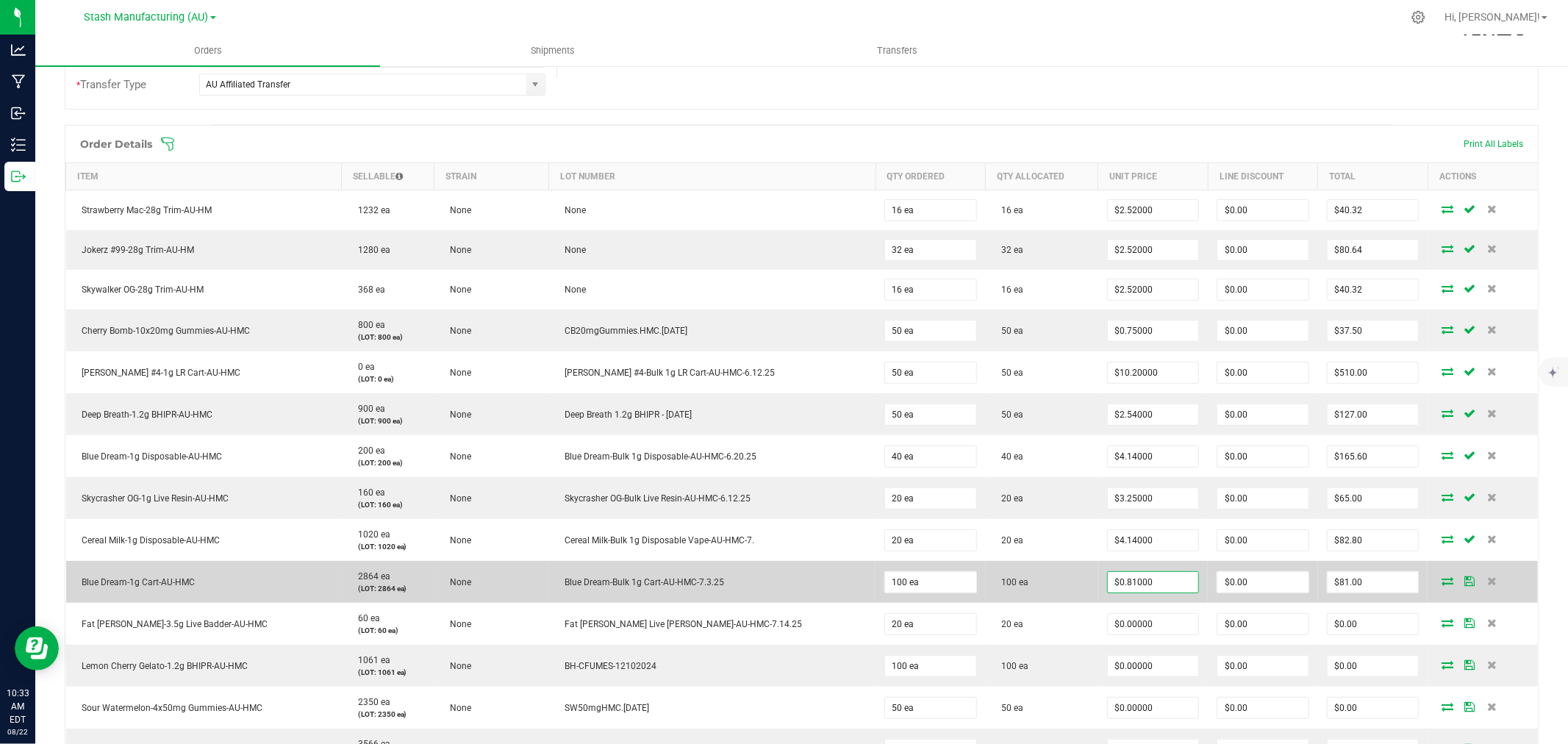
click at [1061, 576] on td "100 ea" at bounding box center [1042, 582] width 113 height 42
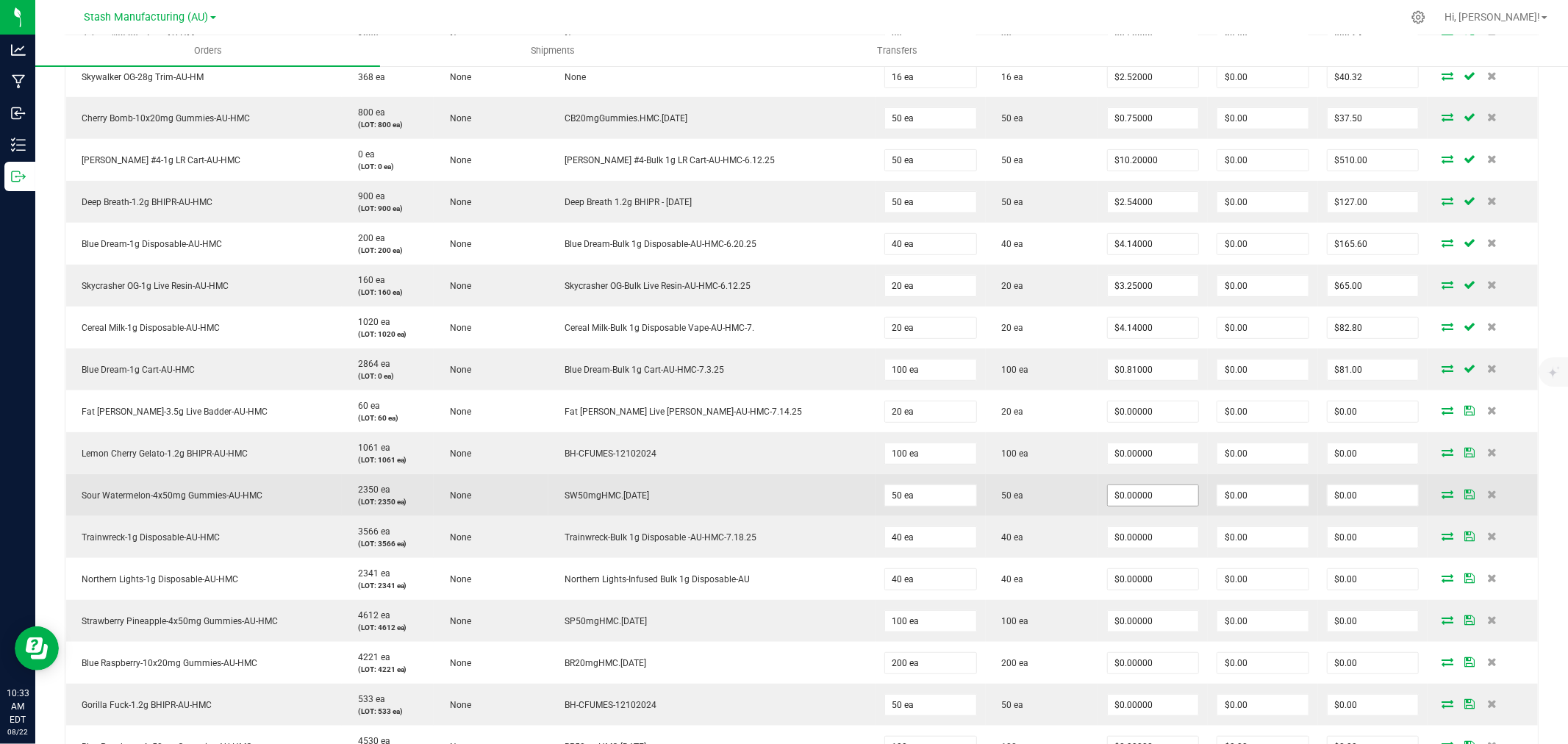
scroll to position [653, 0]
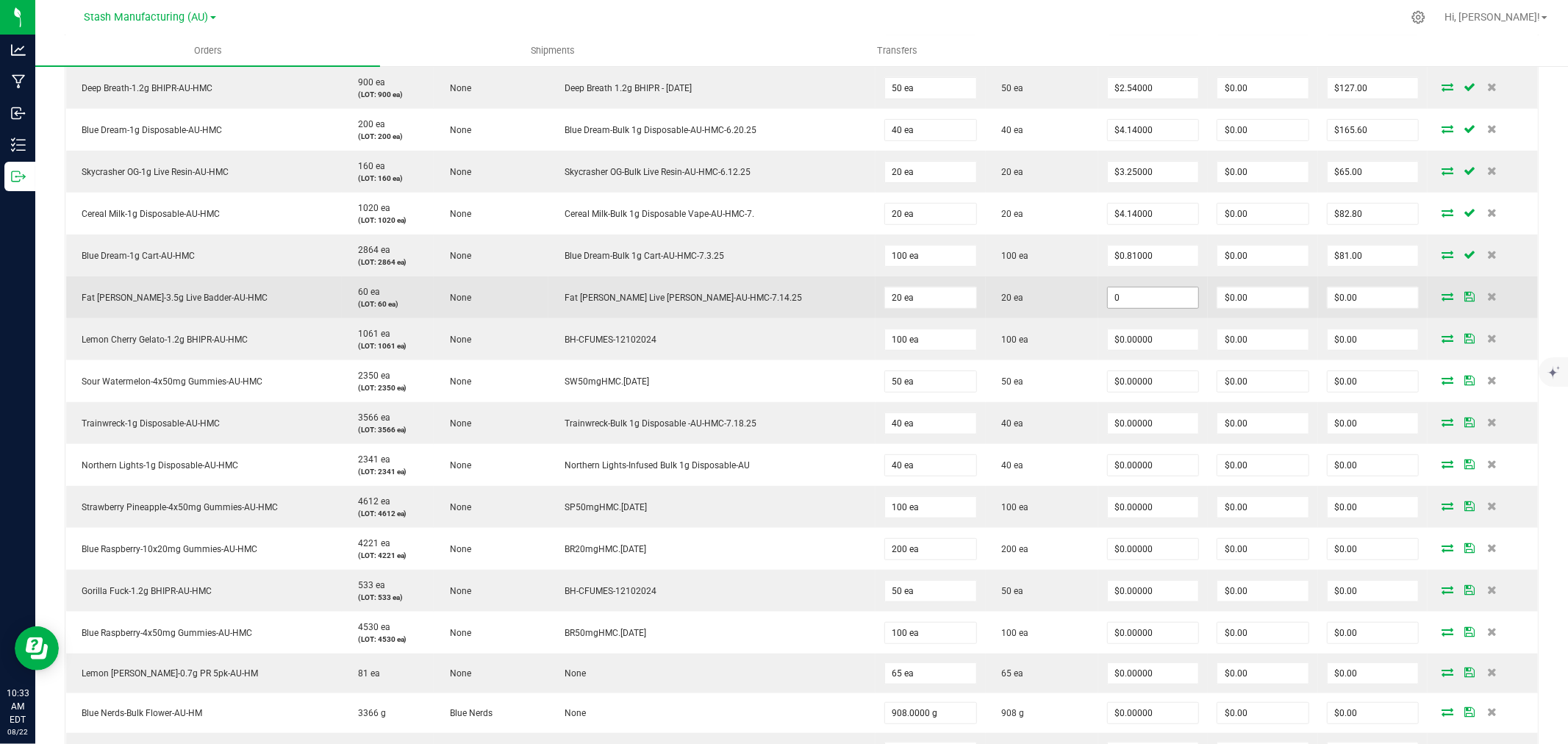
click at [1137, 298] on input "0" at bounding box center [1154, 298] width 91 height 21
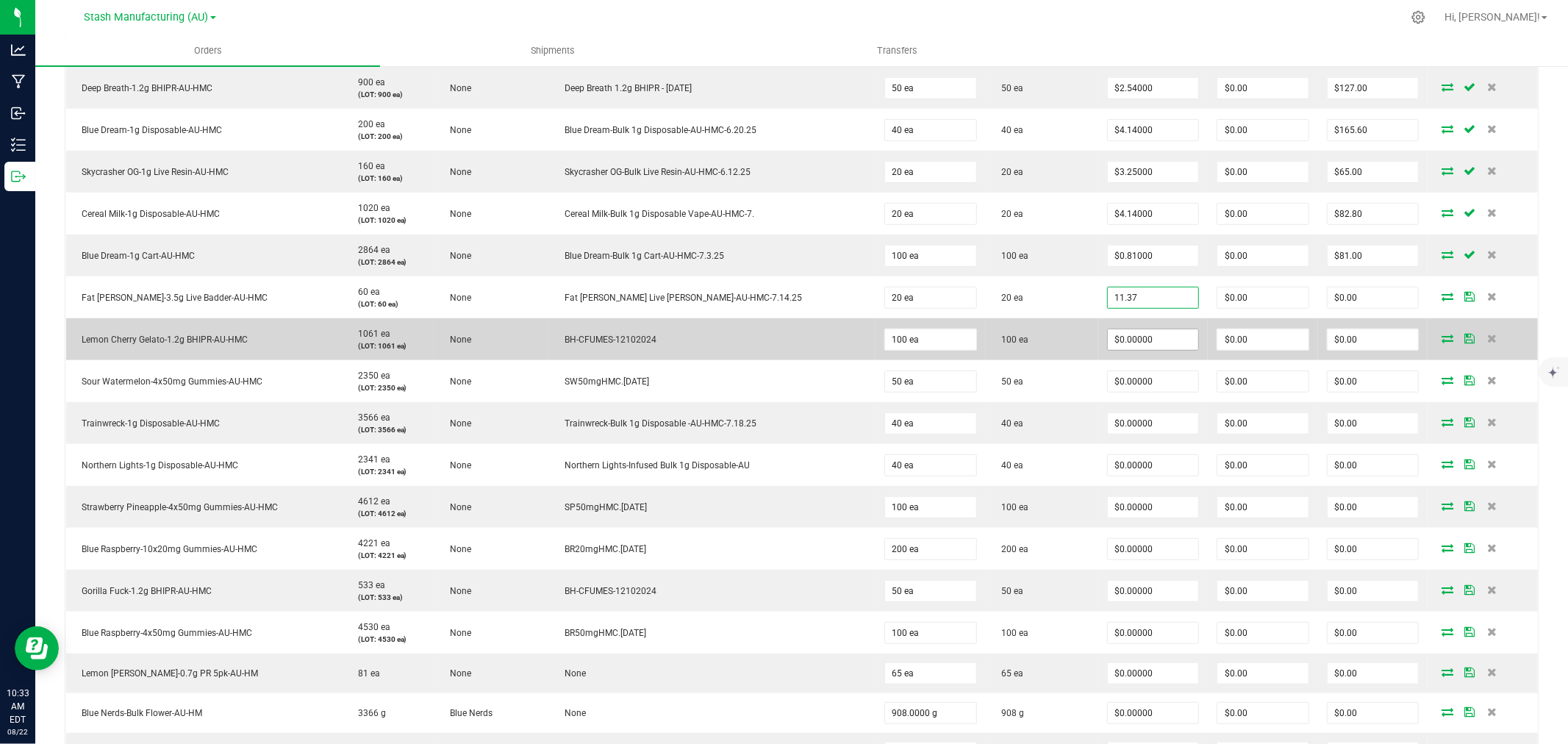
type input "$11.37000"
type input "$227.40"
click at [1136, 336] on input "0" at bounding box center [1154, 339] width 91 height 21
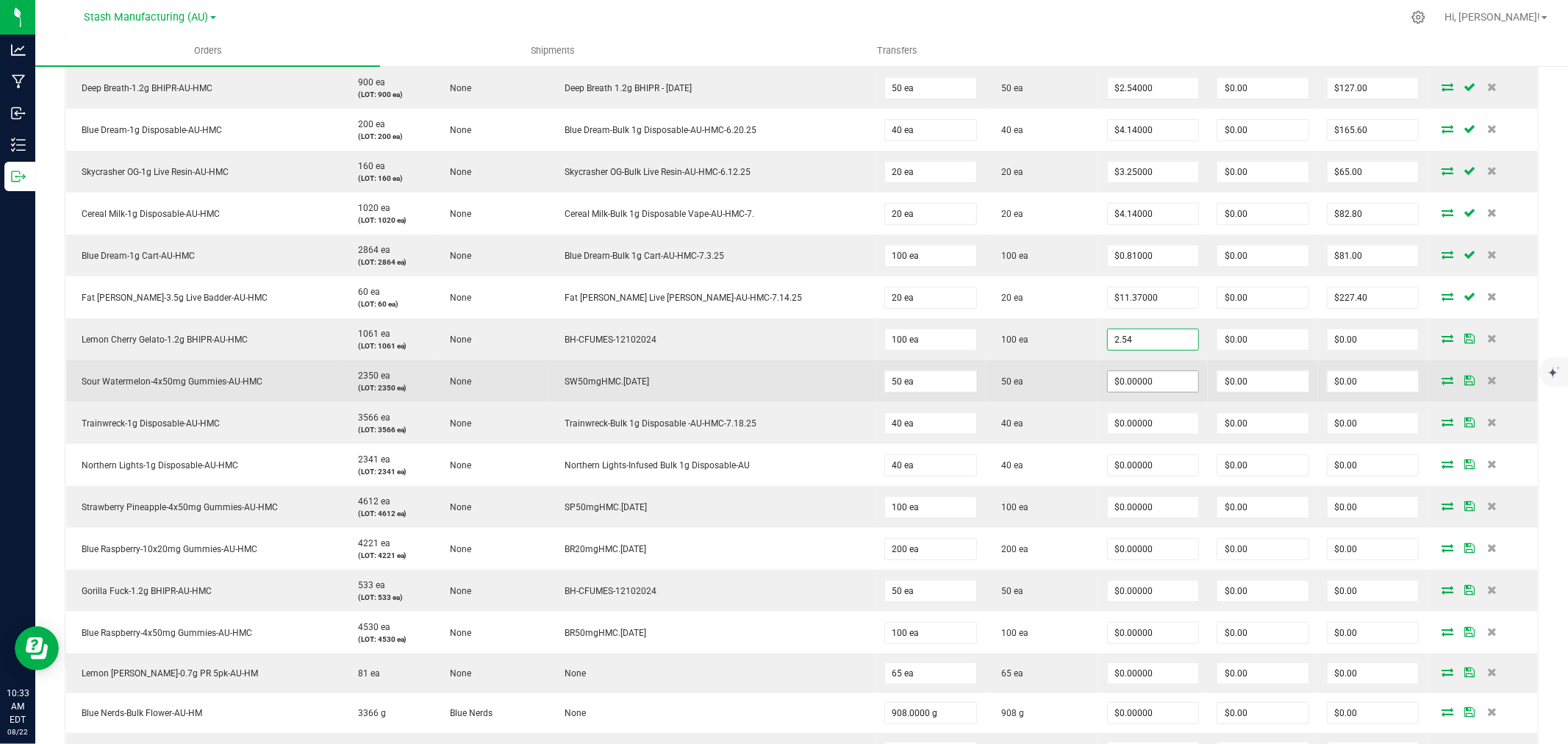
type input "$2.54000"
type input "$254.00"
click at [1138, 391] on input "0" at bounding box center [1154, 381] width 91 height 21
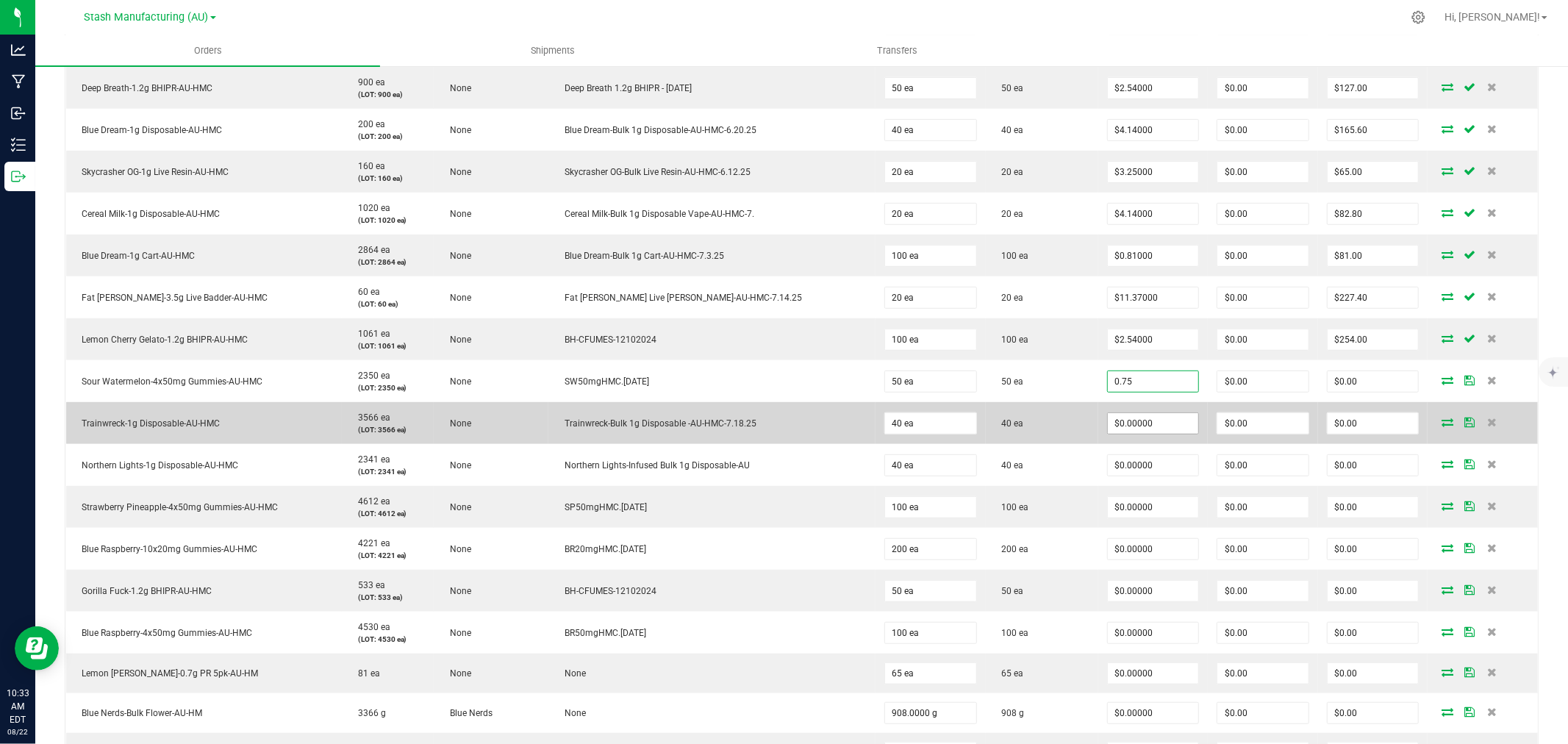
type input "$0.75000"
type input "$37.50"
click at [1131, 426] on input "0" at bounding box center [1154, 424] width 91 height 21
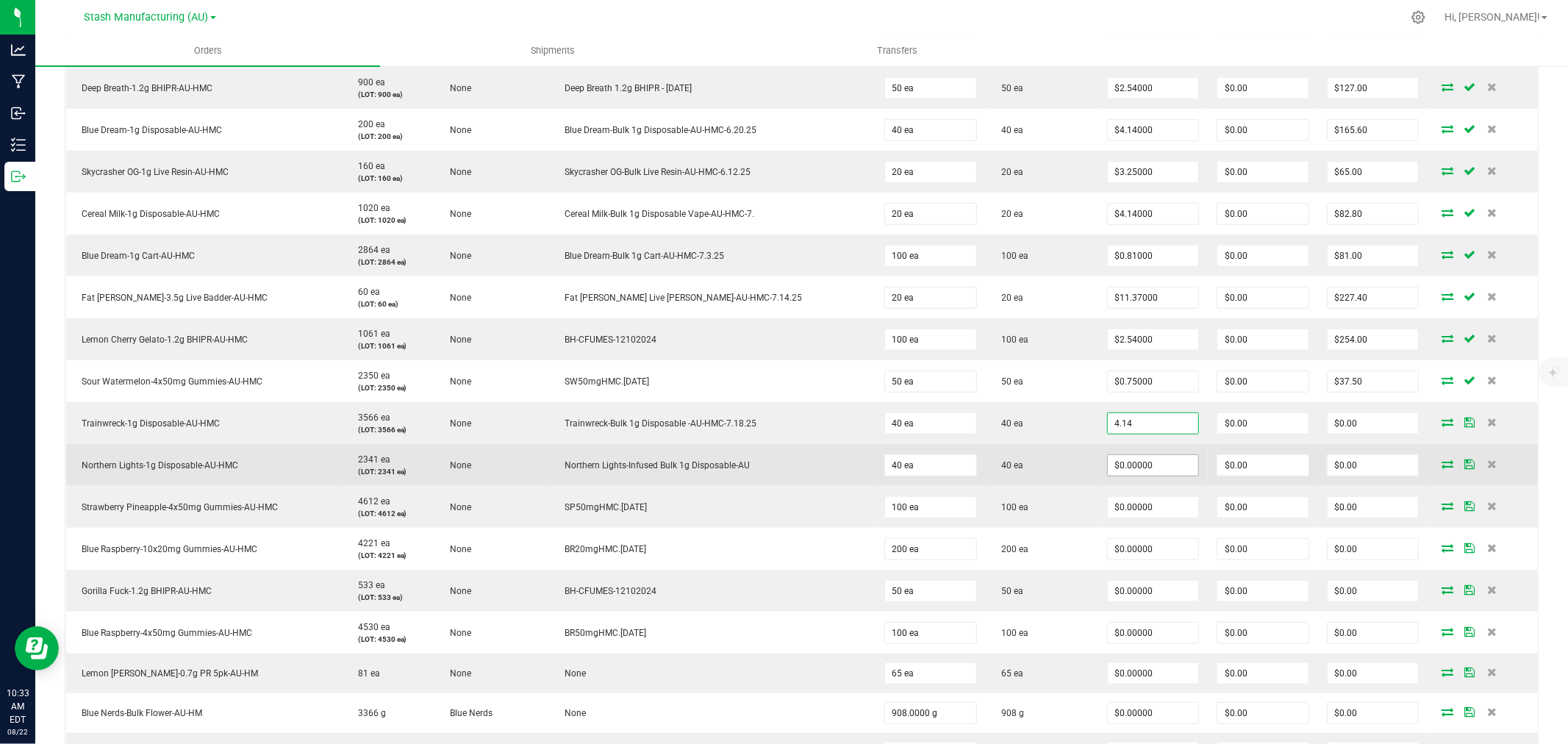
type input "$4.14000"
type input "$165.60"
click at [1151, 464] on input "0" at bounding box center [1154, 466] width 91 height 21
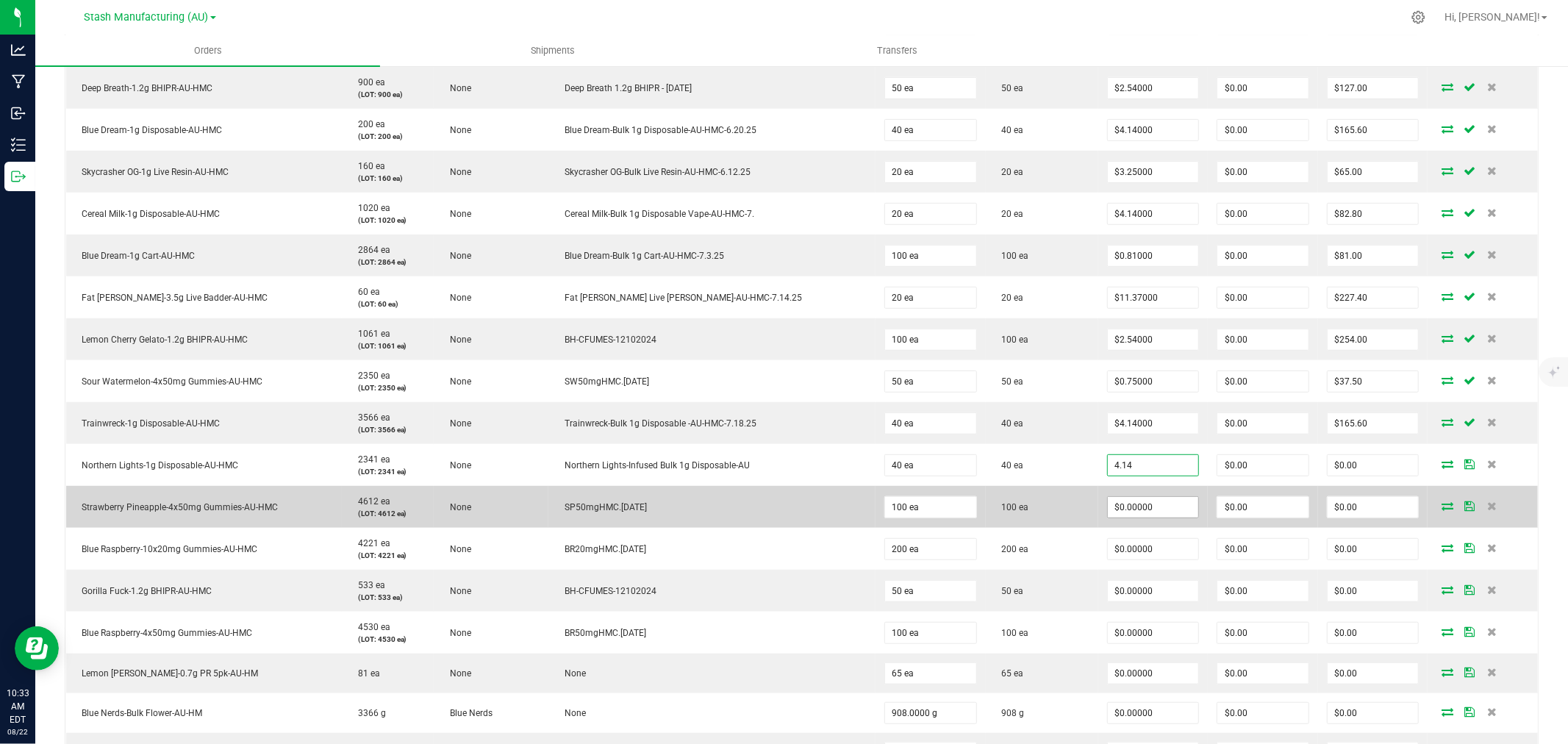
type input "$4.14000"
type input "$165.60"
click at [1120, 503] on input "0" at bounding box center [1154, 508] width 91 height 21
type input "$0.75000"
type input "$75.00"
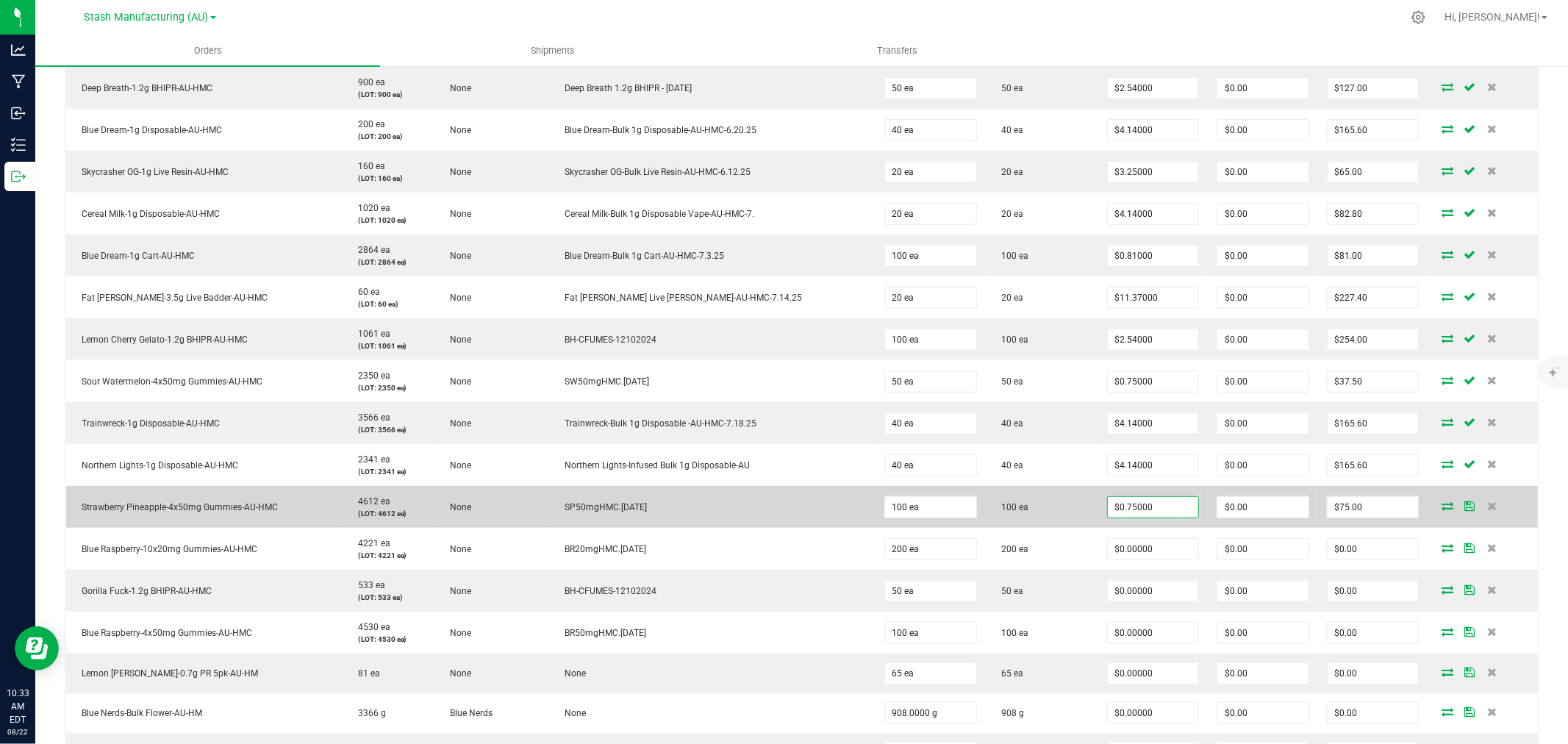
click at [1053, 497] on td "100 ea" at bounding box center [1042, 507] width 113 height 42
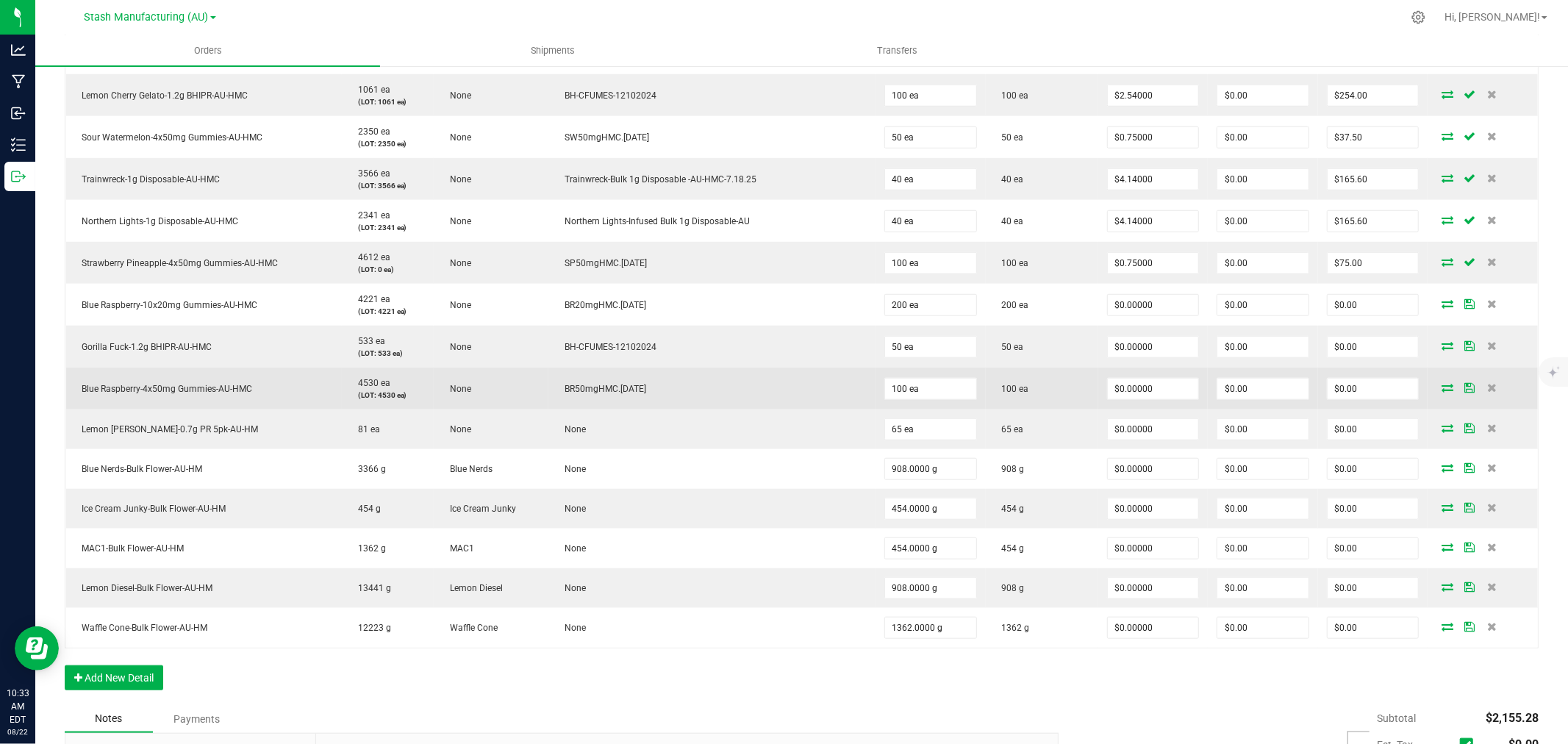
scroll to position [899, 0]
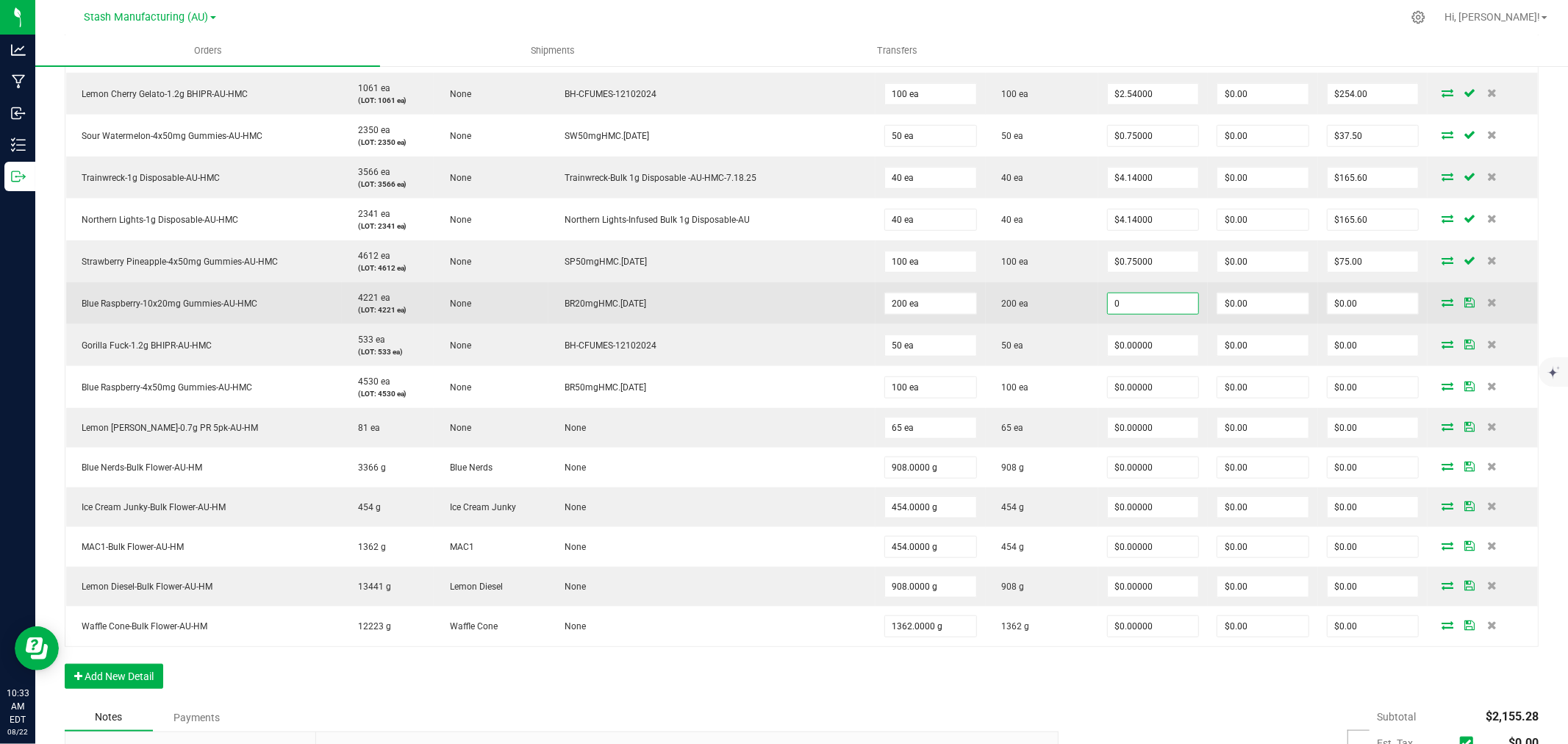
click at [1135, 300] on input "0" at bounding box center [1154, 303] width 91 height 21
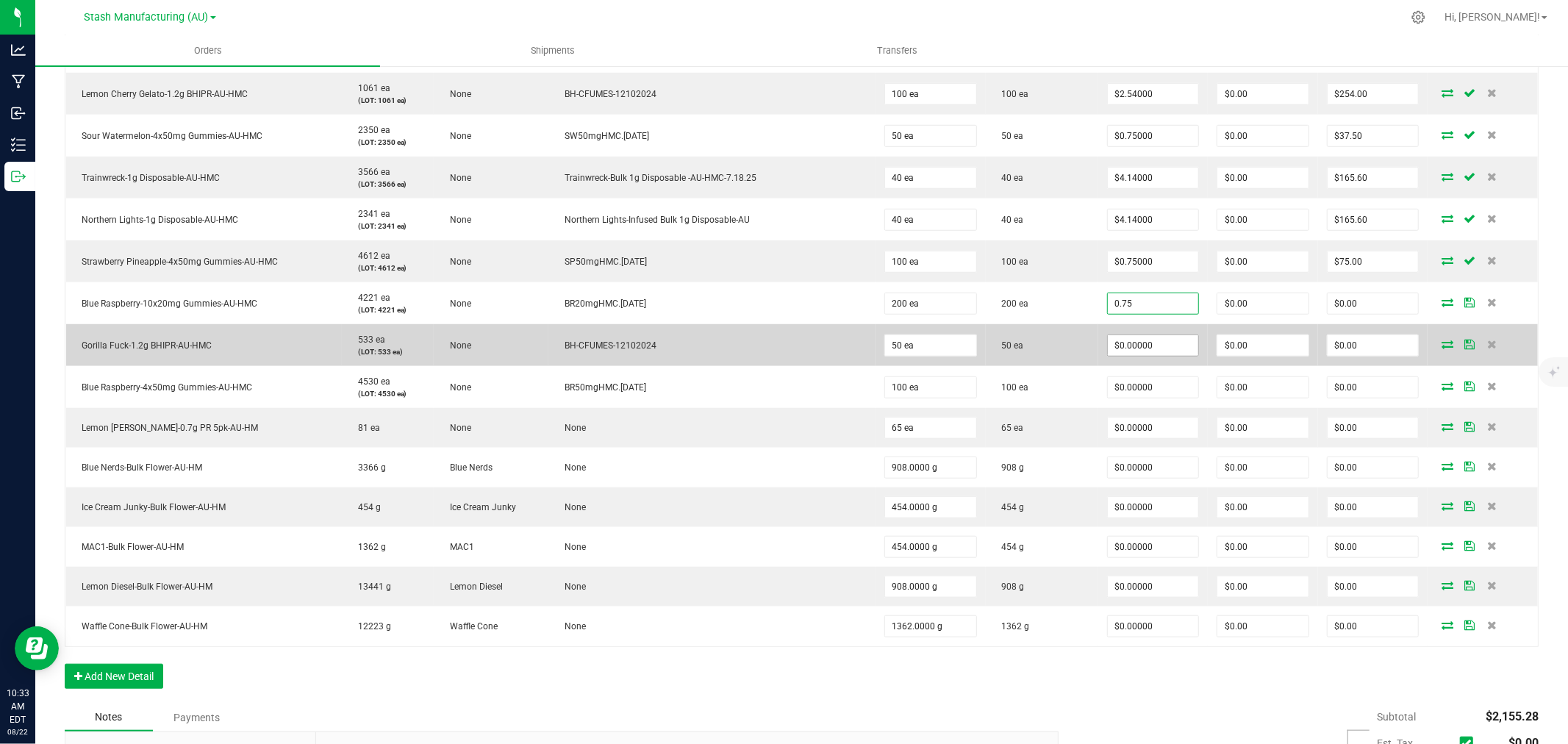
type input "$0.75000"
type input "$150.00"
click at [1108, 354] on input "0" at bounding box center [1154, 345] width 91 height 21
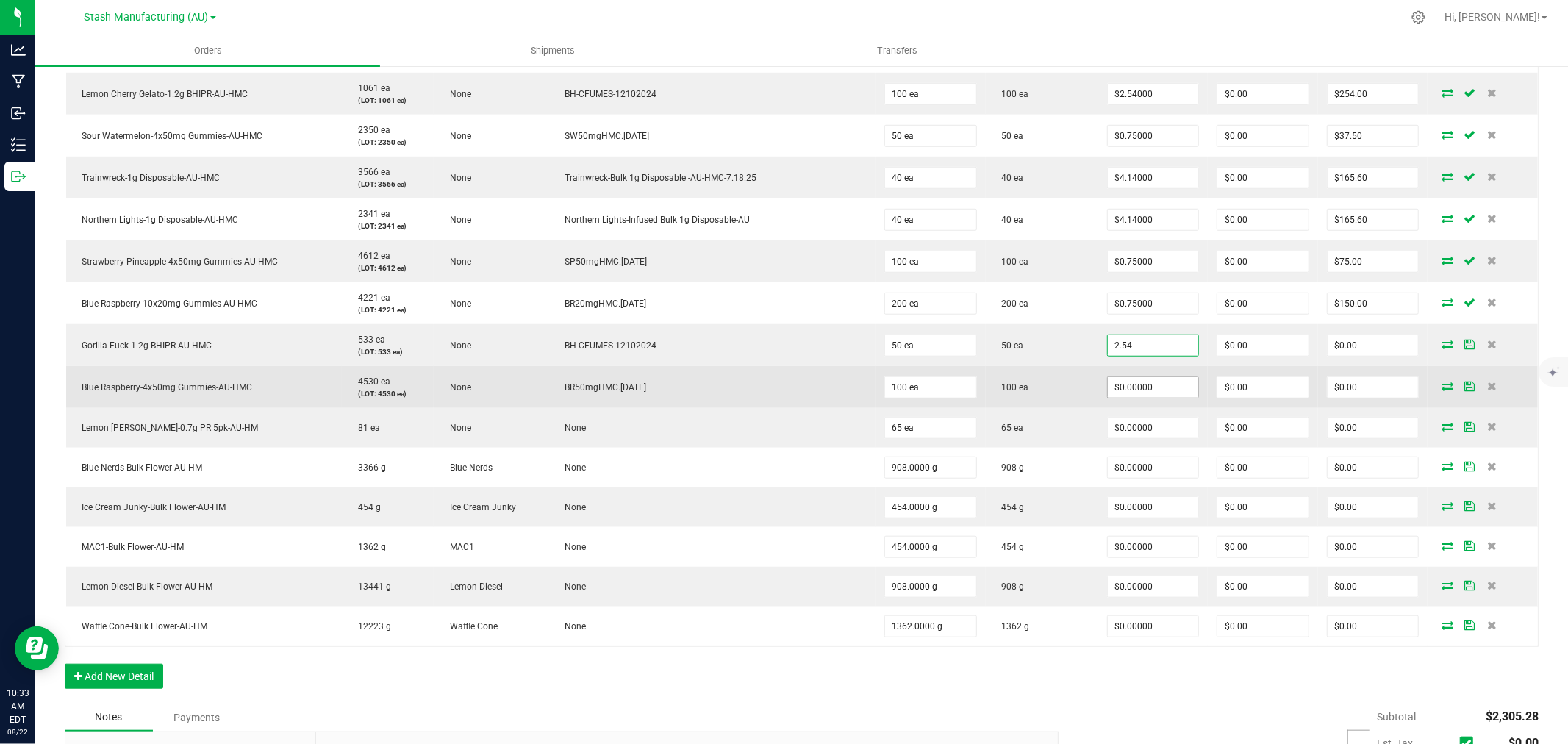
type input "$2.54000"
type input "$127.00"
click at [1111, 385] on input "0" at bounding box center [1154, 387] width 91 height 21
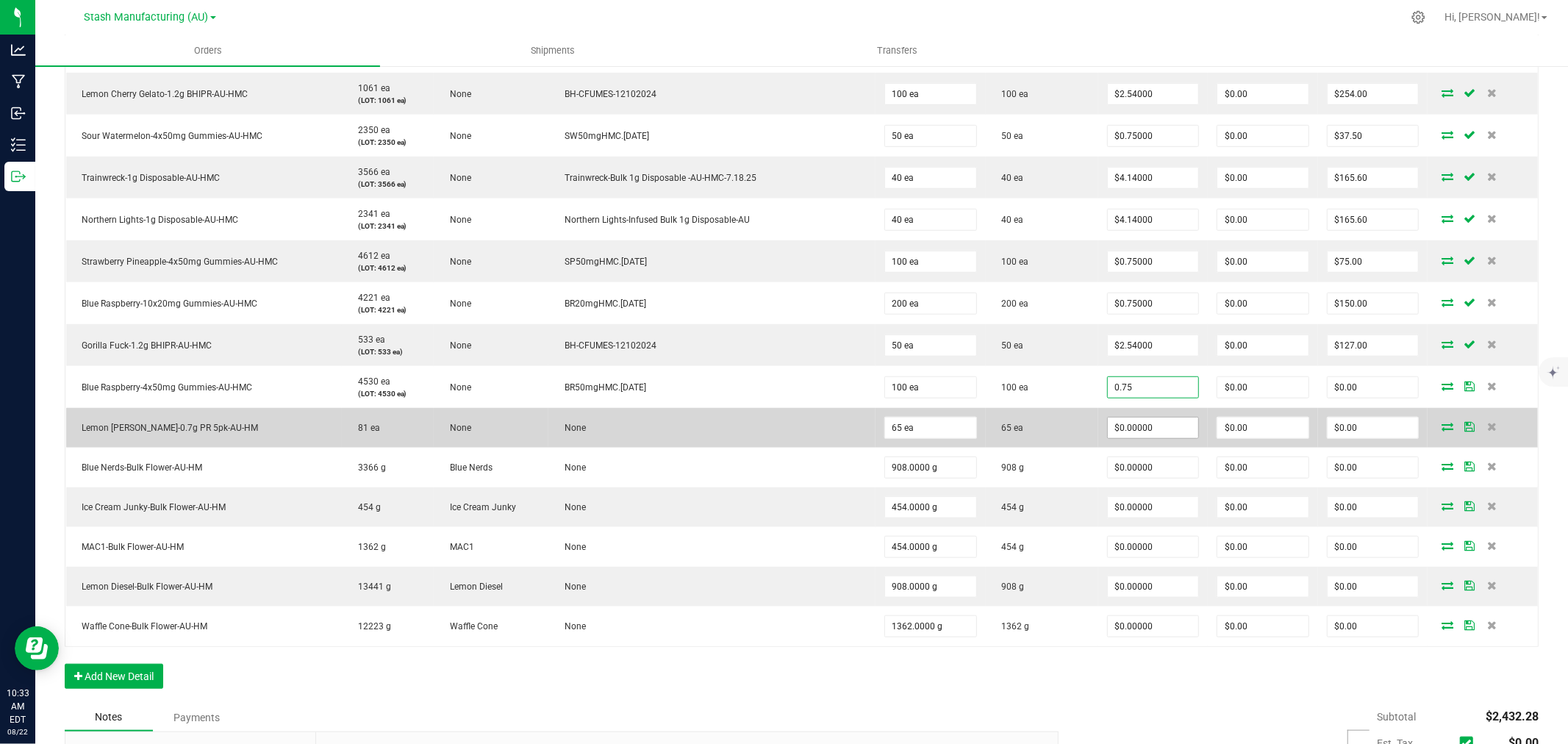
type input "$0.75000"
type input "$75.00"
click at [1128, 436] on input "0" at bounding box center [1154, 428] width 91 height 21
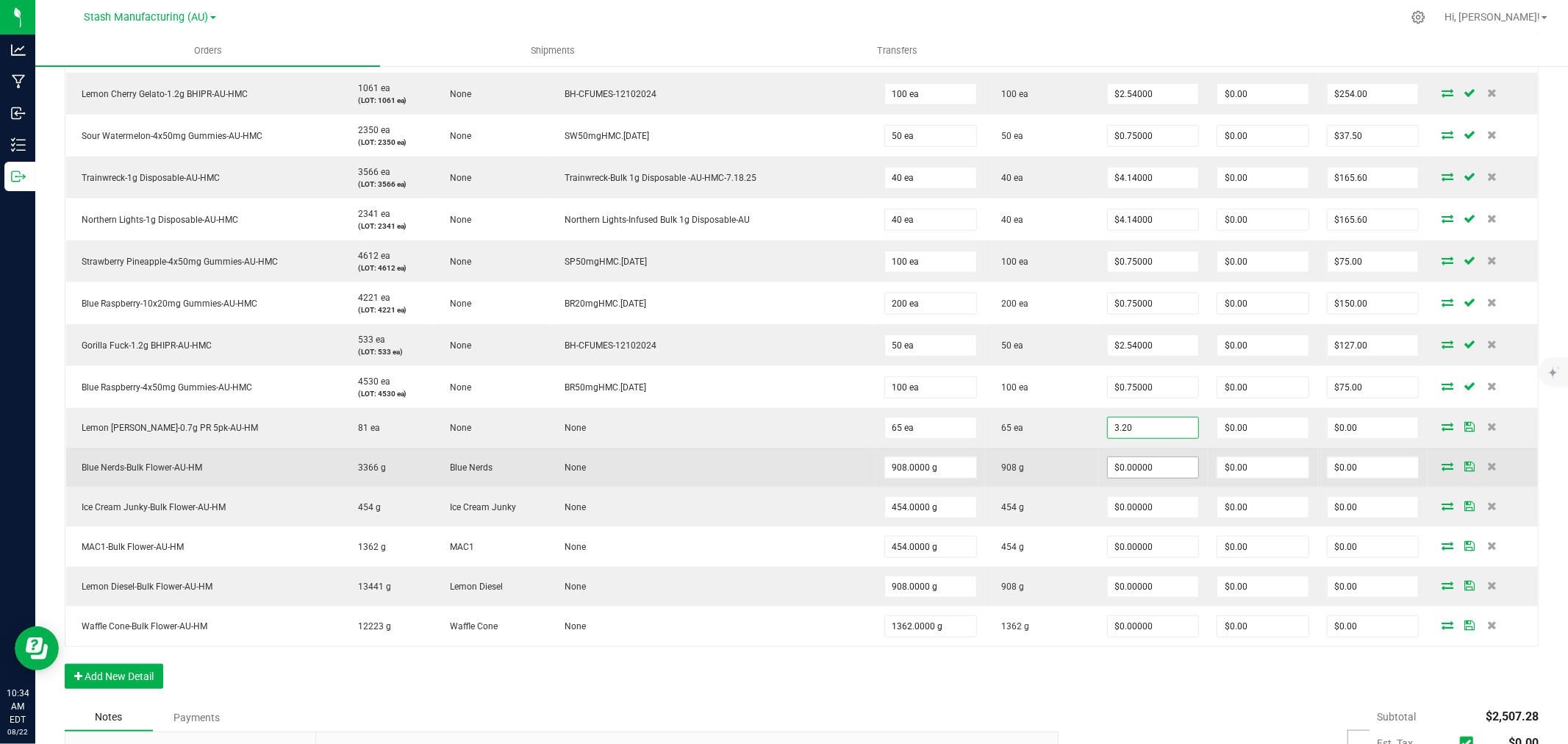
type input "$3.20000"
type input "$208.00"
click at [1131, 474] on input "0" at bounding box center [1154, 467] width 91 height 21
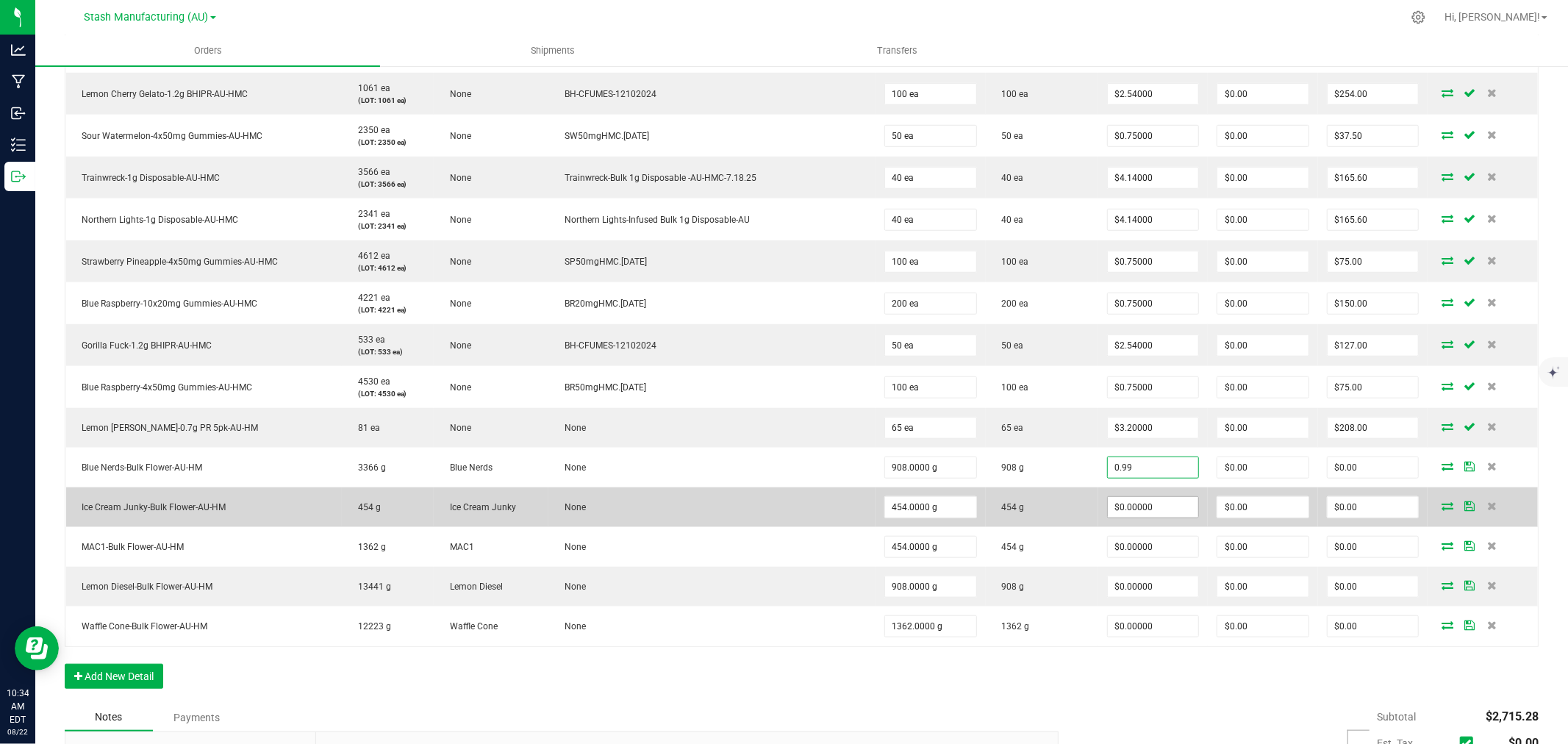
type input "$0.99000"
type input "$898.92"
click at [1144, 505] on input "0" at bounding box center [1154, 508] width 91 height 21
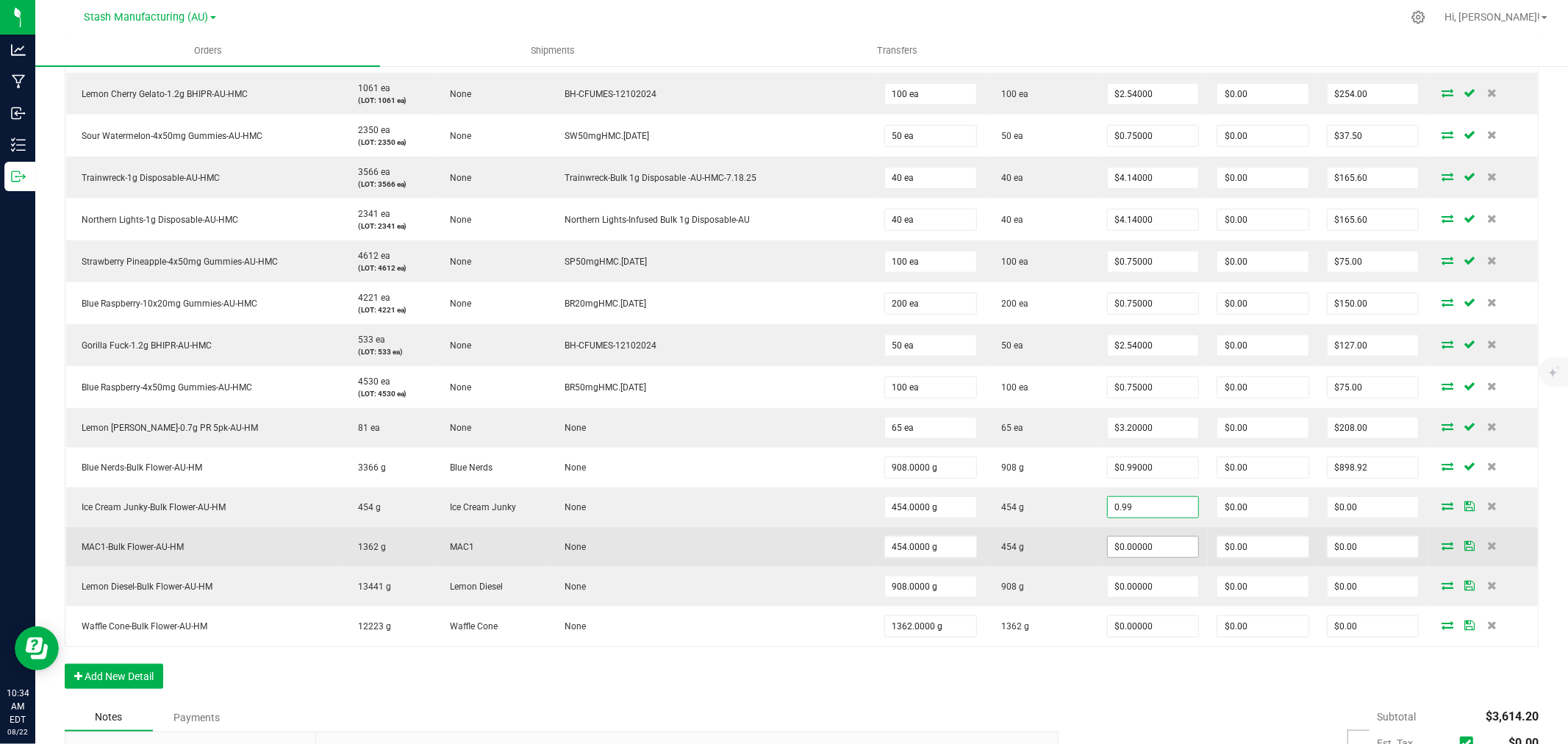
type input "$0.99000"
type input "$449.46"
click at [1128, 553] on input "0" at bounding box center [1154, 547] width 91 height 21
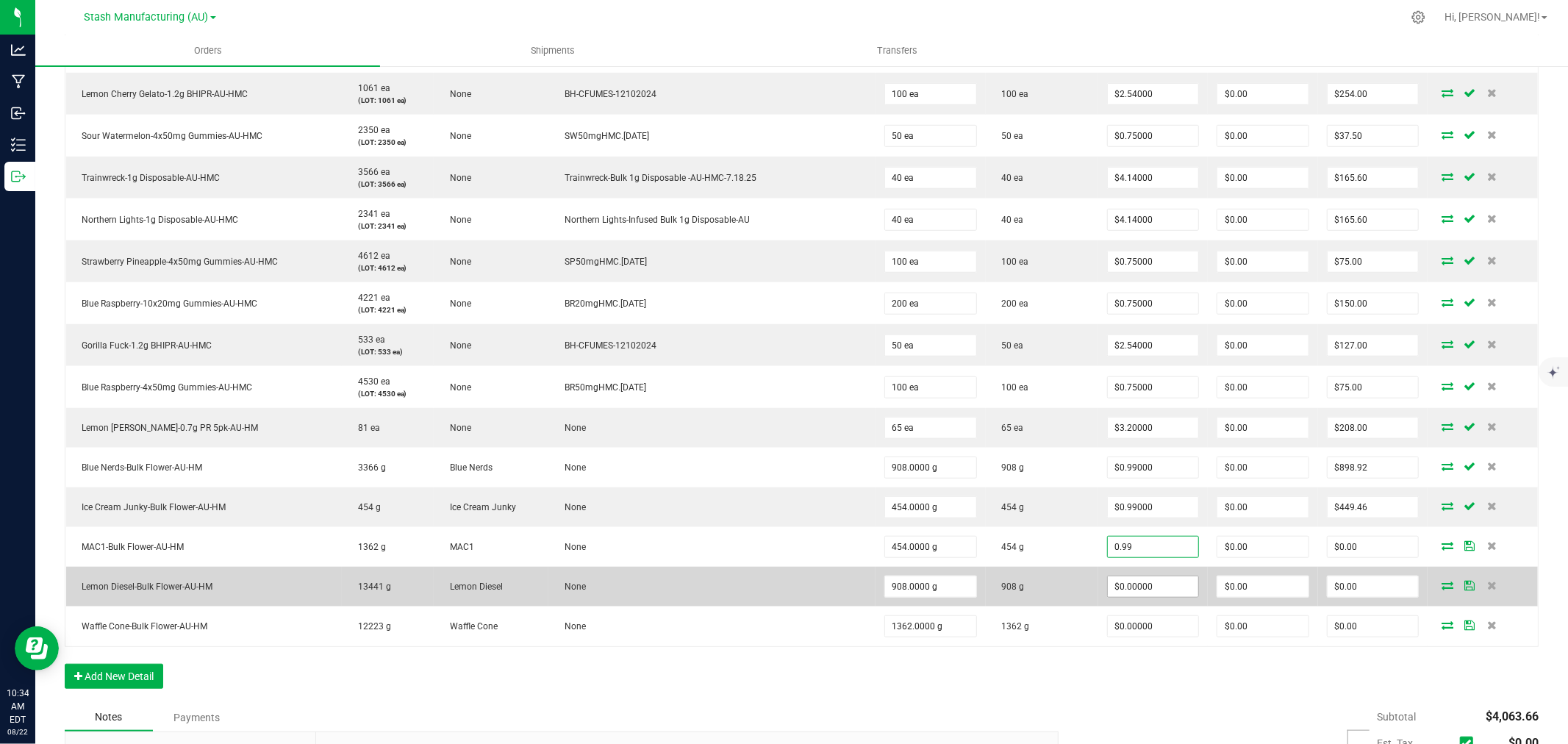
type input "$0.99000"
type input "$449.46"
click at [1114, 582] on input "0" at bounding box center [1154, 587] width 91 height 21
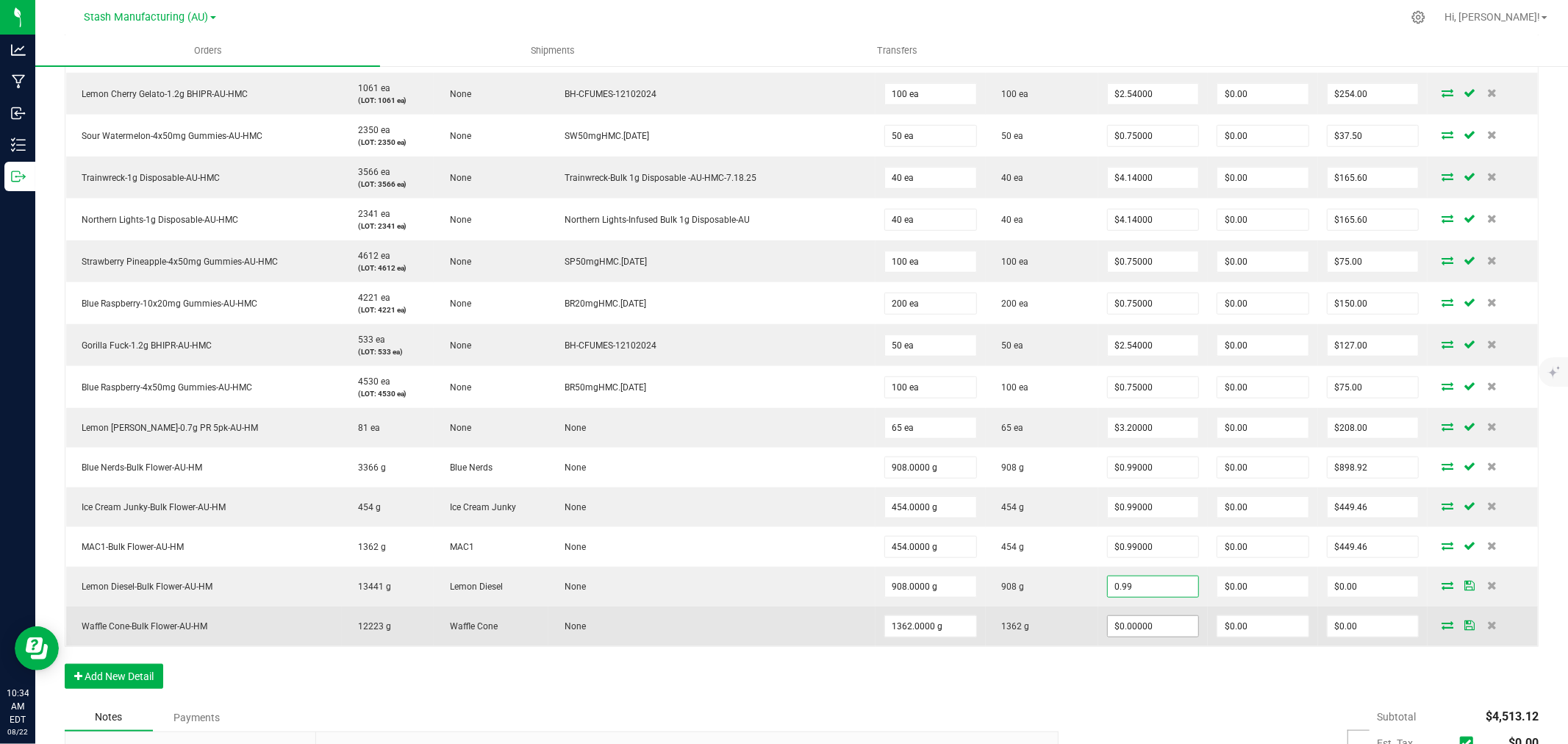
type input "$0.99000"
type input "$898.92"
click at [1114, 619] on input "0" at bounding box center [1154, 626] width 91 height 21
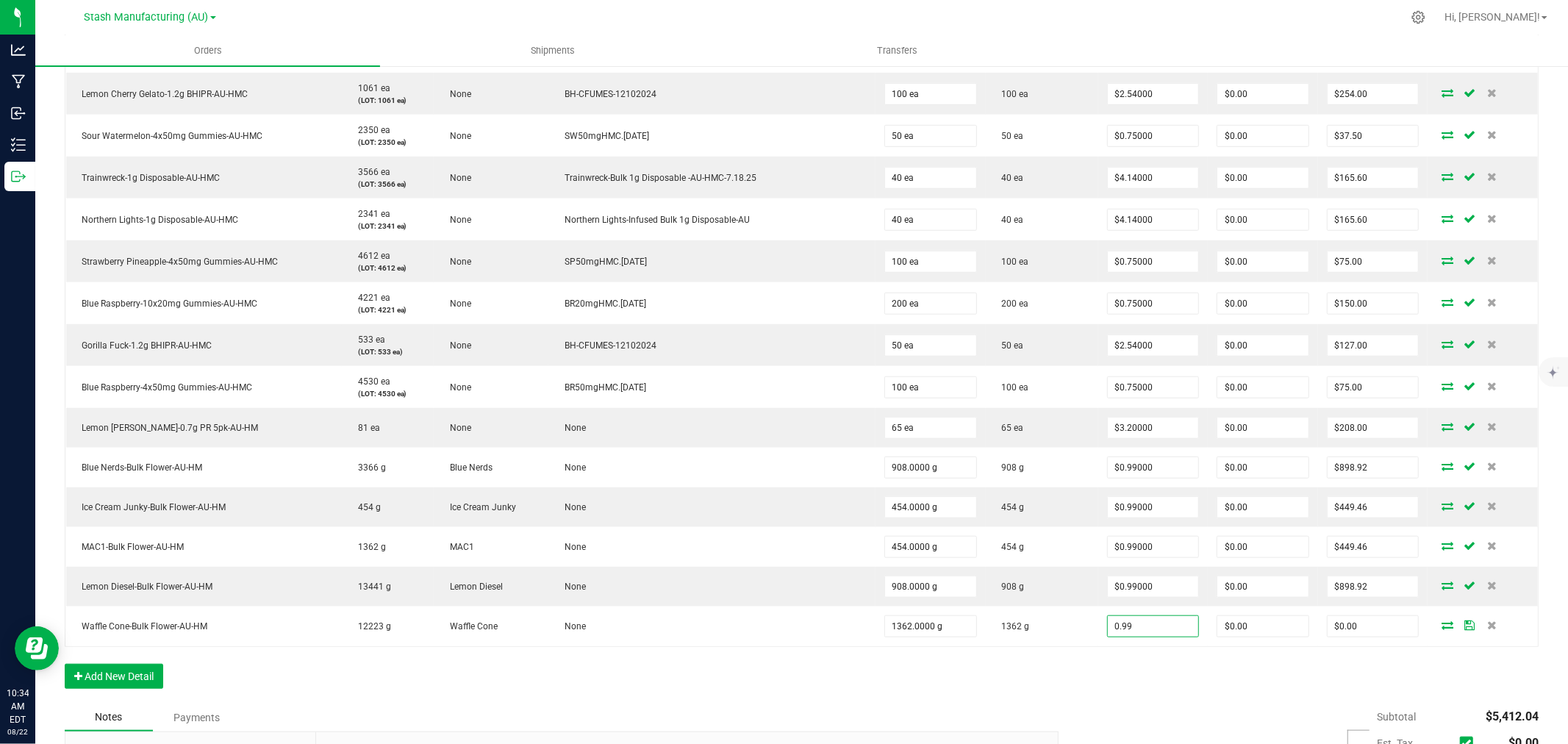
type input "$0.99000"
type input "$1,348.38"
click at [1104, 660] on div "Order Details Print All Labels Item Sellable Strain Lot Number Qty Ordered Qty …" at bounding box center [802, 128] width 1474 height 1150
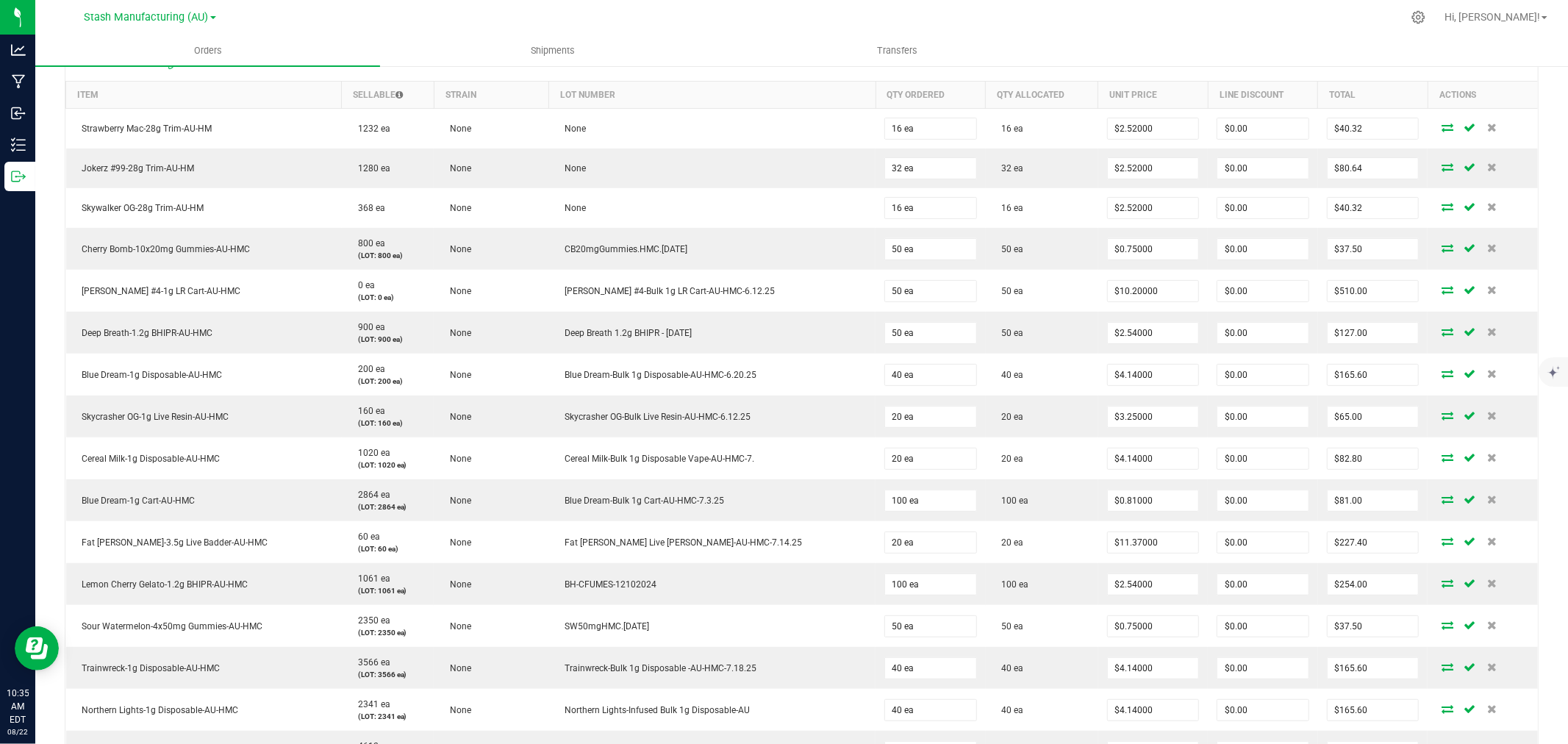
scroll to position [326, 0]
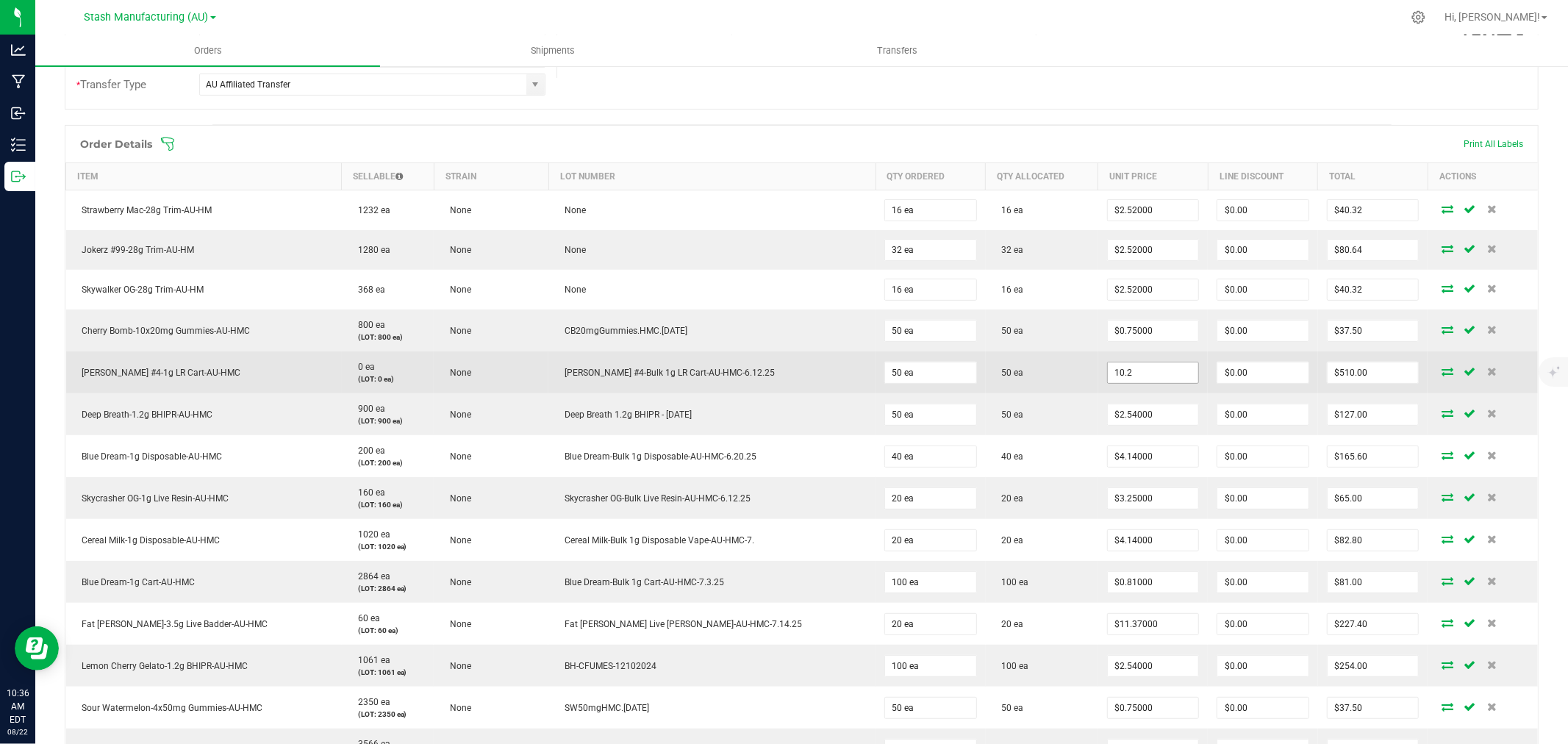
click at [1142, 375] on input "10.2" at bounding box center [1154, 373] width 91 height 21
type input "$4.52000"
type input "$226.00"
click at [1044, 388] on td "50 ea" at bounding box center [1042, 372] width 113 height 42
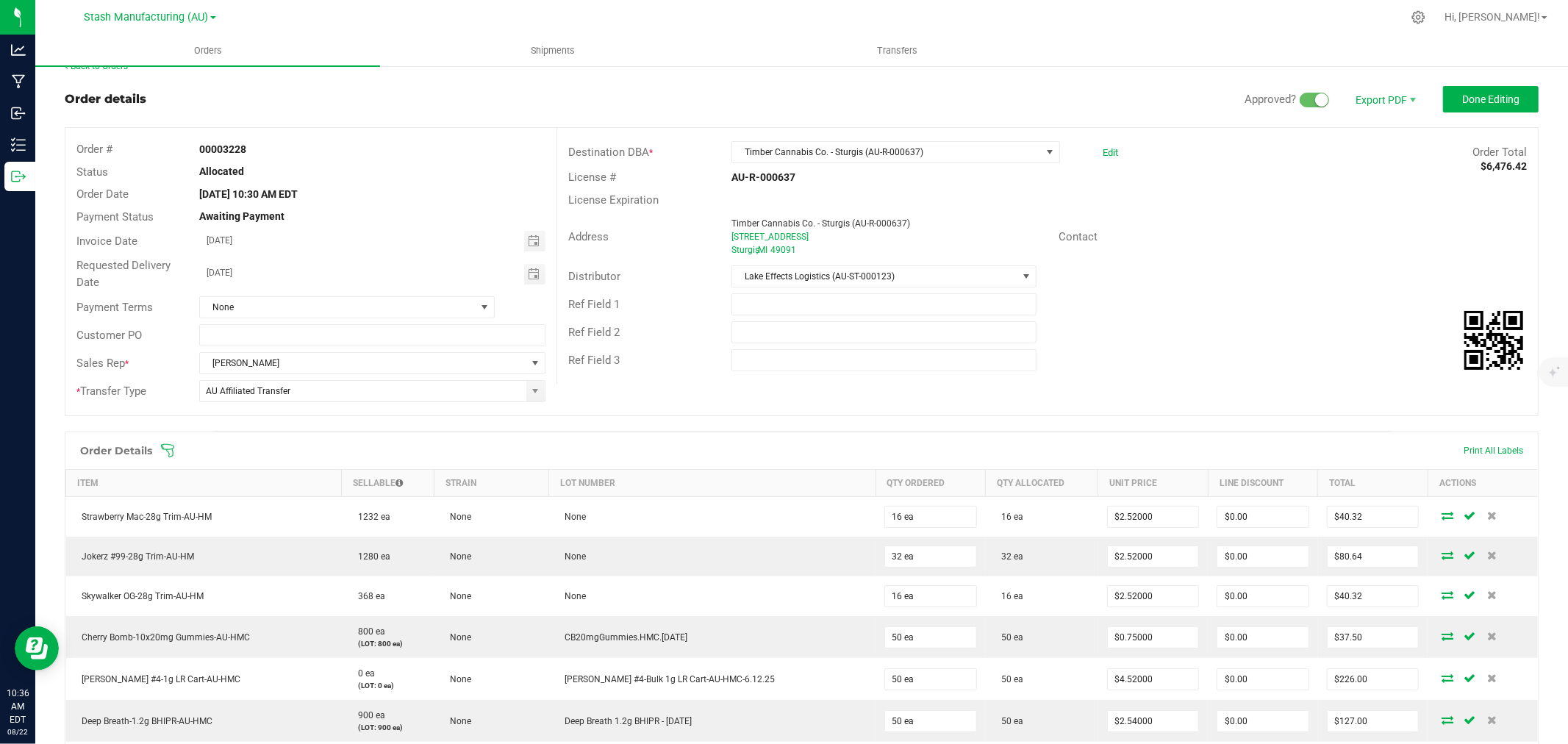
scroll to position [0, 0]
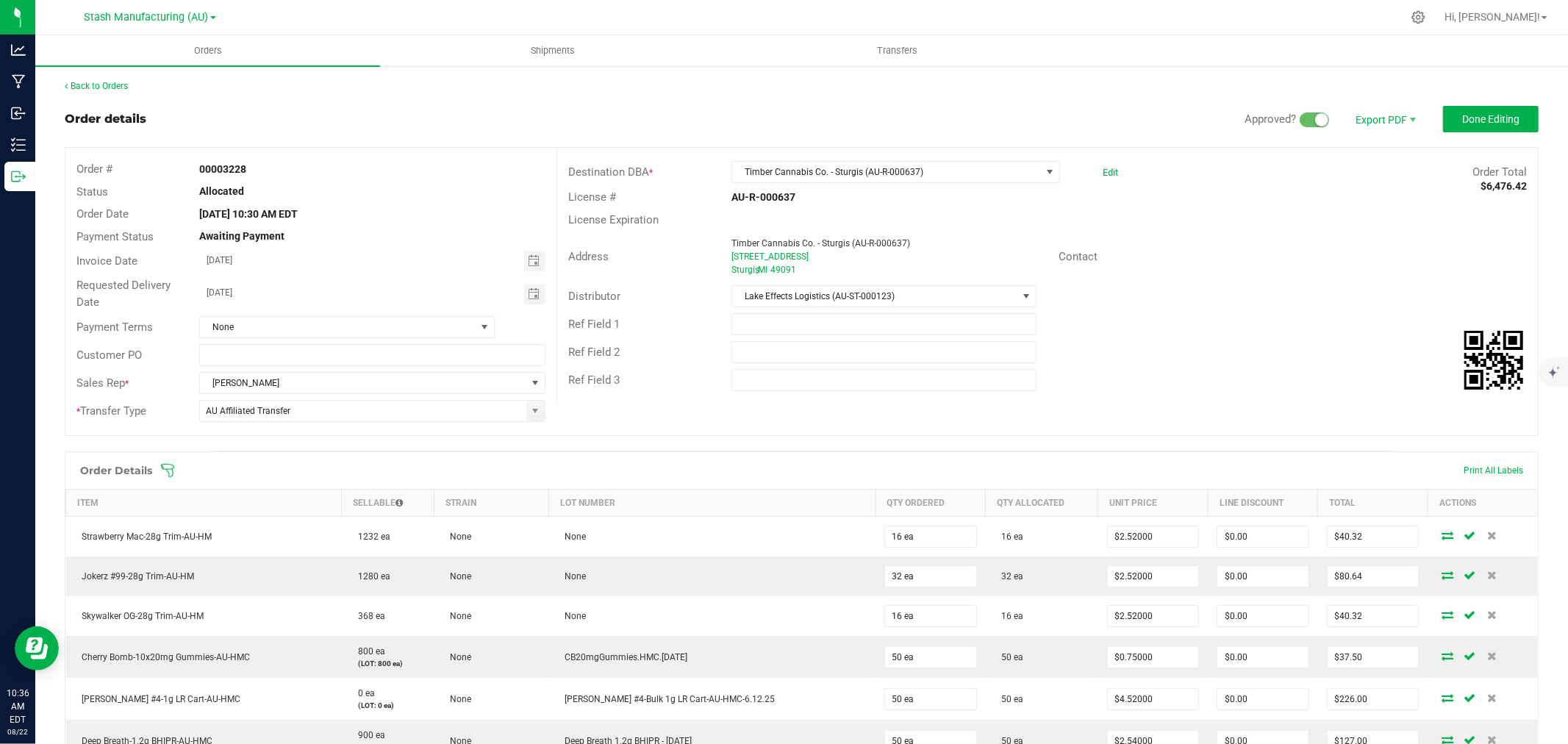
click at [1482, 119] on span "Done Editing" at bounding box center [1491, 119] width 58 height 12
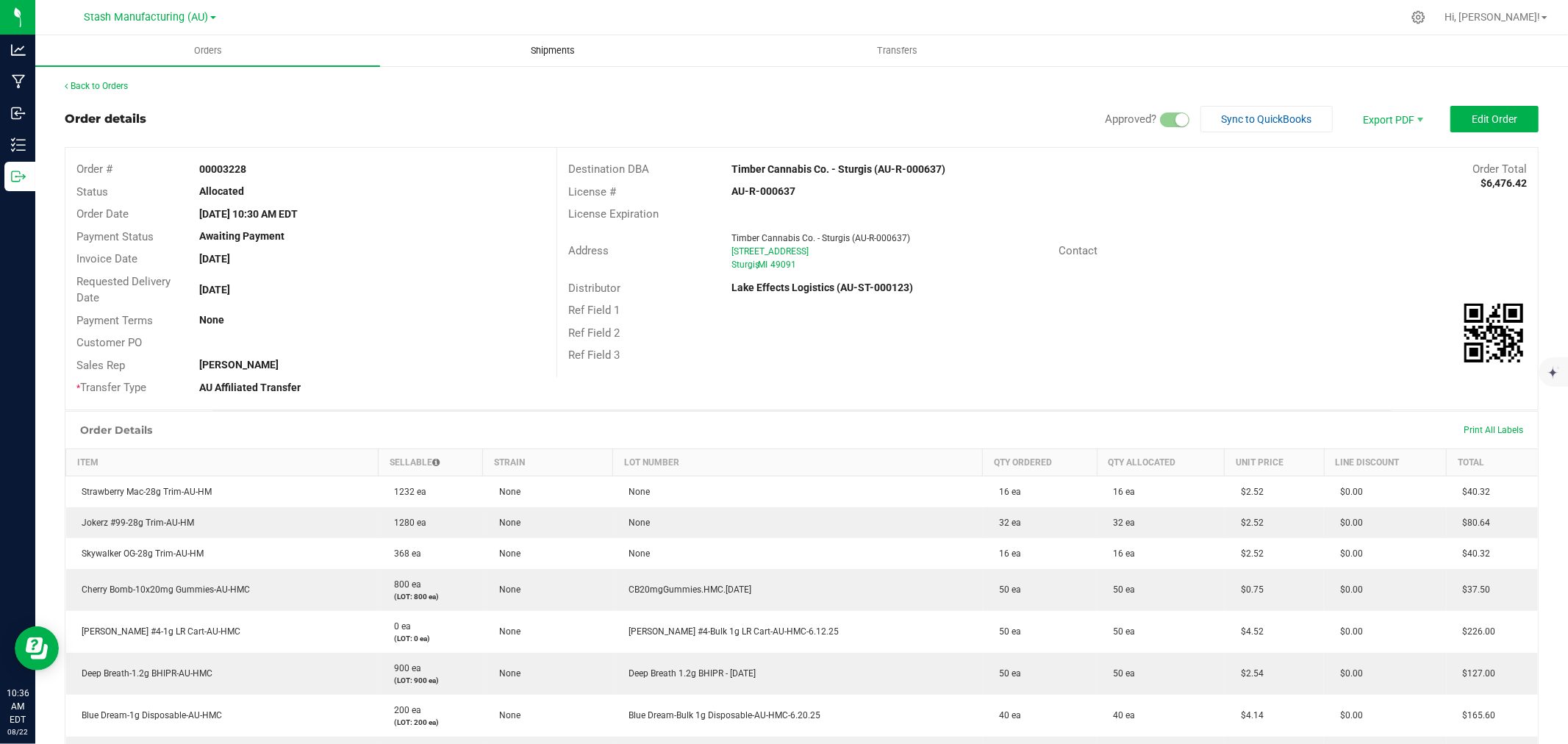
click at [524, 46] on span "Shipments" at bounding box center [553, 50] width 84 height 13
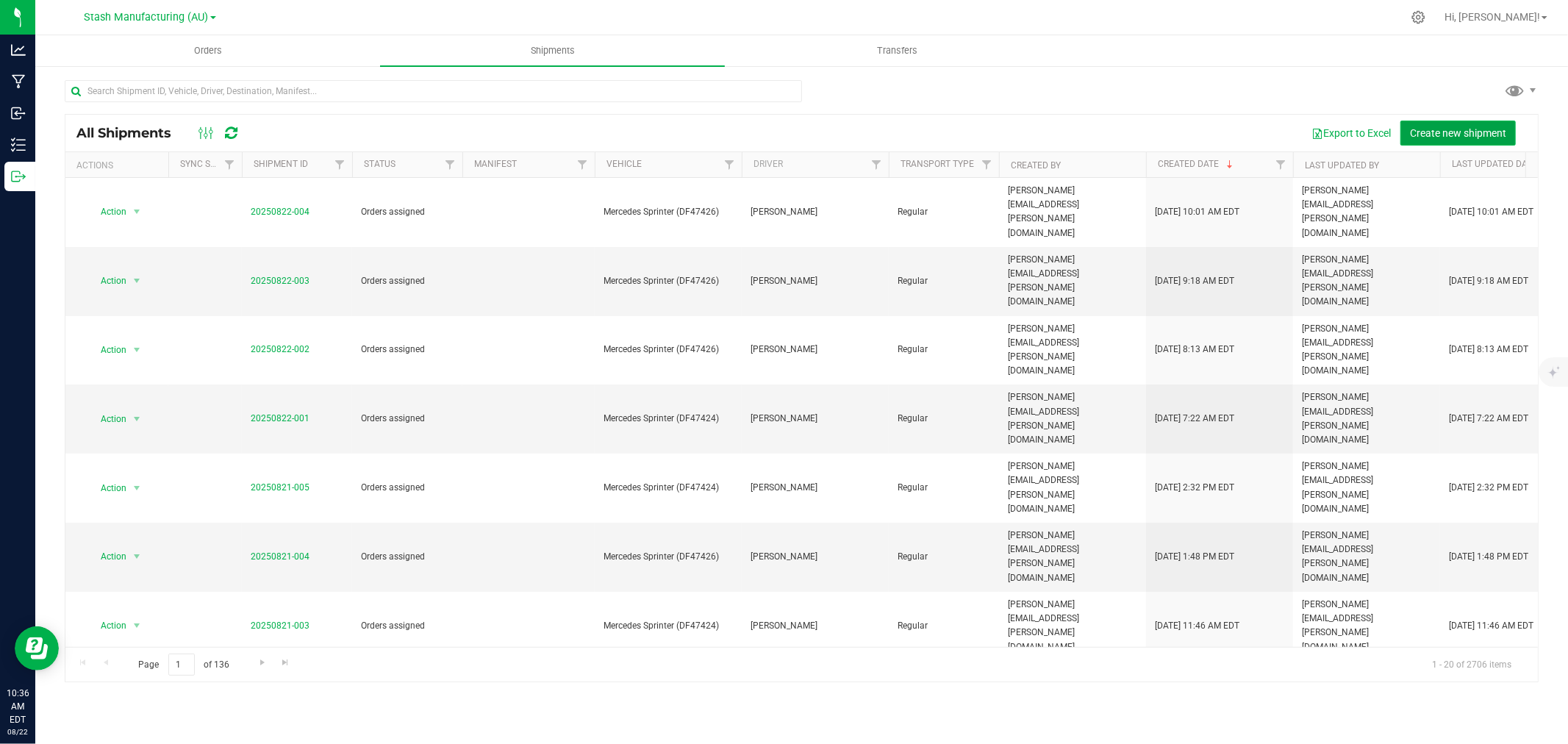
click at [1442, 127] on span "Create new shipment" at bounding box center [1458, 133] width 96 height 12
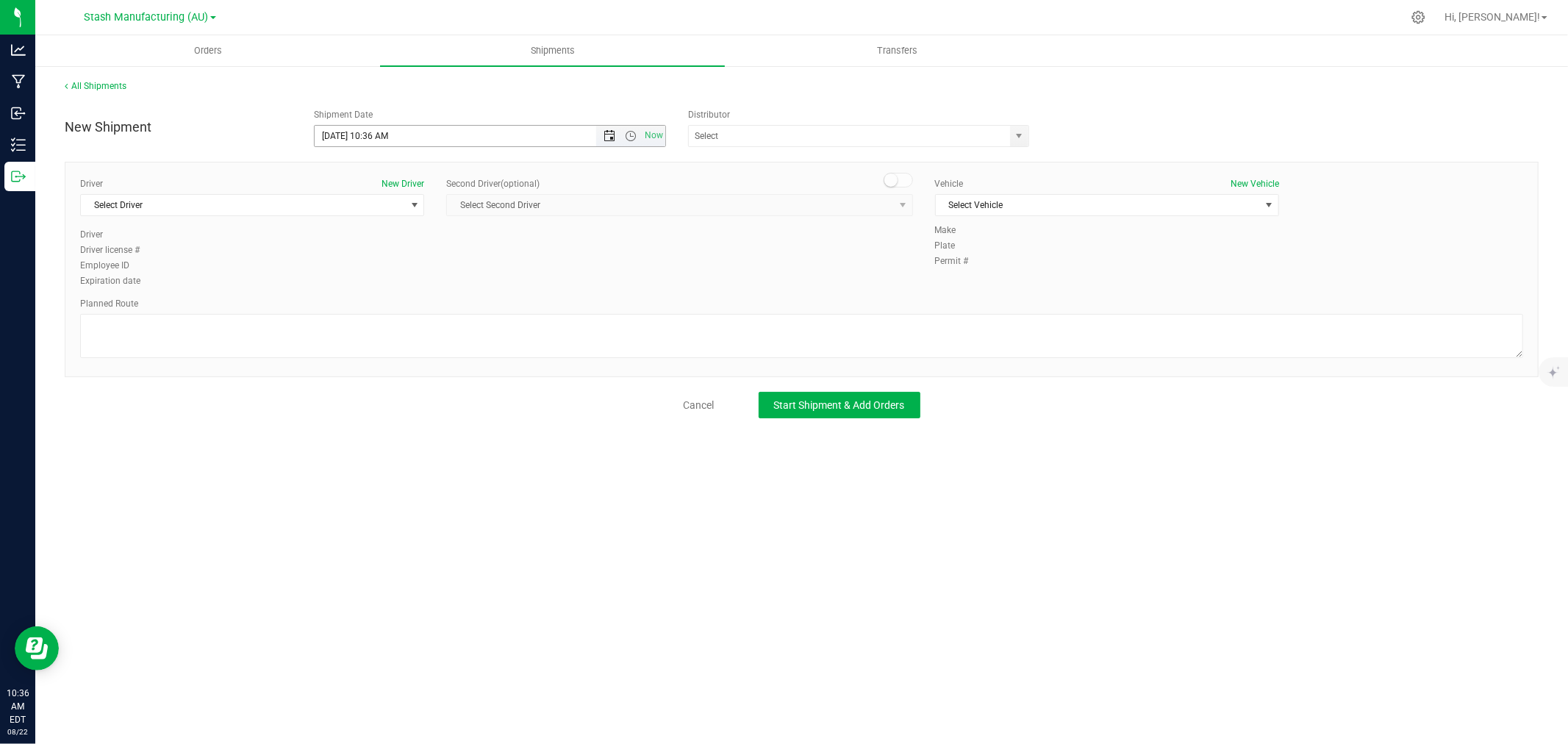
click at [610, 137] on span "Open the date view" at bounding box center [610, 136] width 12 height 12
click at [350, 304] on link "25" at bounding box center [349, 308] width 21 height 23
type input "8/25/2025 10:36 AM"
click at [797, 131] on input "text" at bounding box center [845, 136] width 312 height 21
click at [783, 160] on li "Lake Effects Logistics (AU-ST-000123)" at bounding box center [858, 162] width 339 height 22
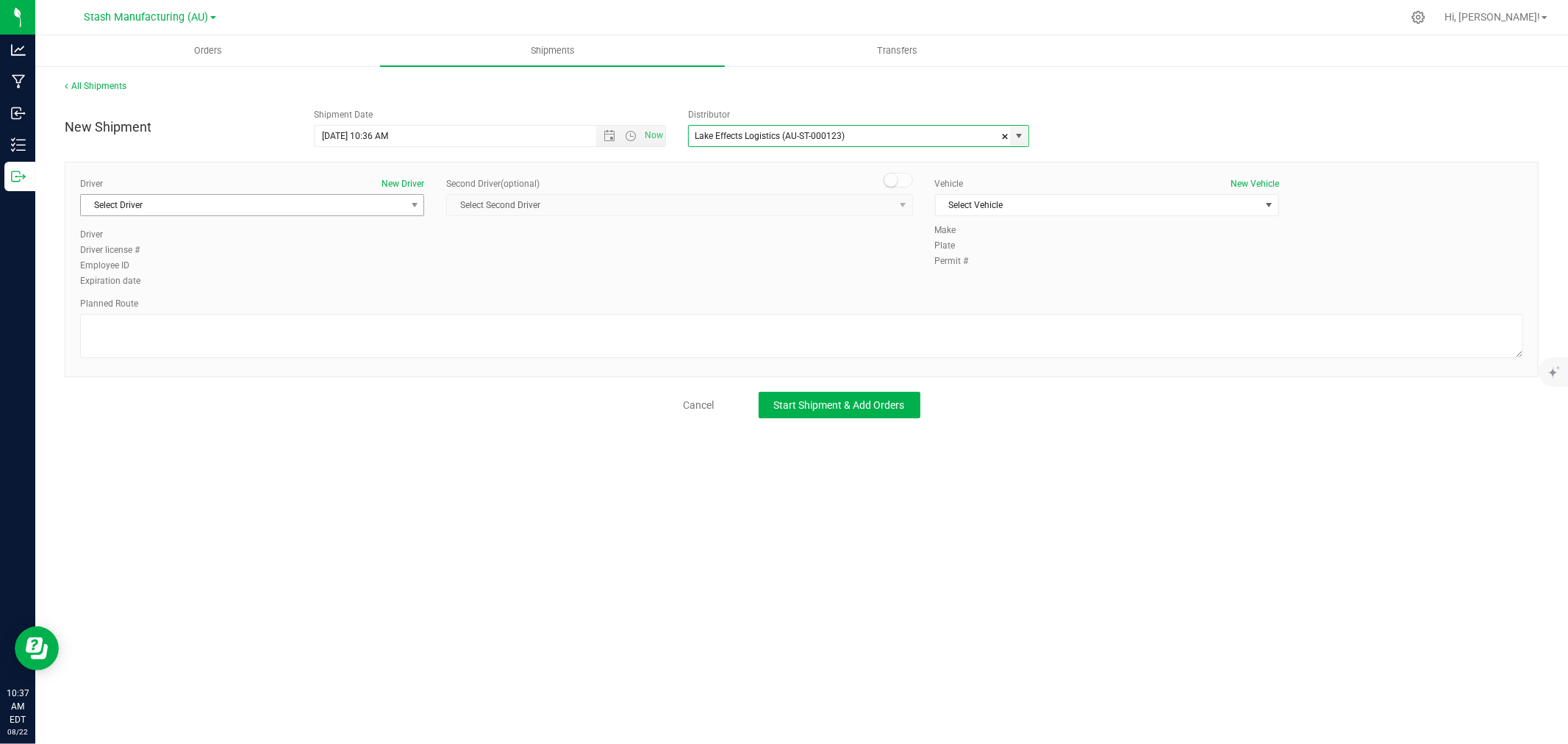
type input "Lake Effects Logistics (AU-ST-000123)"
click at [202, 198] on span "Select Driver" at bounding box center [242, 205] width 324 height 21
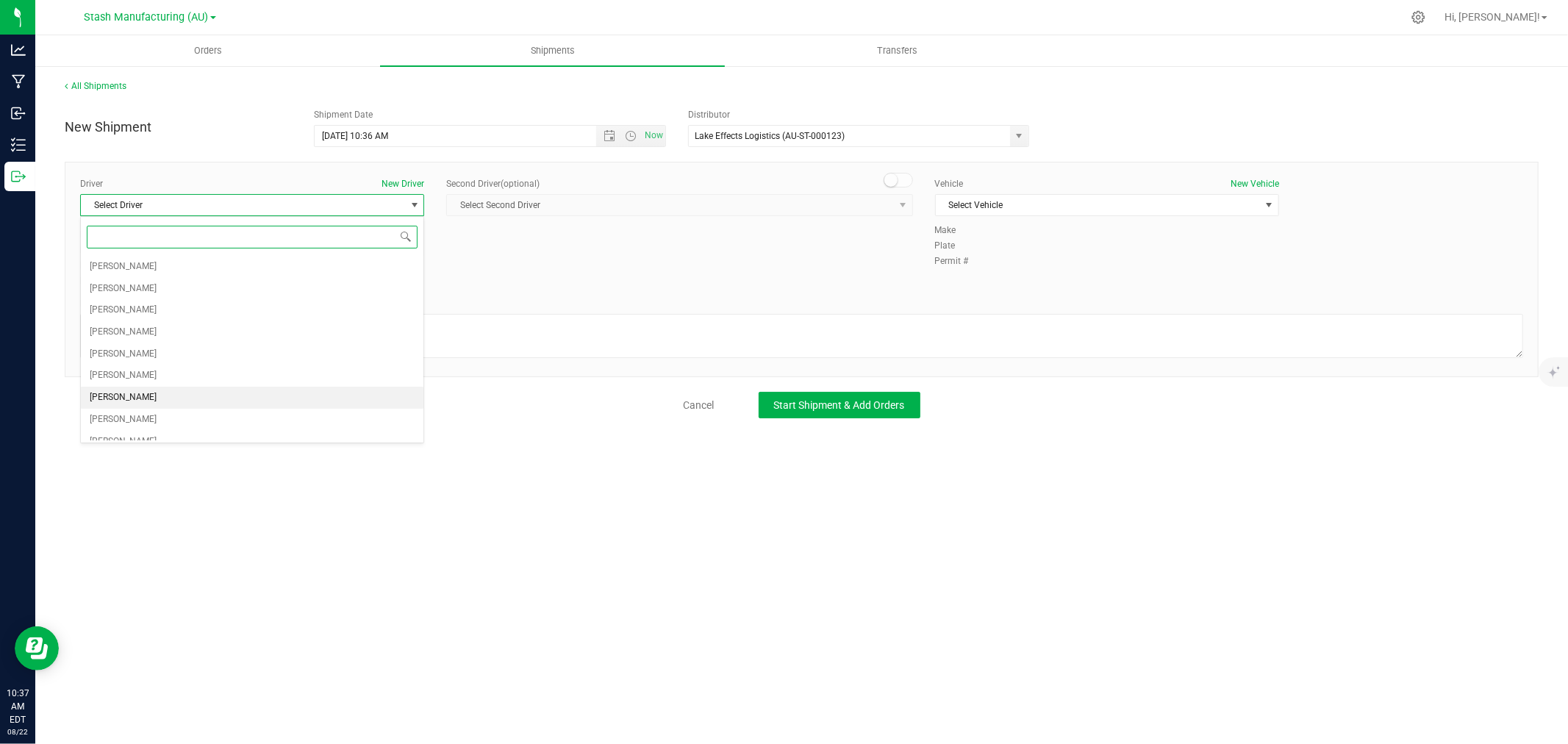
click at [119, 390] on span "Paul Cole" at bounding box center [123, 398] width 67 height 19
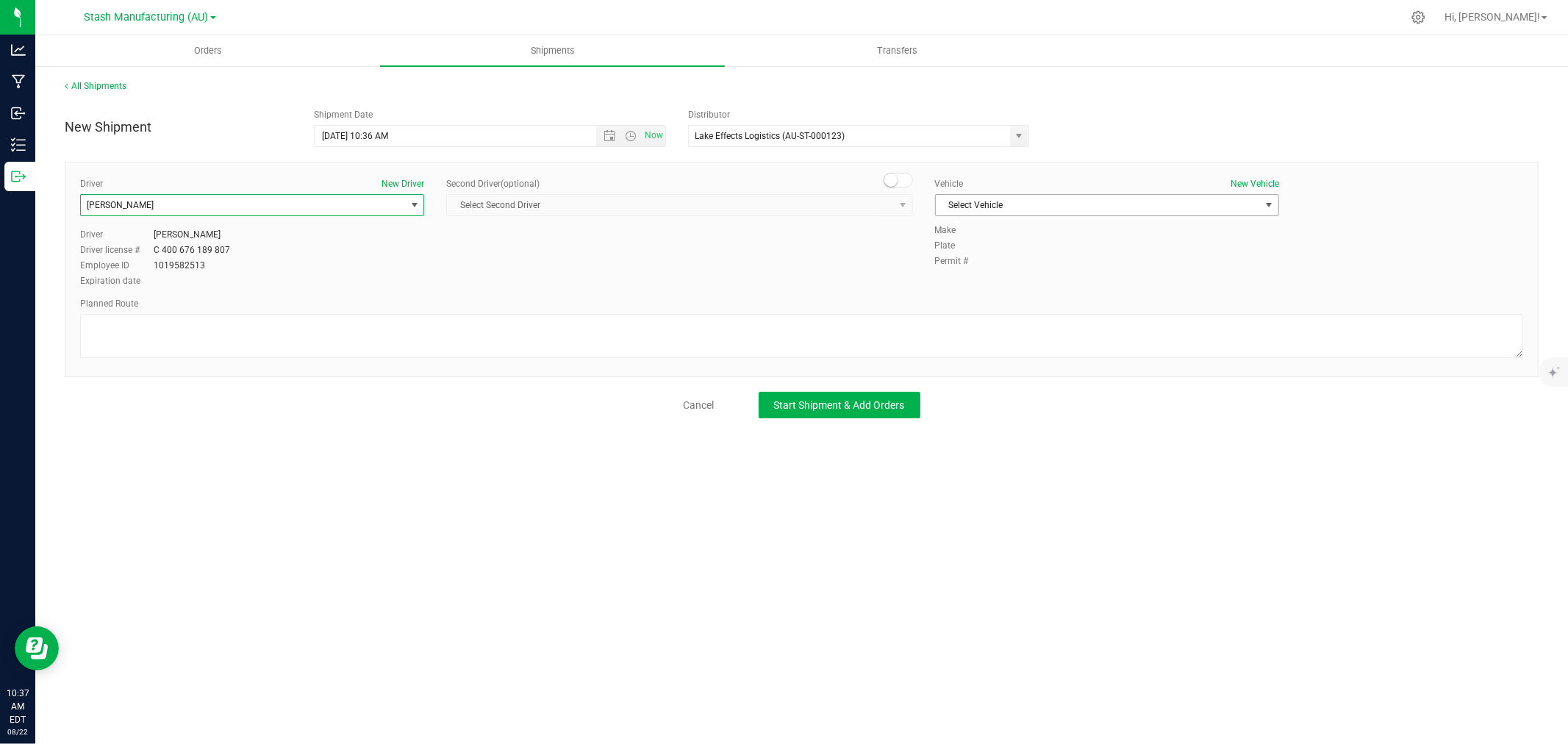
click at [979, 209] on span "Select Vehicle" at bounding box center [1097, 205] width 324 height 21
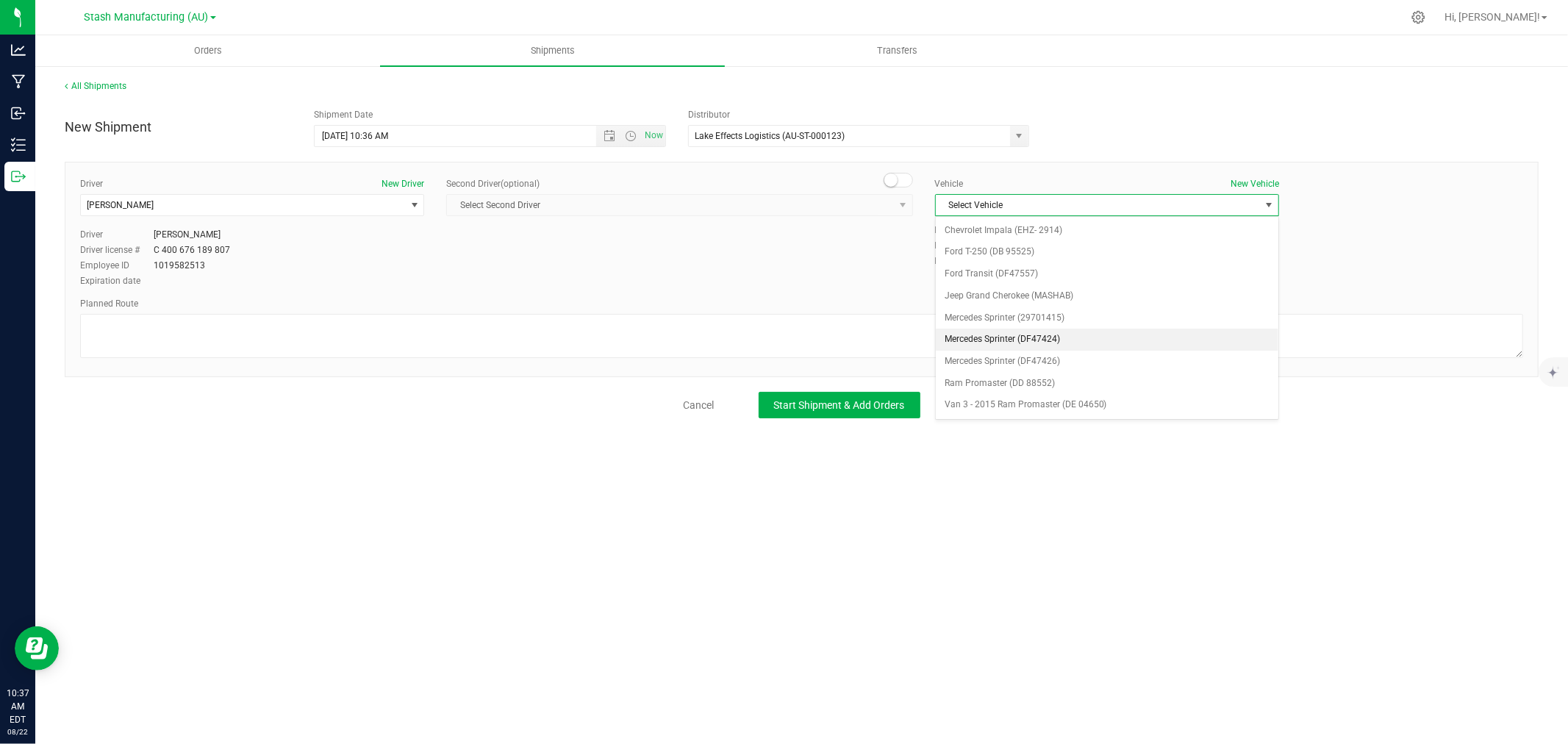
click at [1068, 338] on li "Mercedes Sprinter (DF47424)" at bounding box center [1107, 340] width 343 height 22
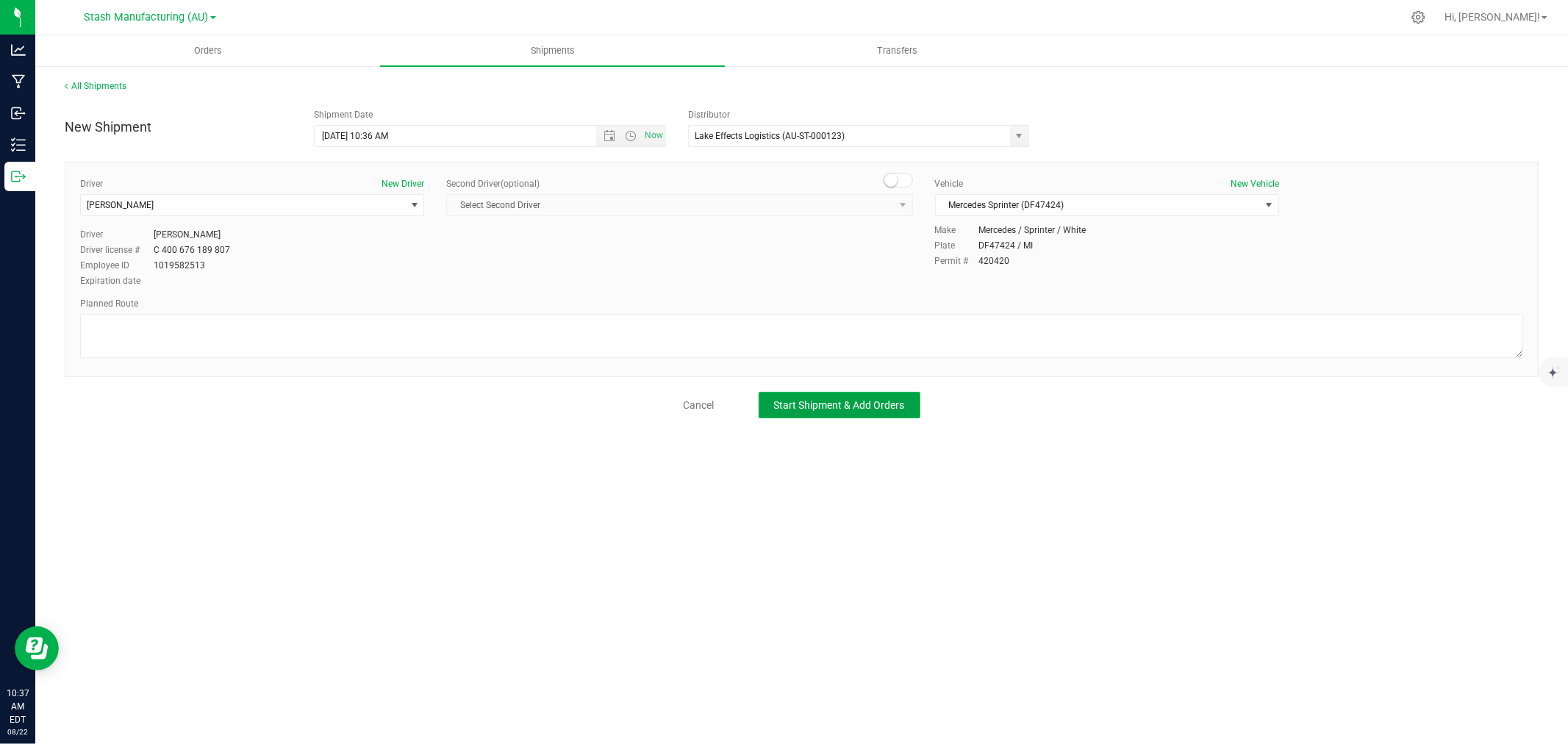
click at [895, 406] on span "Start Shipment & Add Orders" at bounding box center [839, 406] width 131 height 12
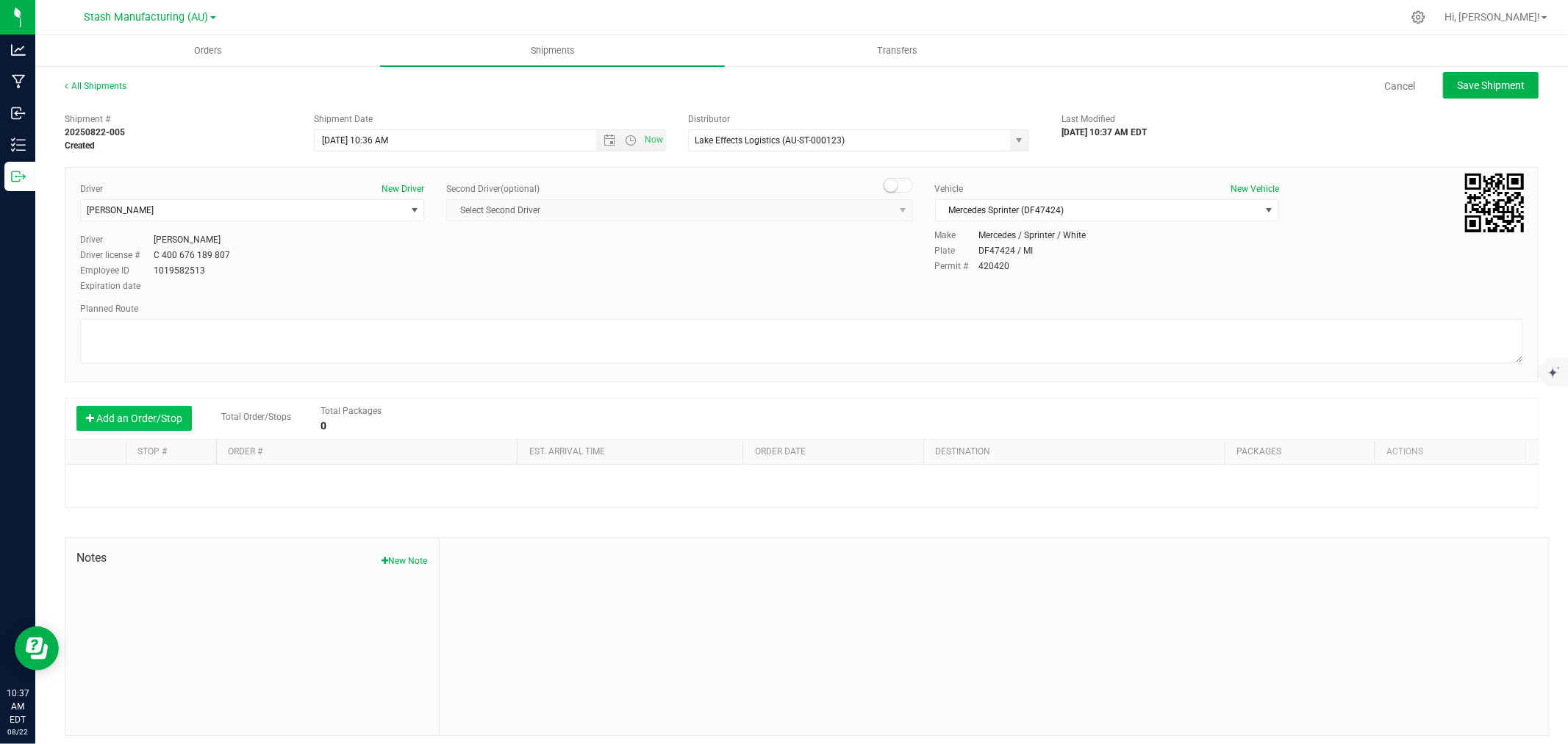
click at [147, 412] on button "Add an Order/Stop" at bounding box center [134, 418] width 115 height 25
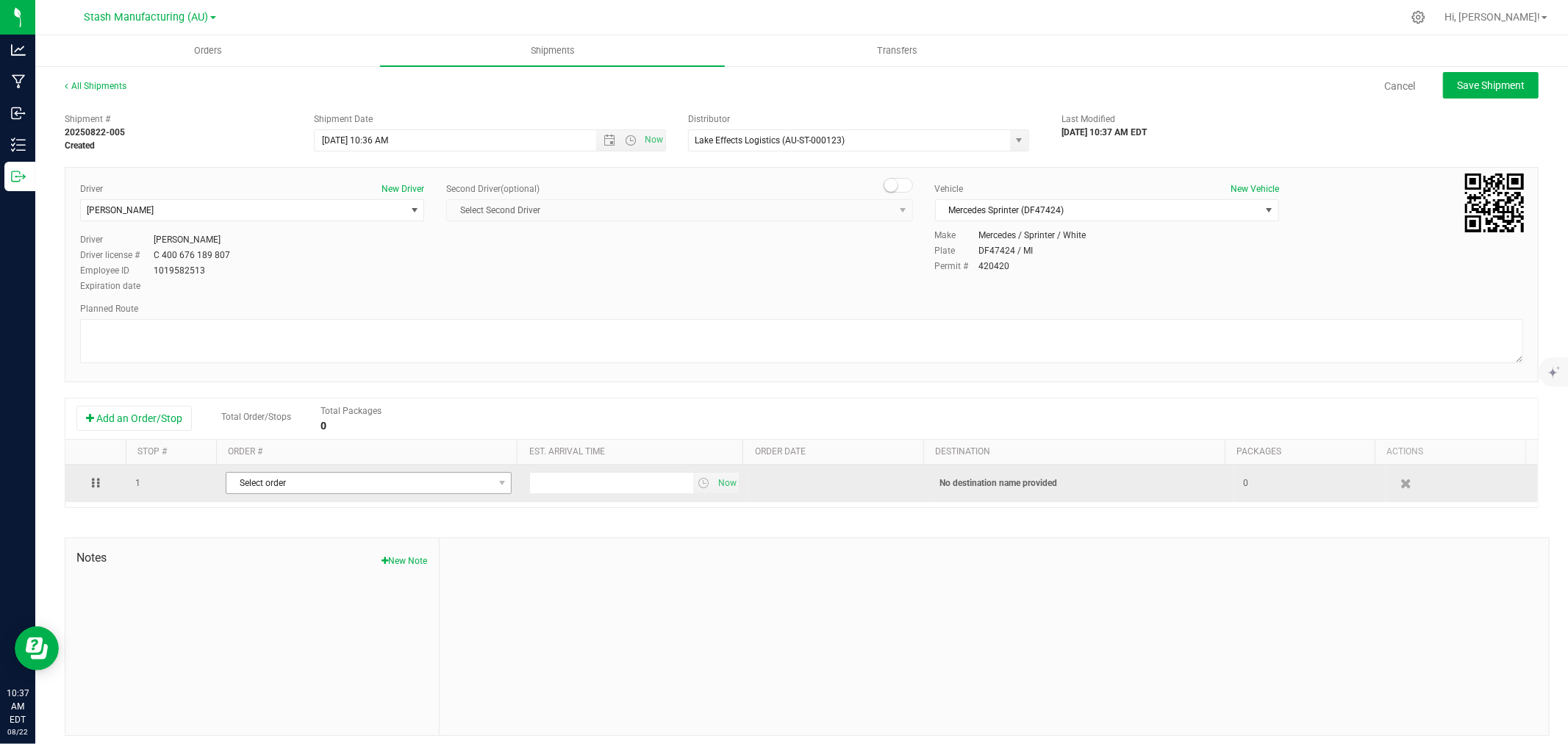
click at [268, 486] on span "Select order" at bounding box center [360, 483] width 266 height 21
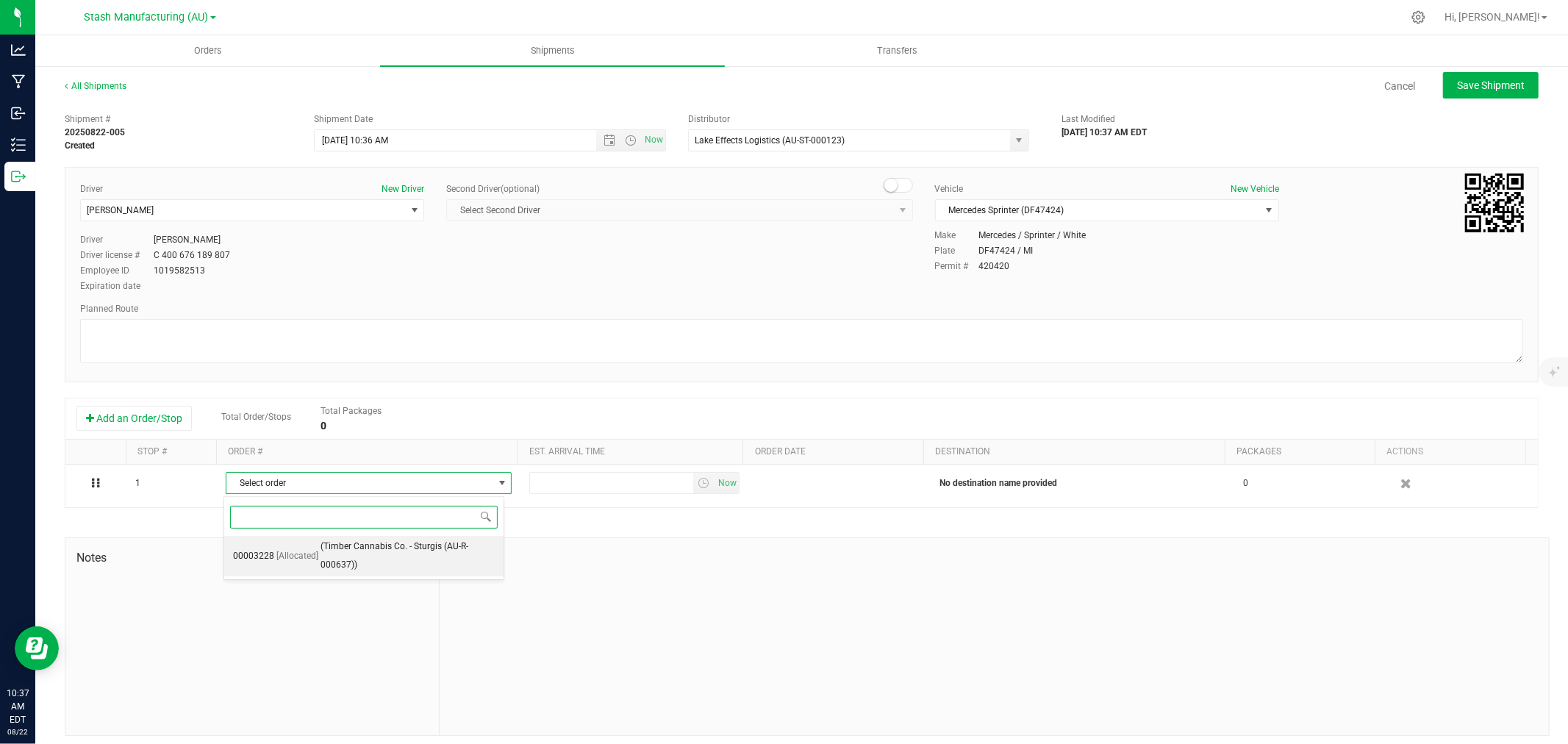
click at [345, 562] on span "(Timber Cannabis Co. - Sturgis (AU-R-000637))" at bounding box center [407, 557] width 174 height 38
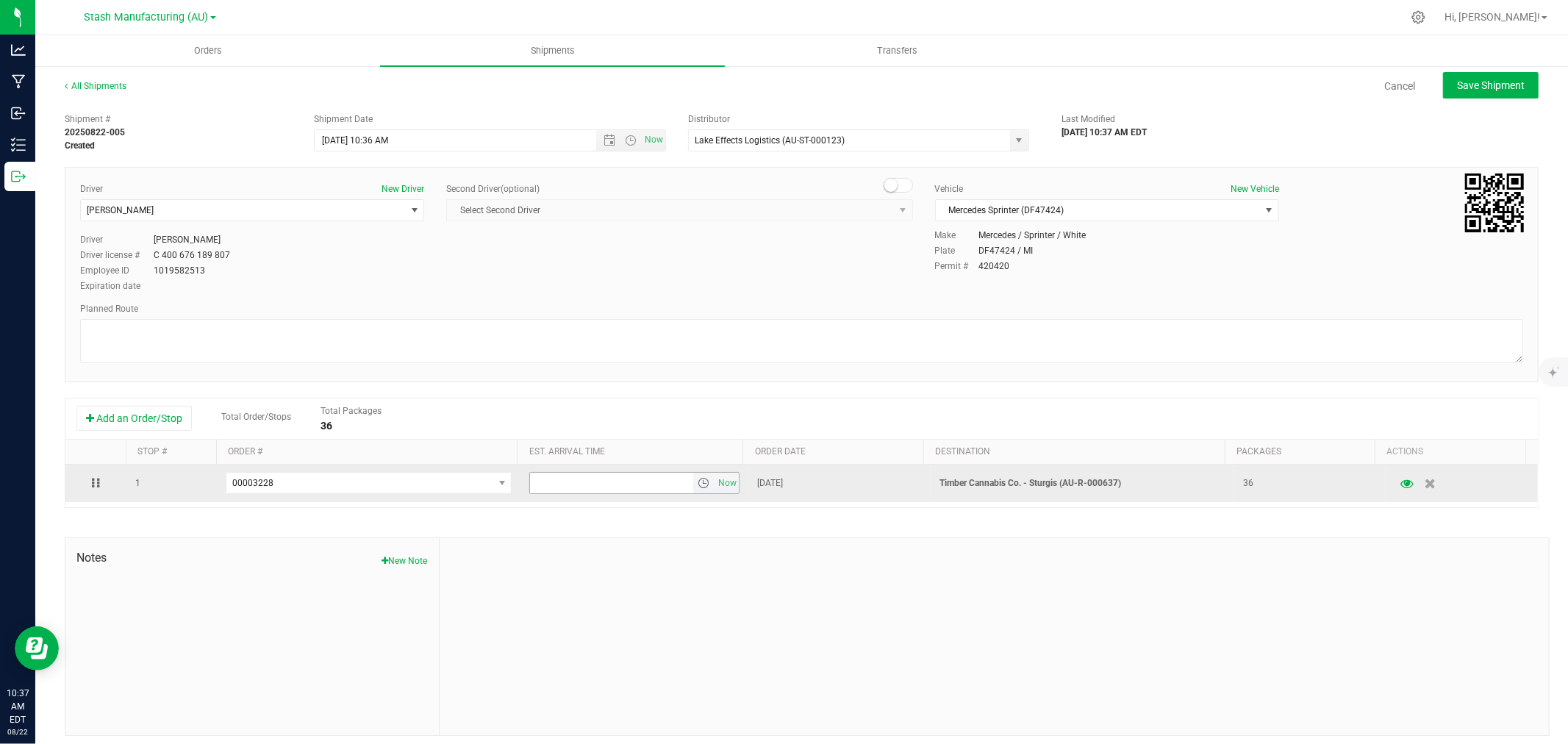
click at [592, 486] on input "text" at bounding box center [612, 483] width 163 height 21
type input "6:00 pm"
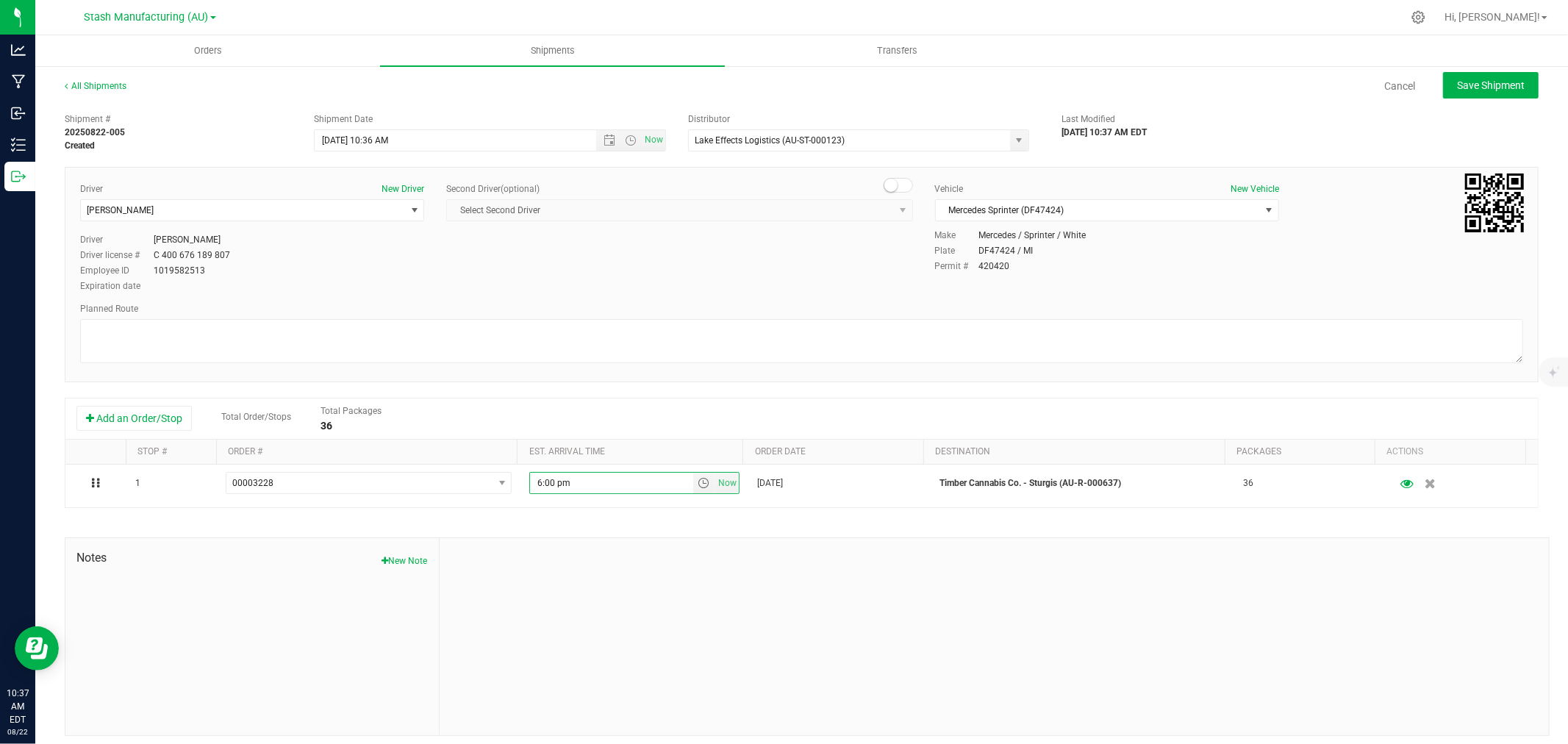
click at [648, 625] on div at bounding box center [994, 636] width 1109 height 197
click at [1463, 89] on span "Save Shipment" at bounding box center [1491, 85] width 68 height 12
type input "8/25/2025 2:36 PM"
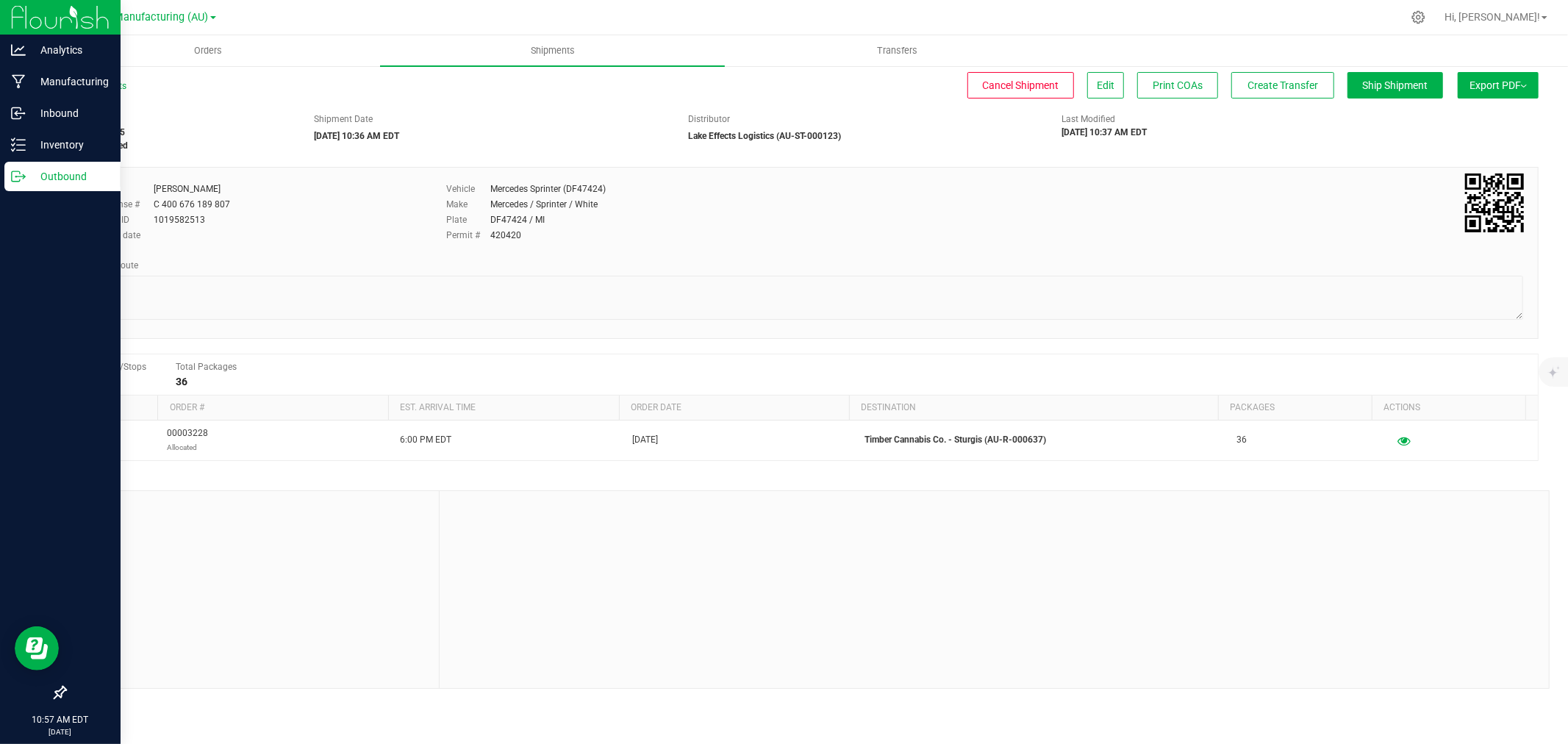
click at [18, 171] on icon at bounding box center [15, 176] width 8 height 10
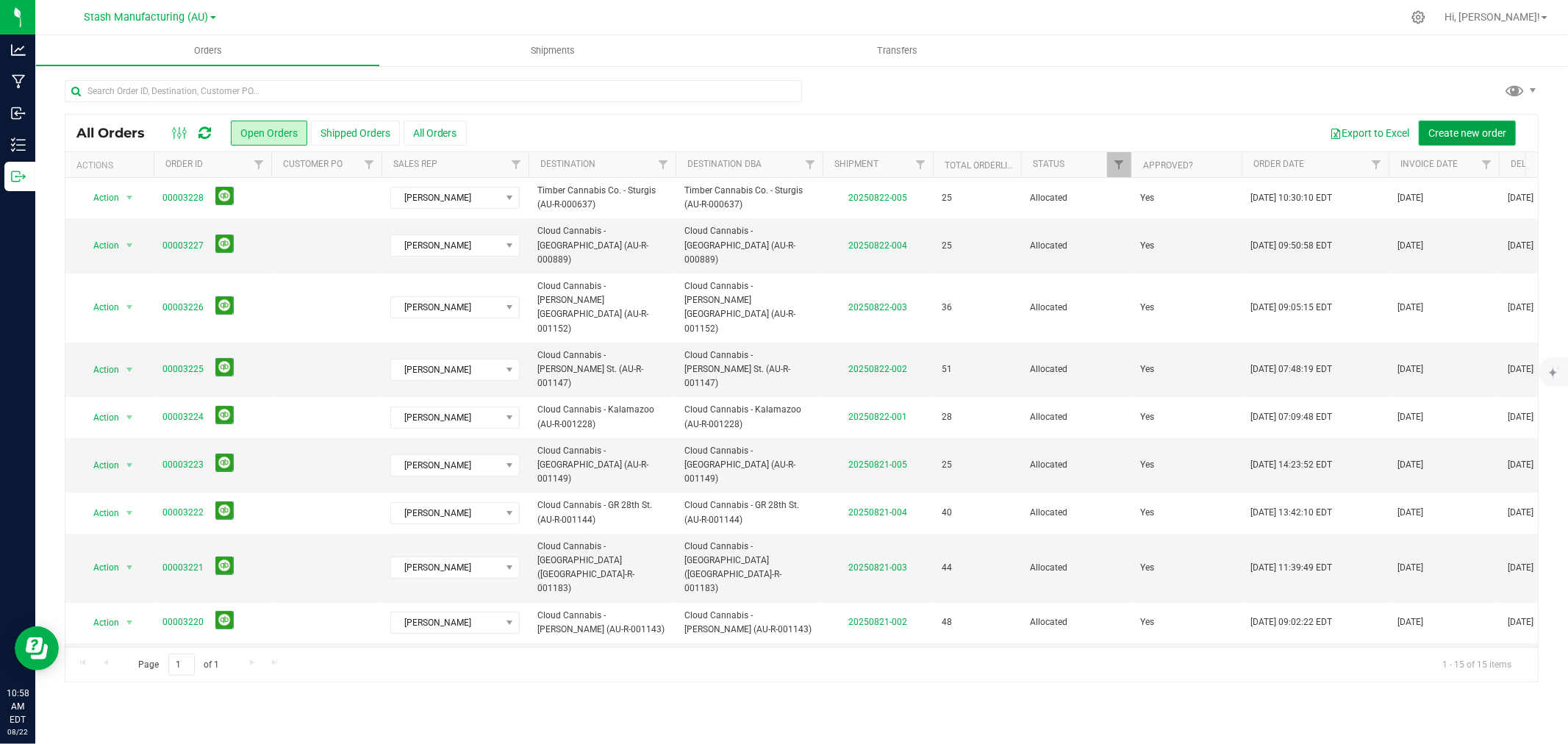
click at [1445, 129] on span "Create new order" at bounding box center [1467, 133] width 78 height 12
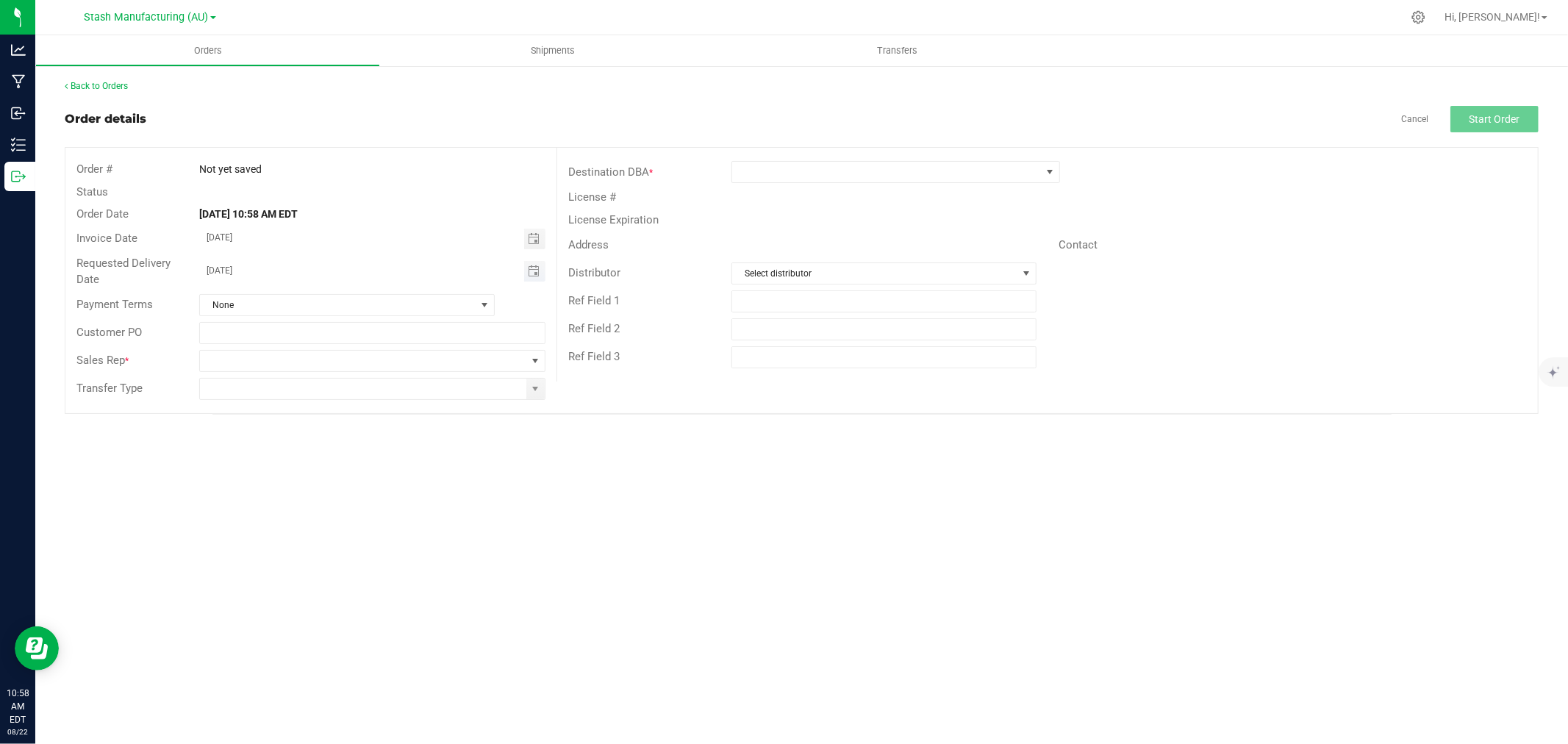
click at [527, 270] on span "Toggle calendar" at bounding box center [534, 271] width 21 height 21
click at [317, 437] on span "26" at bounding box center [308, 437] width 21 height 23
type input "08/26/2025"
click at [539, 355] on span at bounding box center [535, 361] width 12 height 12
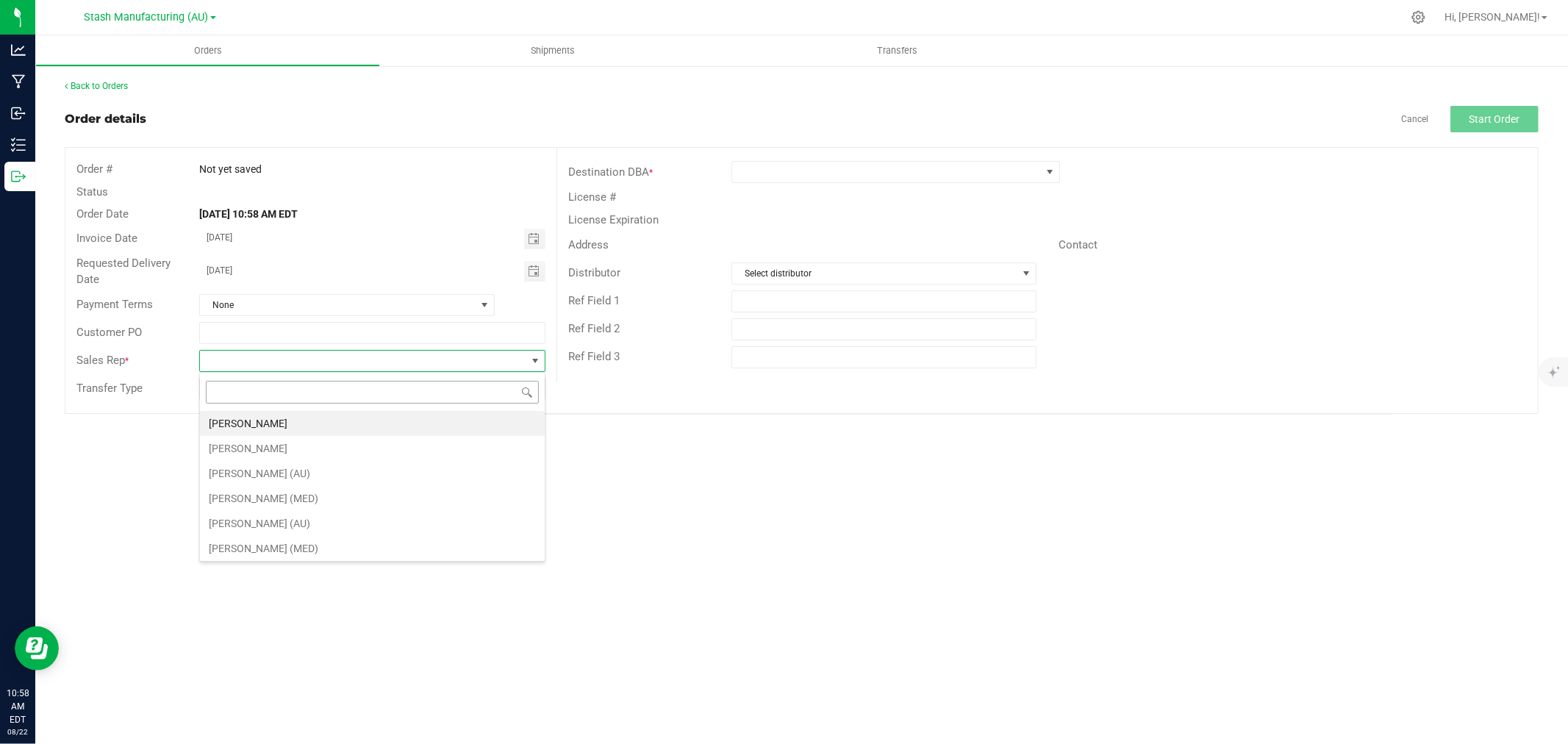
scroll to position [22, 345]
click at [266, 419] on li "Jeff Buczynski" at bounding box center [372, 423] width 345 height 25
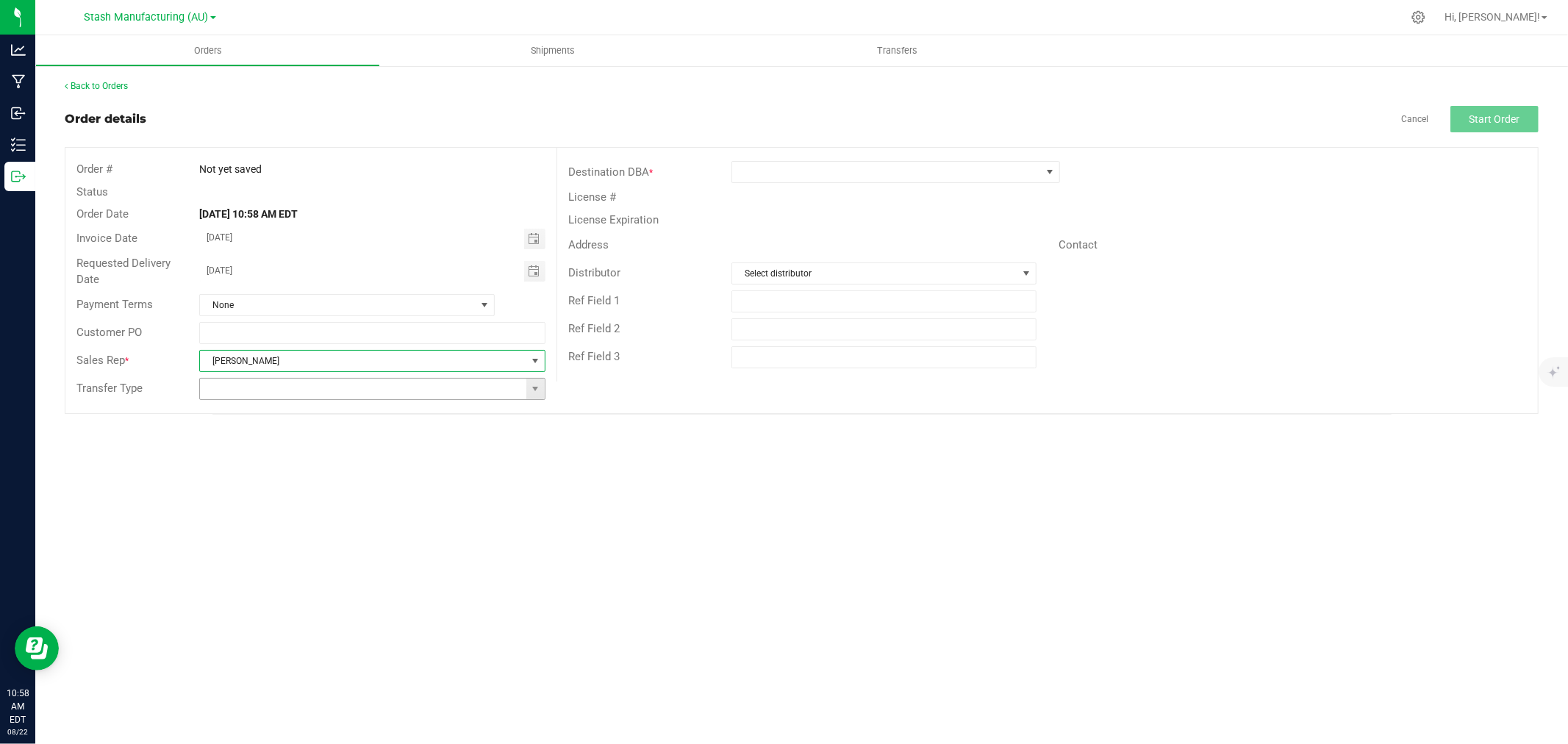
click at [527, 388] on span at bounding box center [535, 389] width 18 height 21
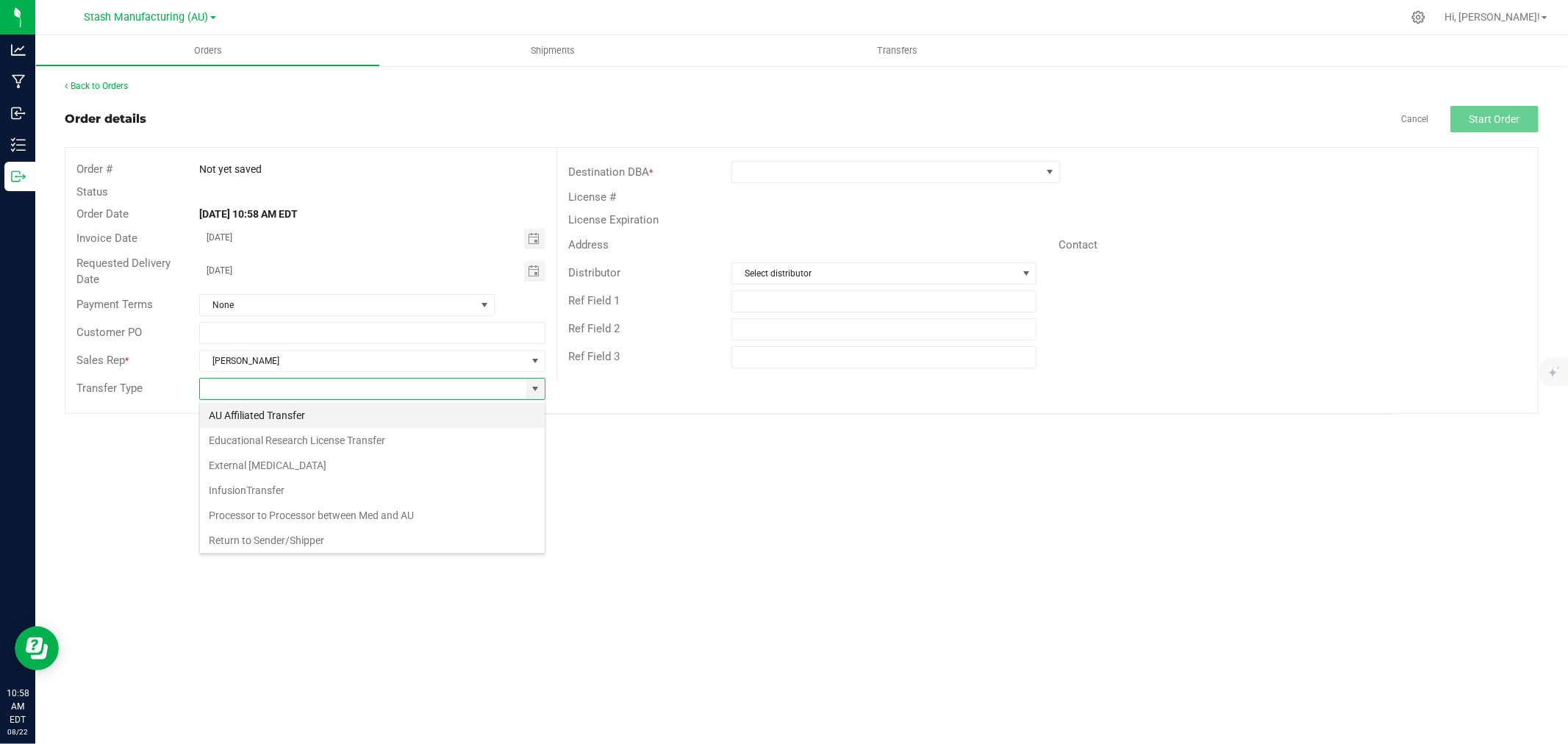
click at [237, 419] on li "AU Affiliated Transfer" at bounding box center [372, 415] width 345 height 25
type input "AU Affiliated Transfer"
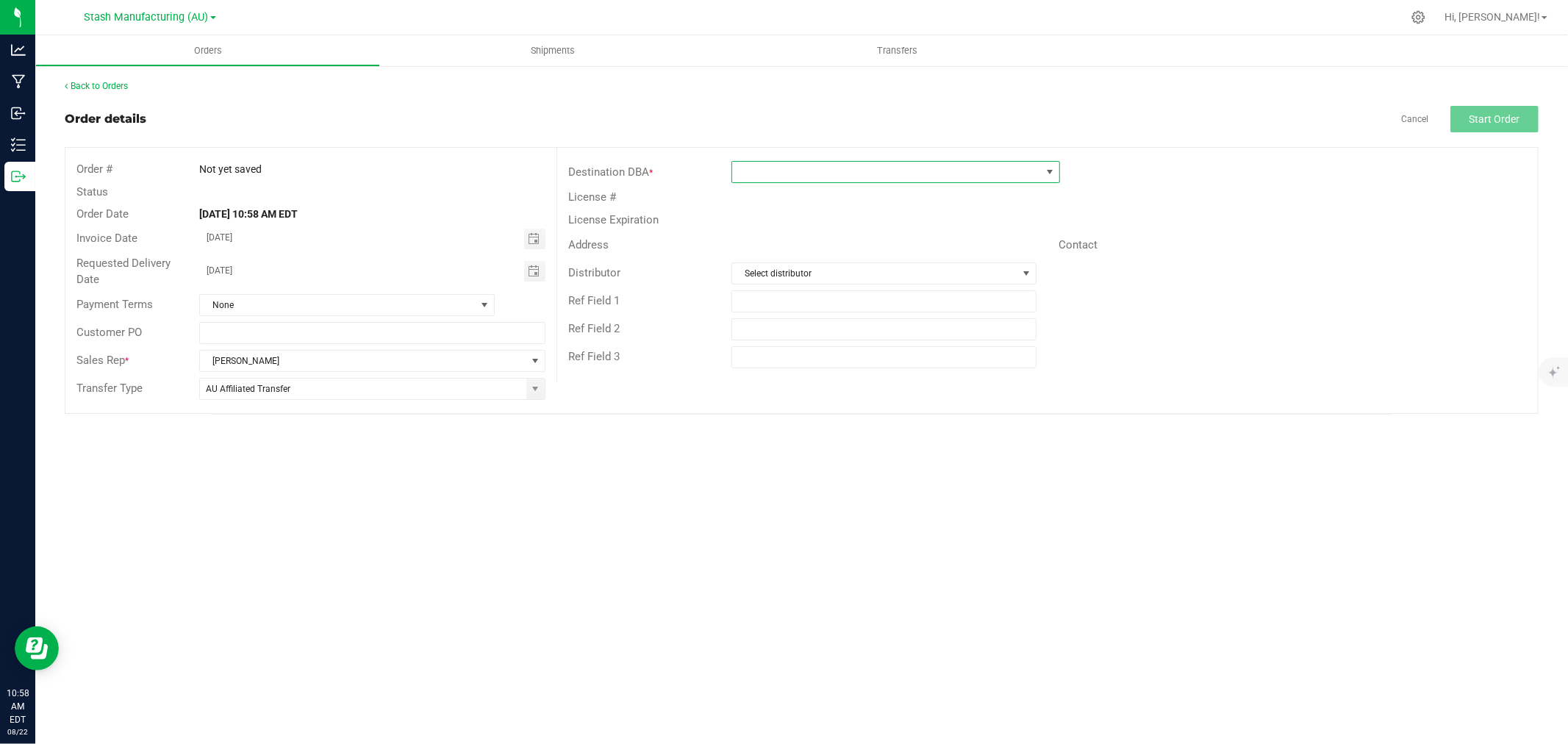
click at [761, 171] on span at bounding box center [886, 172] width 308 height 21
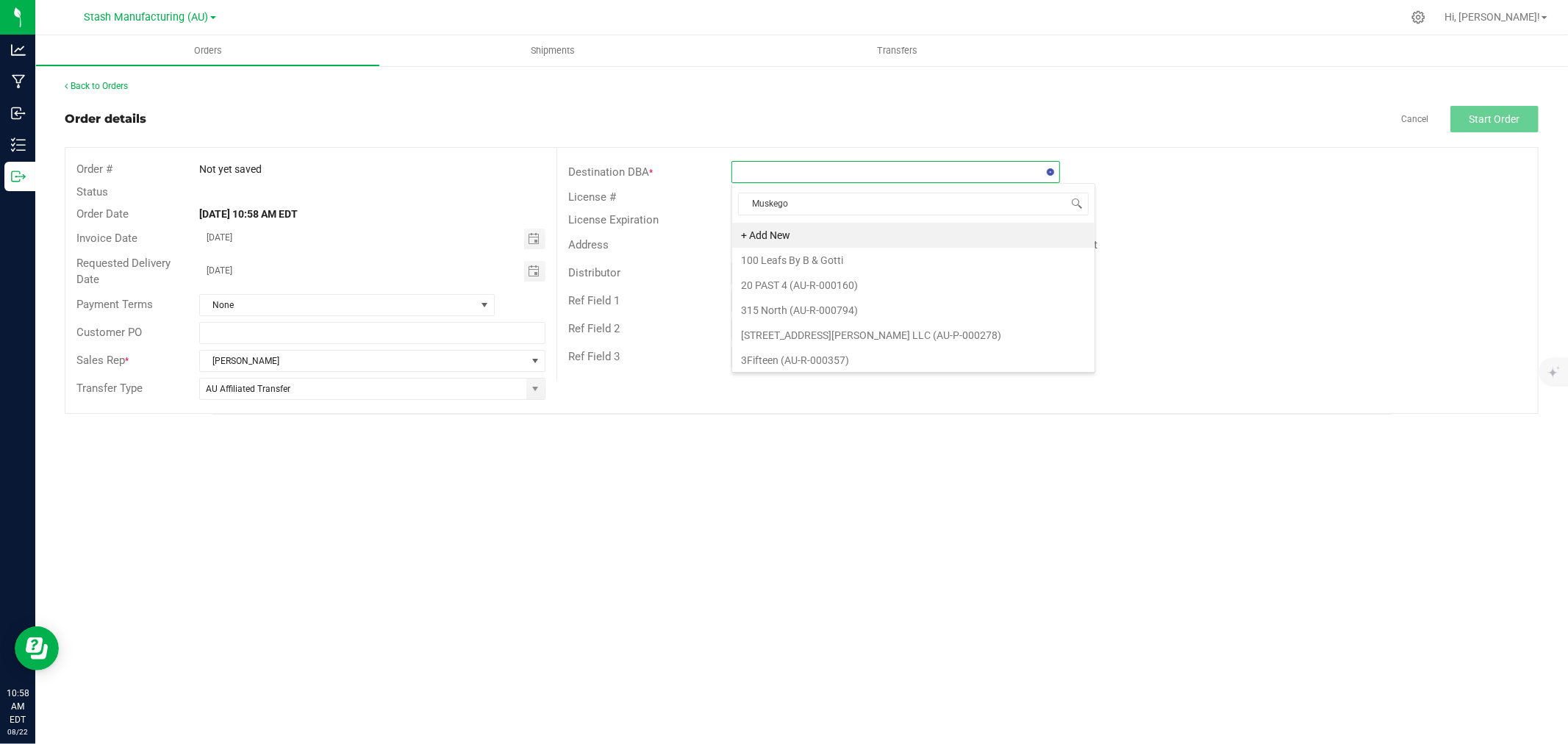
type input "Muskegon"
click at [839, 229] on li "Cloud Cannabis - Muskegon (AU-R-001148)" at bounding box center [895, 235] width 327 height 25
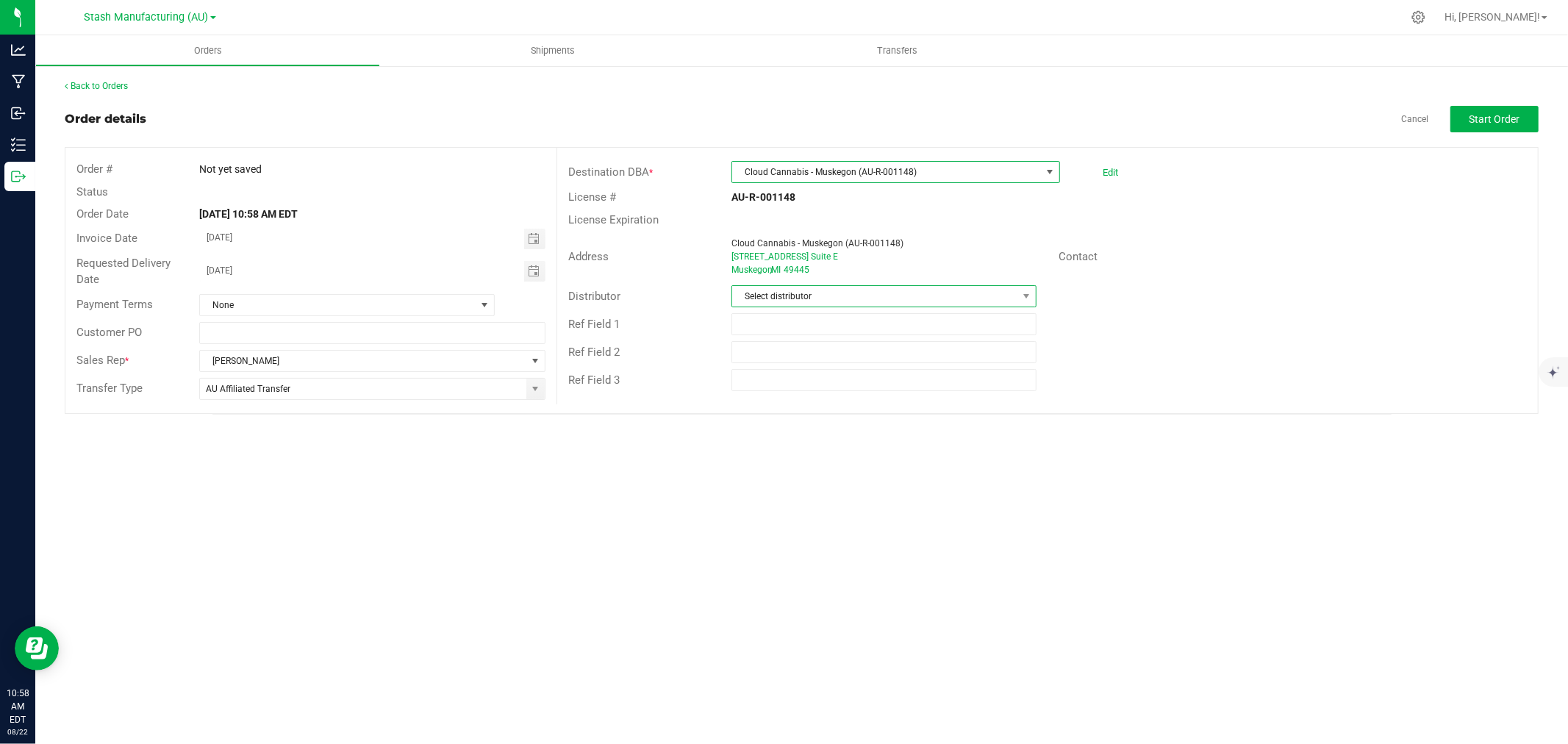
click at [847, 302] on span "Select distributor" at bounding box center [875, 296] width 285 height 21
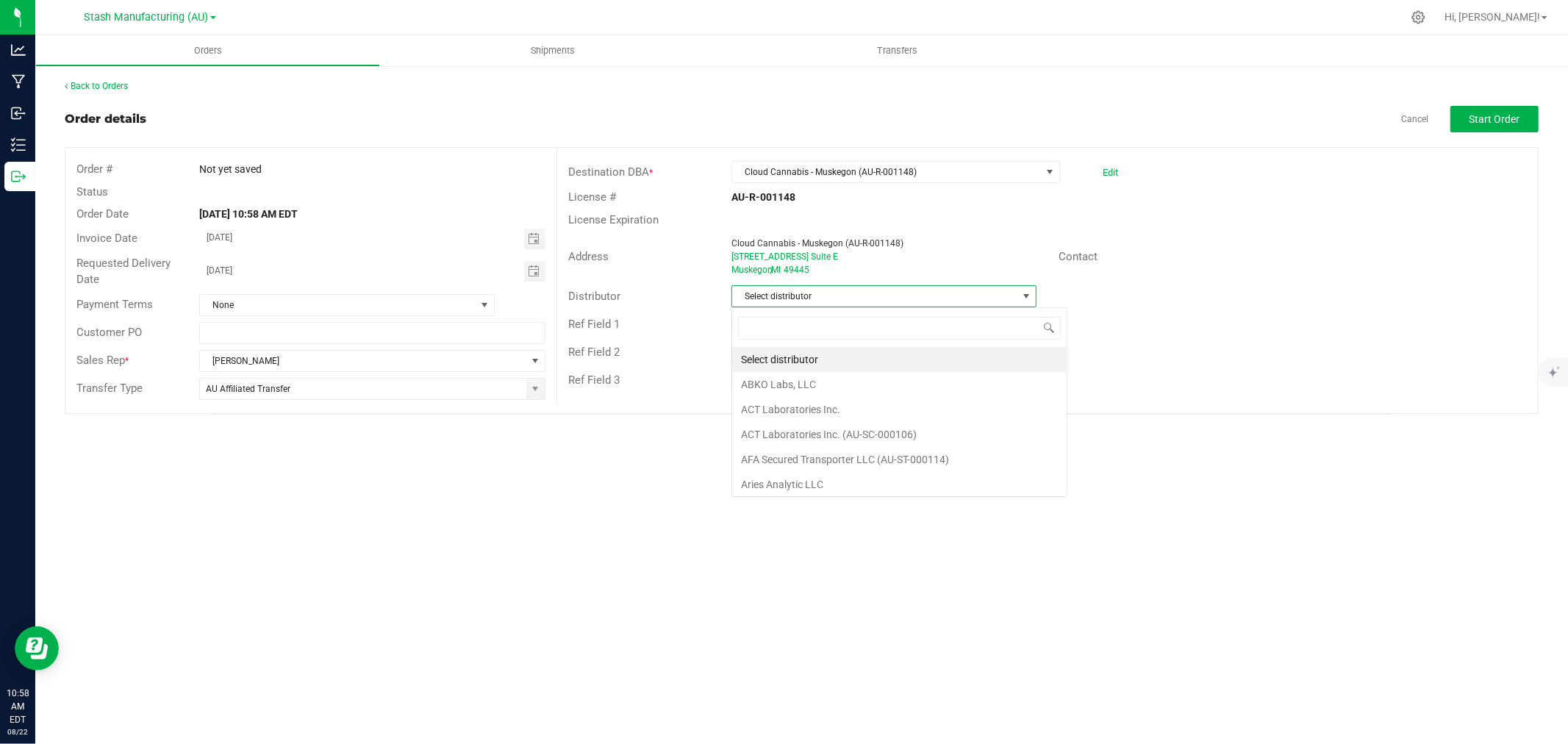
scroll to position [22, 305]
type input "Lake E"
click at [835, 354] on li "Lake Effects Logistics (AU-ST-000123)" at bounding box center [883, 359] width 303 height 25
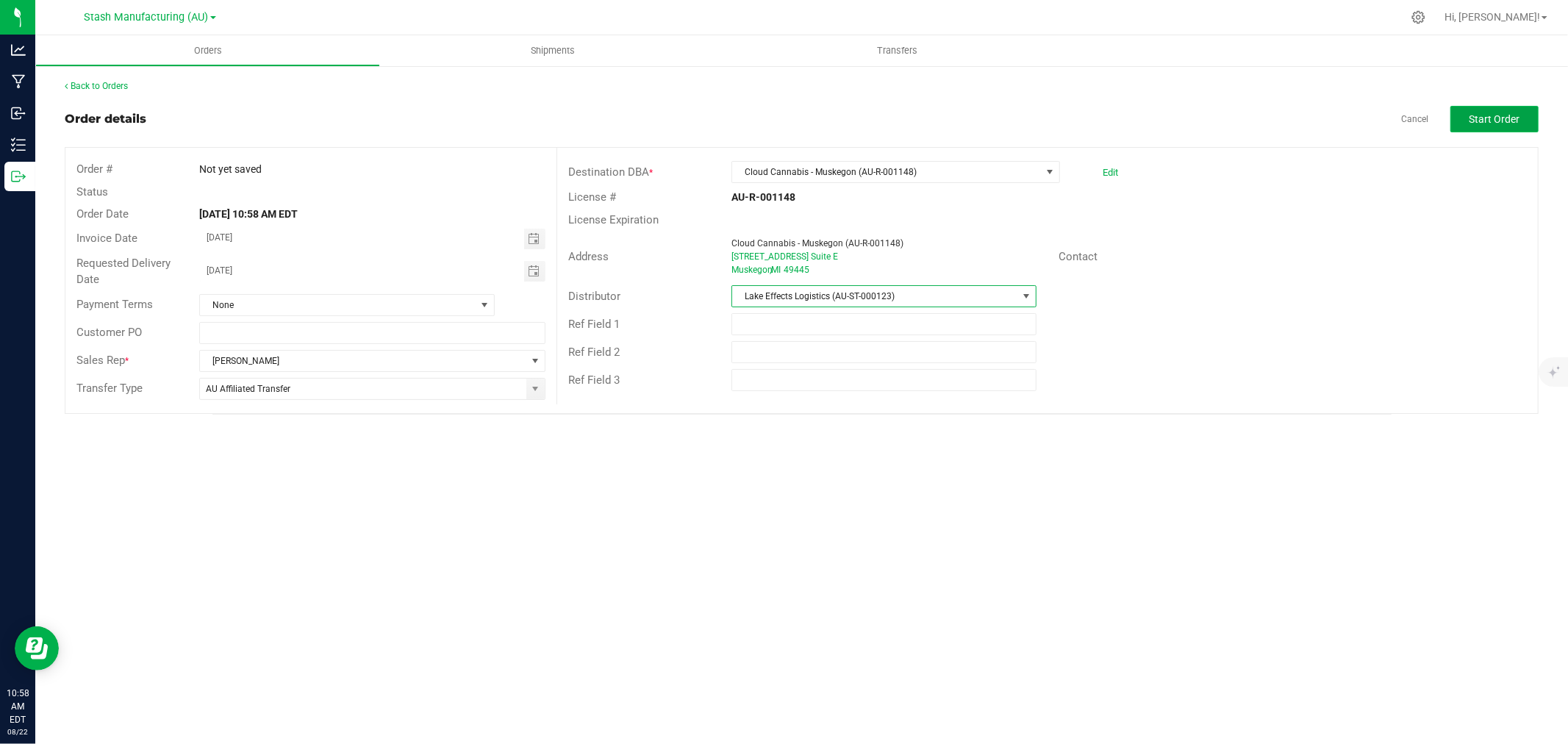
click at [1513, 113] on span "Start Order" at bounding box center [1495, 119] width 51 height 12
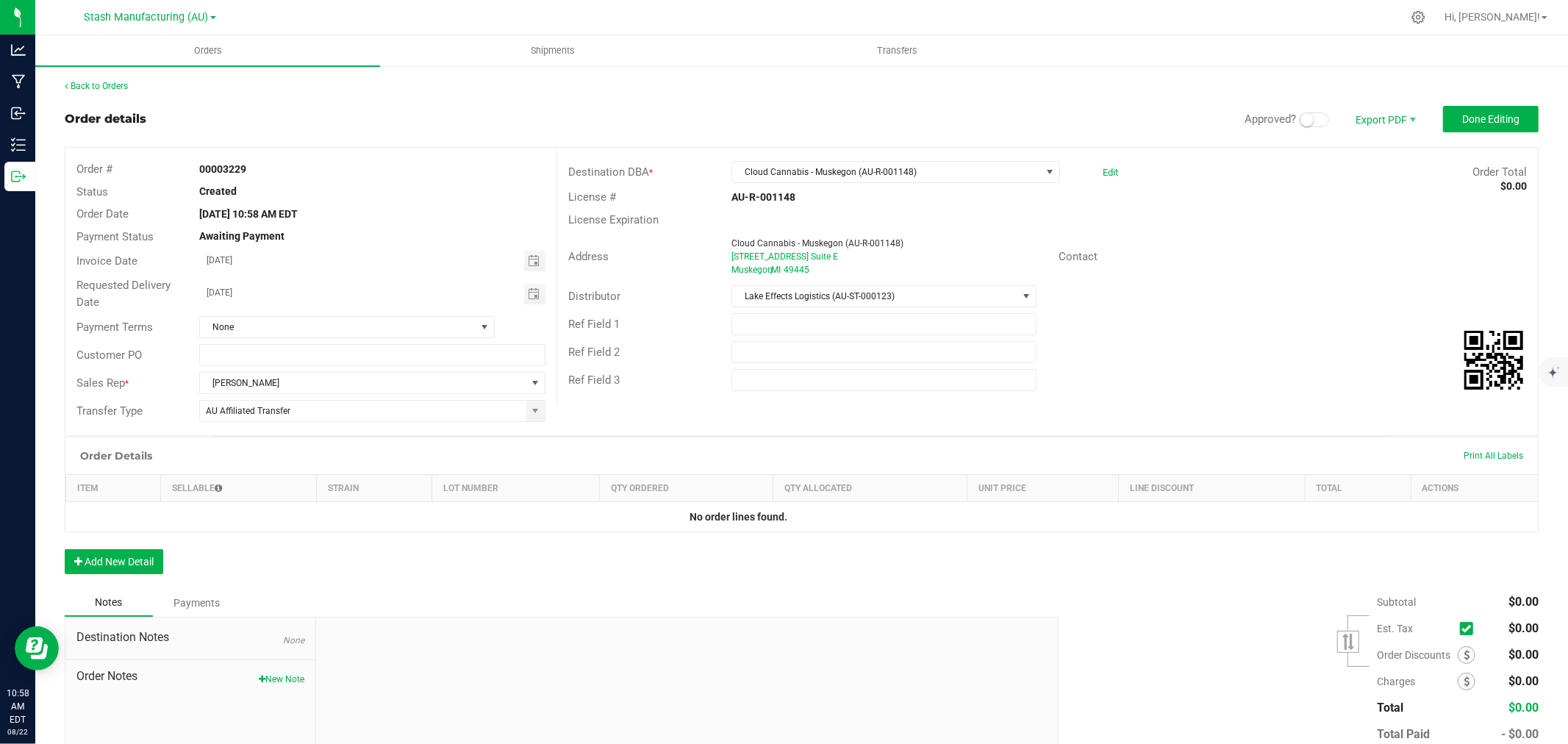
click at [1312, 119] on span at bounding box center [1315, 119] width 29 height 15
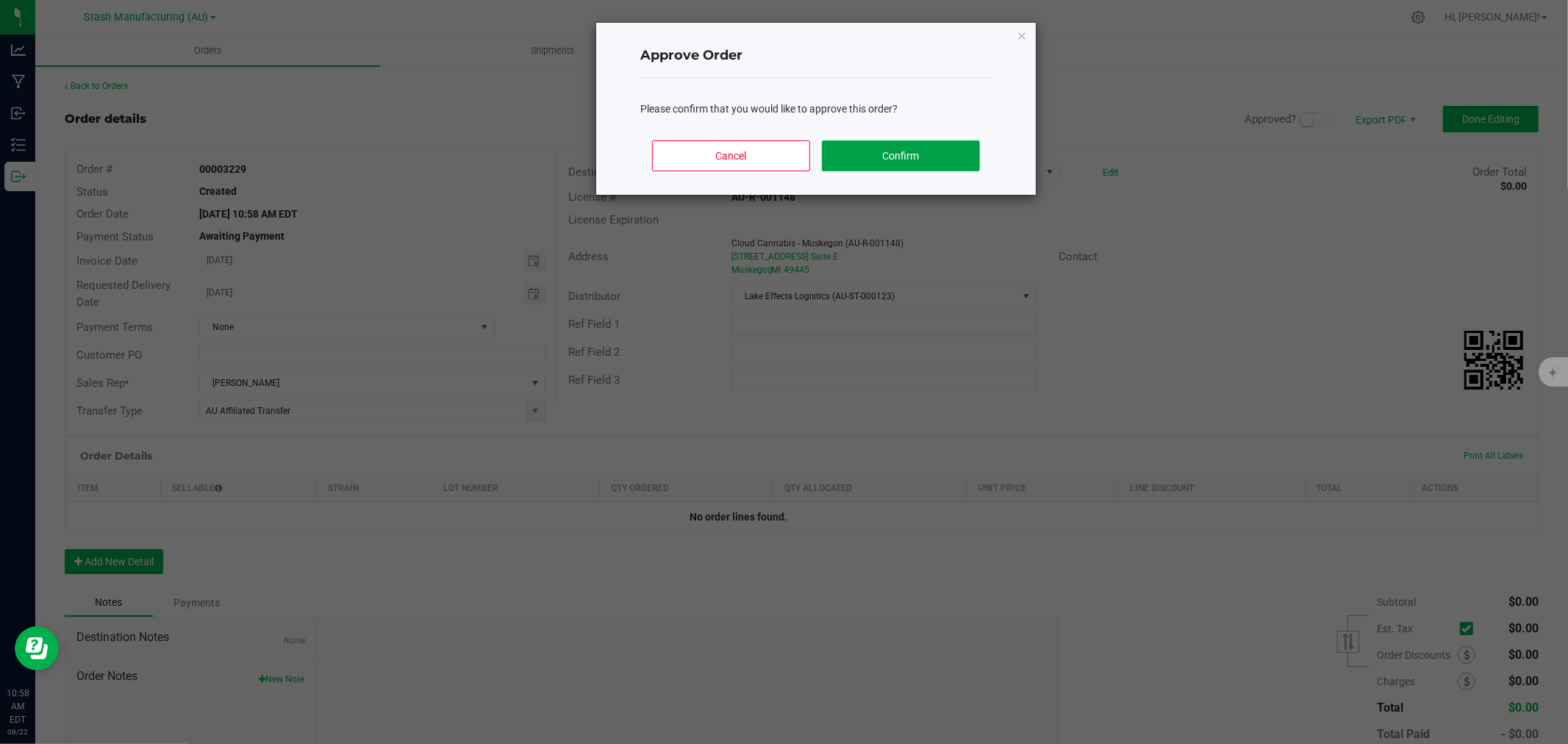
click at [873, 156] on button "Confirm" at bounding box center [901, 156] width 158 height 31
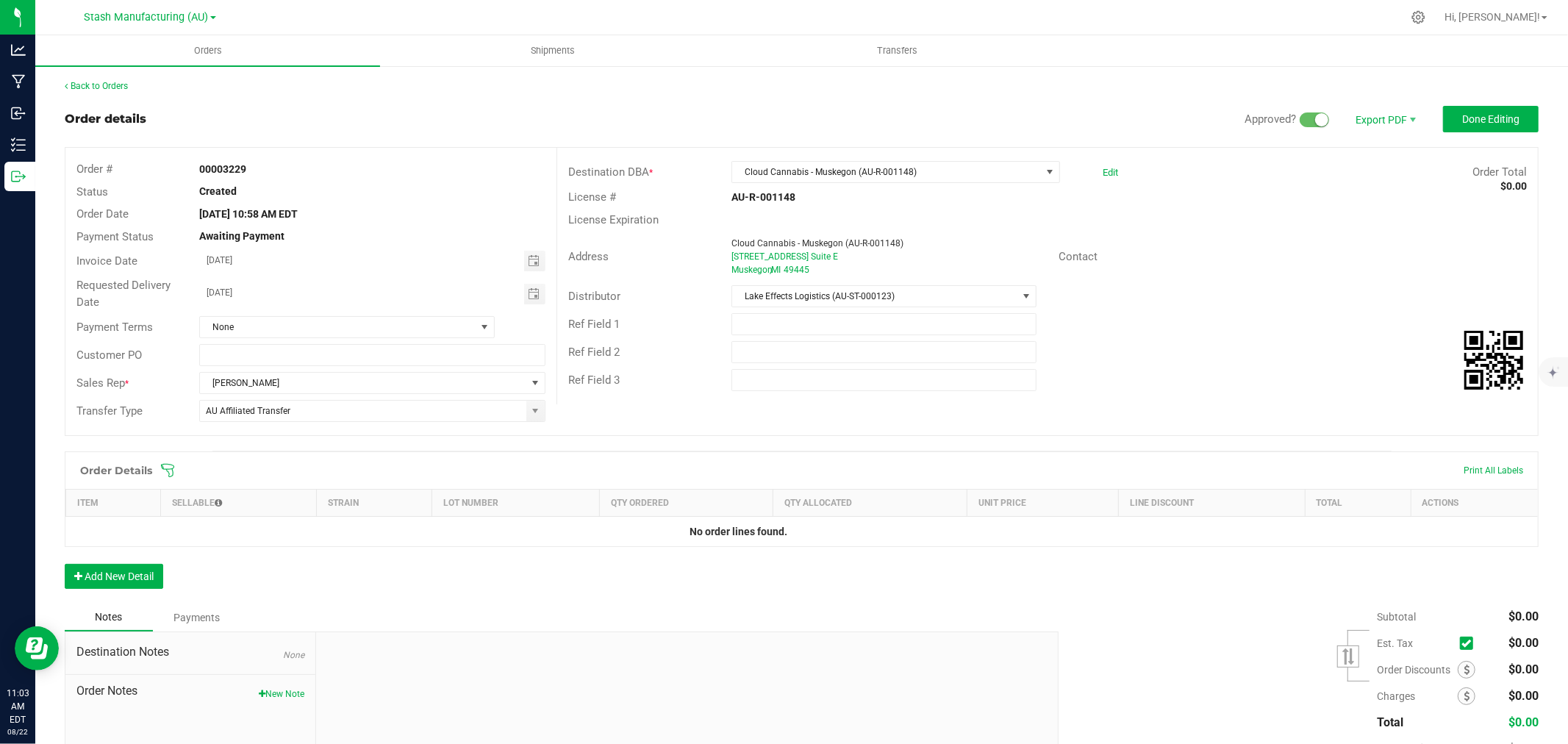
click at [171, 475] on icon at bounding box center [168, 470] width 15 height 15
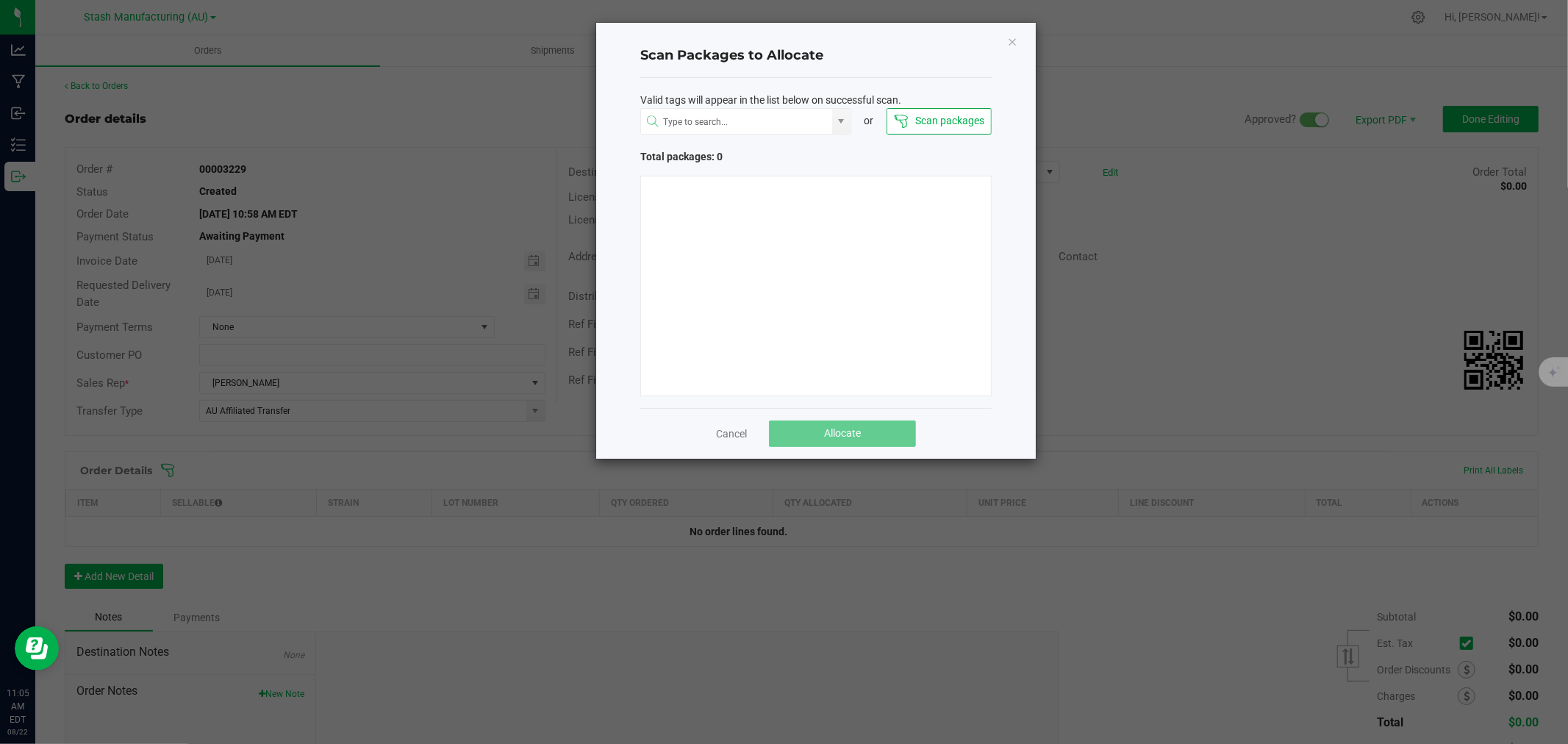
click at [912, 303] on div at bounding box center [815, 286] width 351 height 221
click at [1011, 50] on div "Scan Packages to Allocate Valid tags will appear in the list below on successfu…" at bounding box center [816, 241] width 440 height 436
click at [1012, 42] on icon "Close" at bounding box center [1012, 41] width 10 height 18
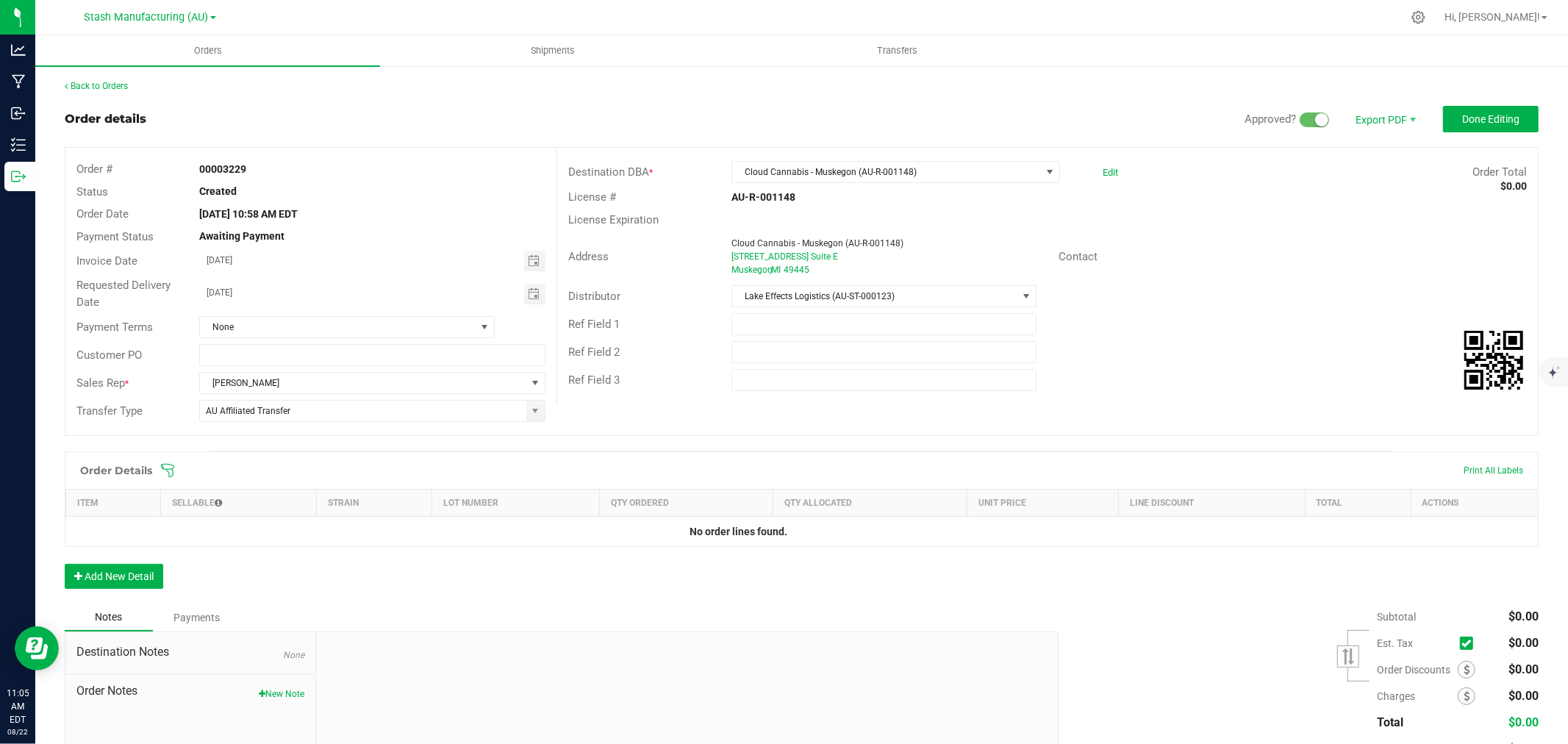
click at [171, 471] on icon at bounding box center [168, 470] width 15 height 15
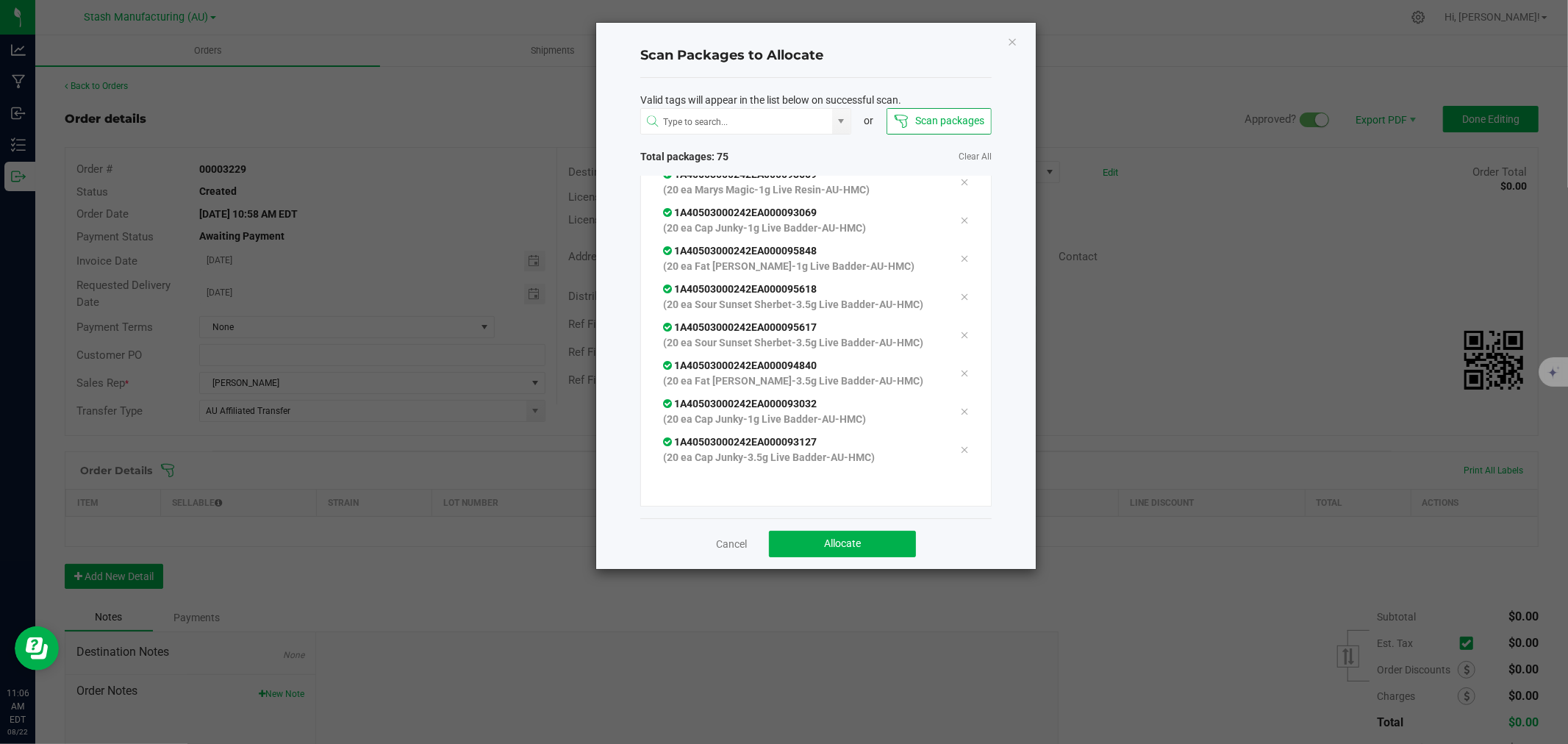
scroll to position [2666, 0]
click at [840, 538] on span "Allocate" at bounding box center [842, 544] width 37 height 12
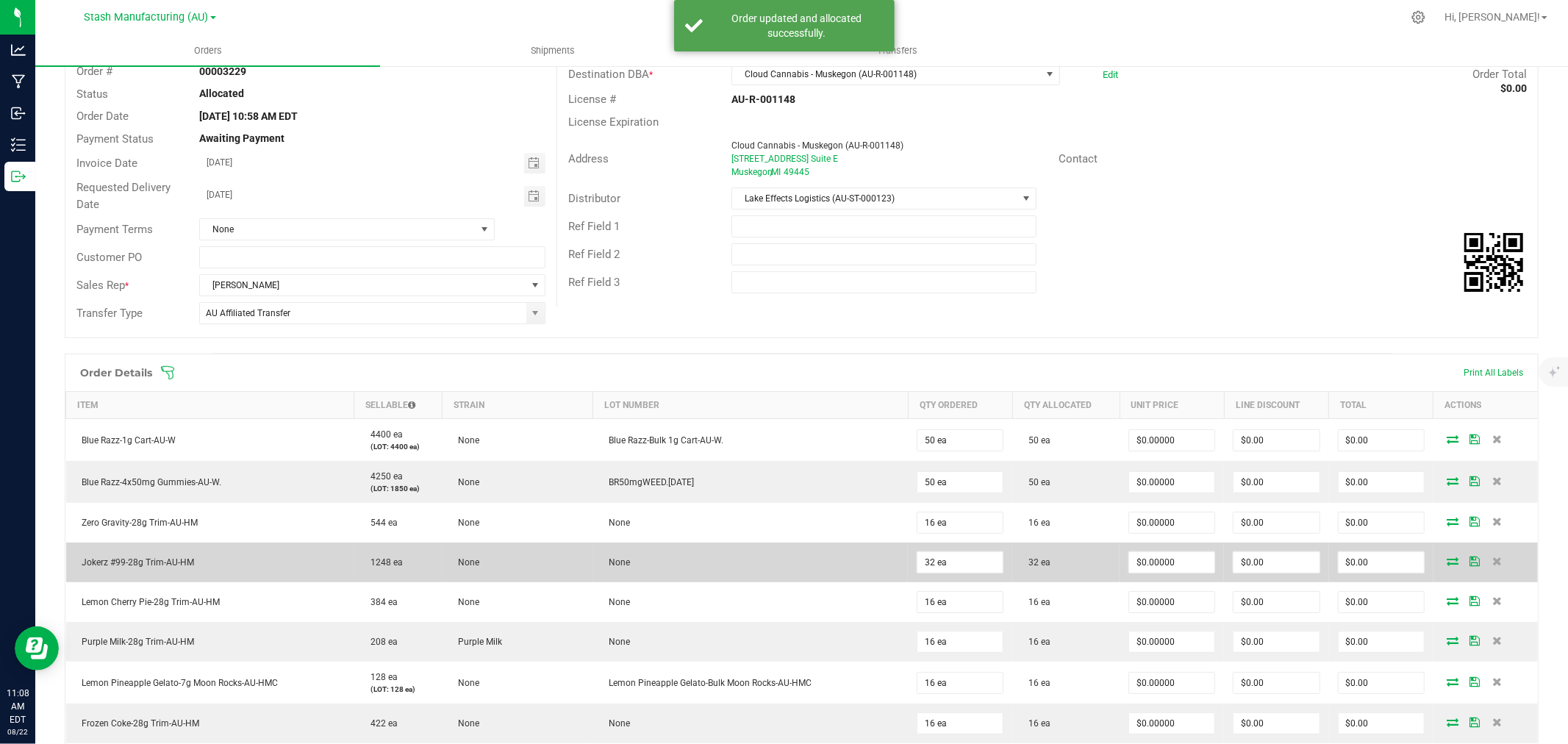
scroll to position [163, 0]
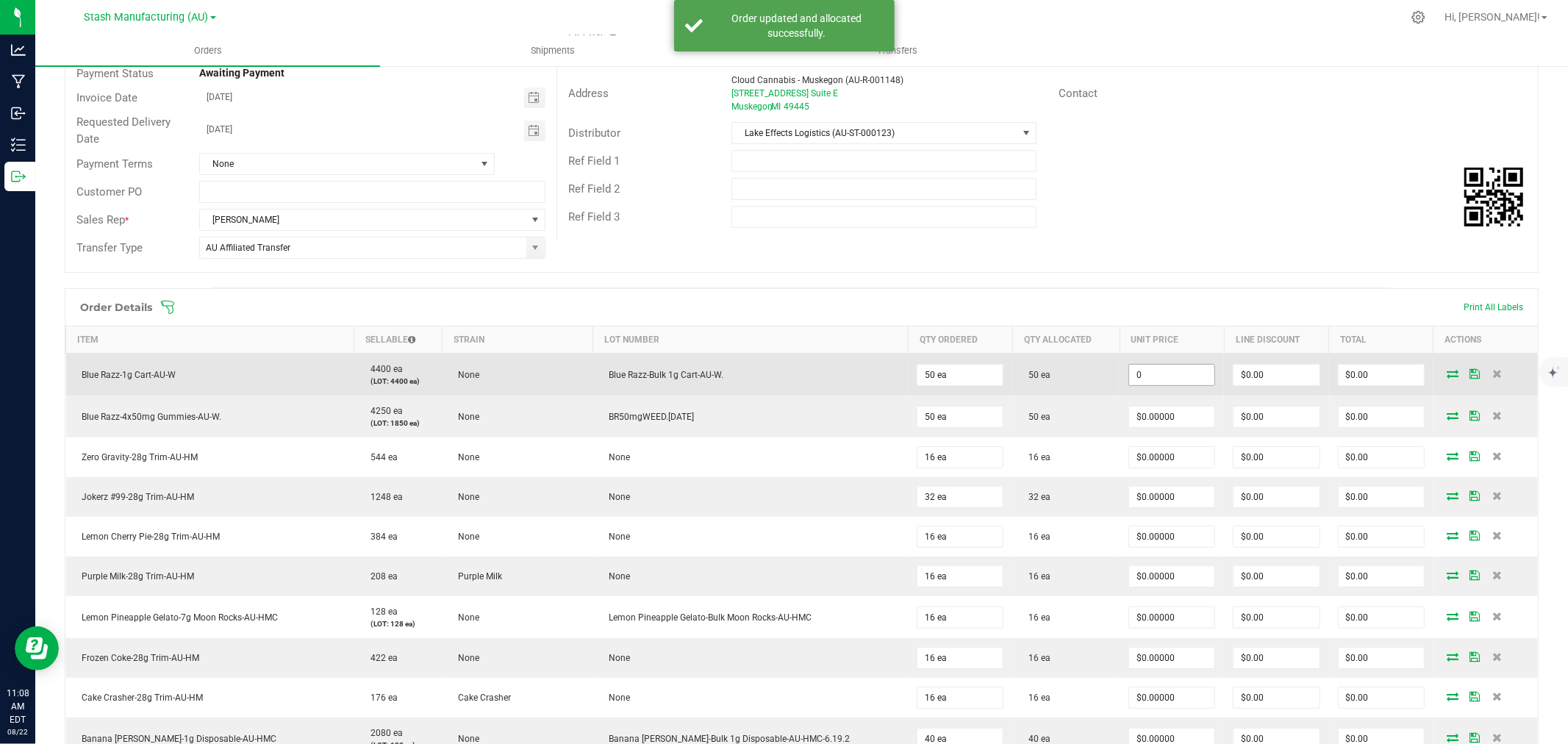
click at [1182, 384] on input "0" at bounding box center [1171, 375] width 85 height 21
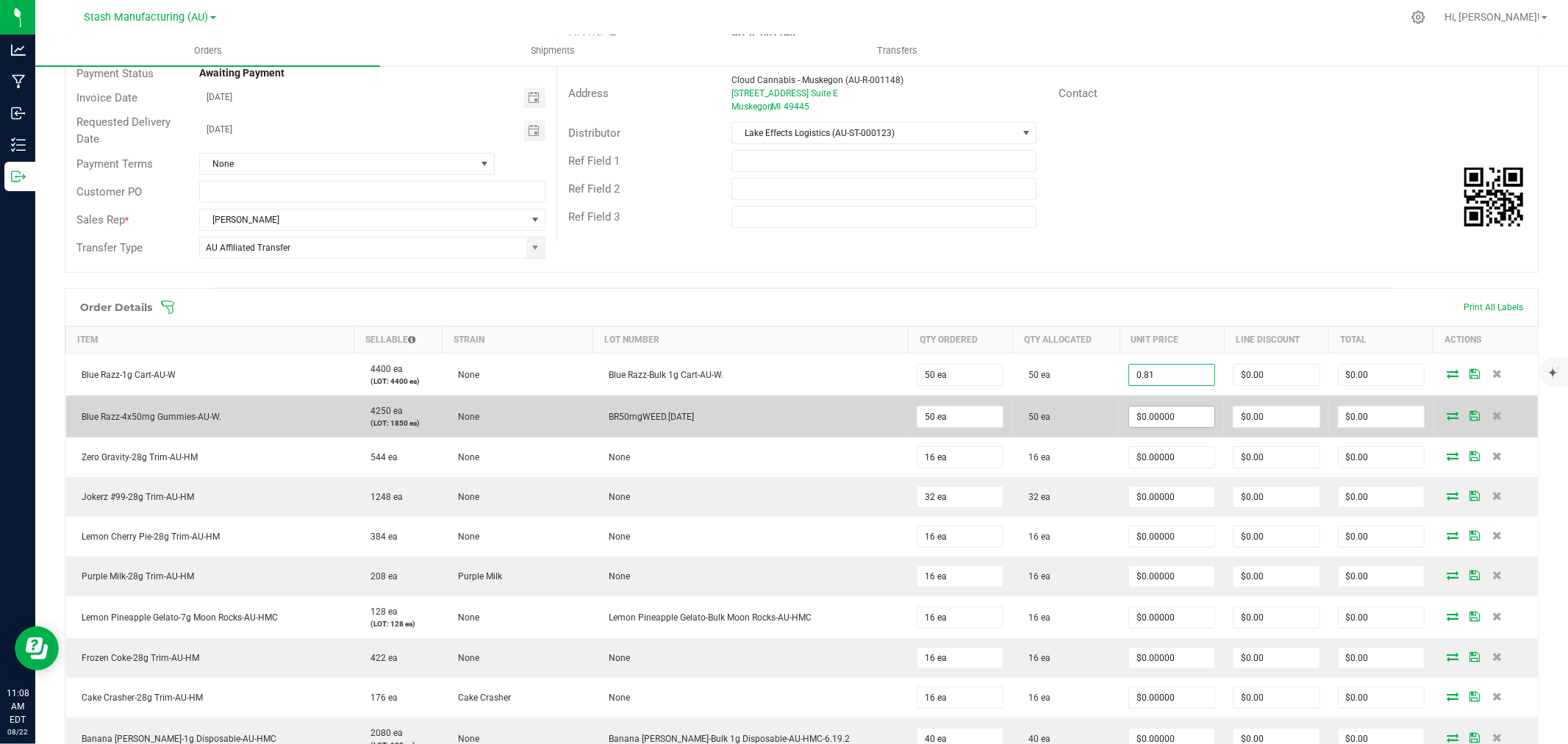
type input "$0.81000"
type input "$40.50"
click at [1129, 412] on input "0" at bounding box center [1171, 417] width 85 height 21
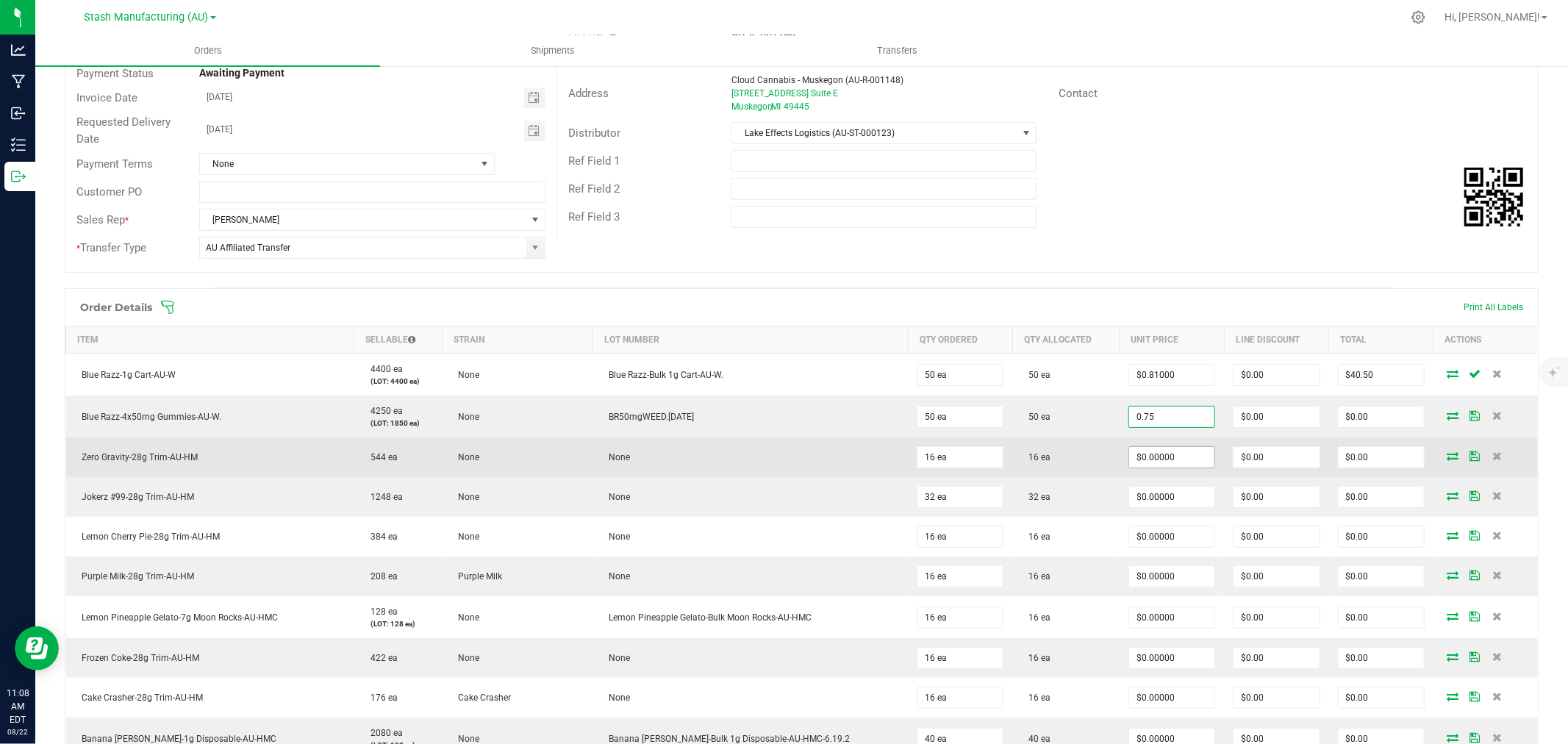
type input "$0.75000"
type input "$37.50"
click at [1163, 451] on input "0" at bounding box center [1171, 457] width 85 height 21
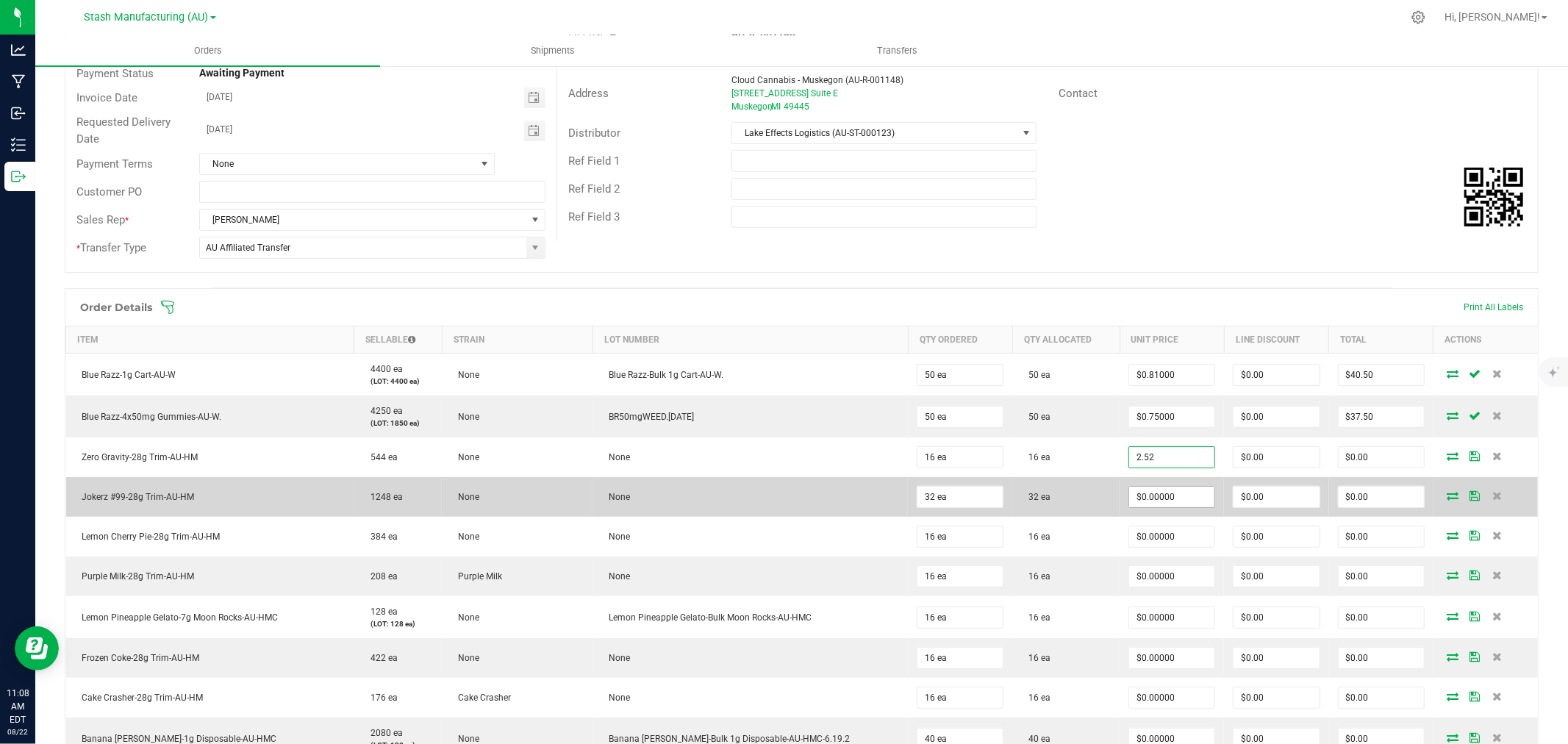
type input "$2.52000"
type input "$40.32"
click at [1139, 500] on input "0" at bounding box center [1171, 497] width 85 height 21
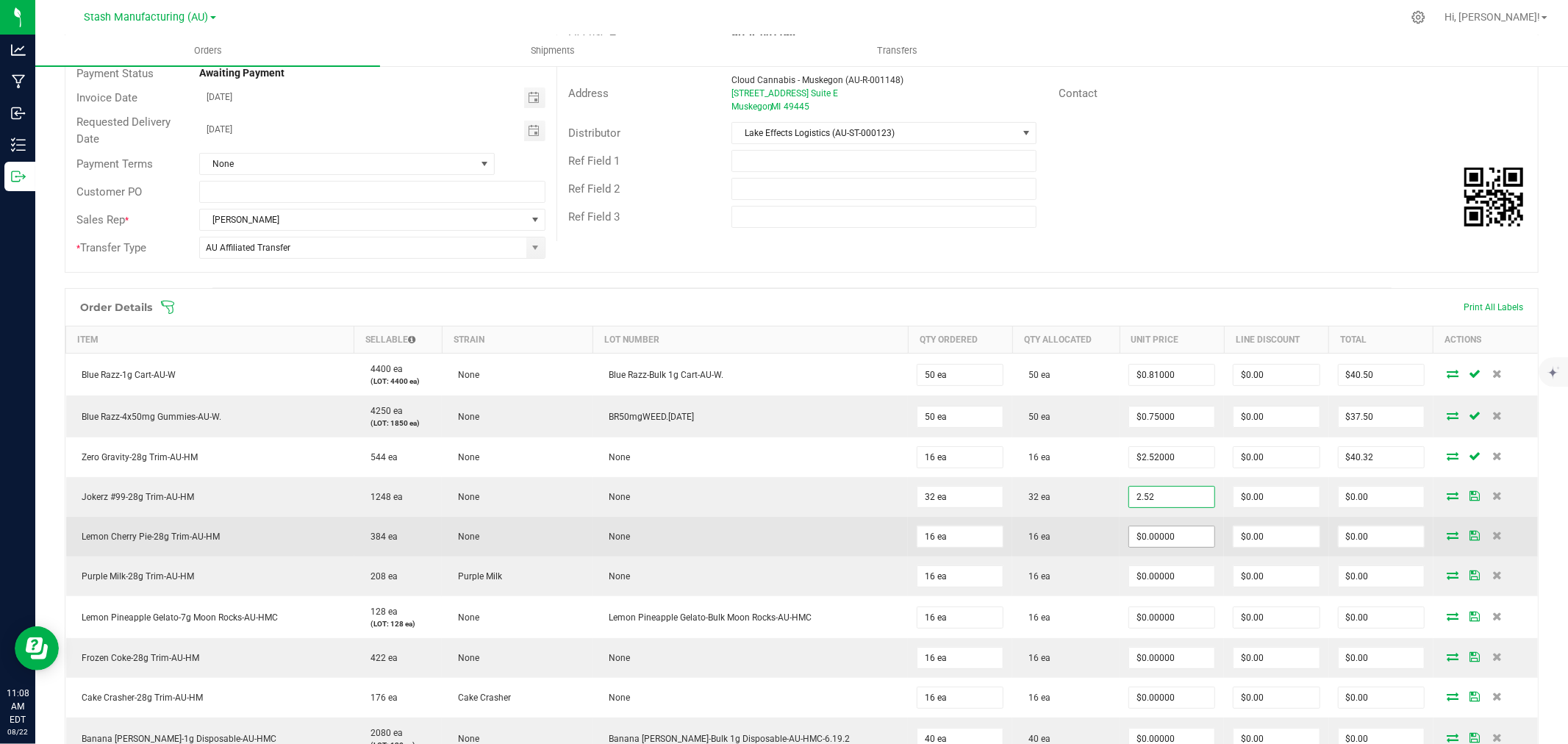
type input "$2.52000"
type input "$80.64"
click at [1129, 540] on input "0" at bounding box center [1171, 537] width 85 height 21
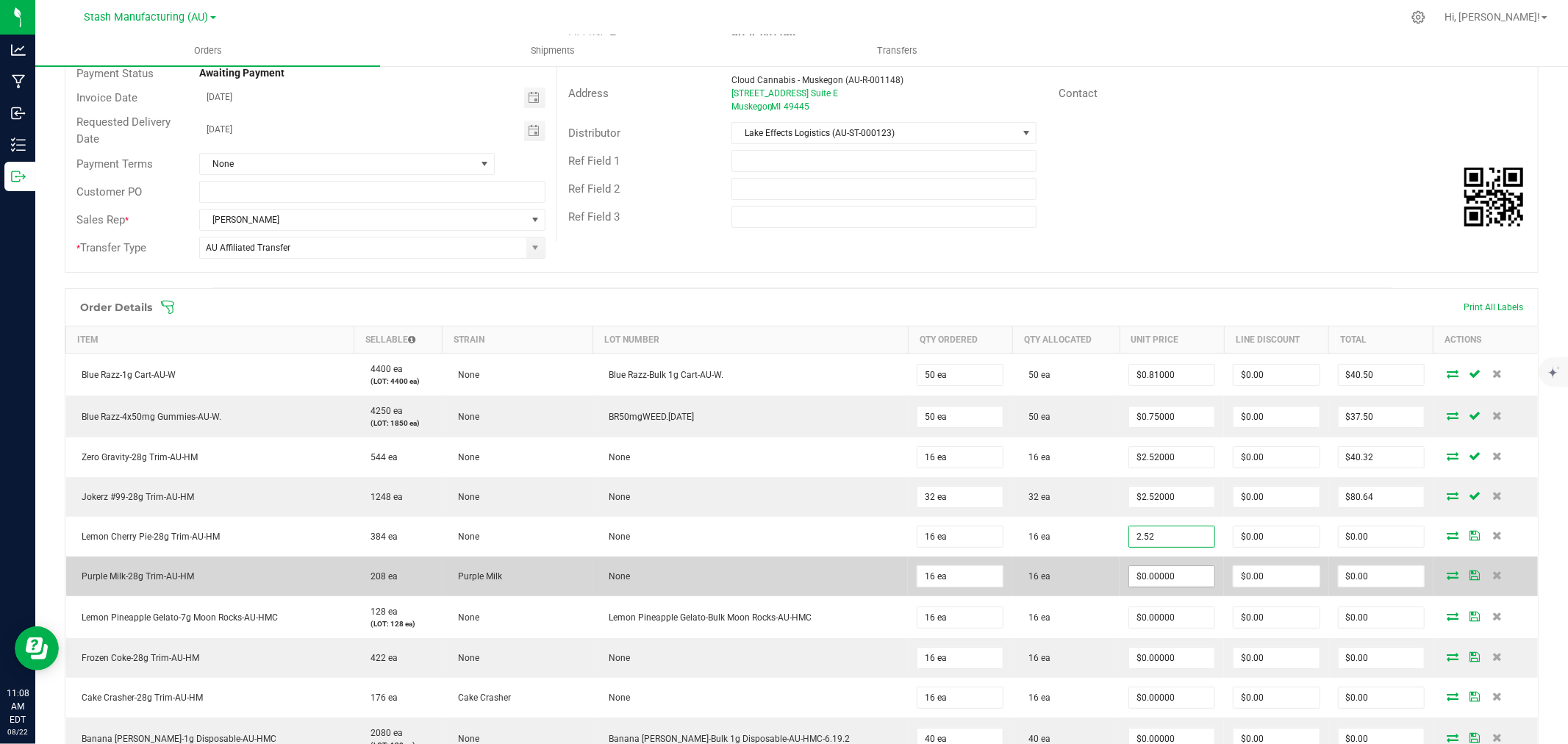
type input "$2.52000"
type input "$40.32"
click at [1129, 575] on input "0" at bounding box center [1171, 576] width 85 height 21
type input "$2.52000"
type input "$40.32"
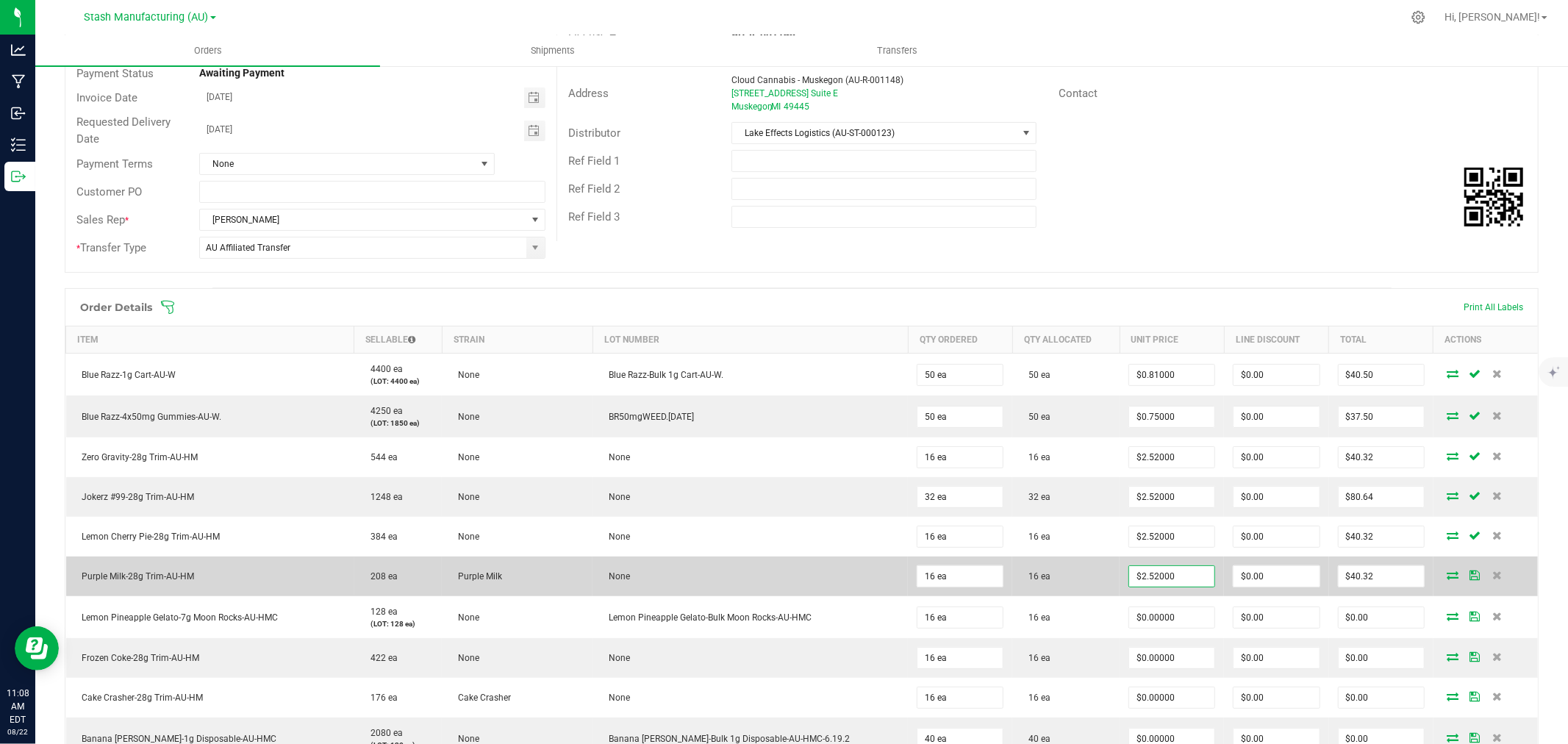
click at [1061, 569] on td "16 ea" at bounding box center [1065, 576] width 107 height 40
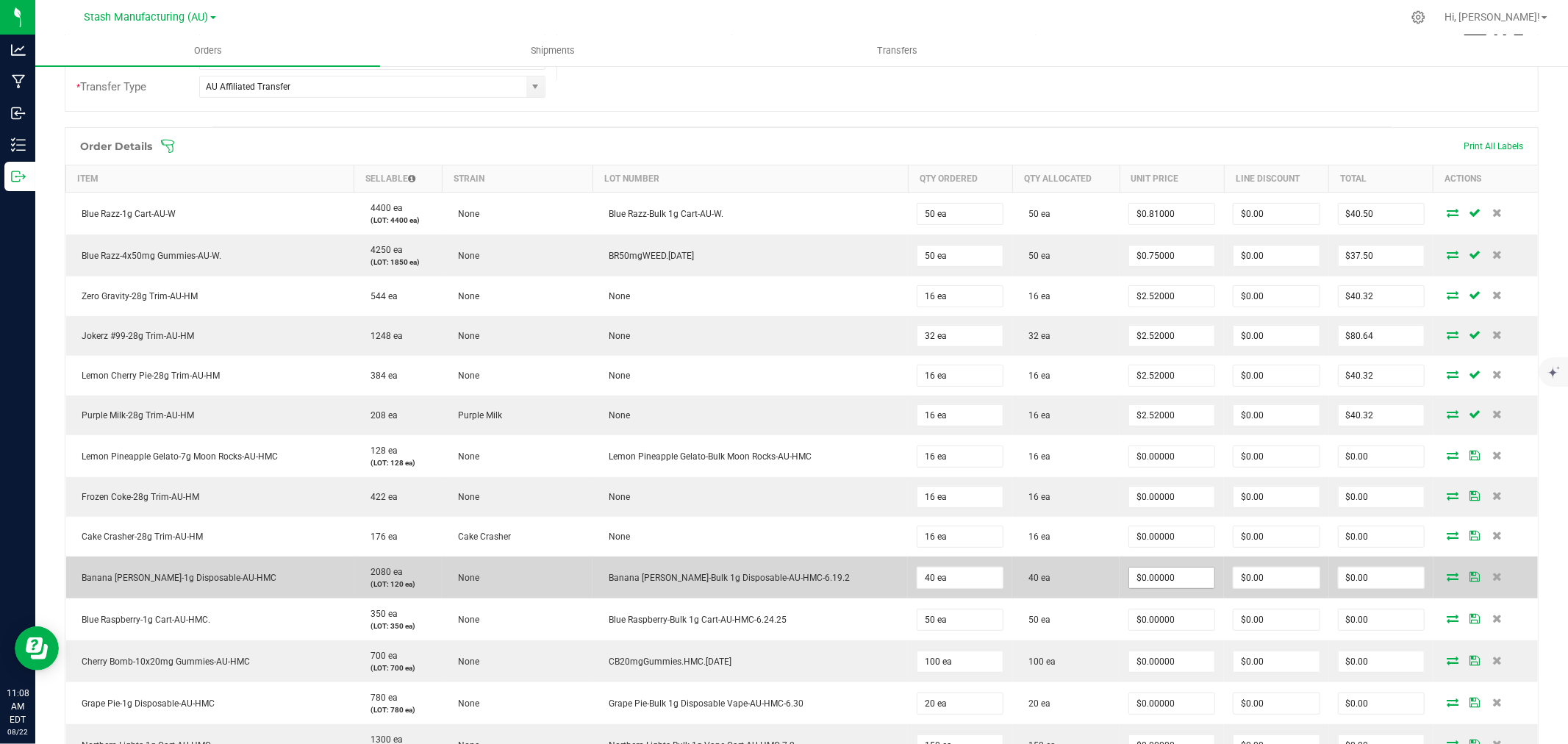
scroll to position [408, 0]
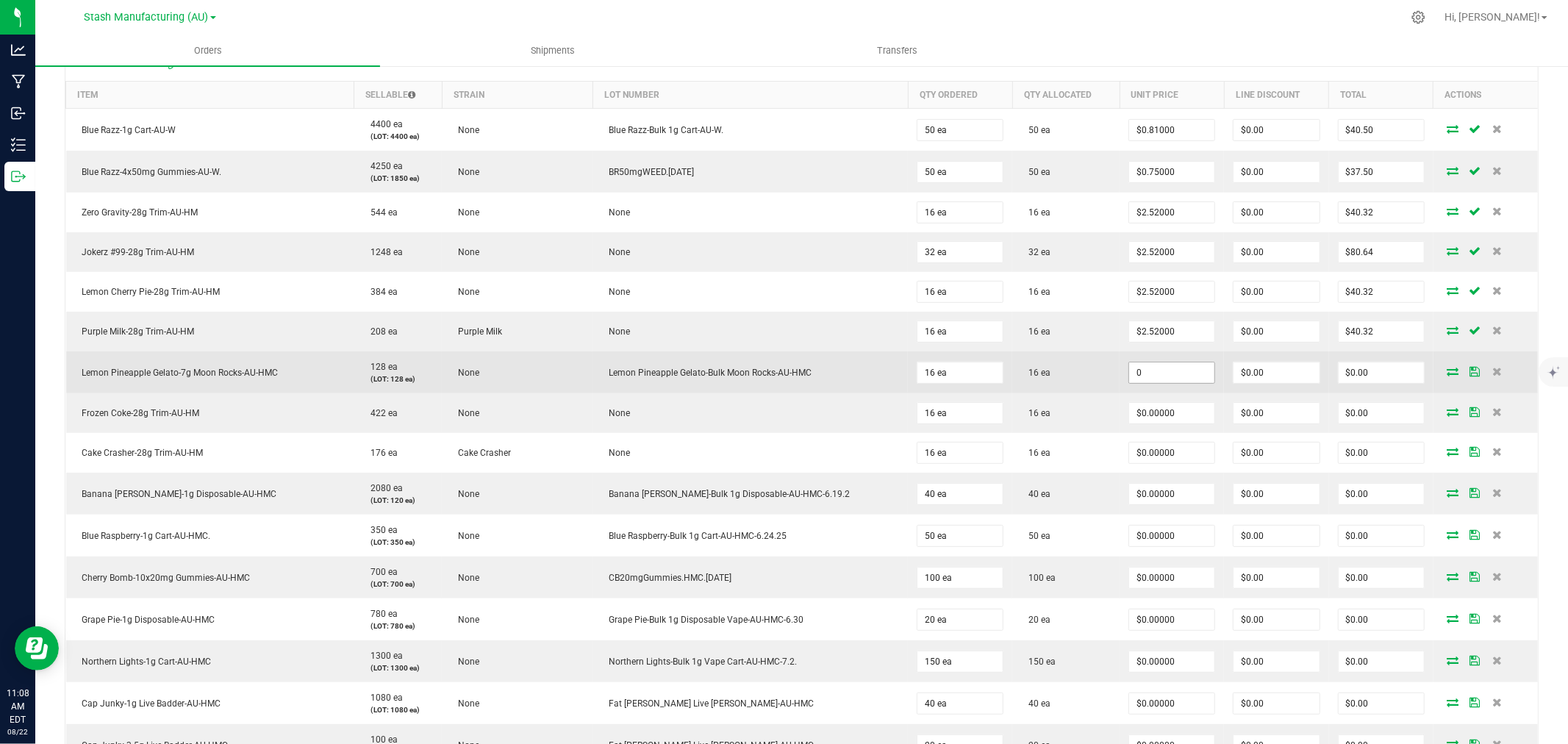
click at [1136, 364] on input "0" at bounding box center [1171, 373] width 85 height 21
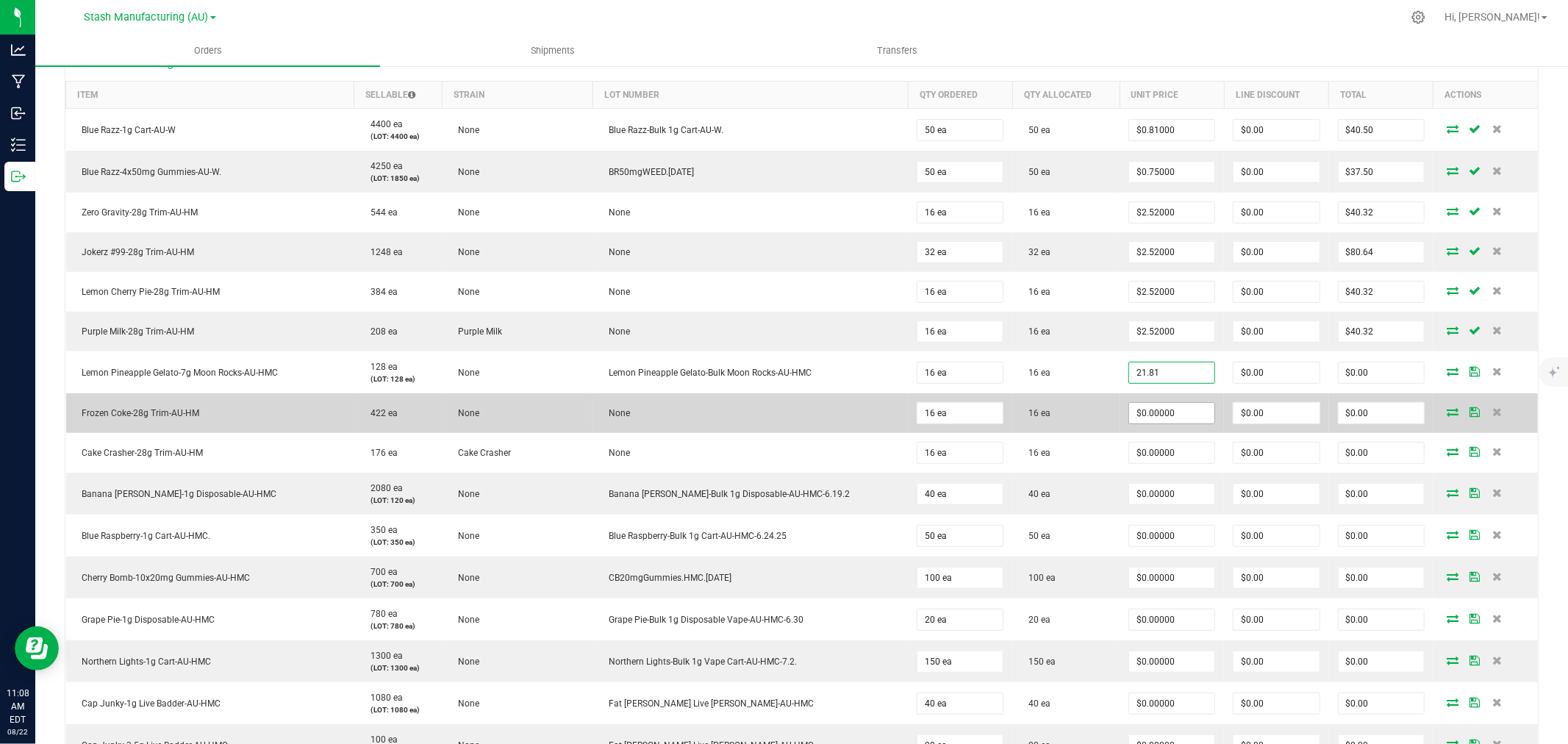
type input "$21.81000"
type input "$348.96"
click at [1141, 406] on input "0" at bounding box center [1171, 413] width 85 height 21
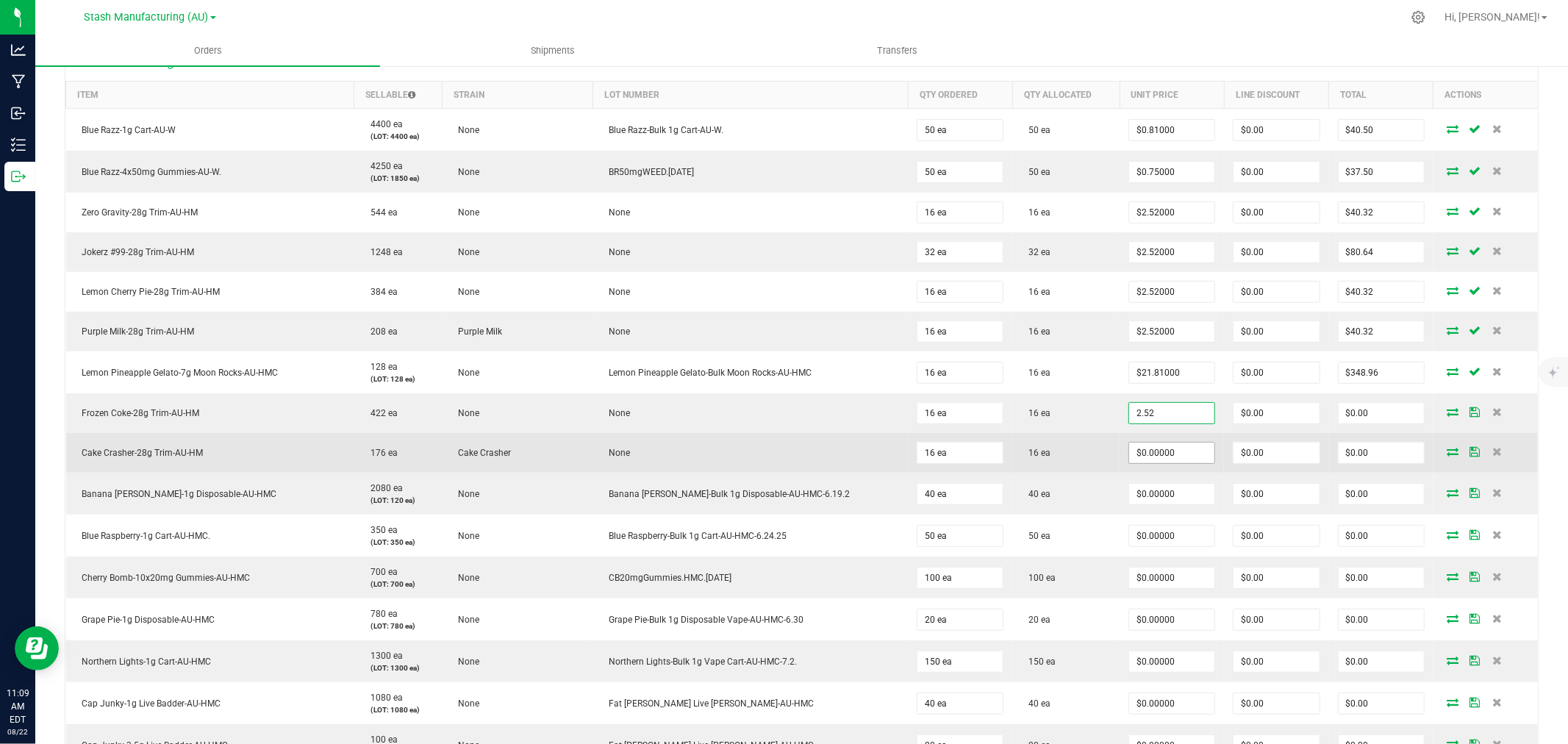
type input "$2.52000"
type input "$40.32"
click at [1136, 449] on input "0" at bounding box center [1171, 453] width 85 height 21
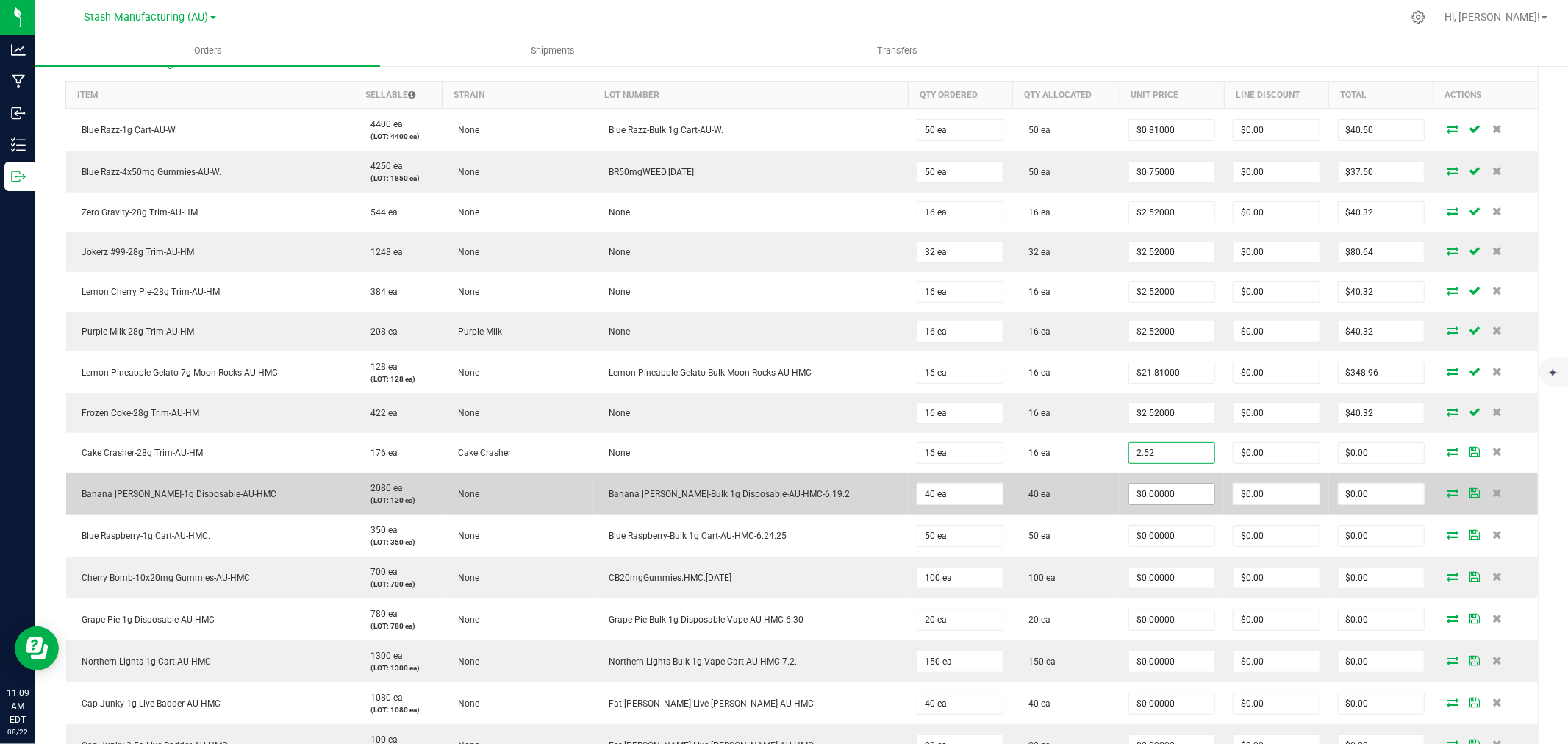
type input "$2.52000"
type input "$40.32"
click at [1134, 493] on input "0" at bounding box center [1171, 494] width 85 height 21
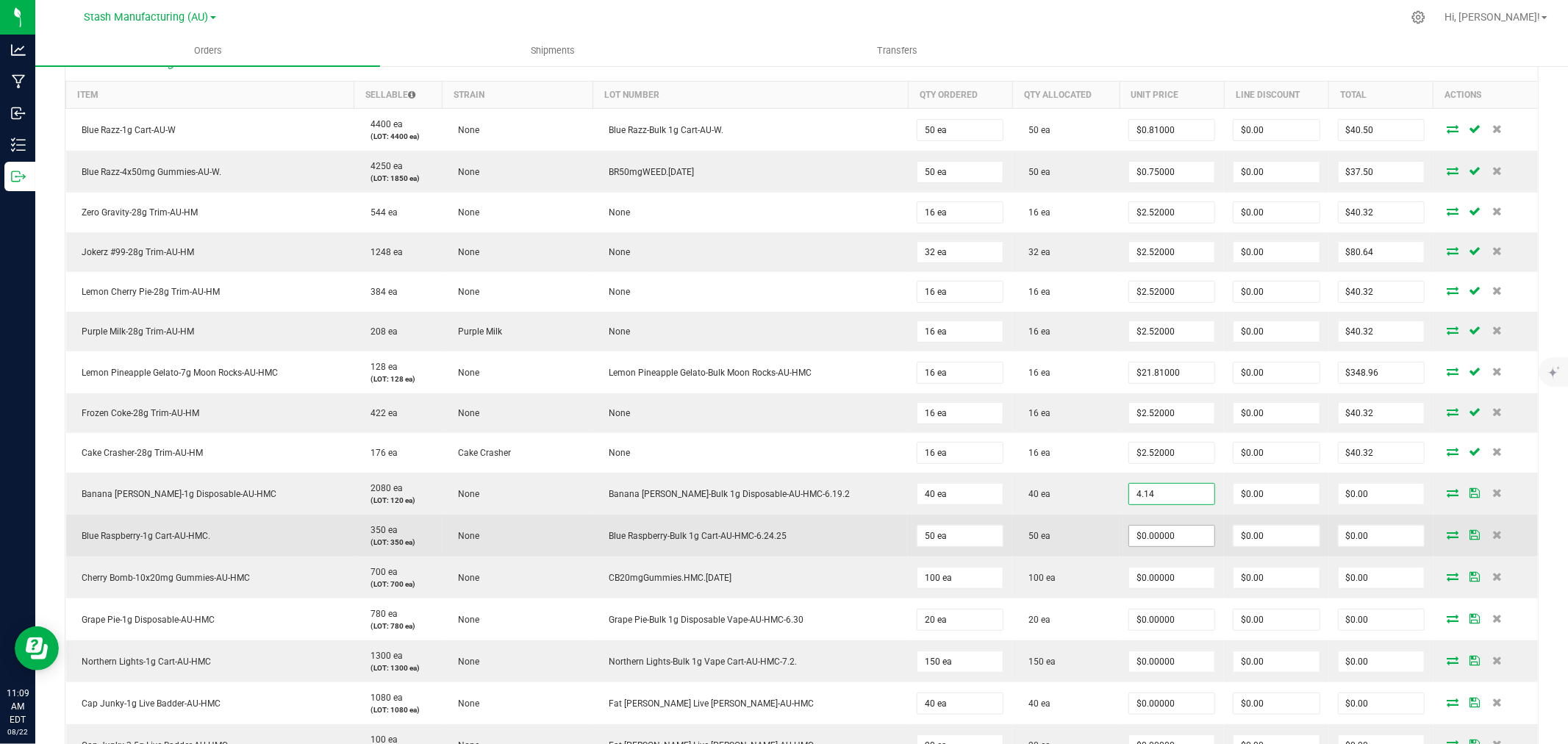
type input "$4.14000"
type input "$165.60"
click at [1138, 538] on input "0" at bounding box center [1171, 536] width 85 height 21
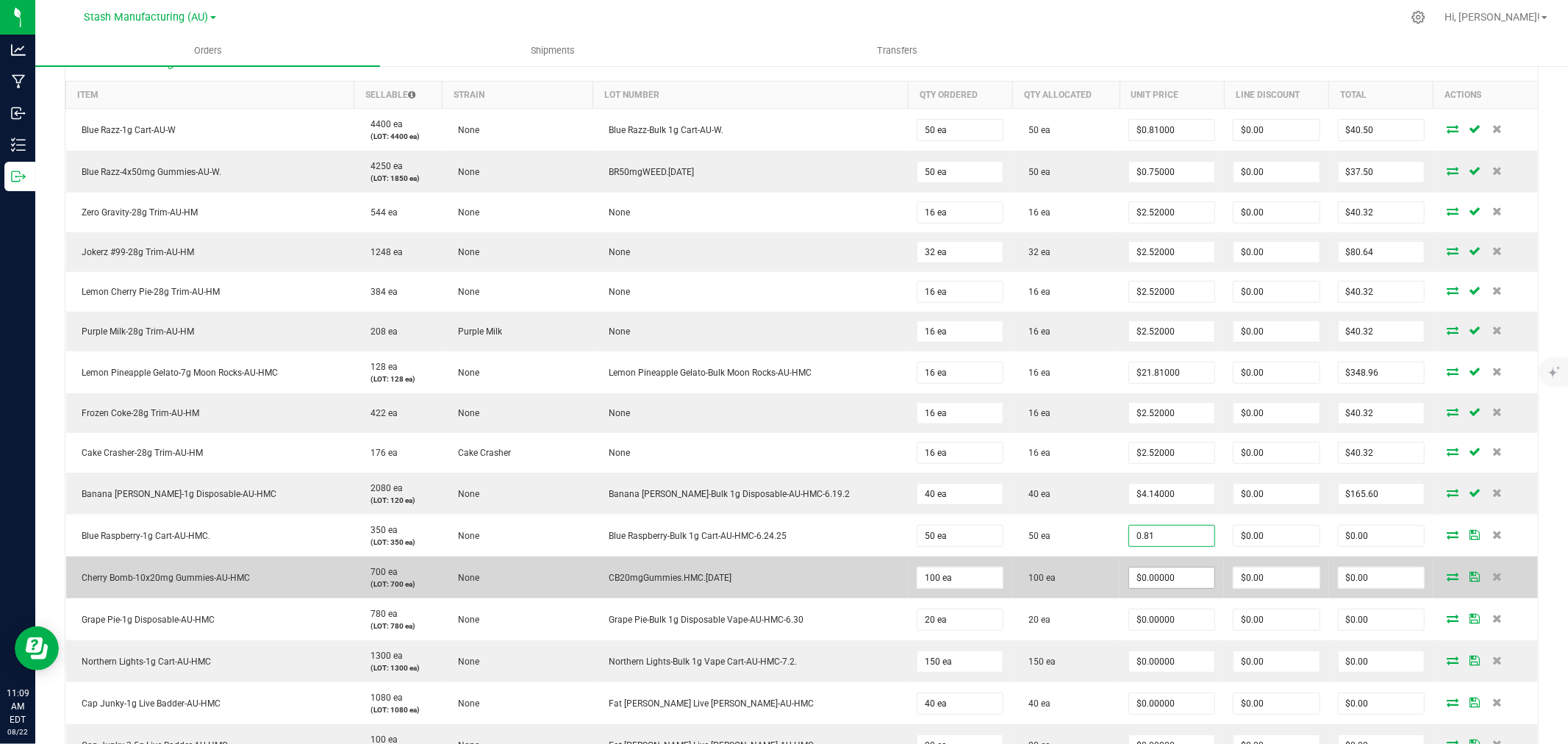
type input "$0.81000"
type input "$40.50"
click at [1142, 576] on input "0" at bounding box center [1171, 578] width 85 height 21
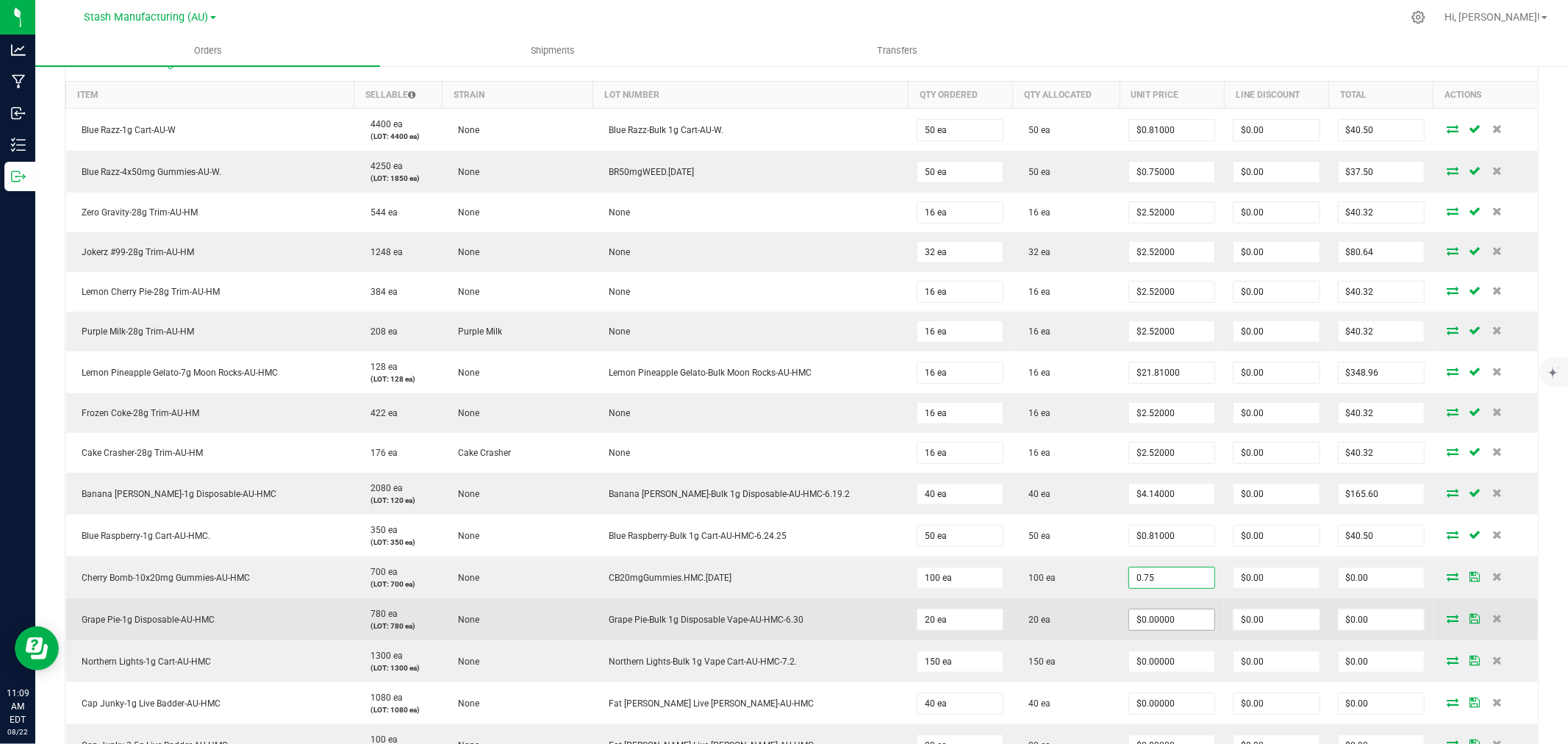
type input "$0.75000"
type input "$75.00"
click at [1144, 614] on input "0" at bounding box center [1171, 619] width 85 height 21
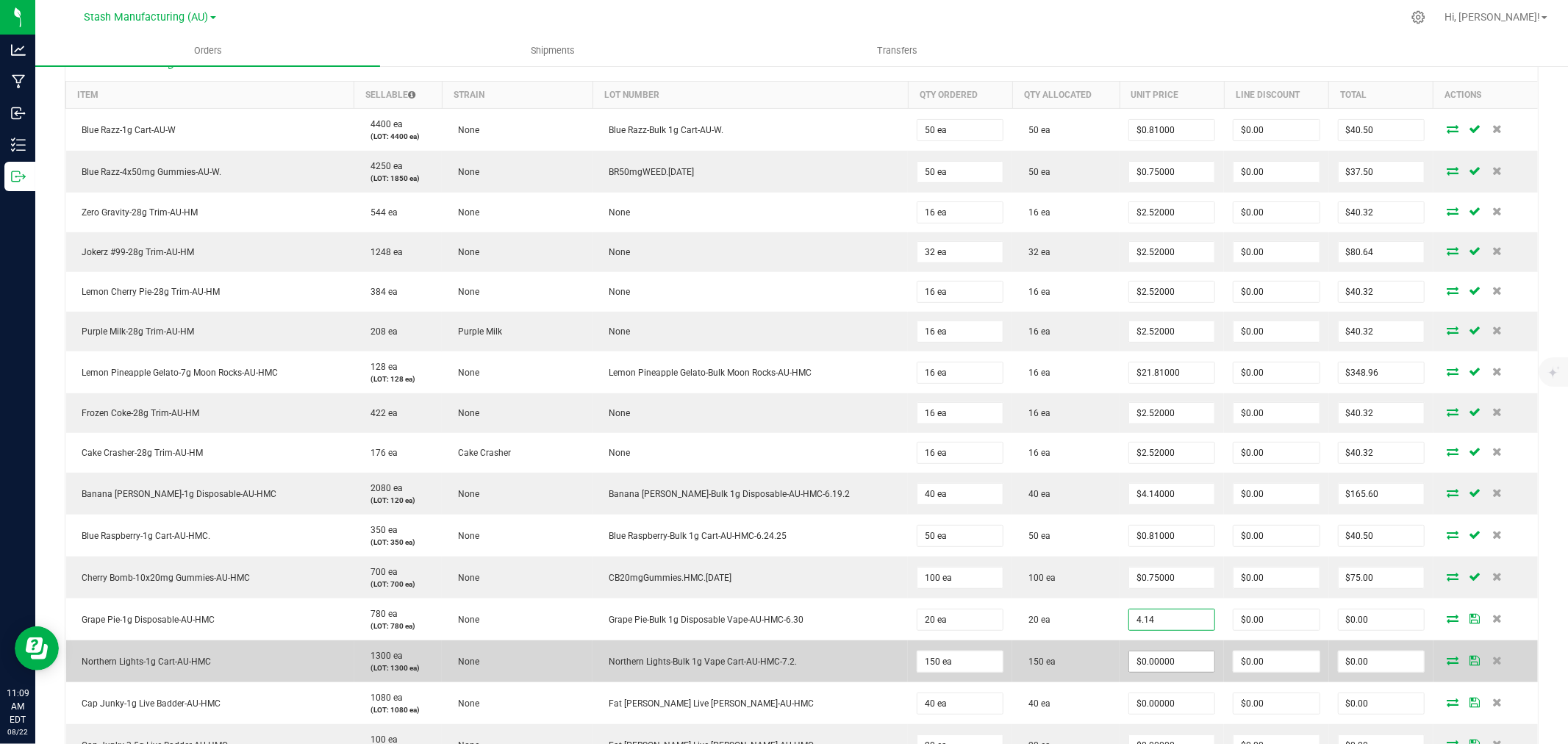
type input "$4.14000"
type input "$82.80"
click at [1144, 659] on input "0" at bounding box center [1171, 662] width 85 height 21
type input "$0.81000"
type input "$121.50"
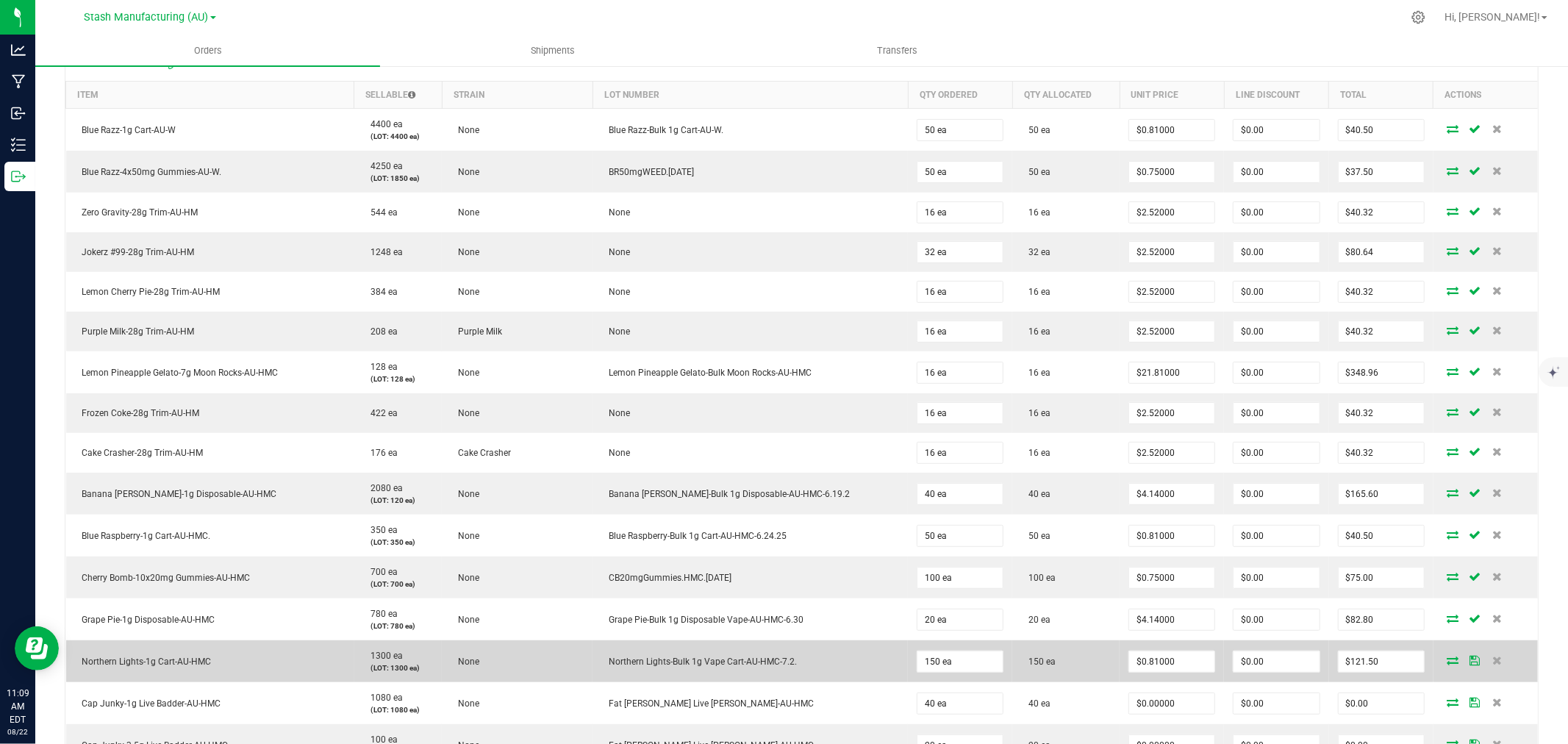
click at [1070, 660] on td "150 ea" at bounding box center [1065, 661] width 107 height 42
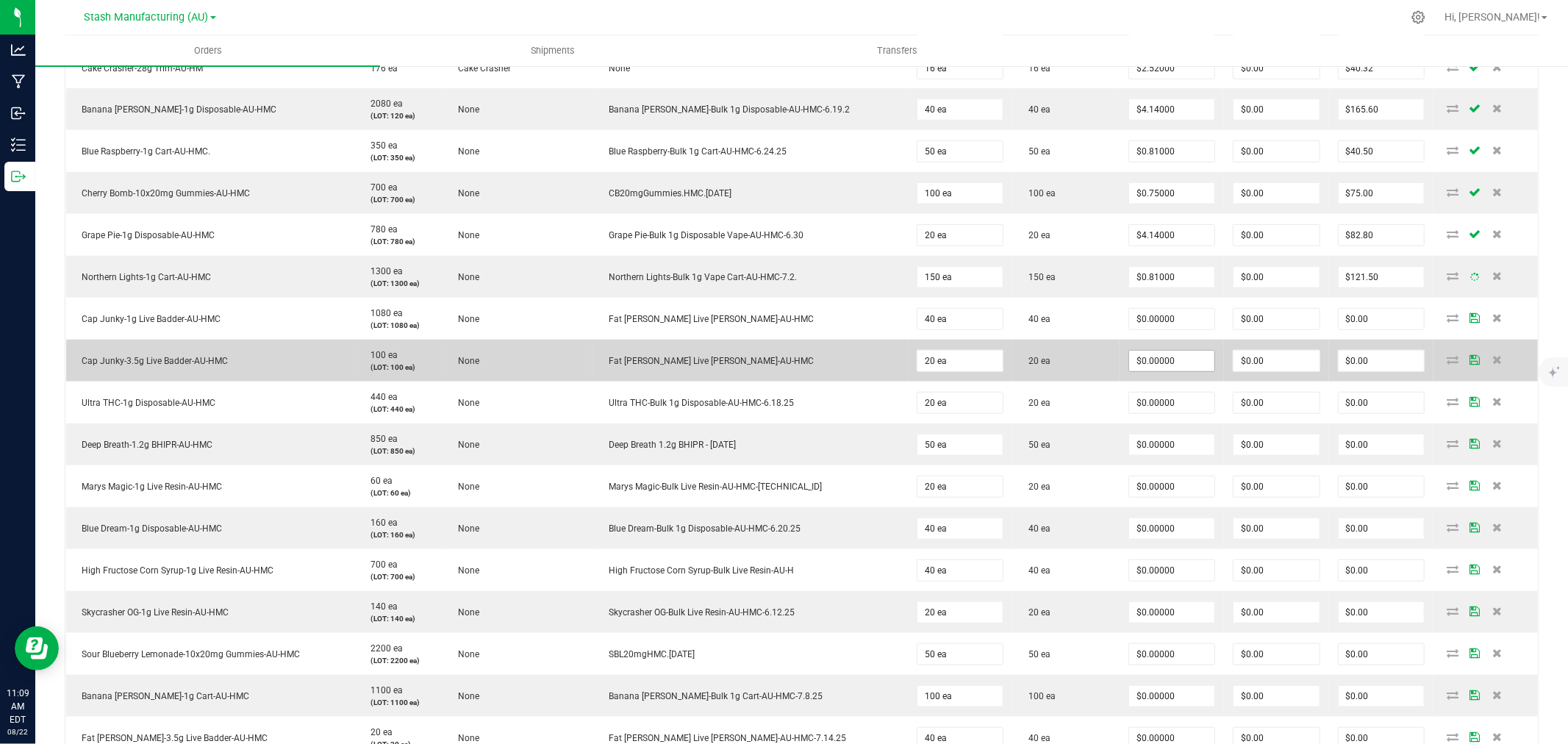
scroll to position [817, 0]
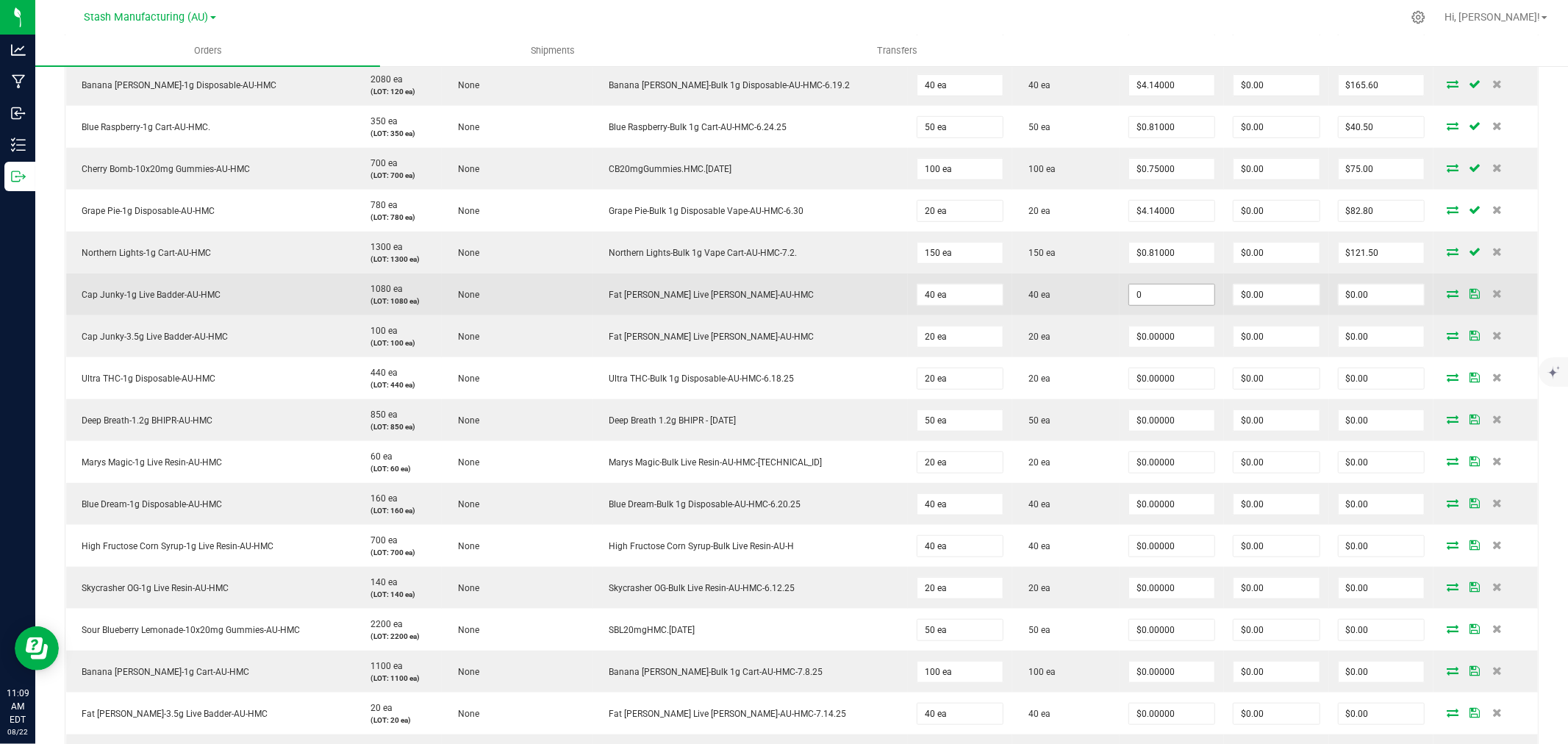
click at [1144, 296] on input "0" at bounding box center [1171, 295] width 85 height 21
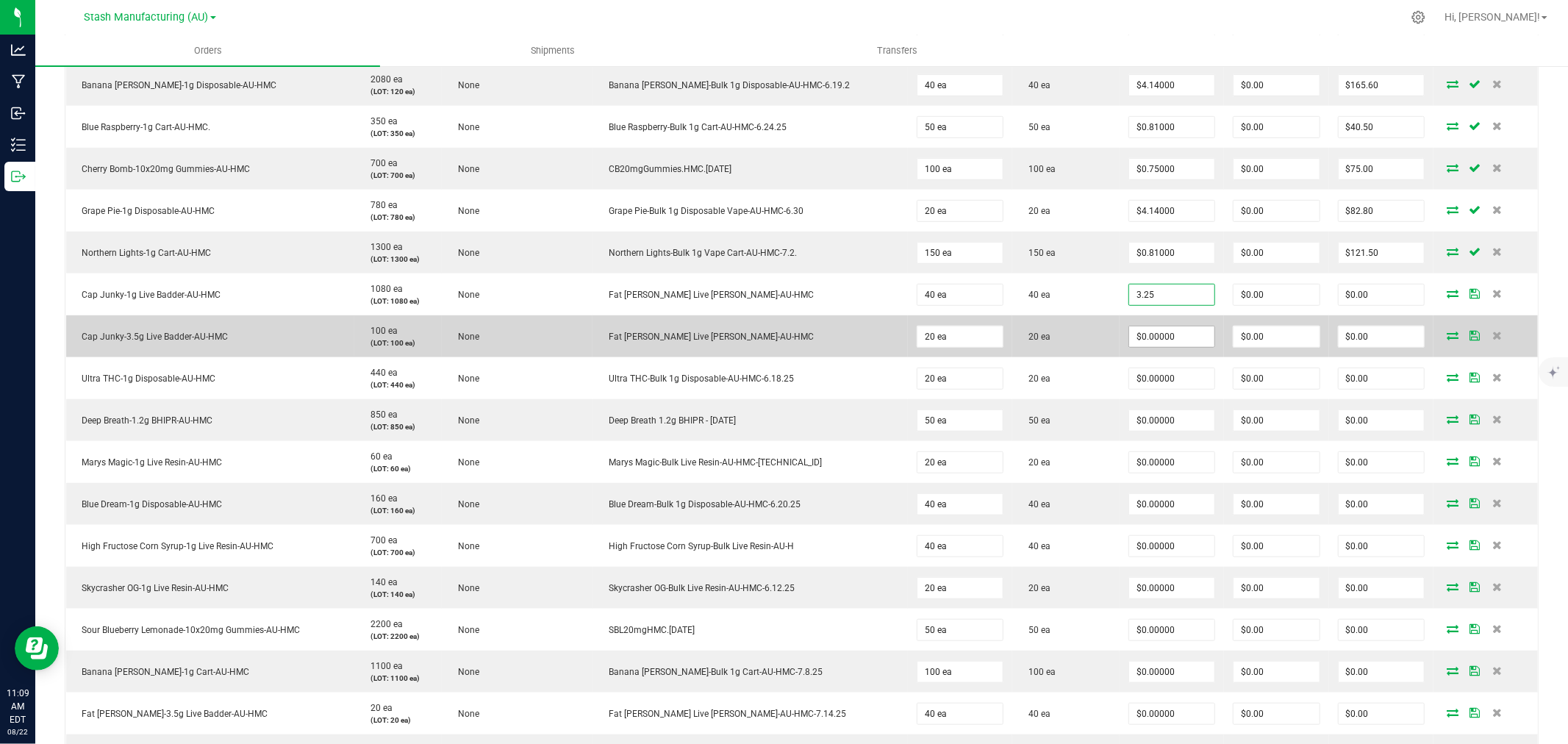
type input "$3.25000"
type input "$130.00"
click at [1140, 336] on input "0" at bounding box center [1171, 337] width 85 height 21
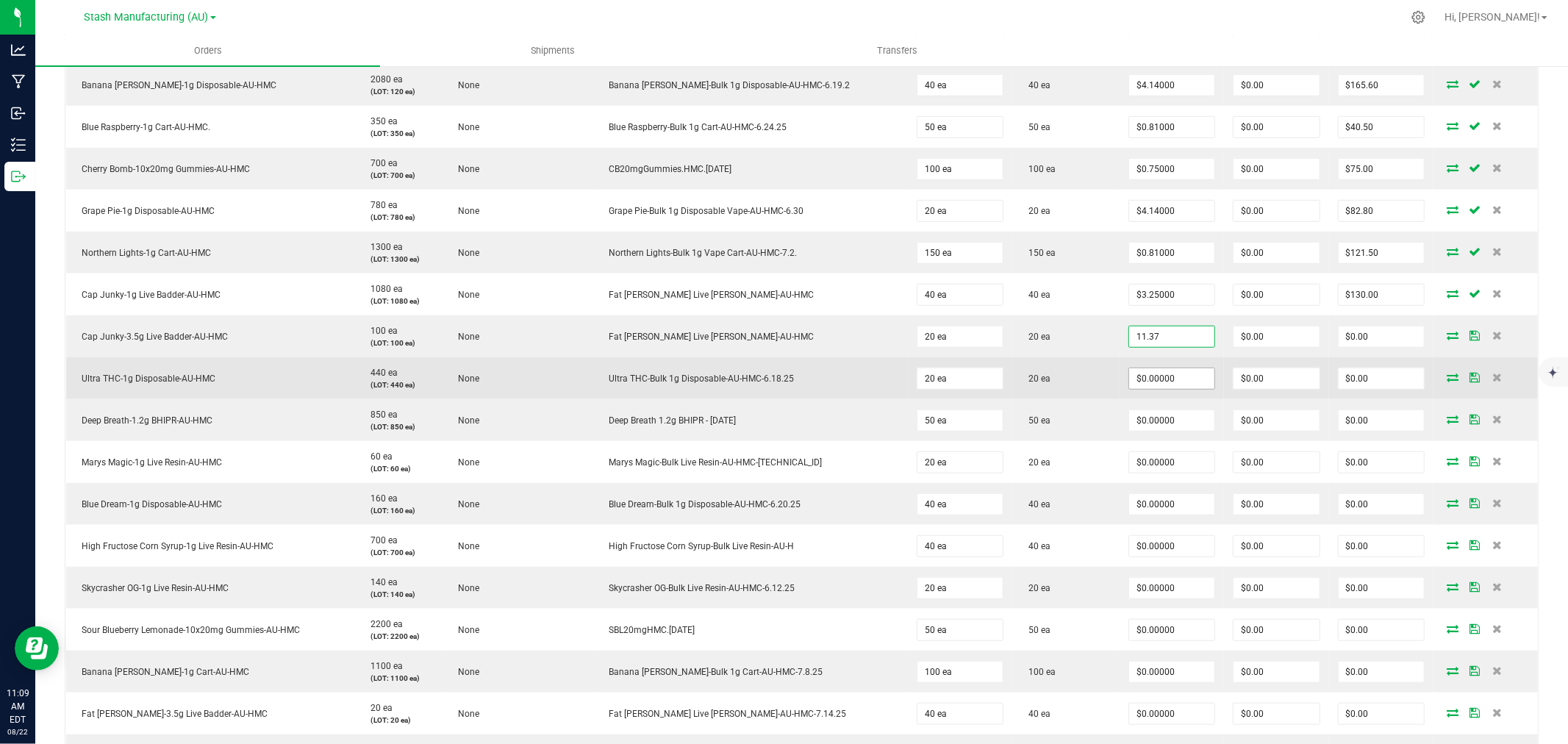
type input "$11.37000"
type input "$227.40"
click at [1129, 387] on input "0" at bounding box center [1171, 379] width 85 height 21
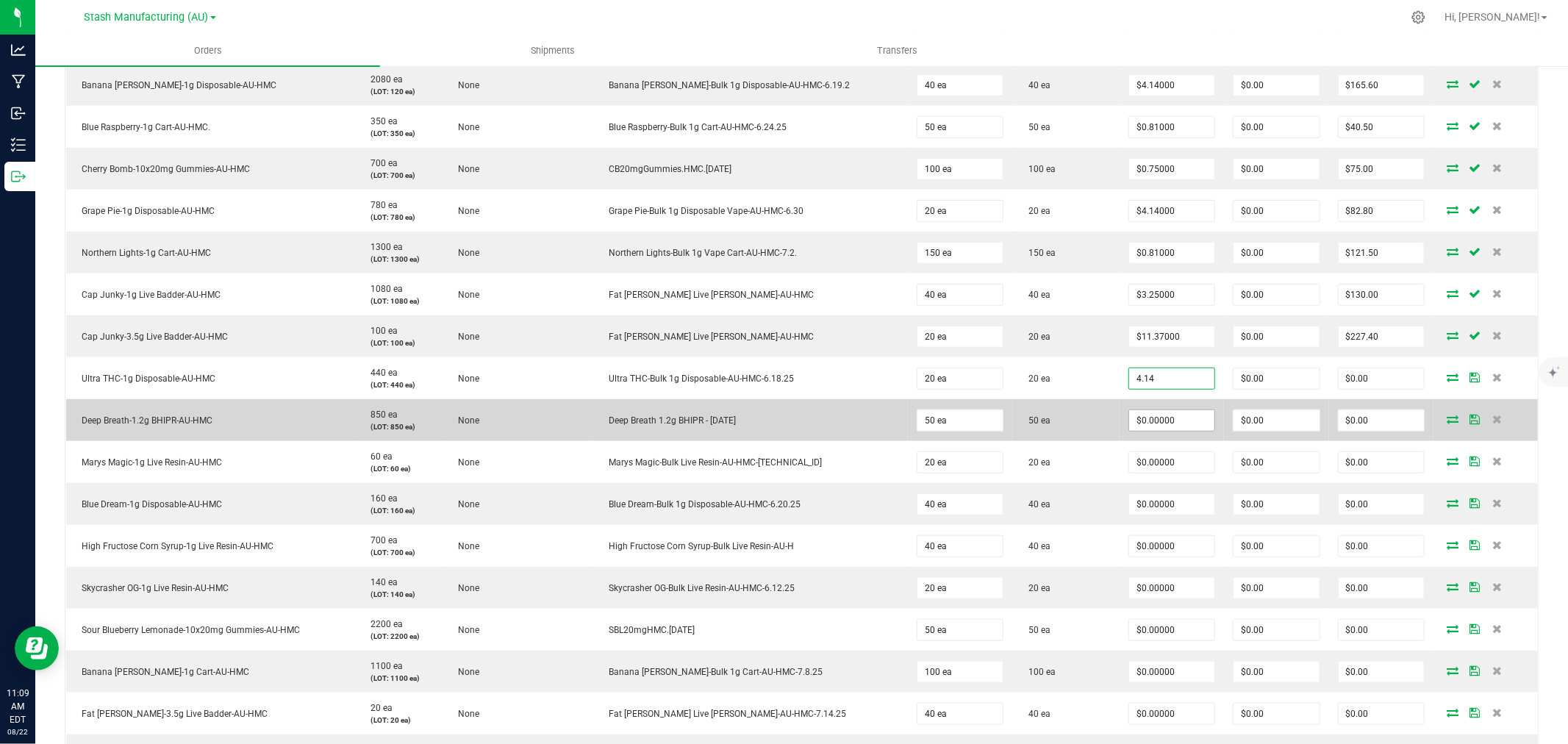
type input "$4.14000"
type input "$82.80"
click at [1129, 430] on input "0" at bounding box center [1171, 421] width 85 height 21
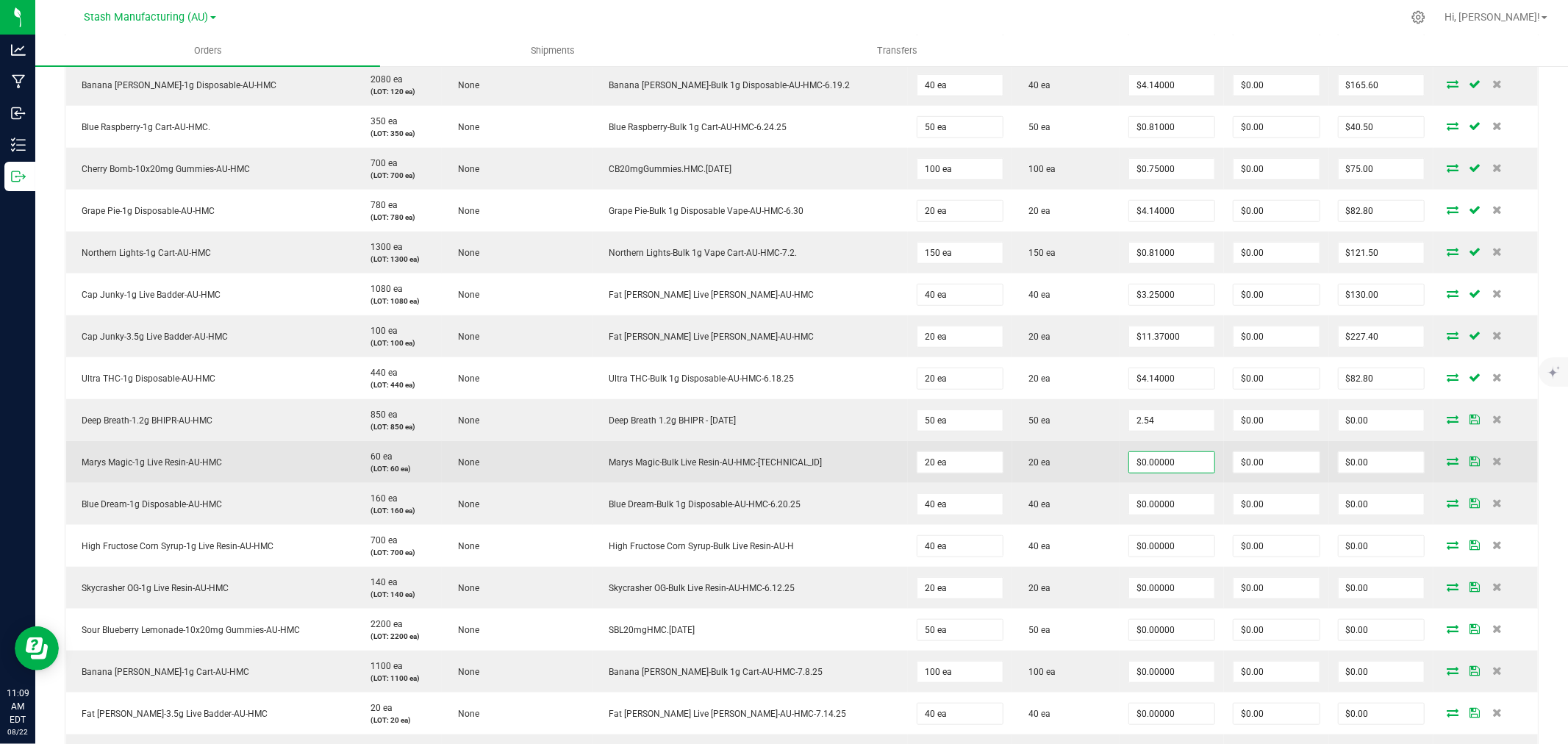
type input "$2.54000"
type input "$127.00"
click at [1150, 460] on input "0" at bounding box center [1171, 462] width 85 height 21
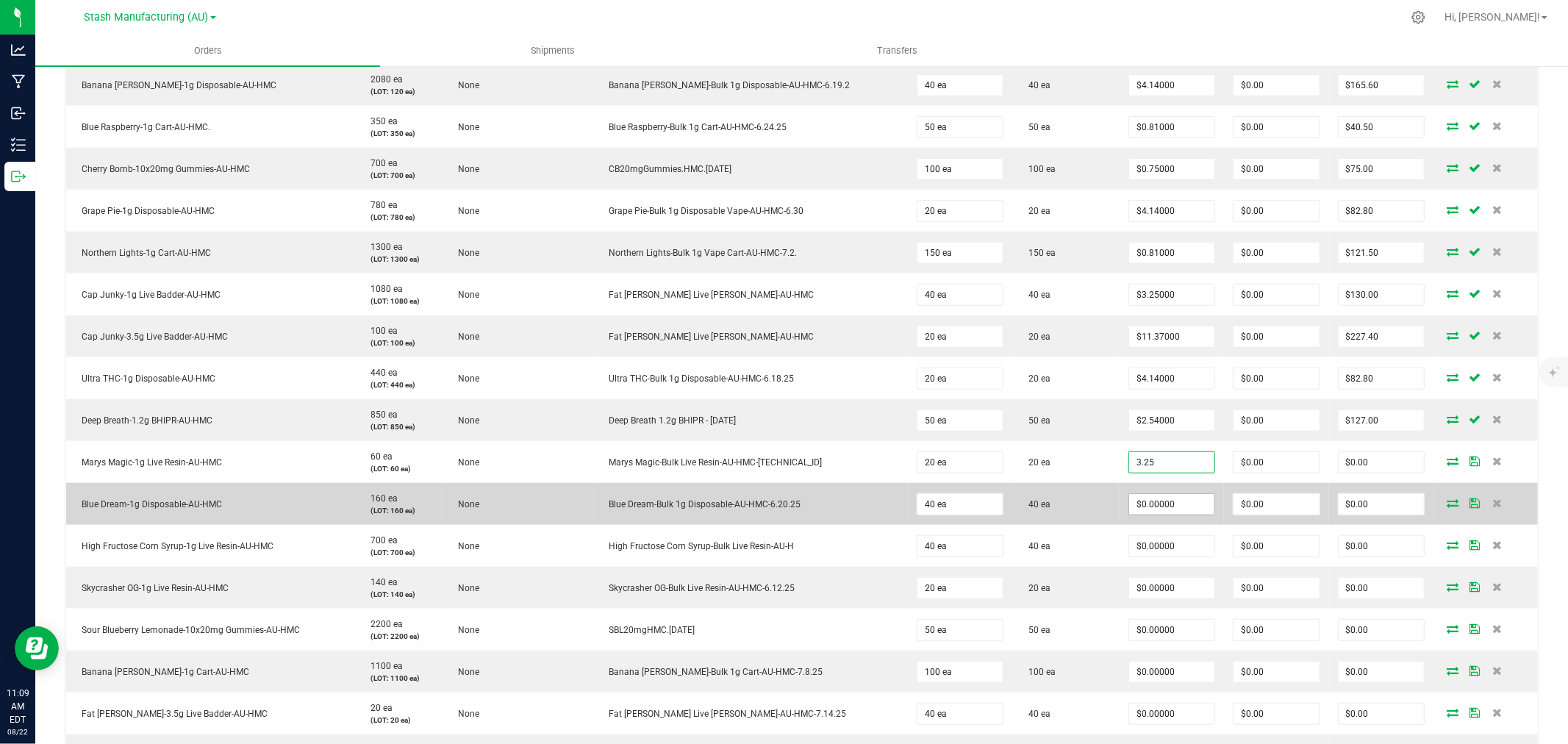
type input "$3.25000"
type input "$65.00"
click at [1153, 502] on input "0" at bounding box center [1171, 504] width 85 height 21
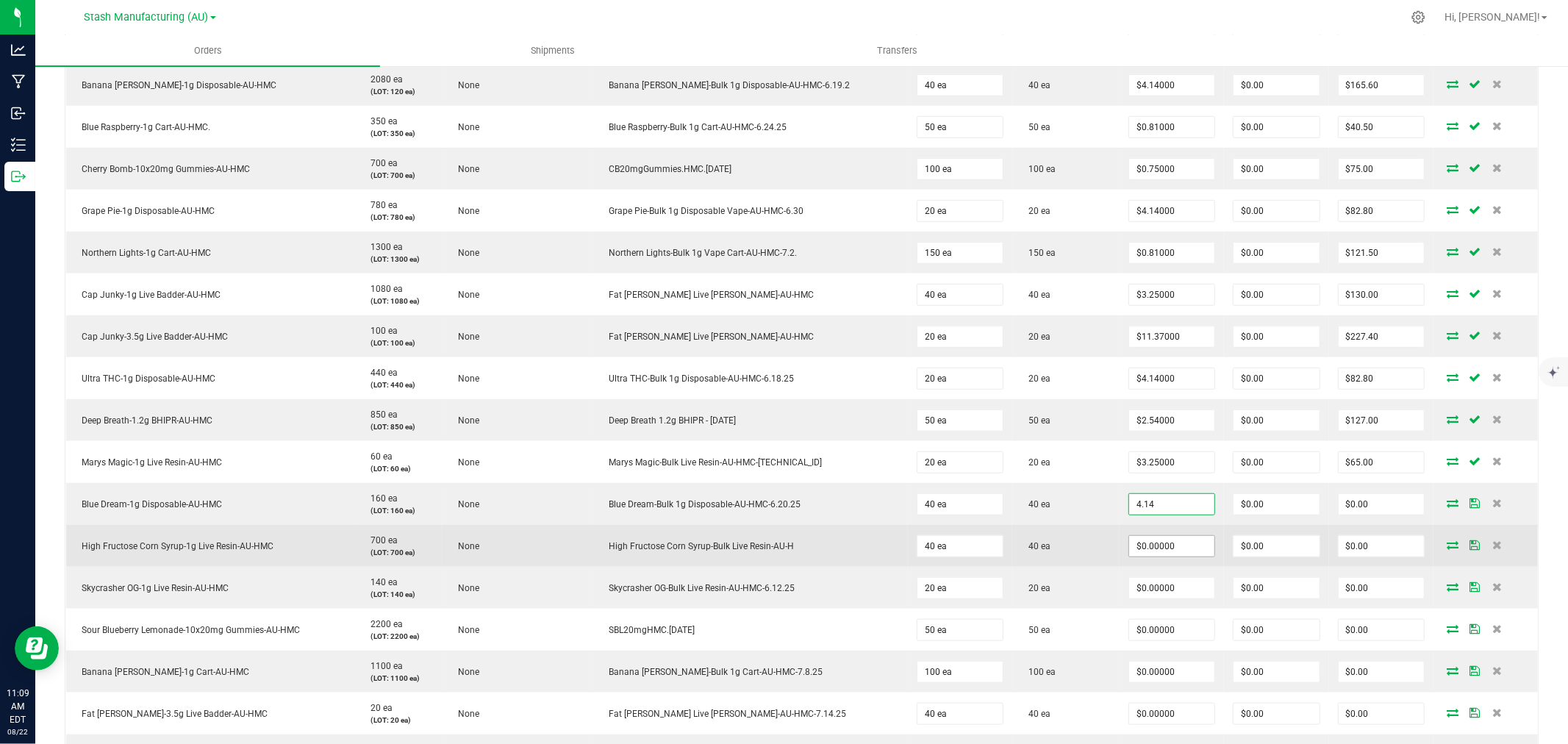
type input "$4.14000"
type input "$165.60"
click at [1152, 554] on input "0" at bounding box center [1171, 546] width 85 height 21
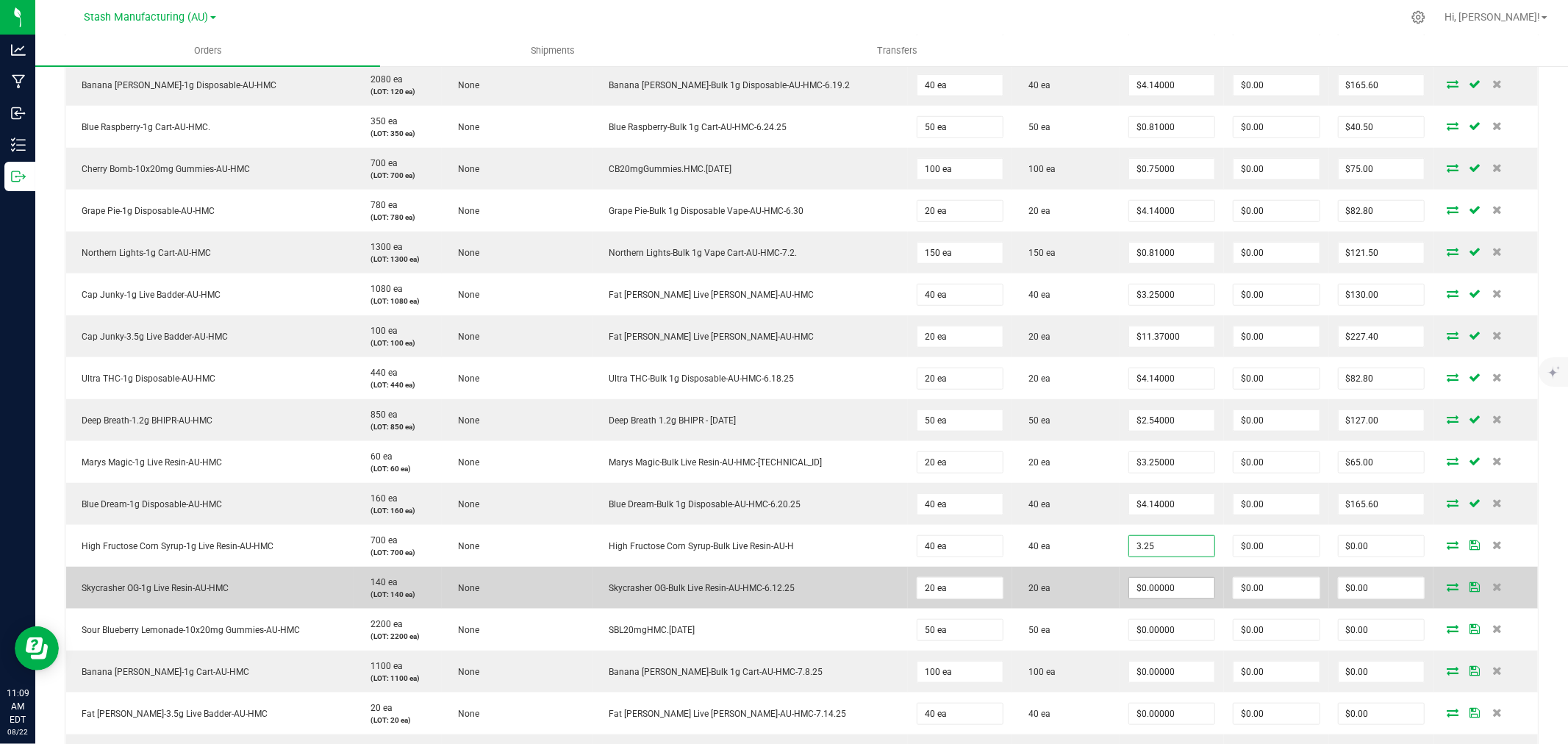
type input "$3.25000"
type input "$130.00"
click at [1149, 585] on input "0" at bounding box center [1171, 588] width 85 height 21
type input "$3.25000"
type input "$65.00"
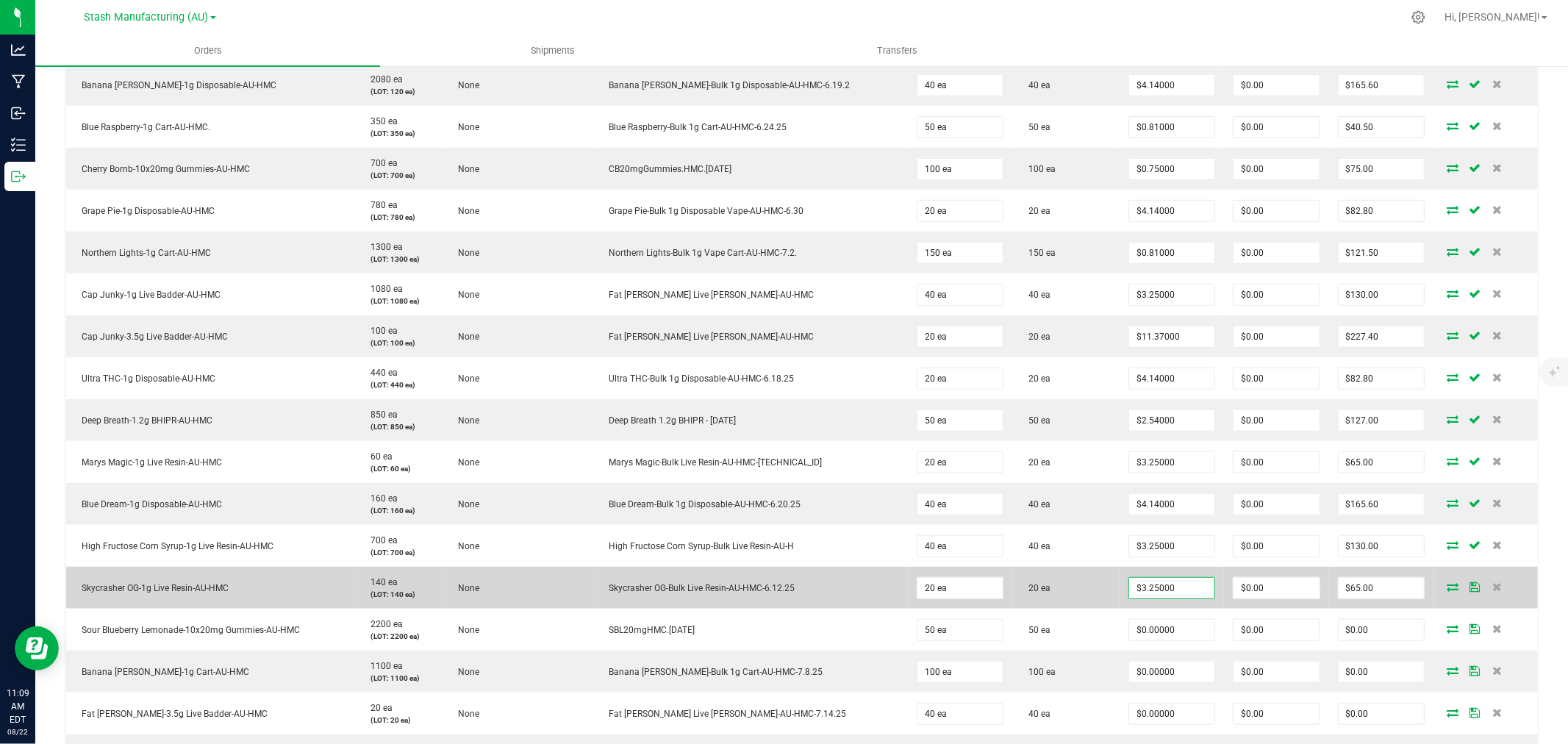
click at [1059, 591] on td "20 ea" at bounding box center [1065, 588] width 107 height 42
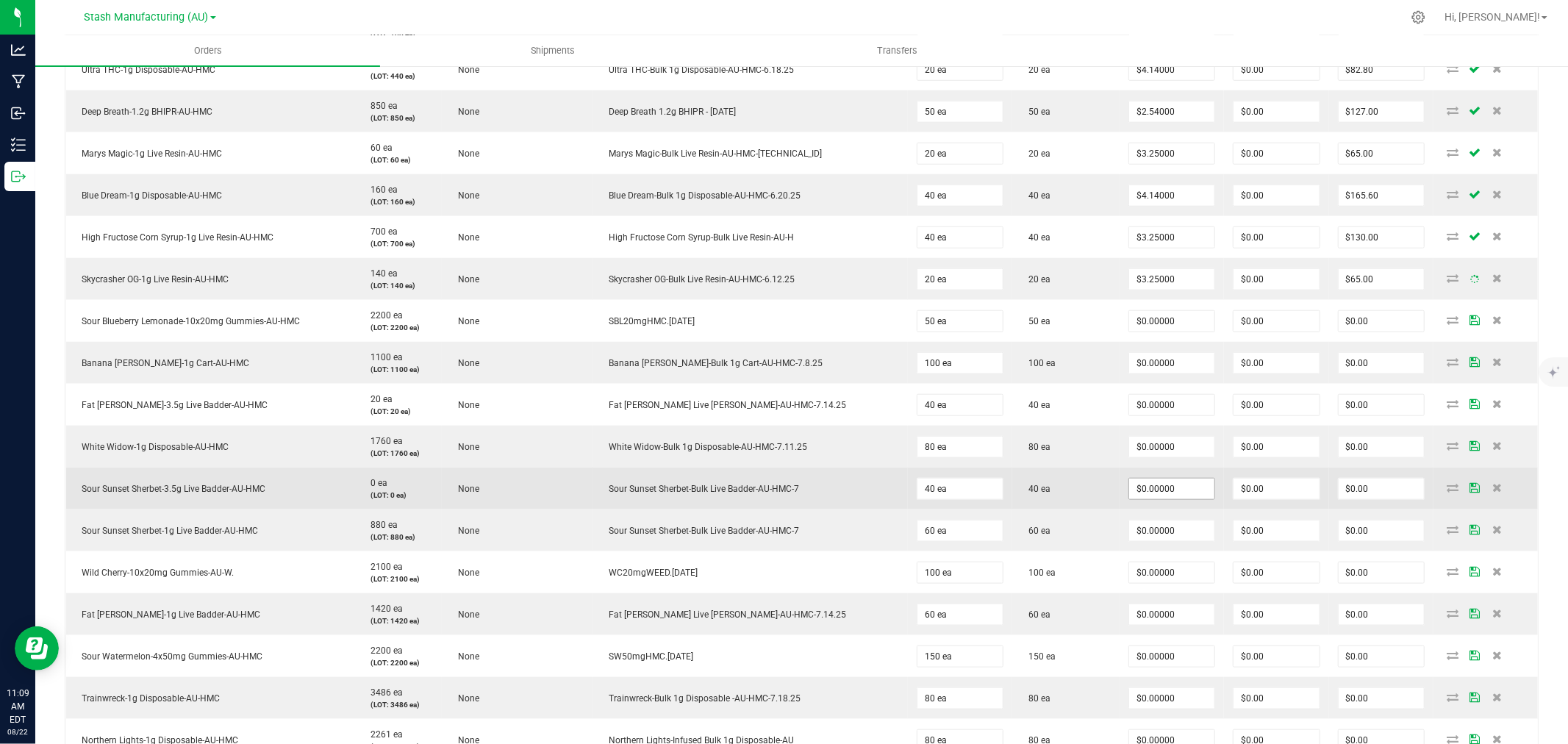
scroll to position [1143, 0]
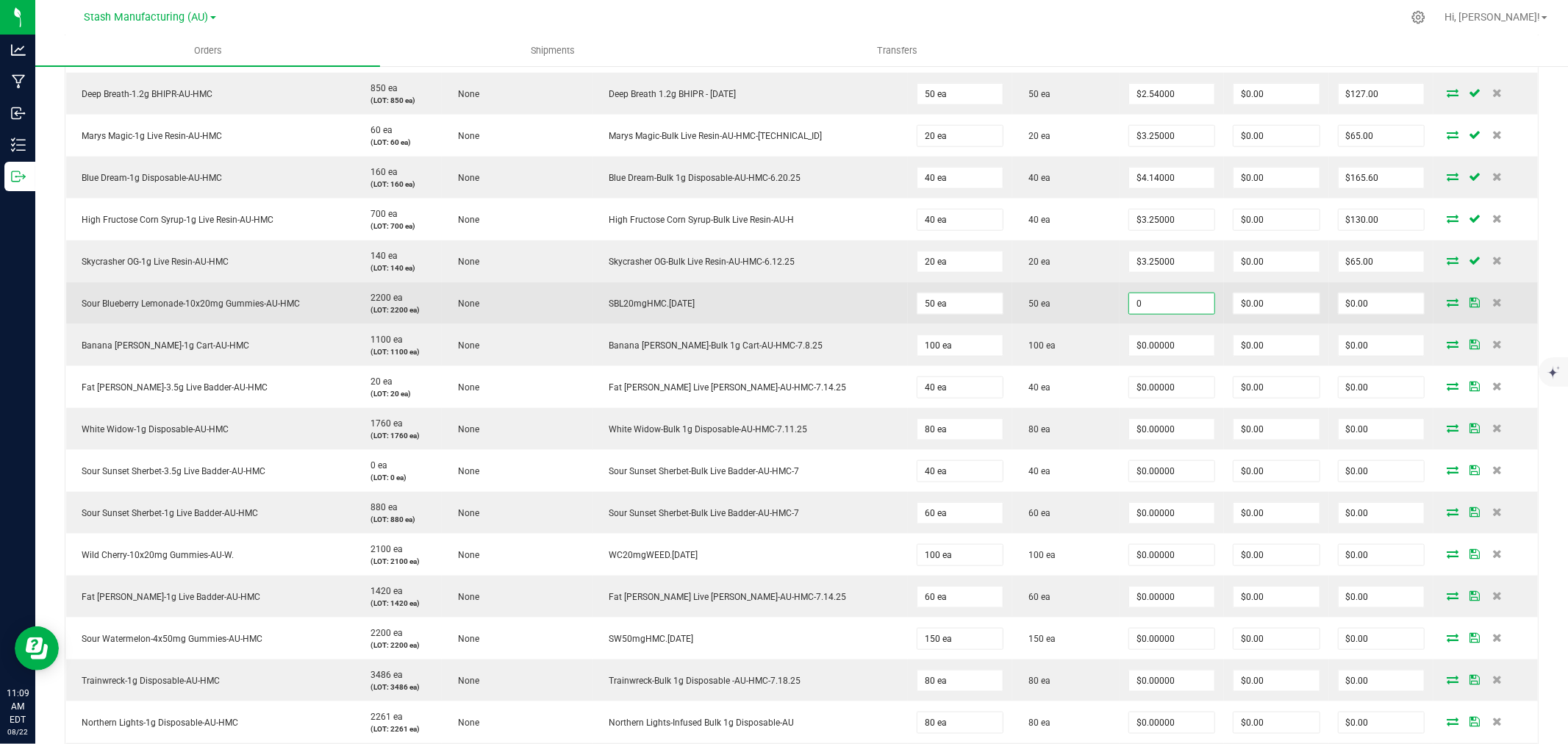
click at [1130, 309] on input "0" at bounding box center [1171, 303] width 85 height 21
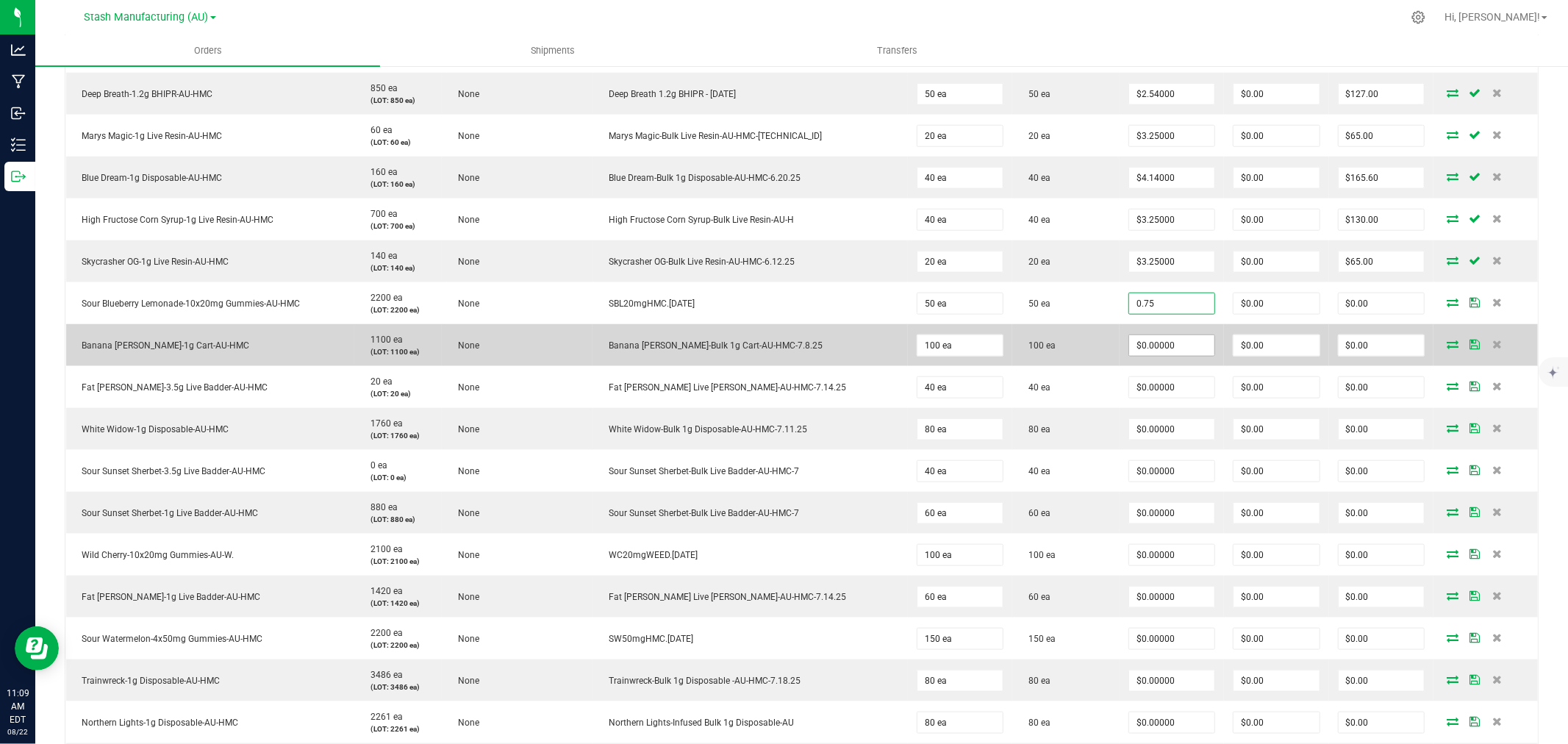
type input "$0.75000"
type input "$37.50"
click at [1130, 335] on input "0" at bounding box center [1171, 345] width 85 height 21
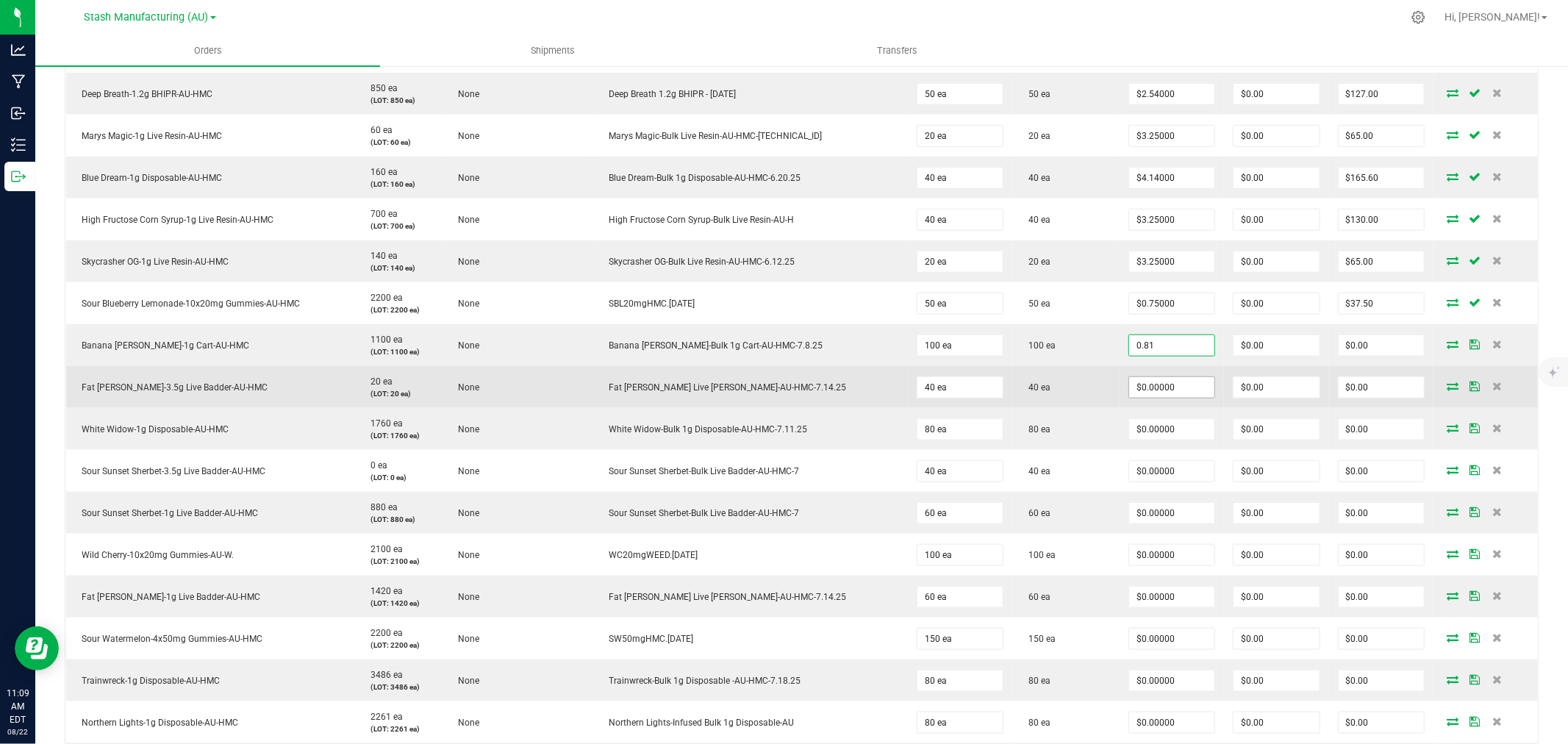
type input "$0.81000"
type input "$81.00"
click at [1140, 390] on input "0" at bounding box center [1171, 387] width 85 height 21
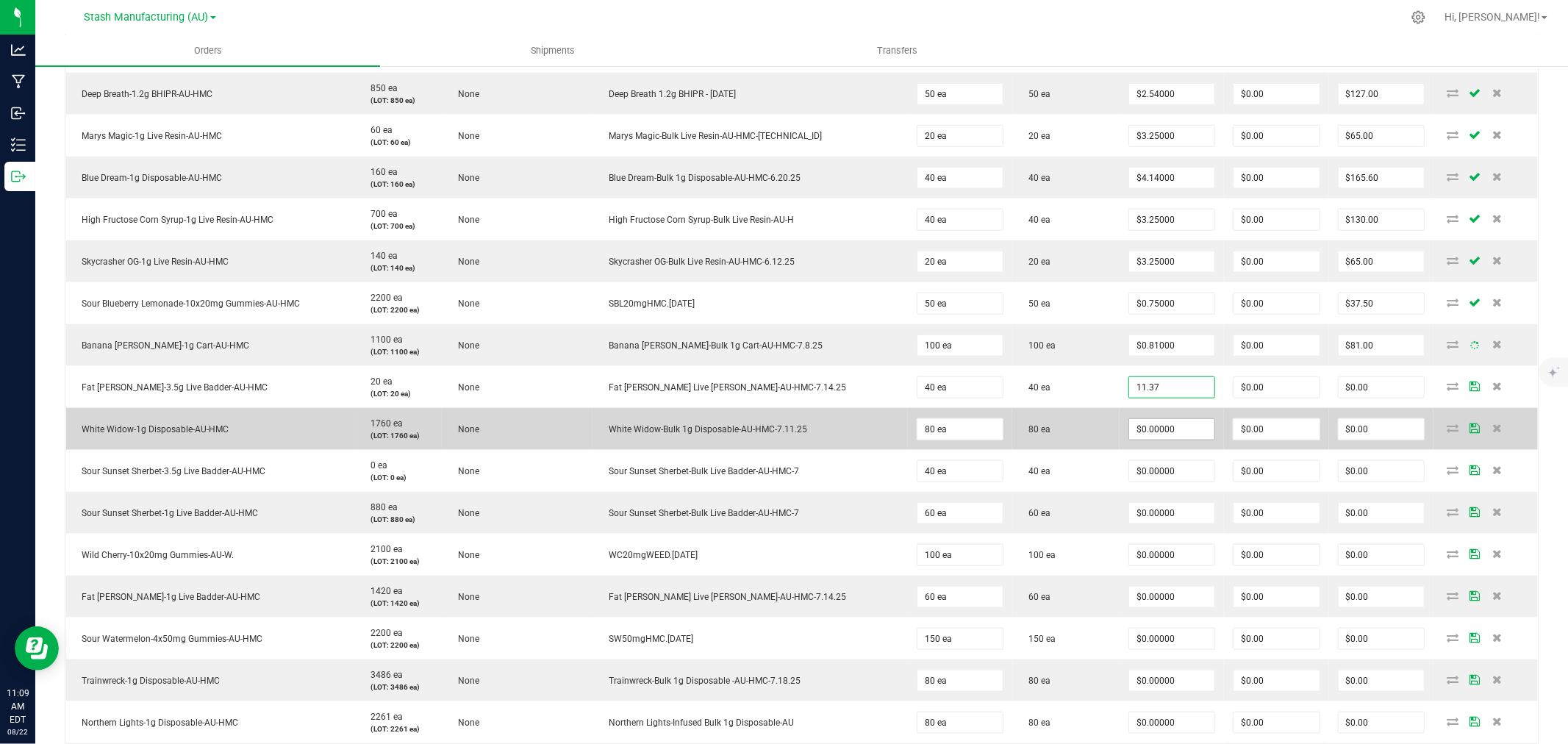
type input "$11.37000"
type input "$454.80"
click at [1159, 426] on input "0" at bounding box center [1171, 430] width 85 height 21
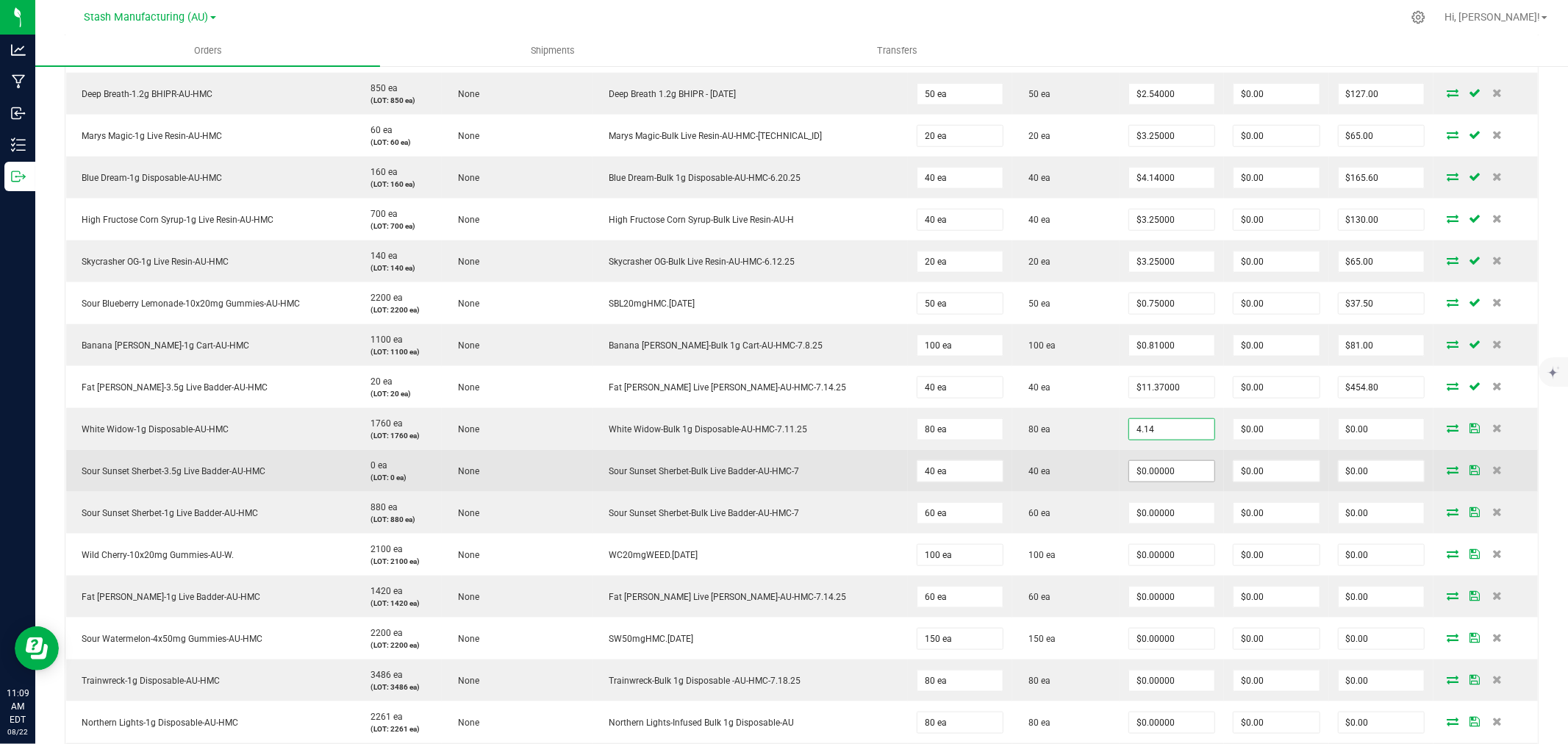
type input "$4.14000"
type input "$331.20"
click at [1155, 466] on input "0" at bounding box center [1171, 472] width 85 height 21
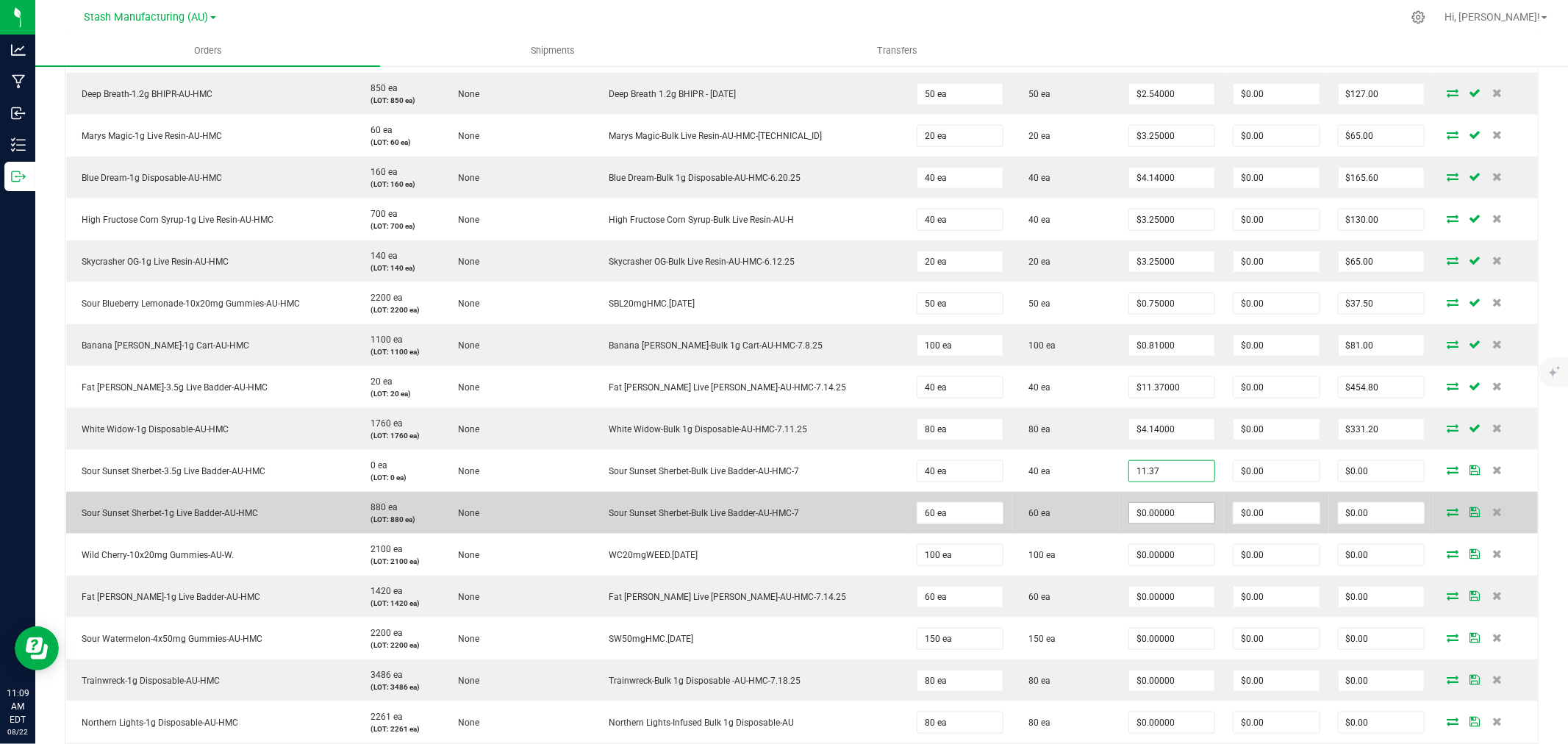
type input "$11.37000"
type input "$454.80"
click at [1156, 507] on input "0" at bounding box center [1171, 513] width 85 height 21
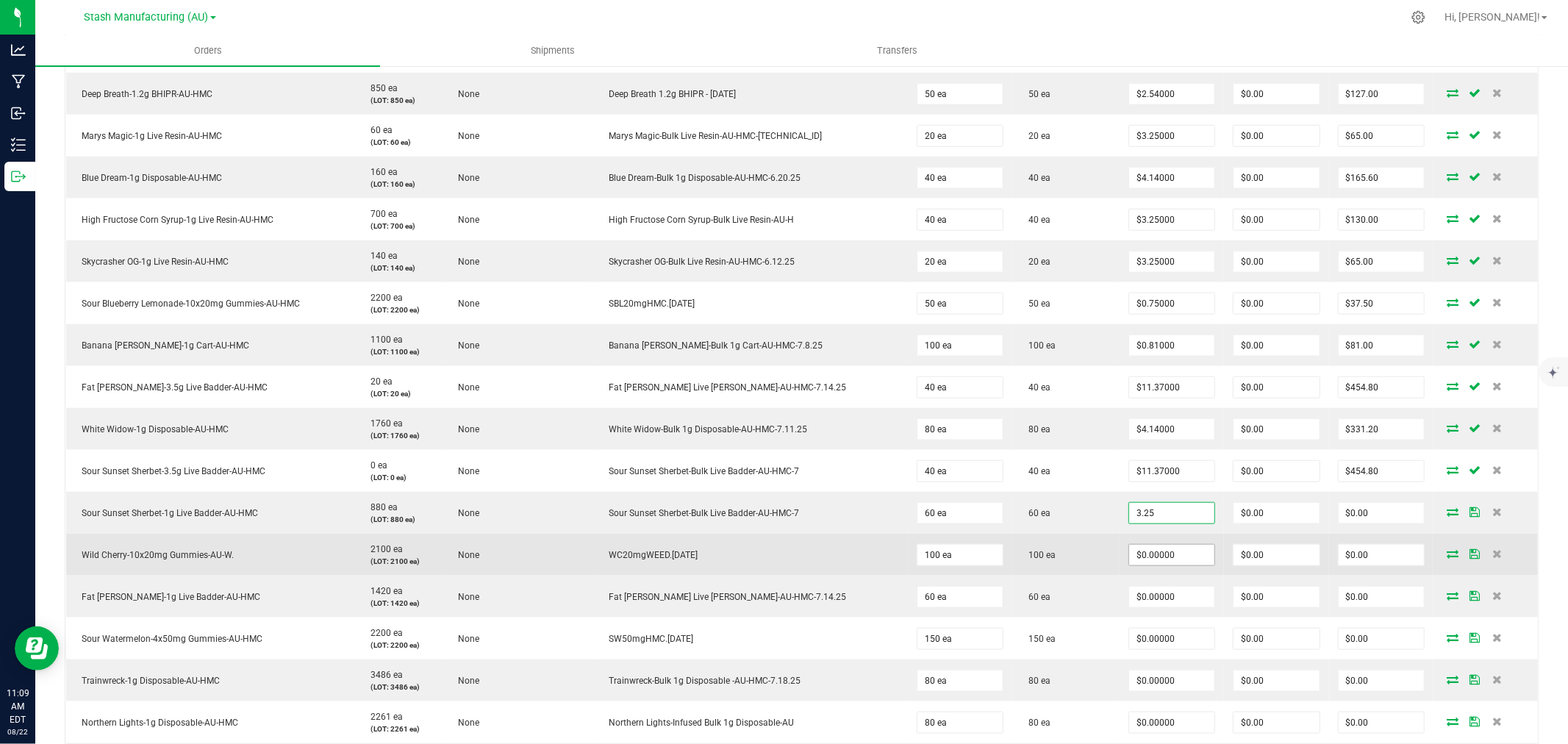
type input "$3.25000"
type input "$195.00"
click at [1173, 560] on input "0" at bounding box center [1171, 555] width 85 height 21
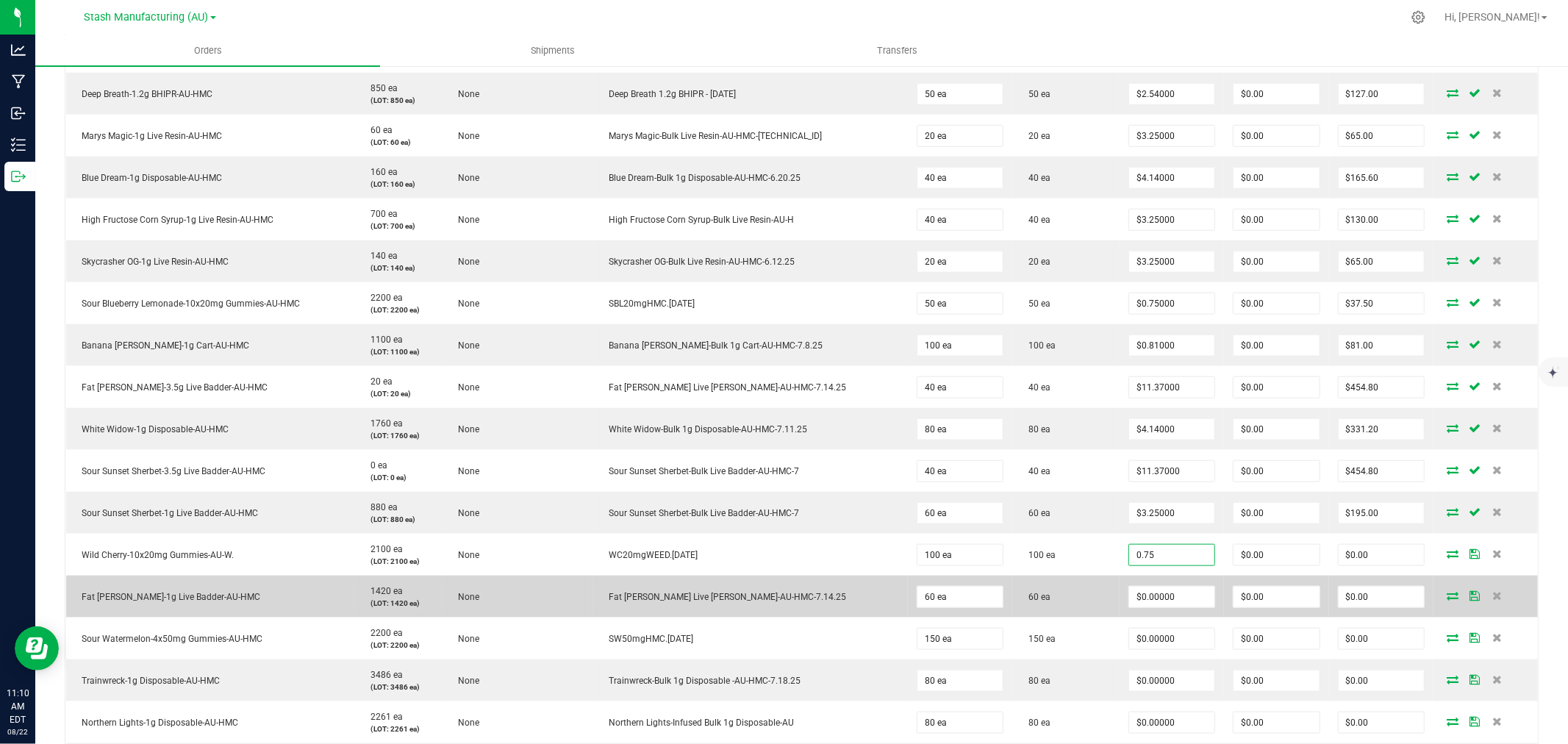
type input "$0.75000"
type input "$75.00"
click at [1089, 578] on td "60 ea" at bounding box center [1065, 596] width 107 height 42
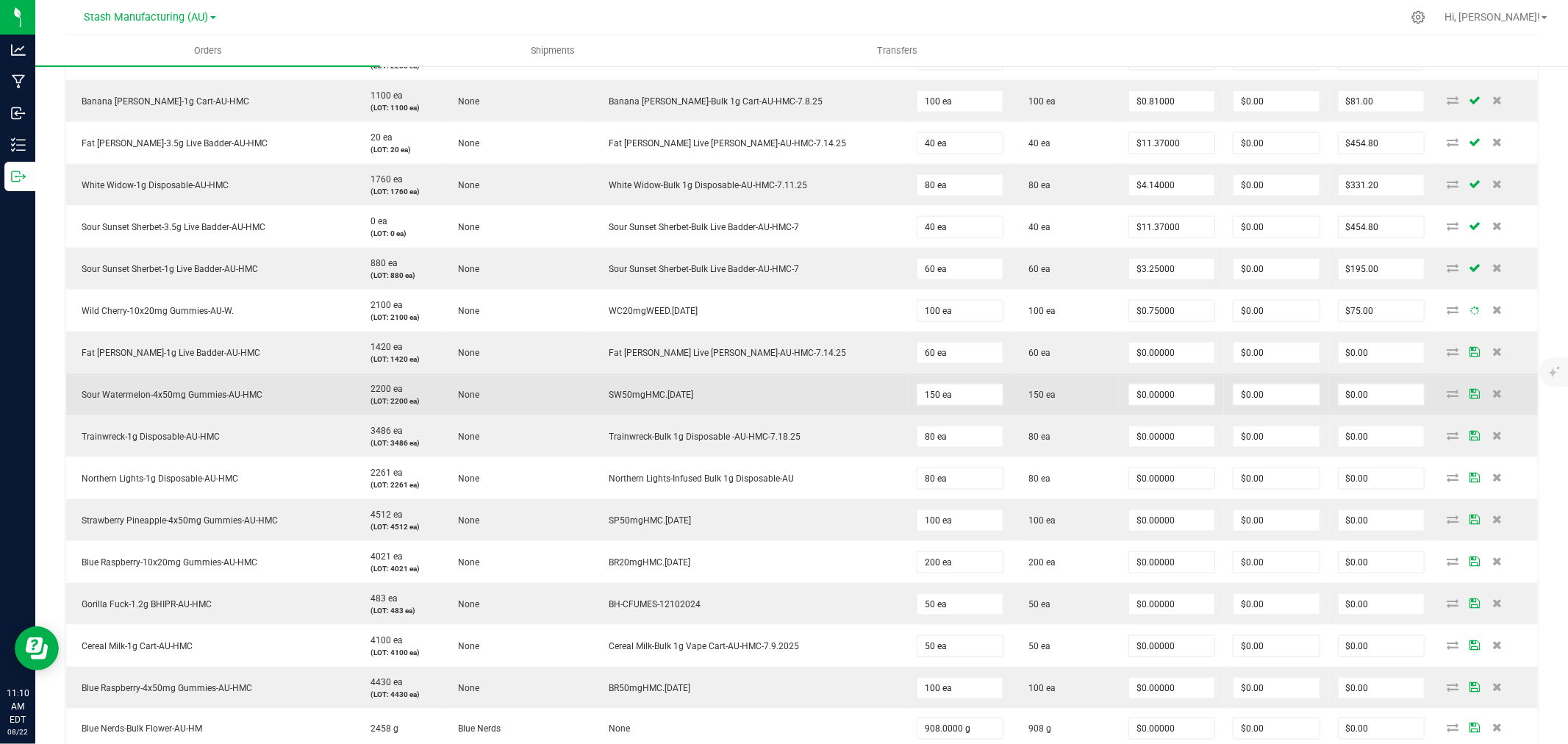
scroll to position [1388, 0]
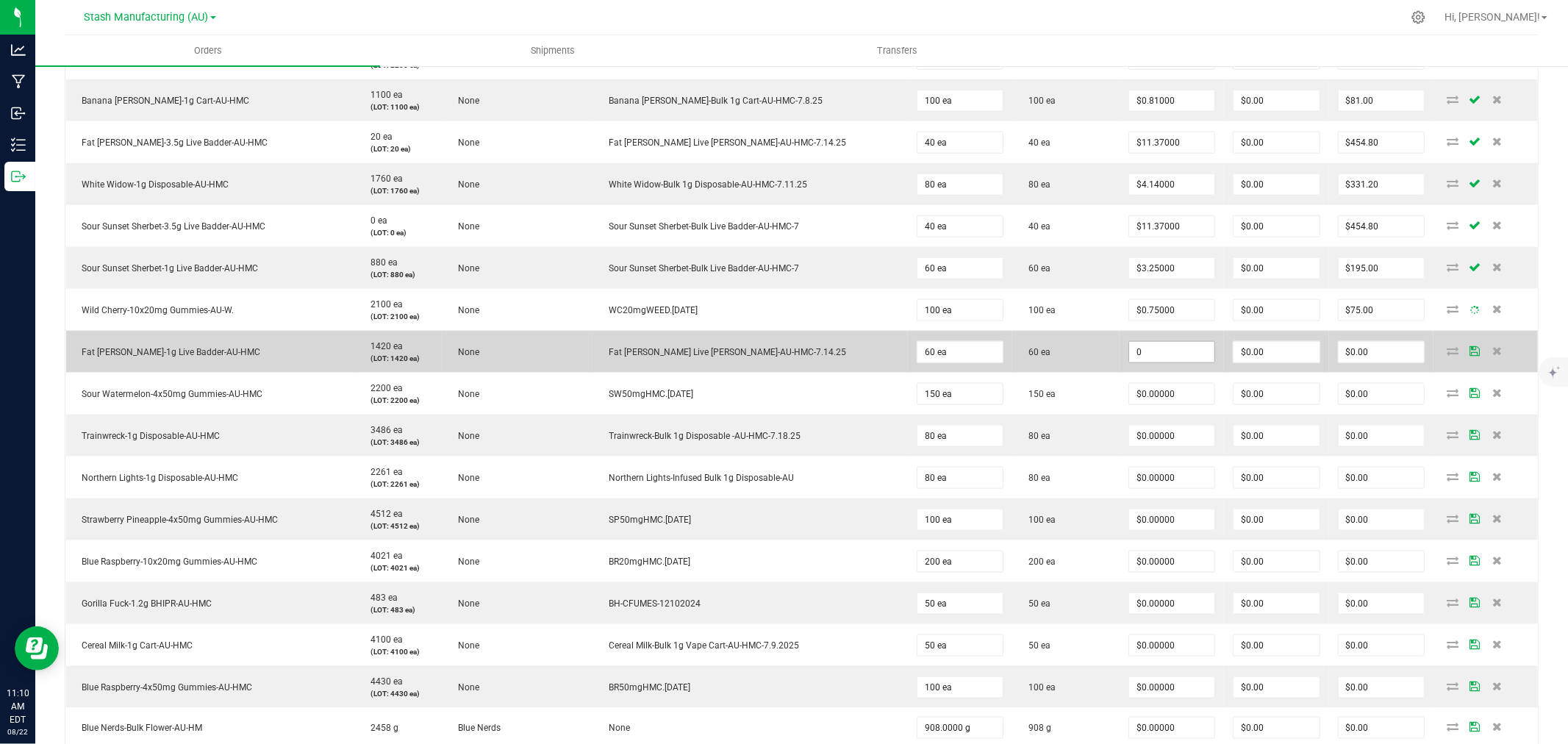
click at [1158, 354] on input "0" at bounding box center [1171, 352] width 85 height 21
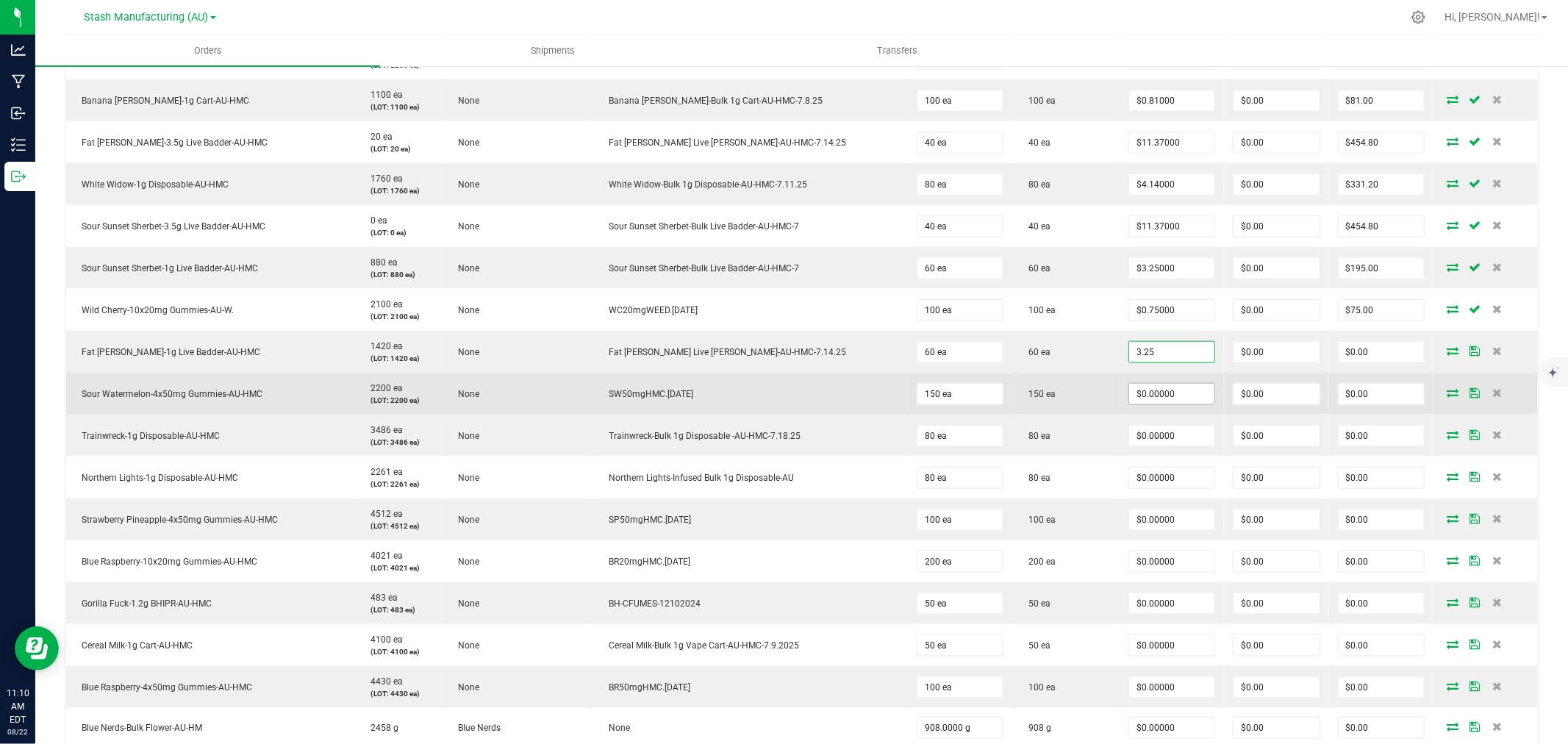
type input "$3.25000"
type input "$195.00"
click at [1152, 391] on input "0" at bounding box center [1171, 394] width 85 height 21
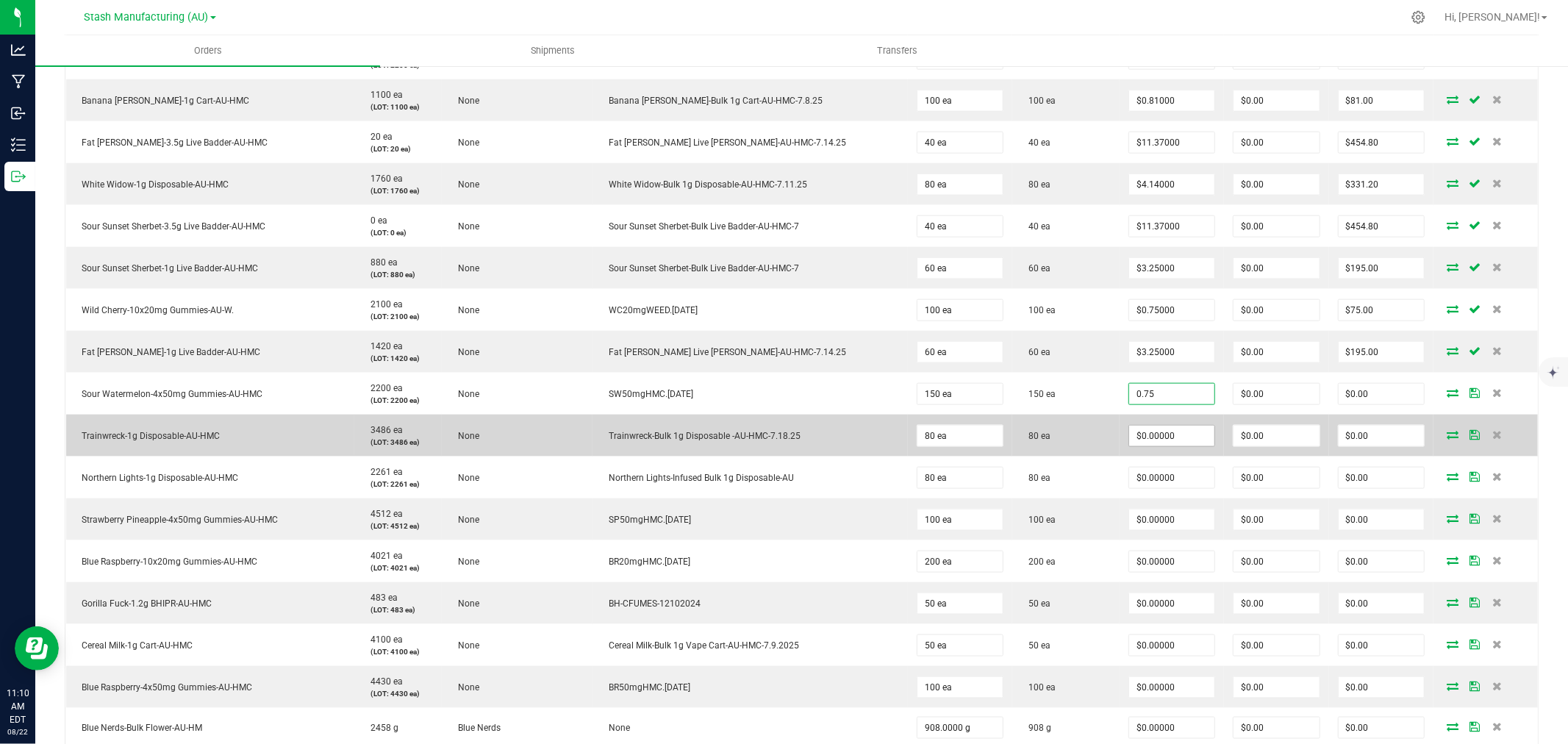
type input "$0.75000"
type input "$112.50"
click at [1163, 439] on input "0" at bounding box center [1171, 436] width 85 height 21
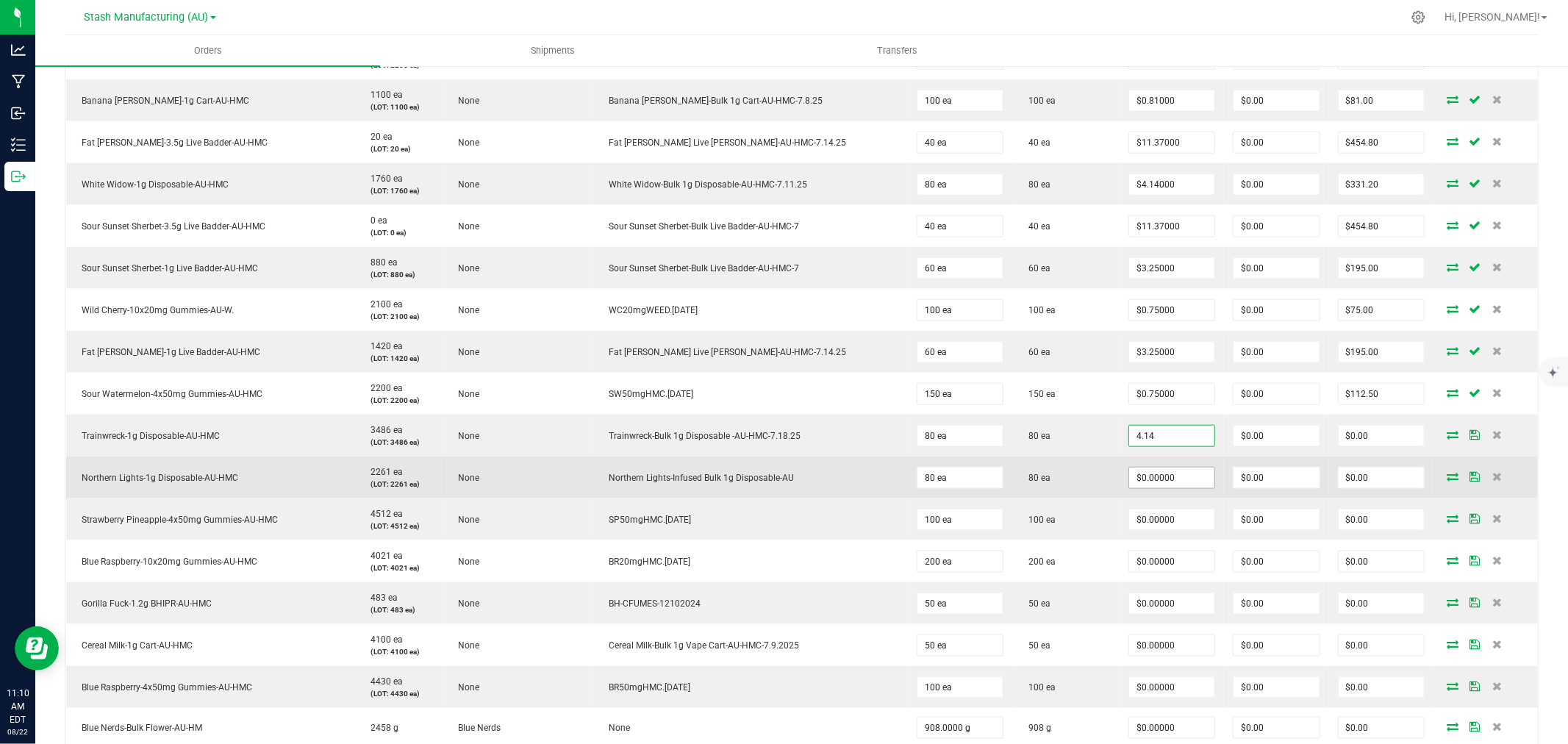
type input "$4.14000"
type input "$331.20"
click at [1155, 468] on input "0" at bounding box center [1171, 478] width 85 height 21
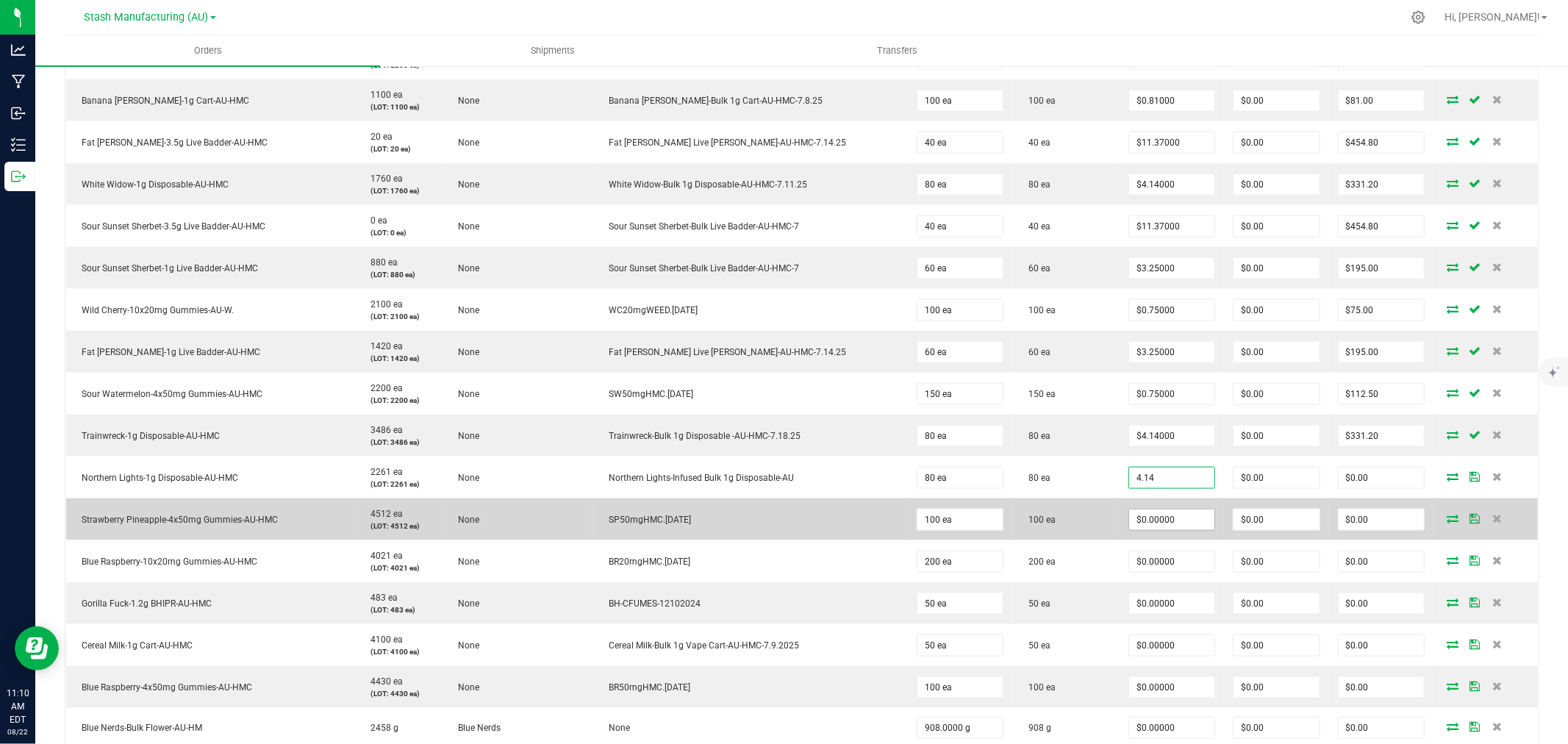
type input "$4.14000"
type input "$331.20"
click at [1162, 512] on input "0" at bounding box center [1171, 520] width 85 height 21
type input "$0.75000"
type input "$75.00"
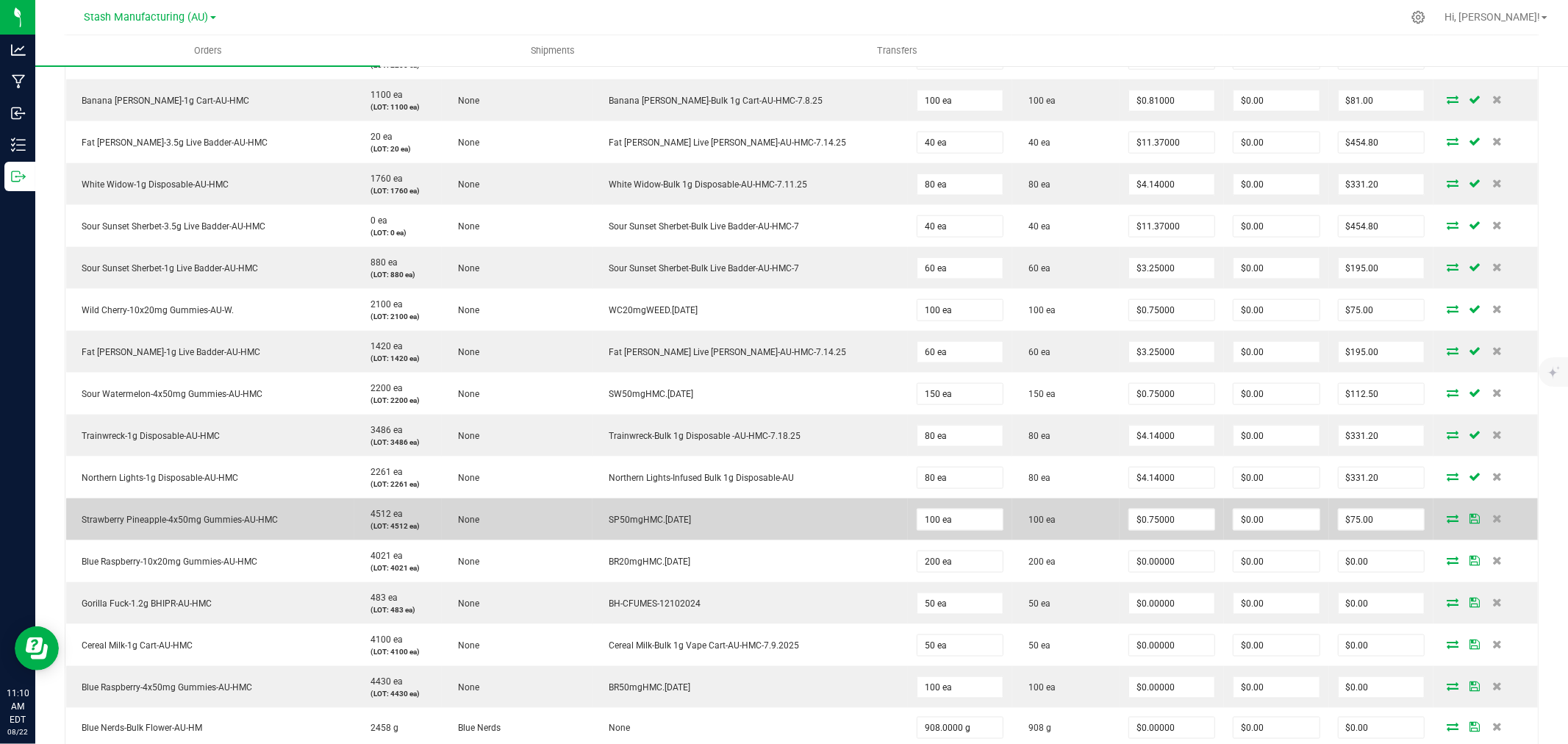
click at [1084, 530] on td "100 ea" at bounding box center [1065, 519] width 107 height 42
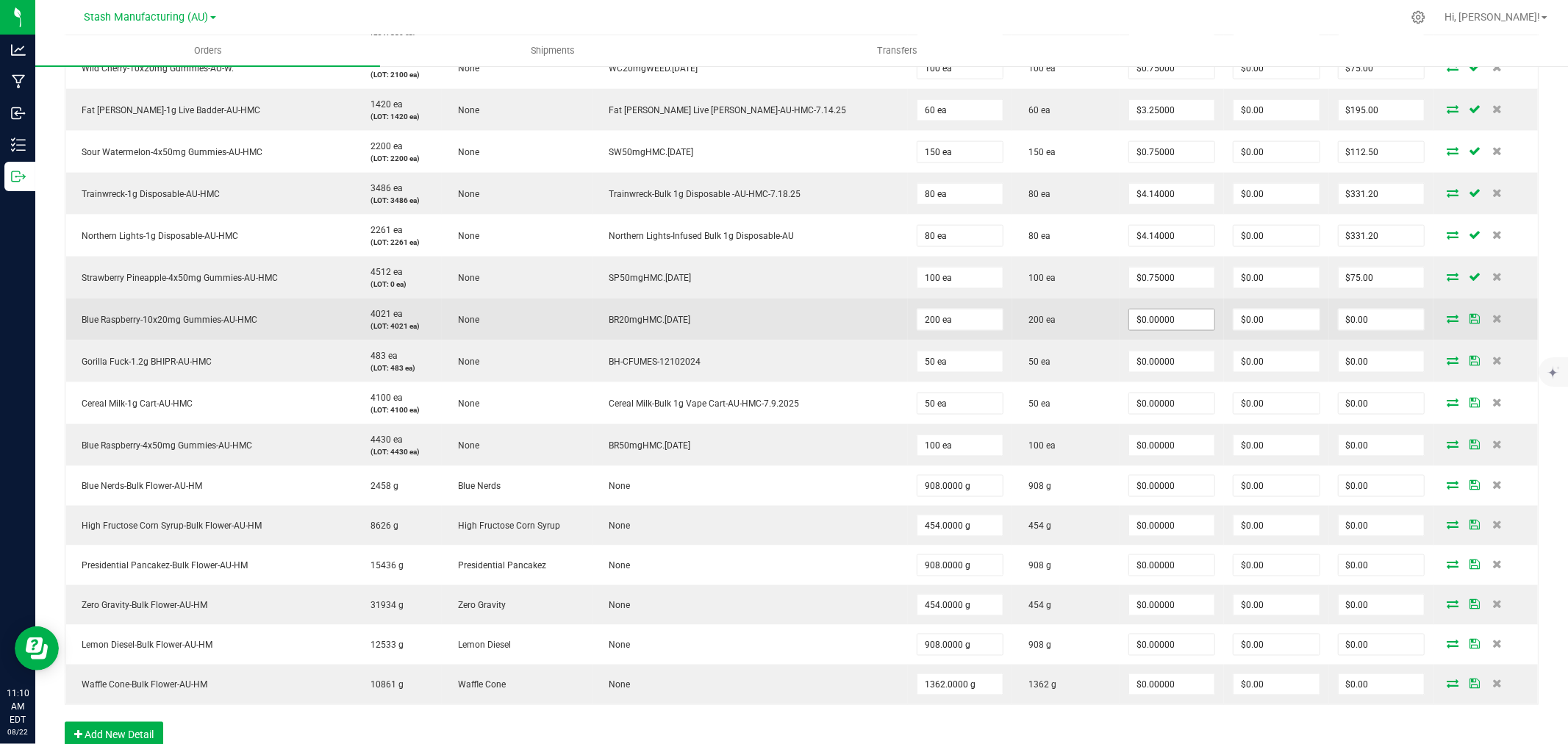
scroll to position [1634, 0]
click at [1143, 314] on input "0" at bounding box center [1171, 316] width 85 height 21
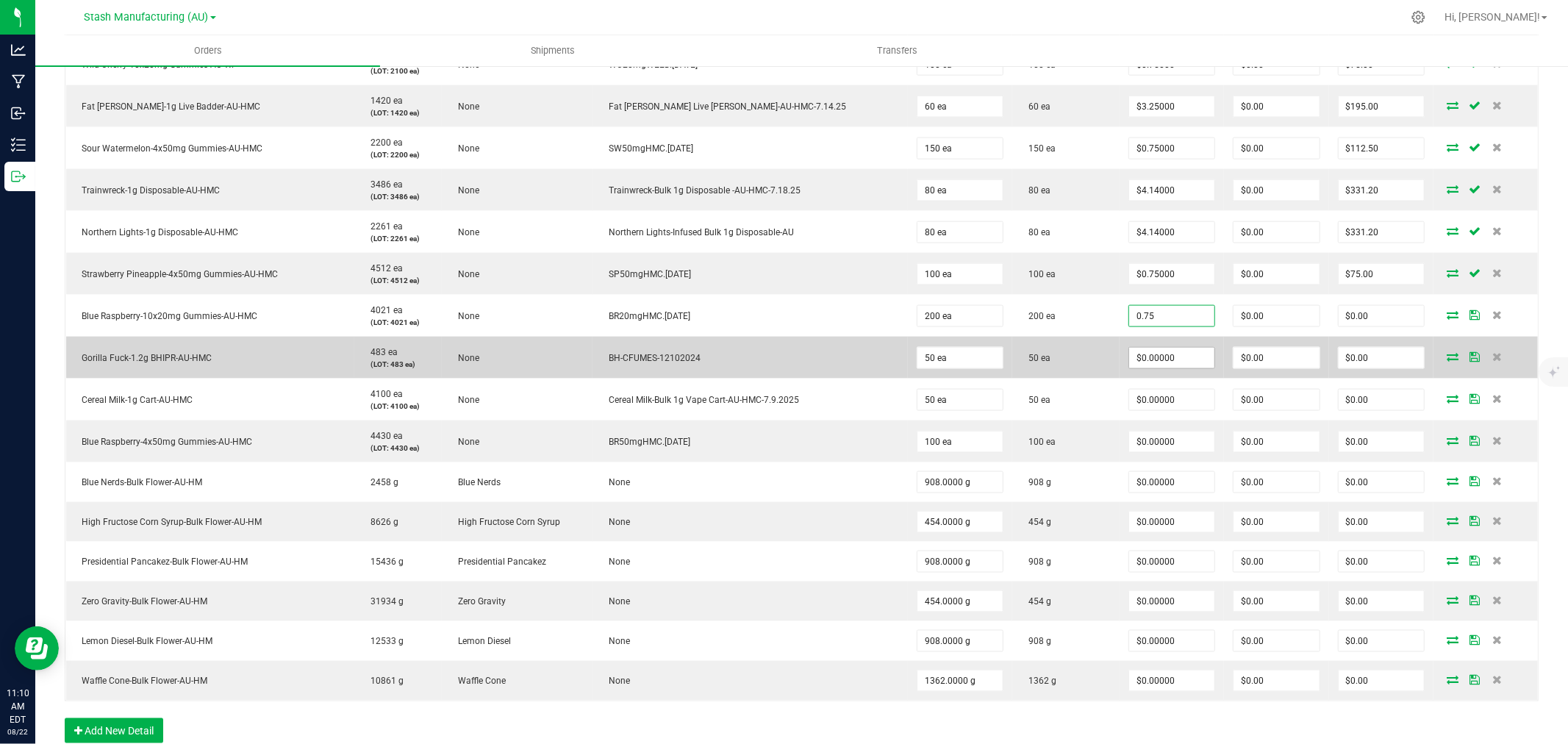
type input "$0.75000"
type input "$150.00"
click at [1141, 360] on input "0" at bounding box center [1171, 358] width 85 height 21
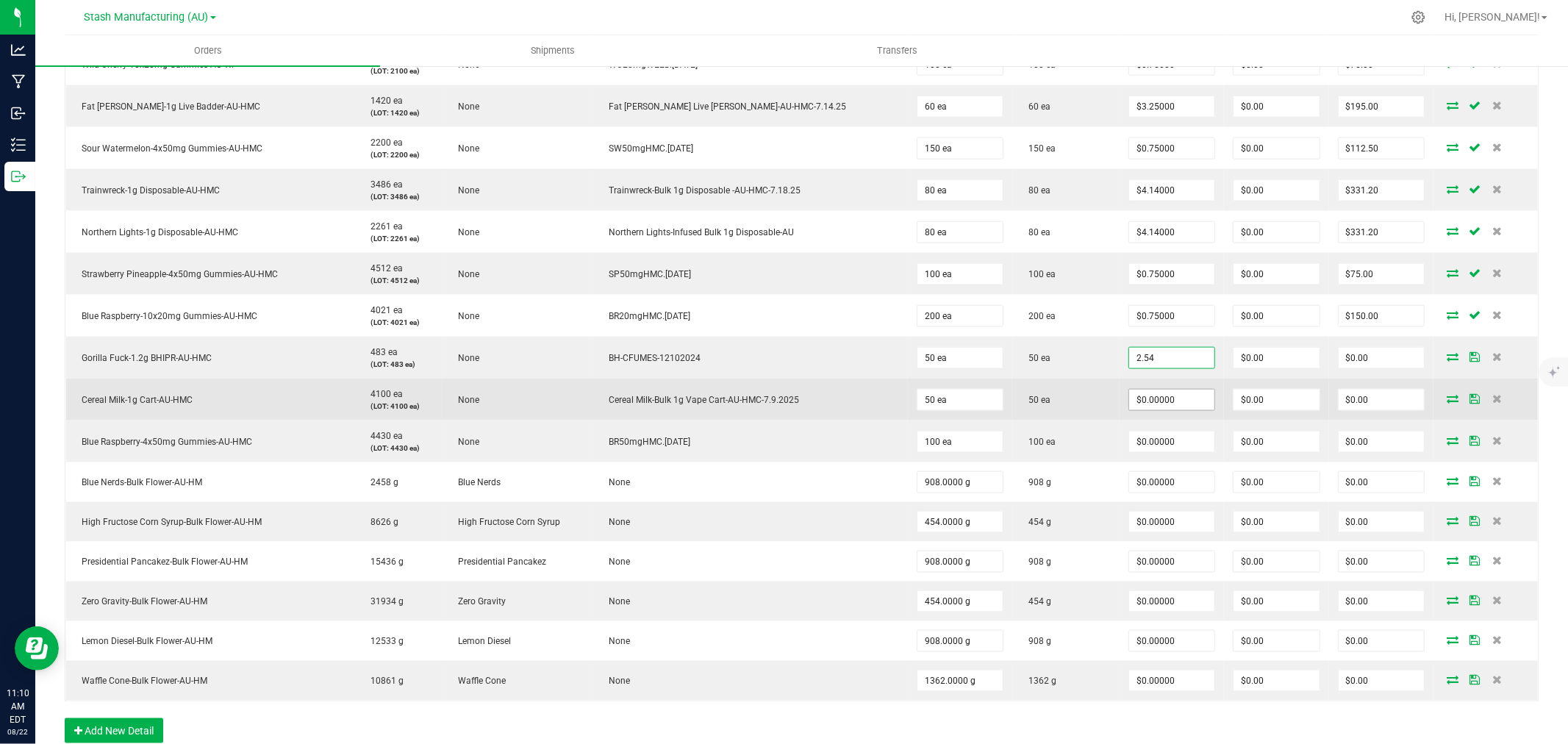
type input "$2.54000"
type input "$127.00"
click at [1130, 400] on input "0" at bounding box center [1171, 400] width 85 height 21
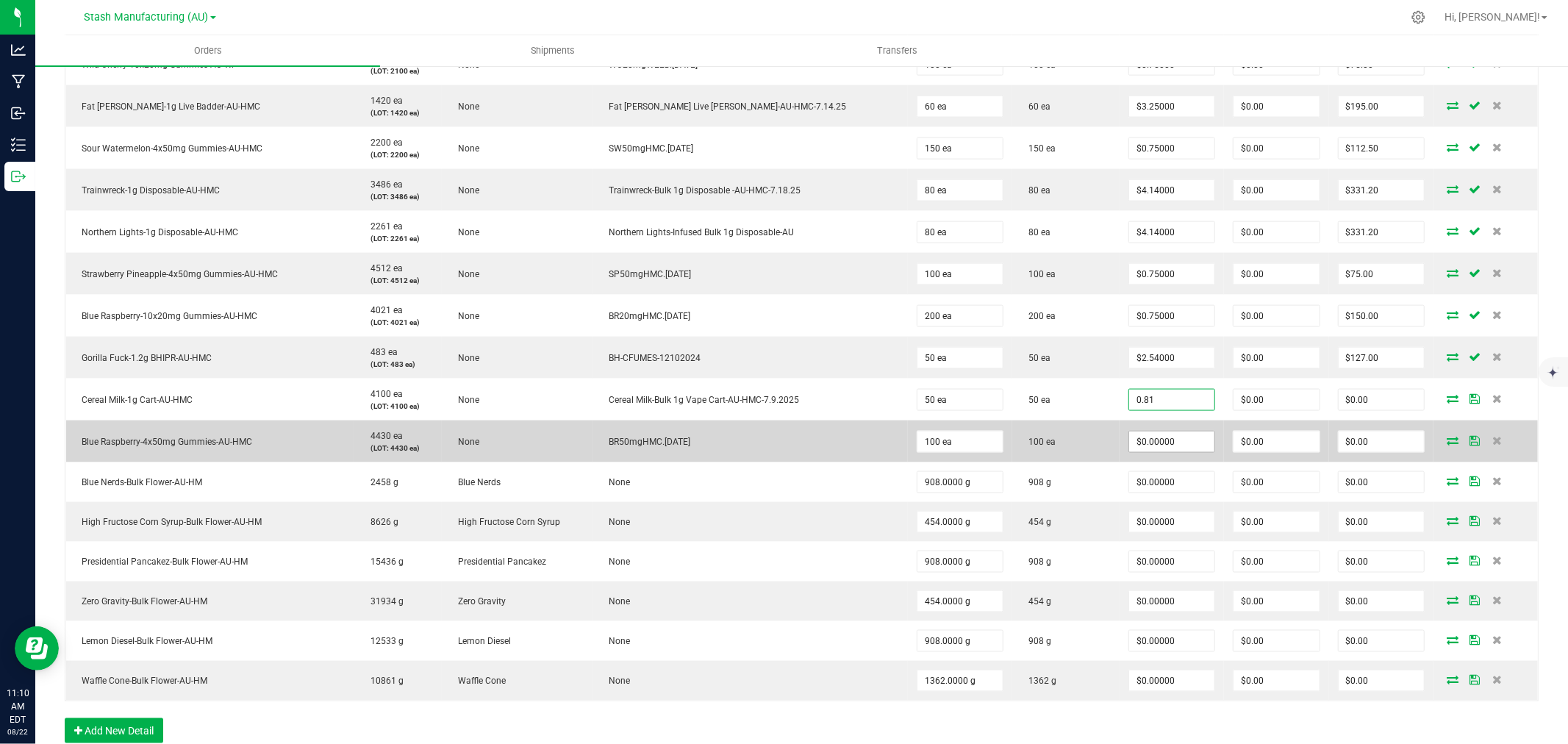
type input "$0.81000"
type input "$40.50"
click at [1129, 435] on input "0" at bounding box center [1171, 442] width 85 height 21
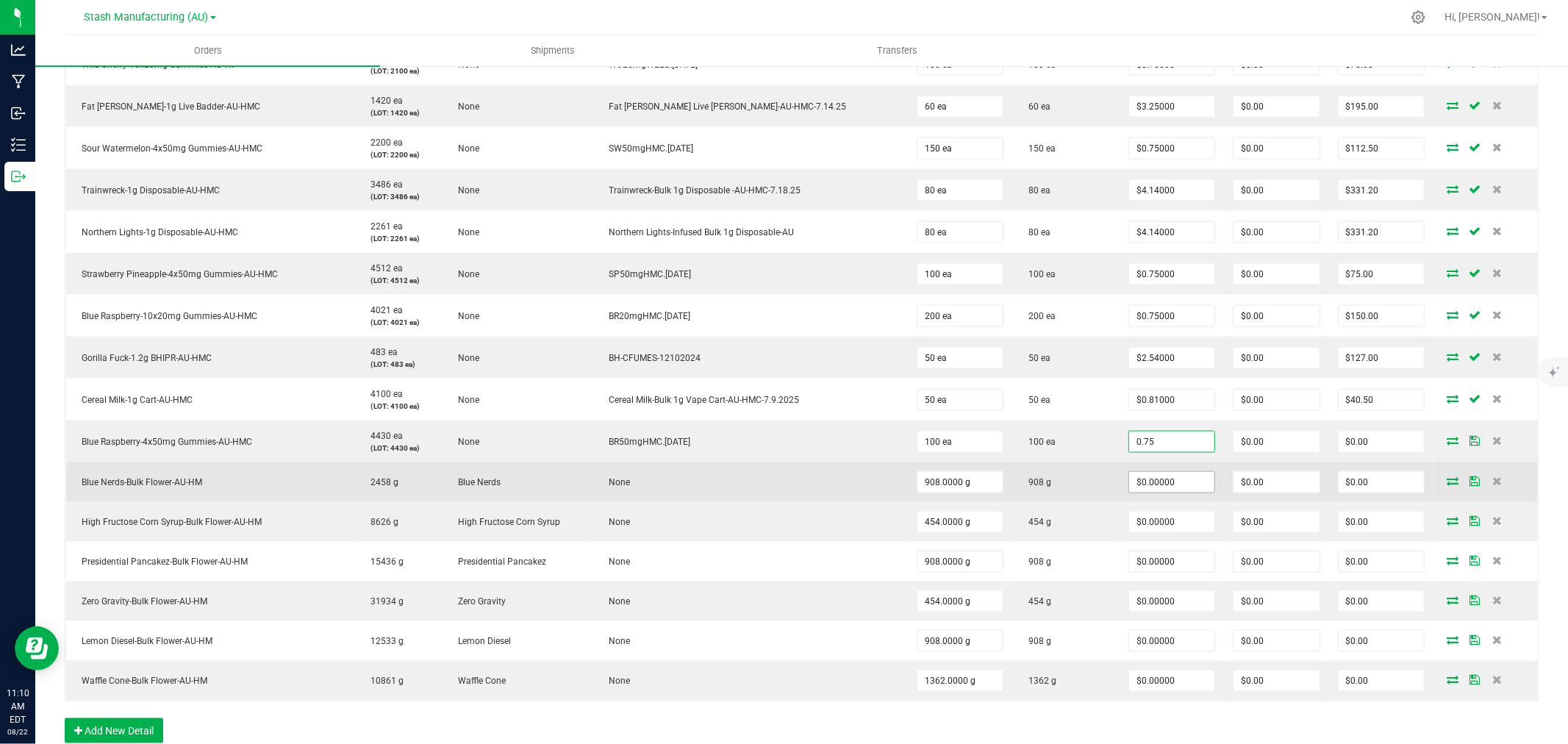
type input "$0.75000"
type input "$75.00"
click at [1141, 479] on input "0" at bounding box center [1171, 482] width 85 height 21
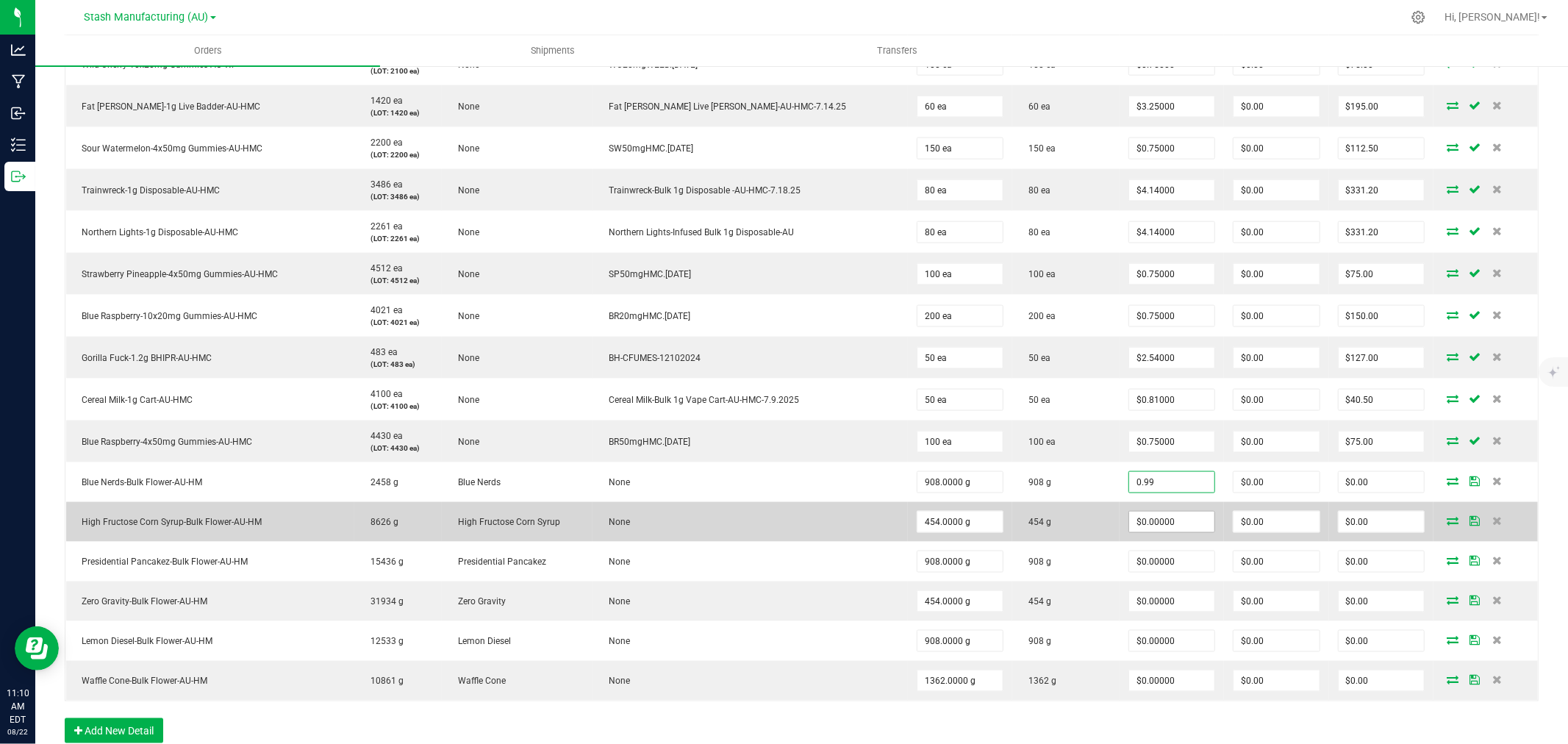
type input "$0.99000"
type input "$898.92"
click at [1143, 522] on input "0" at bounding box center [1171, 522] width 85 height 21
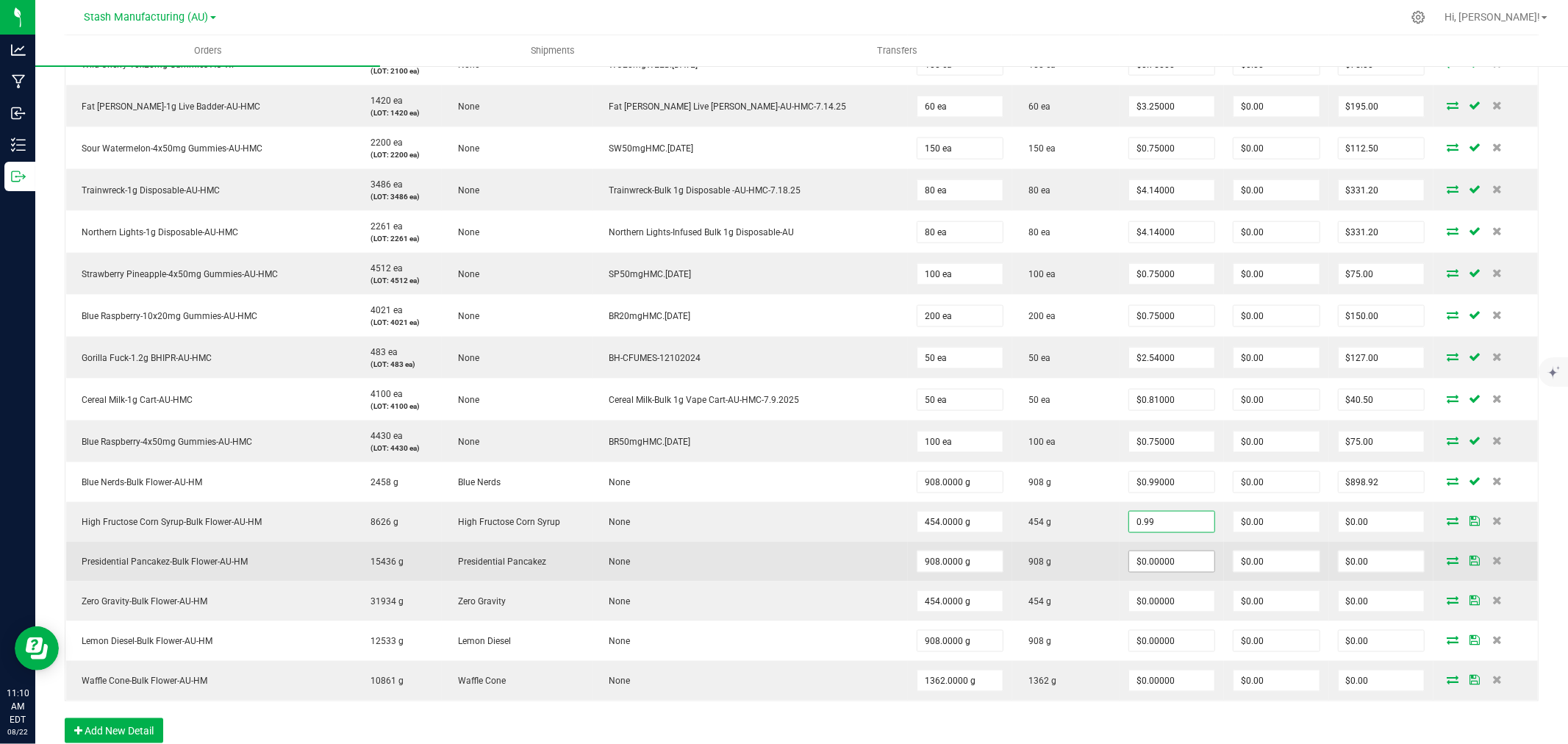
type input "$0.99000"
type input "$449.46"
click at [1156, 560] on input "0" at bounding box center [1171, 562] width 85 height 21
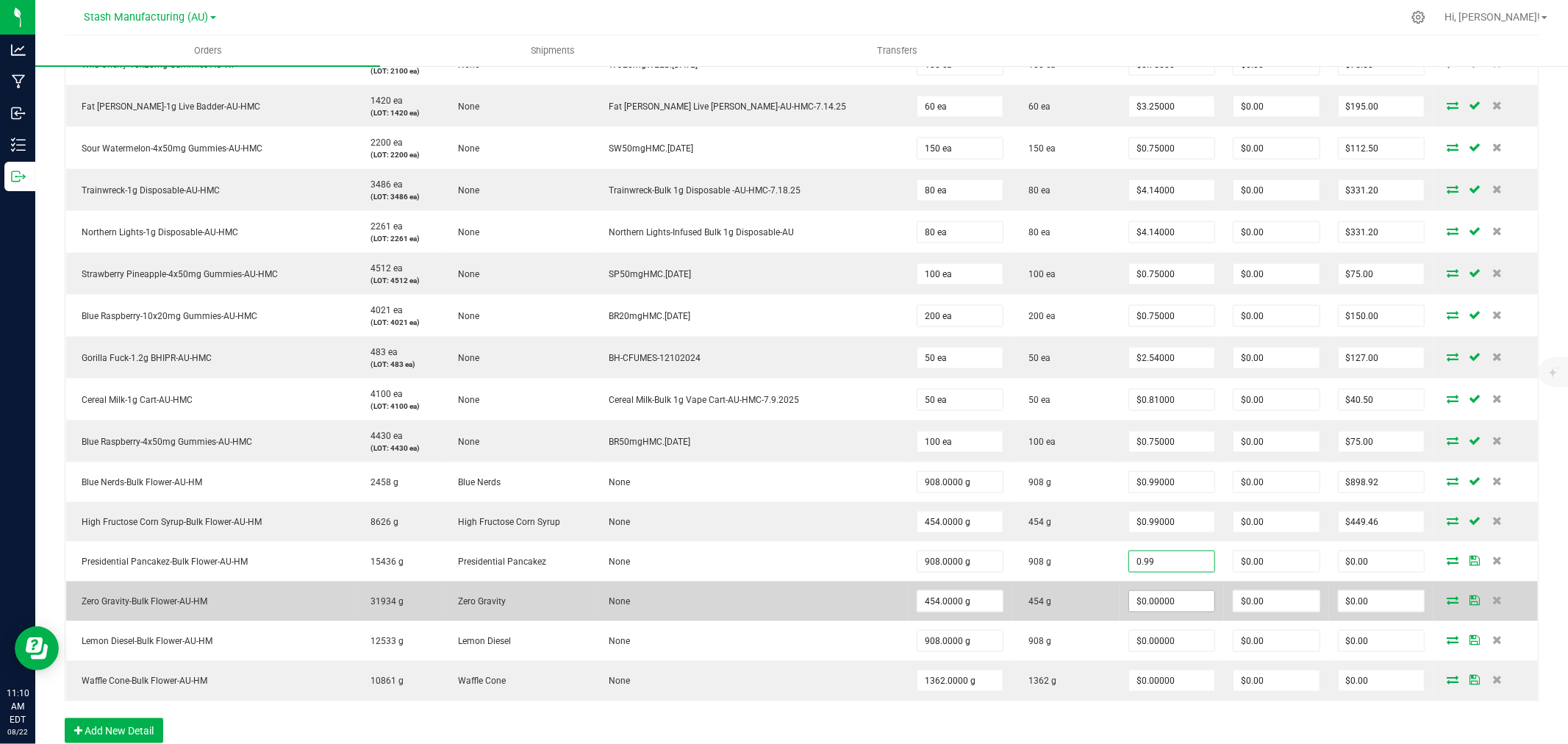
type input "$0.99000"
type input "$898.92"
click at [1157, 604] on input "0" at bounding box center [1171, 601] width 85 height 21
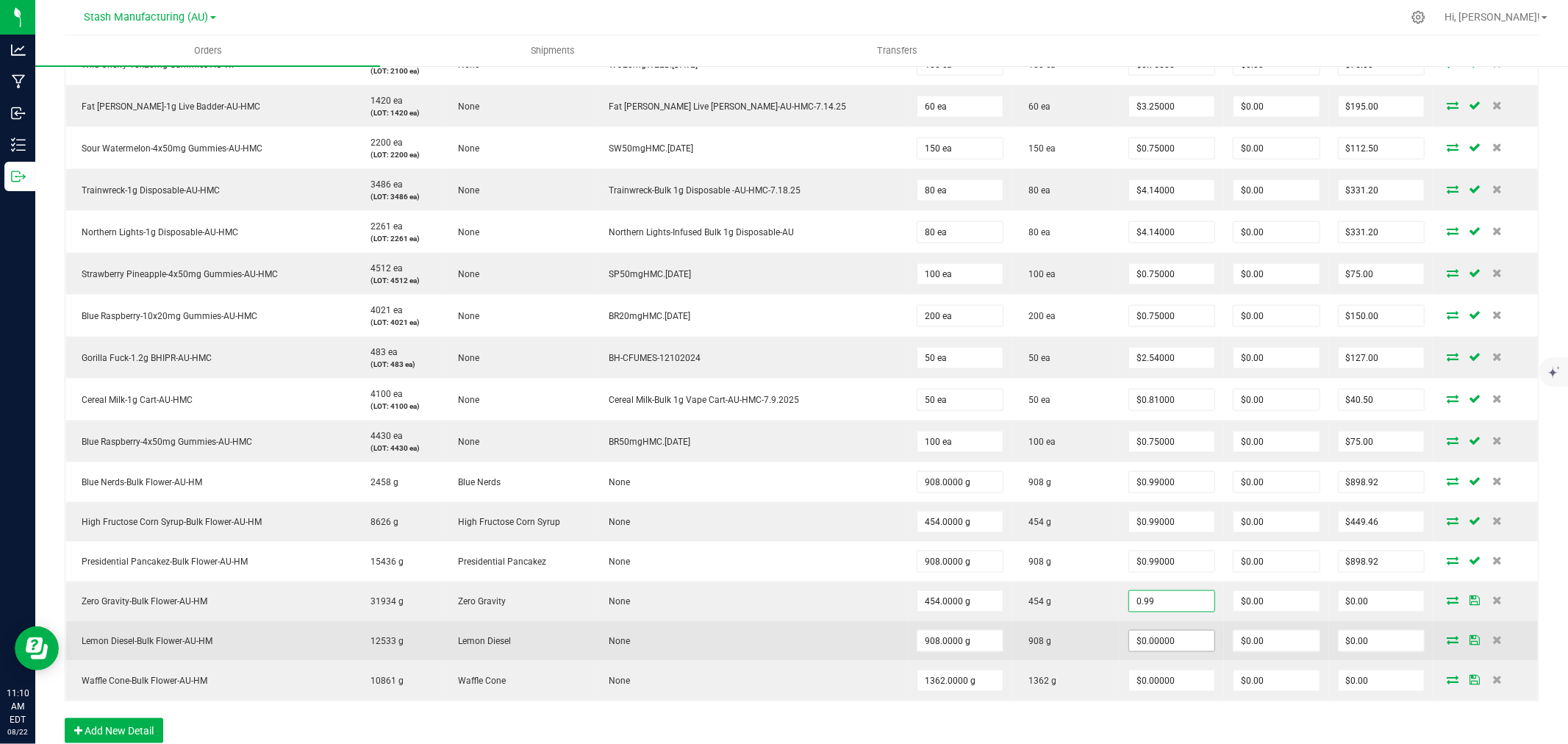
type input "$0.99000"
type input "$449.46"
click at [1158, 643] on input "0" at bounding box center [1171, 641] width 85 height 21
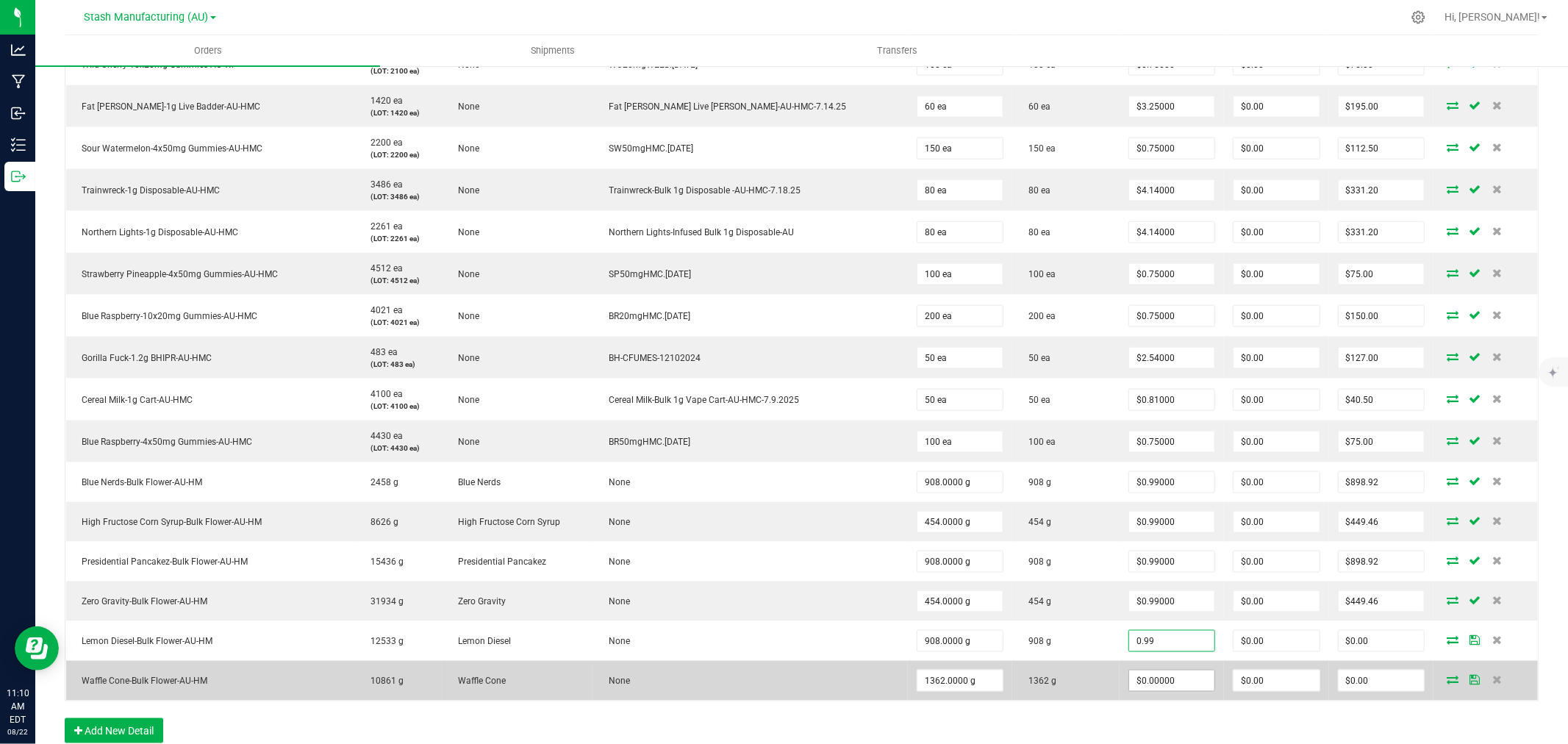
type input "$0.99000"
type input "$898.92"
click at [1147, 680] on input "0" at bounding box center [1171, 680] width 85 height 21
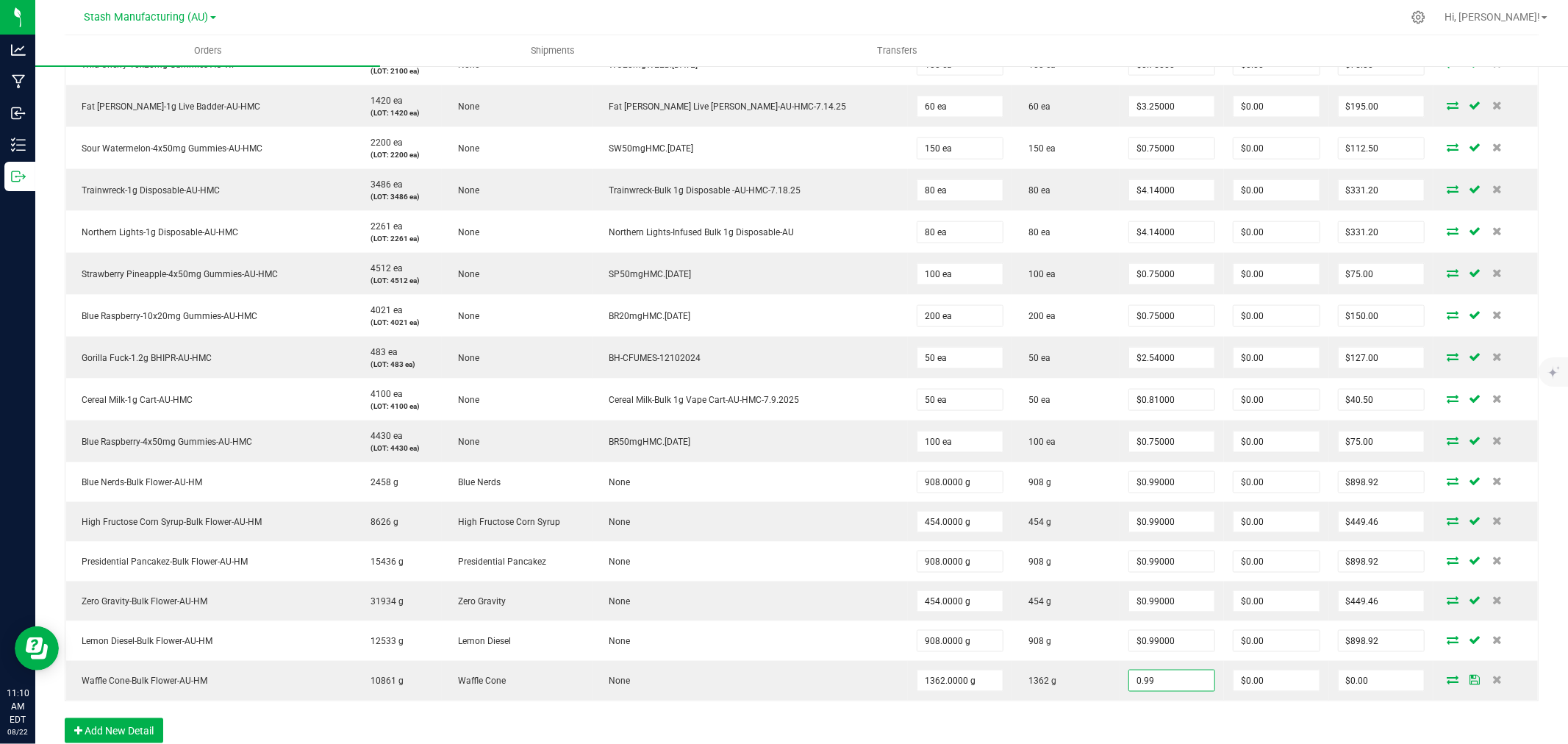
type input "$0.99000"
type input "$1,348.38"
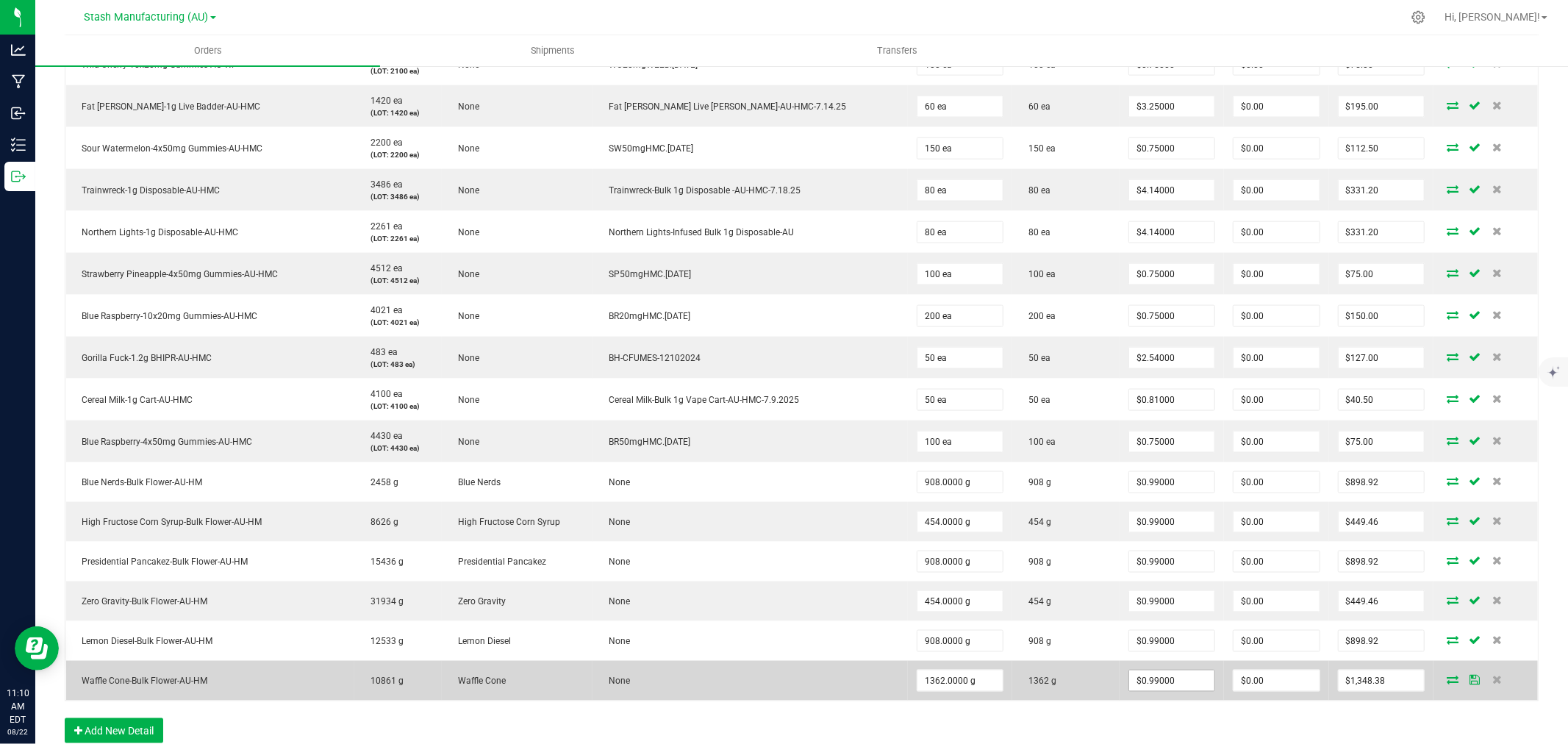
scroll to position [1890, 0]
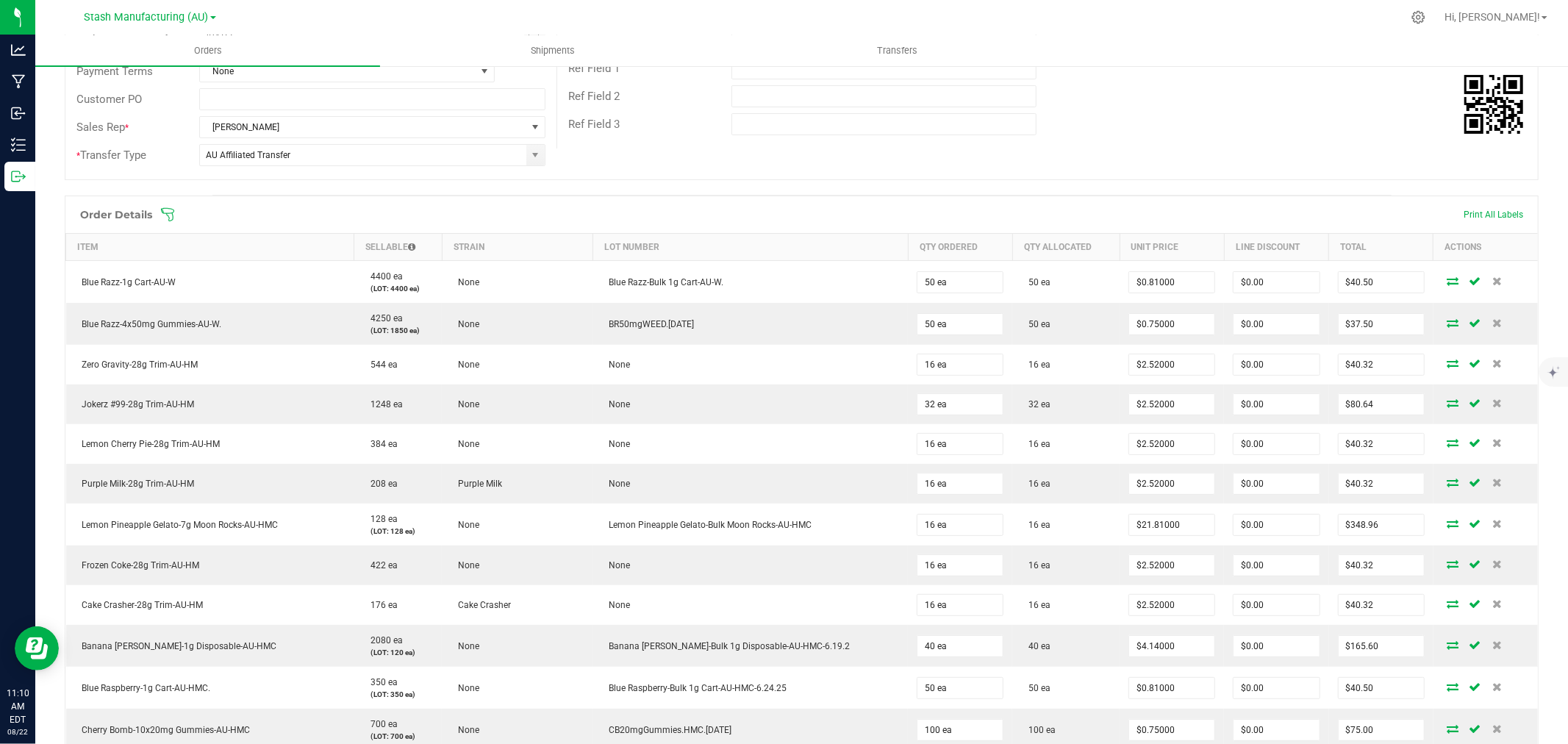
scroll to position [0, 0]
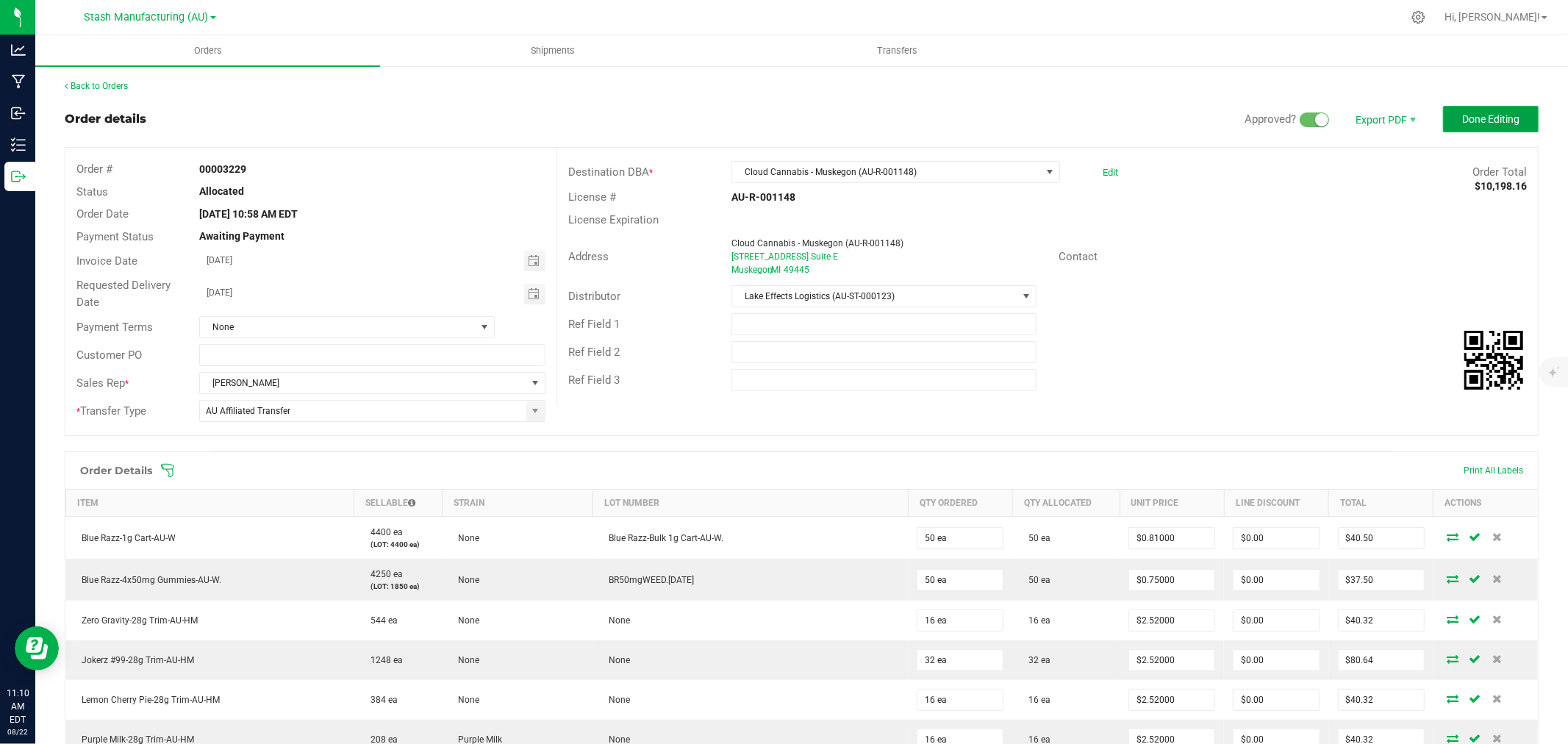
click at [1496, 111] on button "Done Editing" at bounding box center [1491, 119] width 95 height 27
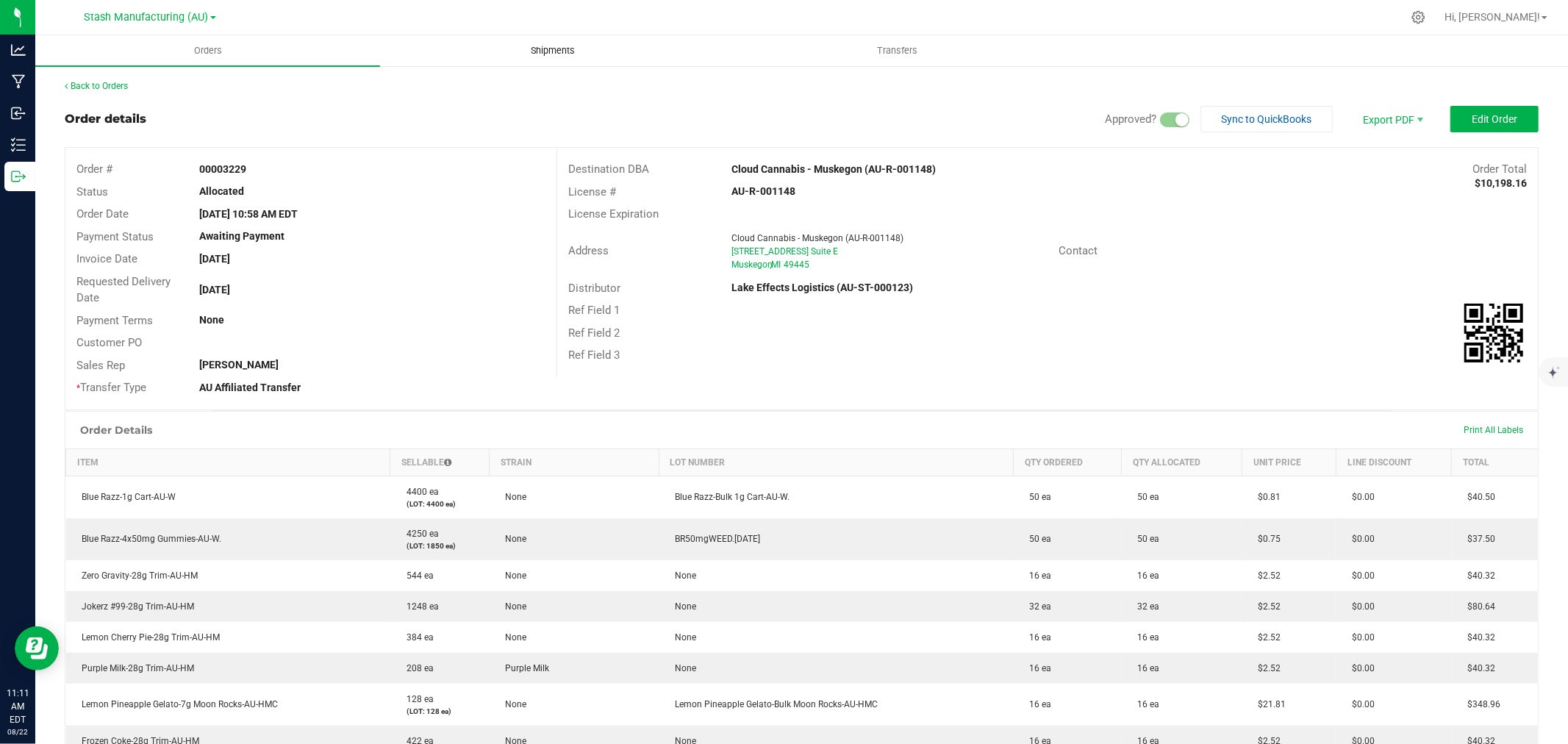
click at [533, 40] on uib-tab-heading "Shipments" at bounding box center [552, 51] width 344 height 29
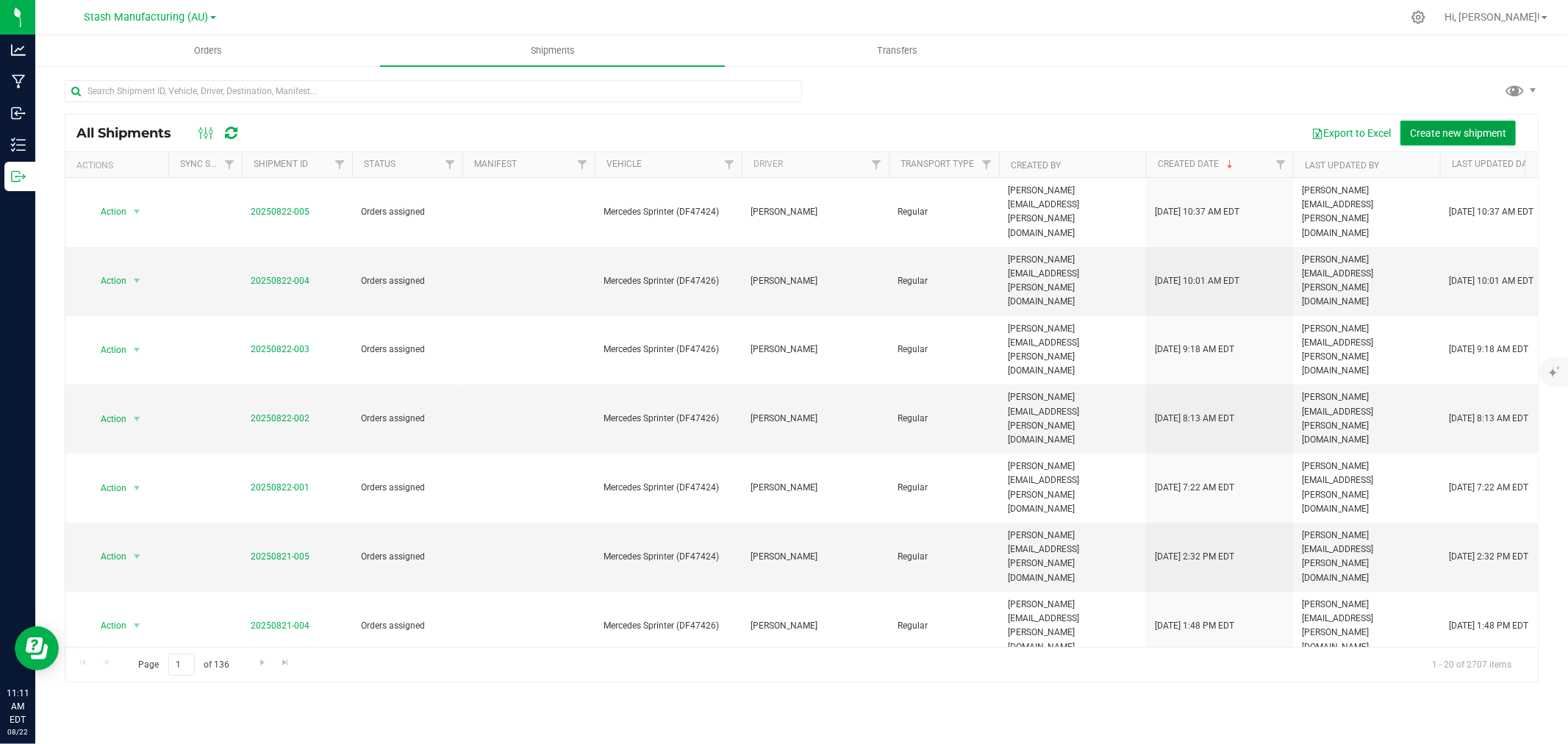
click at [1468, 132] on span "Create new shipment" at bounding box center [1458, 133] width 96 height 12
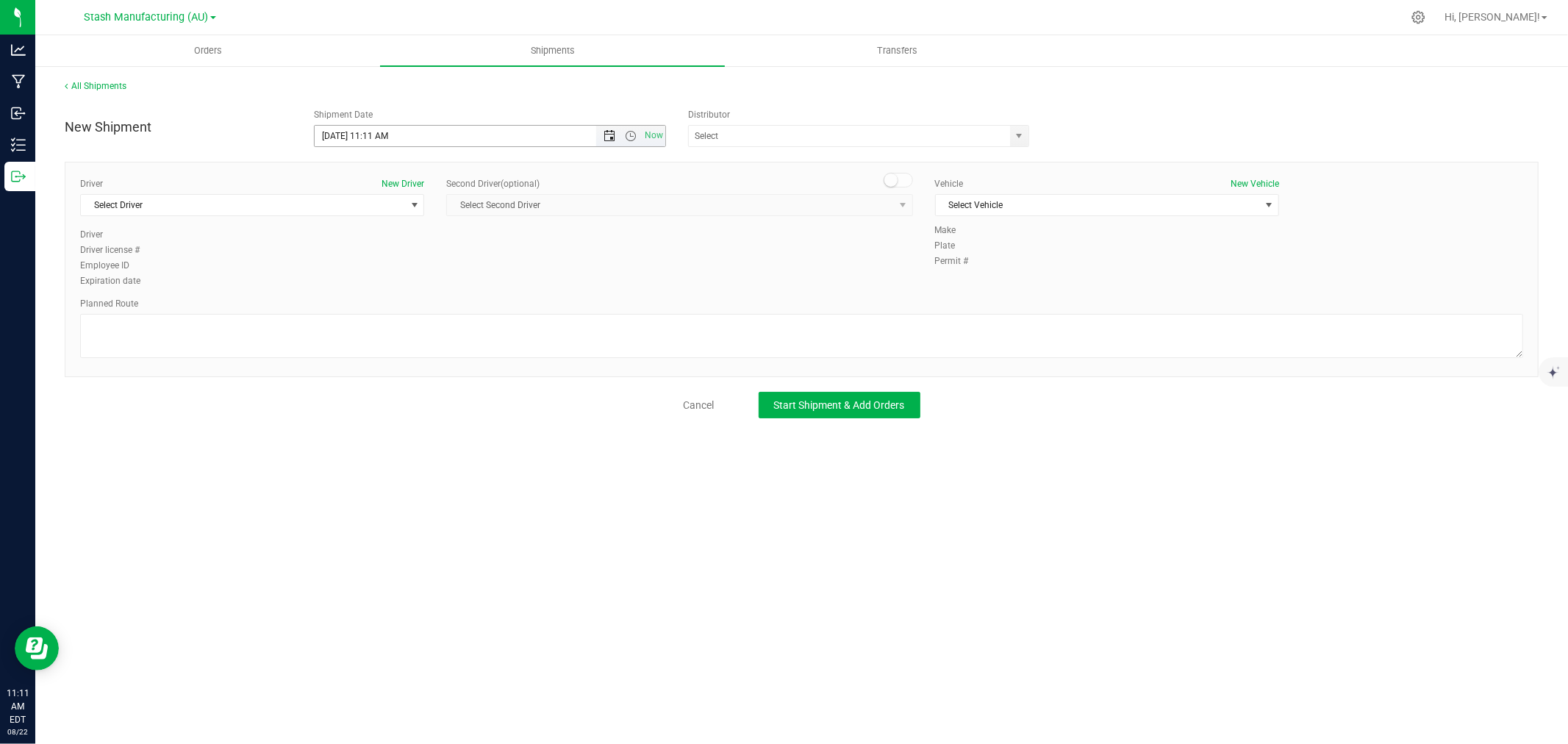
click at [614, 138] on span "Open the date view" at bounding box center [610, 136] width 12 height 12
click at [351, 308] on link "25" at bounding box center [349, 308] width 21 height 23
click at [612, 127] on span "Now" at bounding box center [631, 136] width 69 height 21
click at [604, 135] on span "Open the date view" at bounding box center [610, 136] width 12 height 12
click at [375, 306] on link "26" at bounding box center [369, 308] width 21 height 23
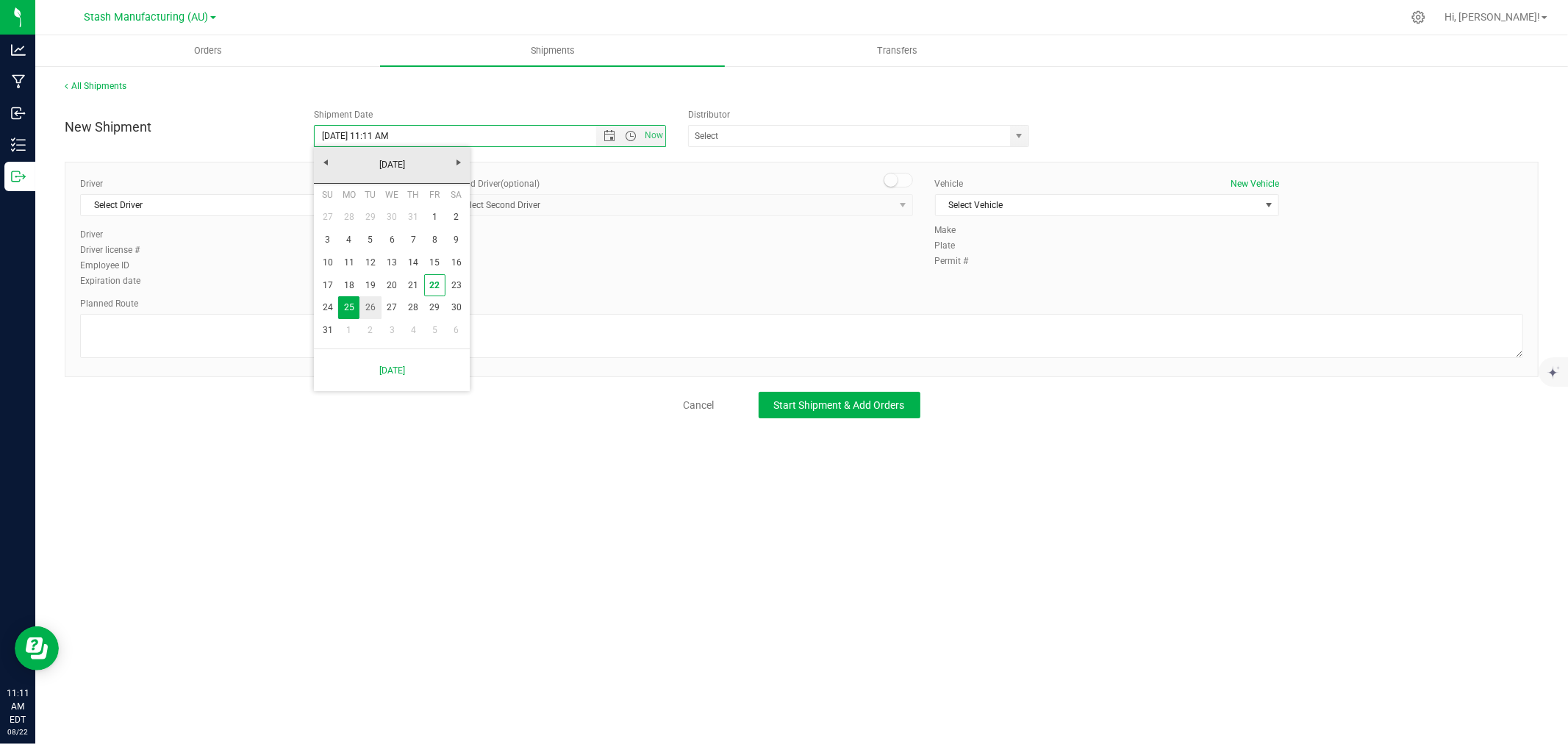
type input "8/26/2025 11:11 AM"
click at [791, 133] on input "text" at bounding box center [845, 136] width 312 height 21
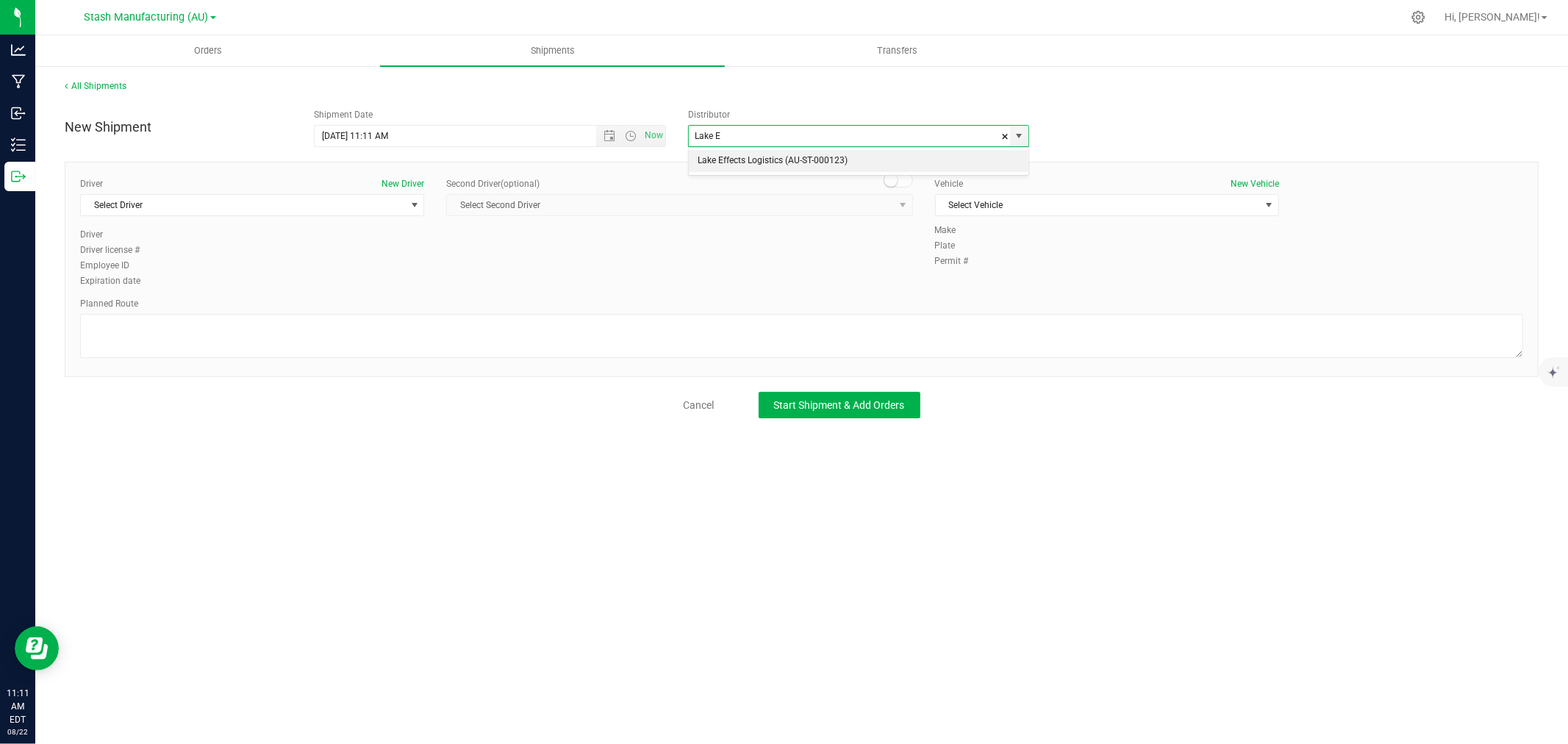
click at [792, 151] on li "Lake Effects Logistics (AU-ST-000123)" at bounding box center [858, 162] width 339 height 22
type input "Lake Effects Logistics (AU-ST-000123)"
click at [206, 201] on span "Select Driver" at bounding box center [242, 205] width 324 height 21
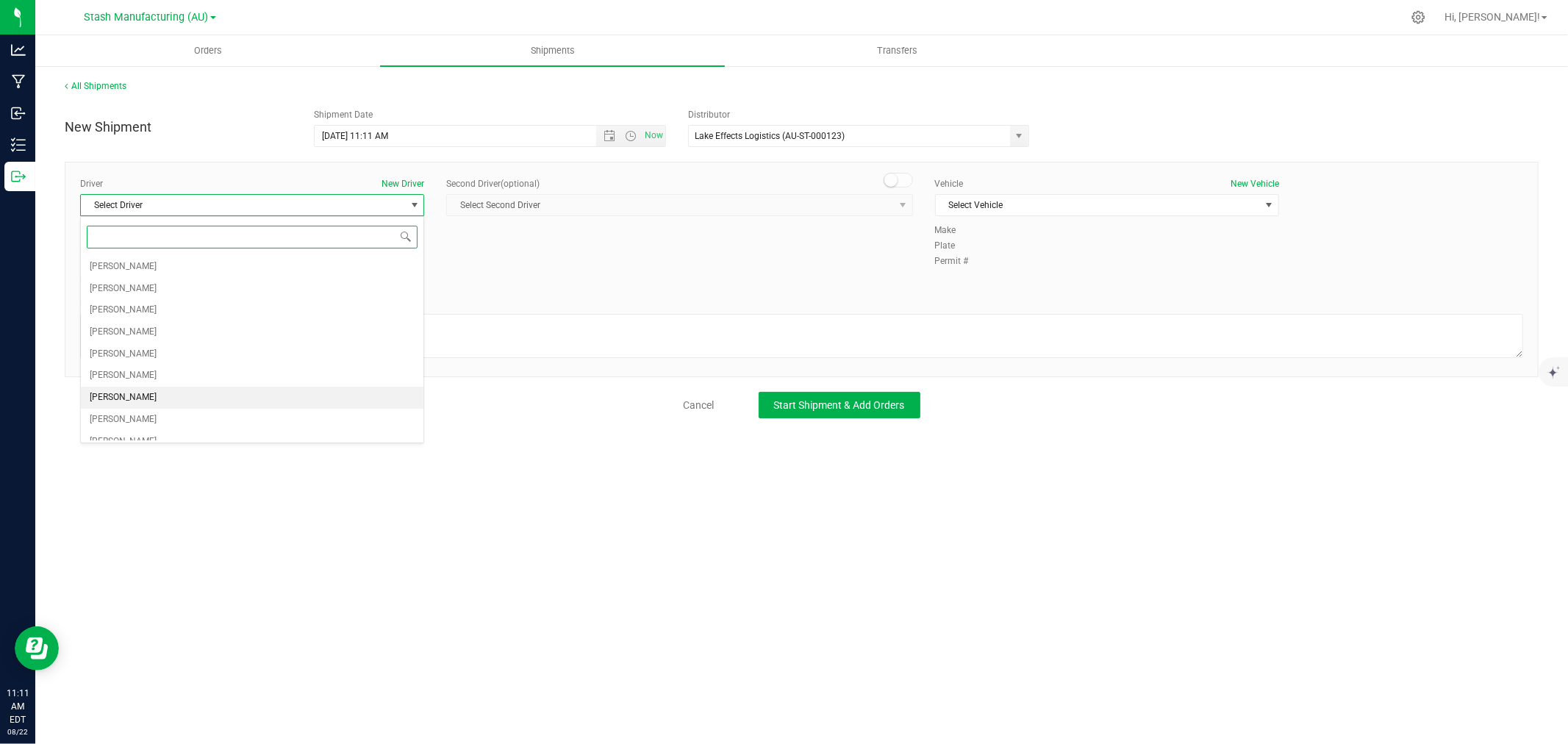
click at [124, 401] on span "Paul Cole" at bounding box center [123, 398] width 67 height 19
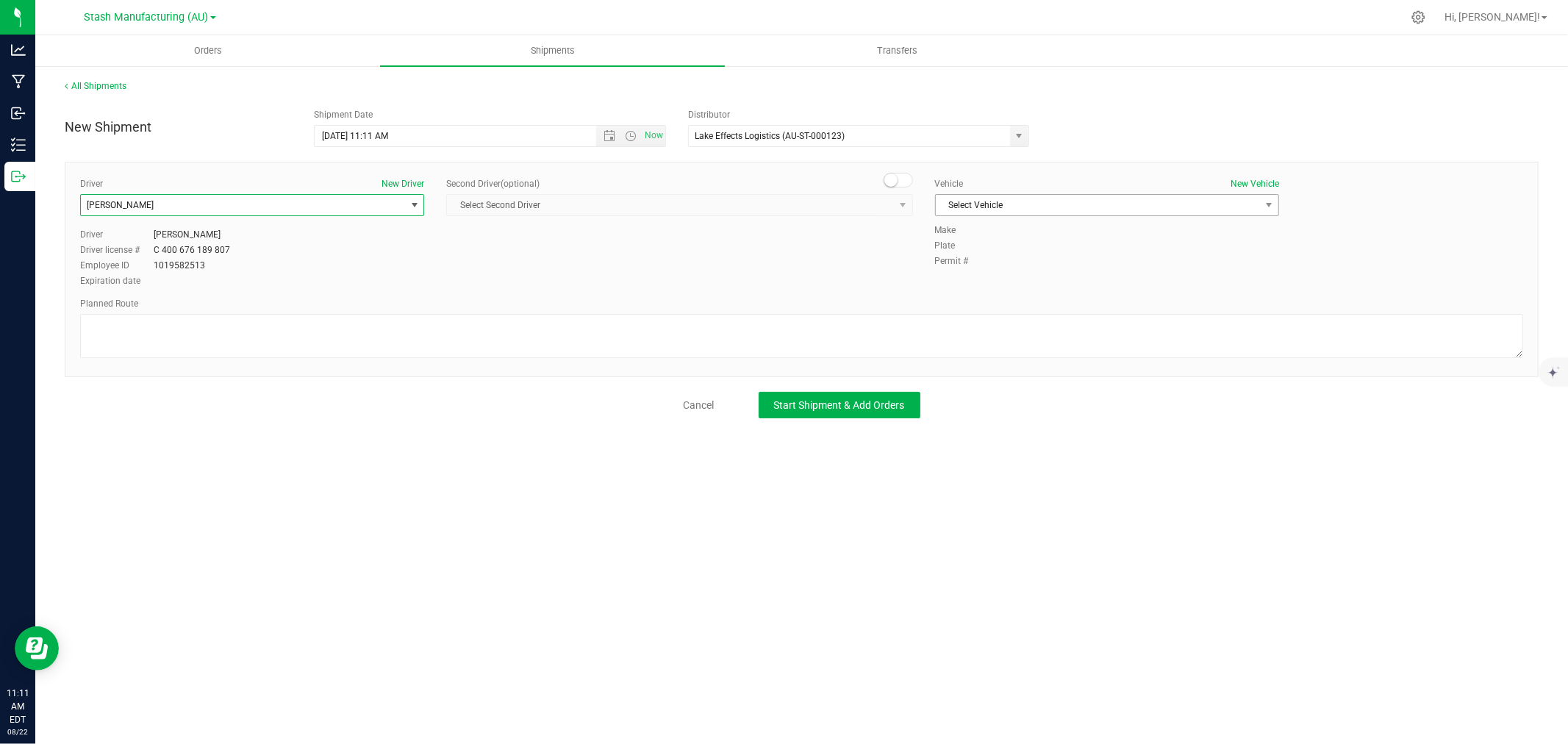
click at [993, 207] on span "Select Vehicle" at bounding box center [1097, 205] width 324 height 21
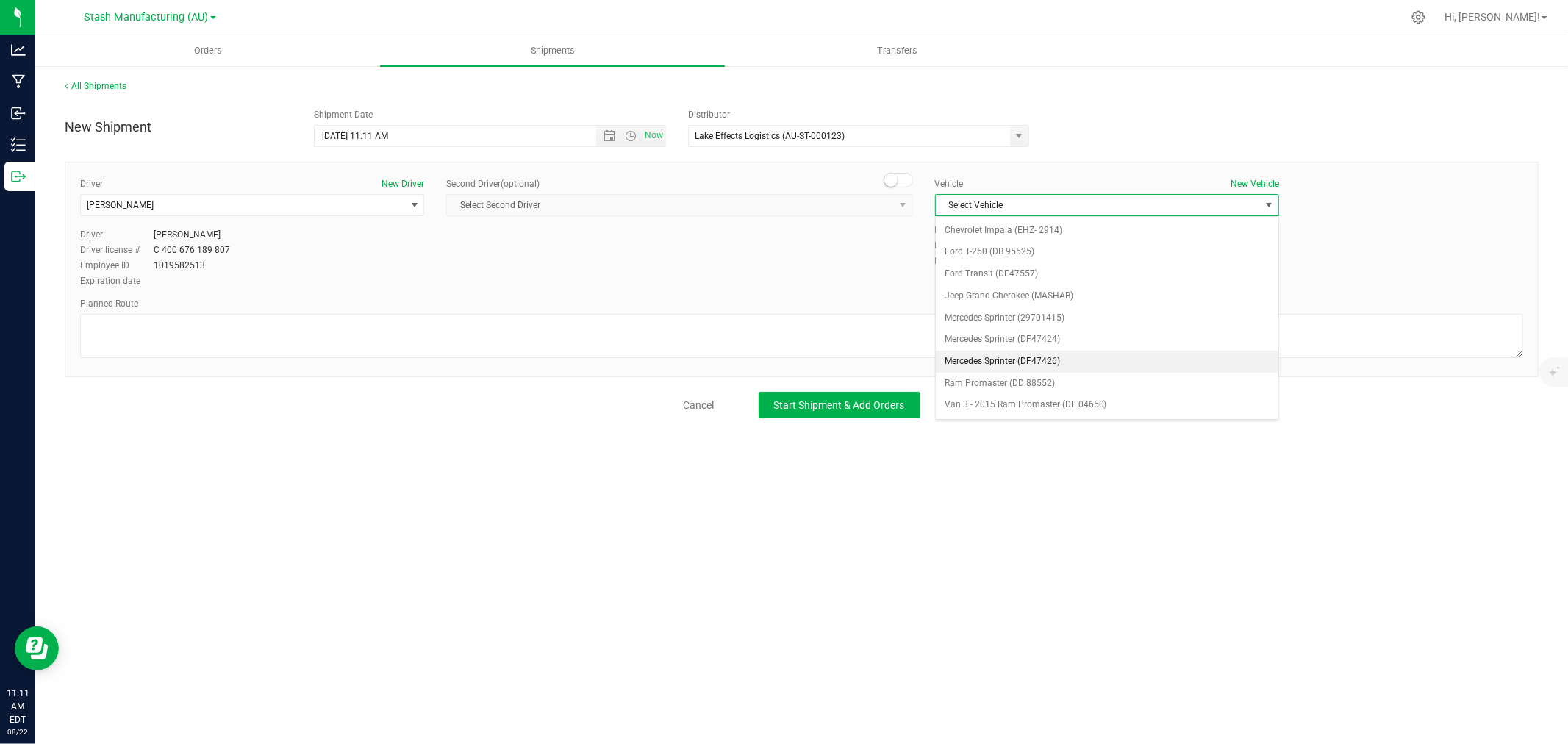
click at [1045, 354] on li "Mercedes Sprinter (DF47426)" at bounding box center [1107, 362] width 343 height 22
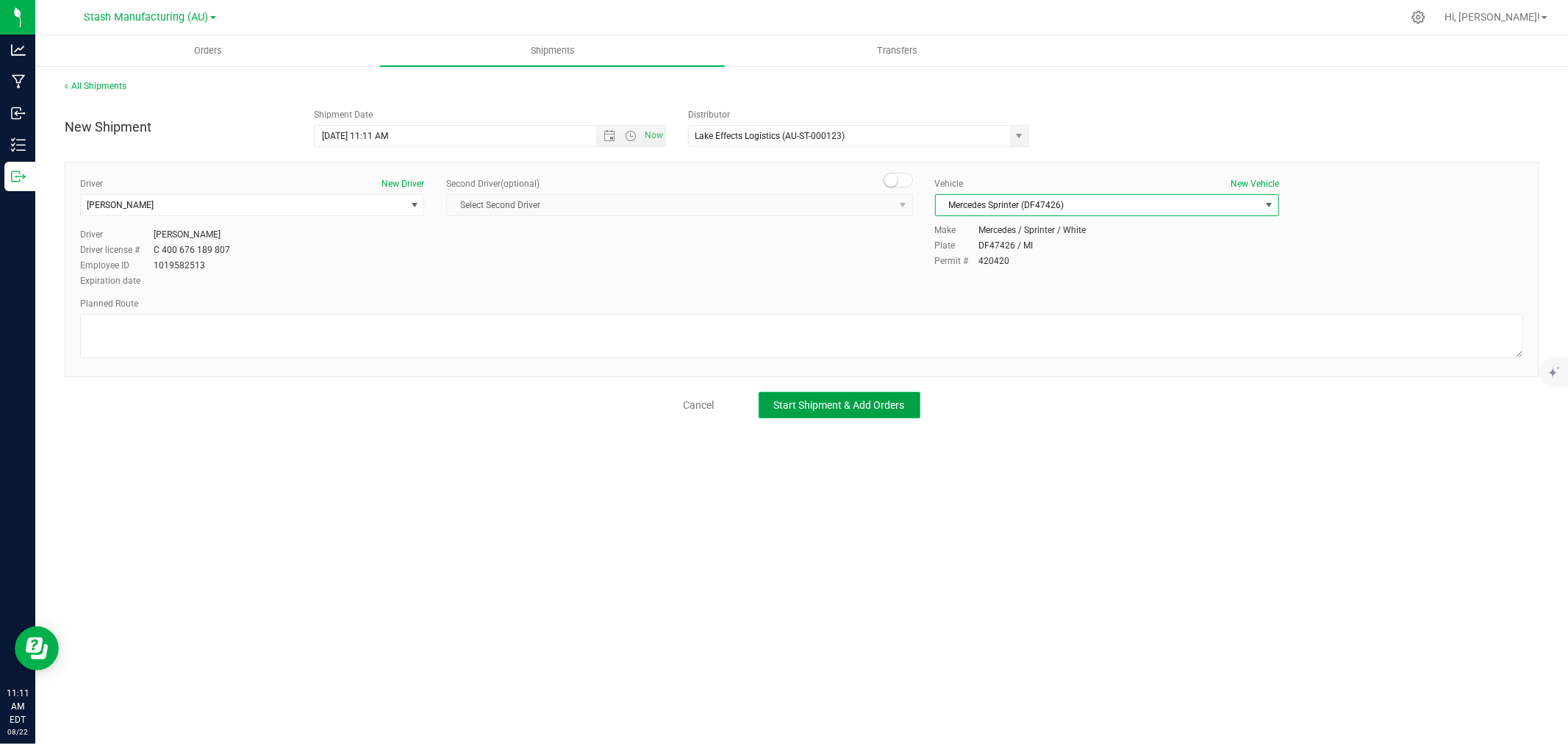
click at [819, 411] on span "Start Shipment & Add Orders" at bounding box center [839, 406] width 131 height 12
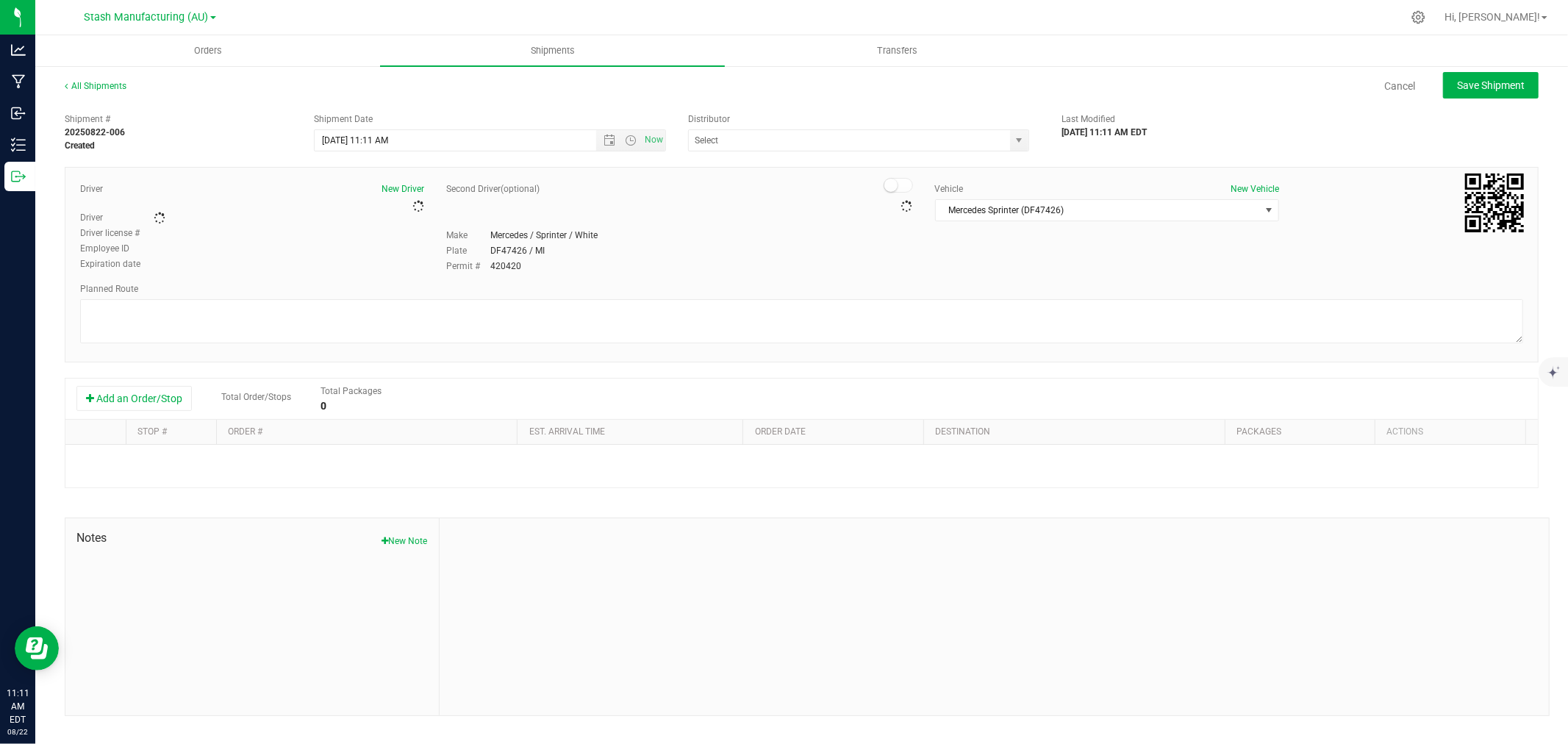
type input "Lake Effects Logistics (AU-ST-000123)"
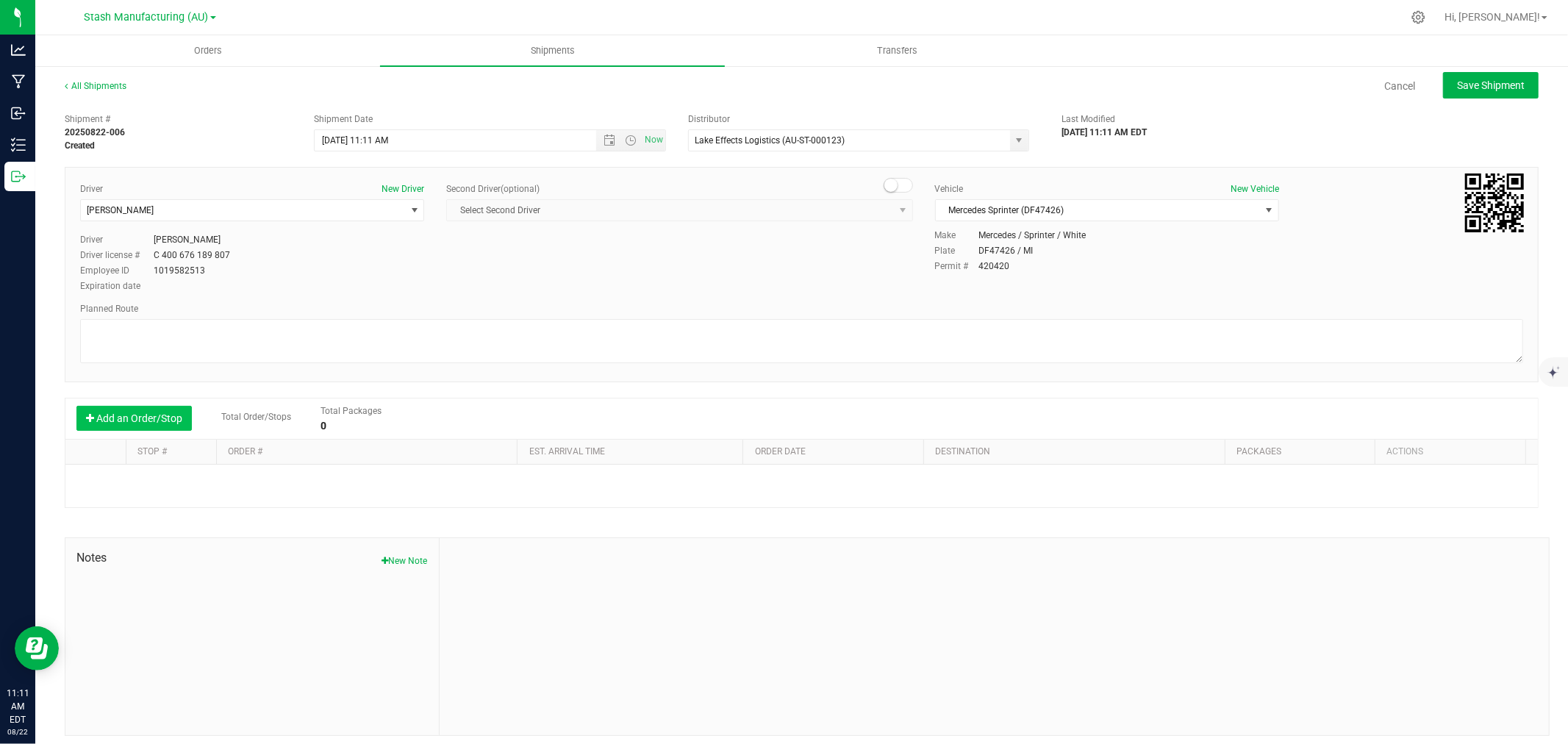
click at [138, 422] on button "Add an Order/Stop" at bounding box center [134, 418] width 115 height 25
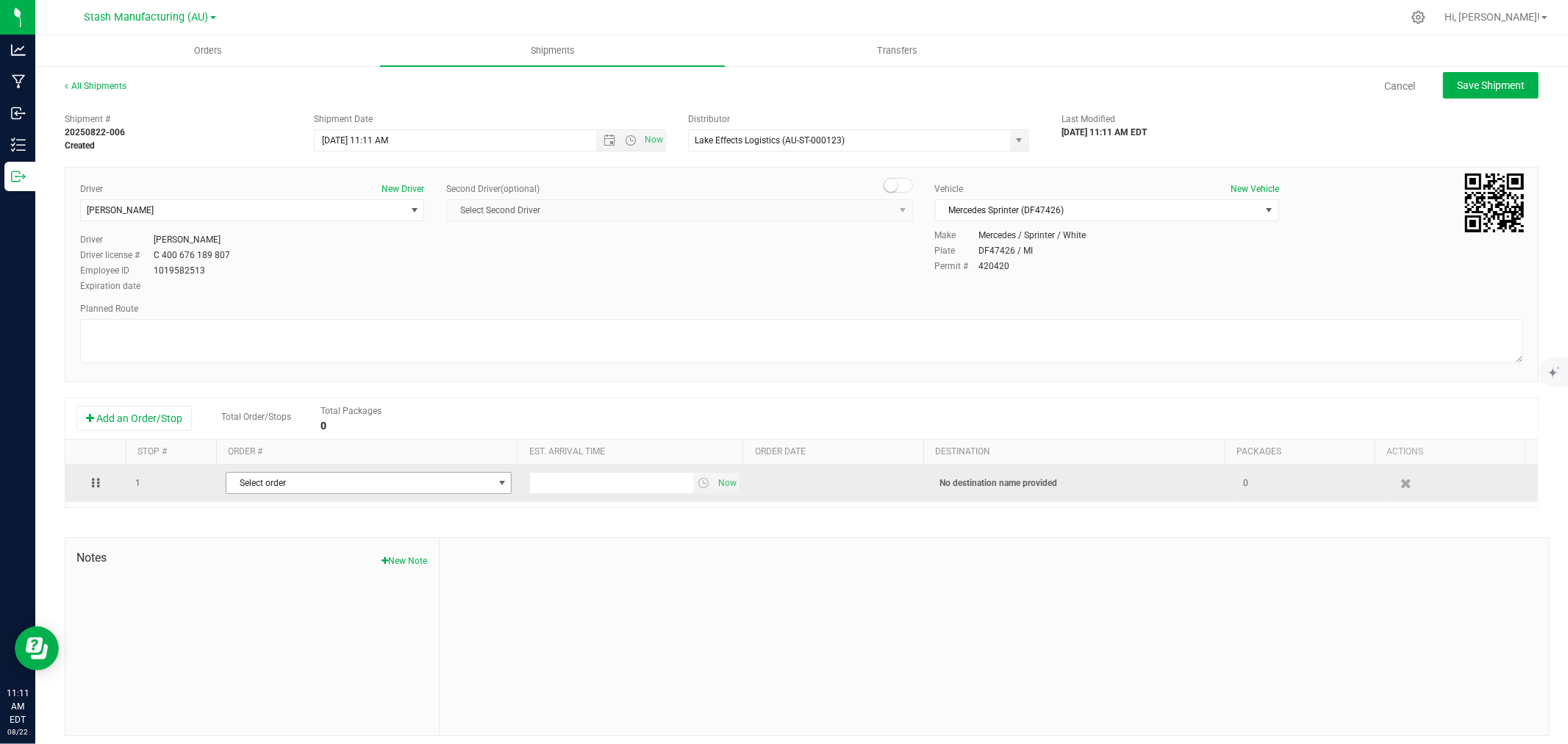
click at [308, 483] on span "Select order" at bounding box center [360, 483] width 266 height 21
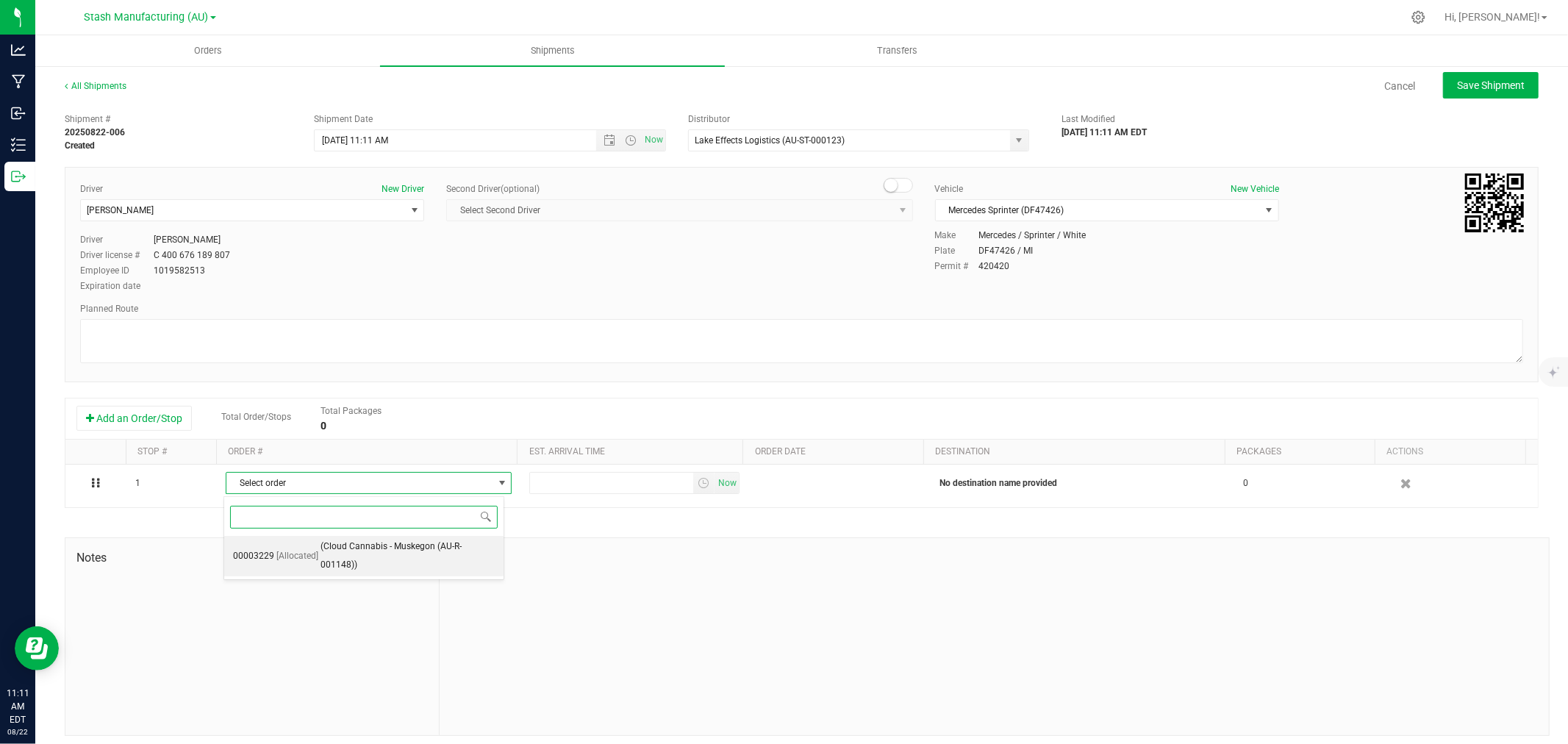
click at [302, 547] on span "[Allocated]" at bounding box center [297, 557] width 42 height 19
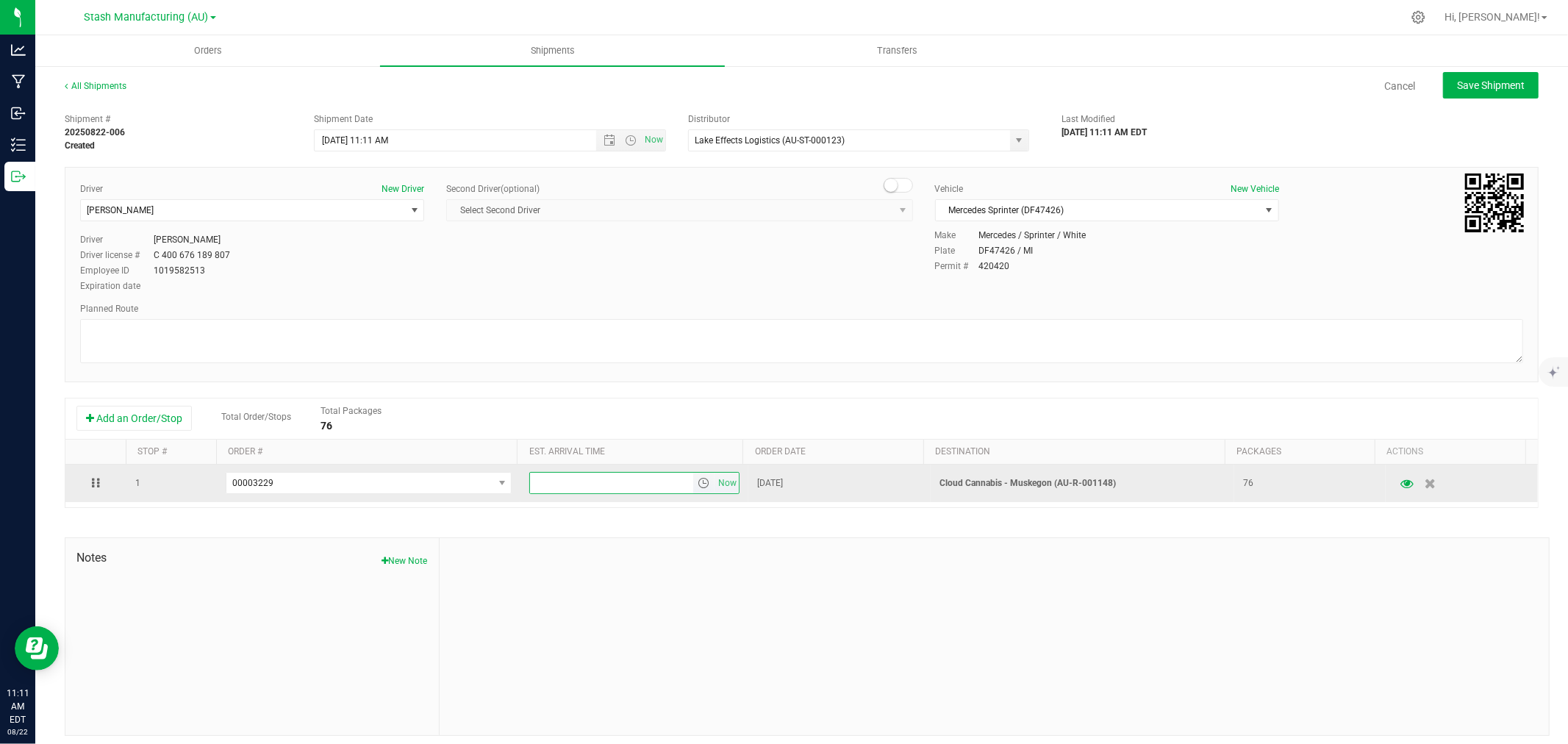
click at [638, 480] on input "text" at bounding box center [612, 483] width 163 height 21
type input "6:00 pm"
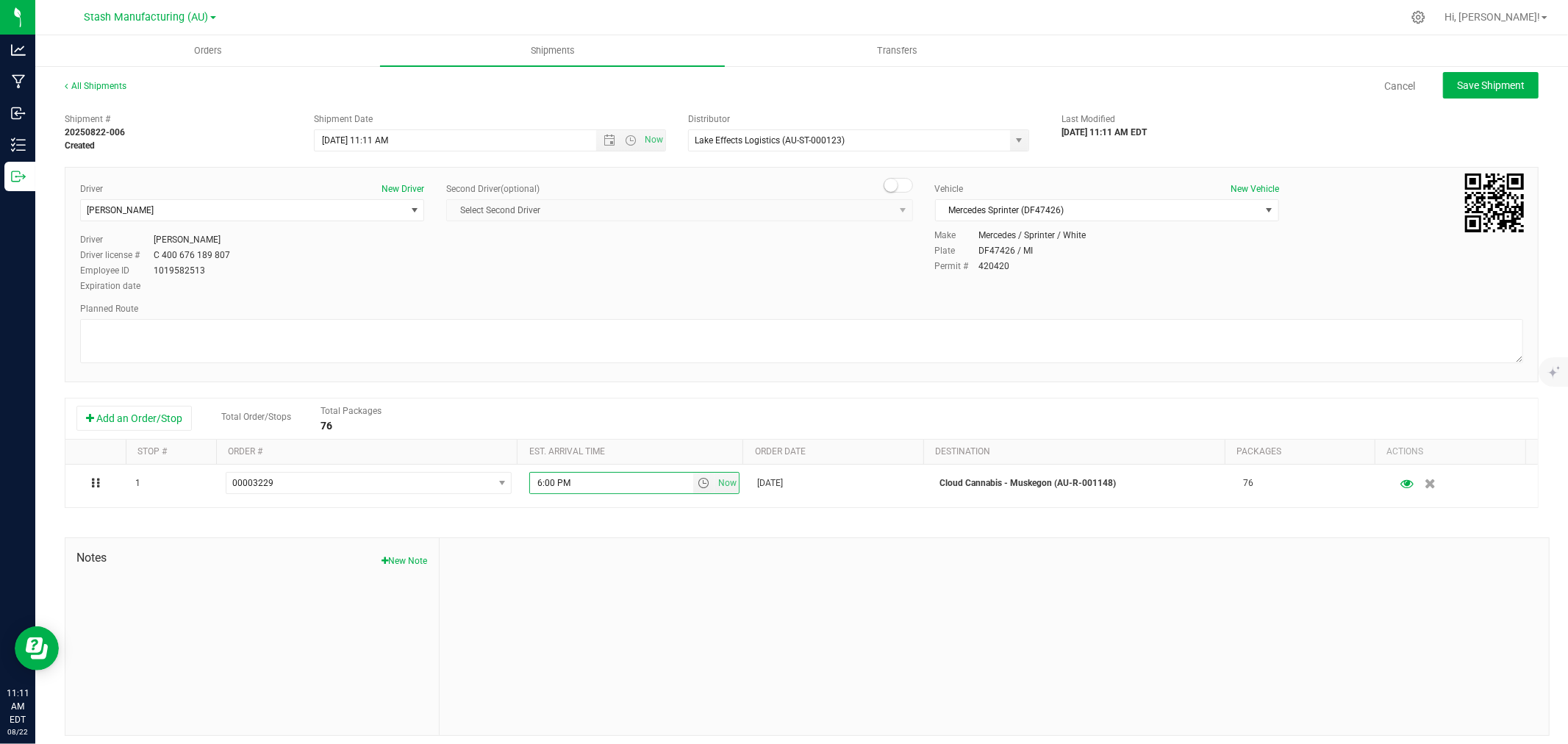
click at [700, 583] on div at bounding box center [994, 636] width 1109 height 197
click at [1480, 85] on span "Save Shipment" at bounding box center [1491, 85] width 68 height 12
type input "8/26/2025 3:11 PM"
